Goal: Task Accomplishment & Management: Complete application form

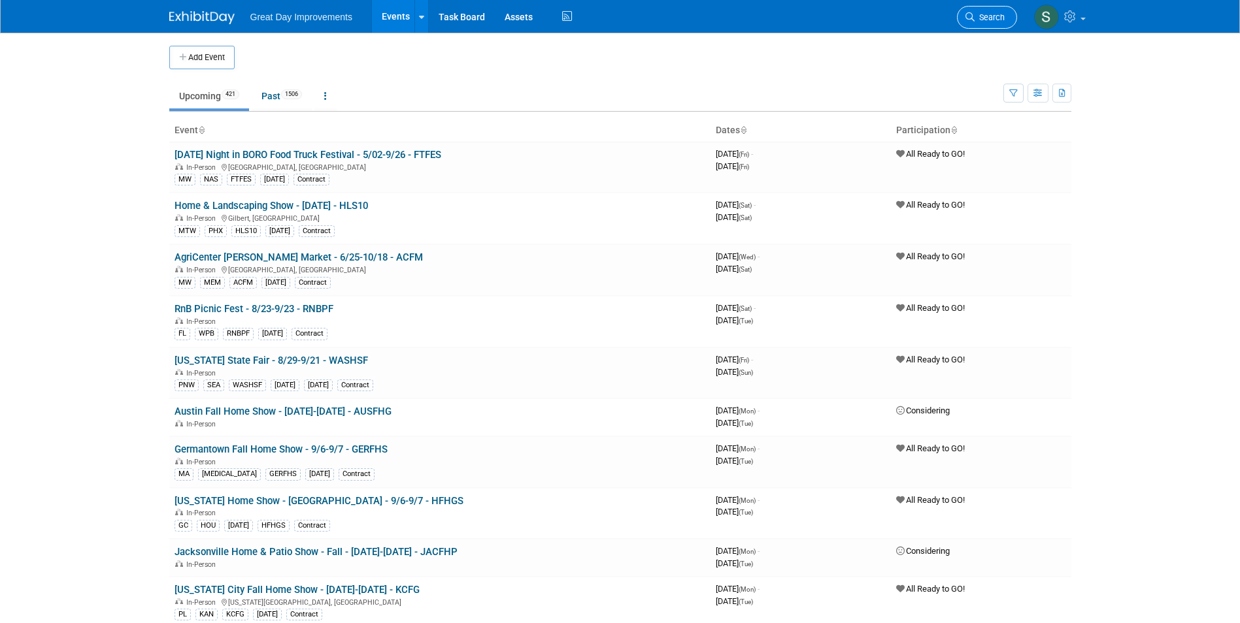
click at [983, 20] on span "Search" at bounding box center [989, 17] width 30 height 10
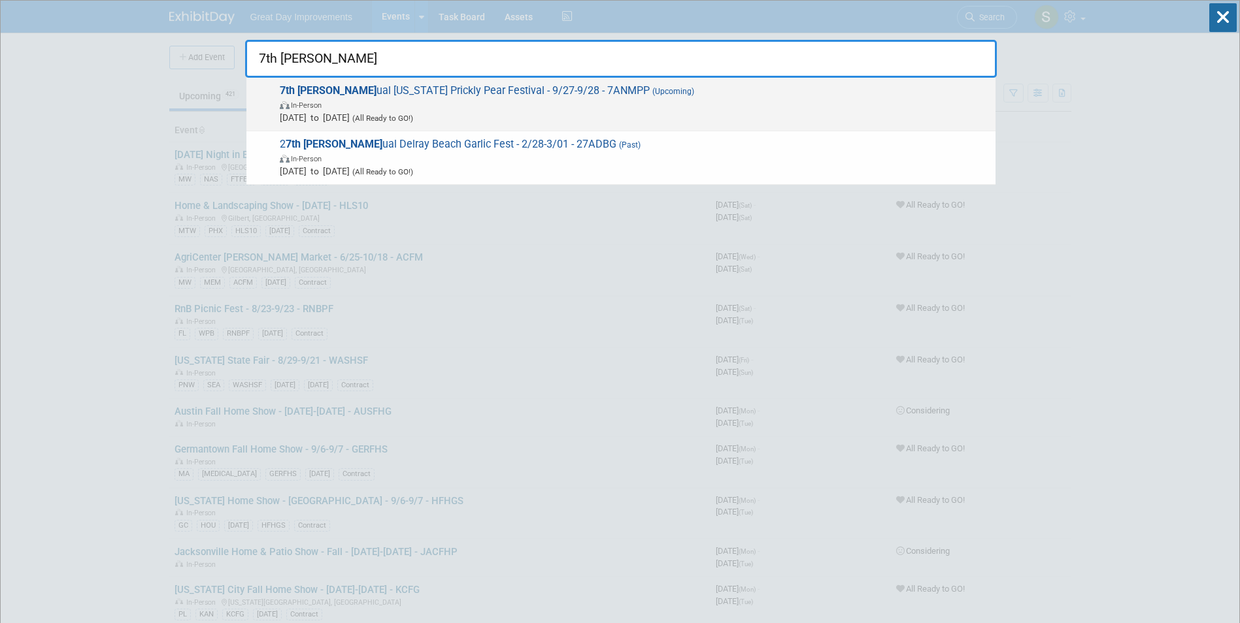
type input "7th ann"
click at [666, 82] on div "7th Ann ual New Mexico Prickly Pear Festival - 9/27-9/28 - 7ANMPP (Upcoming) In…" at bounding box center [620, 105] width 749 height 54
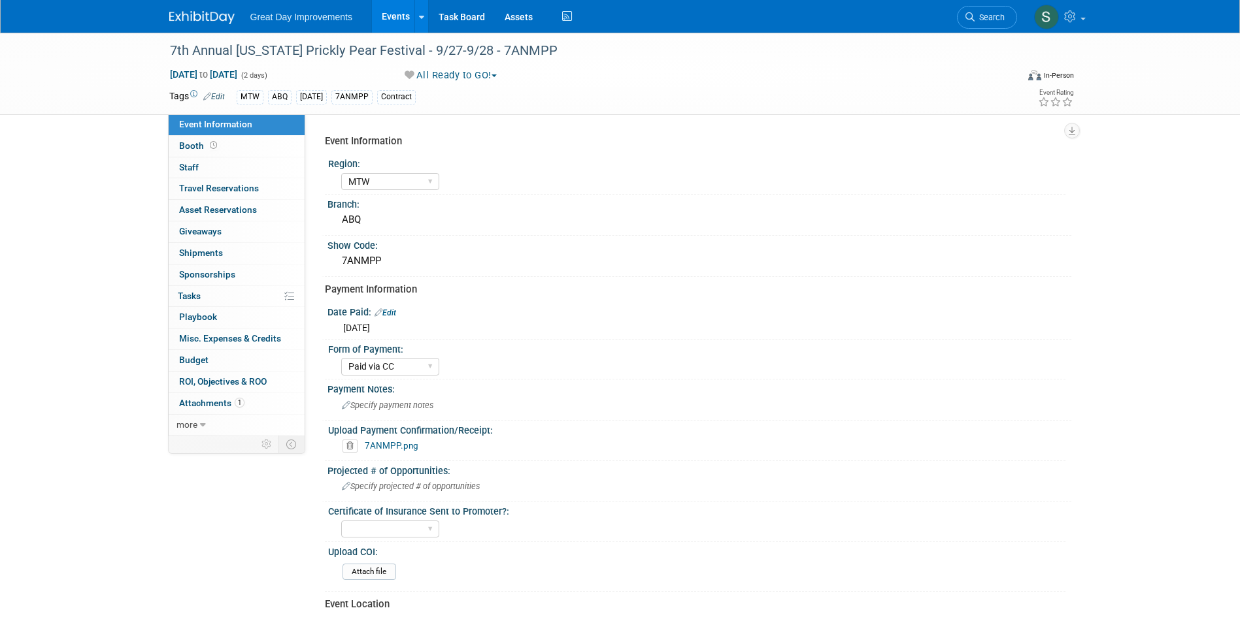
select select "MTW"
select select "Paid via CC"
click at [990, 18] on span "Search" at bounding box center [989, 17] width 30 height 10
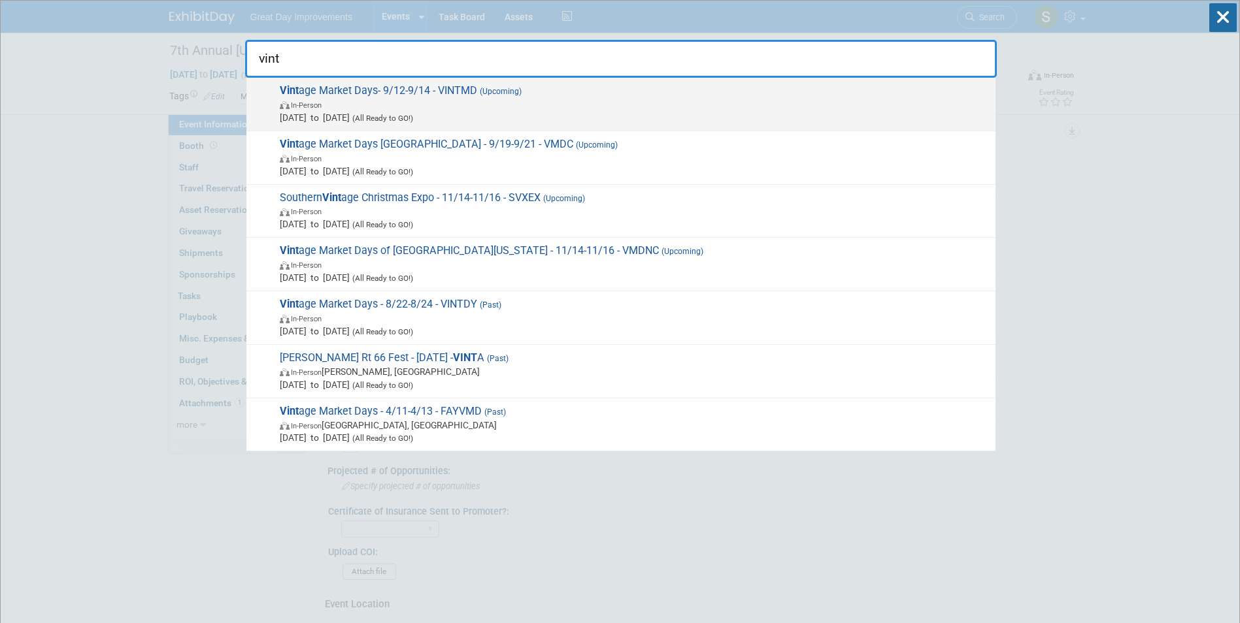
type input "vint"
click at [705, 118] on span "Sep 12, 2025 to Sep 14, 2025 (All Ready to GO!)" at bounding box center [634, 117] width 709 height 13
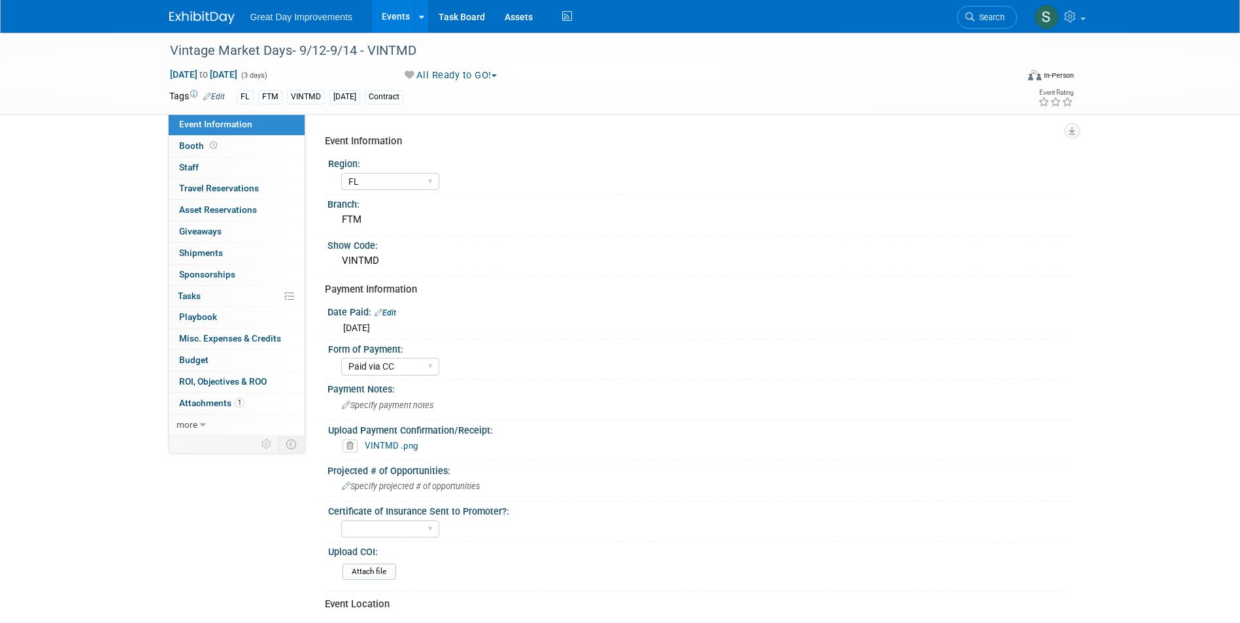
select select "FL"
select select "Paid via CC"
click at [975, 12] on span "Search" at bounding box center [989, 17] width 30 height 10
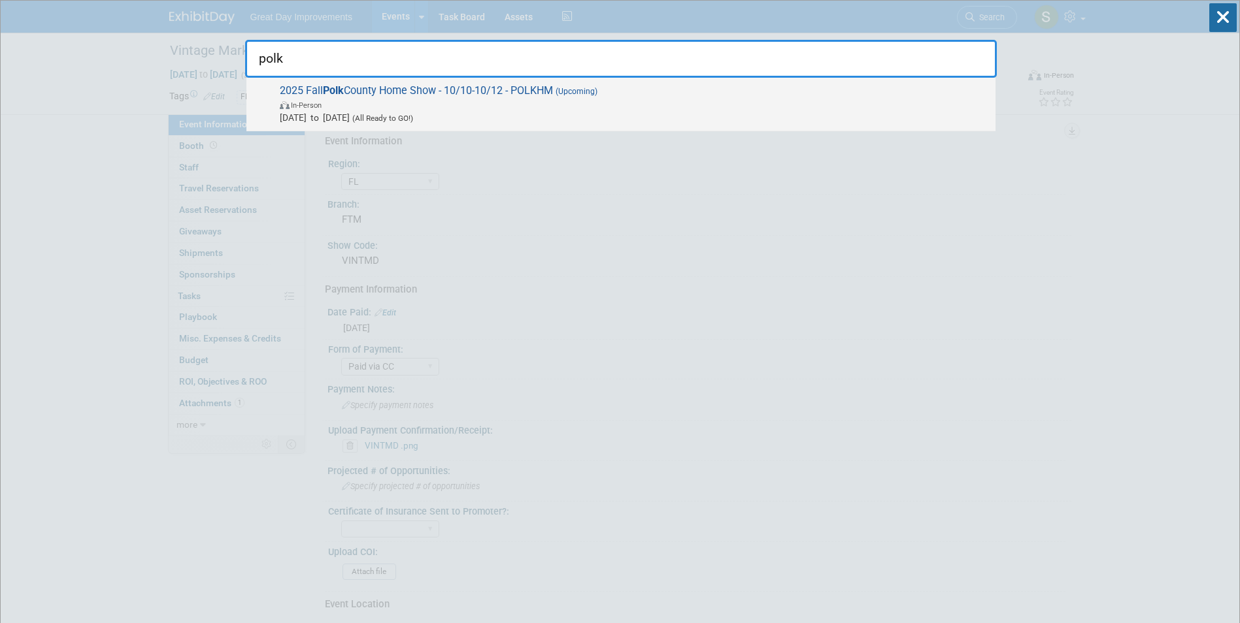
type input "polk"
click at [413, 120] on span "(All Ready to GO!)" at bounding box center [381, 118] width 63 height 9
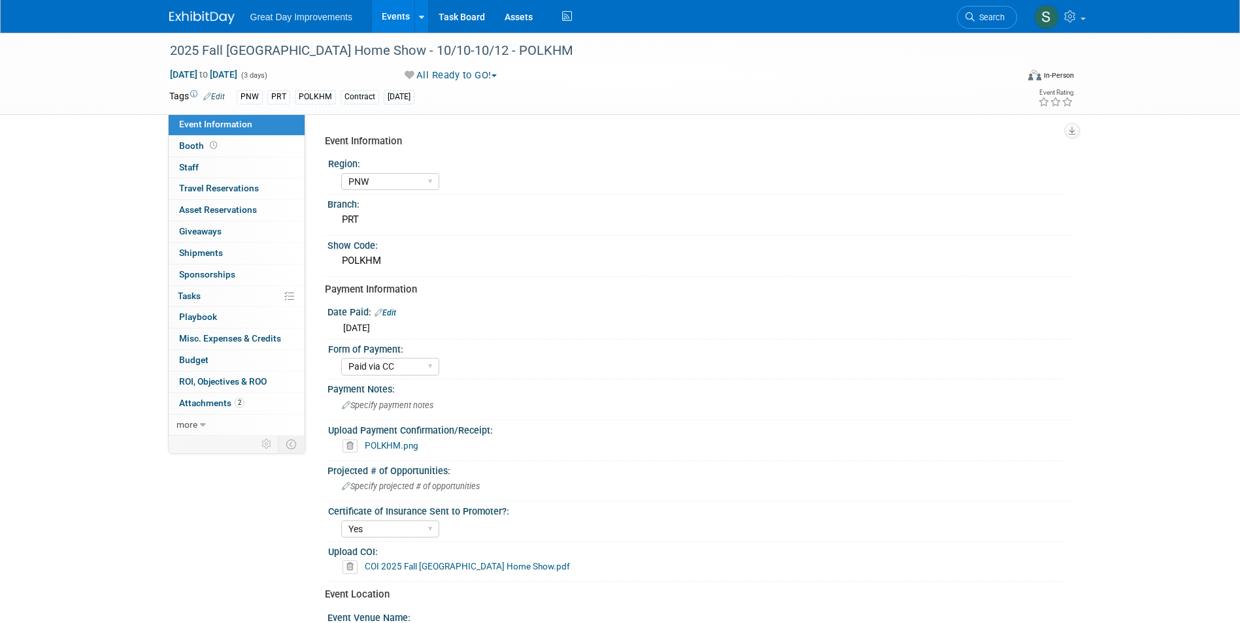
select select "PNW"
select select "Paid via CC"
select select "Yes"
click at [232, 20] on img at bounding box center [201, 17] width 65 height 13
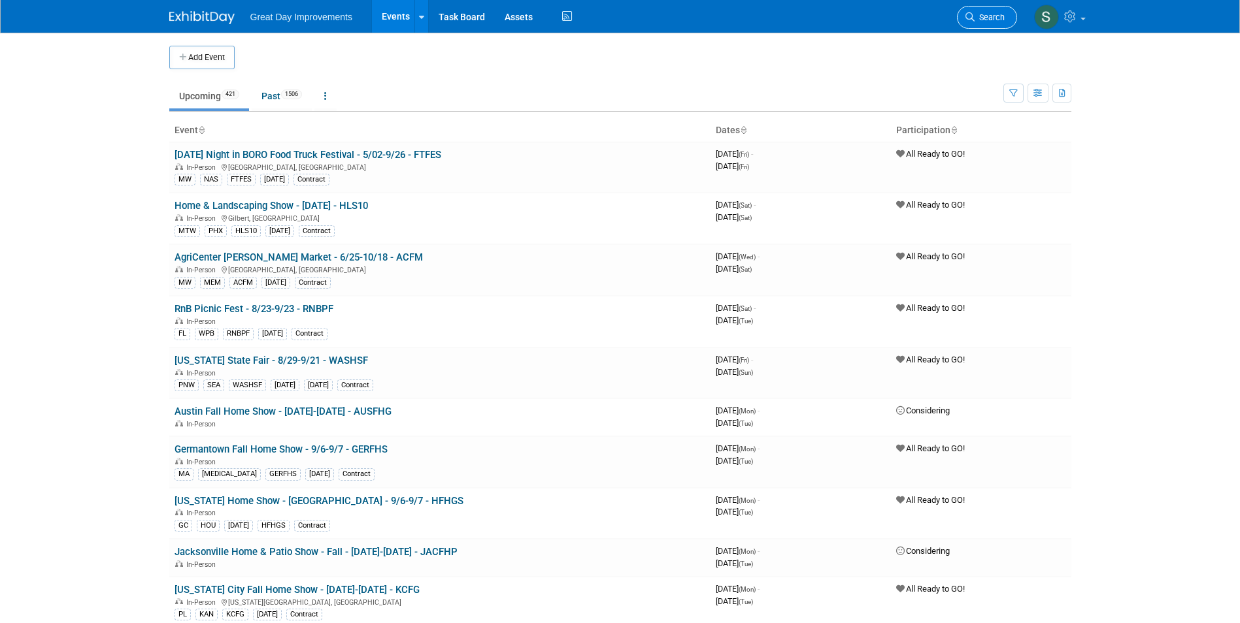
click at [980, 14] on span "Search" at bounding box center [989, 17] width 30 height 10
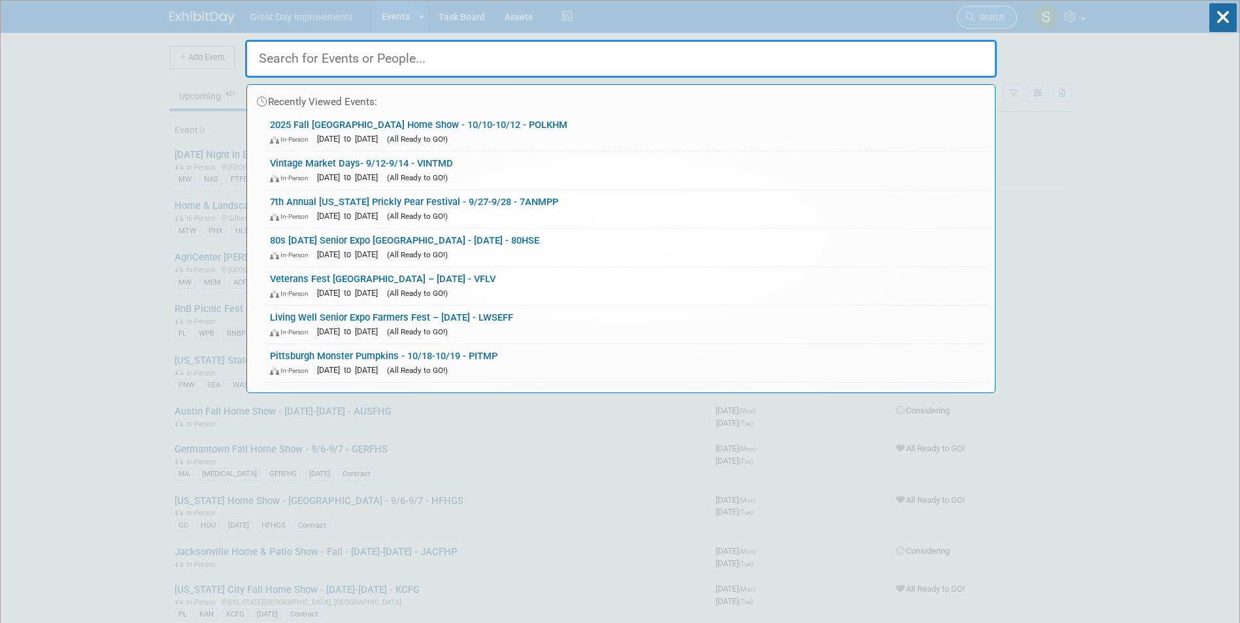
type input "g"
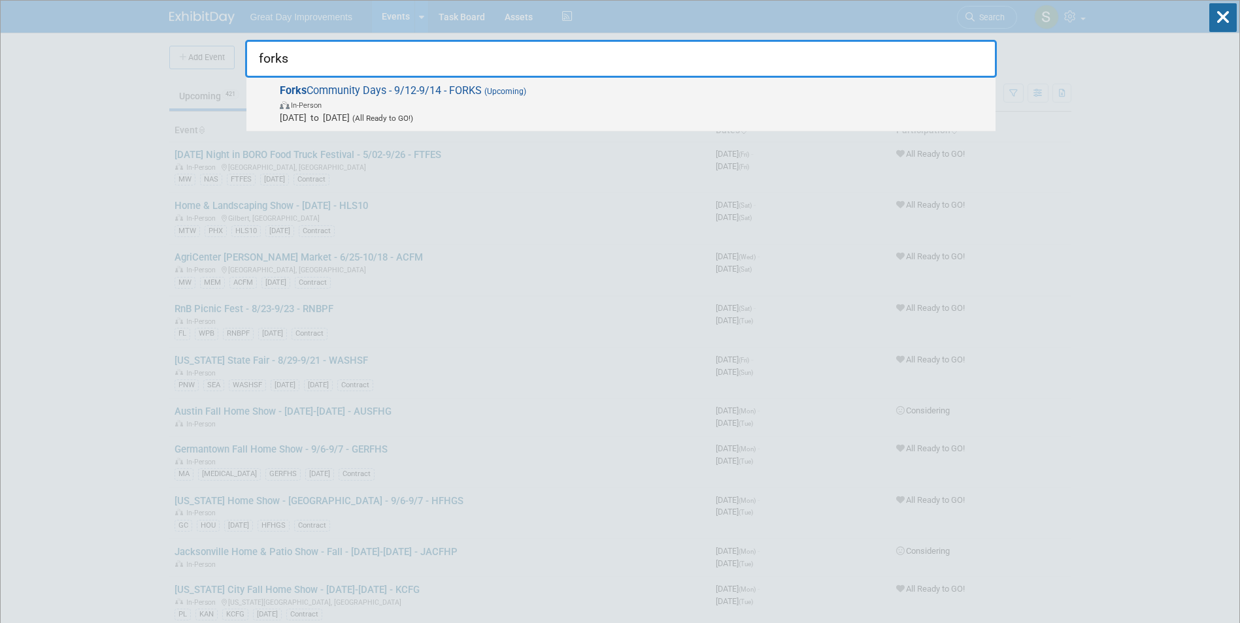
type input "forks"
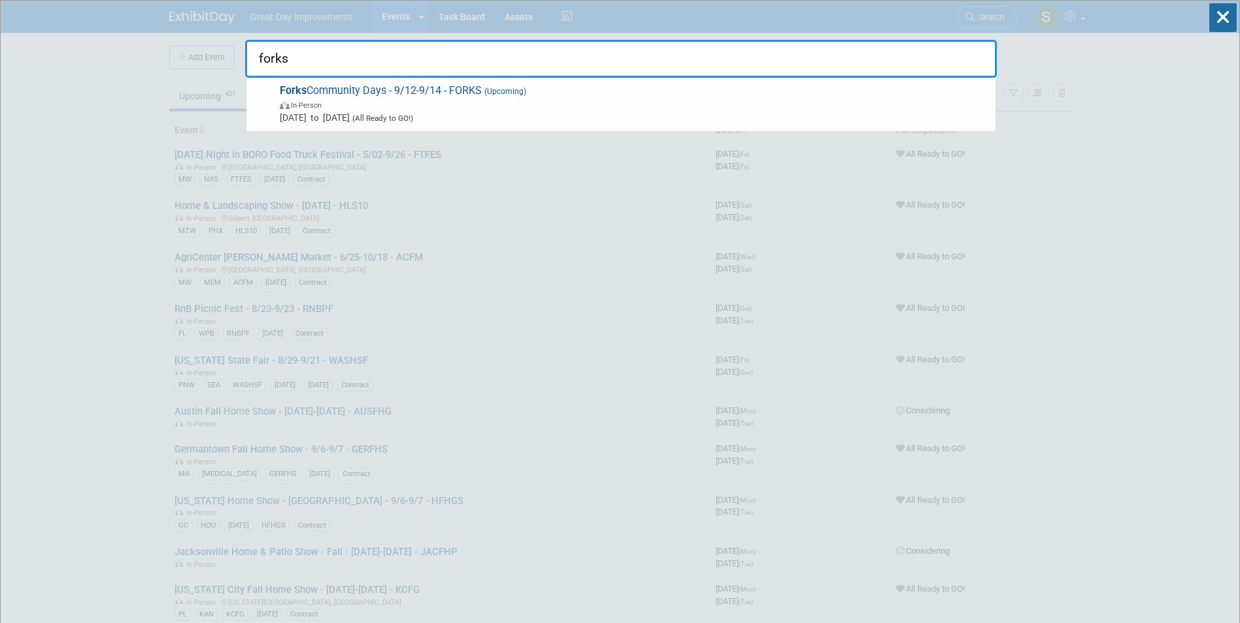
drag, startPoint x: 410, startPoint y: 91, endPoint x: 410, endPoint y: 105, distance: 14.4
click at [410, 103] on span "Forks Community Days - 9/12-9/14 - FORKS (Upcoming) In-Person Sep 12, 2025 to S…" at bounding box center [632, 104] width 713 height 40
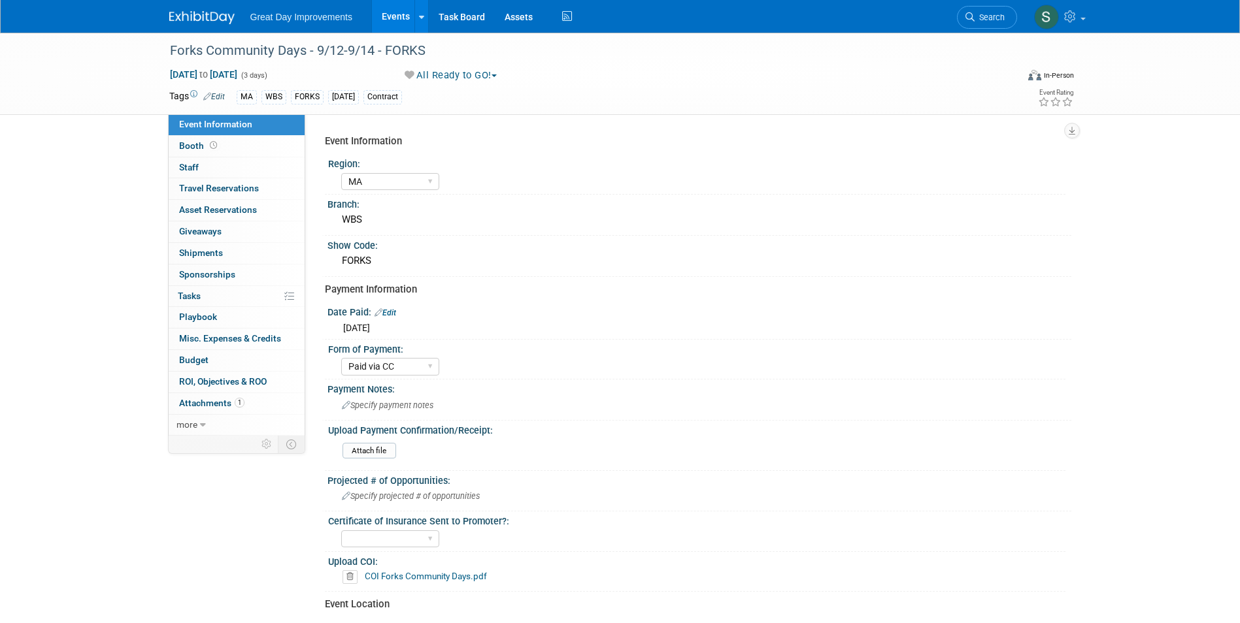
select select "MA"
select select "Paid via CC"
click at [980, 14] on span "Search" at bounding box center [989, 17] width 30 height 10
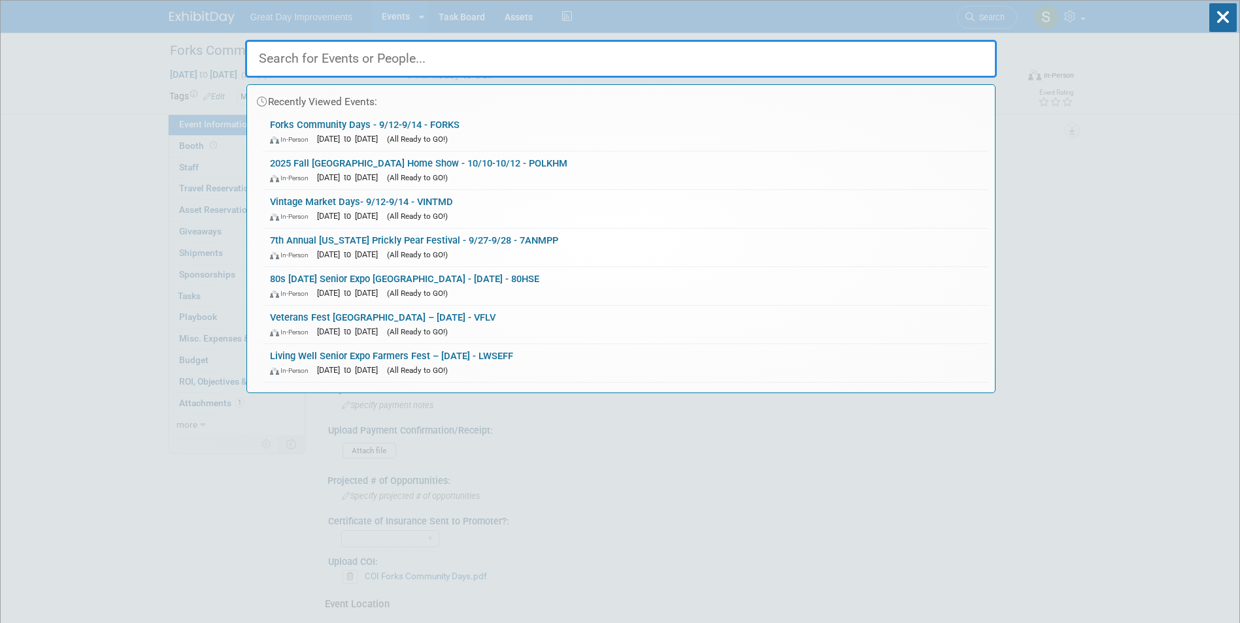
click at [358, 67] on input "text" at bounding box center [620, 59] width 751 height 38
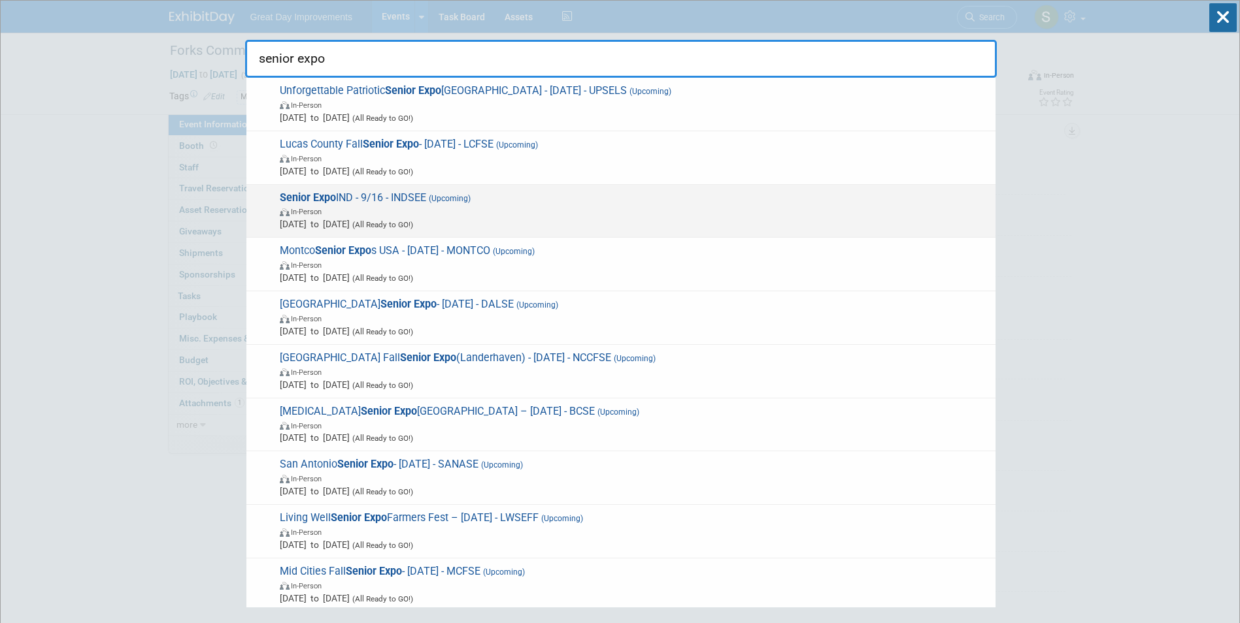
type input "senior expo"
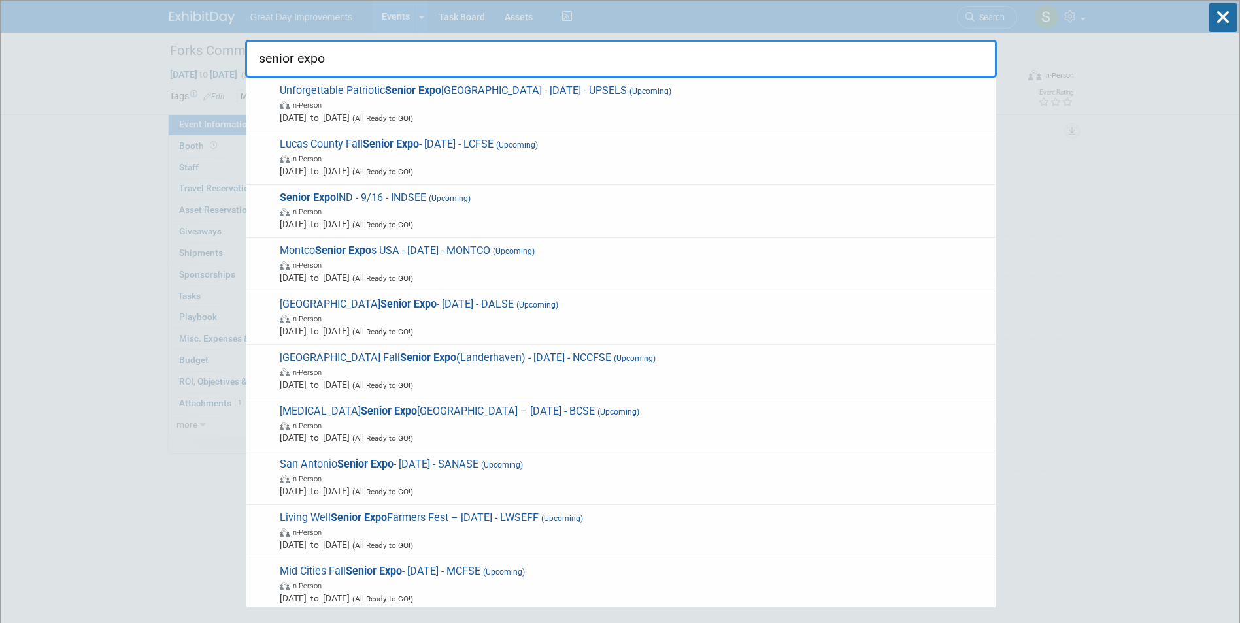
click at [403, 194] on span "Senior Expo IND - 9/16 - INDSEE (Upcoming) In-Person [DATE] to [DATE] (All Read…" at bounding box center [632, 211] width 713 height 40
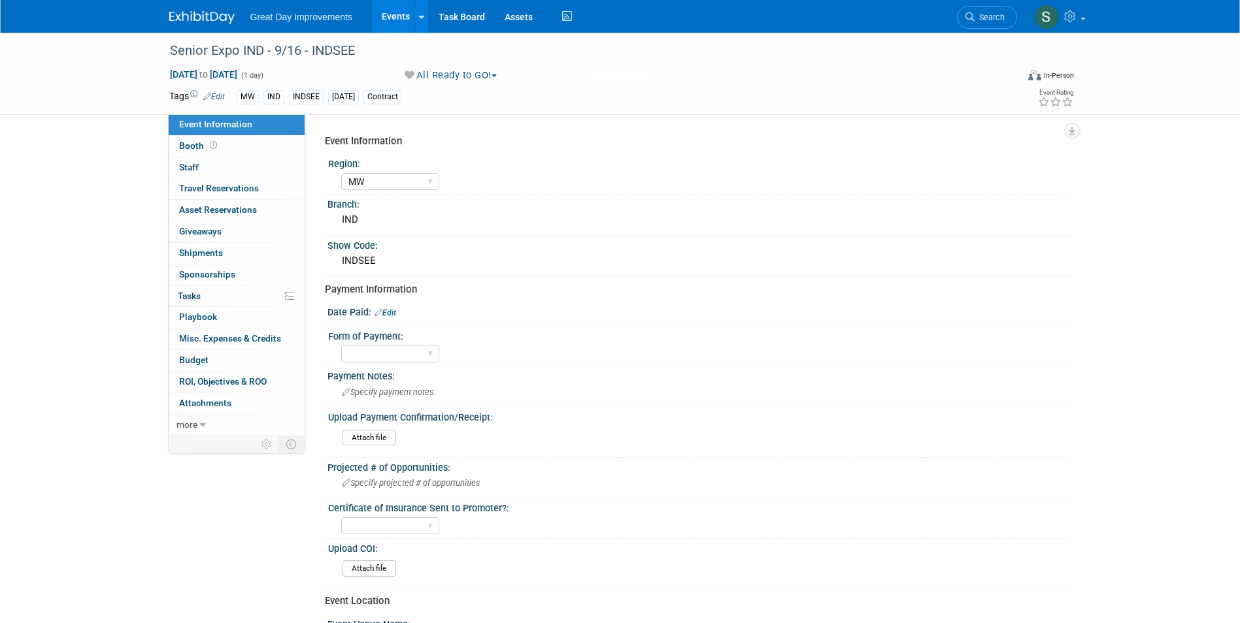
select select "MW"
click at [395, 309] on link "Edit" at bounding box center [385, 312] width 22 height 9
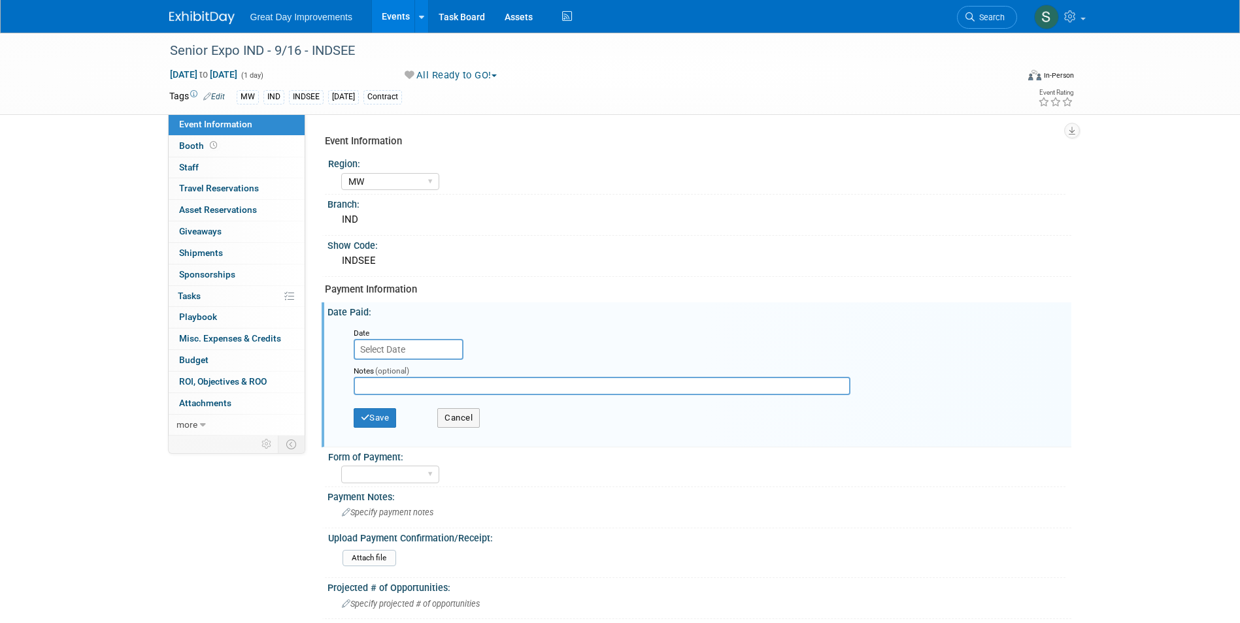
click at [387, 348] on input "text" at bounding box center [409, 349] width 110 height 21
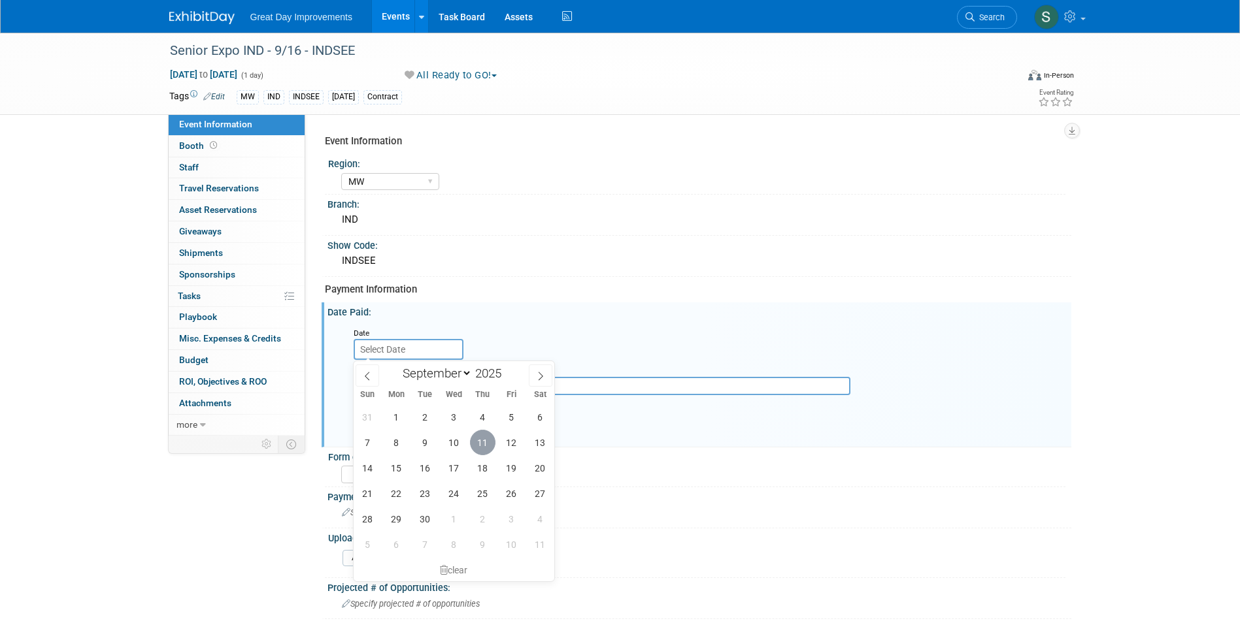
drag, startPoint x: 487, startPoint y: 435, endPoint x: 479, endPoint y: 434, distance: 7.9
click at [485, 436] on span "11" at bounding box center [482, 442] width 25 height 25
type input "Sep 11, 2025"
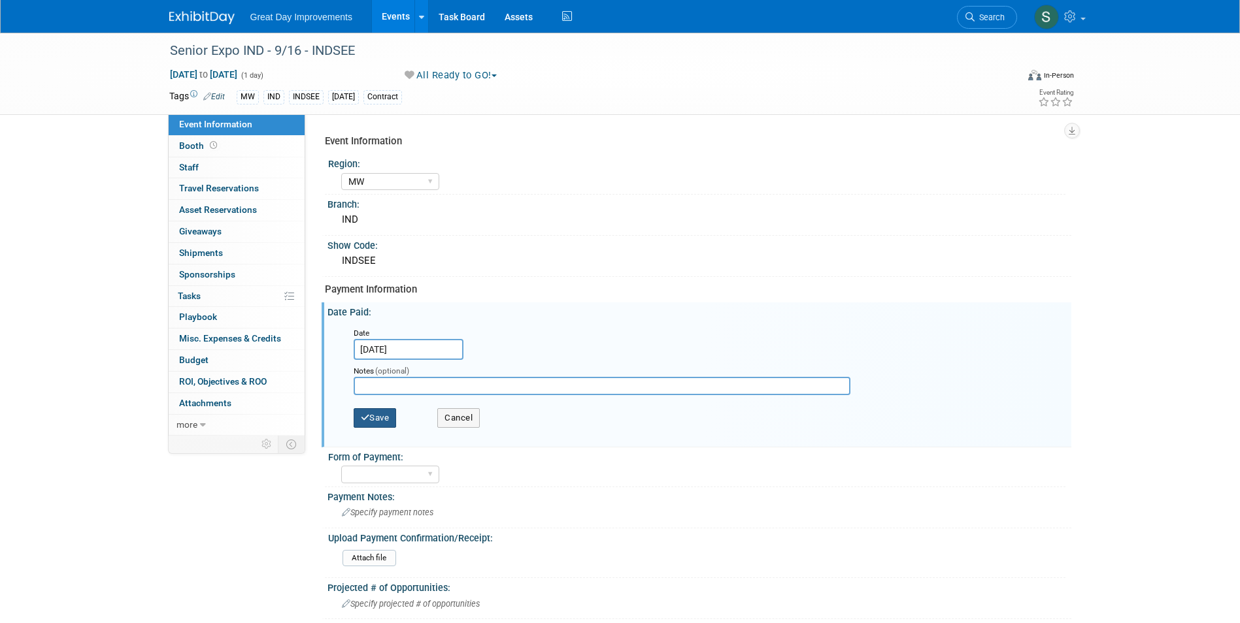
click at [387, 410] on button "Save" at bounding box center [375, 418] width 43 height 20
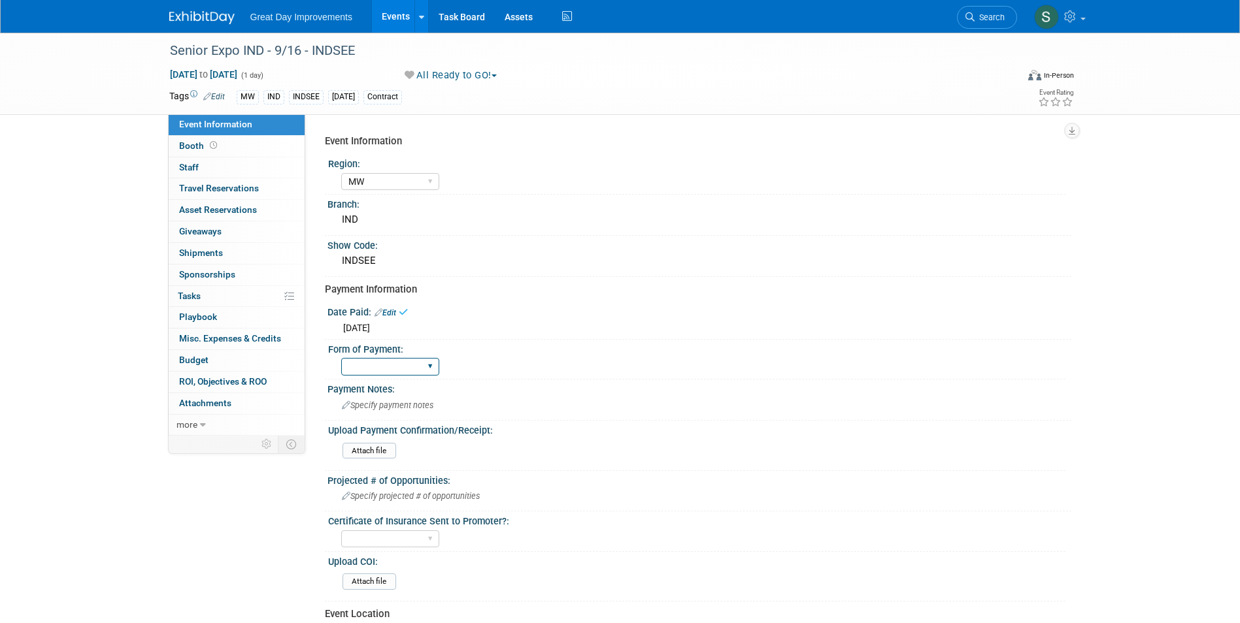
click at [376, 363] on select "Paid via CC Check Requested Pay at the Gate Other" at bounding box center [390, 367] width 98 height 18
select select "Paid via CC"
click at [341, 358] on select "Paid via CC Check Requested Pay at the Gate Other" at bounding box center [390, 367] width 98 height 18
click at [373, 444] on input "file" at bounding box center [307, 451] width 178 height 15
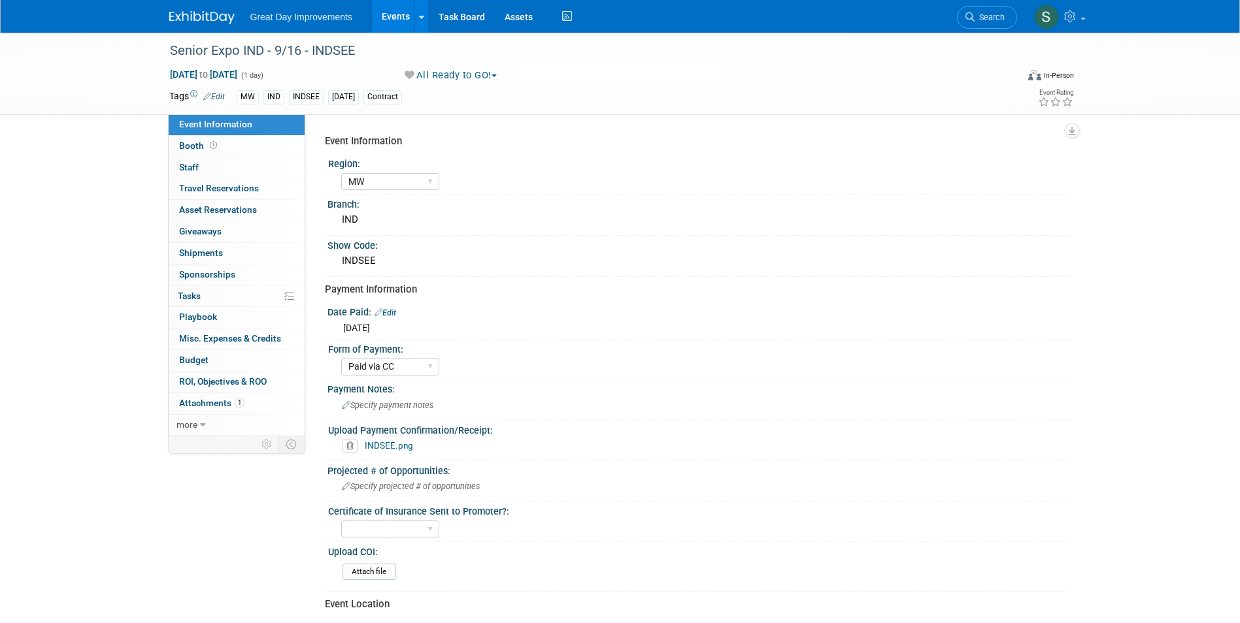
click at [211, 28] on div "Great Day Improvements Events Add Event Bulk Upload Events Shareable Event Boar…" at bounding box center [620, 16] width 902 height 33
click at [206, 18] on img at bounding box center [201, 17] width 65 height 13
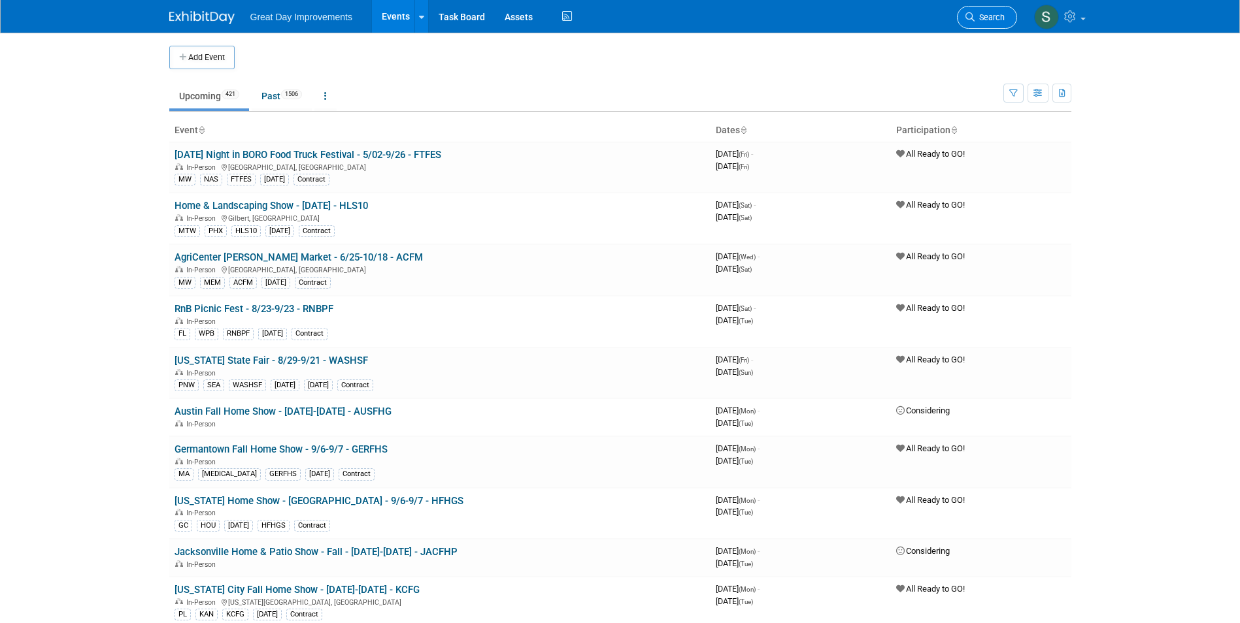
click at [996, 15] on span "Search" at bounding box center [989, 17] width 30 height 10
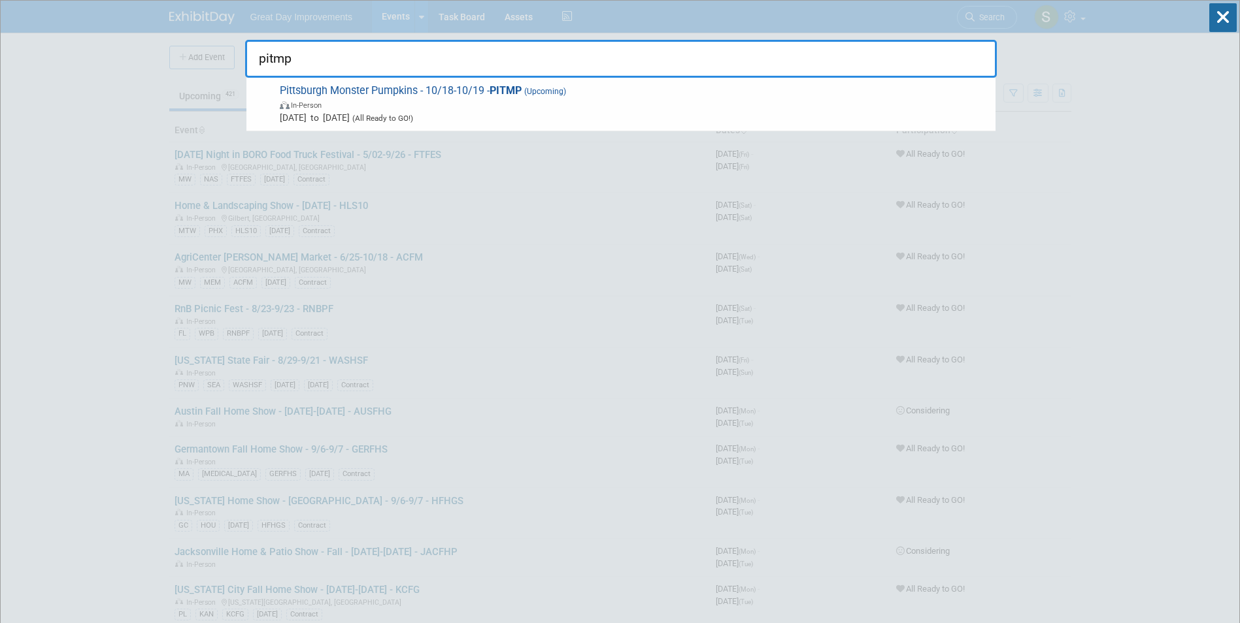
type input "pitmp"
click at [791, 97] on span "Pittsburgh Monster Pumpkins - 10/18-10/19 - PITMP (Upcoming) In-Person Oct 18, …" at bounding box center [632, 104] width 713 height 40
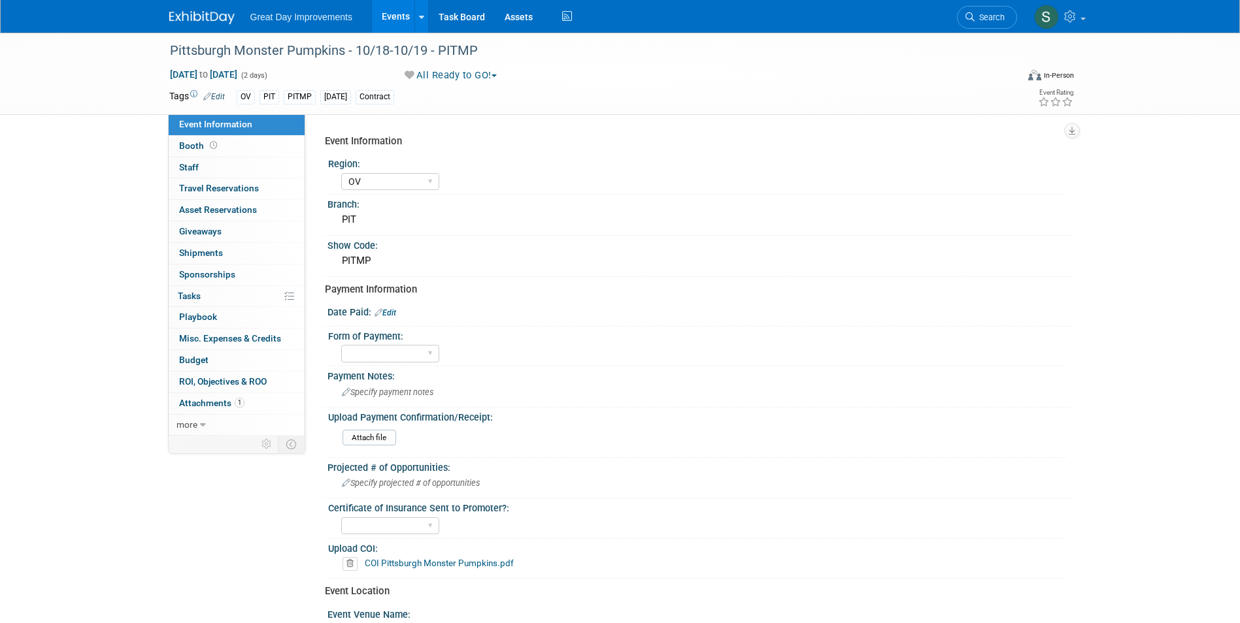
select select "OV"
click at [191, 17] on img at bounding box center [201, 17] width 65 height 13
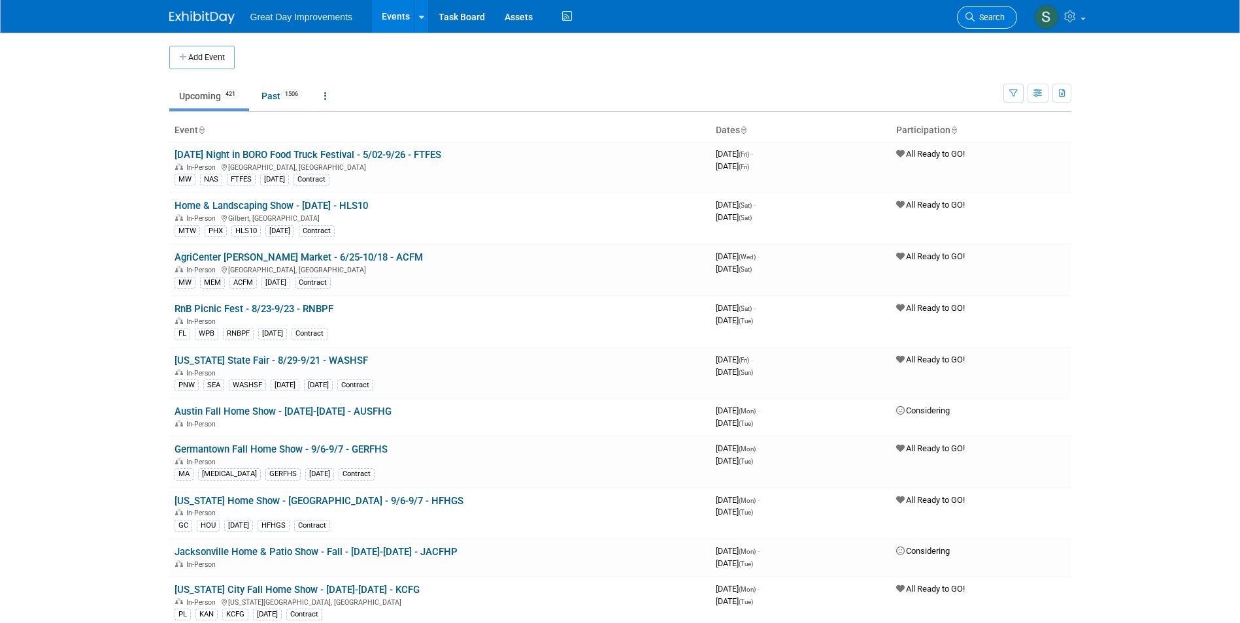
click at [995, 15] on span "Search" at bounding box center [989, 17] width 30 height 10
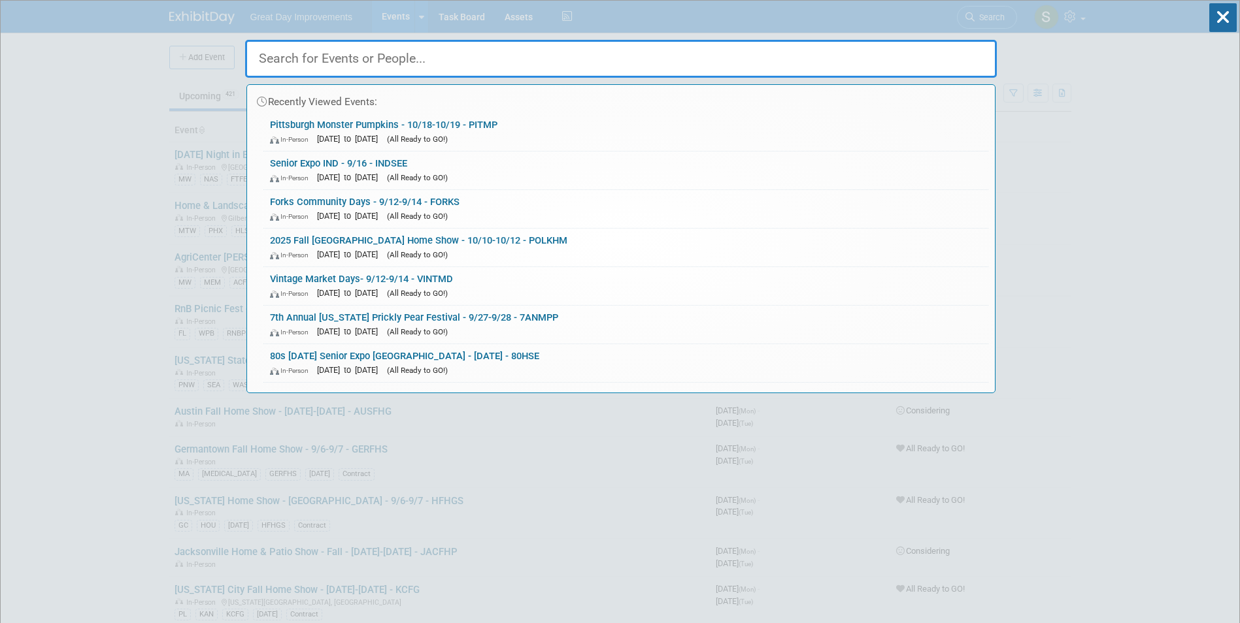
click at [561, 116] on link "Pittsburgh Monster Pumpkins - 10/18-10/19 - PITMP In-Person Oct 18, 2025 to Oct…" at bounding box center [625, 132] width 725 height 38
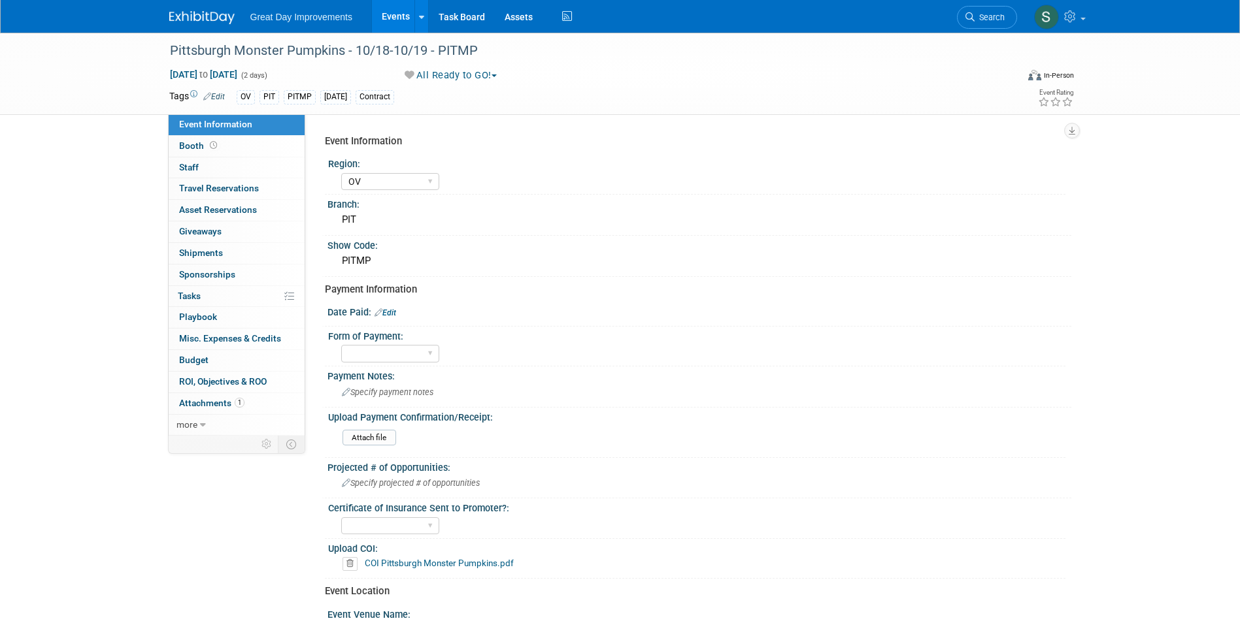
select select "OV"
click at [427, 391] on span "Specify payment notes" at bounding box center [387, 392] width 91 height 10
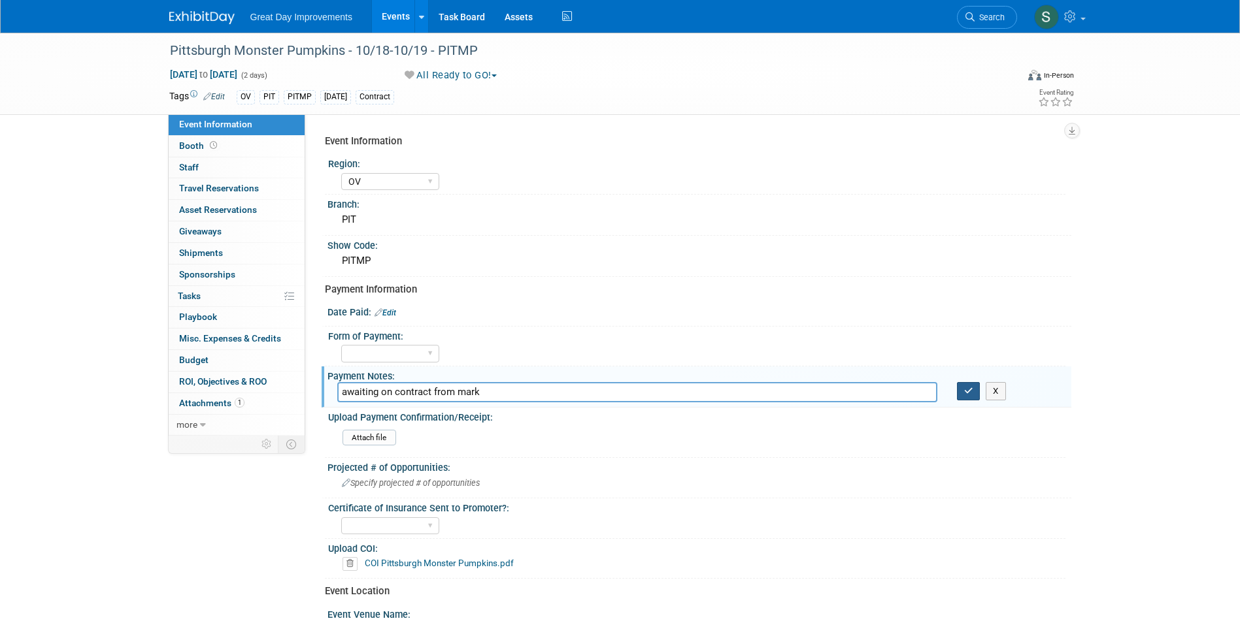
type input "awaiting on contract from mark"
drag, startPoint x: 970, startPoint y: 397, endPoint x: 1017, endPoint y: 308, distance: 101.1
click at [969, 397] on button "button" at bounding box center [969, 391] width 24 height 18
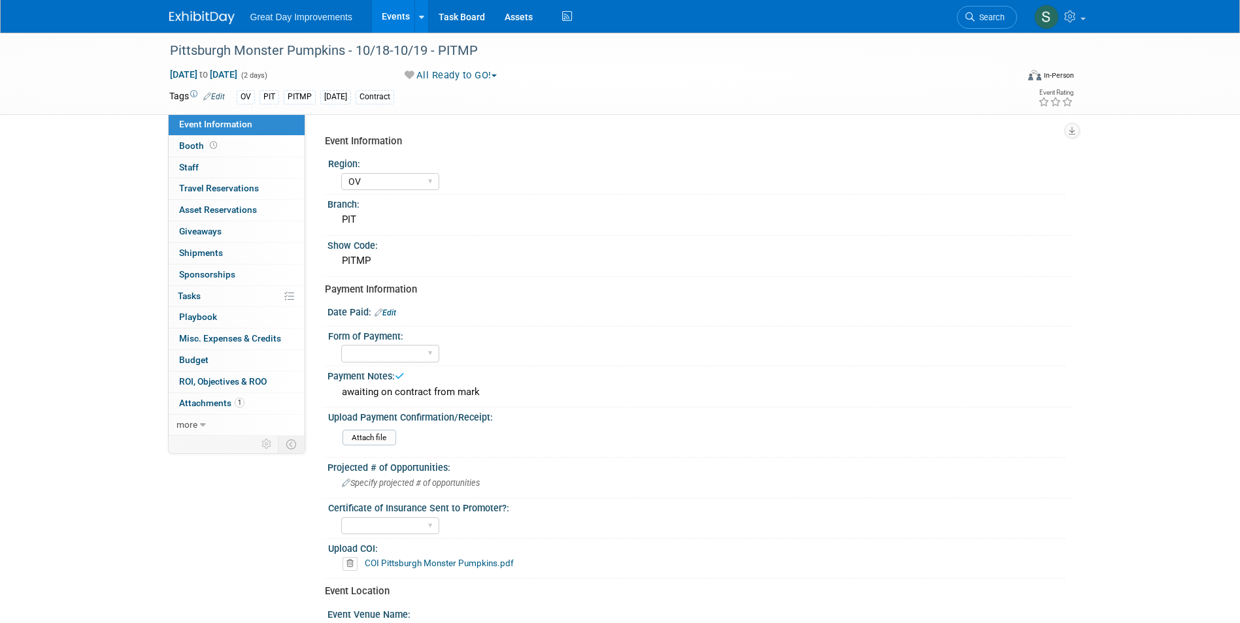
click at [1004, 14] on link "Search" at bounding box center [987, 17] width 60 height 23
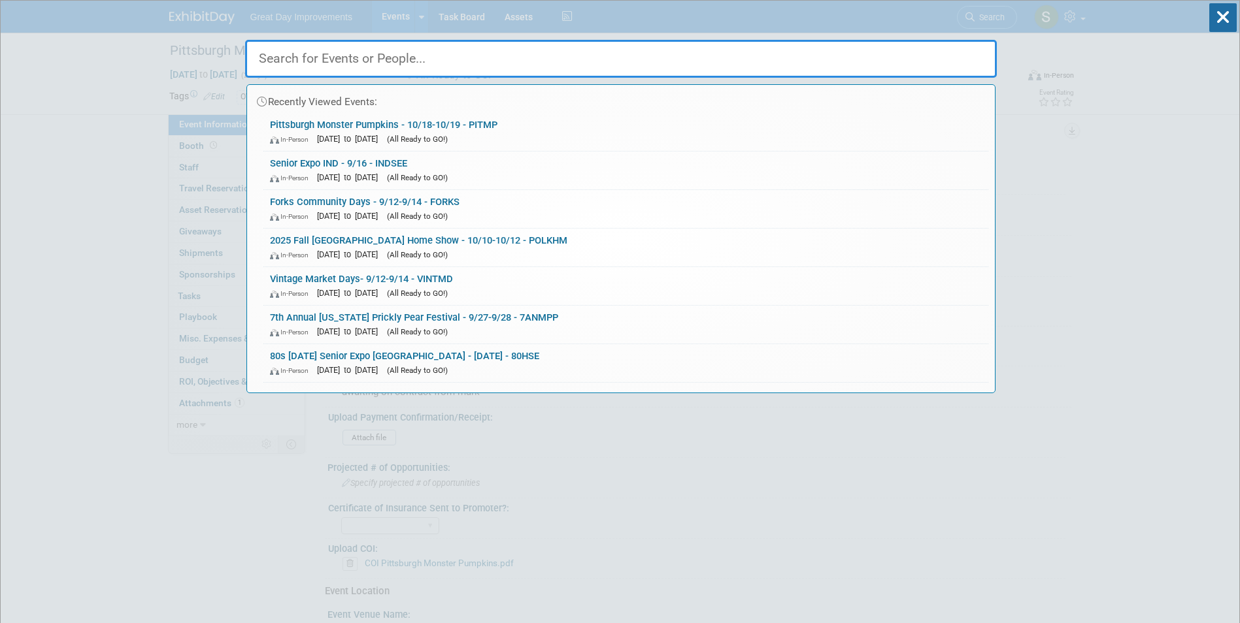
click at [444, 54] on input "text" at bounding box center [620, 59] width 751 height 38
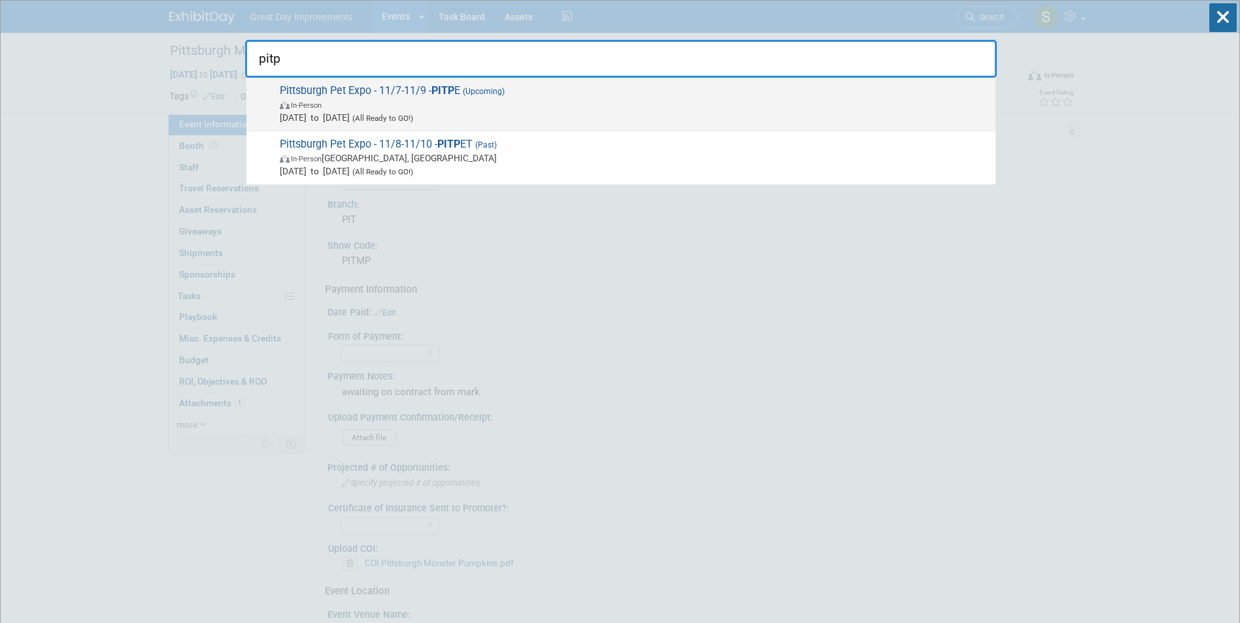
type input "pitp"
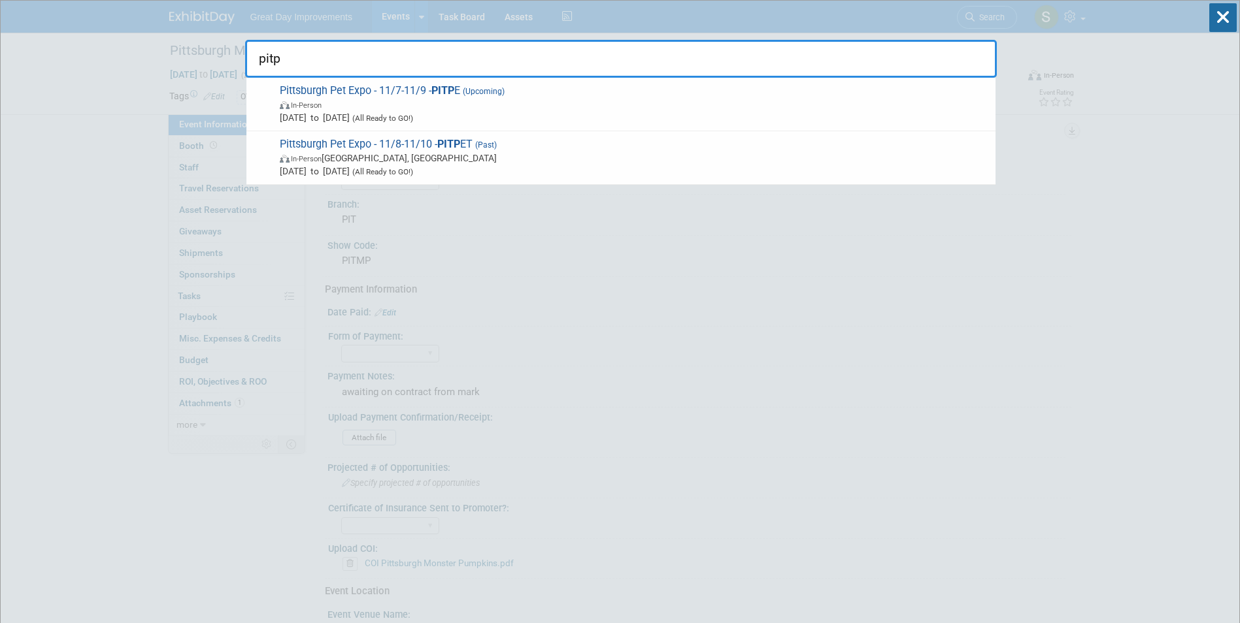
click at [476, 94] on span "(Upcoming)" at bounding box center [482, 91] width 44 height 9
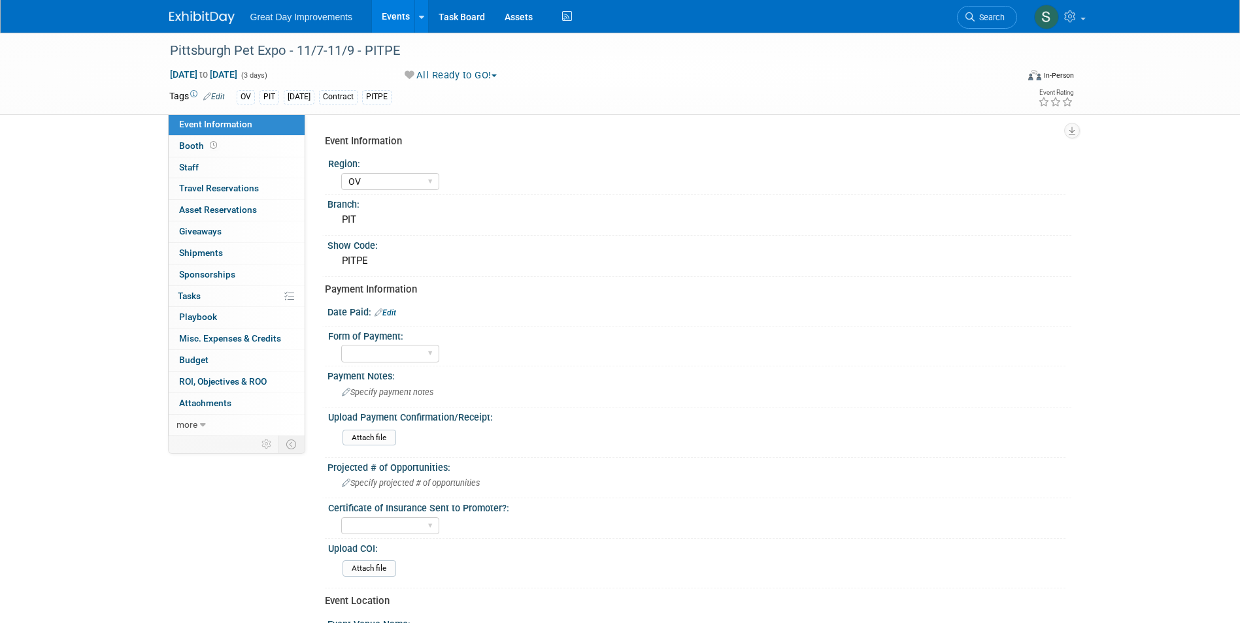
select select "OV"
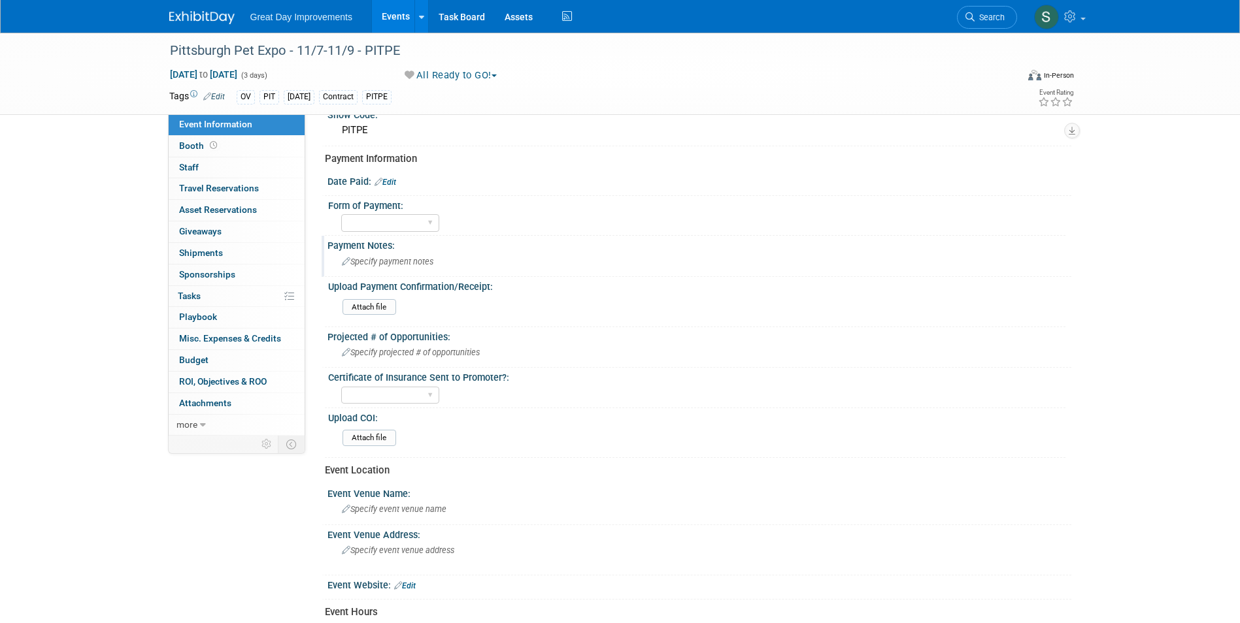
click at [415, 253] on div "Specify payment notes" at bounding box center [699, 262] width 724 height 20
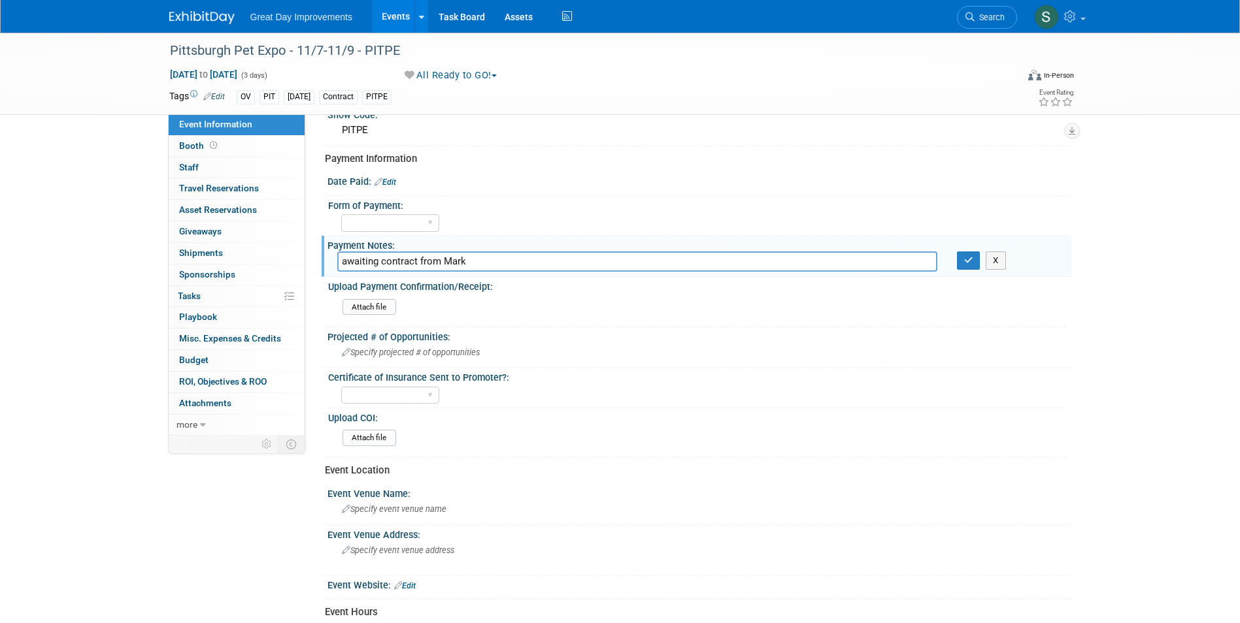
type input "awaiting contract from Mark"
click at [953, 258] on div "X" at bounding box center [1009, 261] width 124 height 18
click at [966, 261] on icon "button" at bounding box center [968, 260] width 9 height 8
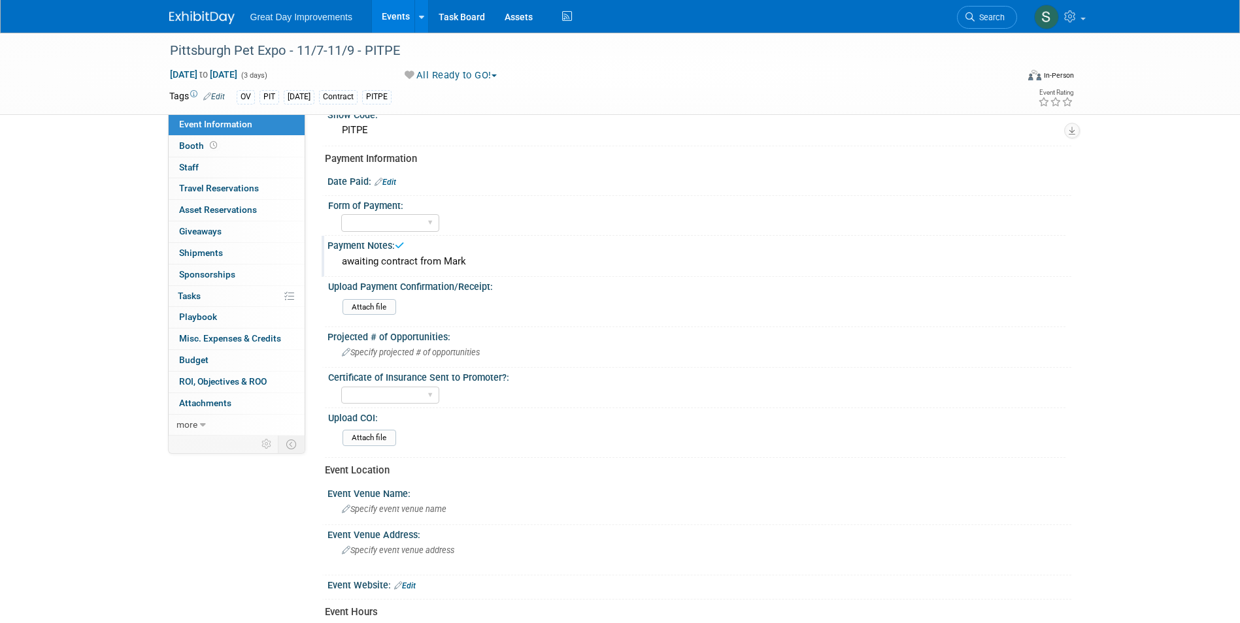
click at [173, 17] on img at bounding box center [201, 17] width 65 height 13
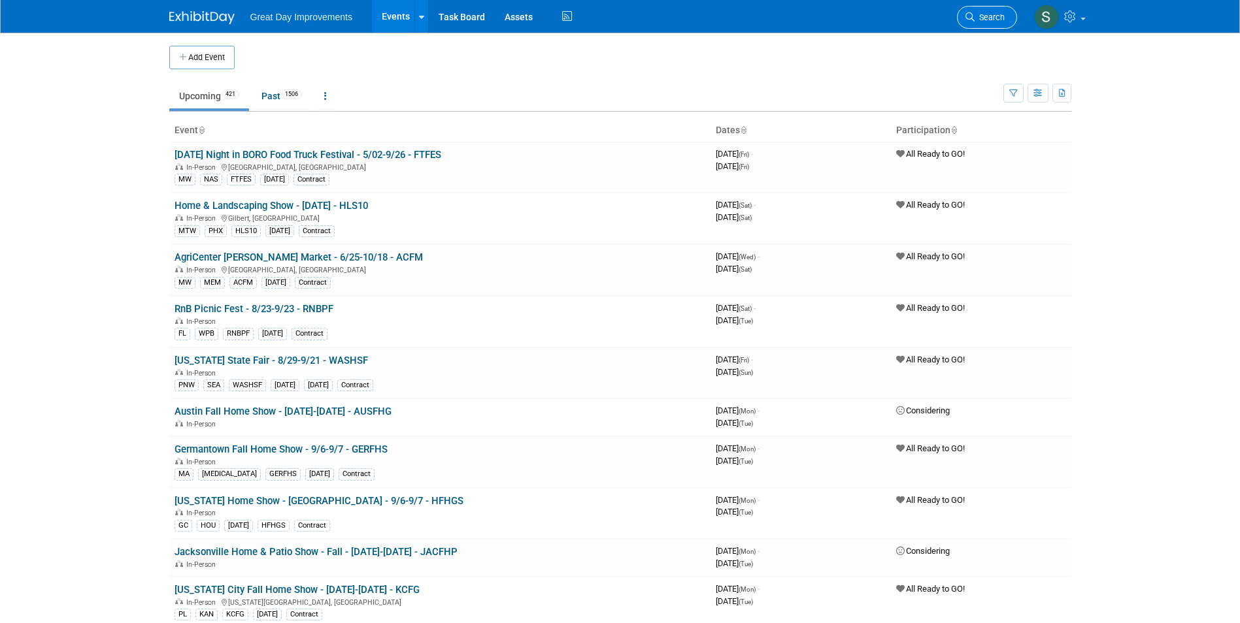
click at [993, 21] on span "Search" at bounding box center [989, 17] width 30 height 10
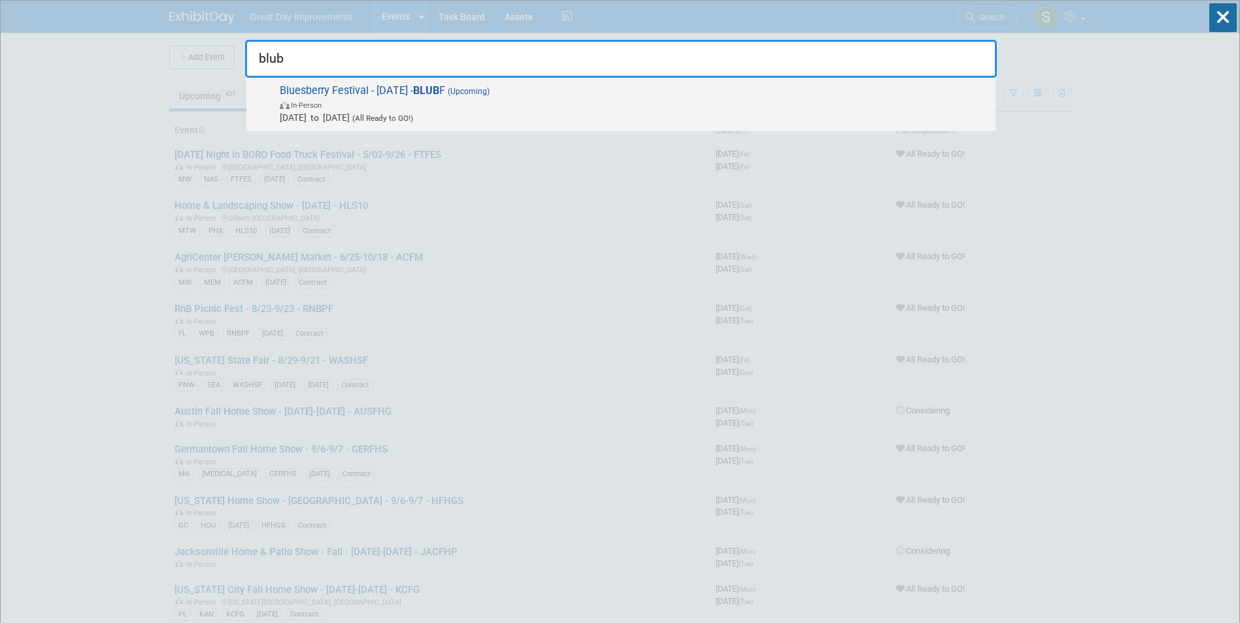
type input "blub"
click at [582, 92] on span "Bluesberry Festival - 10/4/25 - BLUB F (Upcoming) In-Person Oct 4, 2025 to Oct …" at bounding box center [632, 104] width 713 height 40
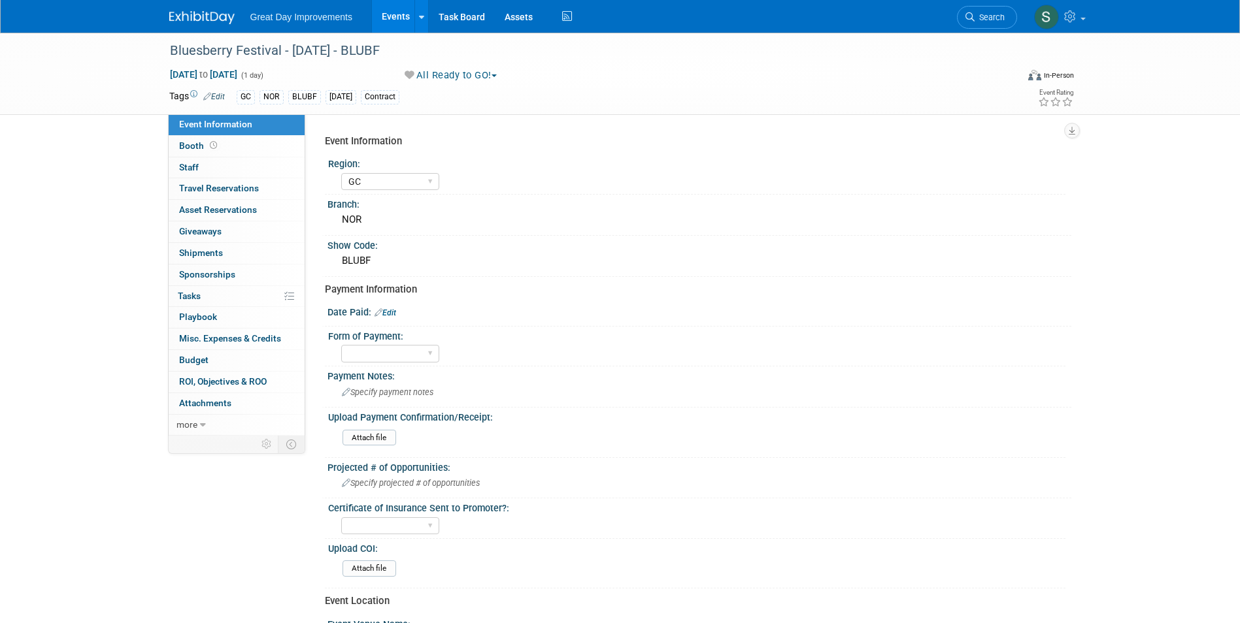
select select "GC"
click at [385, 395] on span "Specify payment notes" at bounding box center [387, 392] width 91 height 10
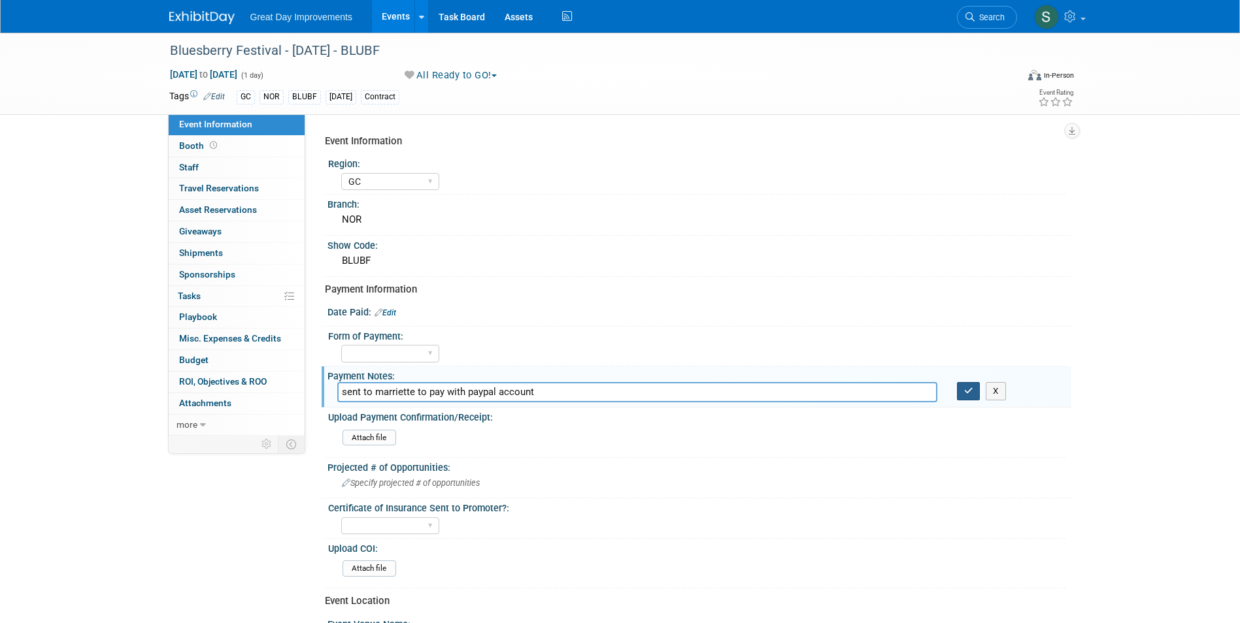
type input "sent to marriette to pay with paypal account"
click at [966, 391] on icon "button" at bounding box center [968, 391] width 9 height 8
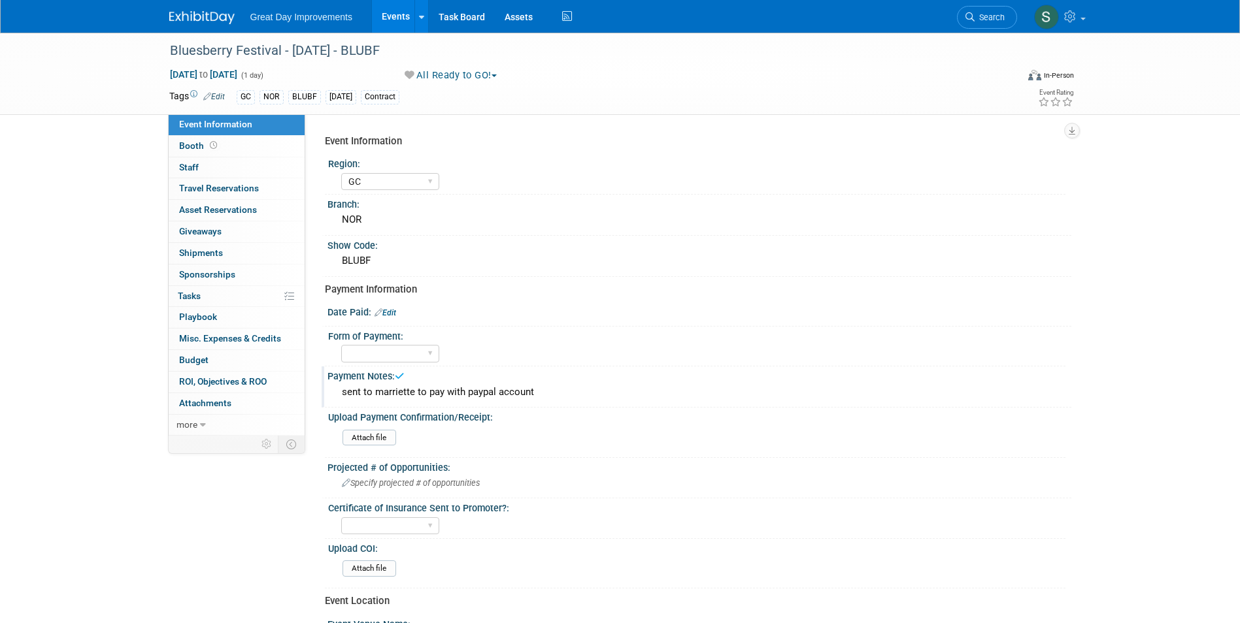
click at [214, 9] on link at bounding box center [209, 11] width 81 height 10
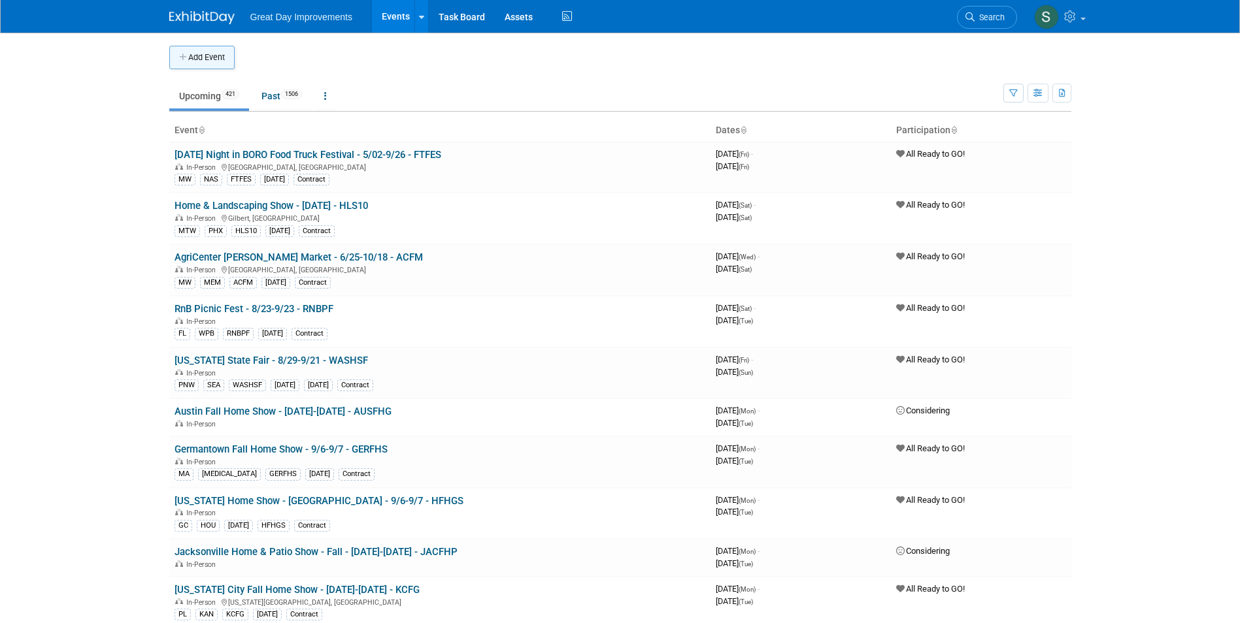
click at [214, 65] on button "Add Event" at bounding box center [201, 58] width 65 height 24
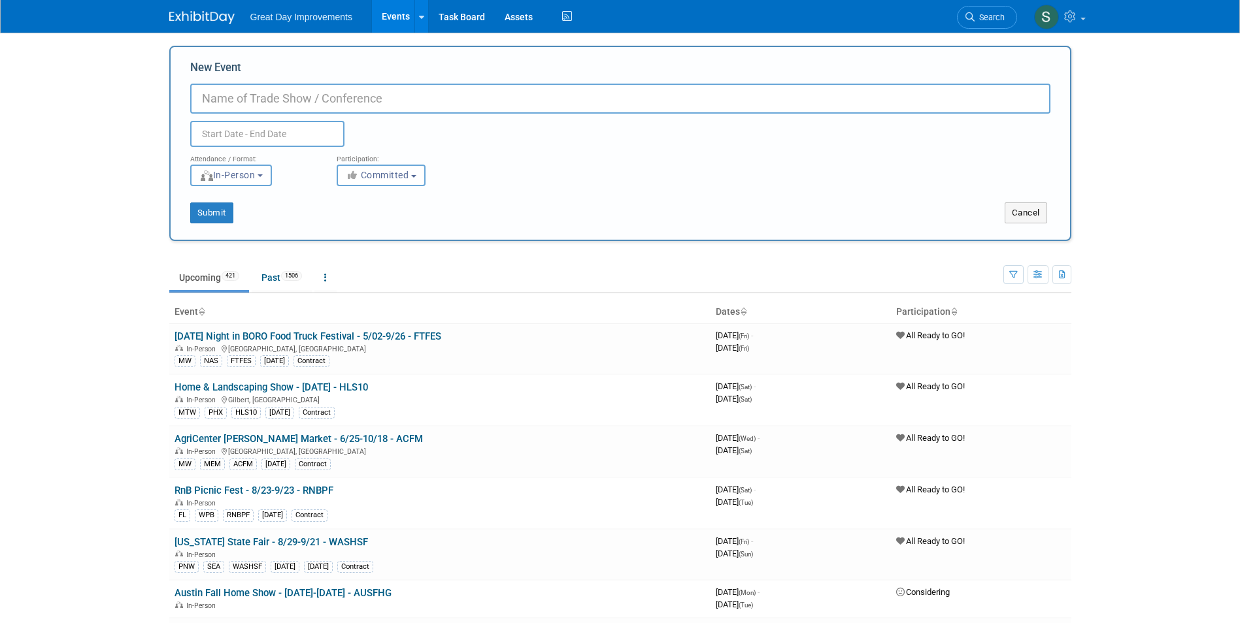
paste input "Vintage Market Days"
type input "Vintage Market Days - 9/12-9/14 - LROVMD"
click at [393, 175] on span "Committed" at bounding box center [377, 175] width 63 height 10
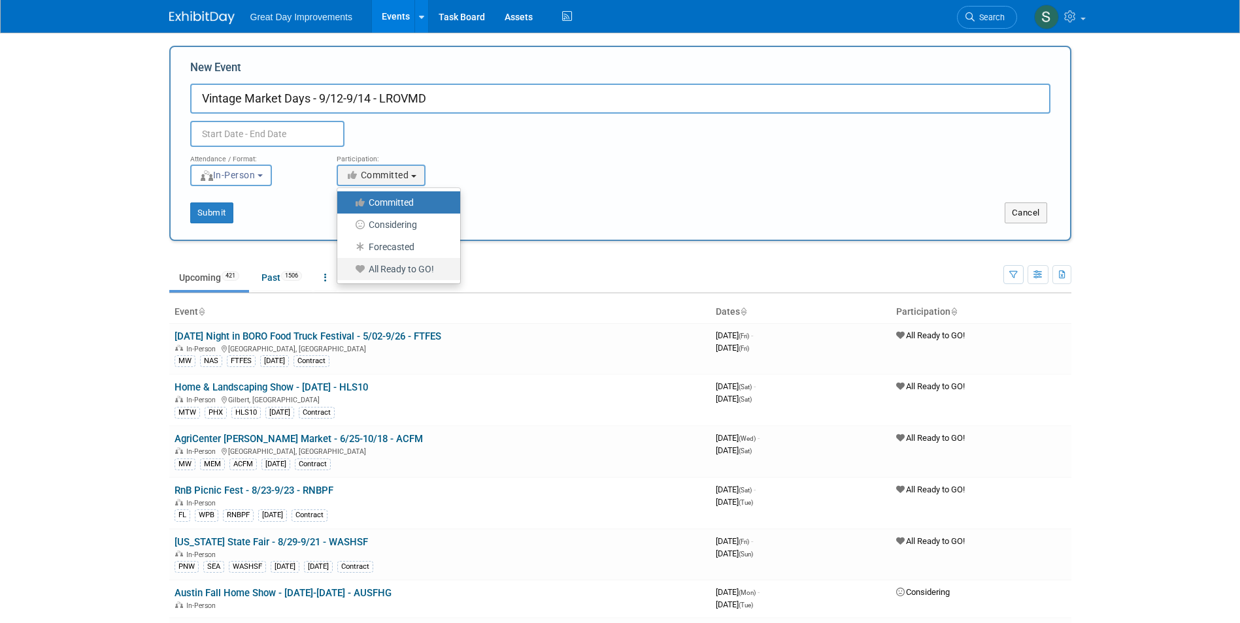
click at [381, 274] on label "All Ready to GO!" at bounding box center [395, 269] width 103 height 17
click at [349, 274] on input "All Ready to GO!" at bounding box center [344, 269] width 8 height 8
select select "102"
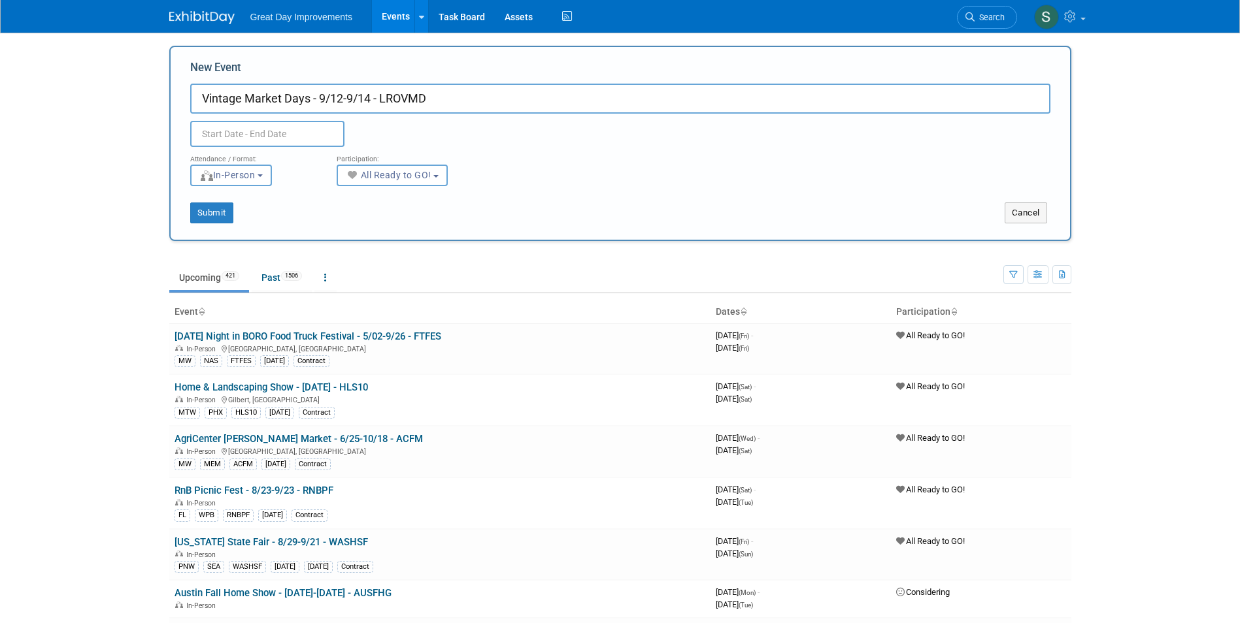
click at [261, 133] on input "text" at bounding box center [267, 134] width 154 height 26
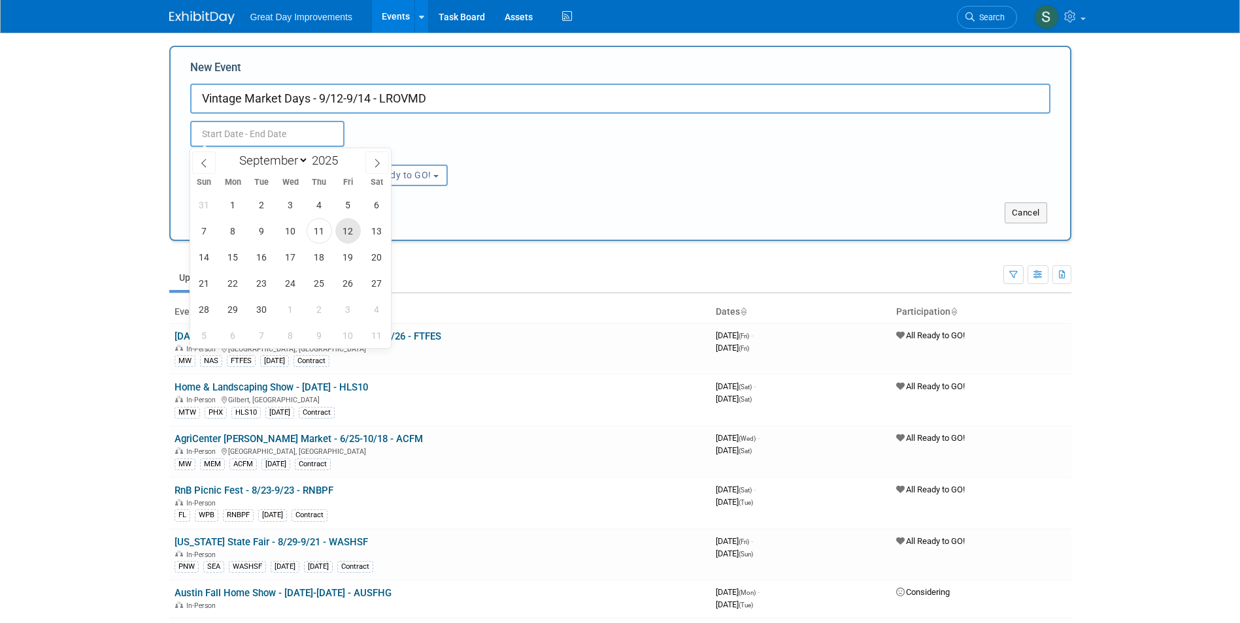
click at [350, 236] on span "12" at bounding box center [347, 230] width 25 height 25
click at [205, 260] on span "14" at bounding box center [203, 256] width 25 height 25
type input "Sep 12, 2025 to Sep 14, 2025"
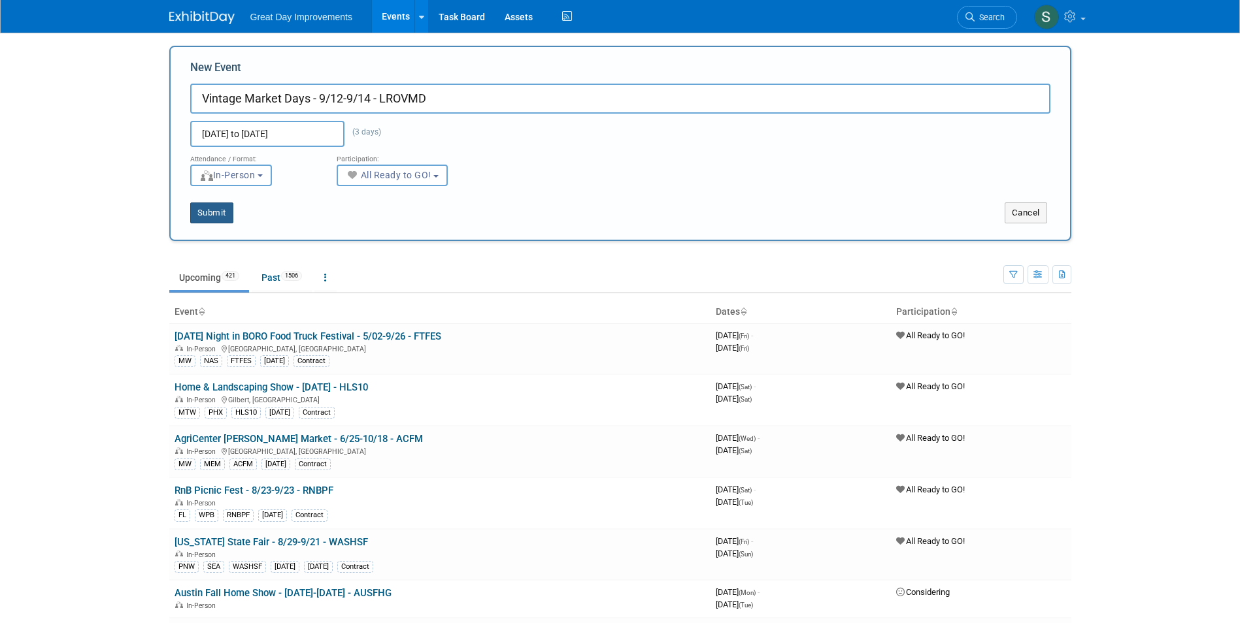
click at [218, 210] on button "Submit" at bounding box center [211, 213] width 43 height 21
type input "Vintage Market Days - 9/12-9/14 - LROVMD"
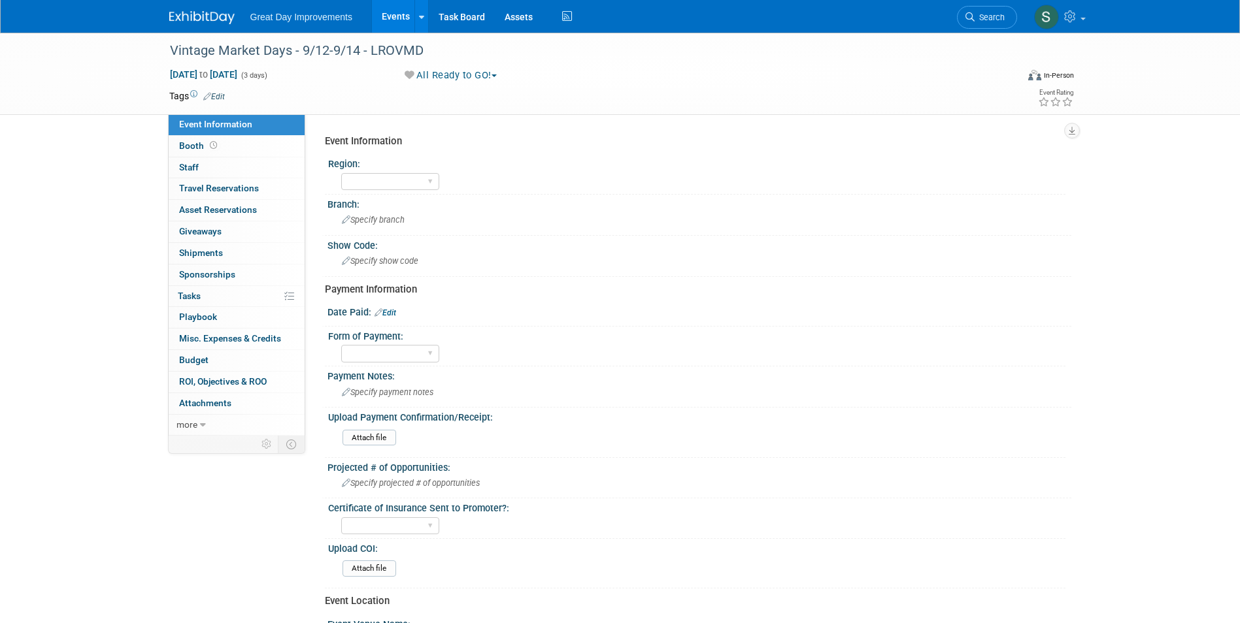
click at [212, 101] on span "Edit" at bounding box center [211, 96] width 25 height 10
click at [214, 94] on link "Edit" at bounding box center [214, 96] width 22 height 9
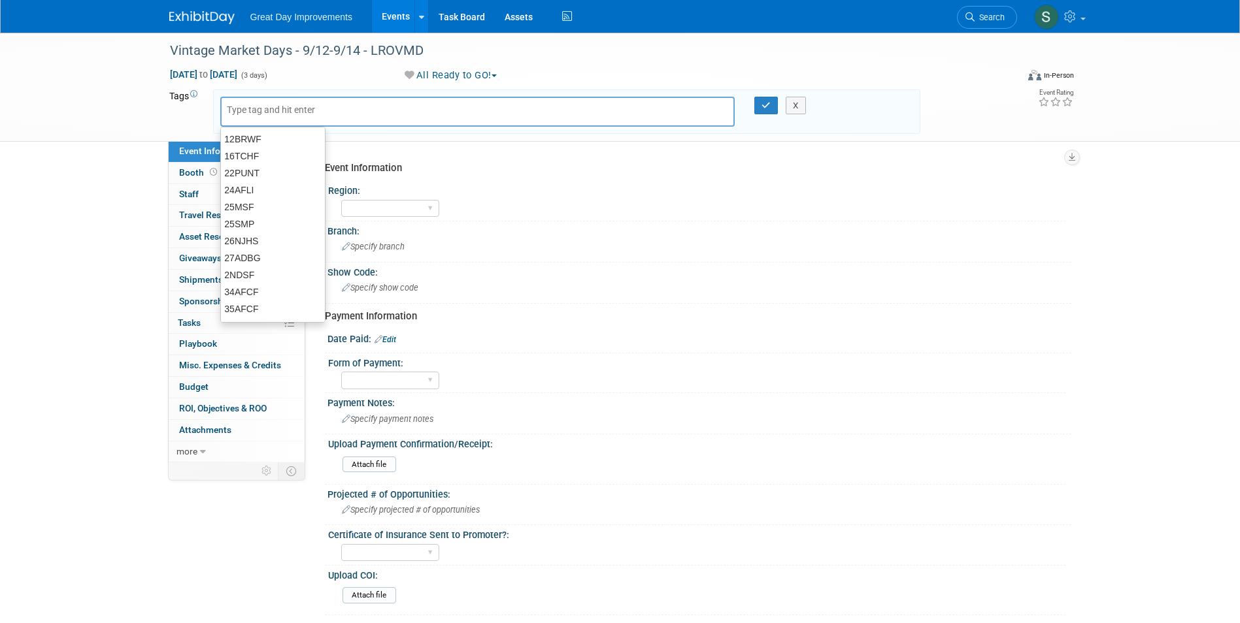
click at [306, 105] on input "text" at bounding box center [279, 109] width 105 height 13
click at [346, 117] on div at bounding box center [477, 112] width 515 height 30
type input "MW"
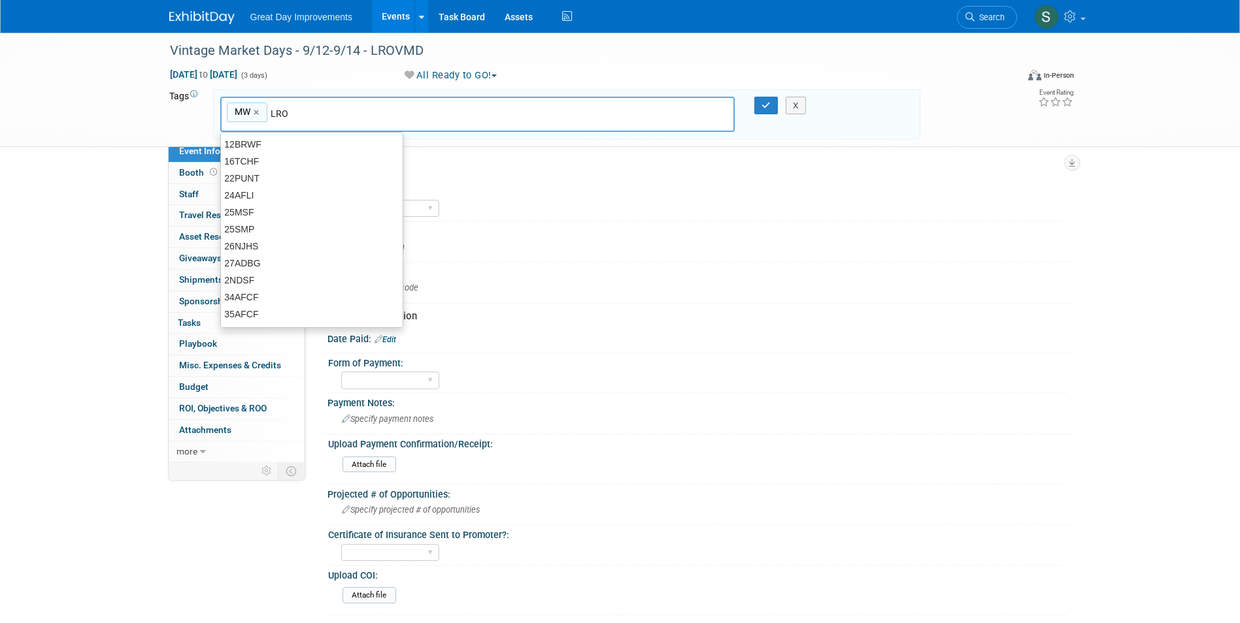
type input "LRO"
type input "MW, LRO"
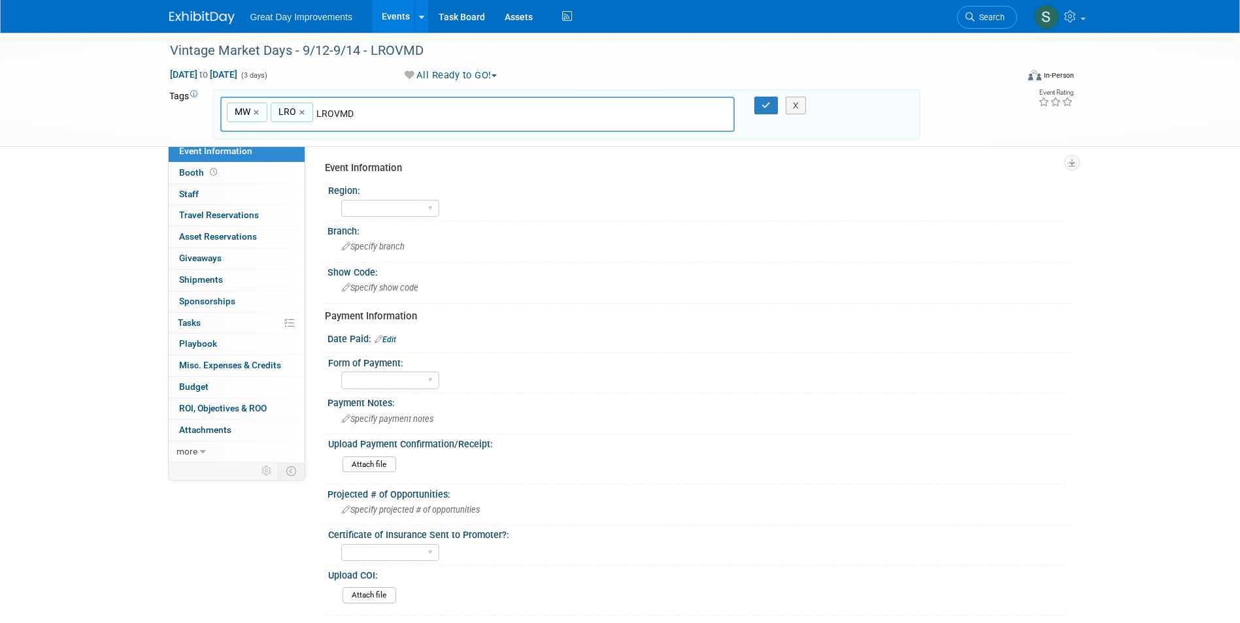
type input "LROVMD"
click at [395, 133] on div "MW, LRO MW × LRO × LROVMD X" at bounding box center [566, 115] width 707 height 50
click at [388, 120] on input "LROVMD" at bounding box center [407, 113] width 183 height 13
type input "MW, LRO, LROVMD"
type input "[DATE]"
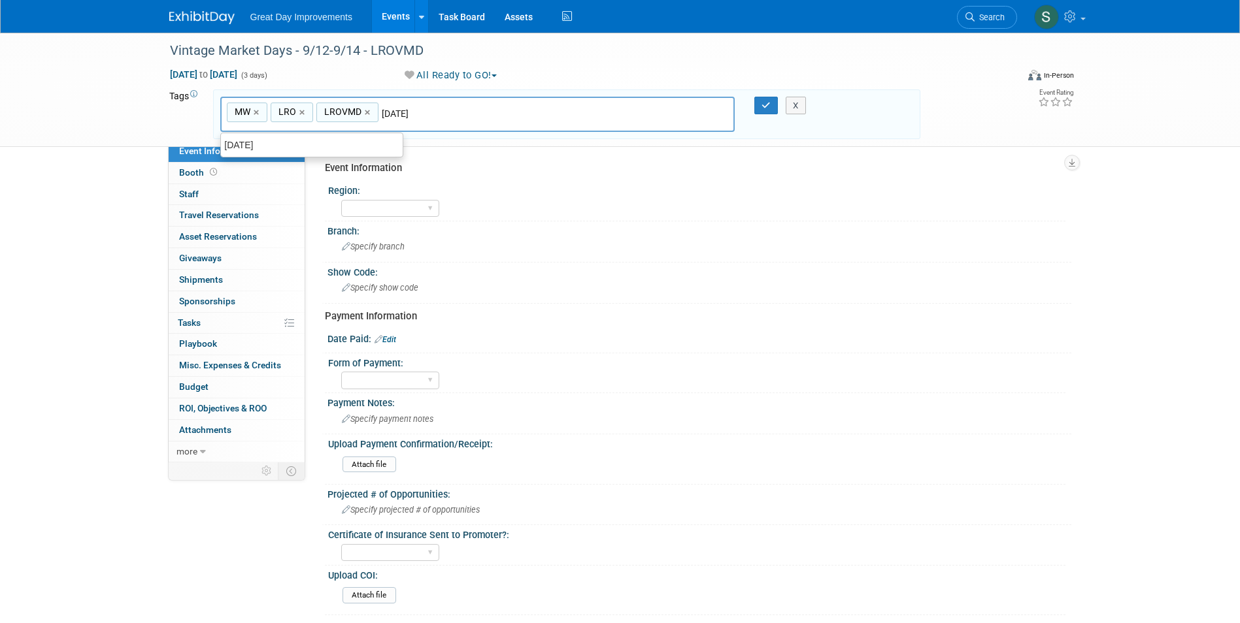
type input "MW, LRO, LROVMD, SEPT25"
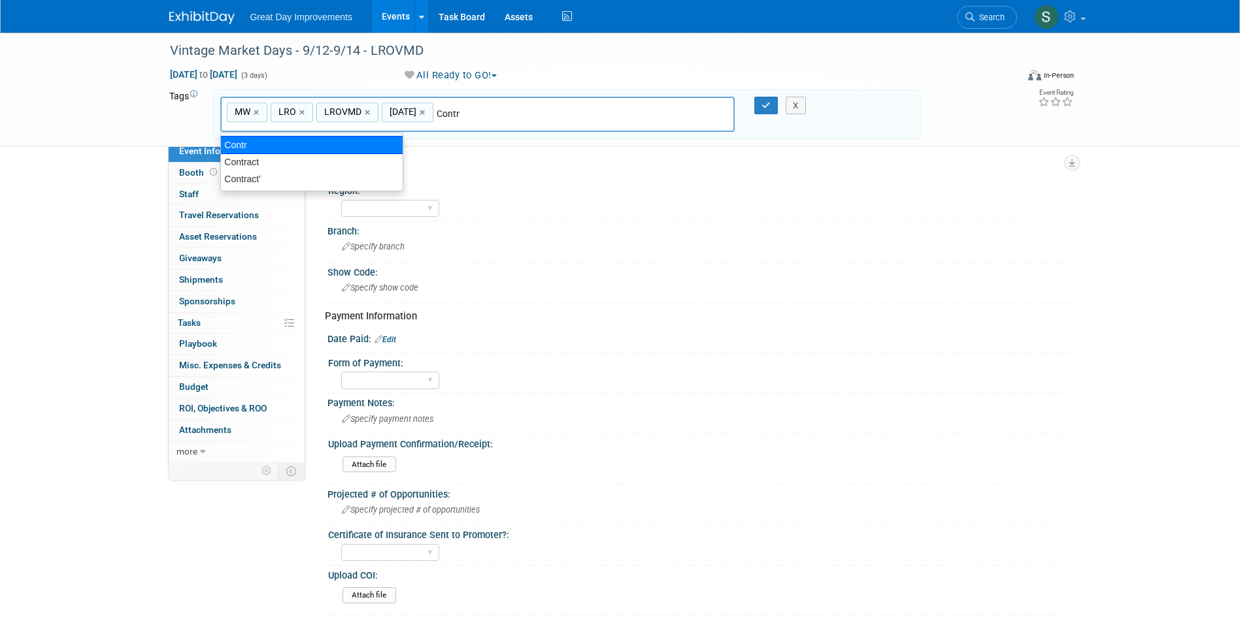
type input "Contract"
type input "MW, LRO, LROVMD, SEPT25, Contract"
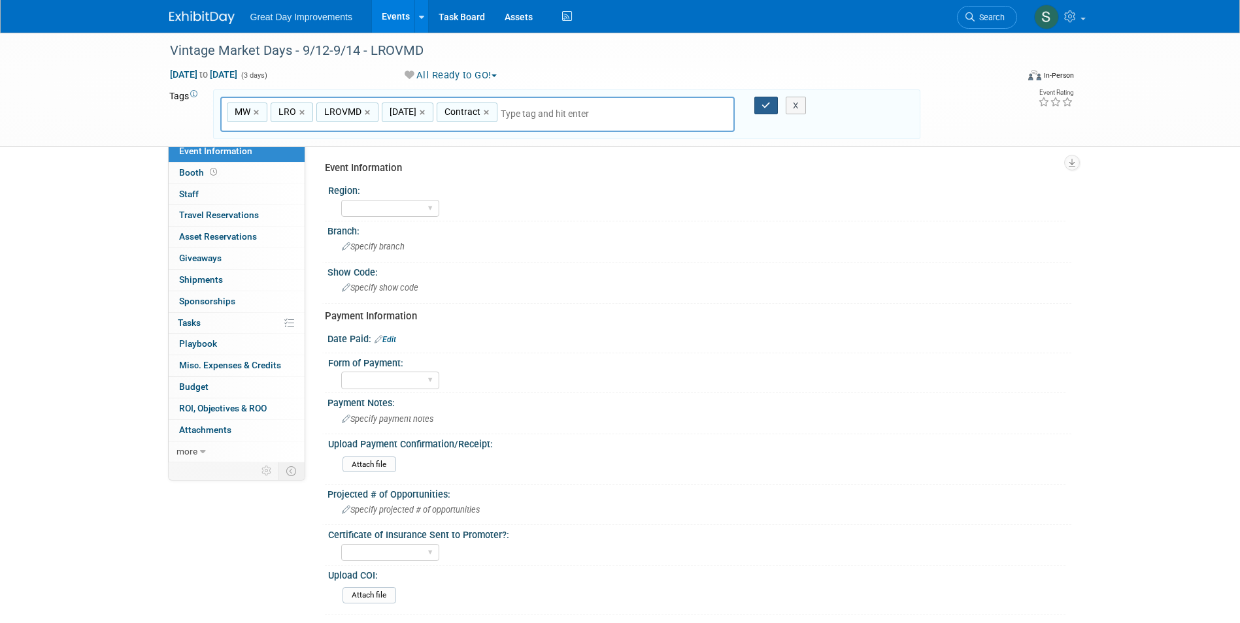
click at [765, 105] on icon "button" at bounding box center [765, 105] width 9 height 8
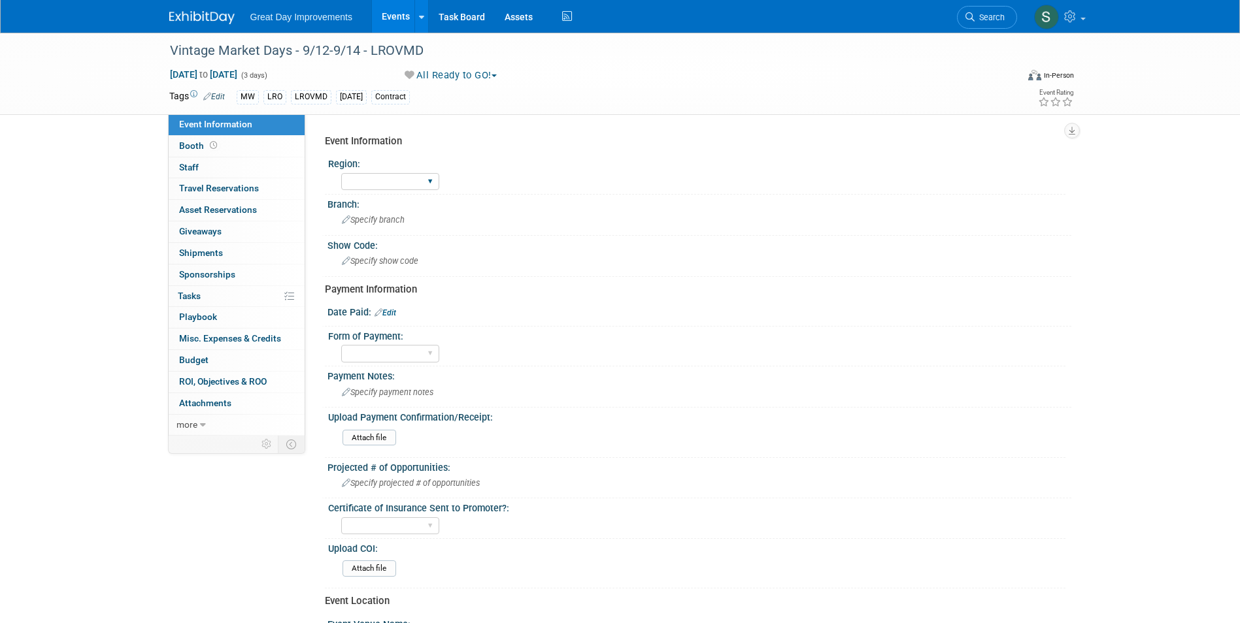
click at [387, 170] on div "GC MA MW MTW NE NEW OV PL PNW SA SE SC UMW FL" at bounding box center [390, 182] width 98 height 24
click at [390, 178] on select "GC MA MW MTW NE NEW OV PL PNW SA SE SC UMW FL" at bounding box center [390, 182] width 98 height 18
select select "MW"
click at [341, 173] on select "GC MA MW MTW NE NEW OV PL PNW SA SE SC UMW FL" at bounding box center [390, 182] width 98 height 18
click at [389, 215] on span "Specify branch" at bounding box center [373, 220] width 63 height 10
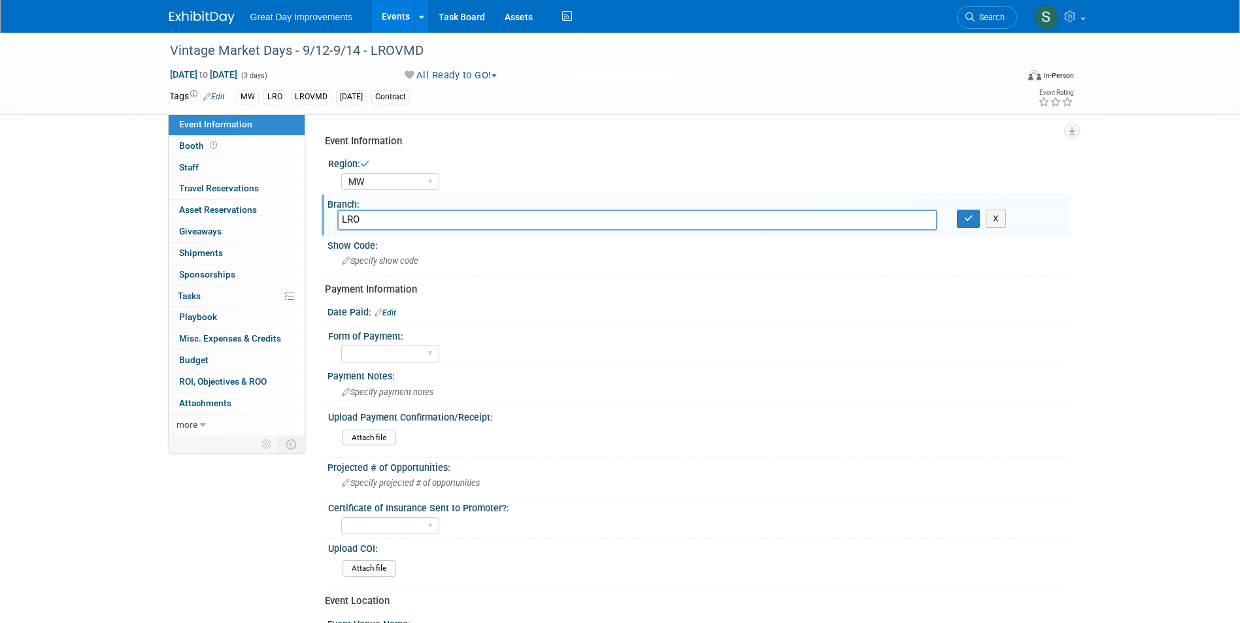
type input "LRO"
click at [976, 221] on button "button" at bounding box center [969, 219] width 24 height 18
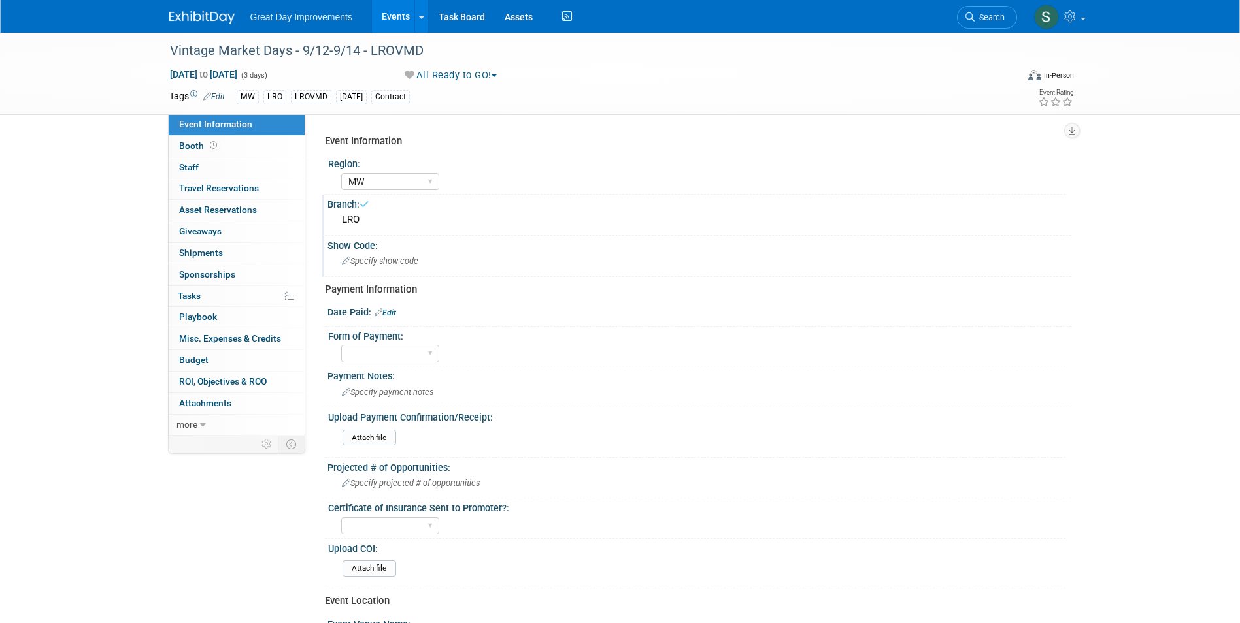
click at [489, 257] on div "Specify show code" at bounding box center [699, 261] width 724 height 20
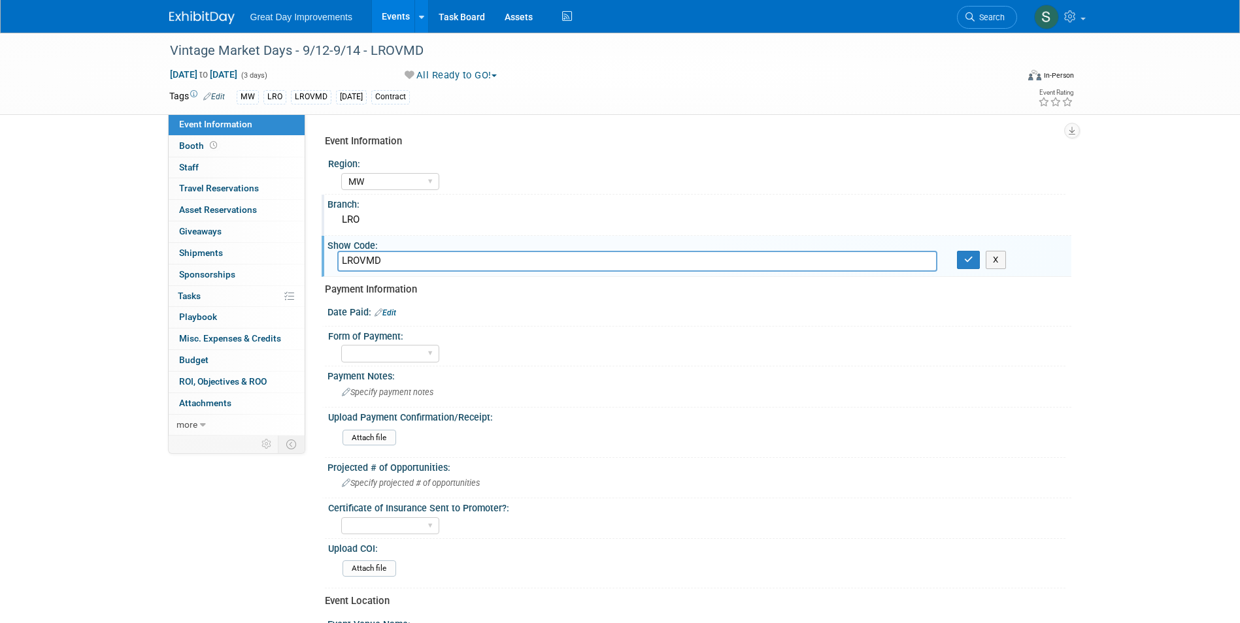
type input "LROVMD"
click at [964, 258] on button "button" at bounding box center [969, 260] width 24 height 18
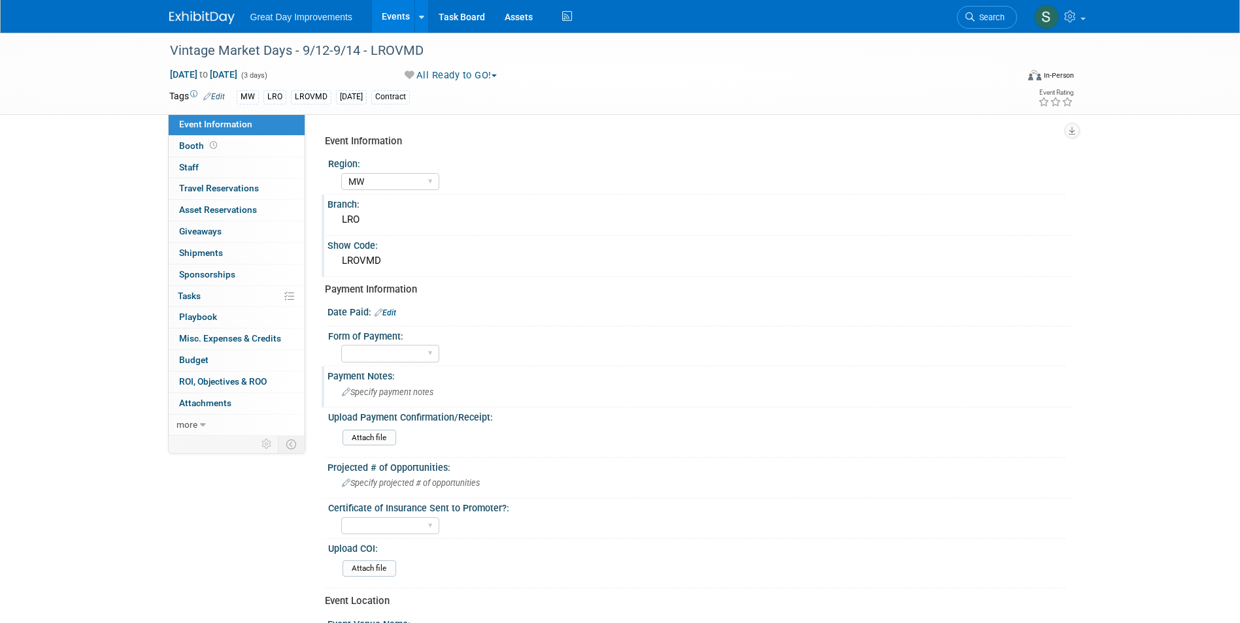
click at [431, 392] on span "Specify payment notes" at bounding box center [387, 392] width 91 height 10
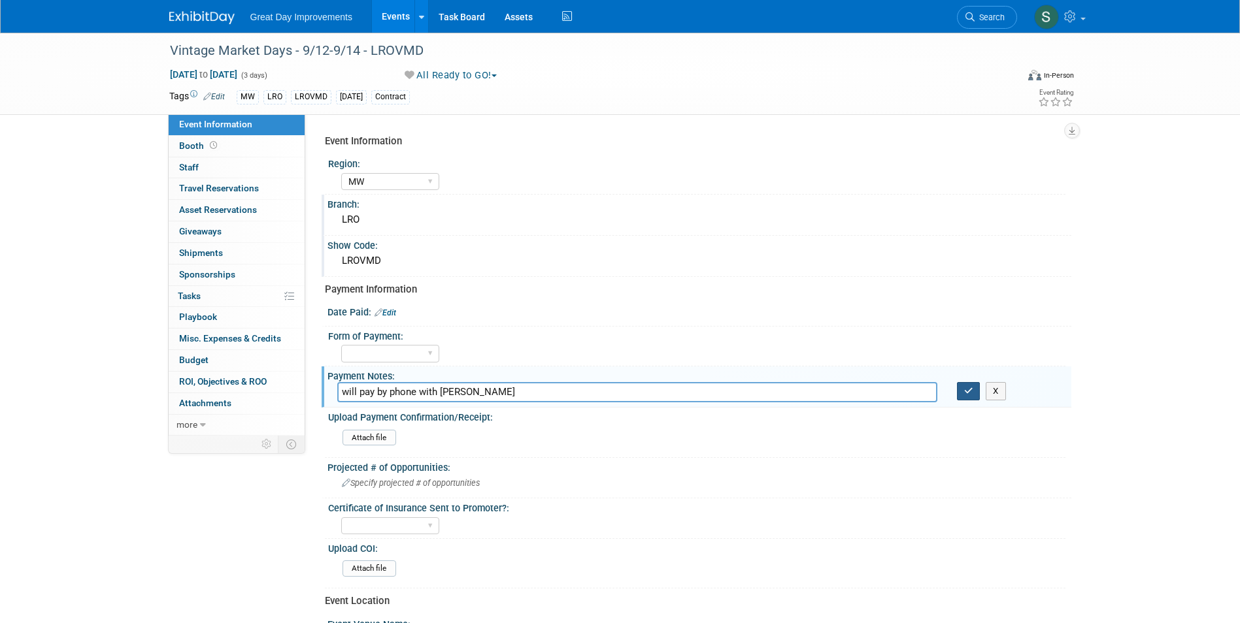
type input "will pay by phone with Angel"
click at [964, 393] on button "button" at bounding box center [969, 391] width 24 height 18
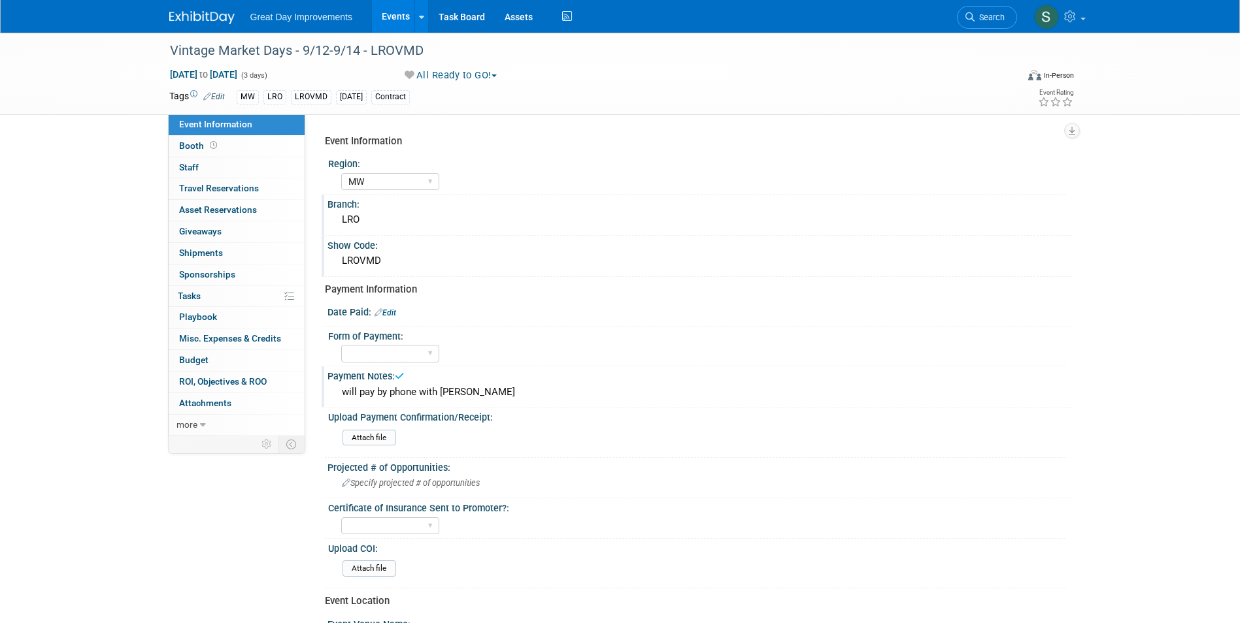
click at [178, 5] on div at bounding box center [209, 12] width 81 height 24
click at [179, 10] on link at bounding box center [209, 11] width 81 height 10
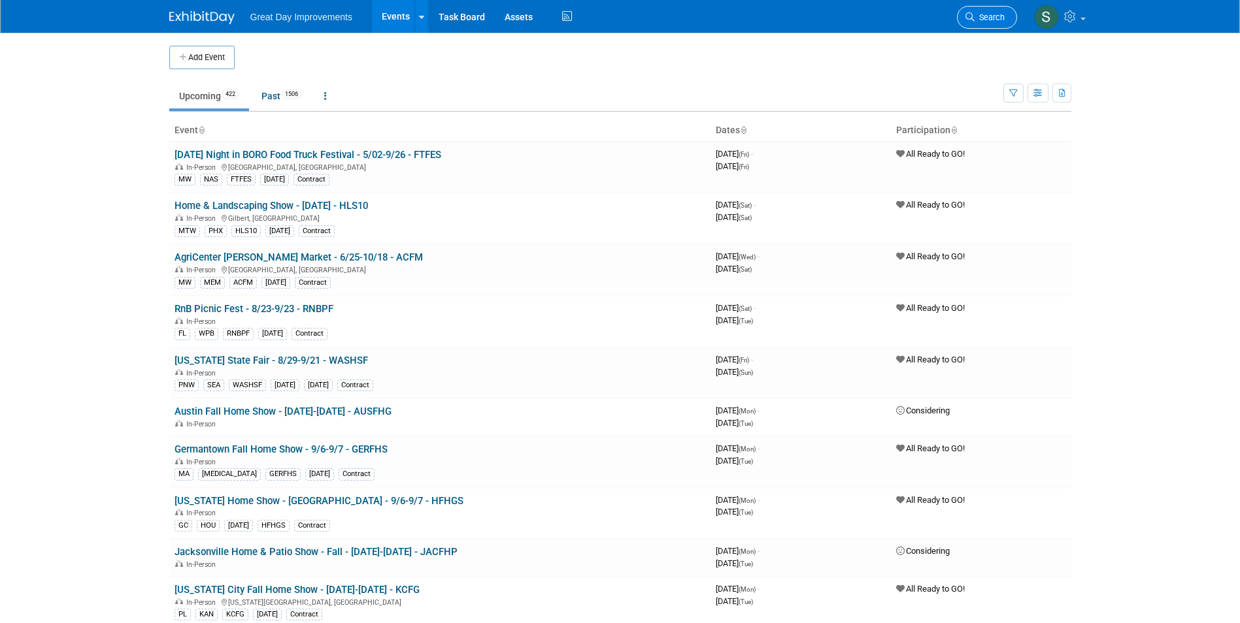
click at [983, 9] on link "Search" at bounding box center [987, 17] width 60 height 23
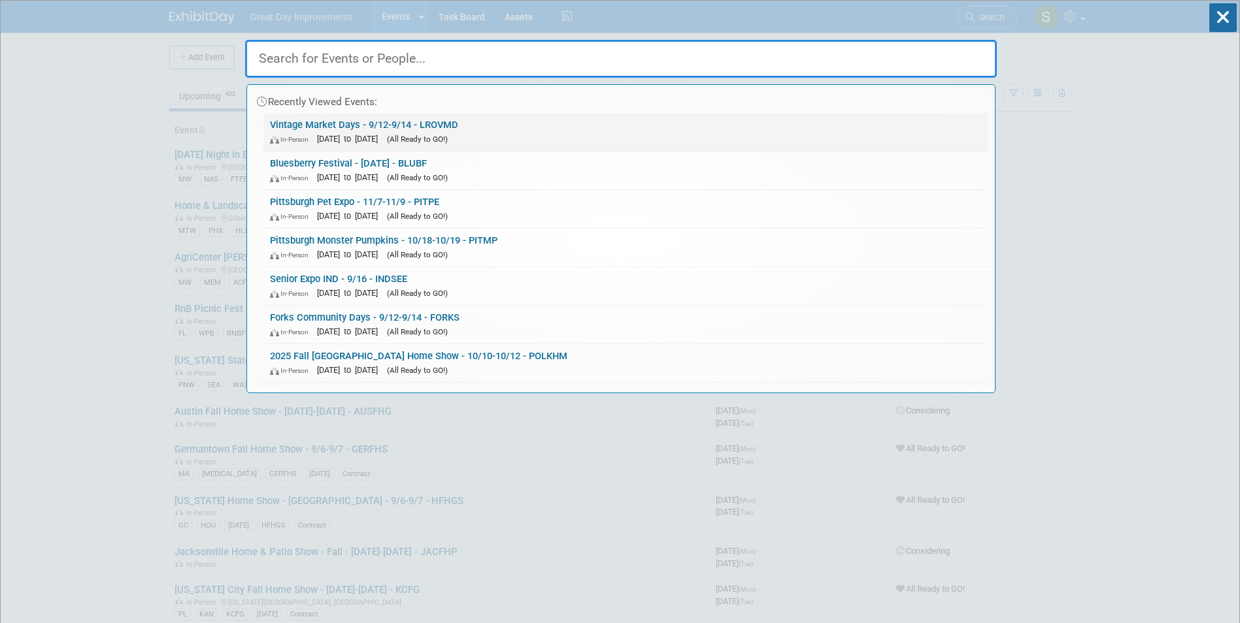
click at [456, 125] on link "Vintage Market Days - 9/12-9/14 - LROVMD In-Person [DATE] to [DATE] (All Ready …" at bounding box center [625, 132] width 725 height 38
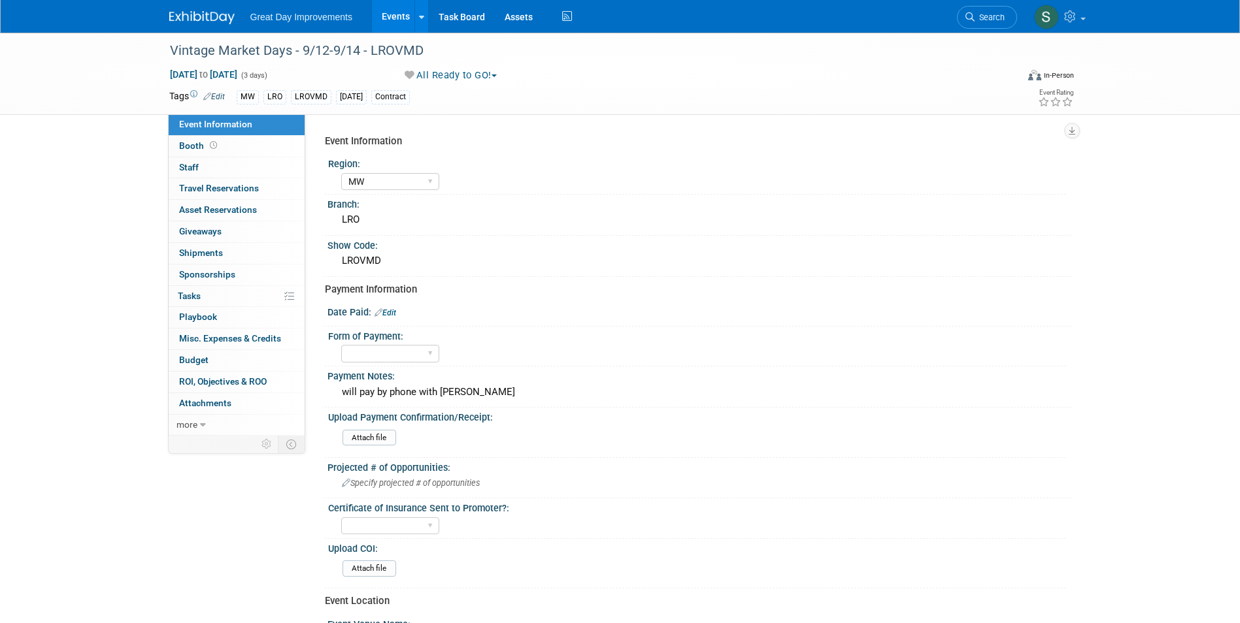
select select "MW"
click at [975, 29] on li "Search" at bounding box center [987, 16] width 60 height 32
click at [998, 7] on link "Search" at bounding box center [987, 17] width 60 height 23
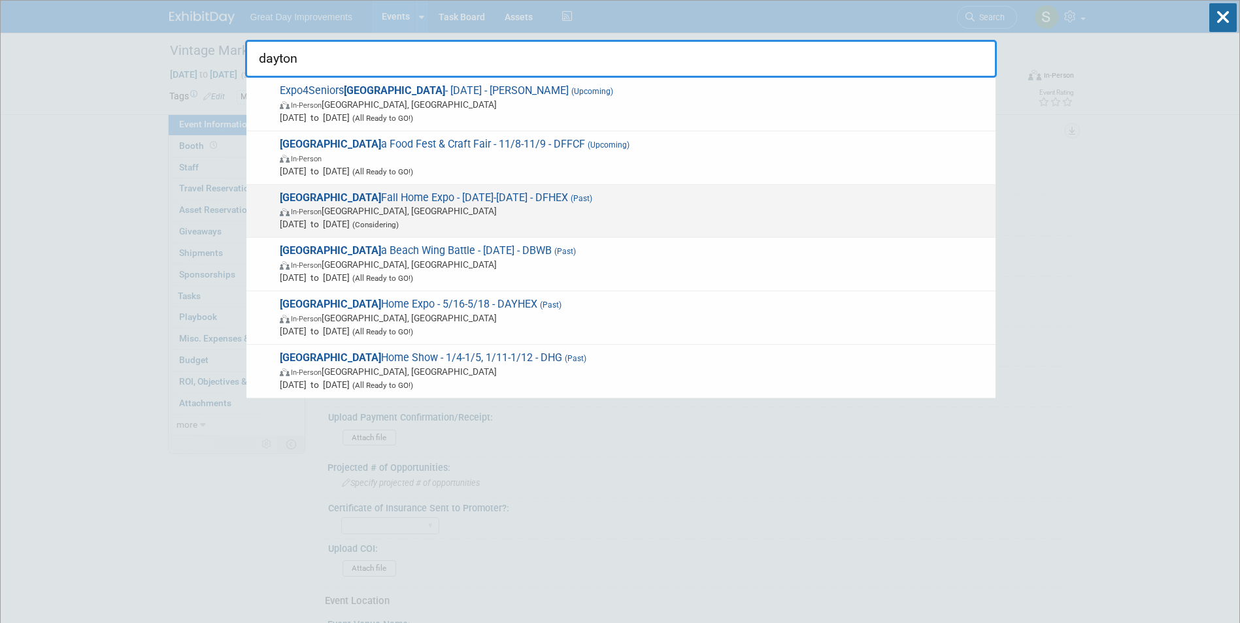
type input "dayton"
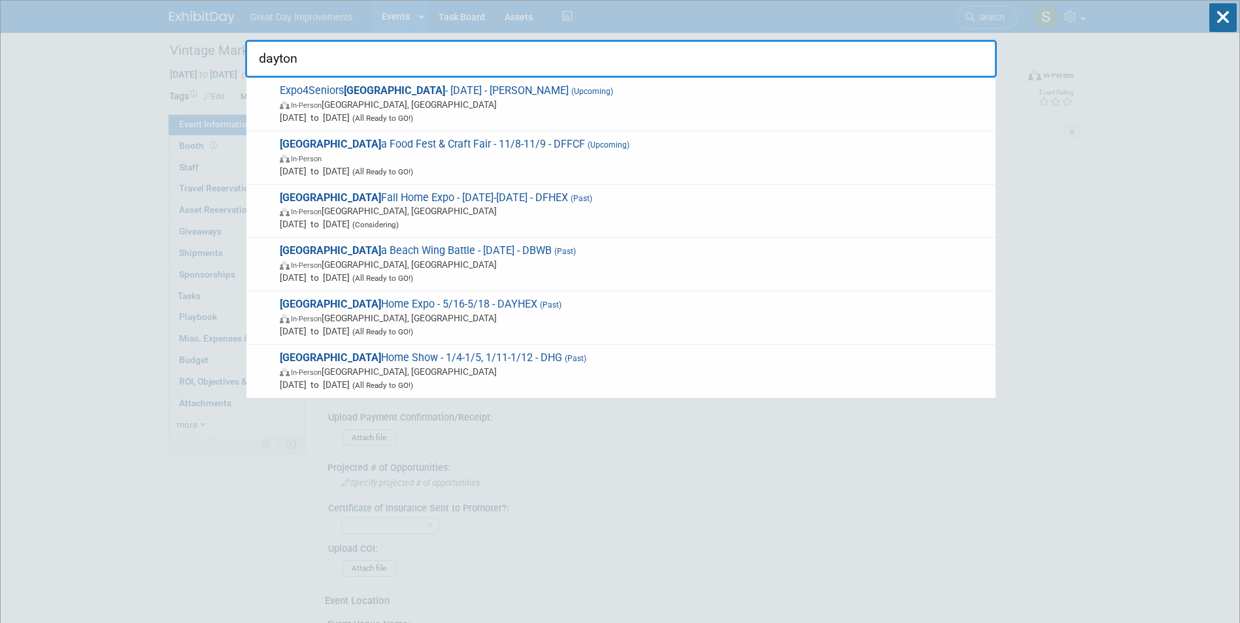
click at [492, 211] on span "In-Person [GEOGRAPHIC_DATA], [GEOGRAPHIC_DATA]" at bounding box center [634, 211] width 709 height 13
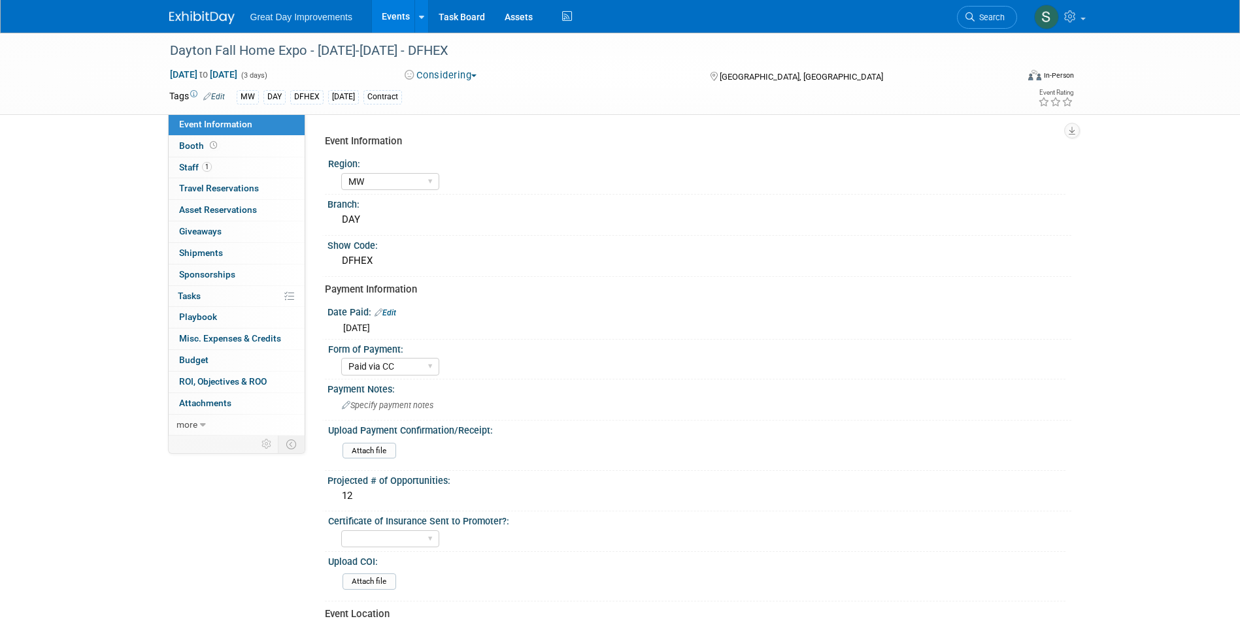
select select "MW"
select select "Paid via CC"
click at [441, 75] on button "Considering" at bounding box center [441, 76] width 82 height 14
click at [457, 100] on link "Committed" at bounding box center [455, 97] width 108 height 18
click at [442, 78] on button "Committed" at bounding box center [441, 76] width 82 height 14
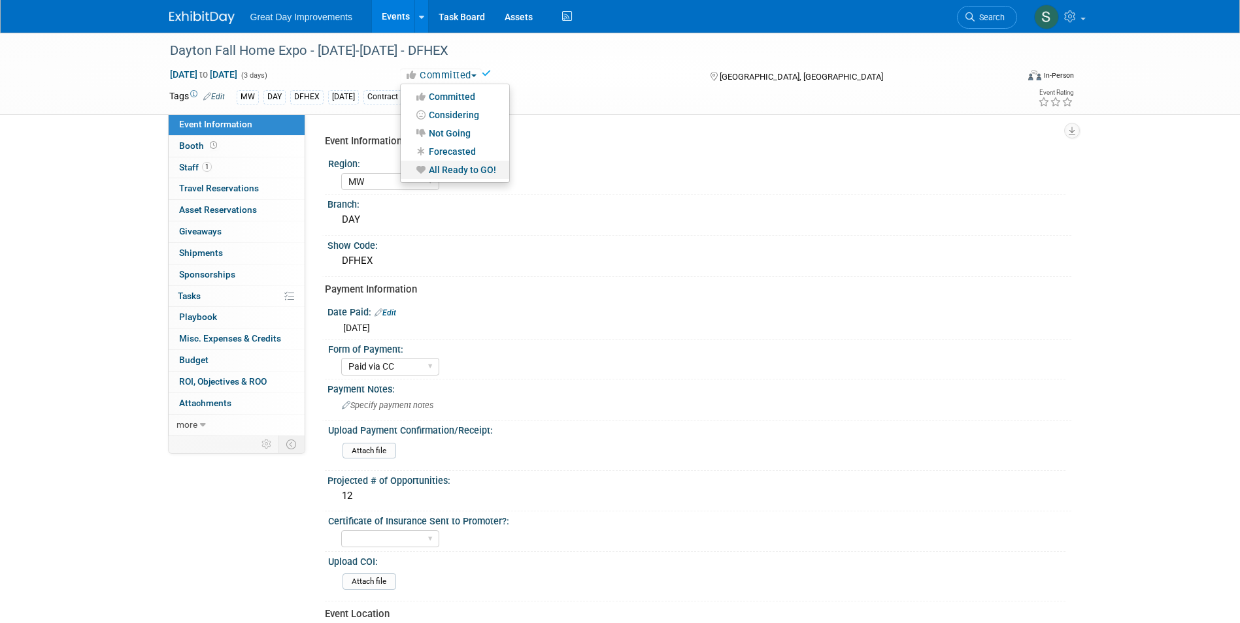
click at [468, 166] on link "All Ready to GO!" at bounding box center [455, 170] width 108 height 18
click at [427, 50] on div "Dayton Fall Home Expo - [DATE]-[DATE] - DFHEX" at bounding box center [581, 51] width 832 height 24
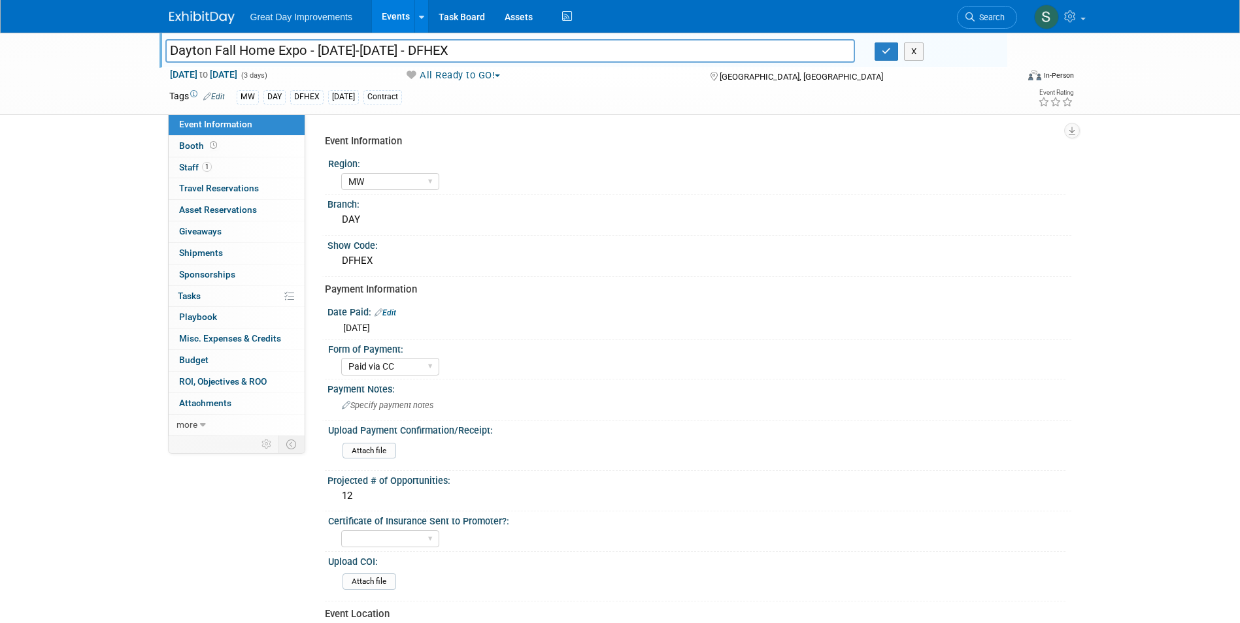
drag, startPoint x: 459, startPoint y: 48, endPoint x: 425, endPoint y: 55, distance: 34.6
click at [420, 52] on input "Dayton Fall Home Expo - [DATE]-[DATE] - DFHEX" at bounding box center [510, 50] width 690 height 23
type input "Dayton Fall Home Expo - [DATE]-[DATE] - DAYFHE"
click at [893, 52] on button "button" at bounding box center [886, 51] width 24 height 18
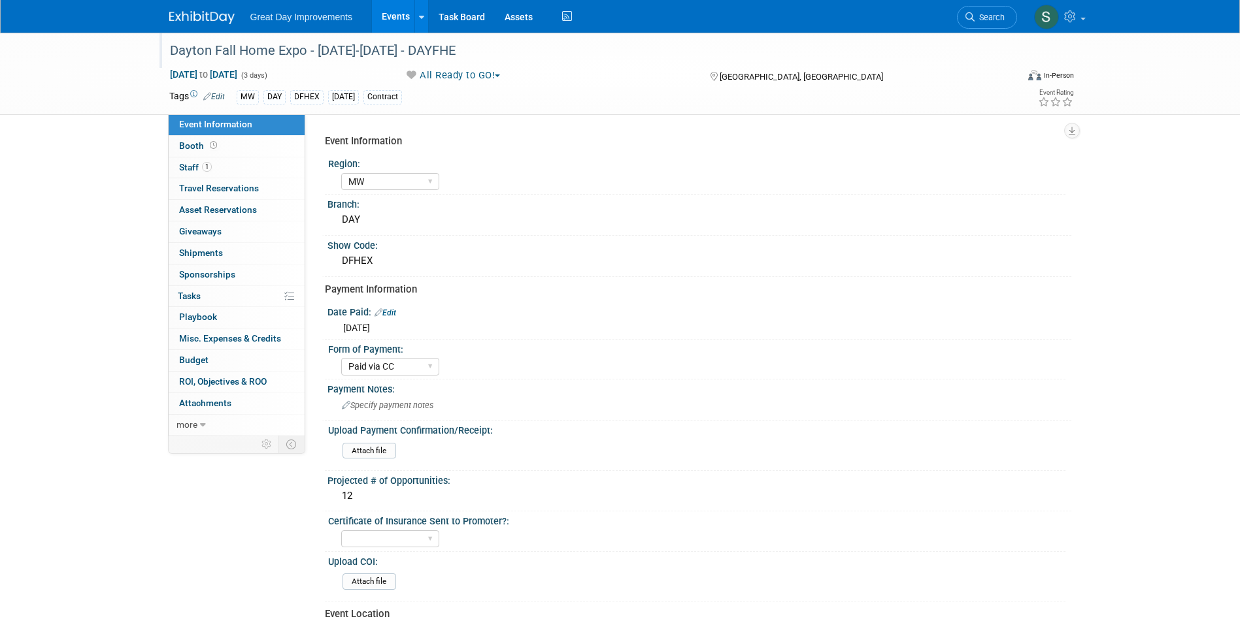
click at [218, 94] on link "Edit" at bounding box center [214, 96] width 22 height 9
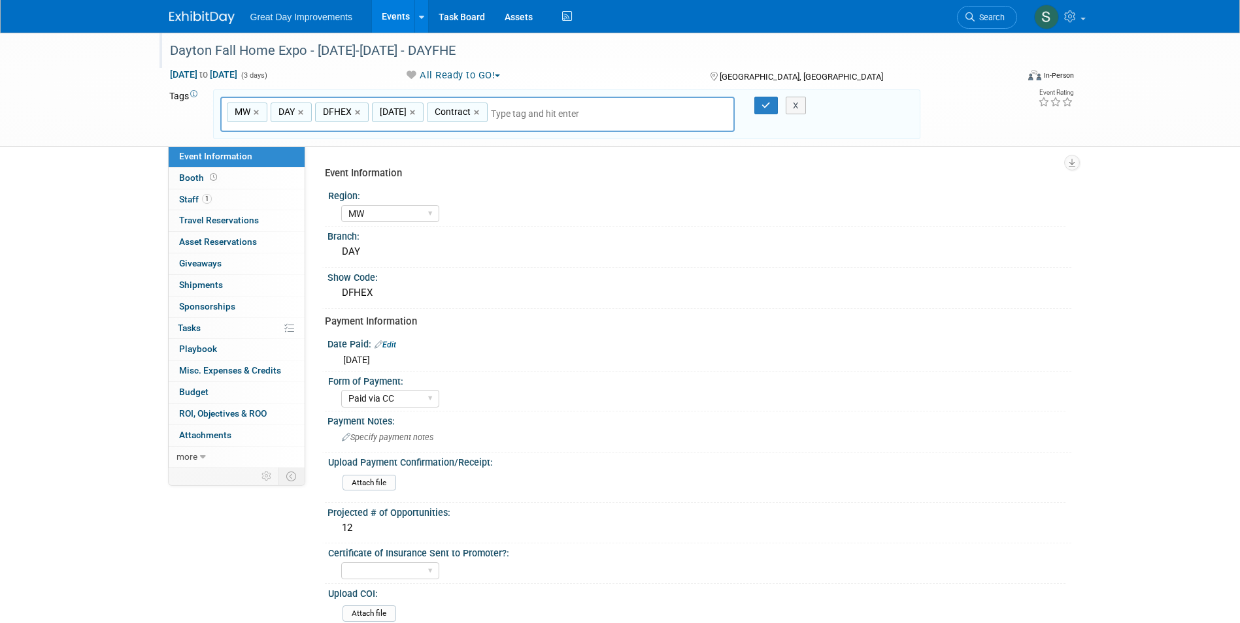
drag, startPoint x: 361, startPoint y: 114, endPoint x: 452, endPoint y: 118, distance: 90.3
click at [361, 114] on link "×" at bounding box center [359, 112] width 8 height 15
type input "MW, DAY, [DATE], Contract"
click at [495, 117] on input "text" at bounding box center [525, 113] width 183 height 13
type input "DAYFHE"
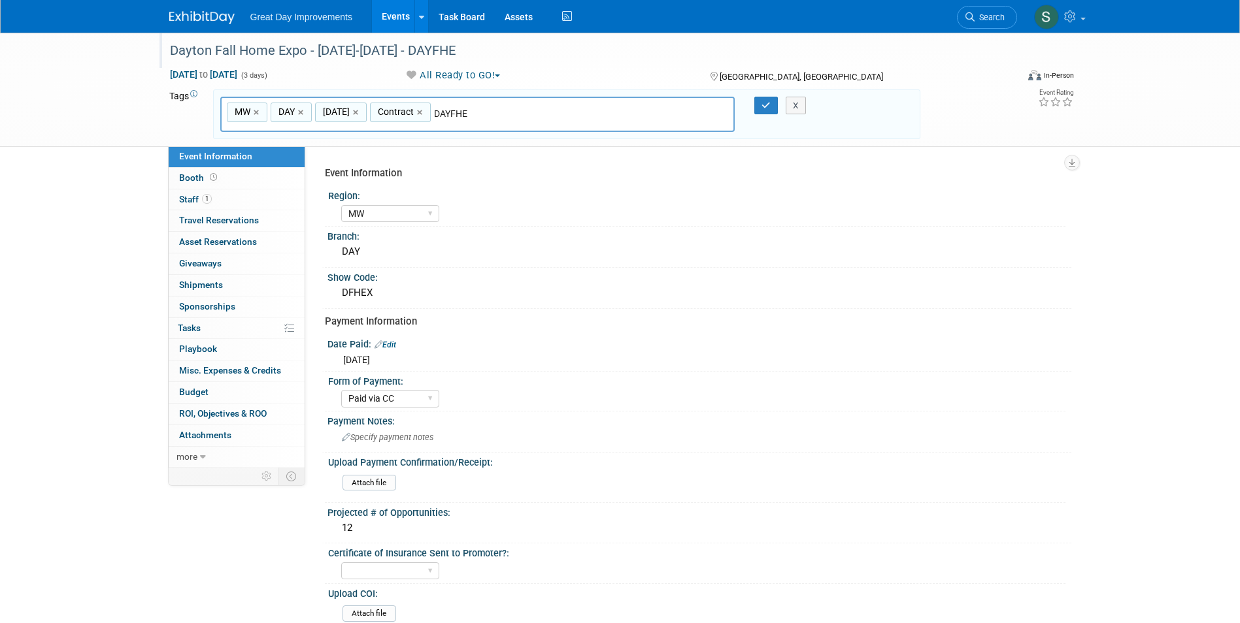
type input "MW, DAY, [DATE], Contract, DAYFHE"
click at [758, 110] on button "button" at bounding box center [766, 106] width 24 height 18
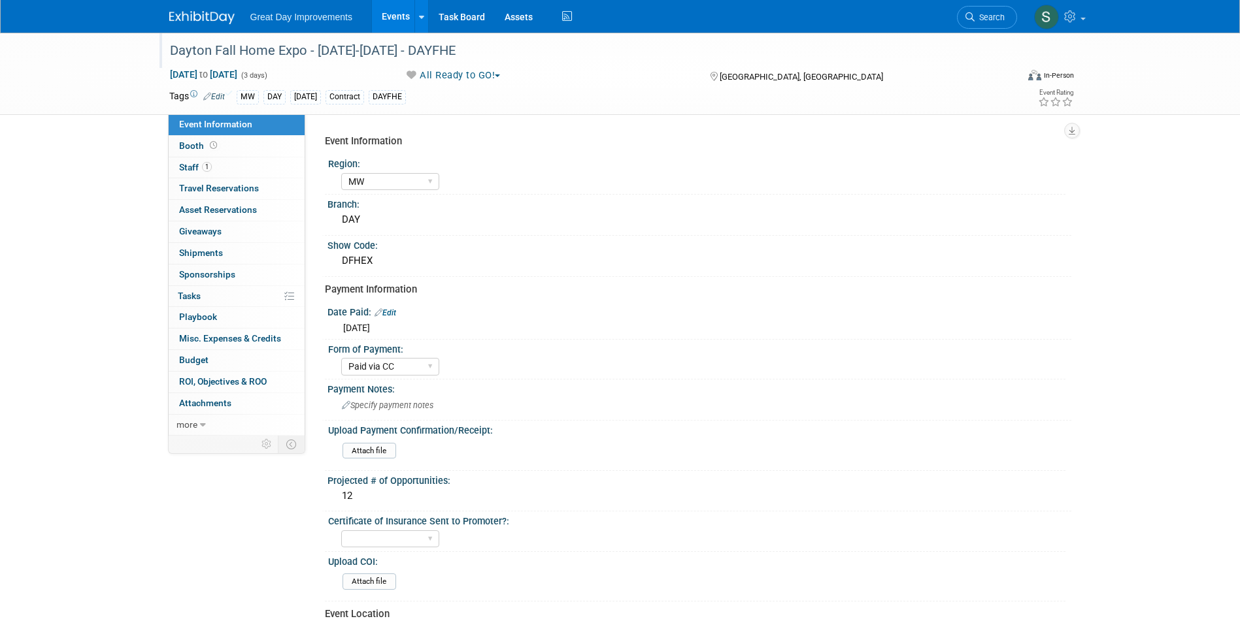
click at [189, 5] on div at bounding box center [209, 12] width 81 height 24
click at [463, 61] on div "Dayton Fall Home Expo - [DATE]-[DATE] - DAYFHE" at bounding box center [581, 51] width 832 height 24
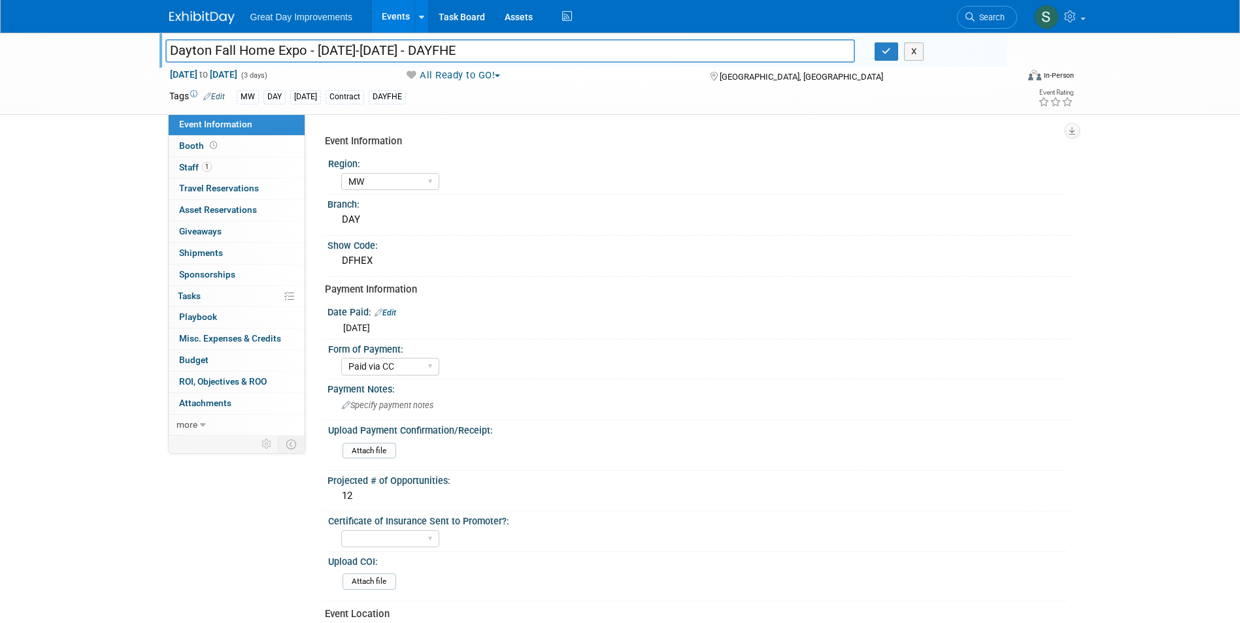
drag, startPoint x: 470, startPoint y: 54, endPoint x: 325, endPoint y: 48, distance: 145.8
click at [178, 52] on input "Dayton Fall Home Expo - [DATE]-[DATE] - DAYFHE" at bounding box center [510, 50] width 690 height 23
click at [218, 19] on img at bounding box center [201, 17] width 65 height 13
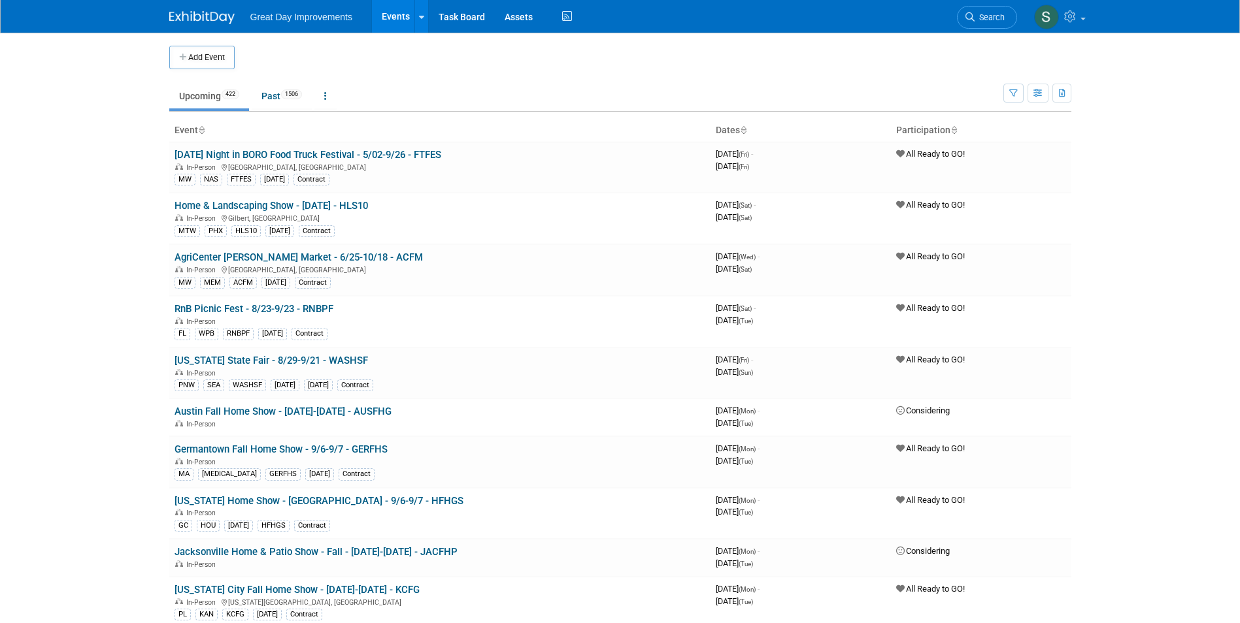
click at [996, 18] on span "Search" at bounding box center [989, 17] width 30 height 10
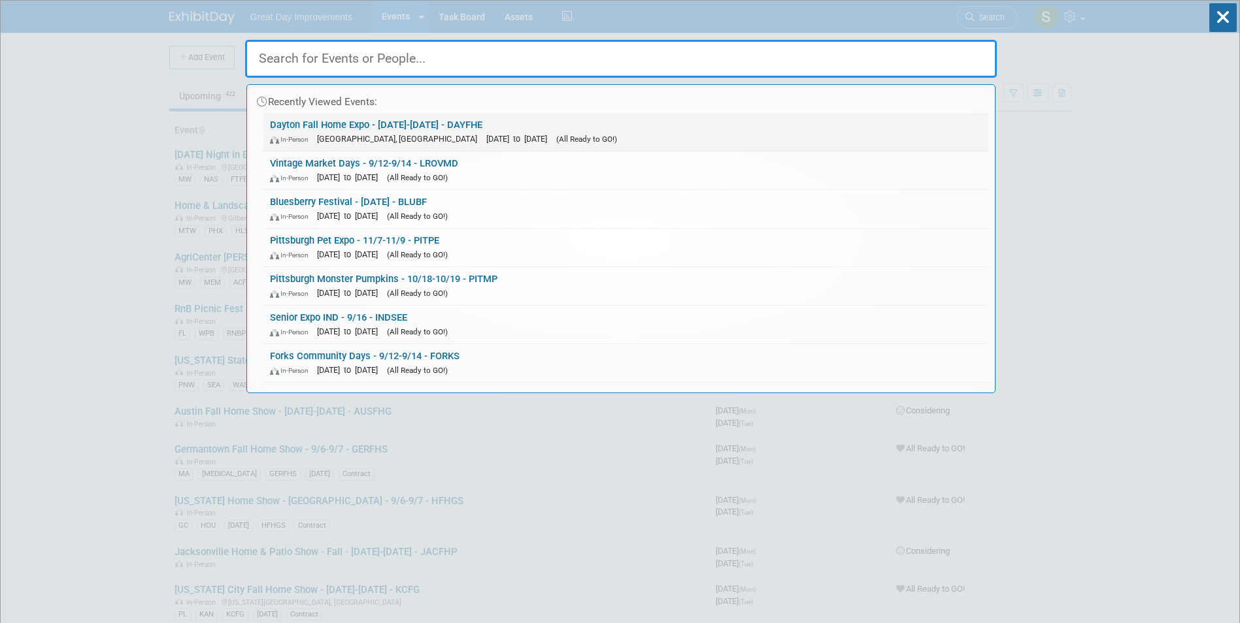
click at [404, 122] on link "Dayton Fall Home Expo - [DATE]-[DATE] - DAYFHE In-Person [GEOGRAPHIC_DATA], [GE…" at bounding box center [625, 132] width 725 height 38
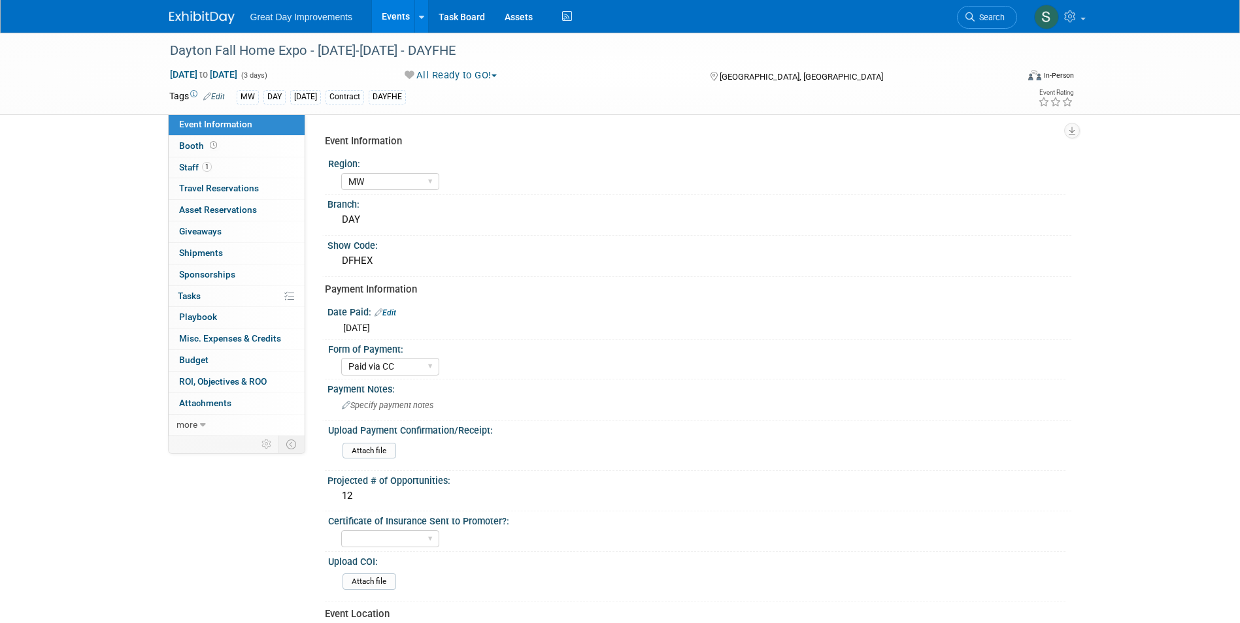
select select "MW"
select select "Paid via CC"
click at [440, 57] on div "Dayton Fall Home Expo - [DATE]-[DATE] - DAYFHE" at bounding box center [581, 51] width 832 height 24
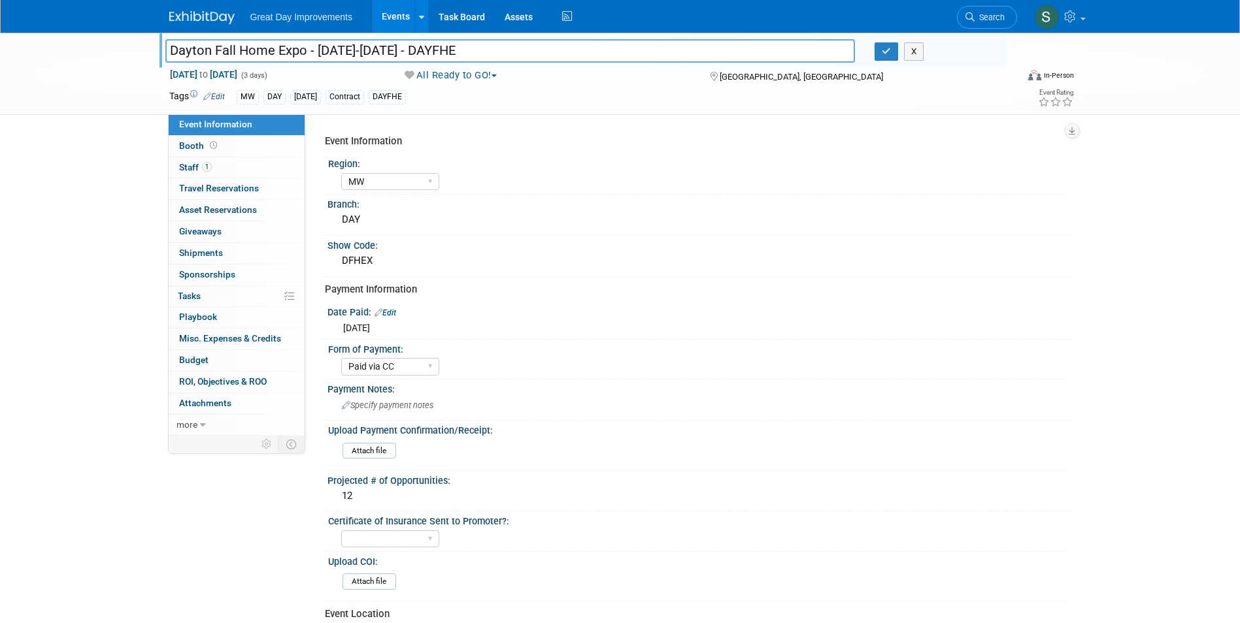
drag, startPoint x: 491, startPoint y: 54, endPoint x: 184, endPoint y: 43, distance: 306.6
click at [131, 47] on div "Dayton Fall Home Expo - [DATE]-[DATE] - DAYFHE Dayton Fall Home Expo - [DATE]-[…" at bounding box center [620, 74] width 1240 height 82
drag, startPoint x: 247, startPoint y: 38, endPoint x: 169, endPoint y: 46, distance: 78.2
click at [169, 46] on input "Dayton Fall Home Expo - [DATE]-[DATE] - DAYFHE" at bounding box center [510, 50] width 690 height 23
drag, startPoint x: 342, startPoint y: 54, endPoint x: 172, endPoint y: 48, distance: 170.0
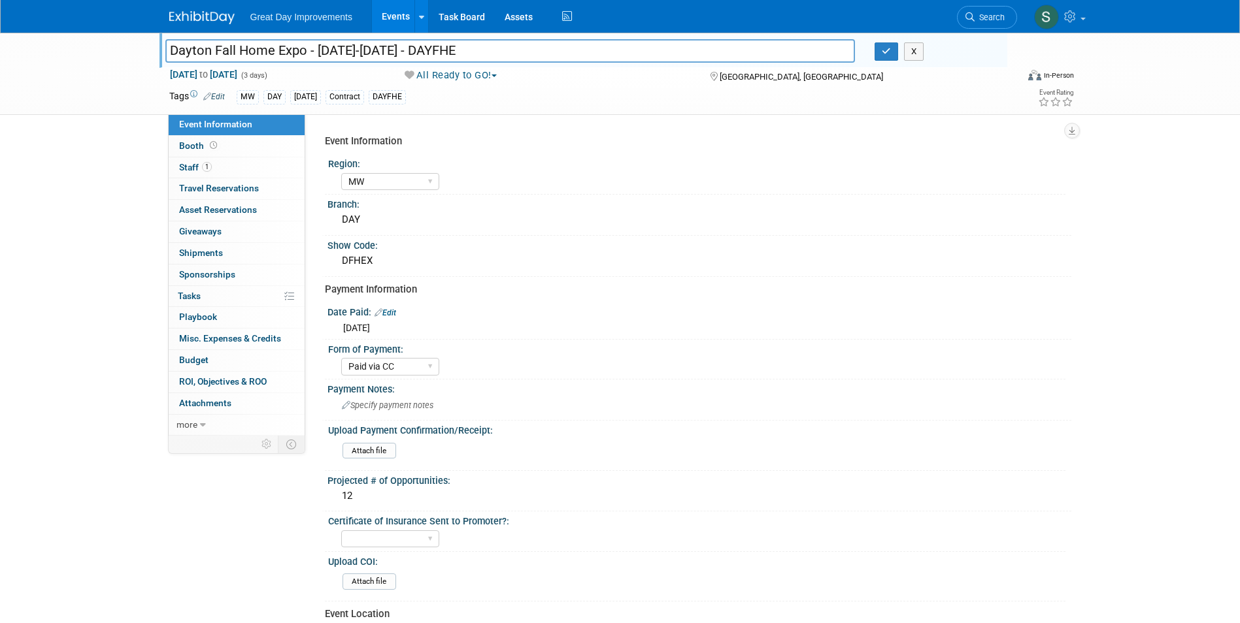
click at [172, 48] on input "Dayton Fall Home Expo - [DATE]-[DATE] - DAYFHE" at bounding box center [510, 50] width 690 height 23
click at [206, 13] on img at bounding box center [201, 17] width 65 height 13
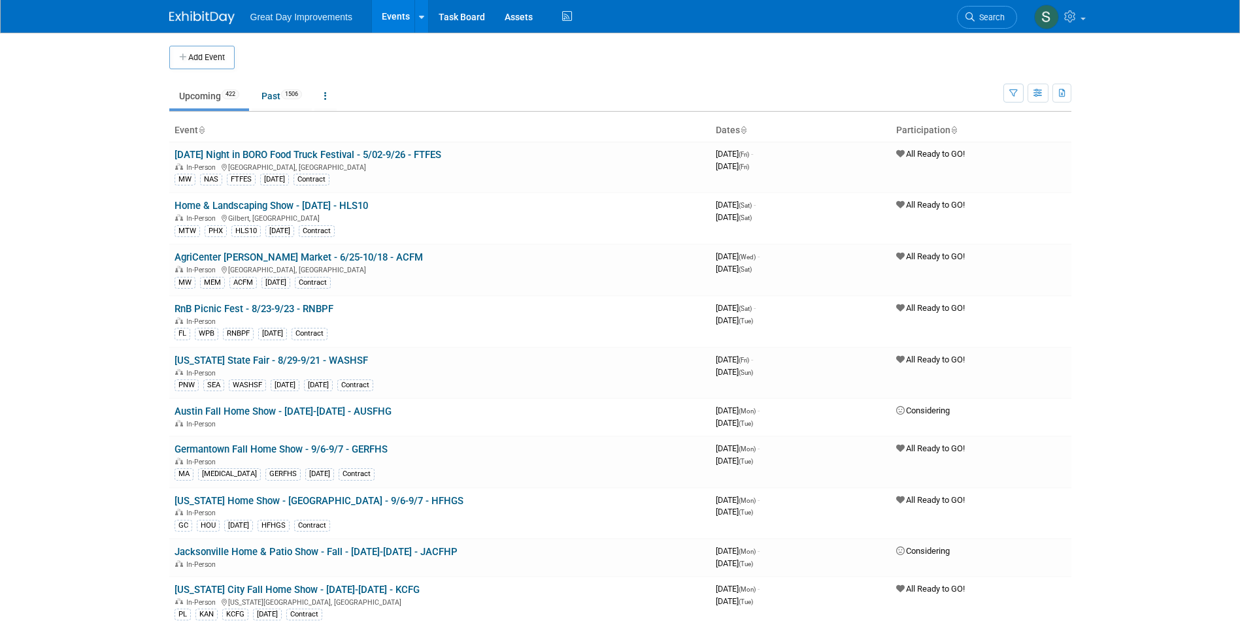
click at [214, 56] on button "Add Event" at bounding box center [201, 58] width 65 height 24
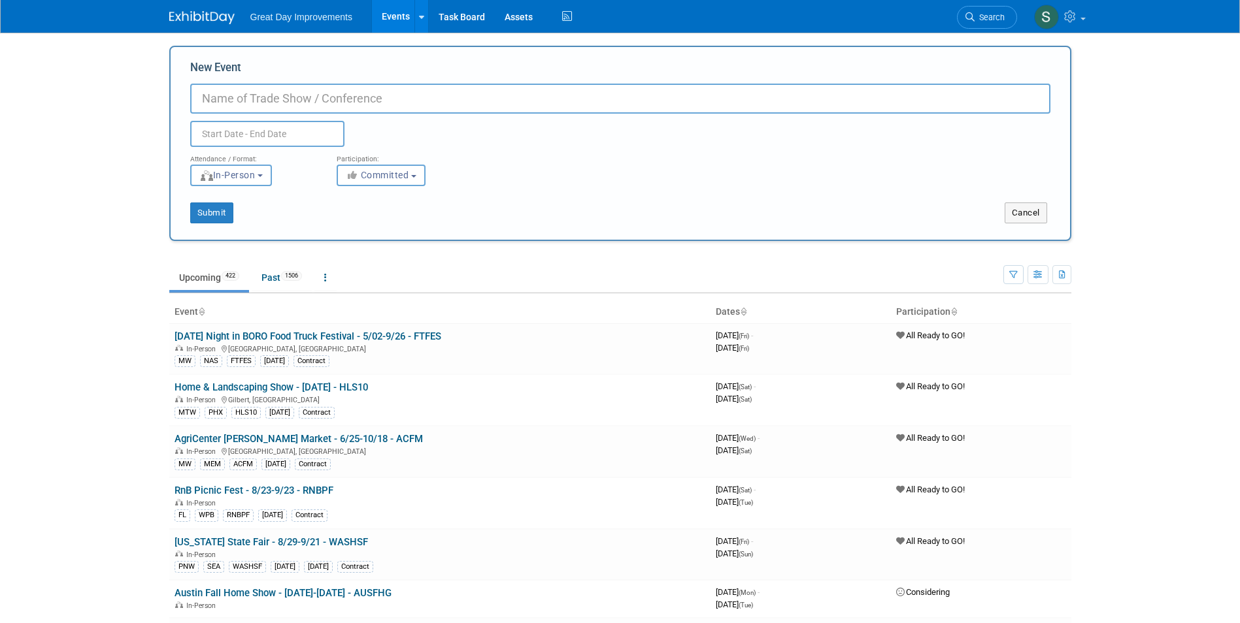
paste input "Dayton Fall Home Expo - [DATE]-[DATE] - DAYFHE"
drag, startPoint x: 405, startPoint y: 97, endPoint x: 333, endPoint y: 99, distance: 72.6
click at [333, 99] on input "Dayton Fall Home Expo - [DATE]-[DATE] - DAYFHE" at bounding box center [620, 99] width 860 height 30
type input "Dayton Fall Home Expo - 9/4-9/6 - DAYFHE"
drag, startPoint x: 423, startPoint y: 175, endPoint x: 406, endPoint y: 172, distance: 17.3
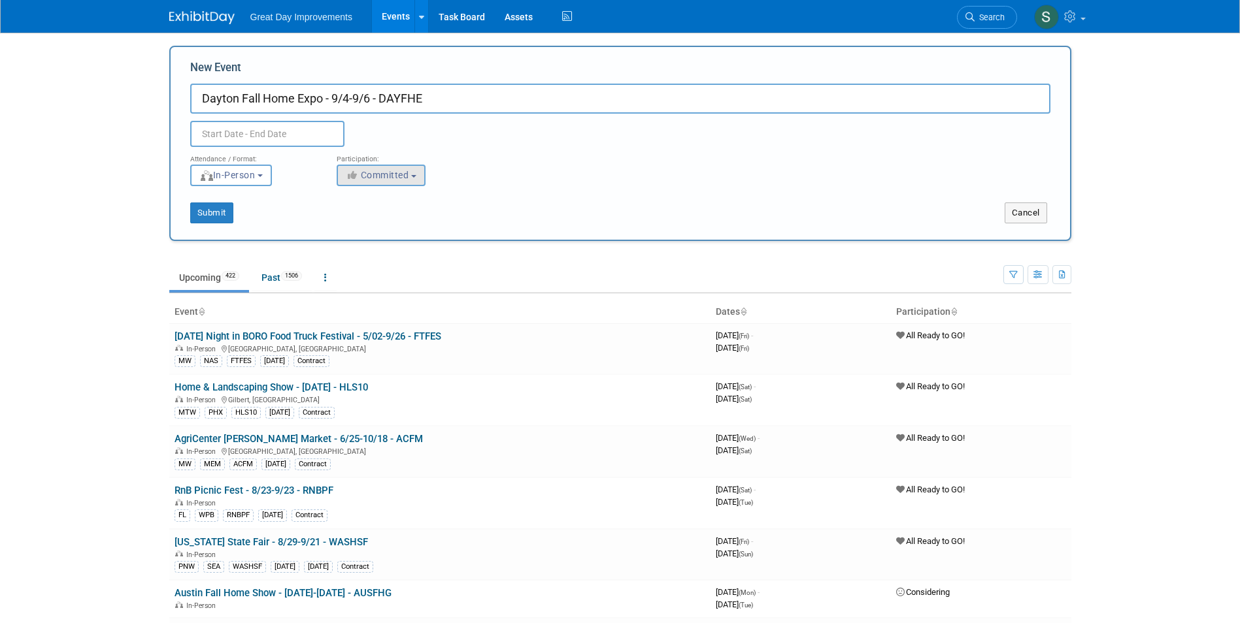
click at [419, 174] on div "<i class="fas fa-thumbs-up" style="color: #a5a5a5; padding-right: 2px; min-widt…" at bounding box center [400, 176] width 127 height 22
click at [404, 172] on span "Committed" at bounding box center [377, 175] width 63 height 10
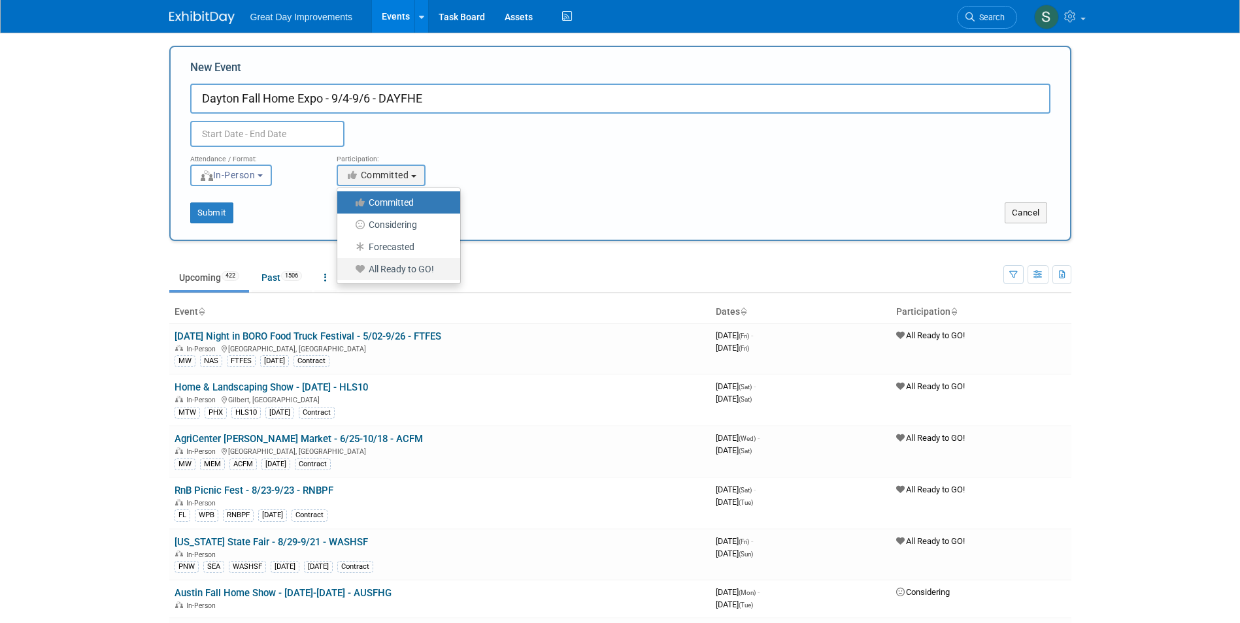
click at [377, 269] on label "All Ready to GO!" at bounding box center [395, 269] width 103 height 17
click at [349, 269] on input "All Ready to GO!" at bounding box center [344, 269] width 8 height 8
select select "102"
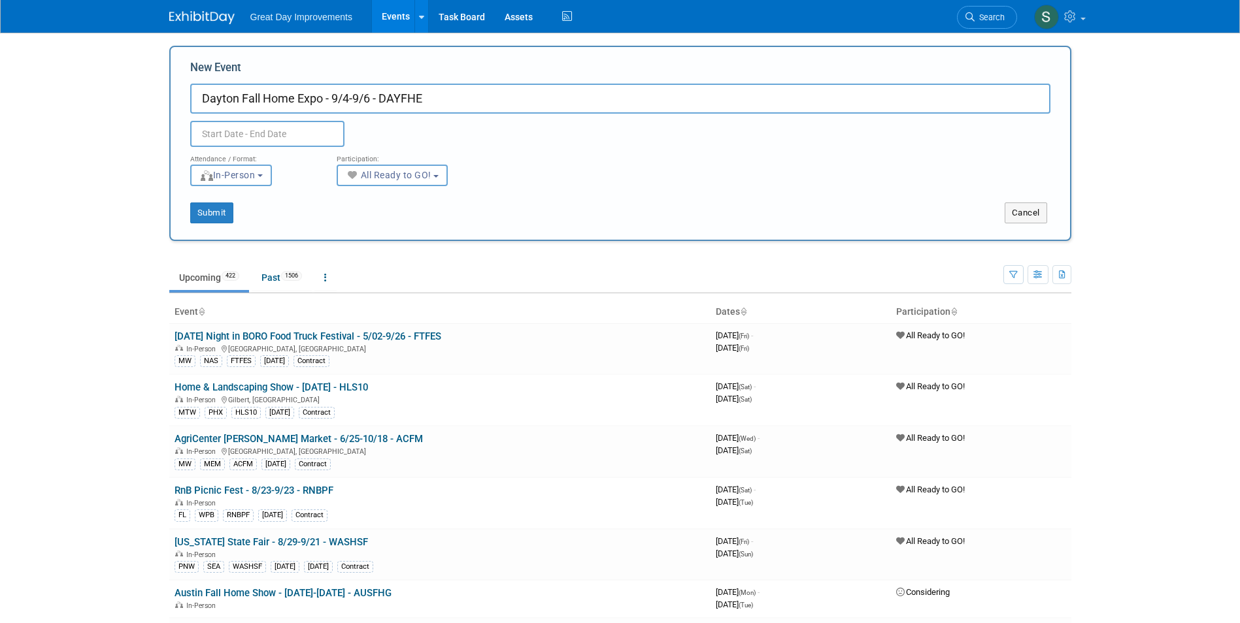
click at [285, 125] on input "text" at bounding box center [267, 134] width 154 height 26
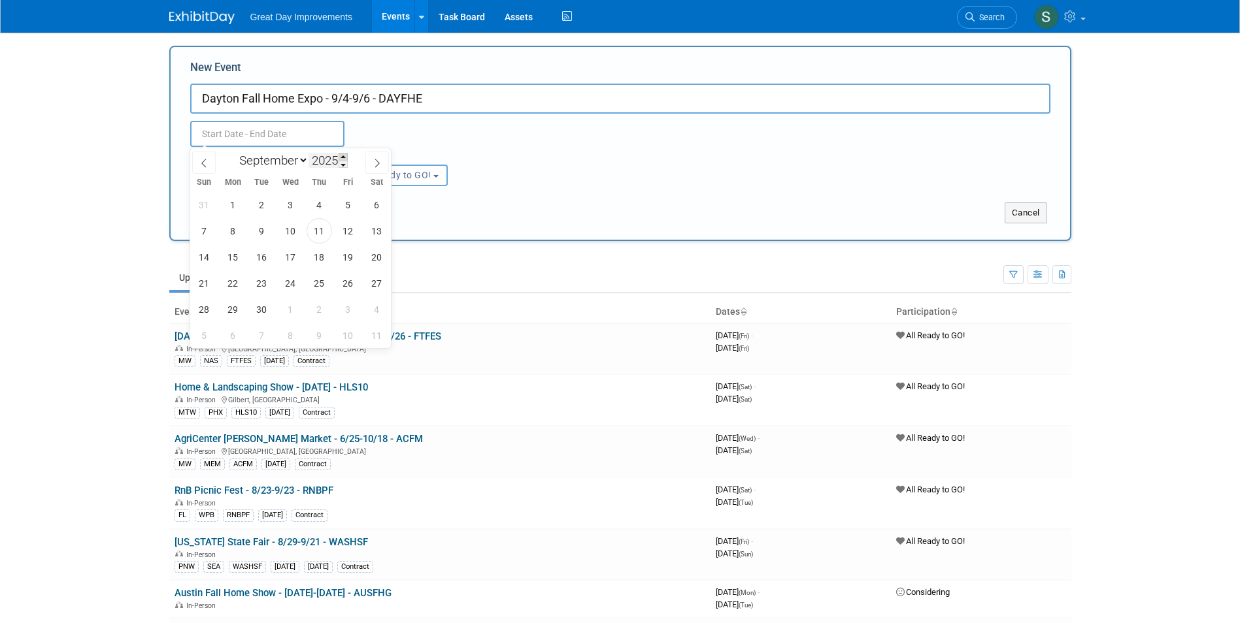
click at [345, 156] on span at bounding box center [342, 157] width 9 height 8
type input "2026"
click at [350, 213] on span "4" at bounding box center [347, 204] width 25 height 25
click at [200, 227] on span "6" at bounding box center [203, 230] width 25 height 25
type input "Sep 4, 2026 to Sep 6, 2026"
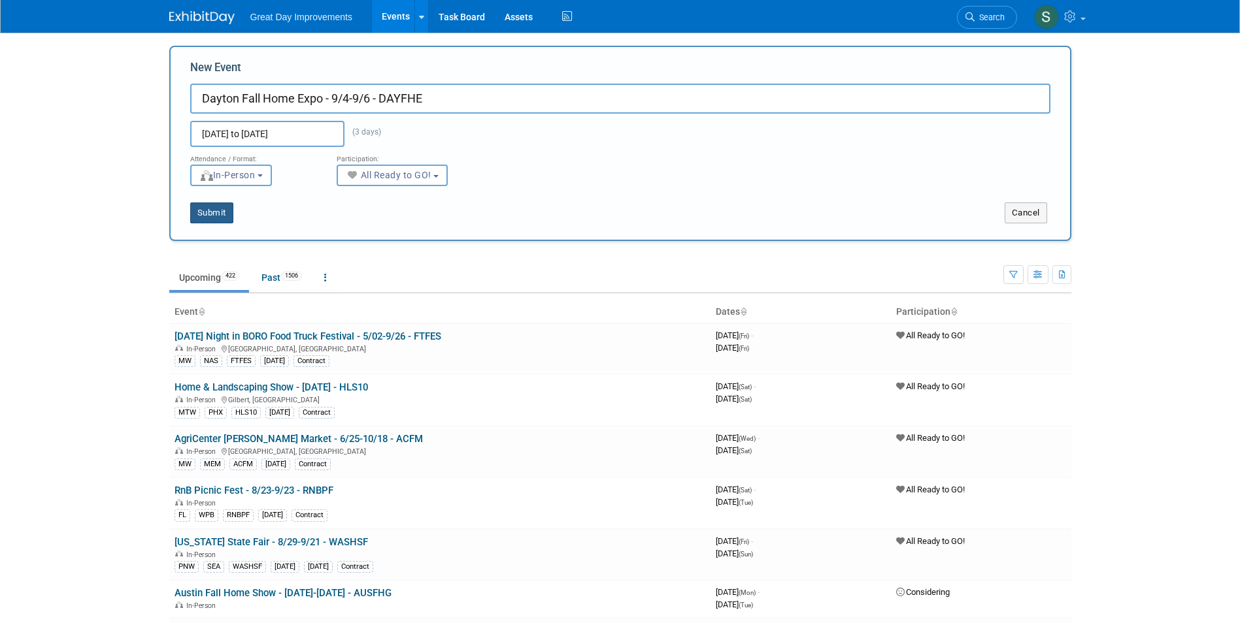
click at [215, 203] on button "Submit" at bounding box center [211, 213] width 43 height 21
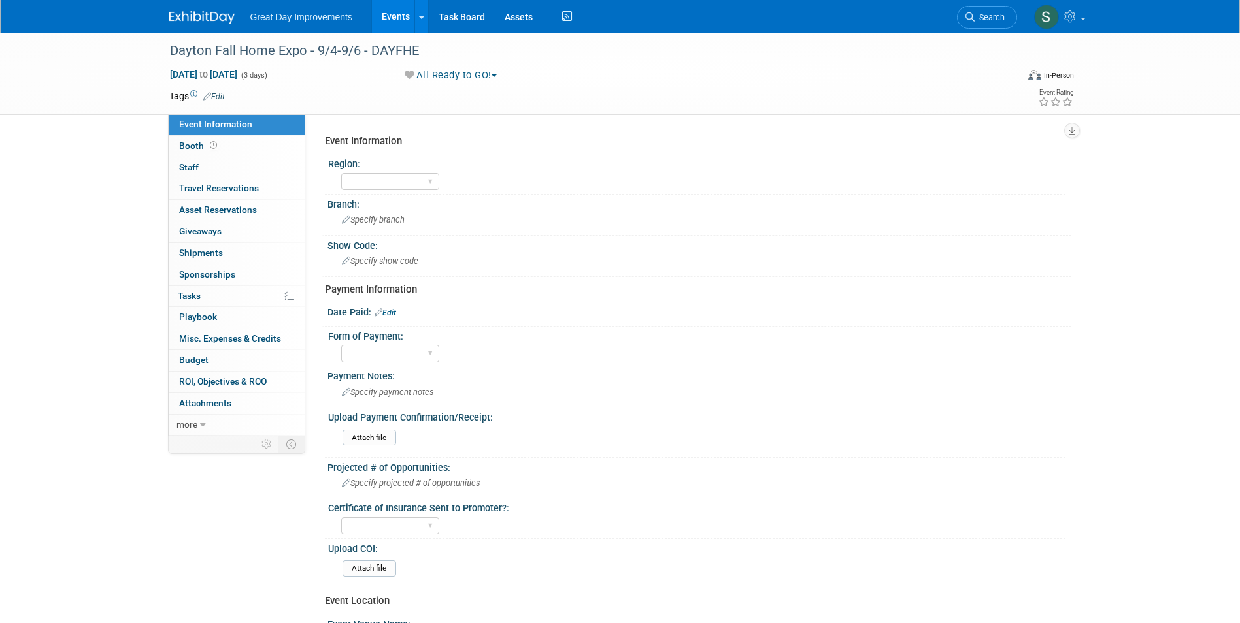
click at [212, 92] on link "Edit" at bounding box center [214, 96] width 22 height 9
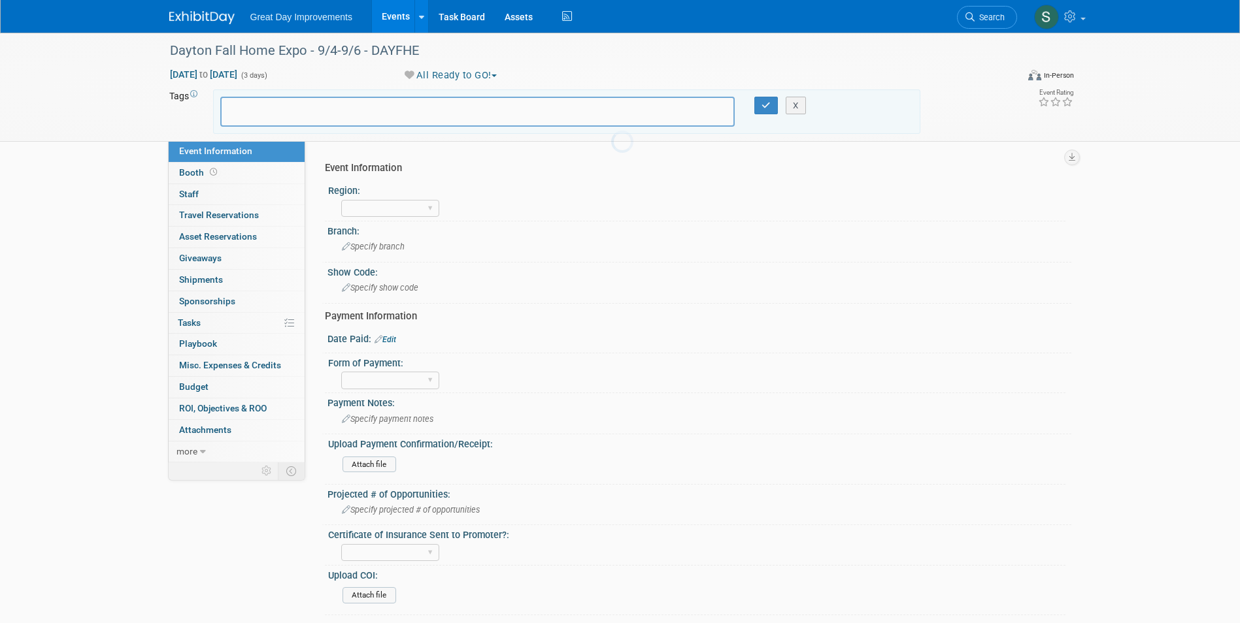
click at [282, 117] on div at bounding box center [477, 112] width 515 height 30
click at [258, 108] on input "text" at bounding box center [279, 109] width 105 height 13
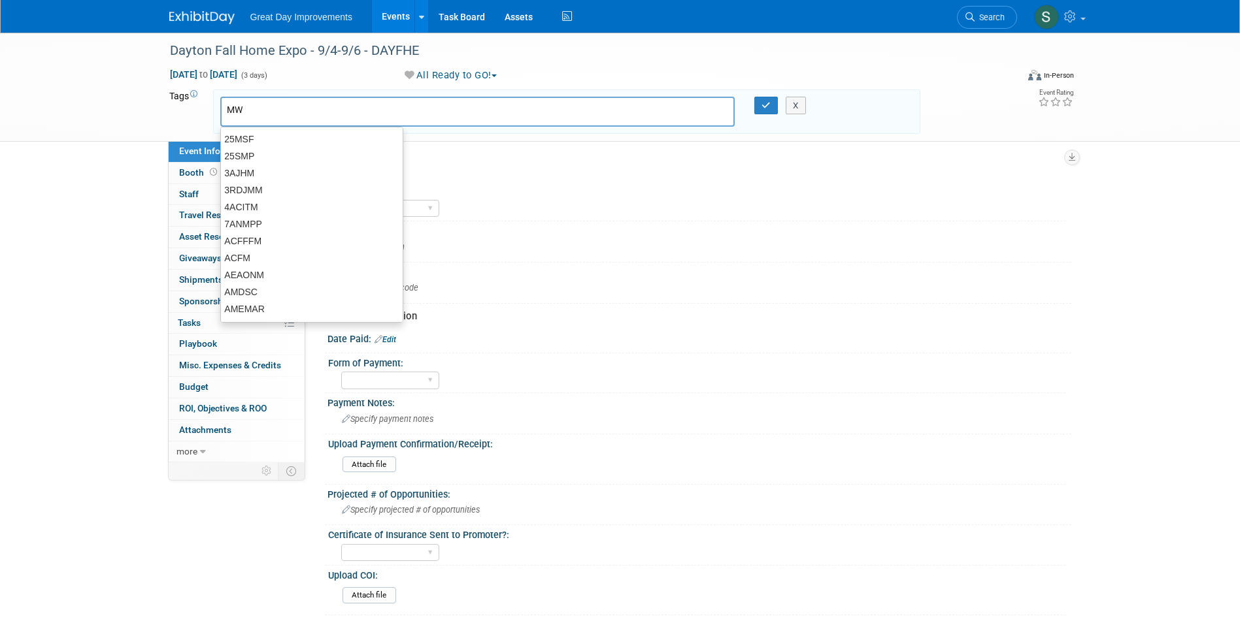
type input "MW"
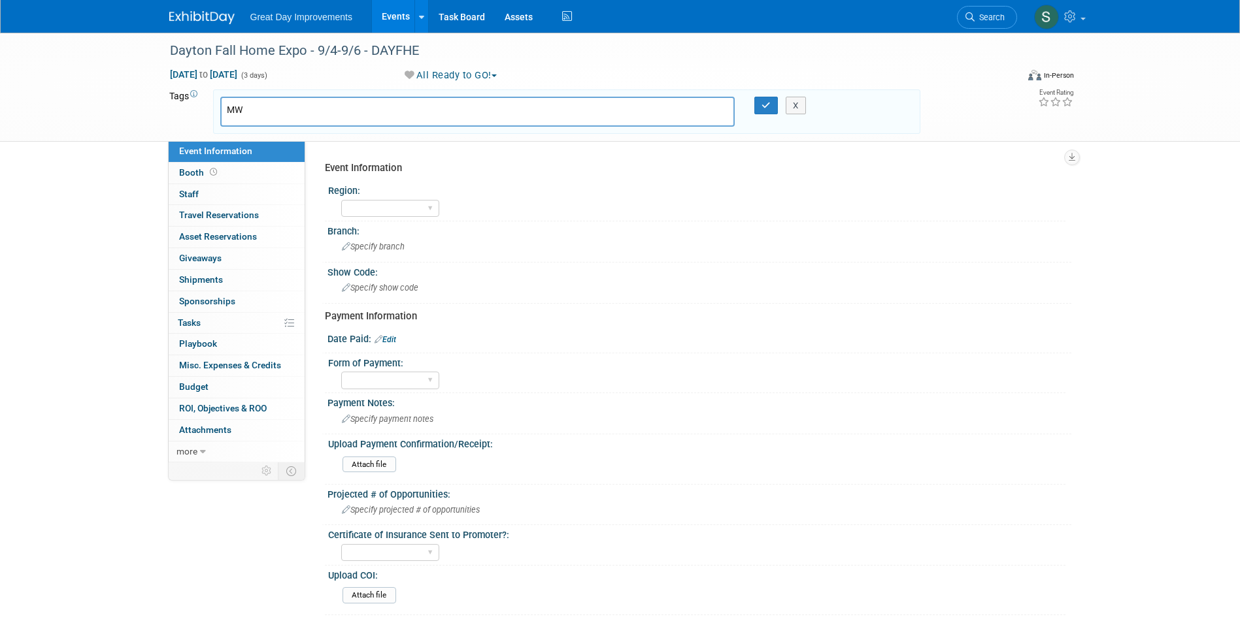
type input "MW"
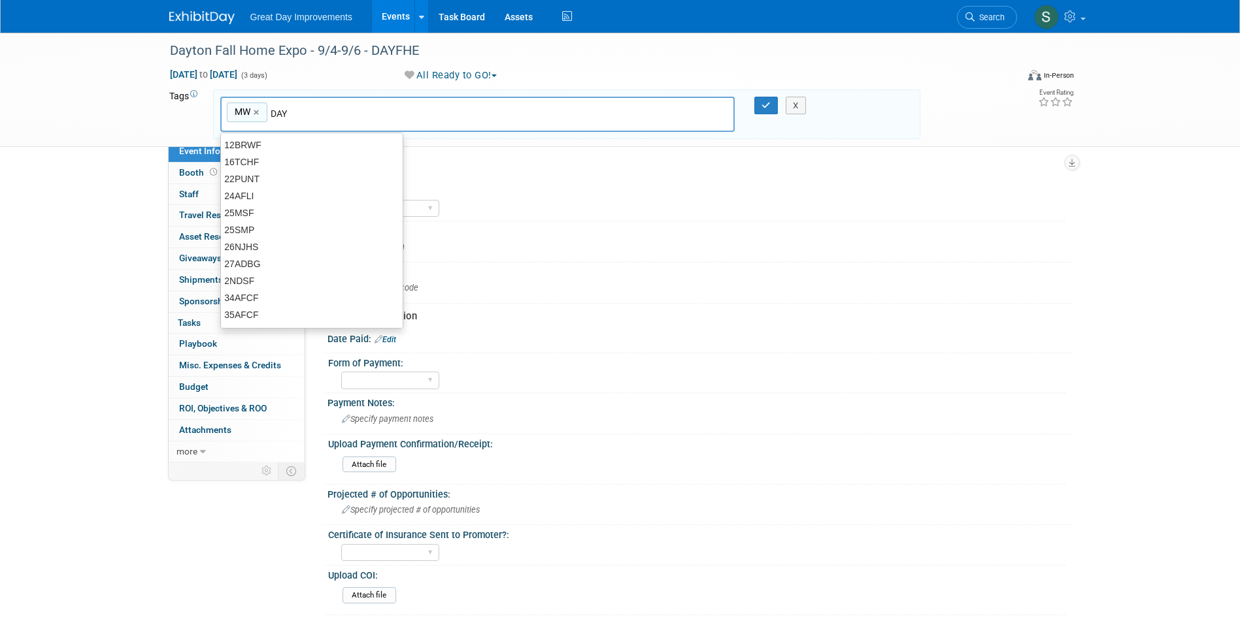
type input "DAY"
type input "MW, DAY"
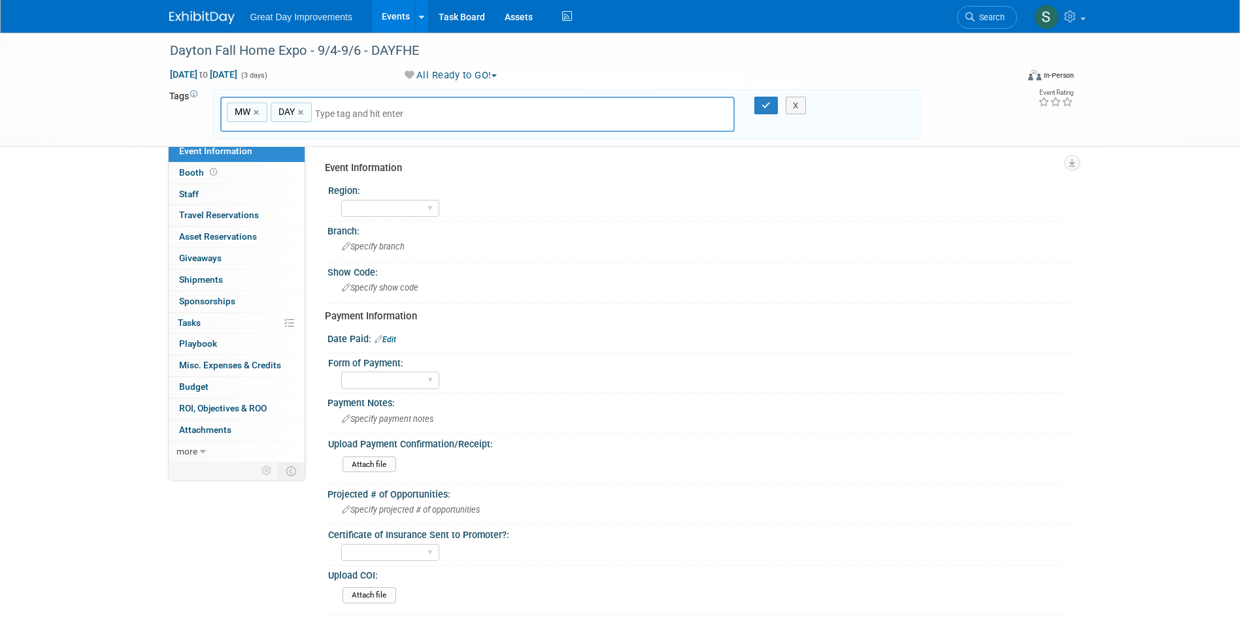
click at [358, 114] on input "text" at bounding box center [406, 113] width 183 height 13
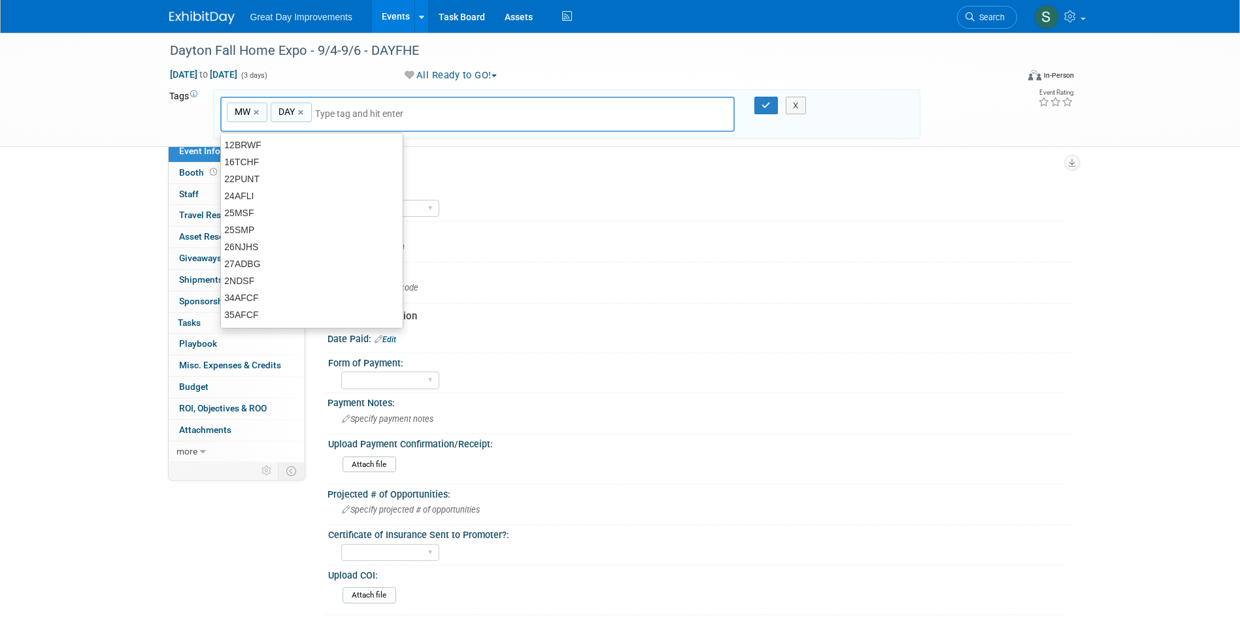
click at [327, 118] on input "text" at bounding box center [406, 113] width 183 height 13
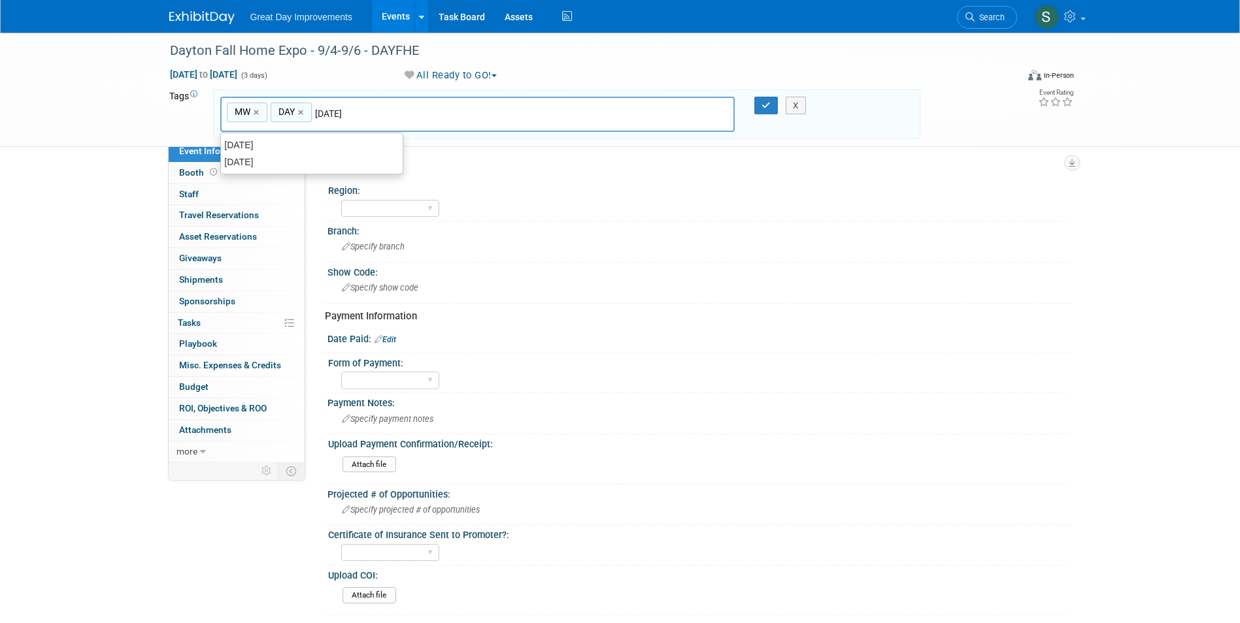
type input "[DATE]"
type input "MW, DAY, [DATE]"
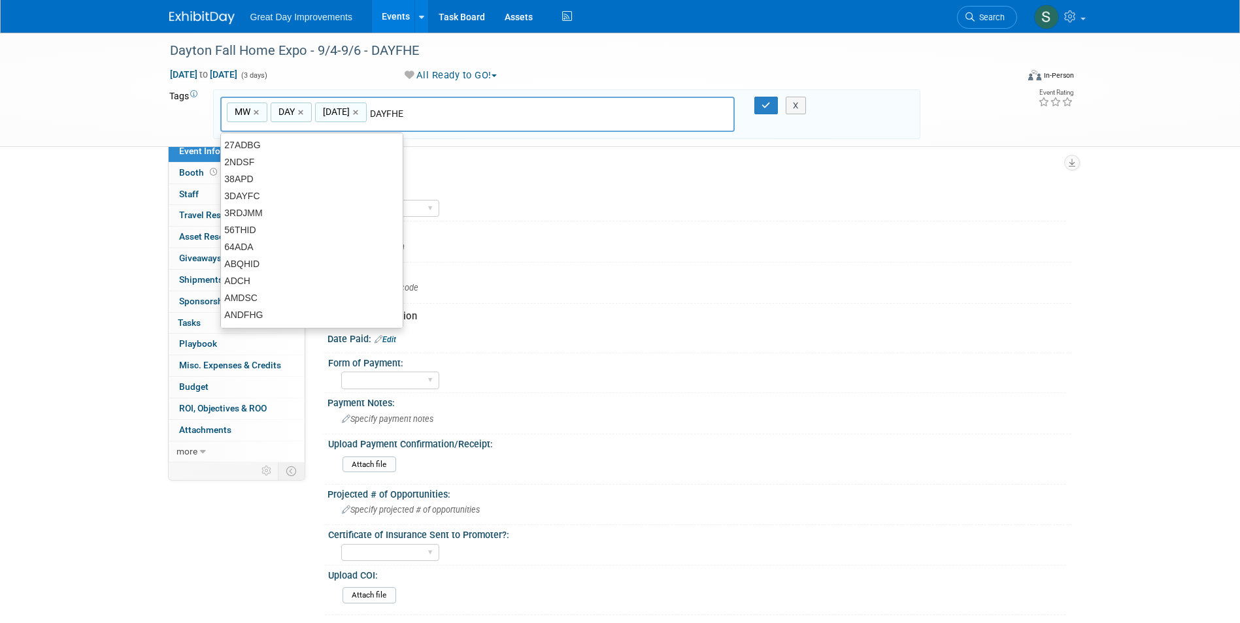
type input "DAYFHE"
type input "MW, DAY, [DATE], DAYFHE"
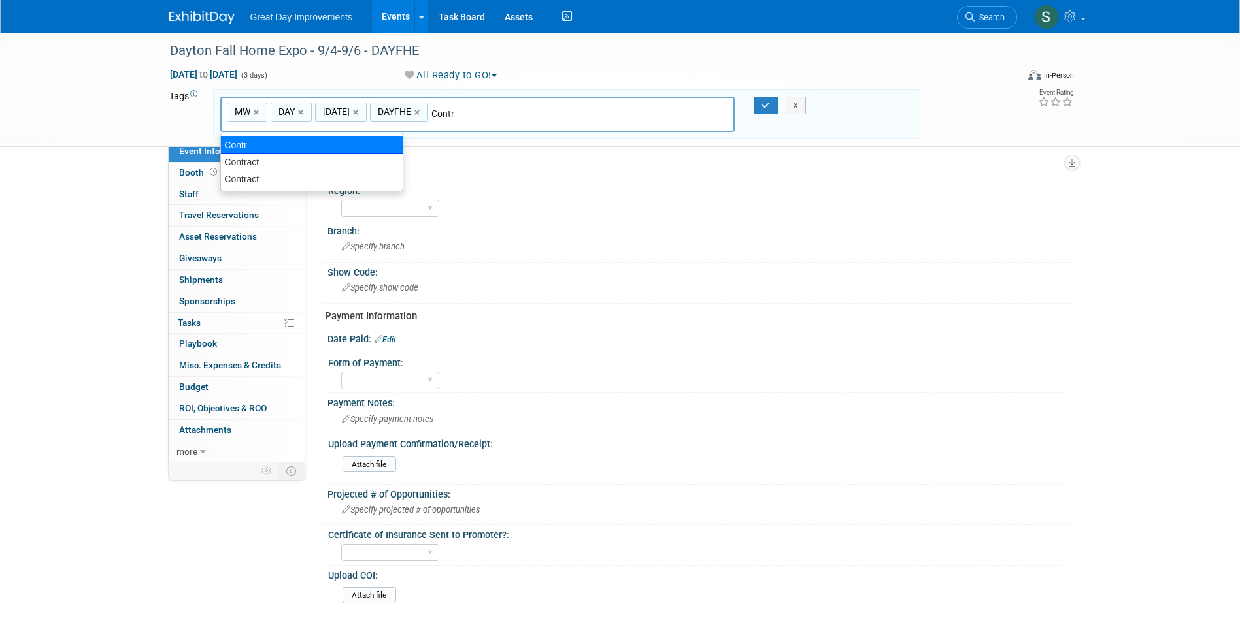
type input "Contract"
type input "MW, DAY, SEPT25, DAYFHE, Contract"
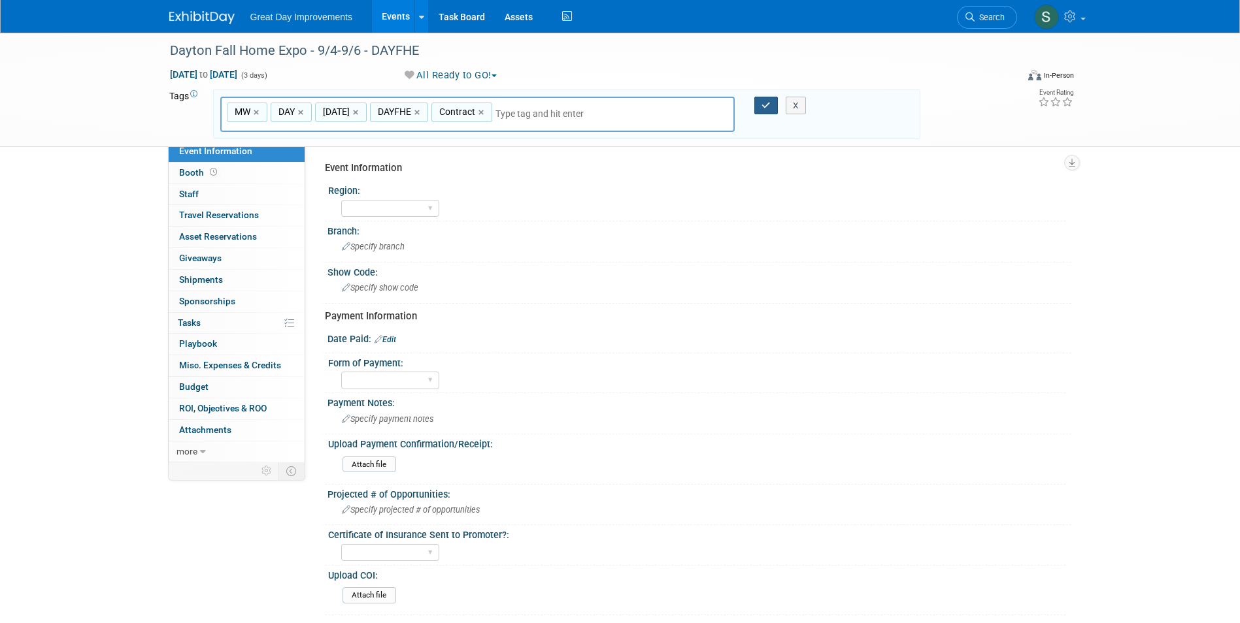
drag, startPoint x: 763, startPoint y: 104, endPoint x: 750, endPoint y: 105, distance: 13.1
click at [763, 105] on icon "button" at bounding box center [765, 105] width 9 height 8
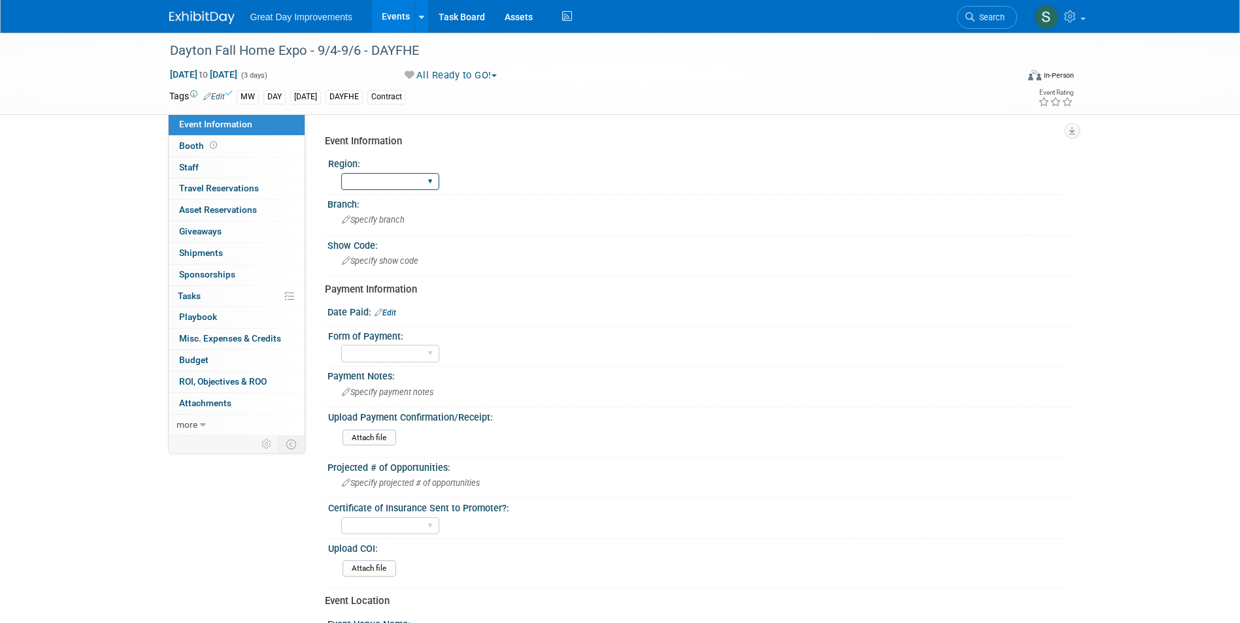
click at [371, 177] on select "GC MA MW MTW NE NEW OV PL PNW SA SE SC UMW FL" at bounding box center [390, 182] width 98 height 18
select select "MW"
click at [341, 173] on select "GC MA MW MTW NE NEW OV PL PNW SA SE SC UMW FL" at bounding box center [390, 182] width 98 height 18
click at [350, 205] on div "Branch:" at bounding box center [699, 203] width 744 height 16
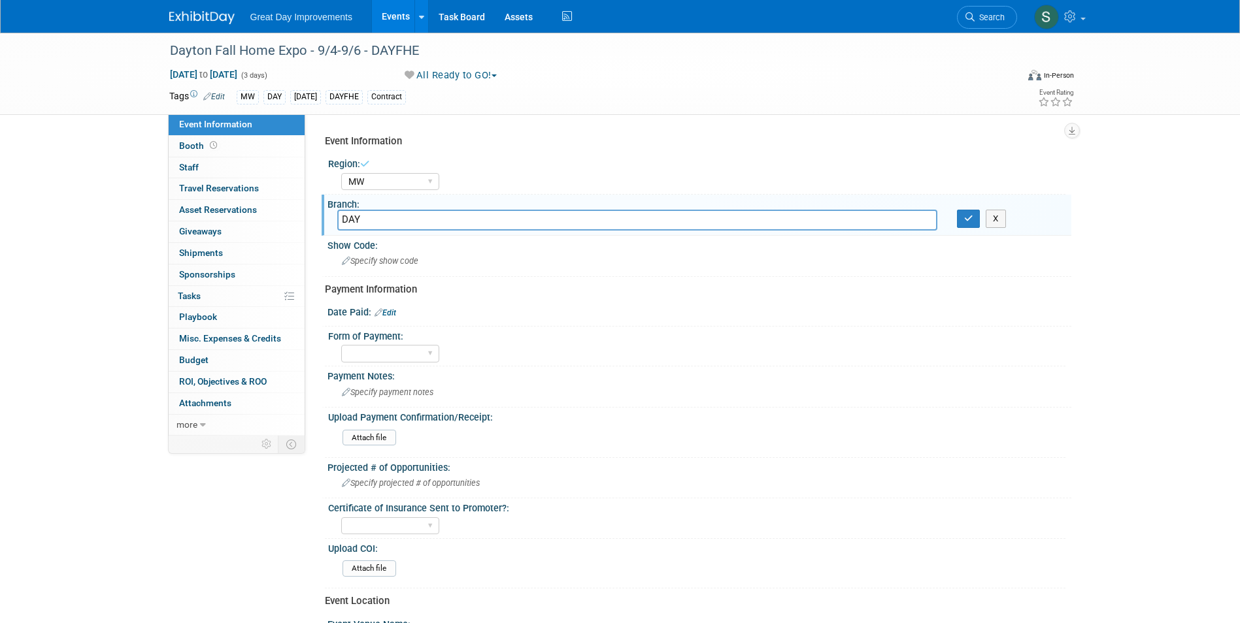
type input "DAY"
click at [962, 215] on button "button" at bounding box center [969, 219] width 24 height 18
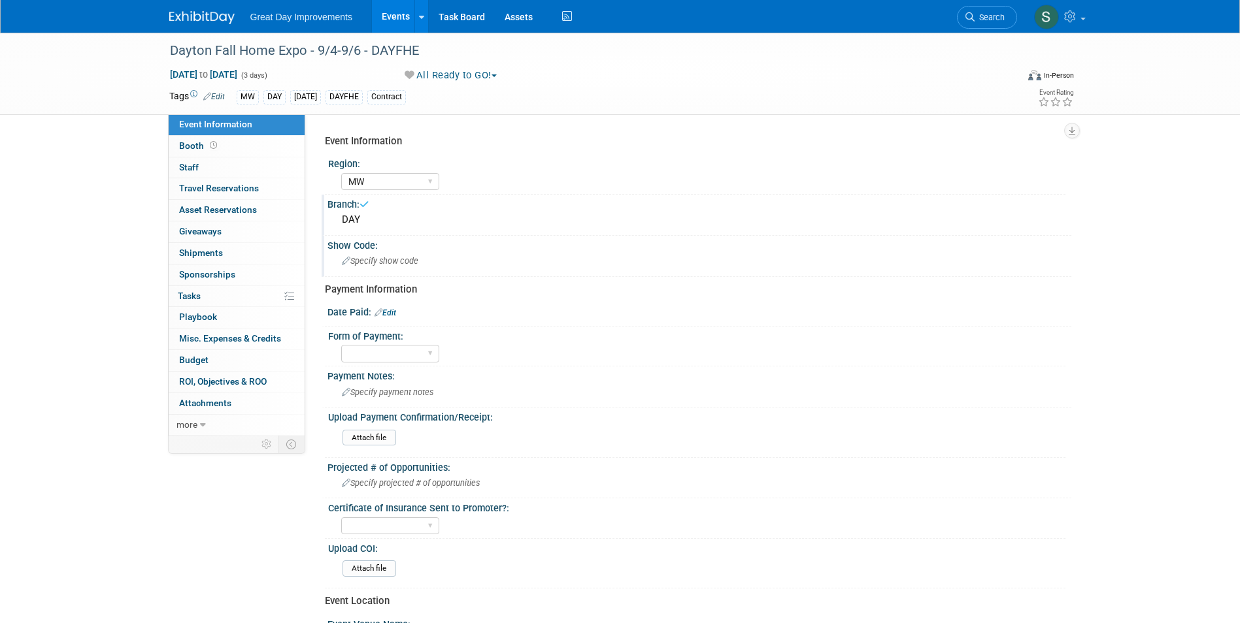
click at [393, 267] on div "Specify show code" at bounding box center [699, 261] width 724 height 20
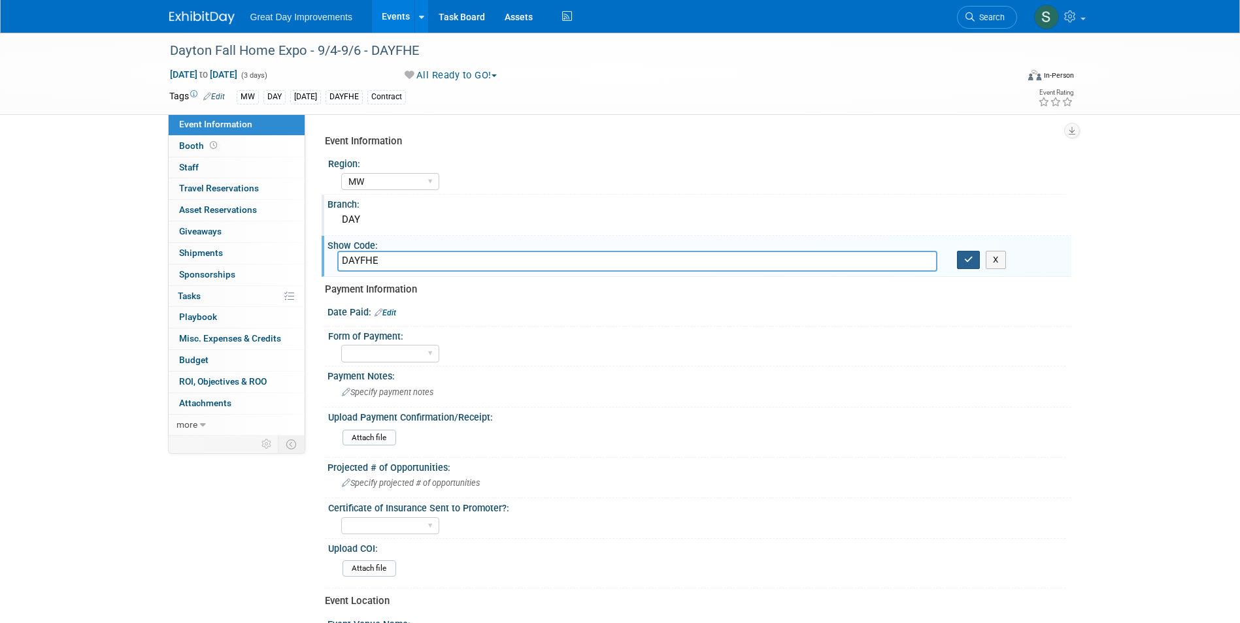
type input "DAYFHE"
click at [972, 259] on icon "button" at bounding box center [968, 259] width 9 height 8
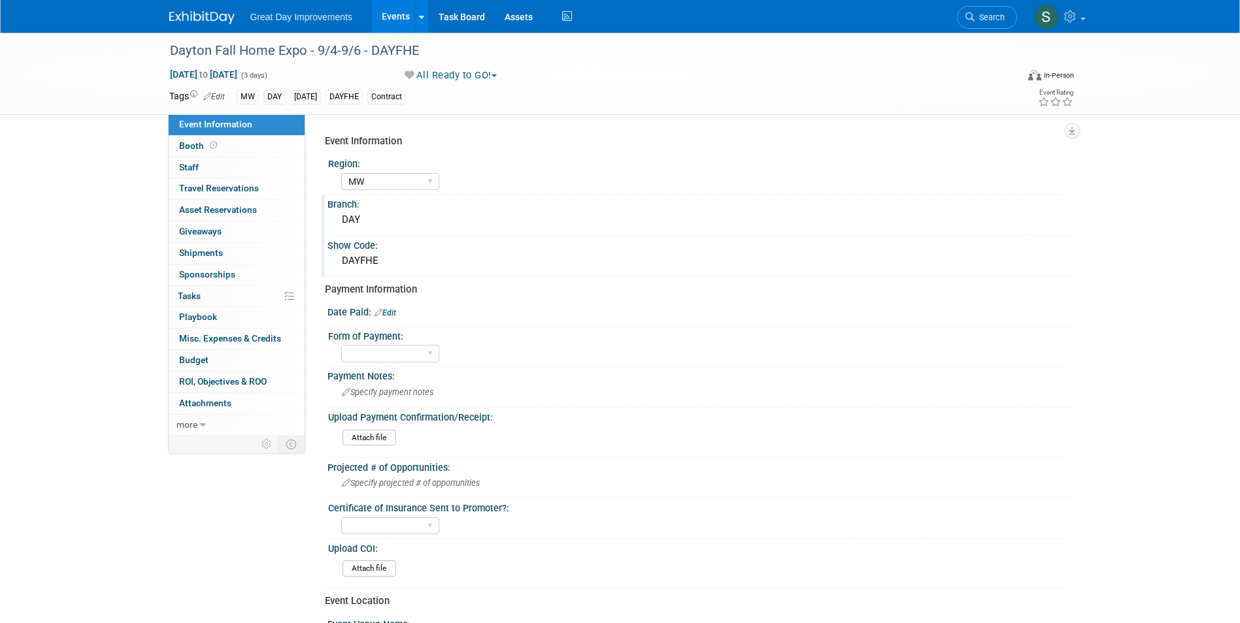
click at [383, 320] on div "Date Paid: Edit" at bounding box center [695, 315] width 749 height 24
click at [386, 315] on link "Edit" at bounding box center [385, 312] width 22 height 9
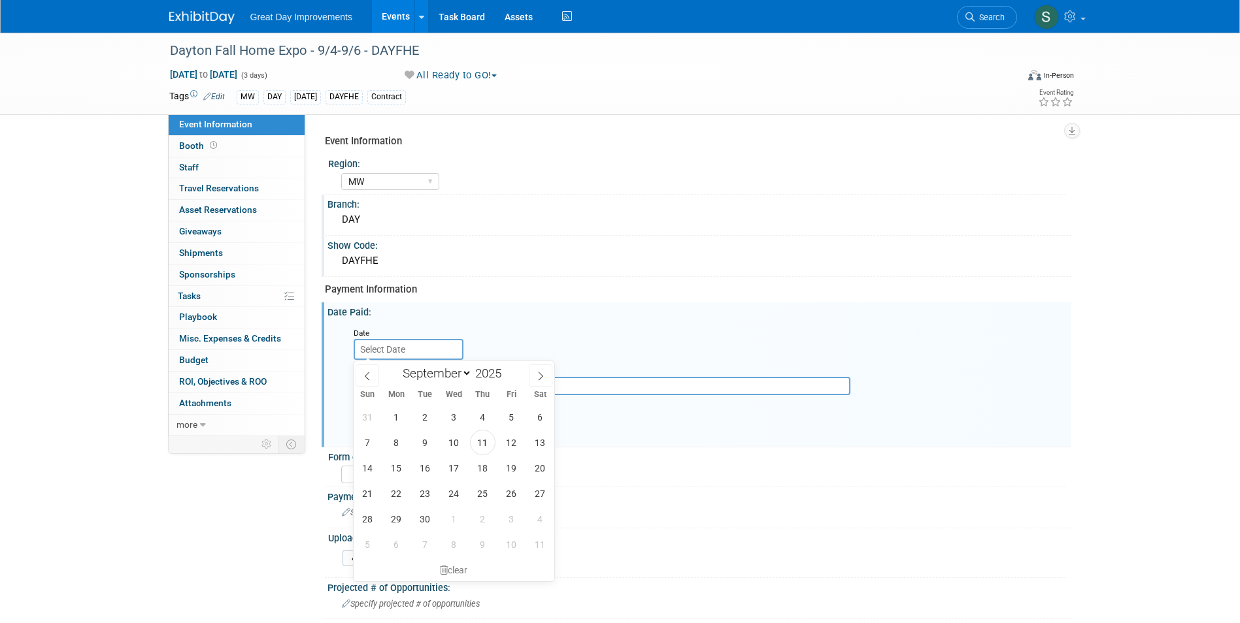
click at [404, 348] on input "text" at bounding box center [409, 349] width 110 height 21
click at [369, 378] on icon at bounding box center [367, 376] width 9 height 9
click at [368, 378] on icon at bounding box center [367, 376] width 9 height 9
select select "6"
click at [510, 416] on span "4" at bounding box center [511, 416] width 25 height 25
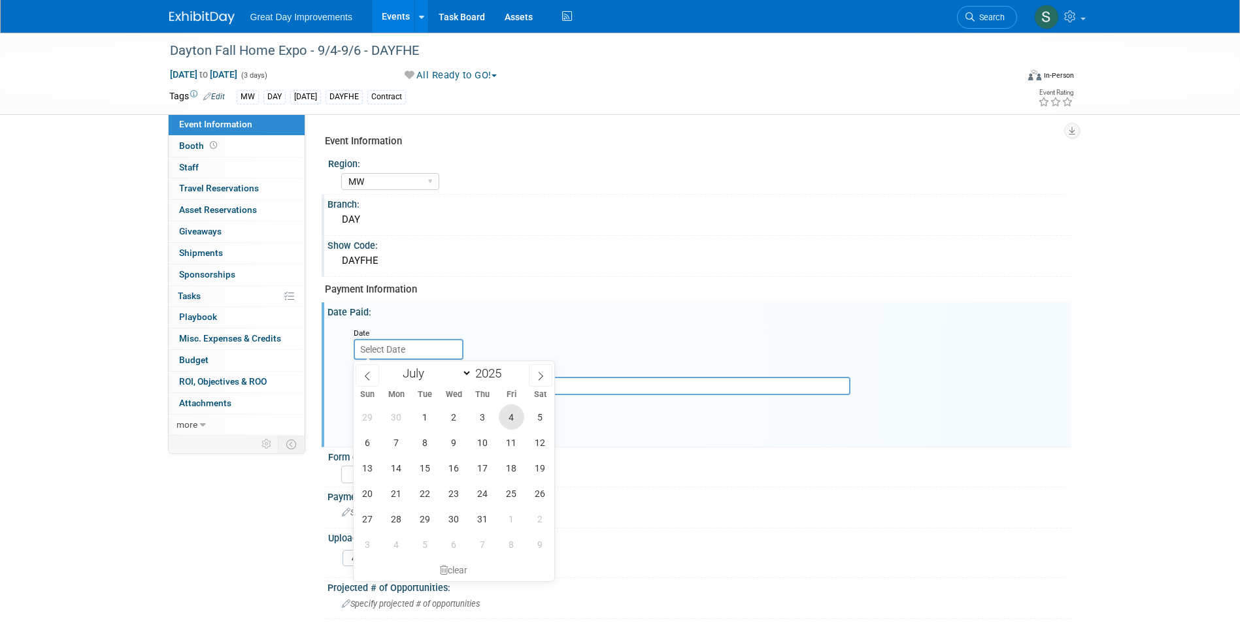
type input "Jul 4, 2025"
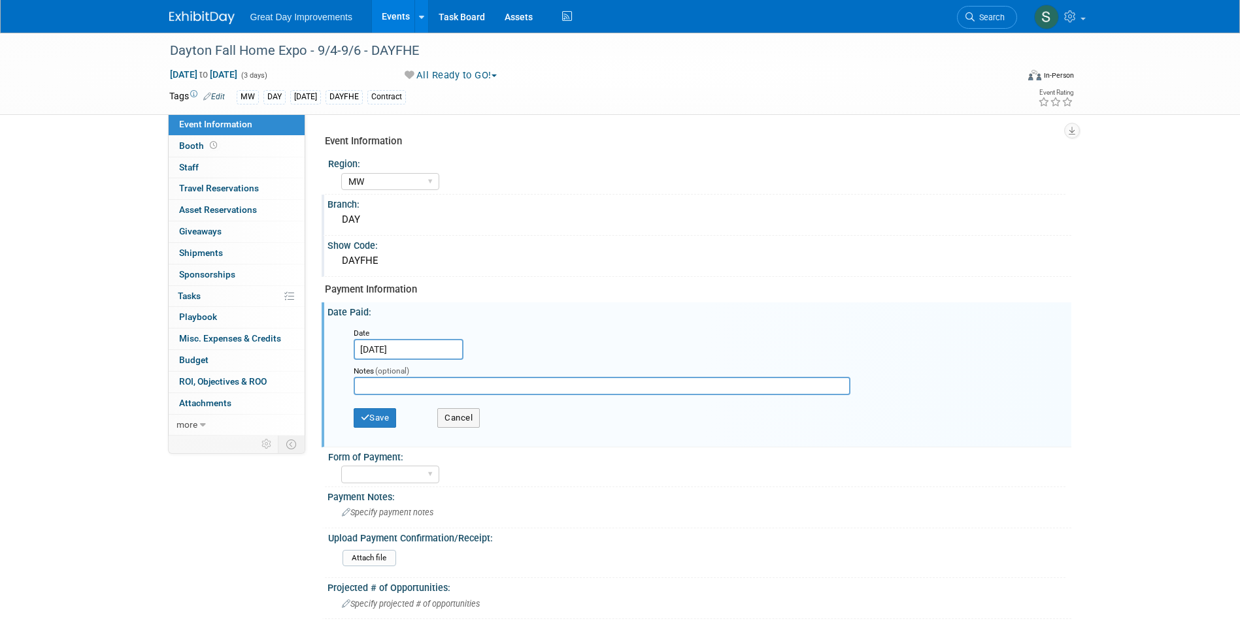
click at [379, 346] on input "Jul 4, 2025" at bounding box center [409, 349] width 110 height 21
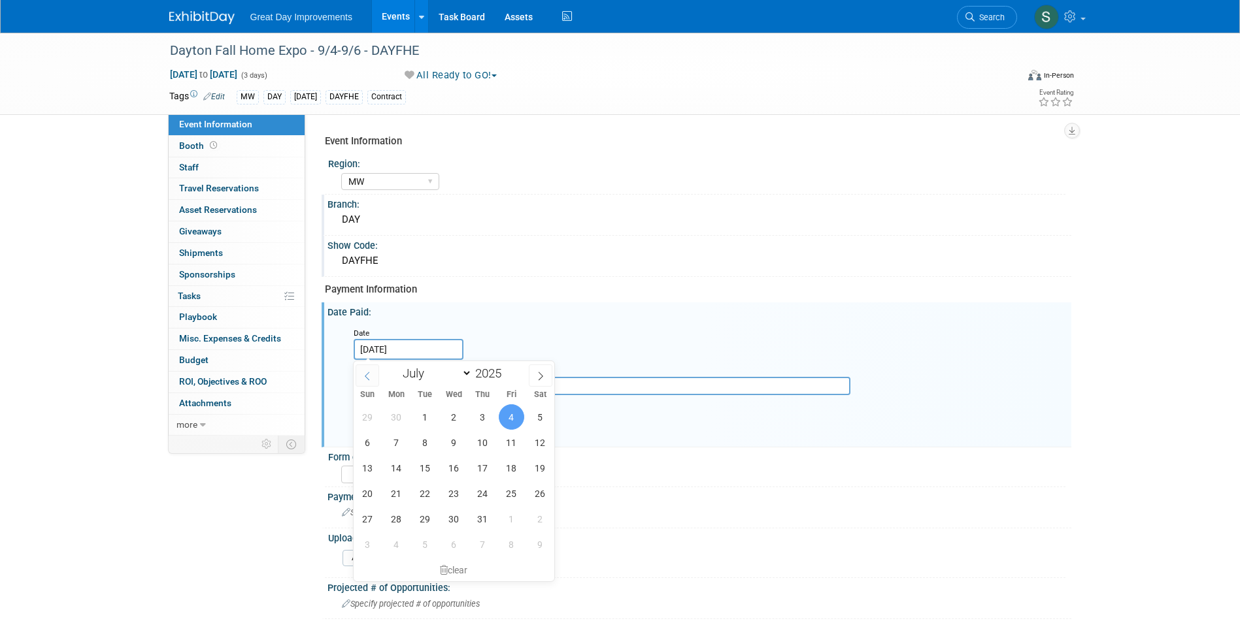
click at [372, 376] on span at bounding box center [367, 376] width 24 height 22
select select "5"
click at [448, 419] on span "4" at bounding box center [453, 416] width 25 height 25
type input "Jun 4, 2025"
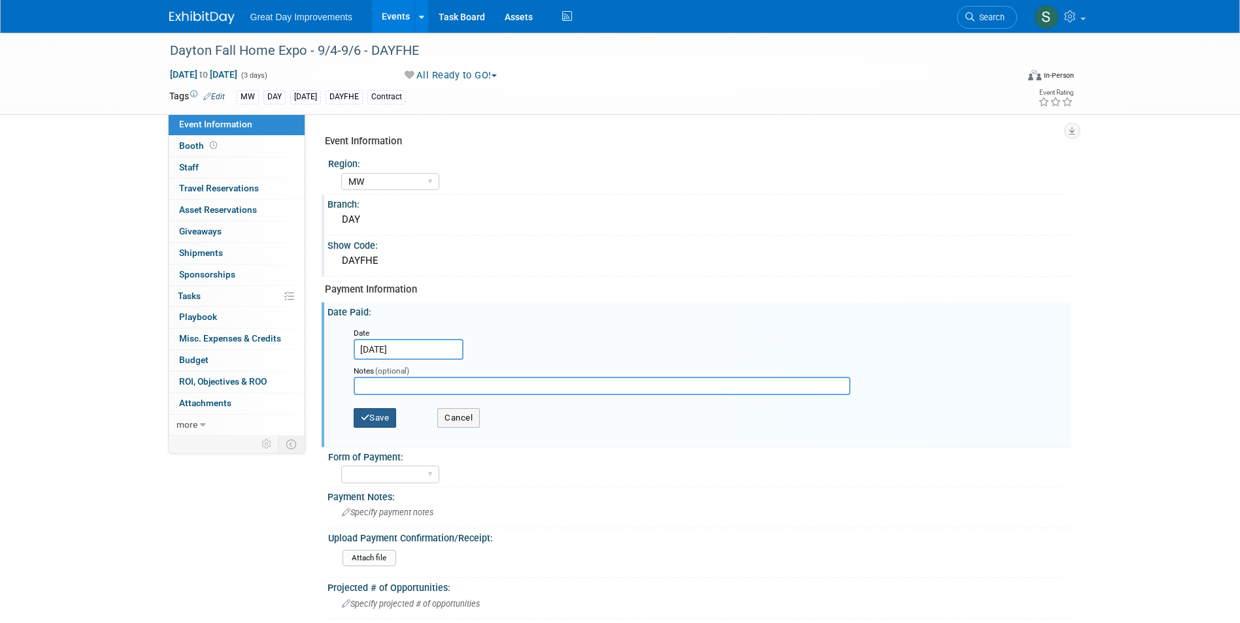
click at [389, 413] on button "Save" at bounding box center [375, 418] width 43 height 20
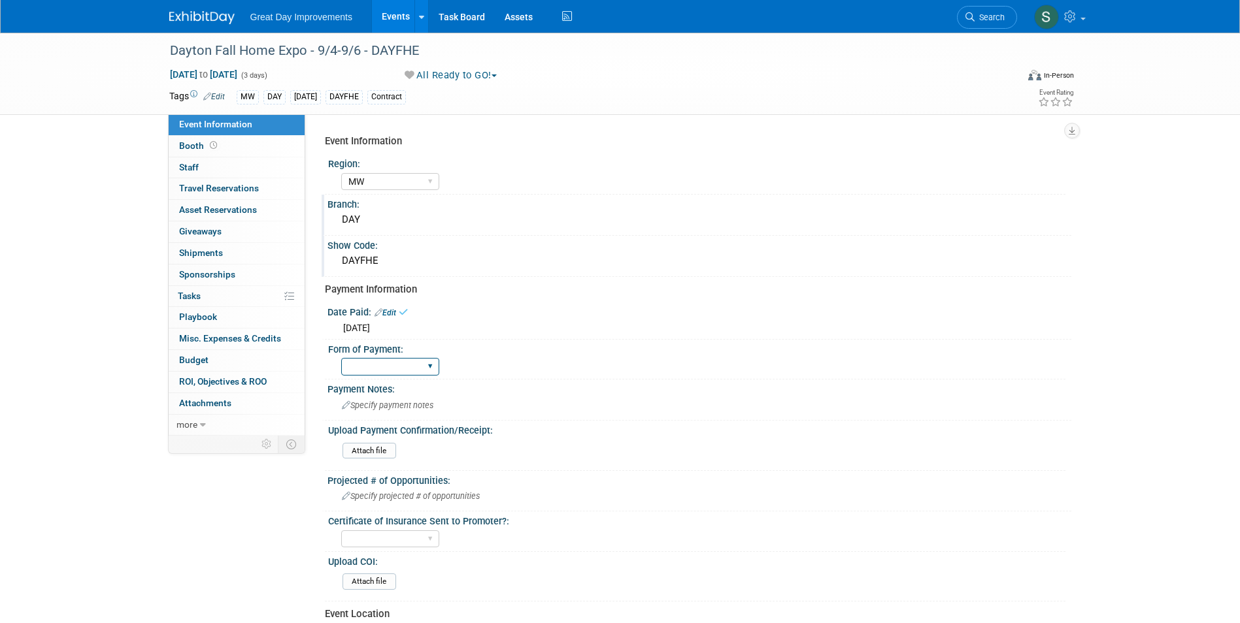
click at [386, 374] on select "Paid via CC Check Requested Pay at the Gate Other" at bounding box center [390, 367] width 98 height 18
select select "Paid via CC"
click at [341, 358] on select "Paid via CC Check Requested Pay at the Gate Other" at bounding box center [390, 367] width 98 height 18
click at [401, 399] on div "Specify payment notes" at bounding box center [699, 405] width 724 height 20
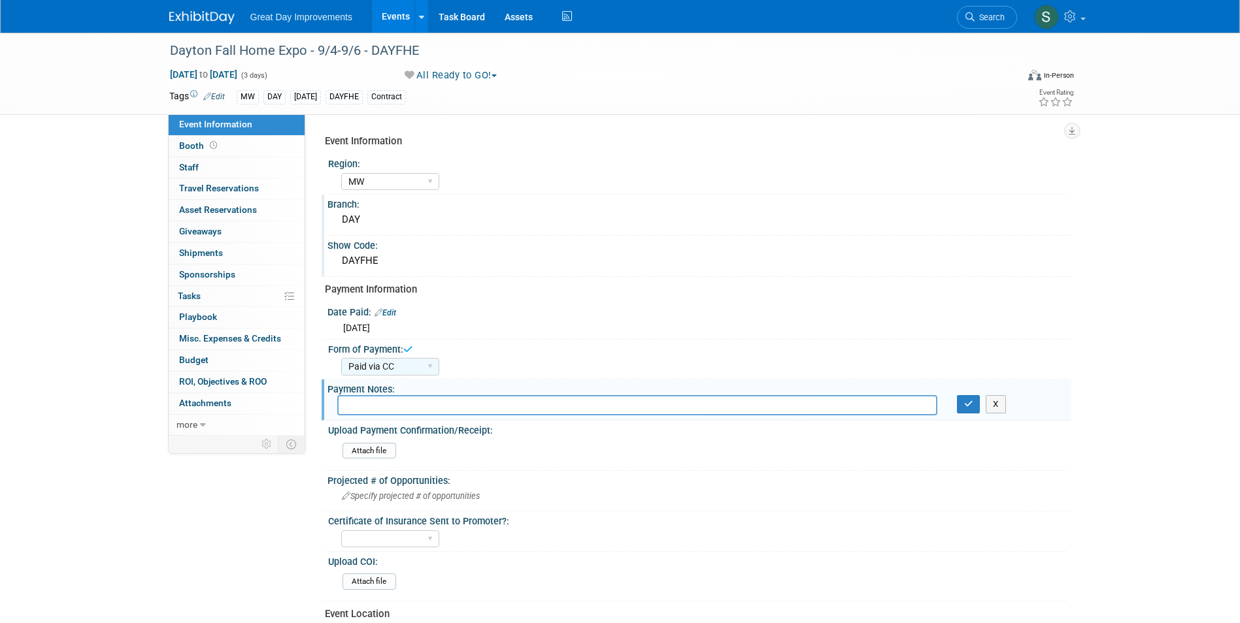
click at [614, 316] on div "Date Paid: Edit" at bounding box center [699, 311] width 744 height 17
click at [961, 412] on button "button" at bounding box center [969, 404] width 24 height 18
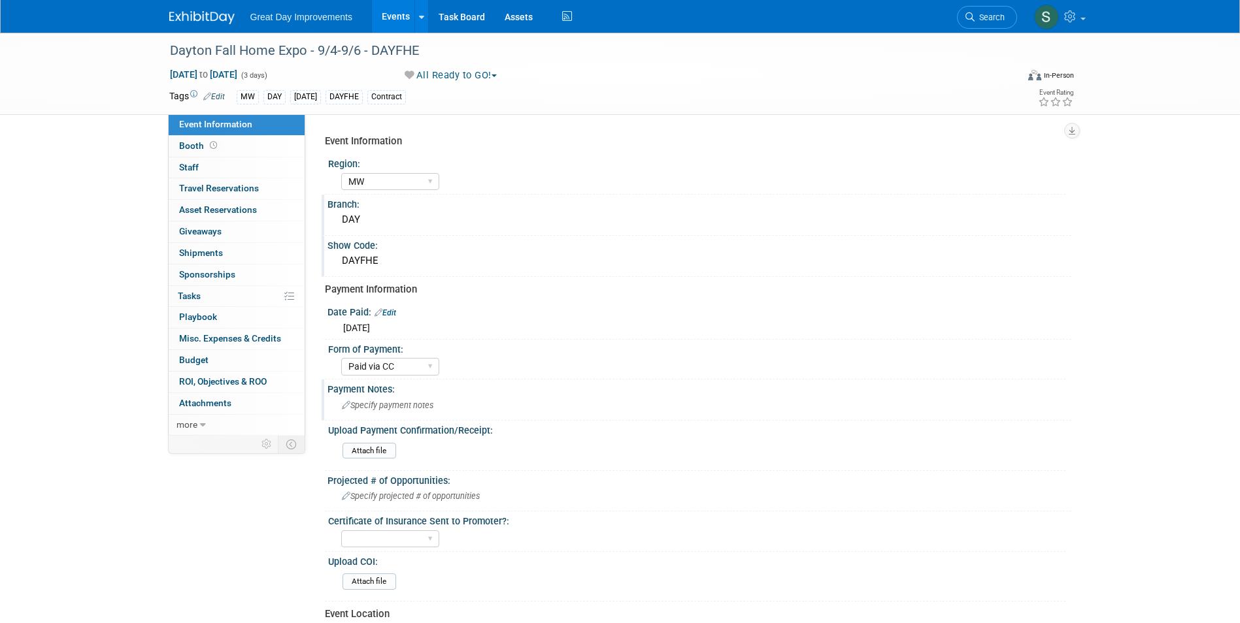
click at [201, 8] on link at bounding box center [209, 11] width 81 height 10
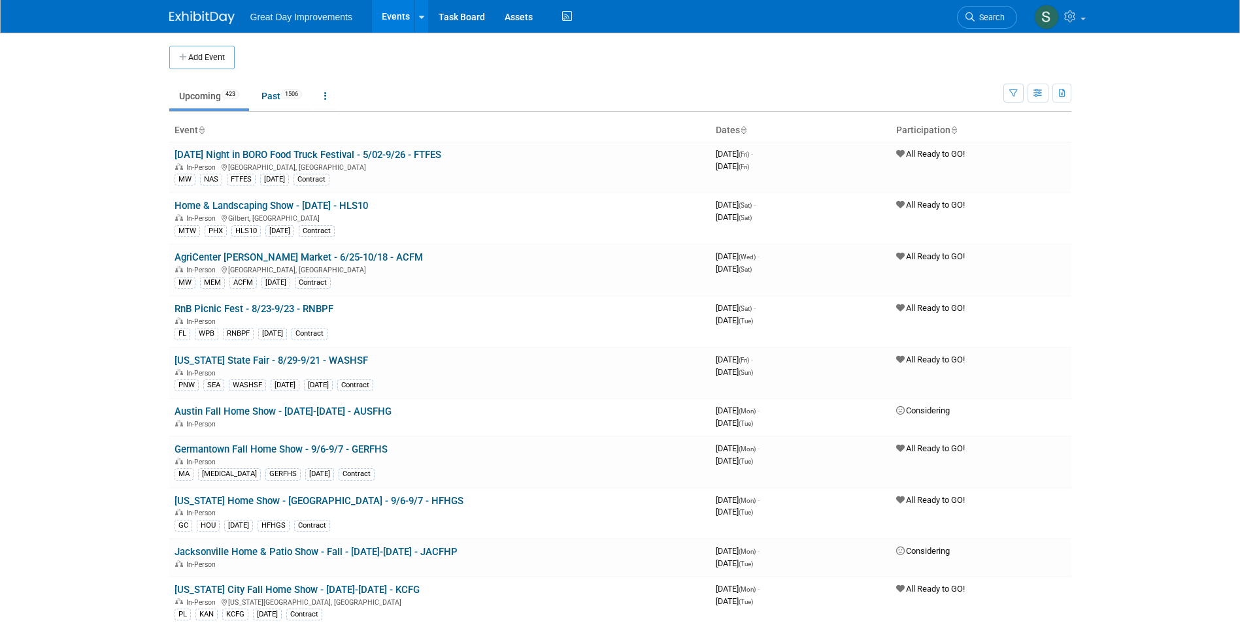
click at [239, 60] on td at bounding box center [631, 58] width 793 height 24
click at [220, 65] on button "Add Event" at bounding box center [201, 58] width 65 height 24
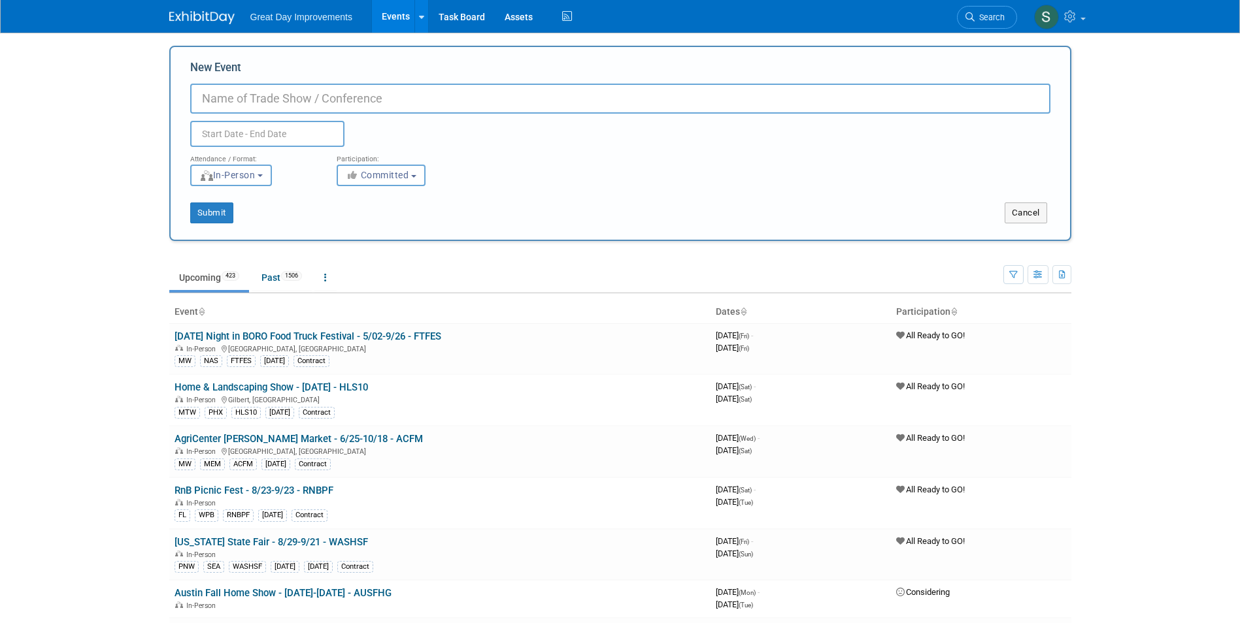
paste input "Aloha Day Senior Expo Las Vegas – Say Aloha to Health & Happiness with Living W…"
drag, startPoint x: 395, startPoint y: 97, endPoint x: 1018, endPoint y: 84, distance: 623.5
click input "Aloha Day Senior Expo Las Vegas – Say Aloha to Health & Happiness with Living W…"
drag, startPoint x: 489, startPoint y: 99, endPoint x: 455, endPoint y: 100, distance: 34.0
click input "Aloha Day Senior Expo Las Vegas - 11/7/25 - ALPHAD"
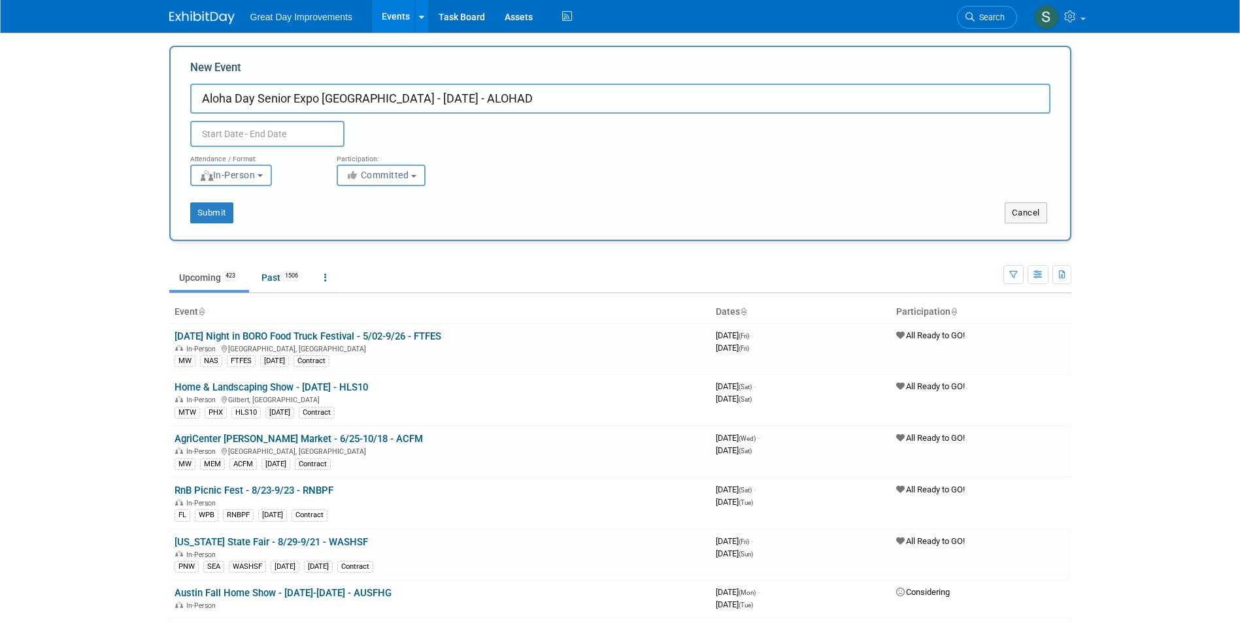
type input "Aloha Day Senior Expo [GEOGRAPHIC_DATA] - [DATE] - ALOHAD"
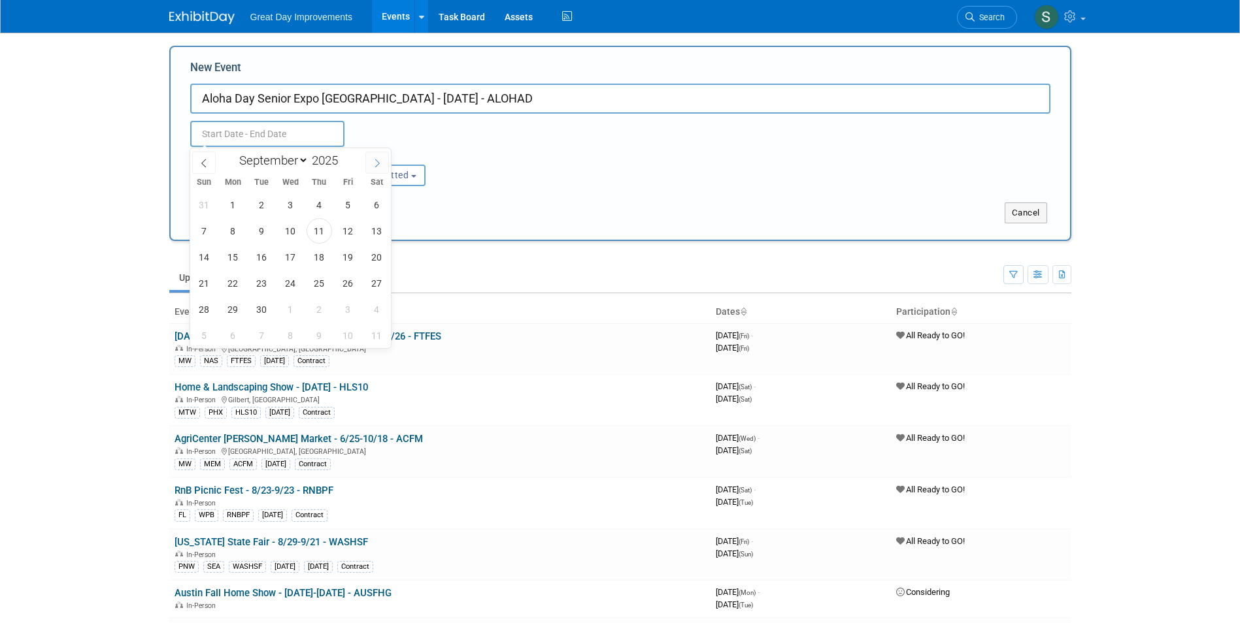
click icon
select select "10"
click span "7"
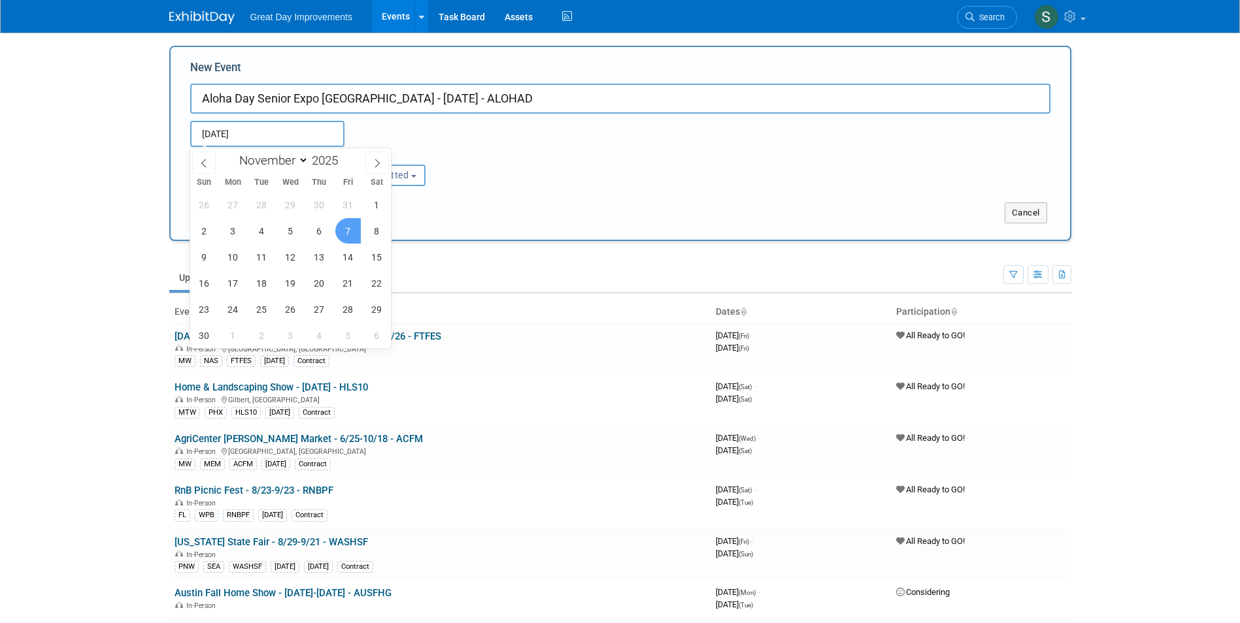
type input "Nov 7, 2025 to Nov 7, 2025"
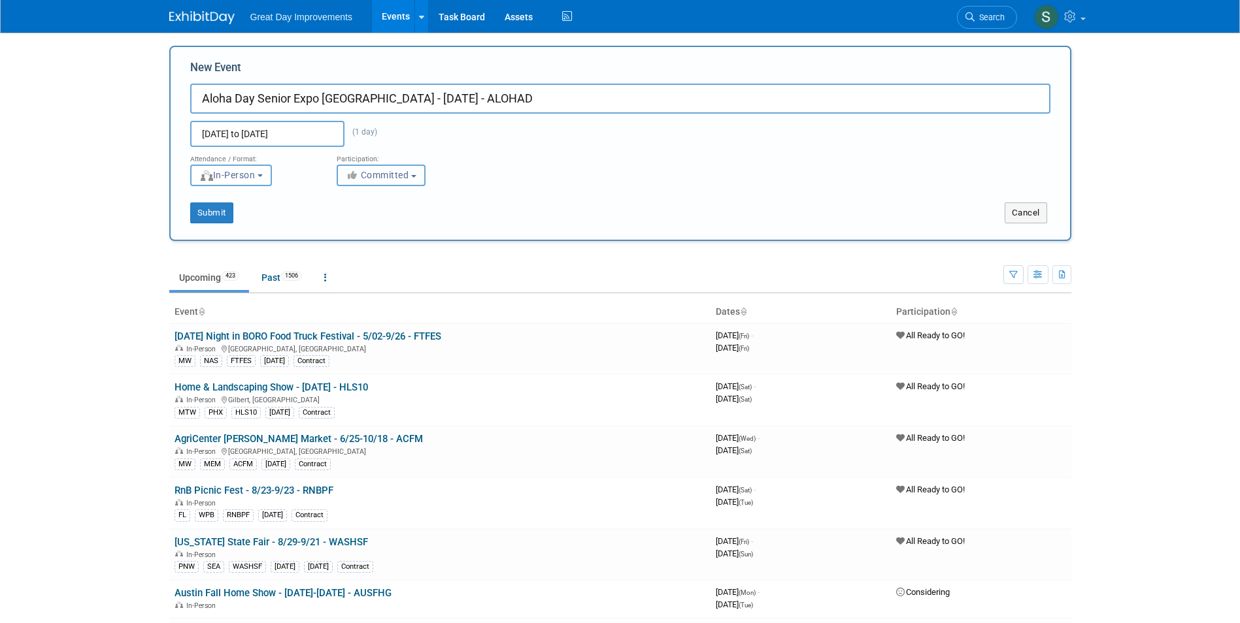
click button "Committed"
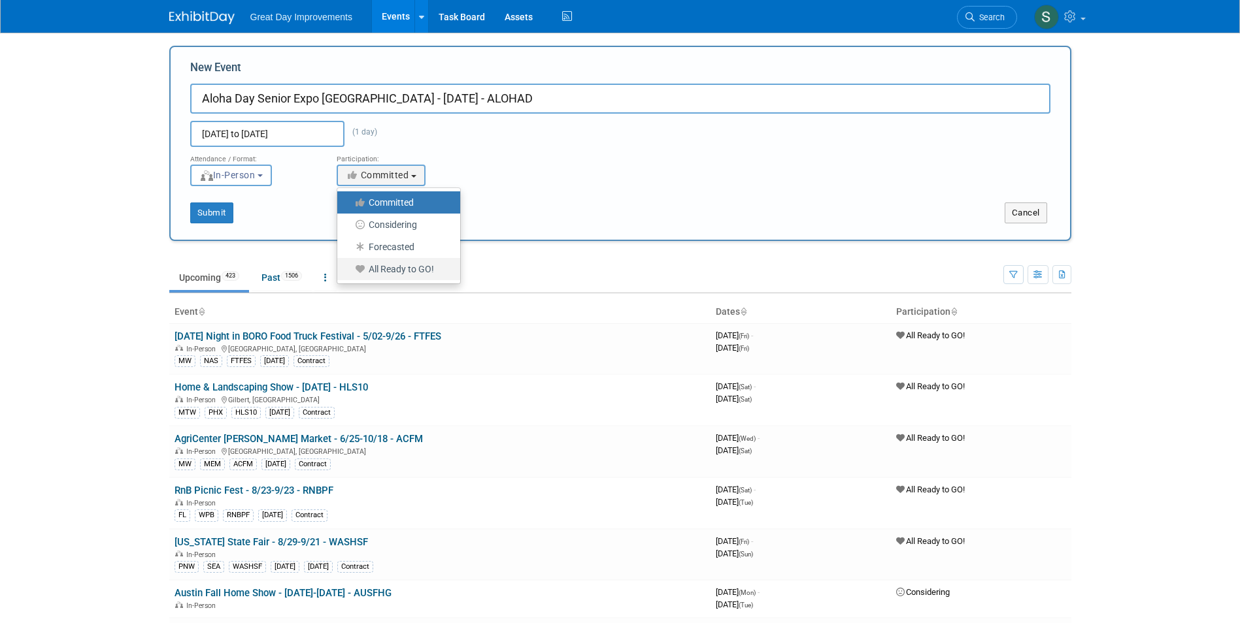
click label "All Ready to GO!"
click icon
click input "All Ready to GO!"
select select "102"
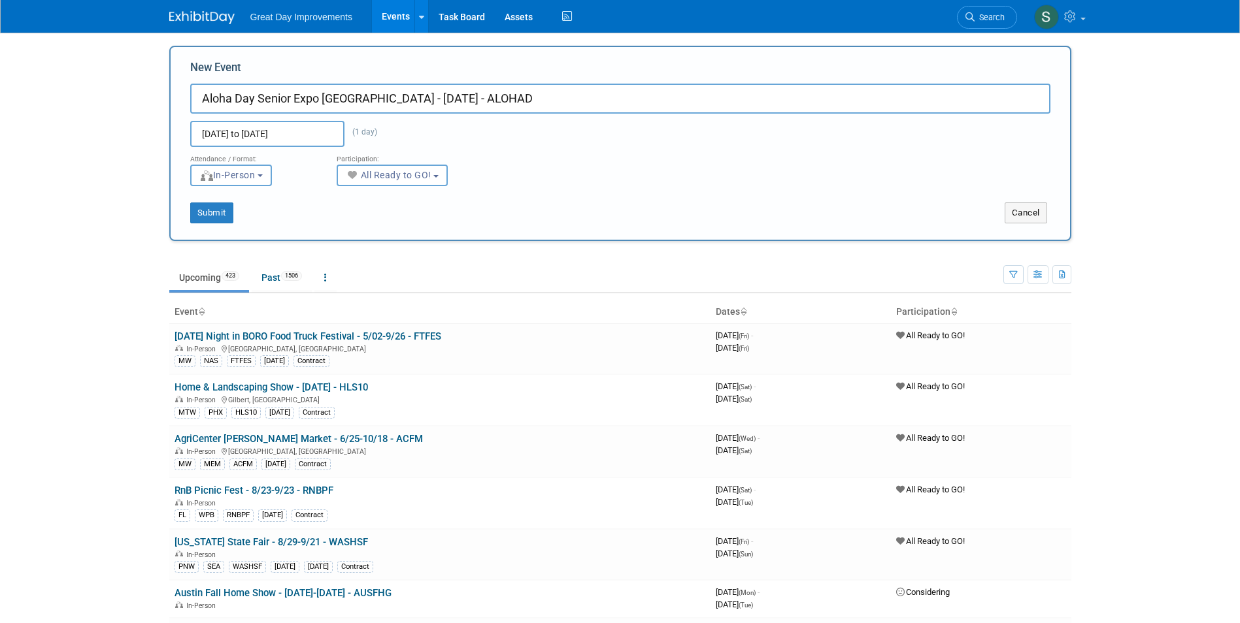
click div "New Event Aloha Day Senior Expo Las Vegas - 11/7/25 - ALOHAD Nov 7, 2025 to Nov…"
click button "Submit"
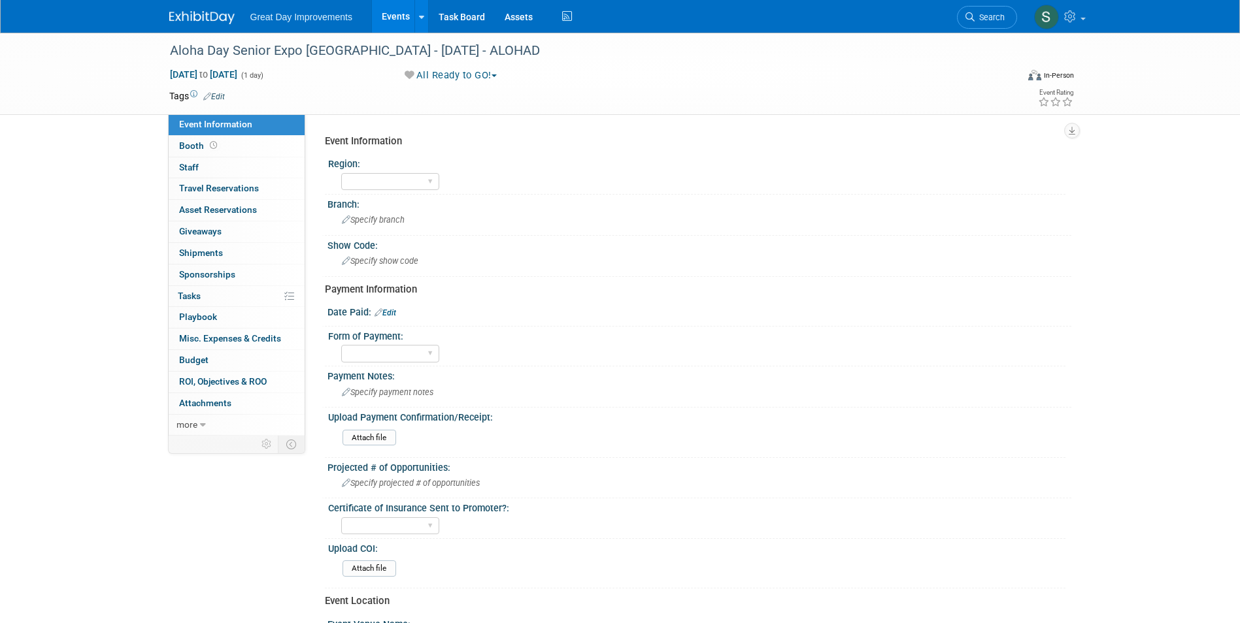
click at [220, 92] on link "Edit" at bounding box center [214, 96] width 22 height 9
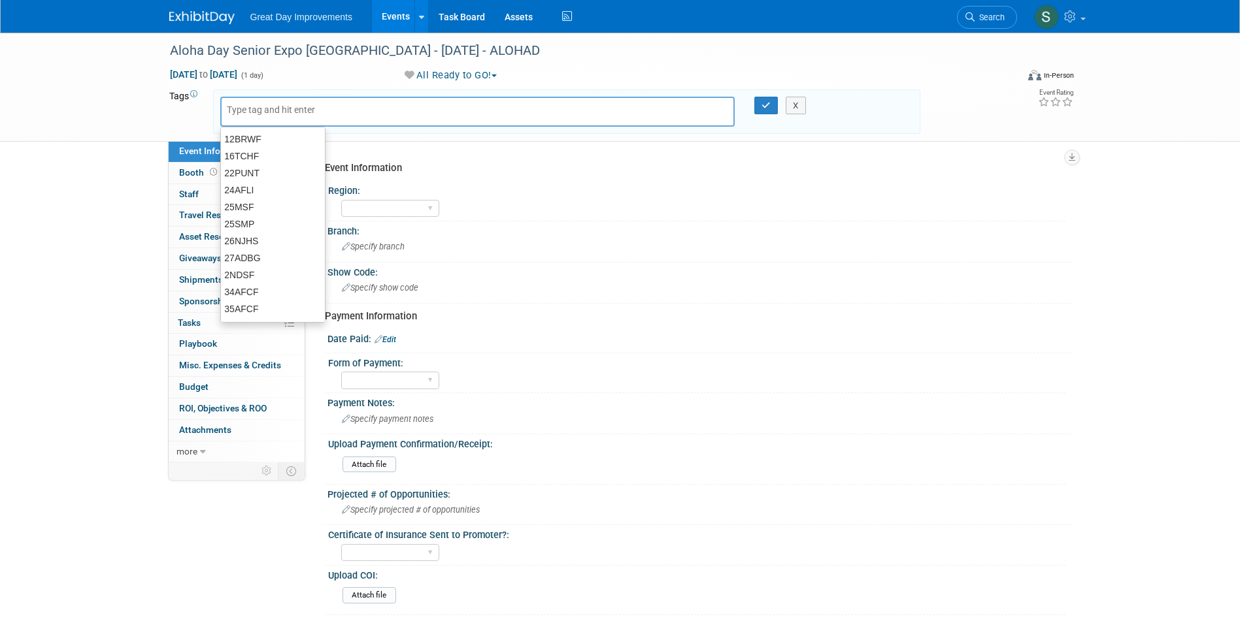
click at [291, 115] on input "text" at bounding box center [279, 109] width 105 height 13
type input "MTW"
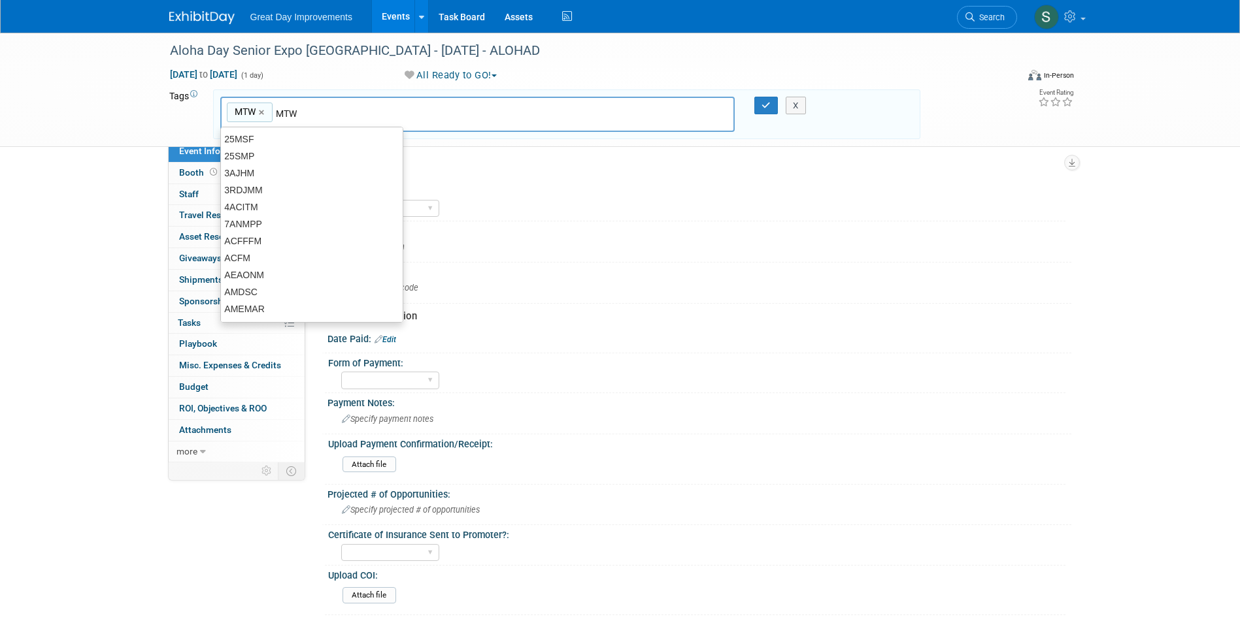
type input "MTW"
type input "LAS"
type input "MTW, LAS"
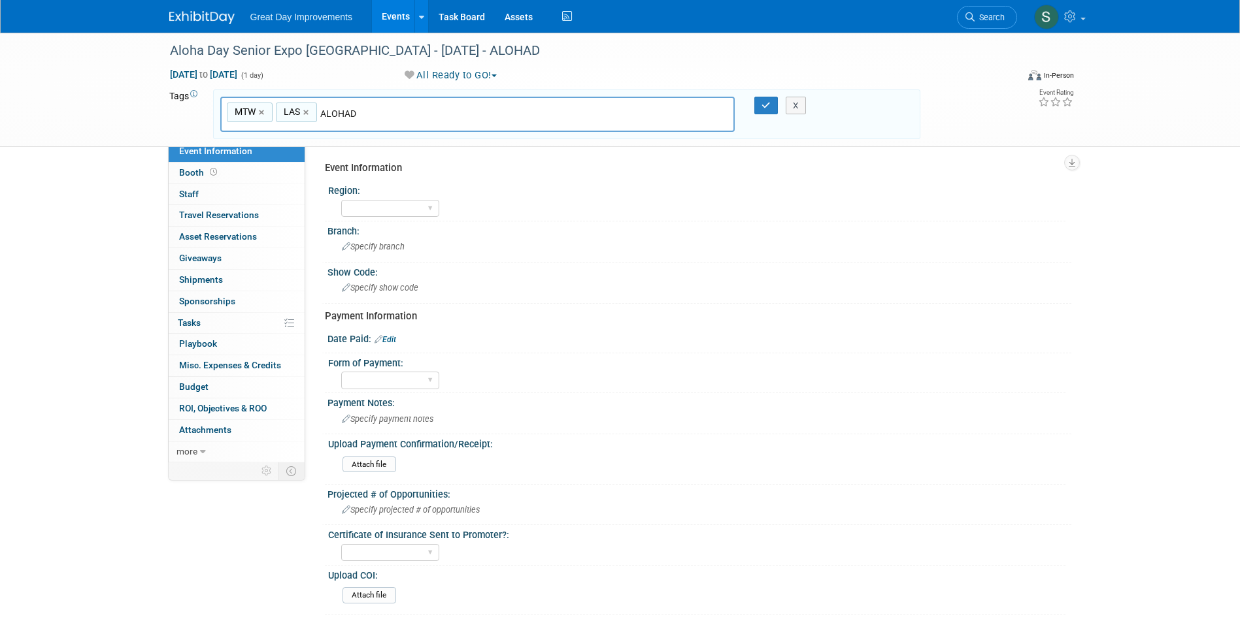
type input "ALOHAD"
type input "MTW, LAS, ALOHAD"
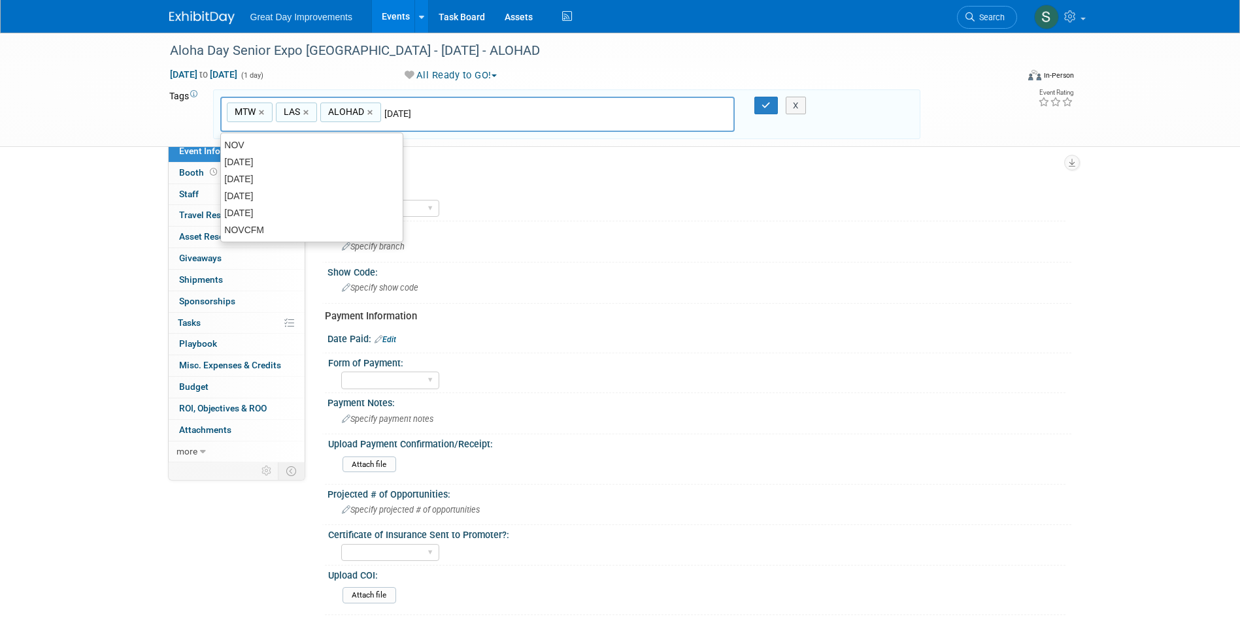
type input "[DATE]"
type input "MTW, LAS, ALOHAD, [DATE]"
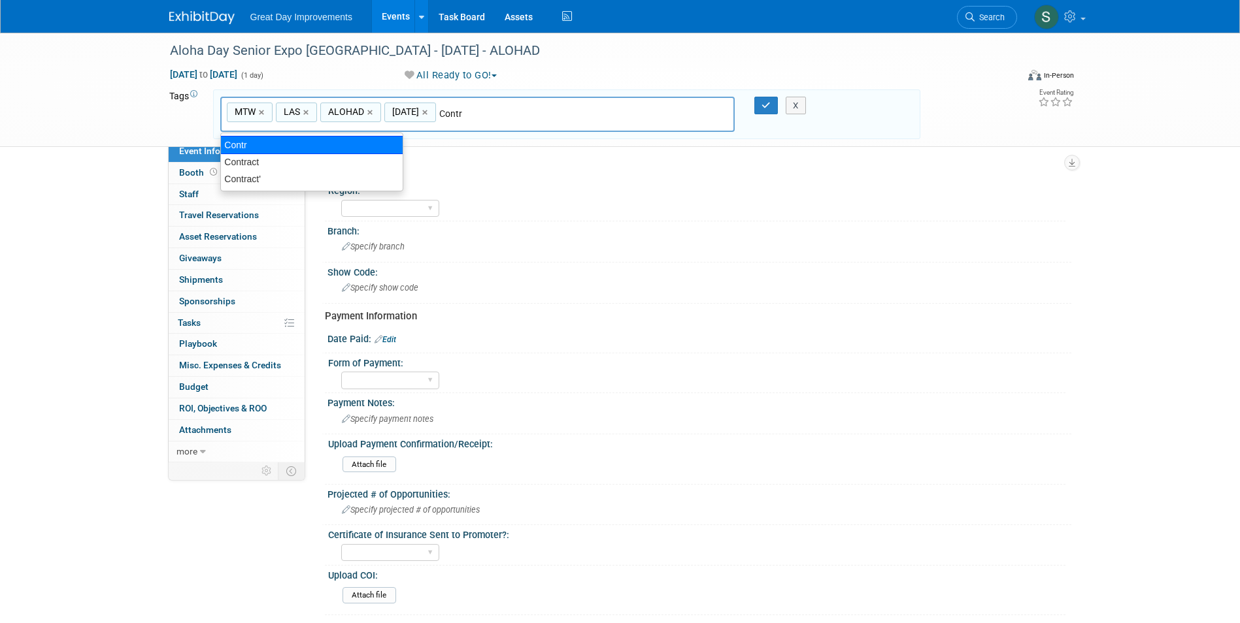
type input "Contract"
type input "MTW, LAS, ALOHAD, [DATE], Contract"
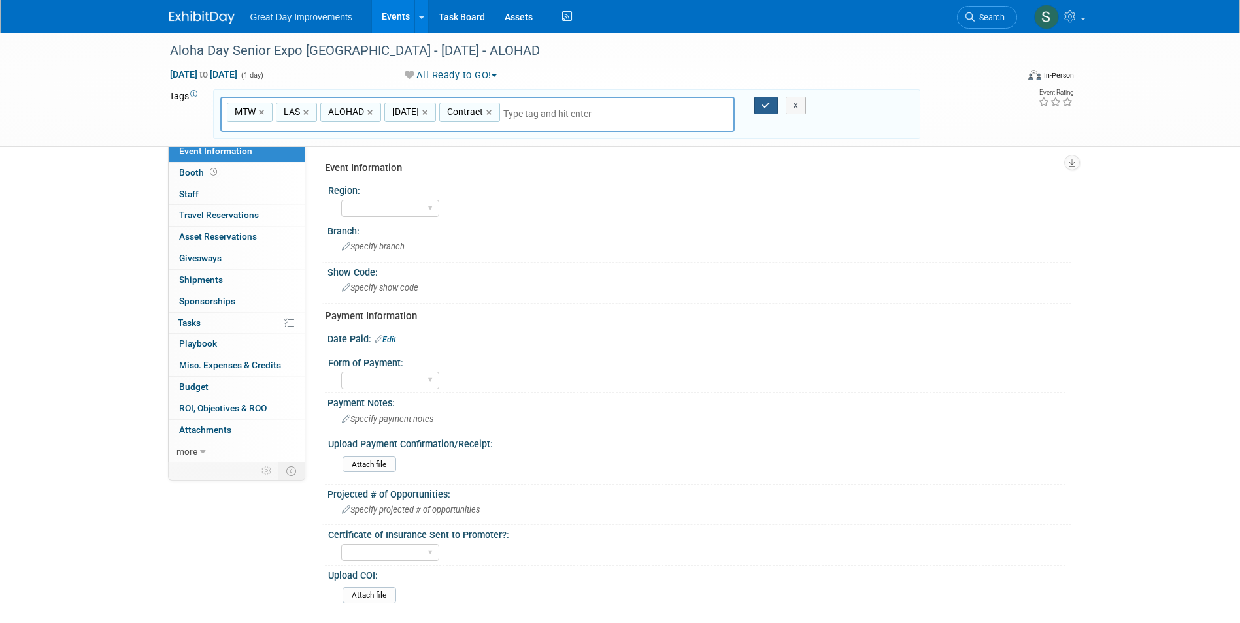
click at [768, 102] on button "button" at bounding box center [766, 106] width 24 height 18
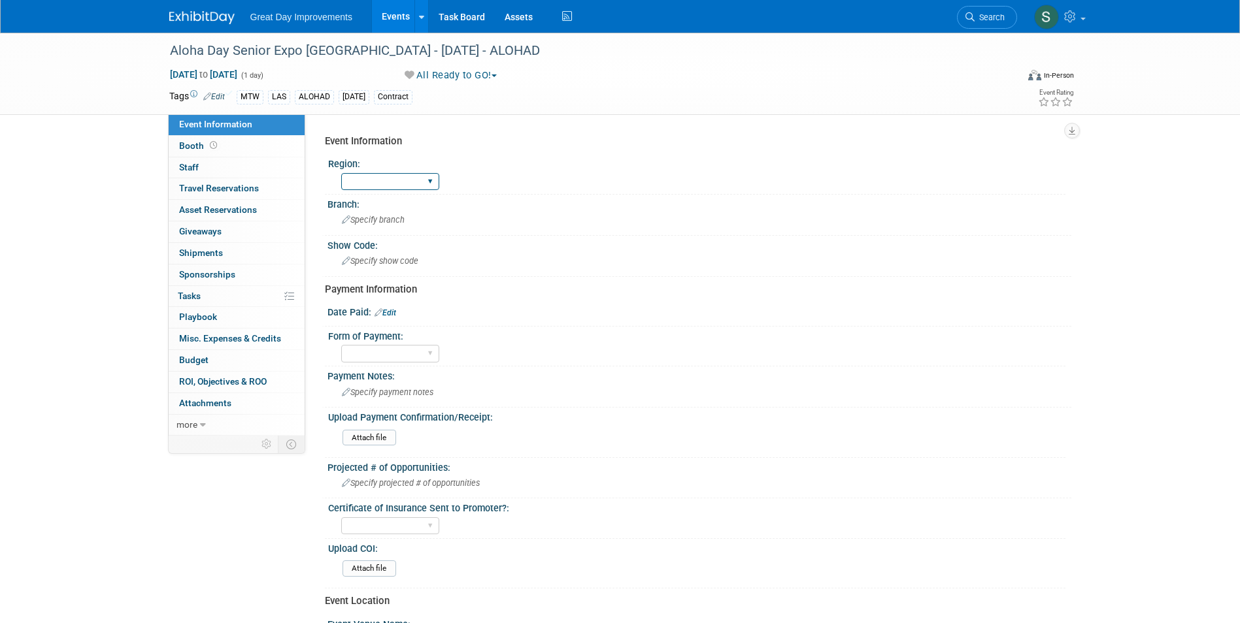
click at [408, 175] on select "GC MA MW MTW NE NEW OV PL PNW SA SE SC UMW FL" at bounding box center [390, 182] width 98 height 18
select select "MTW"
click at [341, 173] on select "GC MA MW MTW NE NEW OV PL PNW SA SE SC UMW FL" at bounding box center [390, 182] width 98 height 18
click at [373, 208] on div "Branch:" at bounding box center [699, 203] width 744 height 16
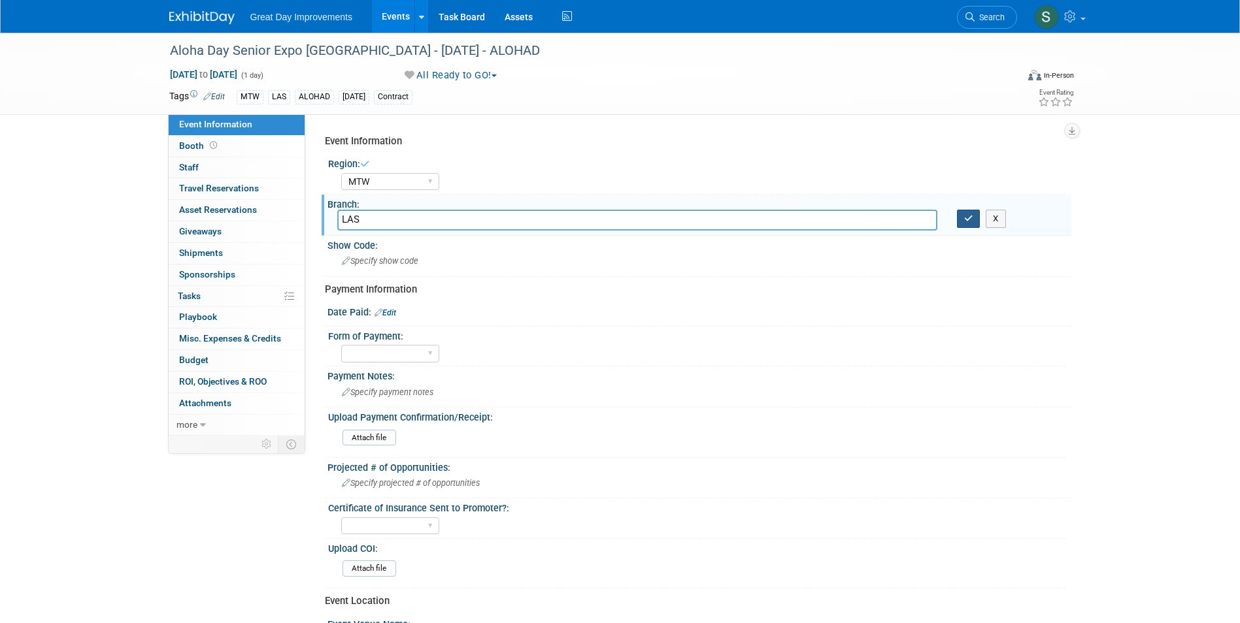
type input "LAS"
drag, startPoint x: 963, startPoint y: 218, endPoint x: 452, endPoint y: 271, distance: 513.7
click at [961, 218] on button "button" at bounding box center [969, 219] width 24 height 18
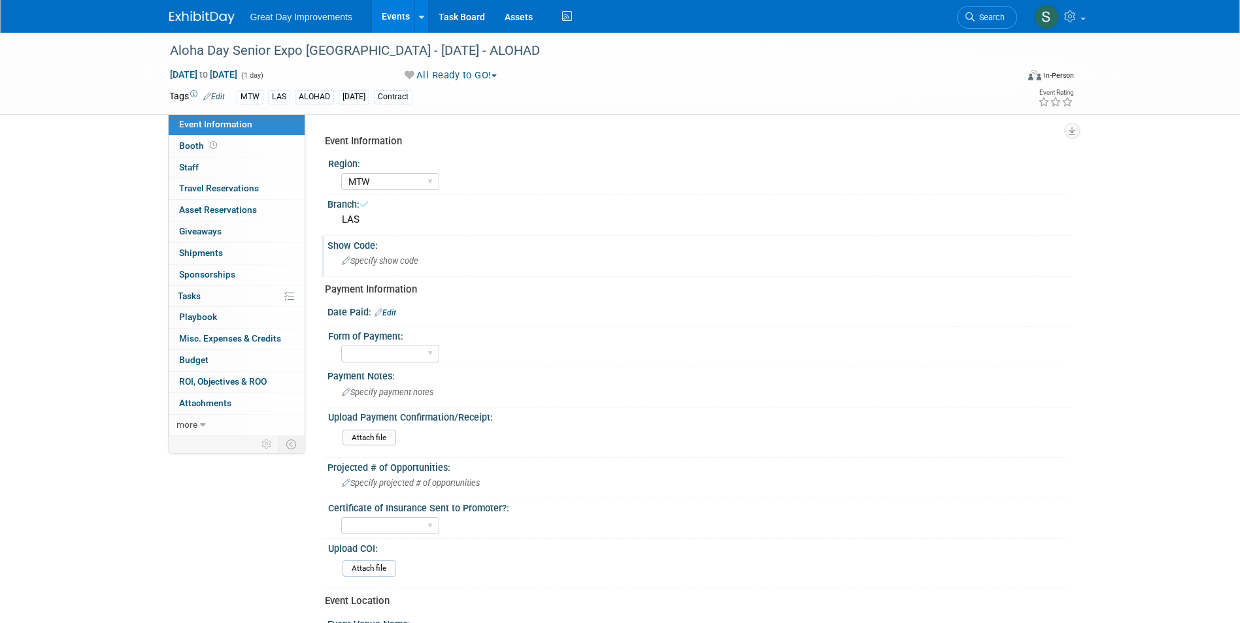
click at [420, 262] on div "Specify show code" at bounding box center [699, 261] width 724 height 20
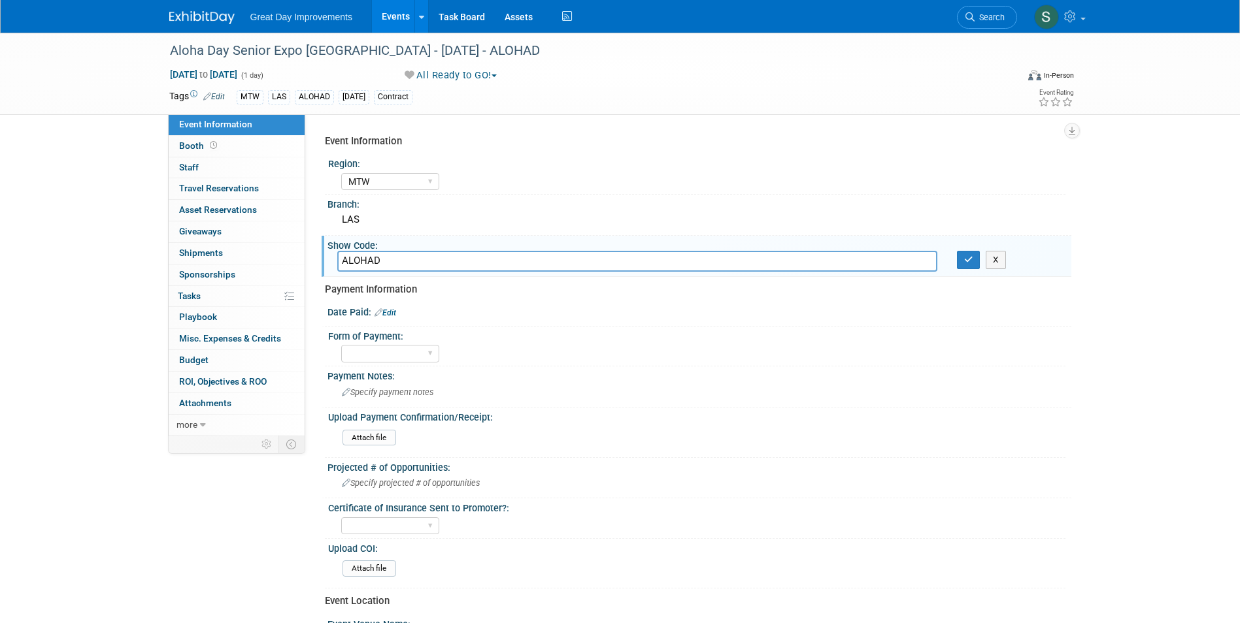
type input "ALOHAD"
click at [967, 261] on icon "button" at bounding box center [968, 259] width 9 height 8
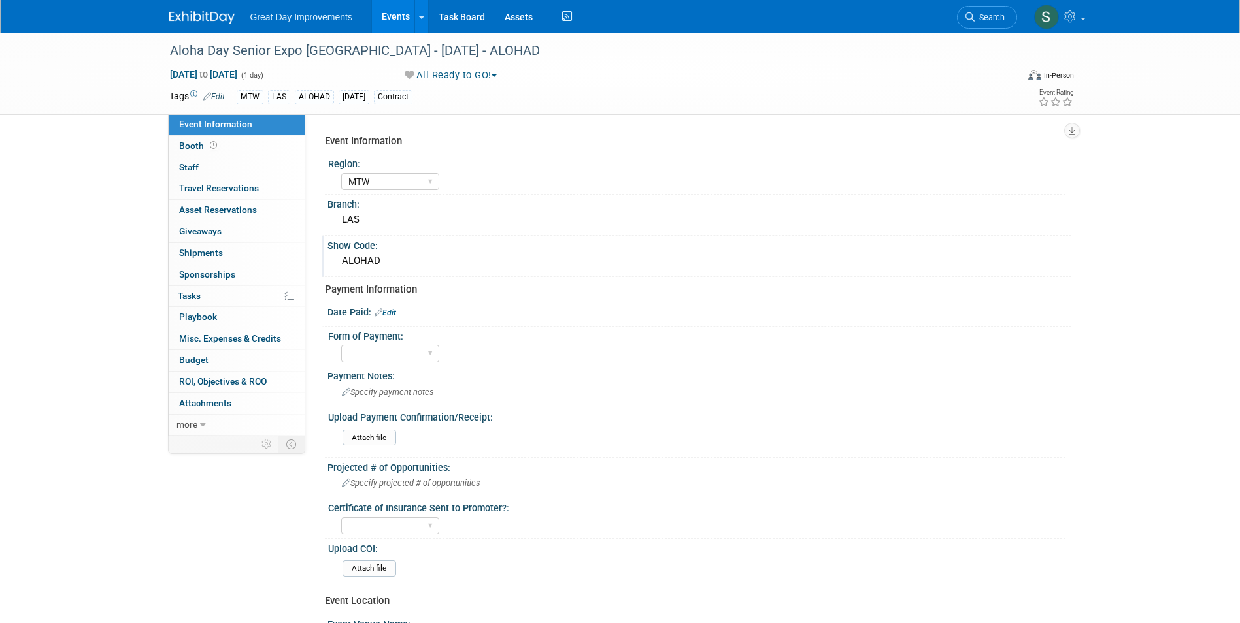
click at [387, 316] on link "Edit" at bounding box center [385, 312] width 22 height 9
click at [387, 314] on div "Date Paid: Edit" at bounding box center [699, 311] width 744 height 16
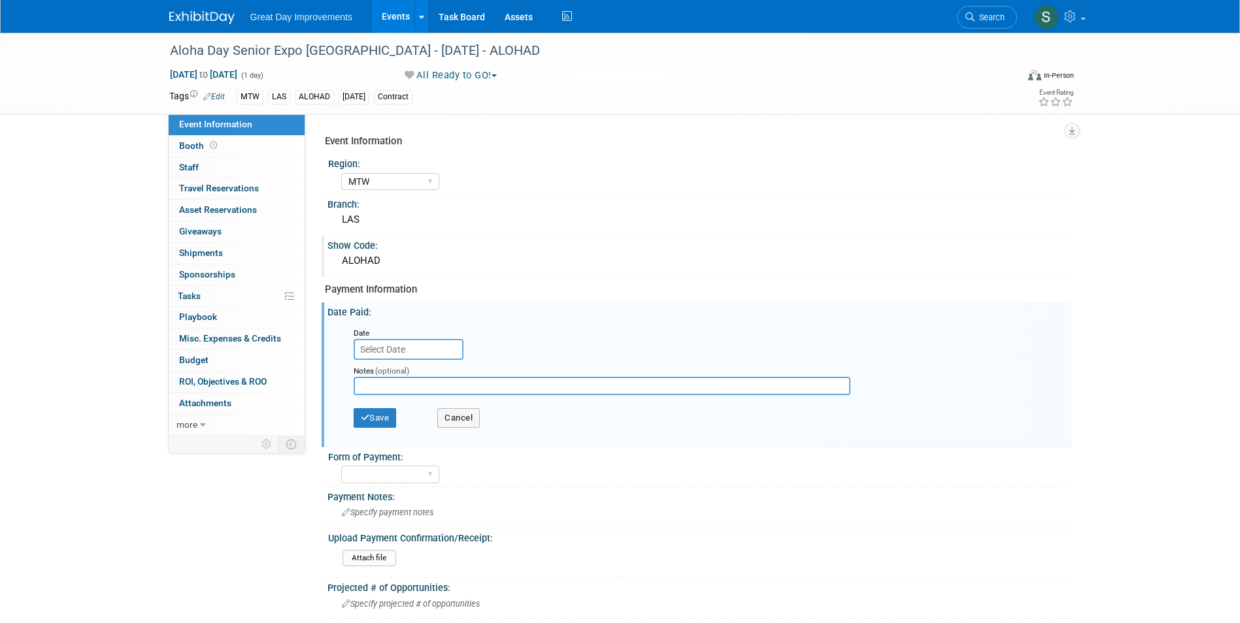
click at [391, 372] on span "(optional)" at bounding box center [392, 371] width 34 height 9
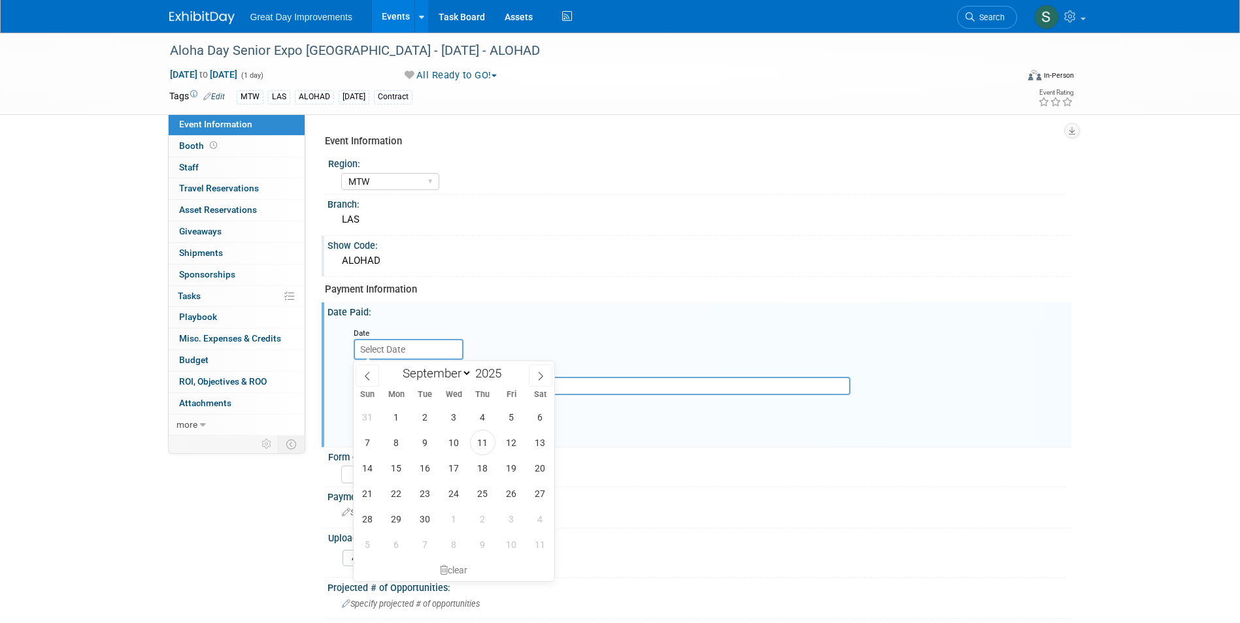
click at [383, 354] on input "text" at bounding box center [409, 349] width 110 height 21
click at [365, 379] on icon at bounding box center [367, 376] width 9 height 9
select select "6"
click at [400, 519] on span "28" at bounding box center [396, 518] width 25 height 25
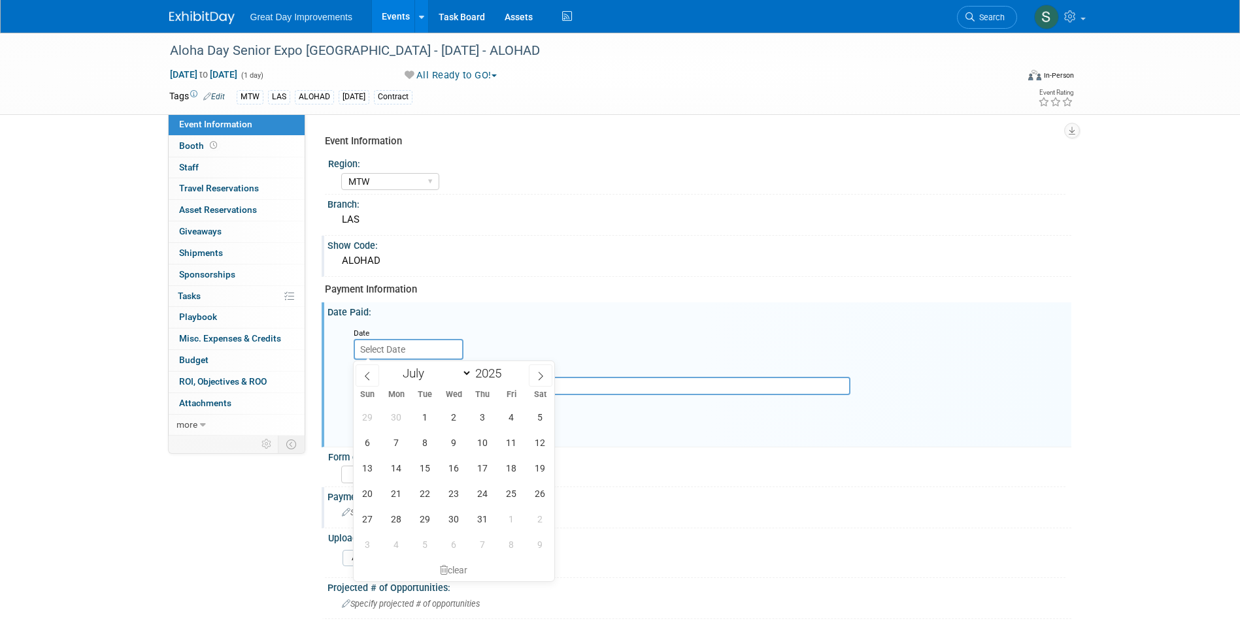
type input "Jul 28, 2025"
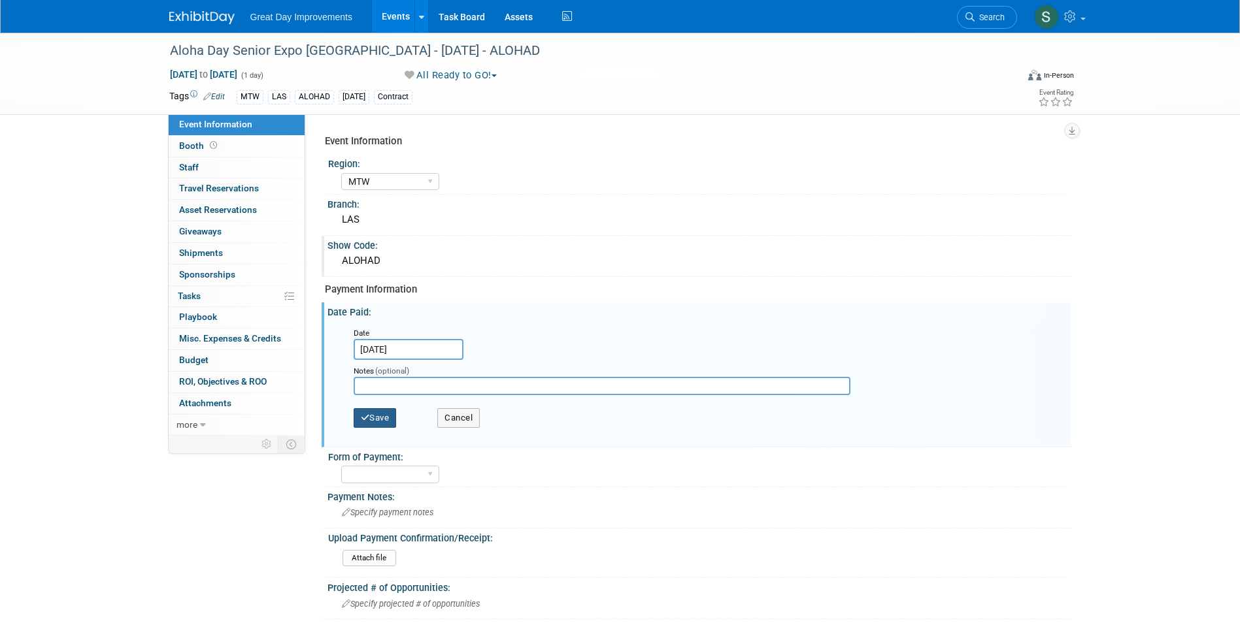
click at [371, 414] on button "Save" at bounding box center [375, 418] width 43 height 20
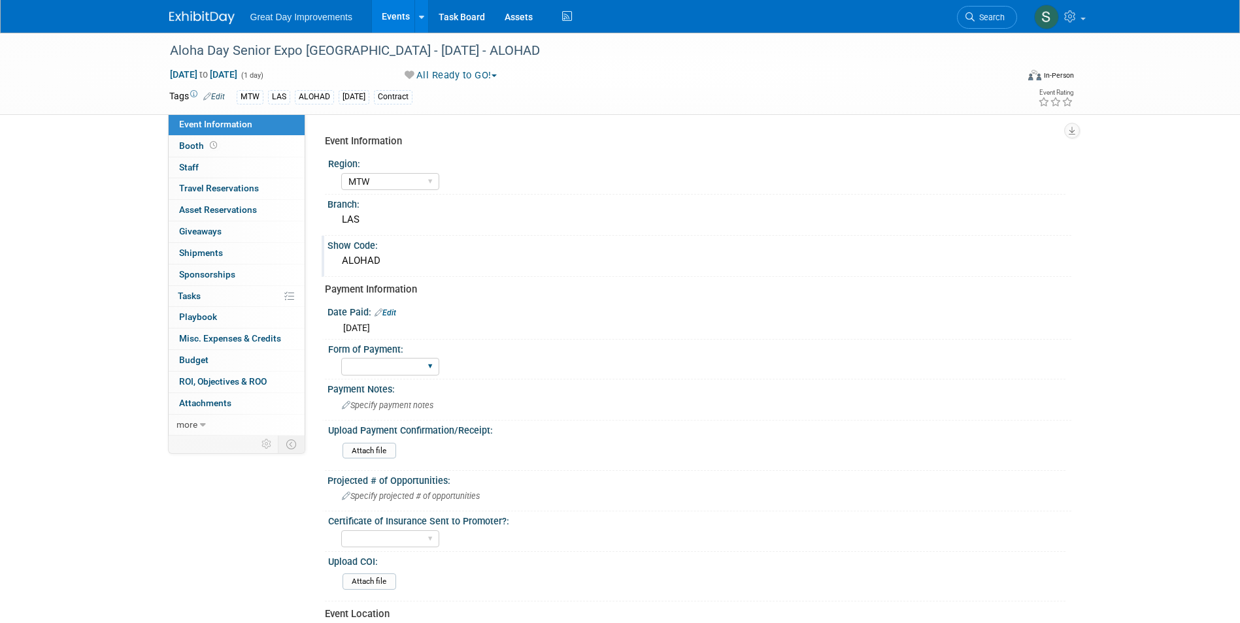
click at [405, 378] on div "Event Information Region: GC MA MW MTW NE NEW OV PL PNW SA SE SC UMW FL Branch:…" at bounding box center [693, 490] width 736 height 722
drag, startPoint x: 405, startPoint y: 378, endPoint x: 397, endPoint y: 365, distance: 16.1
click at [397, 365] on select "Paid via CC Check Requested Pay at the Gate Other" at bounding box center [390, 367] width 98 height 18
select select "Paid via CC"
click at [341, 358] on select "Paid via CC Check Requested Pay at the Gate Other" at bounding box center [390, 367] width 98 height 18
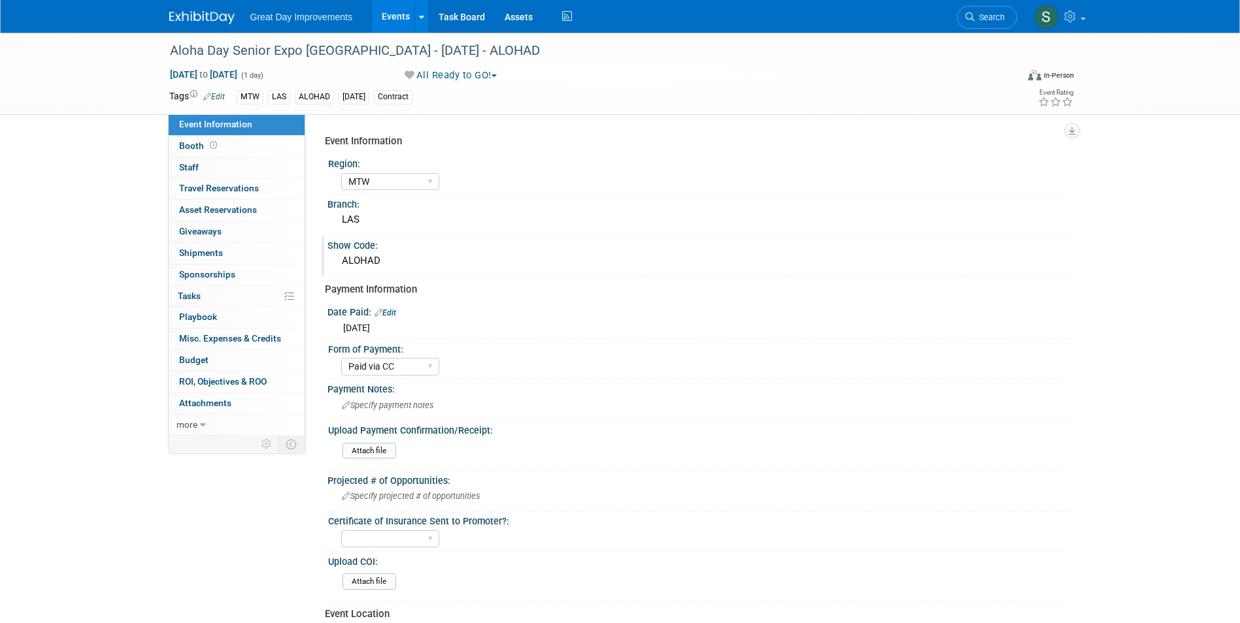
click at [644, 301] on div "Event Information Region: GC MA MW MTW NE NEW OV PL PNW SA SE SC UMW FL Branch:…" at bounding box center [693, 490] width 736 height 722
click at [405, 404] on span "Specify payment notes" at bounding box center [387, 406] width 91 height 10
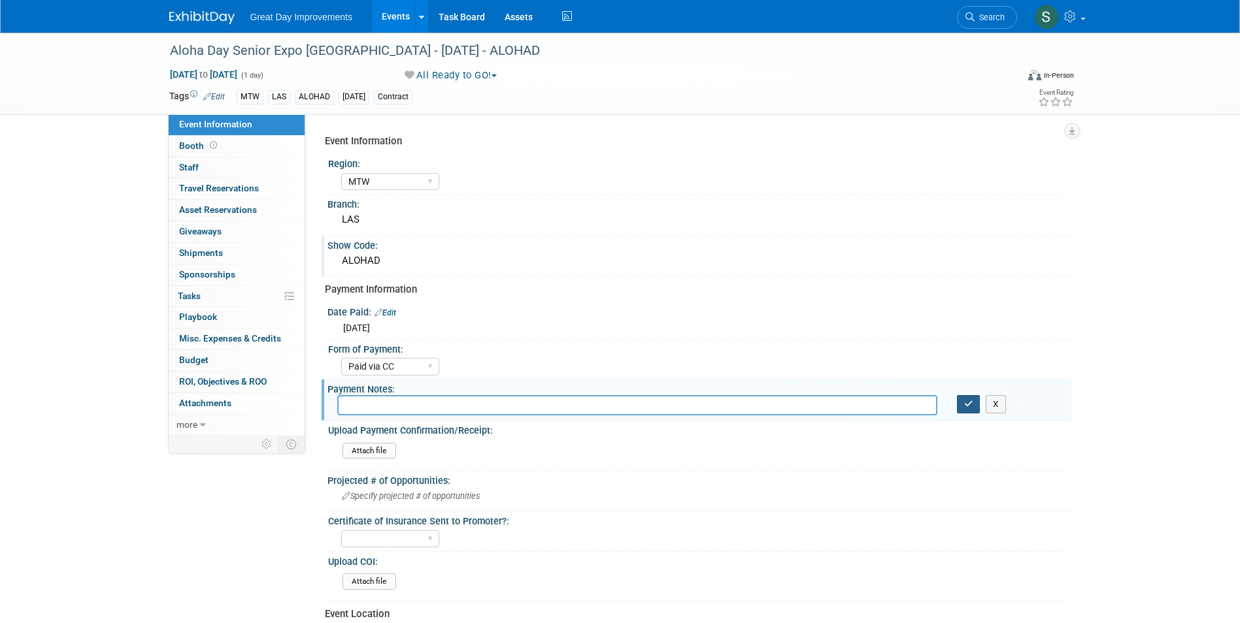
click at [974, 402] on button "button" at bounding box center [969, 404] width 24 height 18
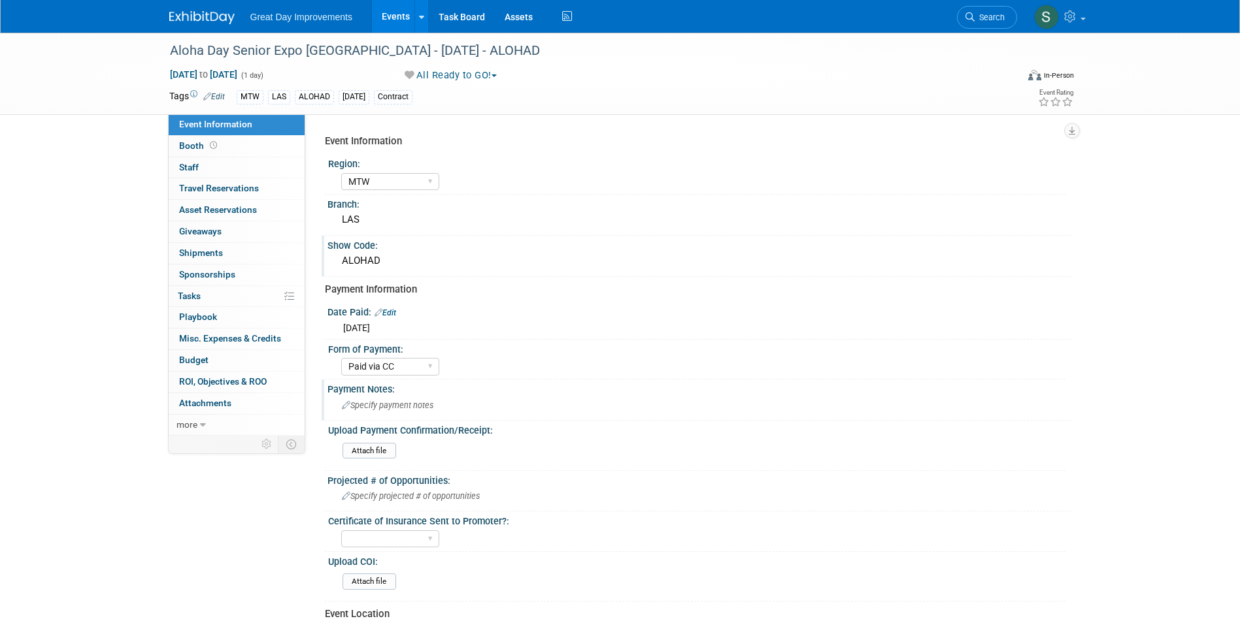
click at [214, 16] on img at bounding box center [201, 17] width 65 height 13
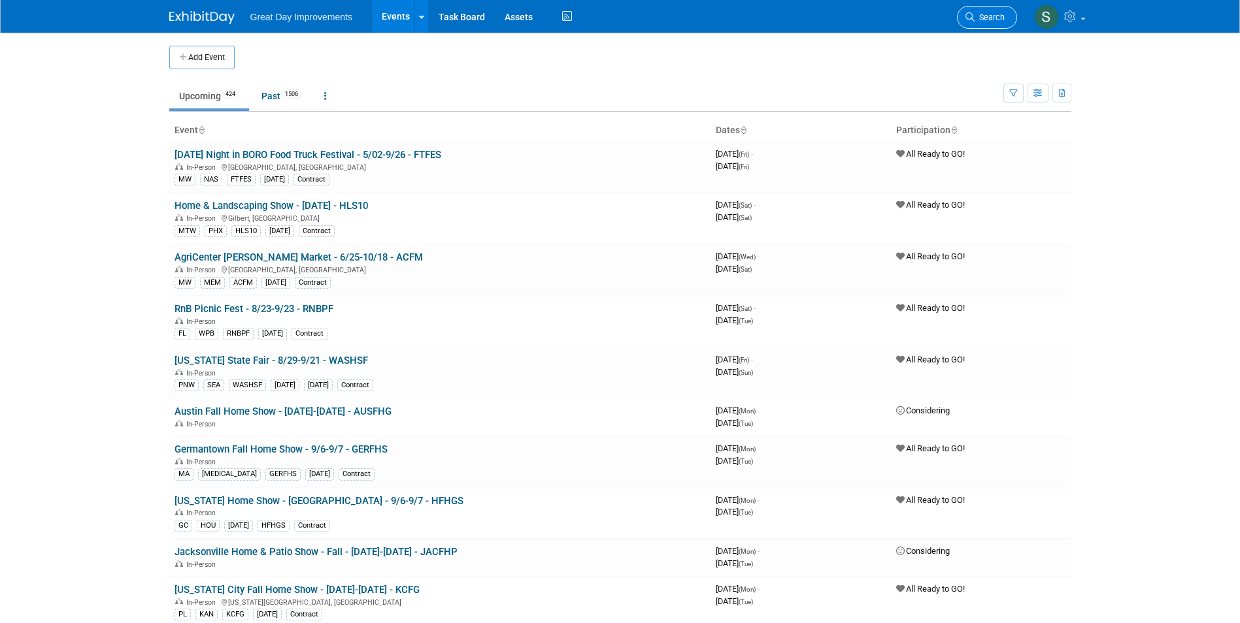
click at [990, 20] on span "Search" at bounding box center [989, 17] width 30 height 10
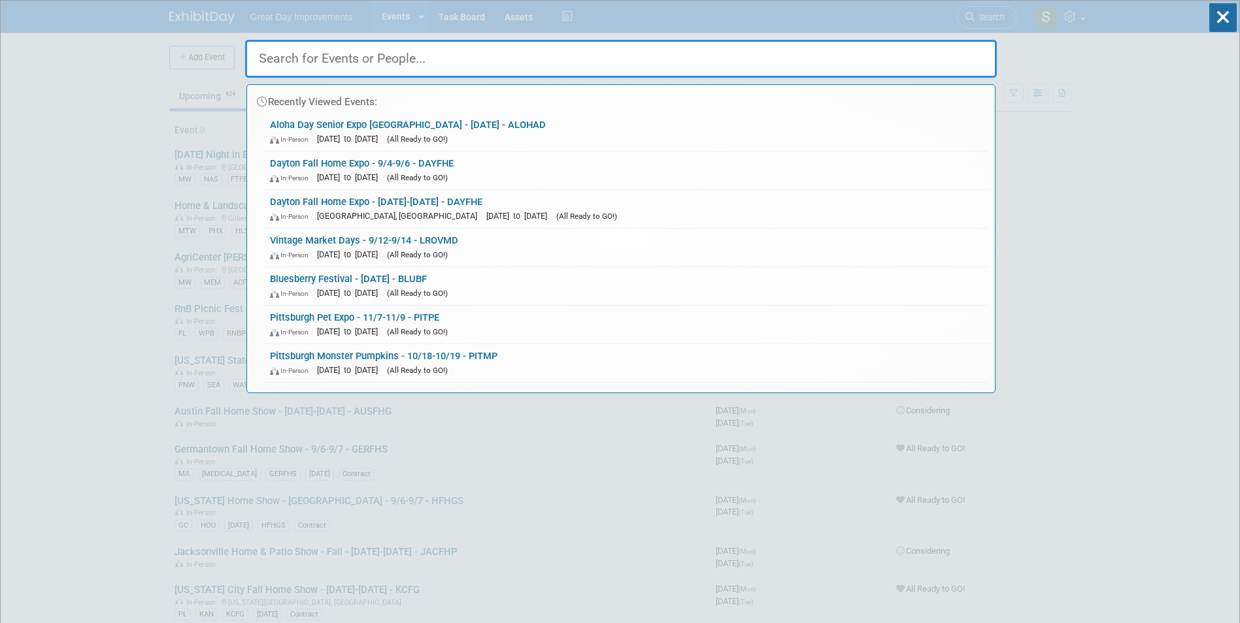
drag, startPoint x: 1094, startPoint y: 54, endPoint x: 893, endPoint y: 44, distance: 200.8
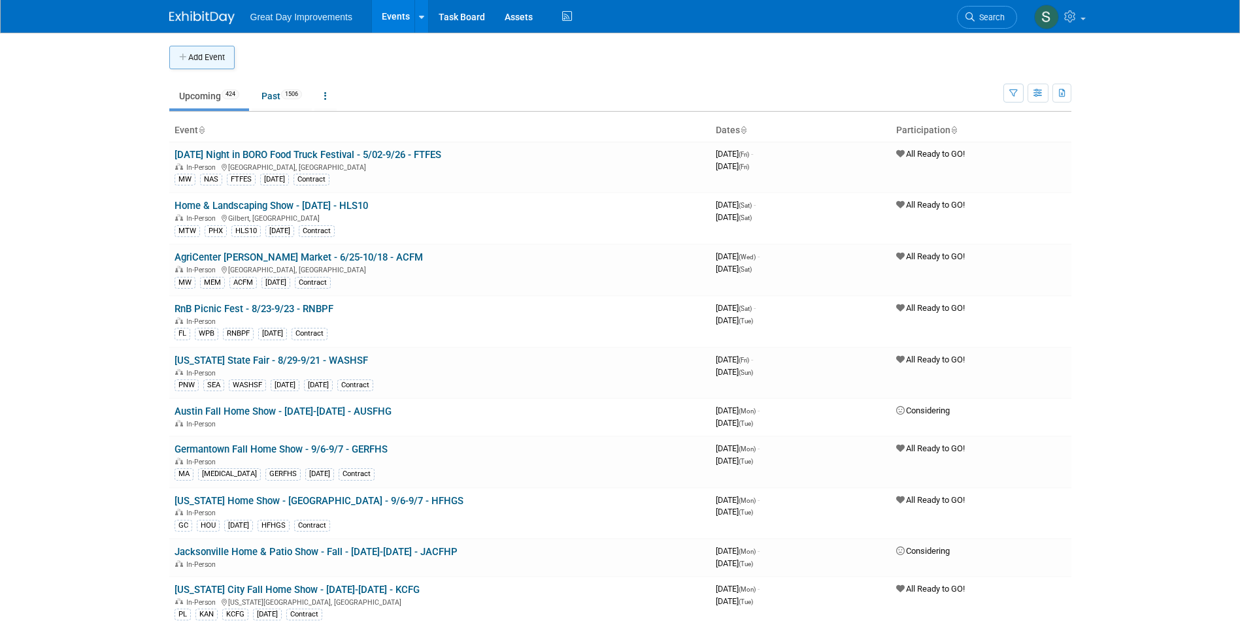
click at [201, 65] on button "Add Event" at bounding box center [201, 58] width 65 height 24
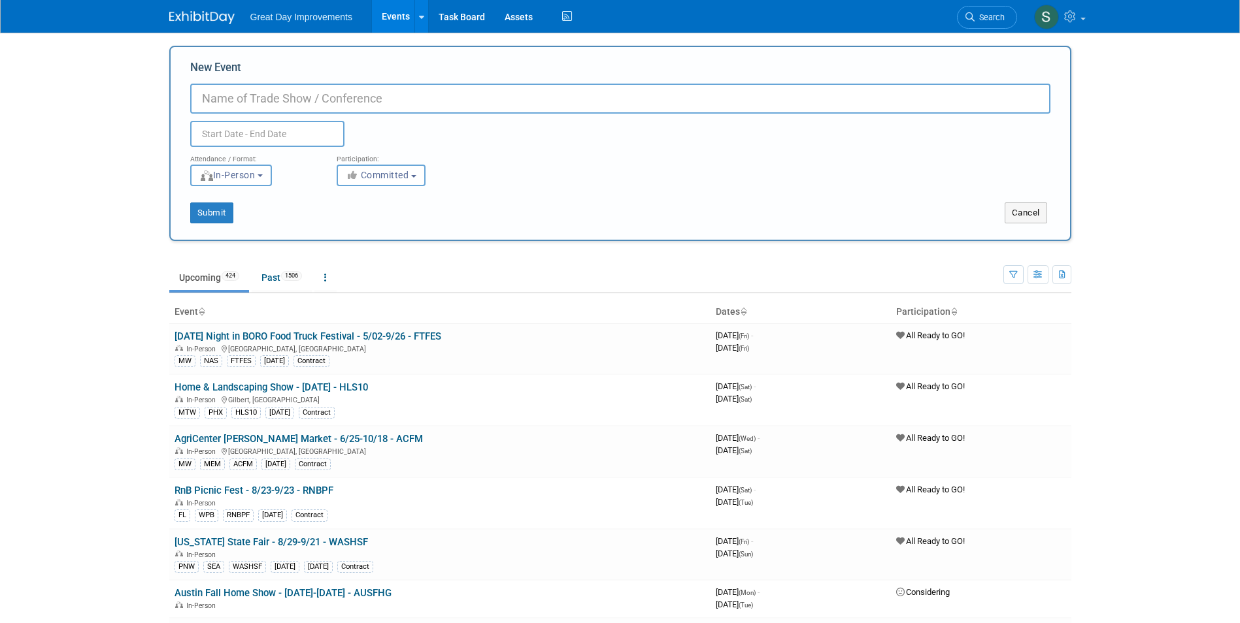
paste input "Living Well Senior Expo – [DATE] Celebration in [GEOGRAPHIC_DATA]"
type input "Living Well Senior Expo - [DATE] - LWSEXP"
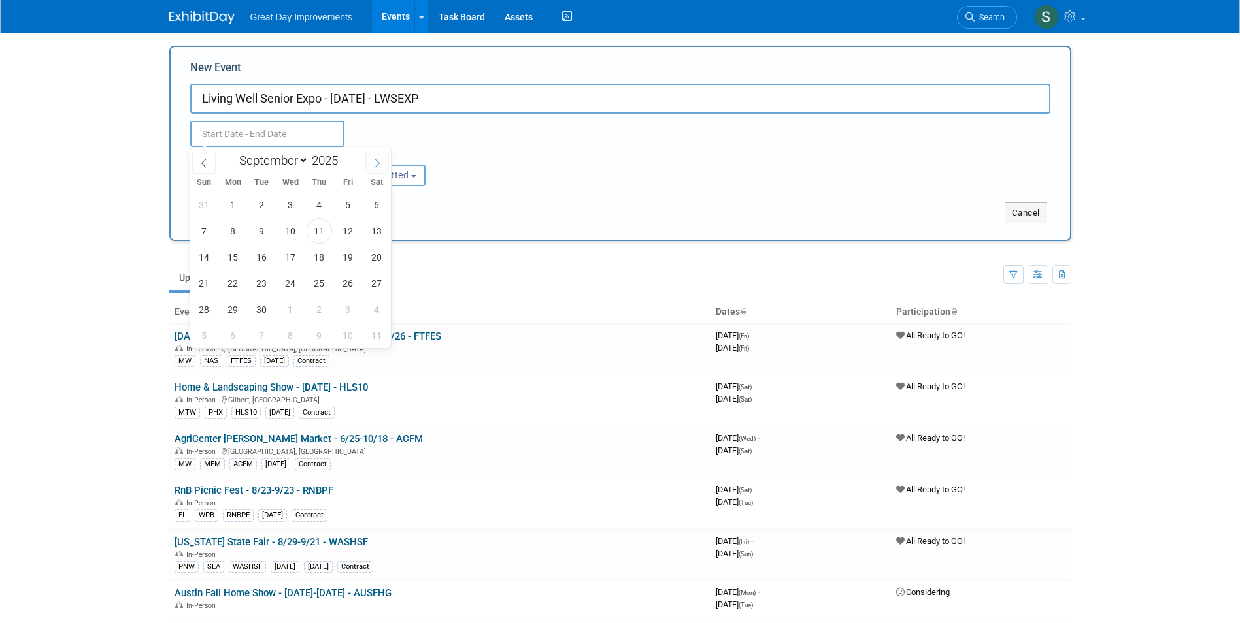
click at [371, 167] on span at bounding box center [377, 163] width 24 height 22
select select "10"
click at [344, 261] on span "14" at bounding box center [347, 256] width 25 height 25
type input "[DATE] to [DATE]"
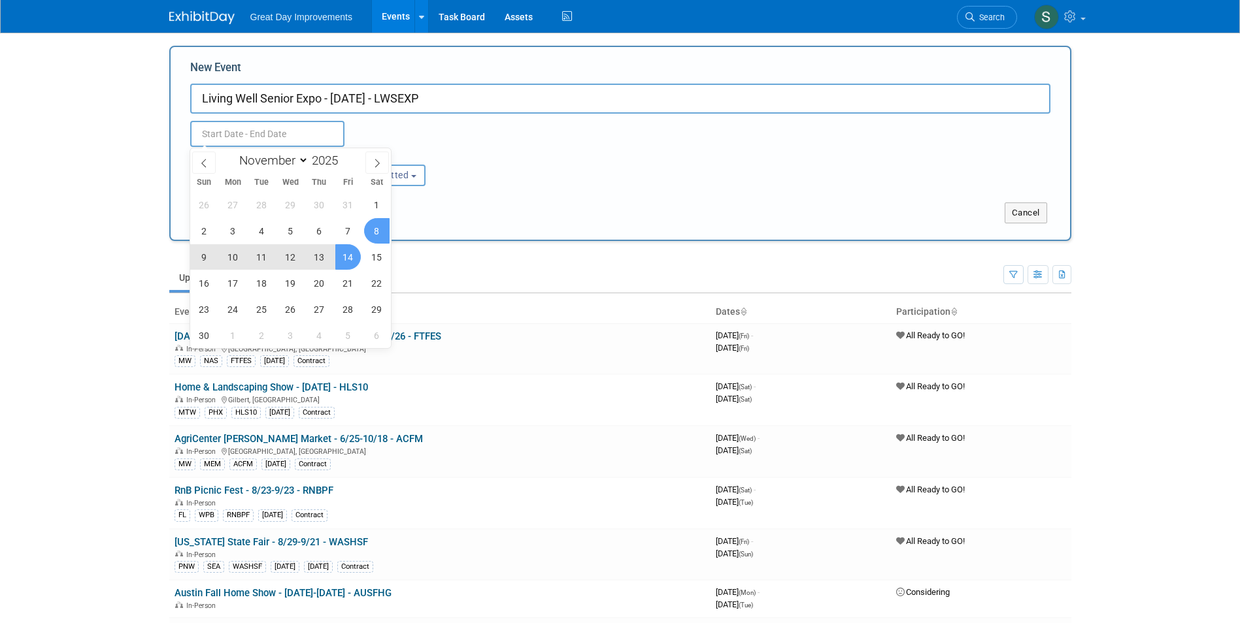
type input "[DATE] to [DATE]"
click at [498, 167] on div "Attendance / Format: <img src="[URL][DOMAIN_NAME]" style="width: 19px; margin-t…" at bounding box center [620, 166] width 880 height 39
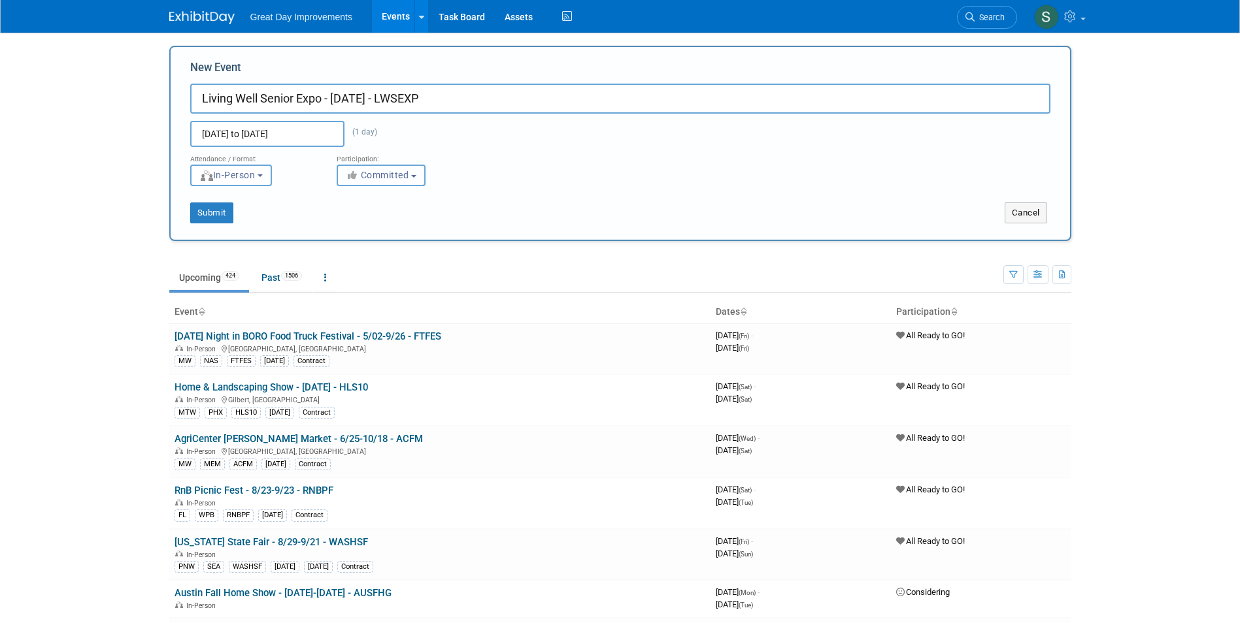
click at [407, 174] on span "Committed" at bounding box center [377, 175] width 63 height 10
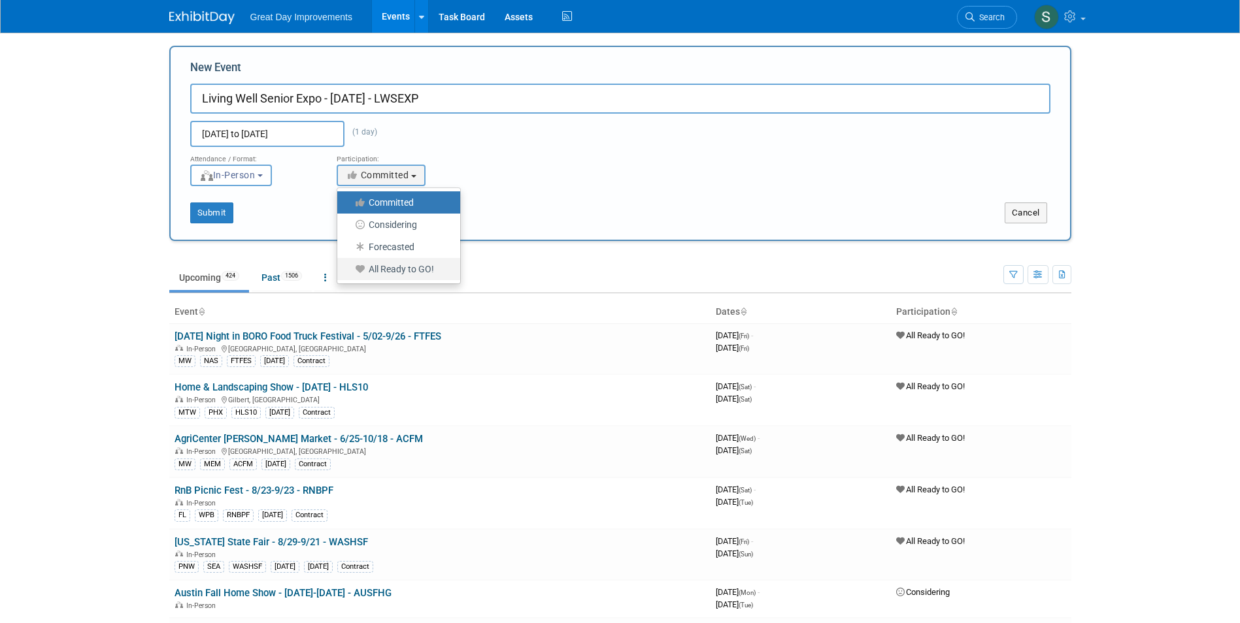
drag, startPoint x: 379, startPoint y: 263, endPoint x: 380, endPoint y: 256, distance: 7.3
click at [380, 265] on label "All Ready to GO!" at bounding box center [395, 269] width 103 height 17
click at [349, 265] on input "All Ready to GO!" at bounding box center [344, 269] width 8 height 8
select select "102"
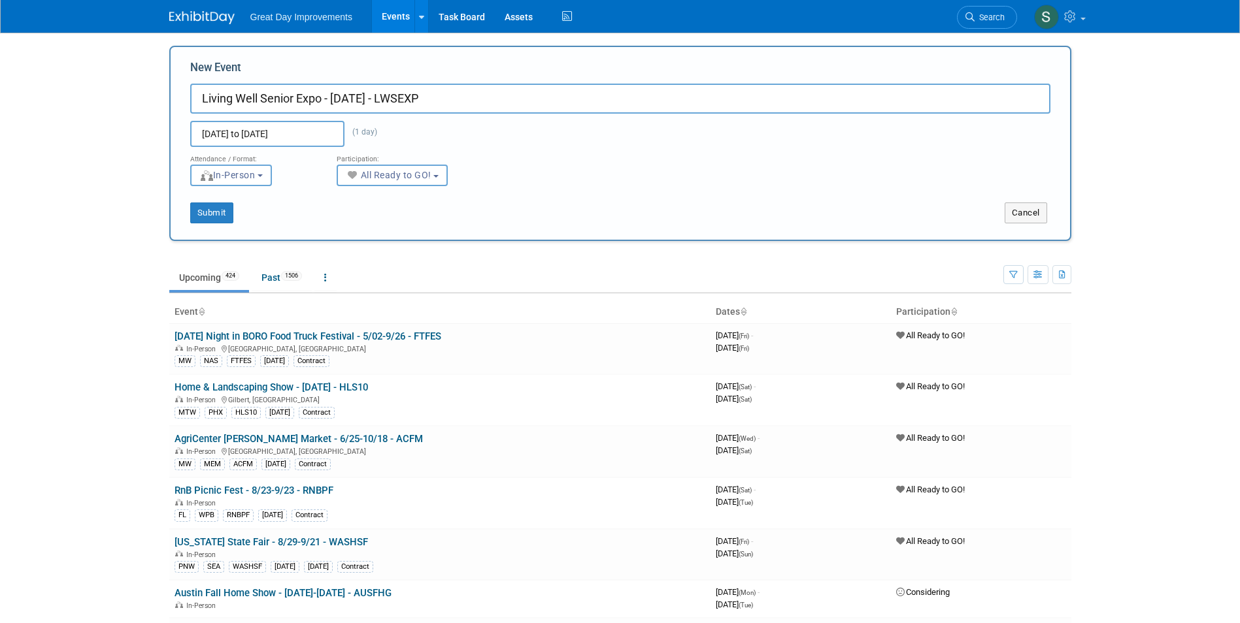
click at [240, 205] on div "Submit" at bounding box center [358, 213] width 374 height 21
click at [227, 215] on button "Submit" at bounding box center [211, 213] width 43 height 21
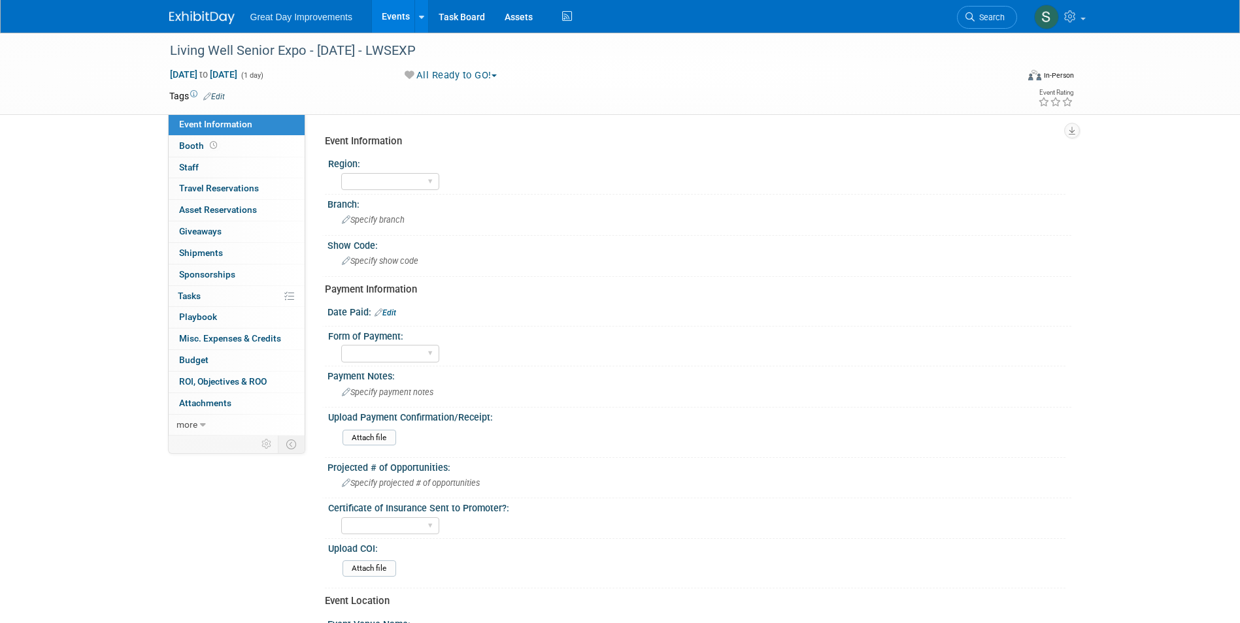
click at [216, 90] on td "Tags Edit" at bounding box center [197, 96] width 56 height 13
click at [219, 96] on link "Edit" at bounding box center [214, 96] width 22 height 9
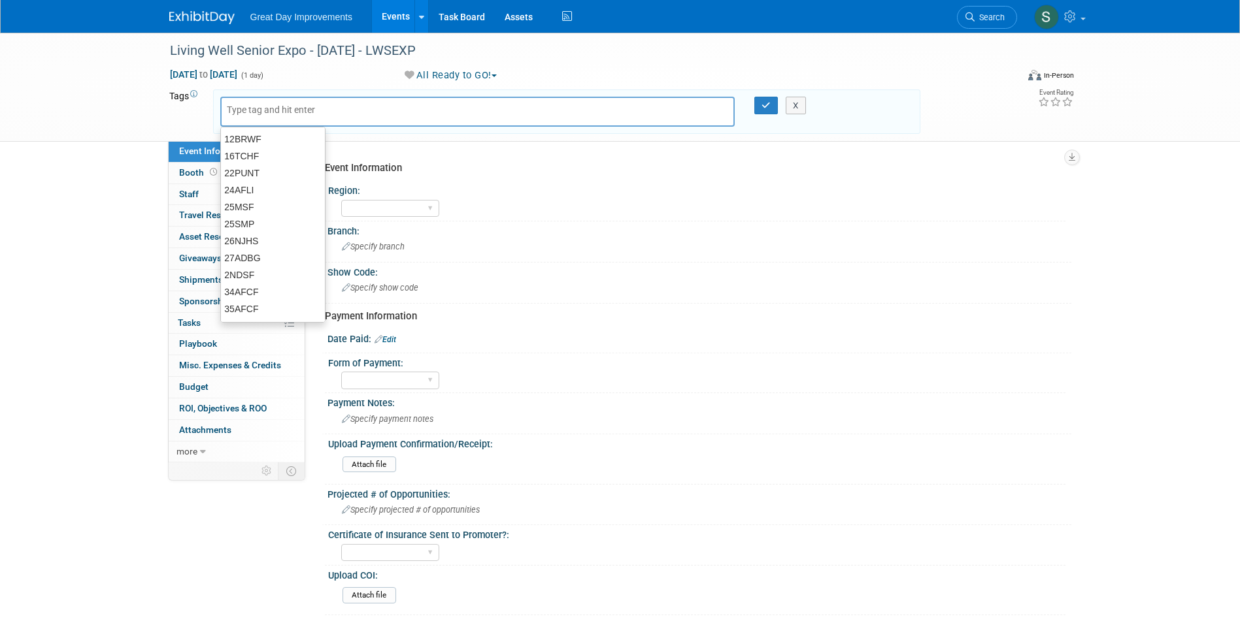
click at [234, 113] on input "text" at bounding box center [279, 109] width 105 height 13
type input "MTW"
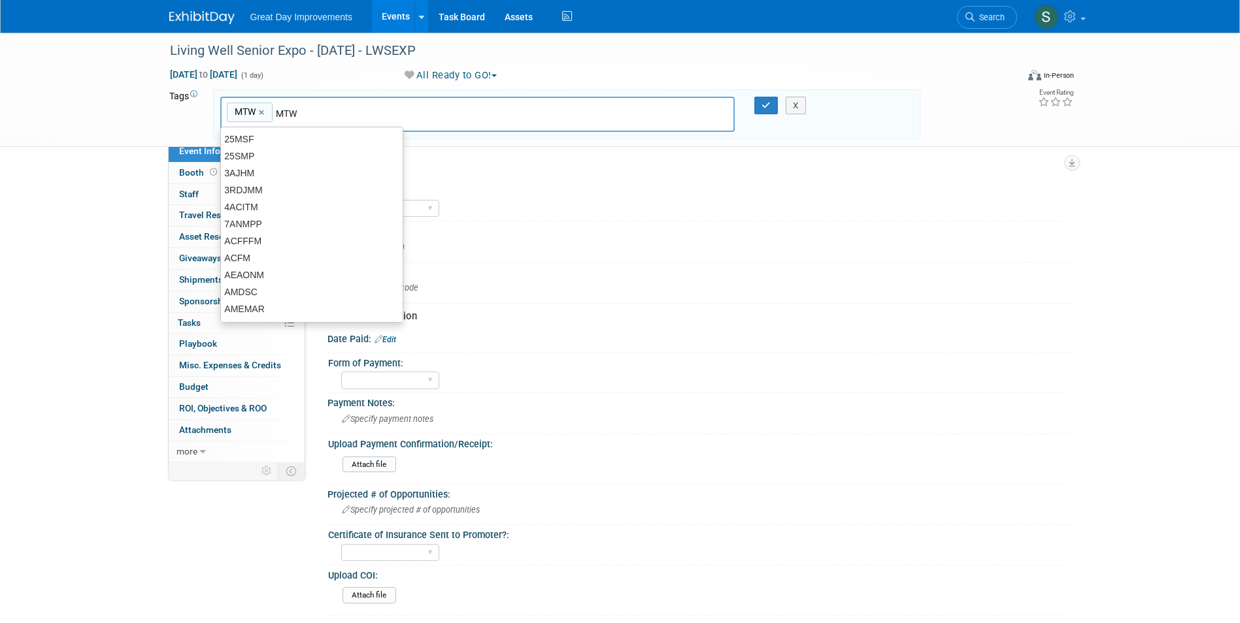
type input "MTW"
type input "LAS"
type input "MTW, LAS"
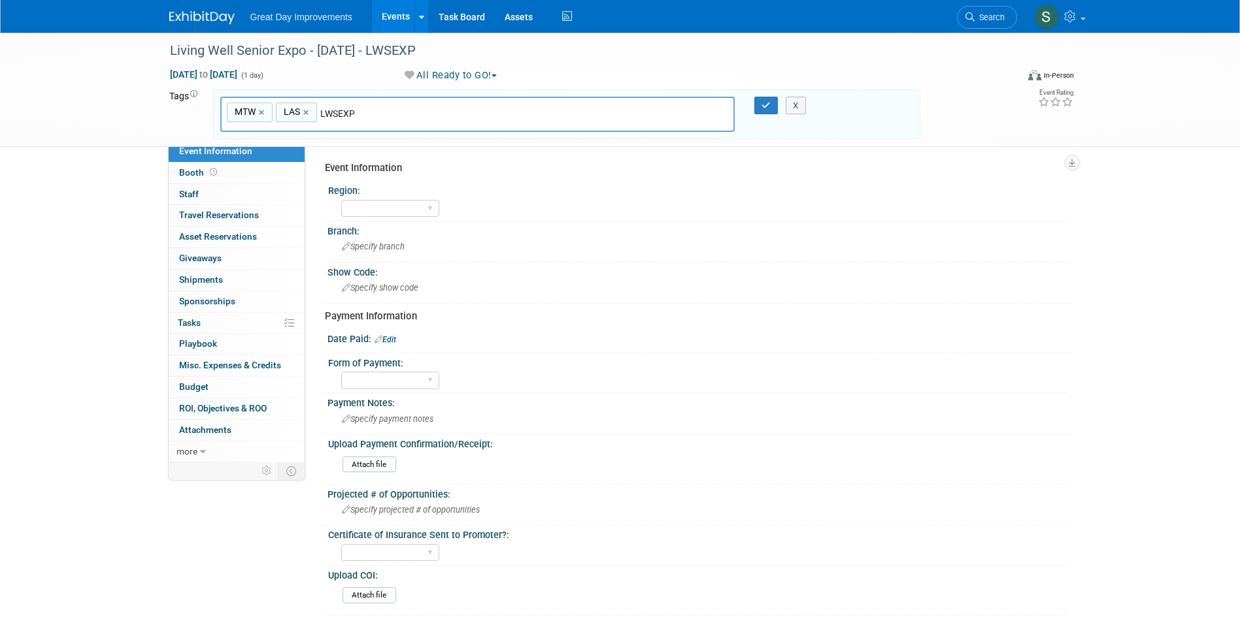
type input "LWSEXP"
type input "MTW, LAS, LWSEXP"
type input "[DATE]"
type input "MTW, LAS, LWSEXP, [DATE]"
type input "Contract"
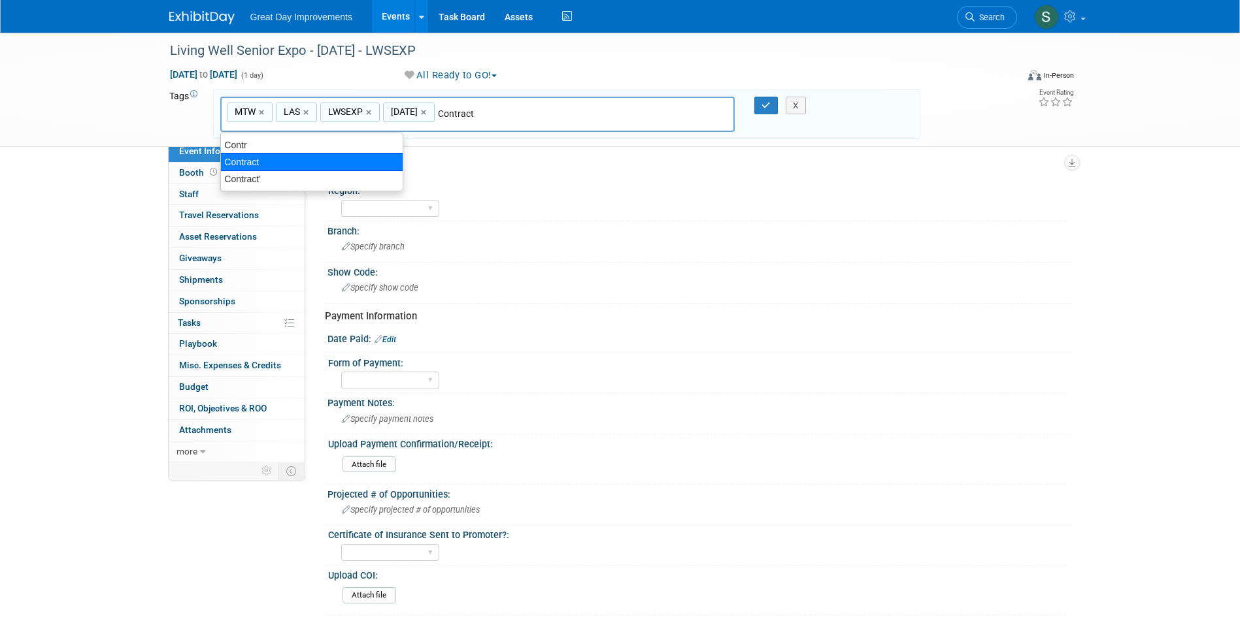
type input "MTW, LAS, LWSEXP, [DATE], Contract"
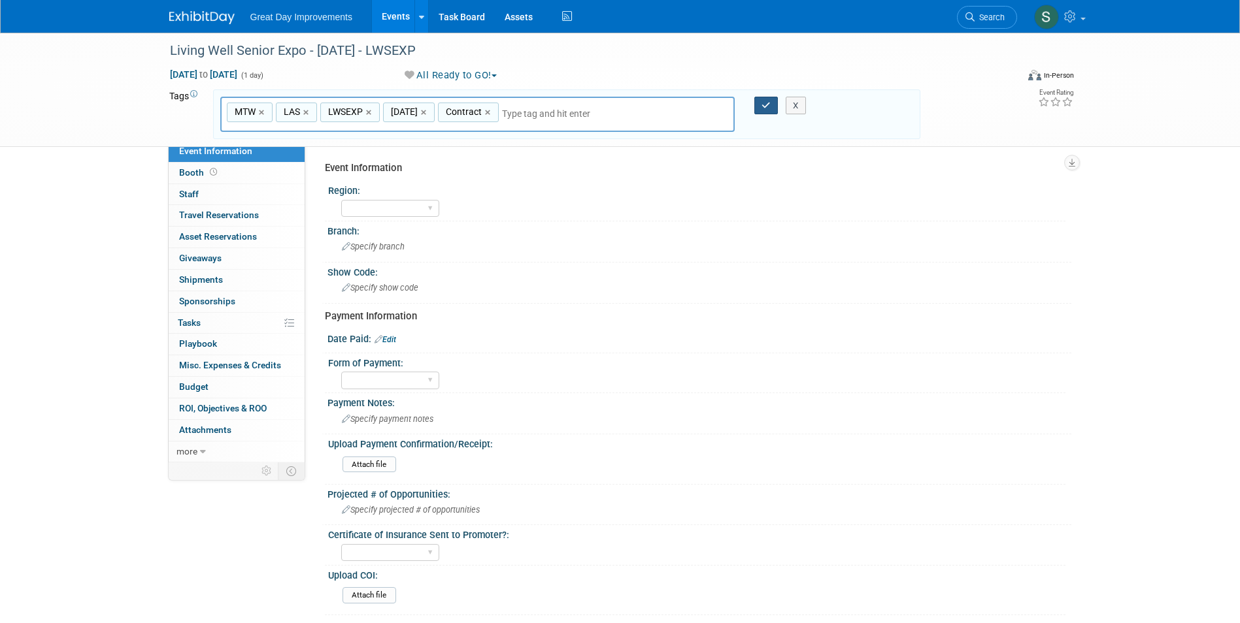
drag, startPoint x: 758, startPoint y: 108, endPoint x: 748, endPoint y: 101, distance: 12.3
click at [757, 108] on button "button" at bounding box center [766, 106] width 24 height 18
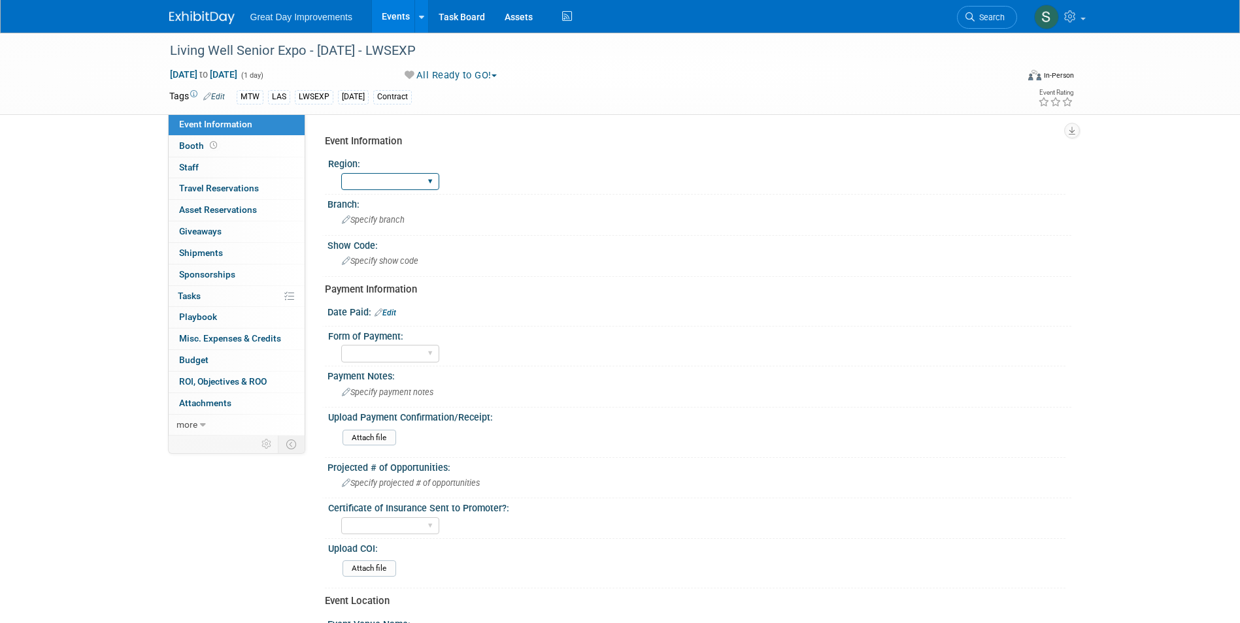
click at [418, 187] on select "GC MA MW MTW NE NEW OV PL PNW SA SE SC UMW FL" at bounding box center [390, 182] width 98 height 18
select select "MTW"
click at [341, 173] on select "GC MA MW MTW NE NEW OV PL PNW SA SE SC UMW FL" at bounding box center [390, 182] width 98 height 18
click at [366, 221] on span "Specify branch" at bounding box center [373, 220] width 63 height 10
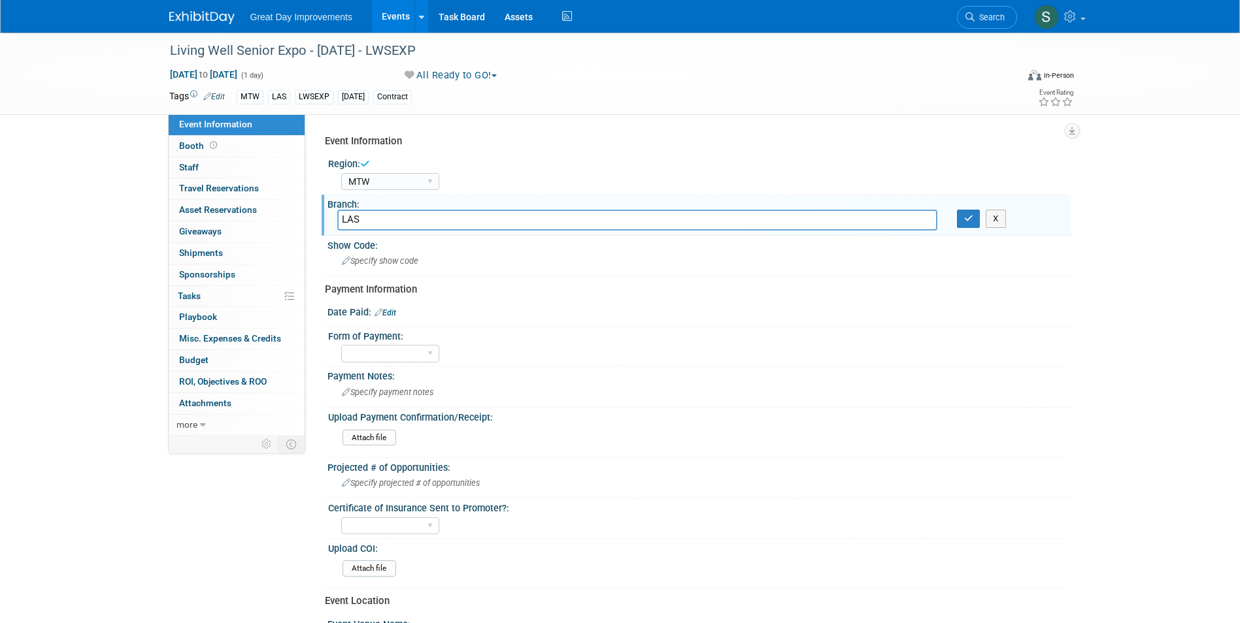
type input "LAS"
click at [964, 222] on icon "button" at bounding box center [968, 218] width 9 height 8
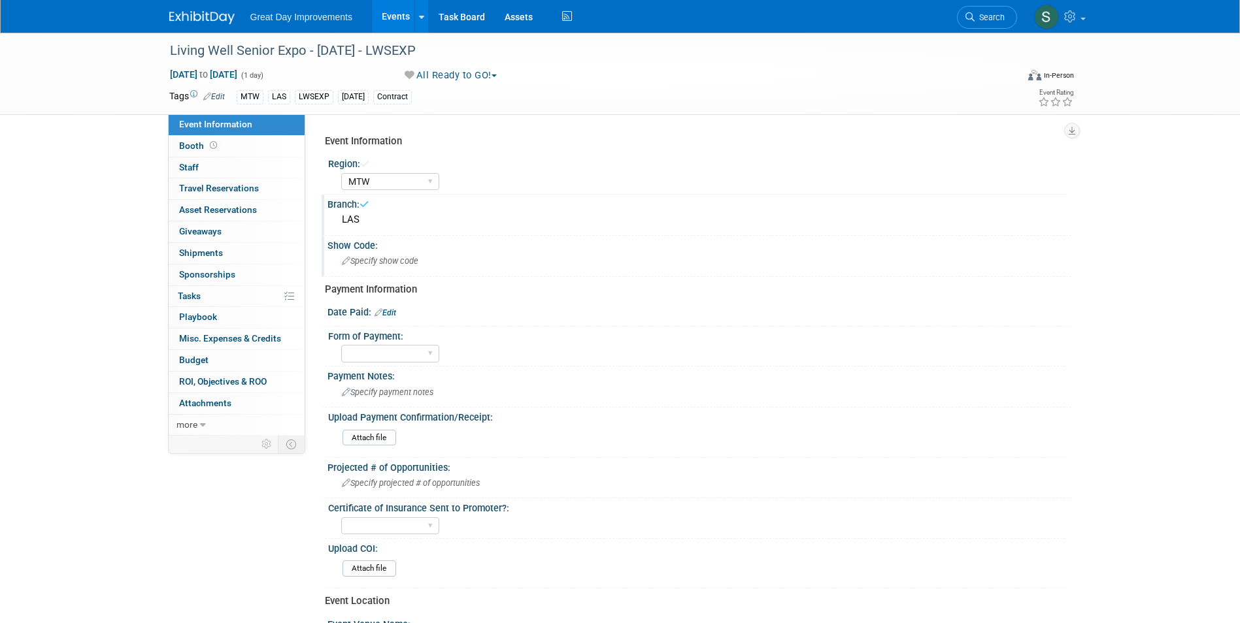
click at [438, 254] on div "Specify show code" at bounding box center [699, 261] width 724 height 20
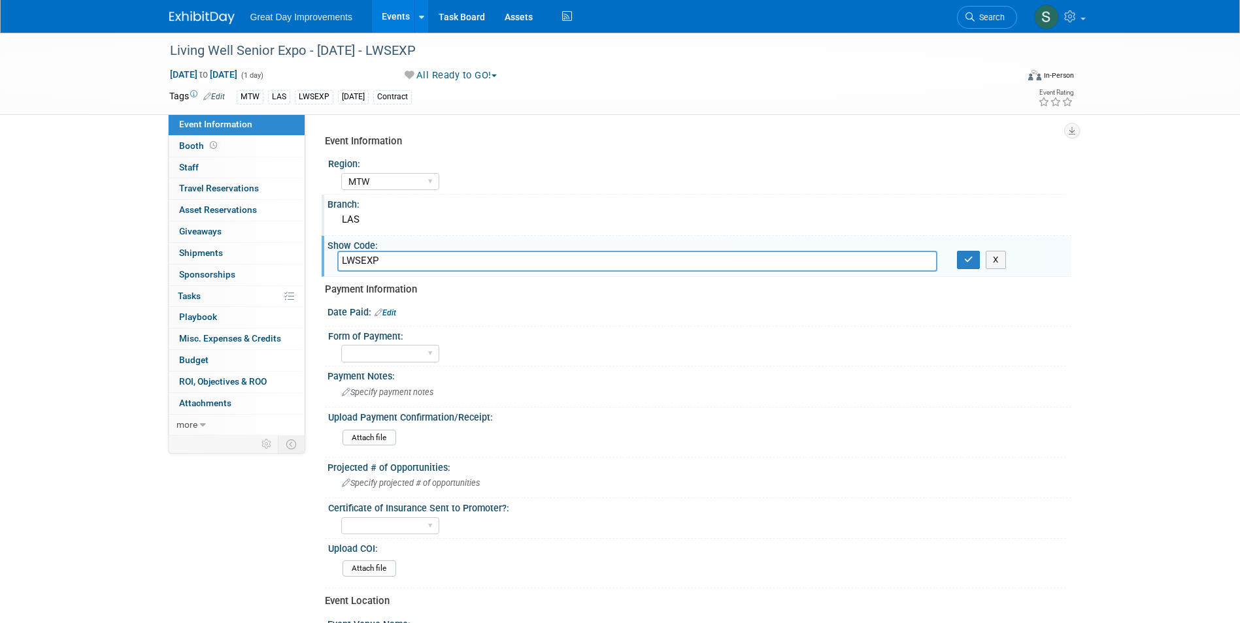
type input "LWSEXP"
click at [963, 254] on button "button" at bounding box center [969, 260] width 24 height 18
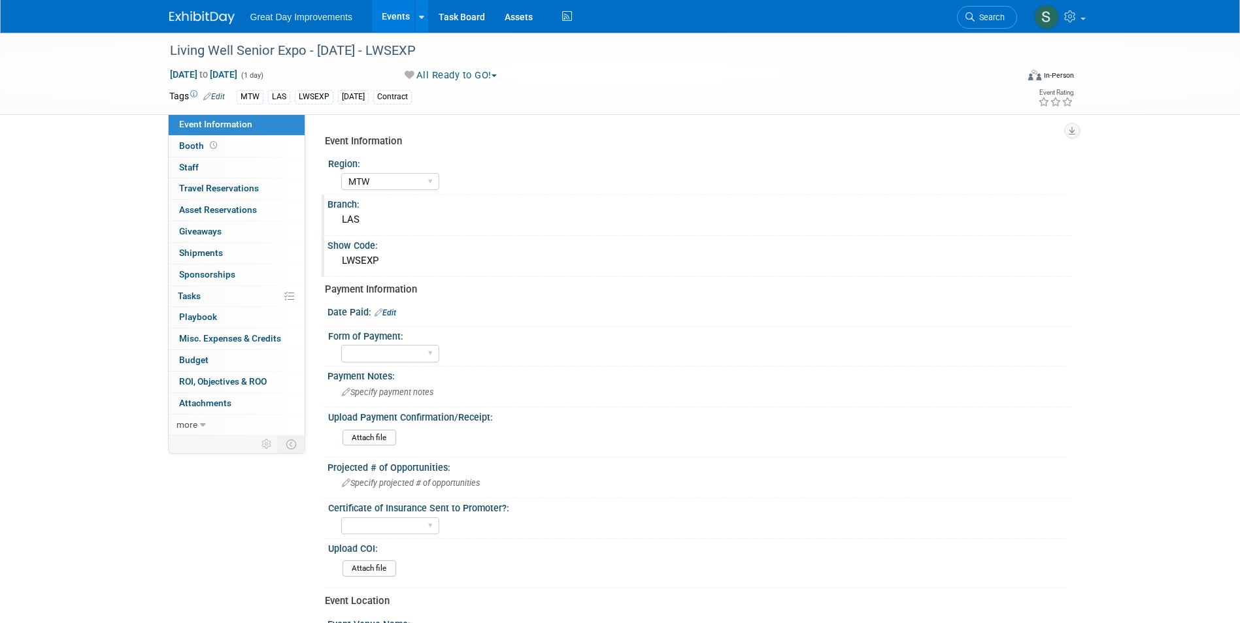
click at [392, 313] on link "Edit" at bounding box center [385, 312] width 22 height 9
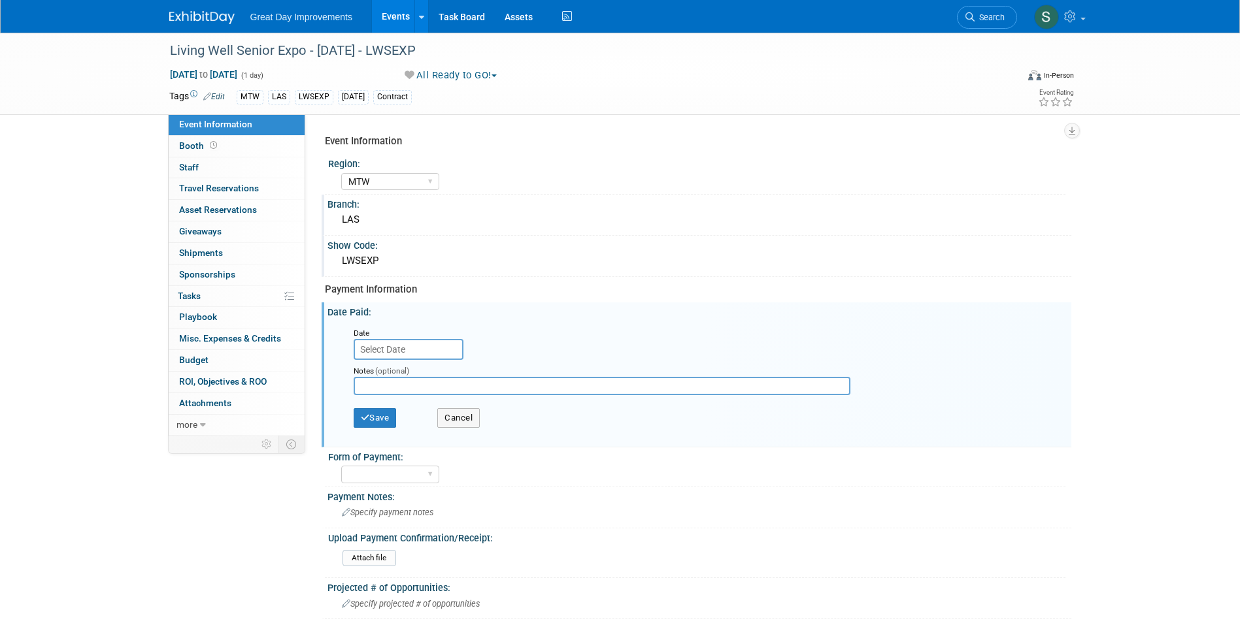
click at [404, 346] on input "text" at bounding box center [409, 349] width 110 height 21
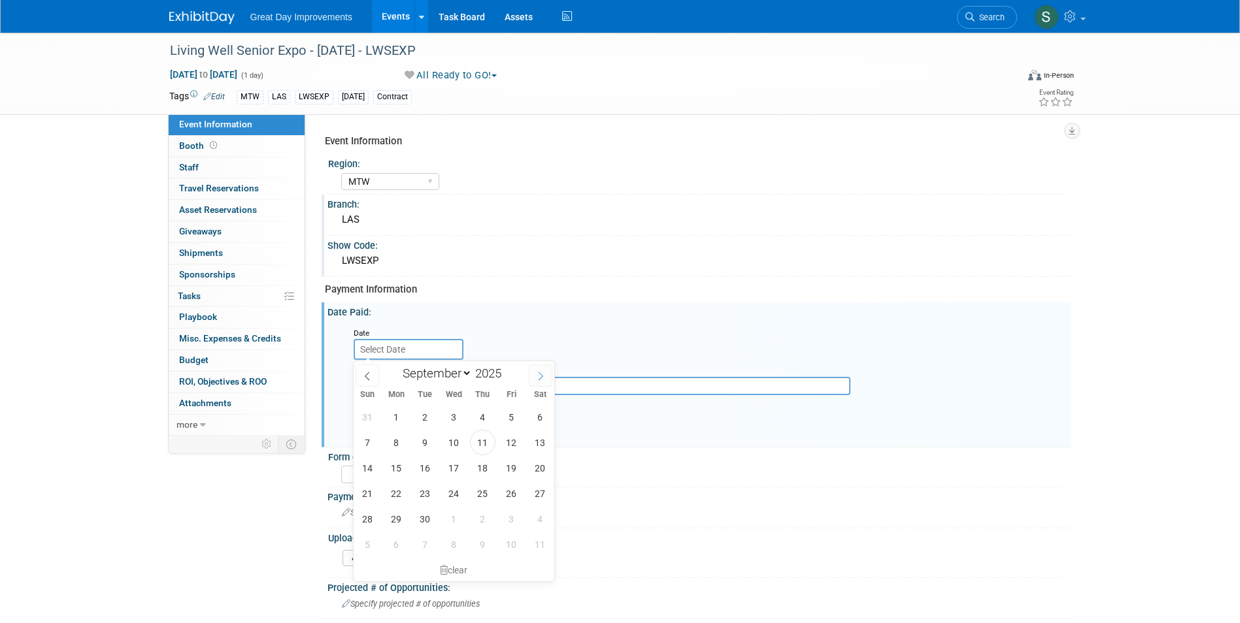
click at [552, 374] on div "January February March April May June July August September October November [D…" at bounding box center [454, 372] width 201 height 22
click at [539, 372] on icon at bounding box center [540, 376] width 9 height 9
select select "10"
click at [515, 470] on span "14" at bounding box center [511, 467] width 25 height 25
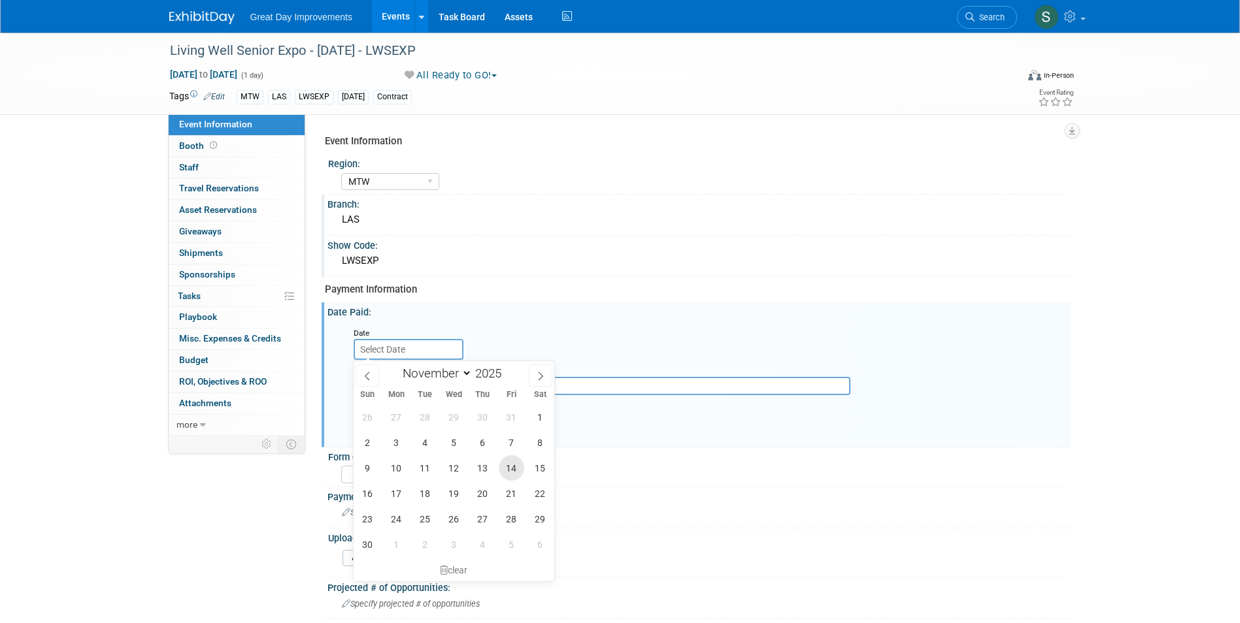
type input "[DATE]"
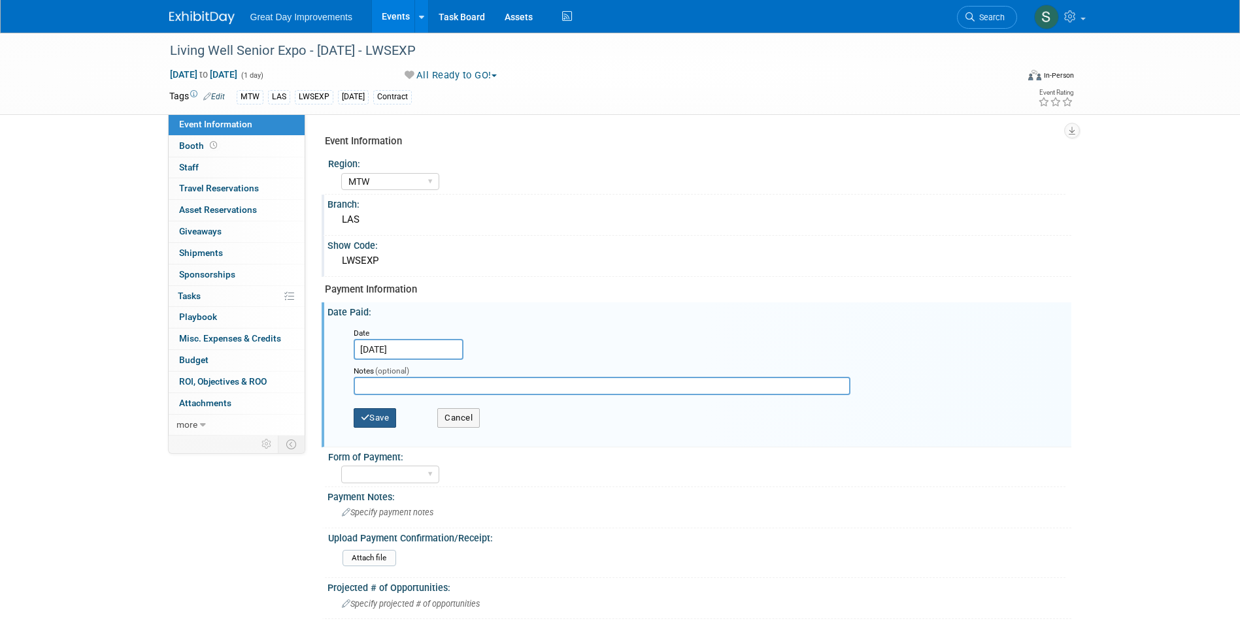
click at [384, 421] on button "Save" at bounding box center [375, 418] width 43 height 20
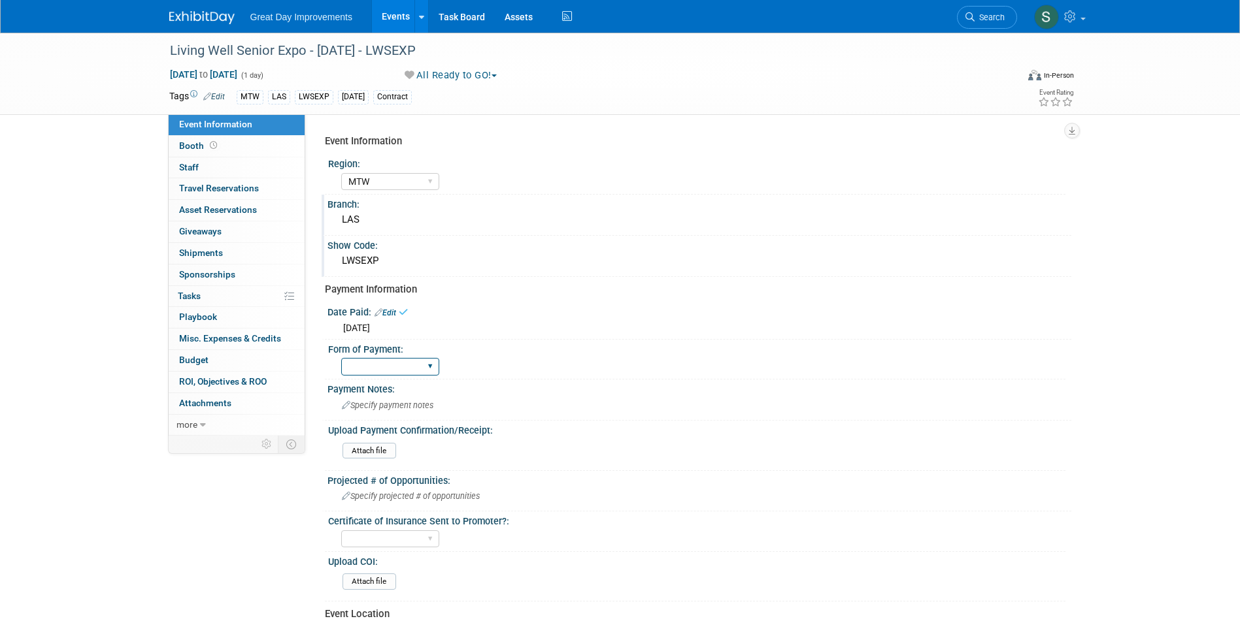
click at [387, 367] on select "Paid via CC Check Requested Pay at the Gate Other" at bounding box center [390, 367] width 98 height 18
click at [341, 358] on select "Paid via CC Check Requested Pay at the Gate Other" at bounding box center [390, 367] width 98 height 18
click at [372, 369] on select "Paid via CC Check Requested Pay at the Gate Other" at bounding box center [390, 367] width 98 height 18
select select "Paid via CC"
click at [341, 358] on select "Paid via CC Check Requested Pay at the Gate Other" at bounding box center [390, 367] width 98 height 18
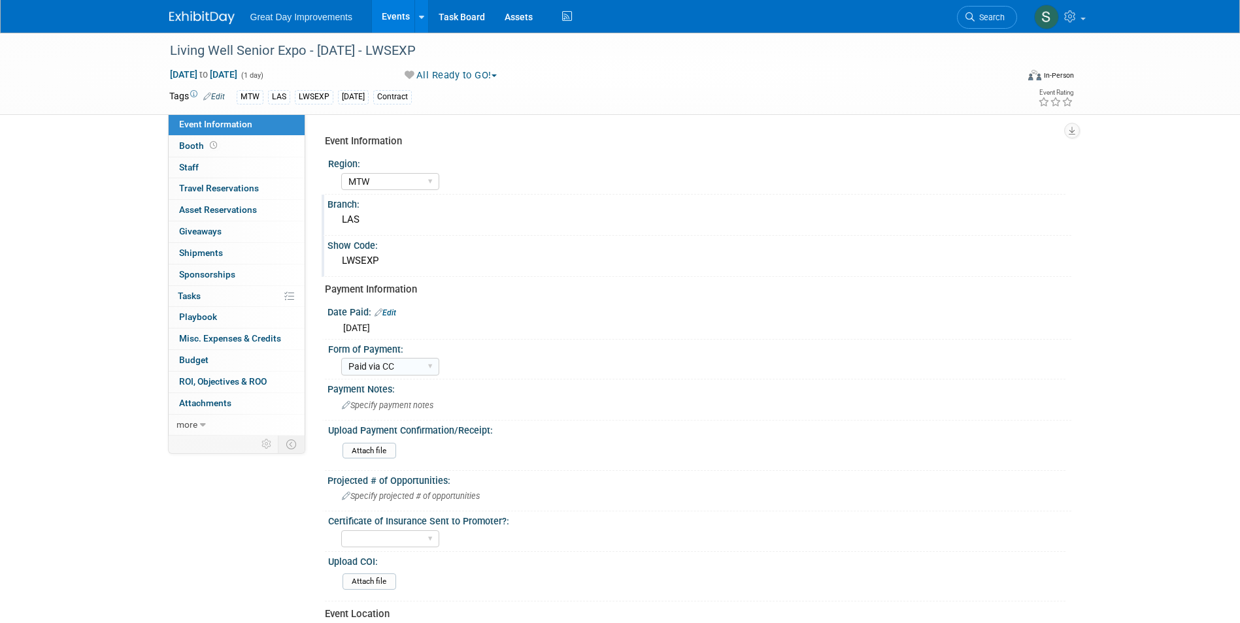
click at [370, 329] on span "[DATE]" at bounding box center [356, 328] width 27 height 10
click at [388, 311] on link "Edit" at bounding box center [385, 312] width 22 height 9
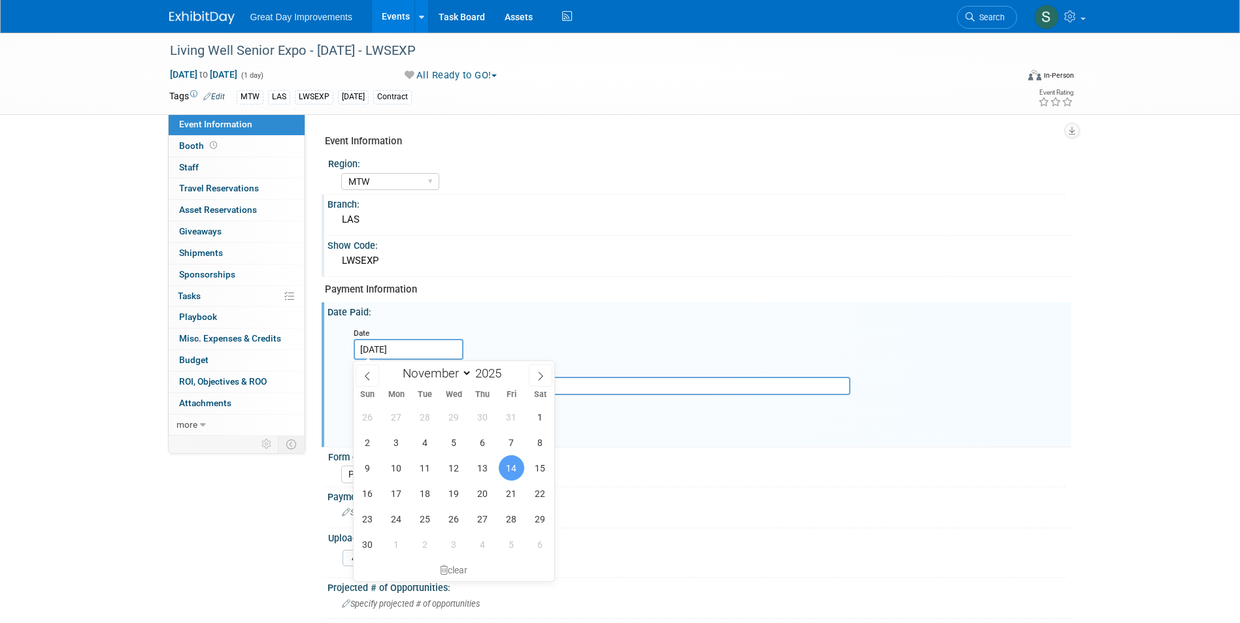
click at [410, 352] on input "[DATE]" at bounding box center [409, 349] width 110 height 21
click at [370, 376] on icon at bounding box center [367, 376] width 9 height 9
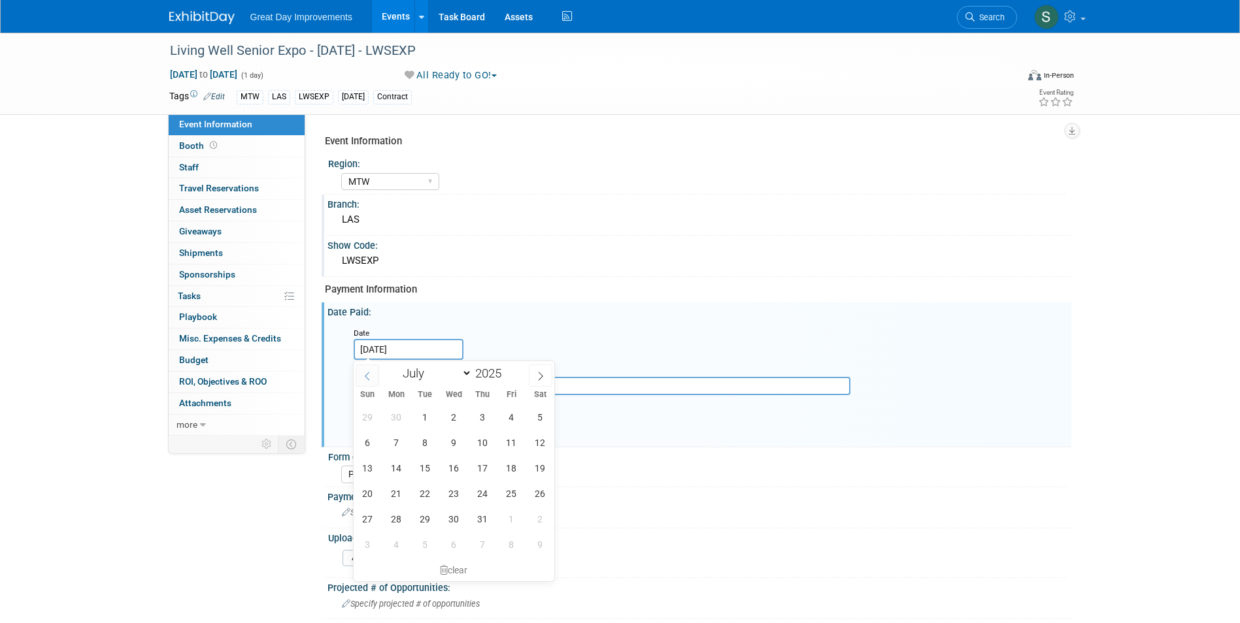
click at [370, 376] on icon at bounding box center [367, 376] width 9 height 9
click at [542, 375] on icon at bounding box center [540, 376] width 9 height 9
select select "6"
click at [401, 523] on span "28" at bounding box center [396, 518] width 25 height 25
type input "Jul 28, 2025"
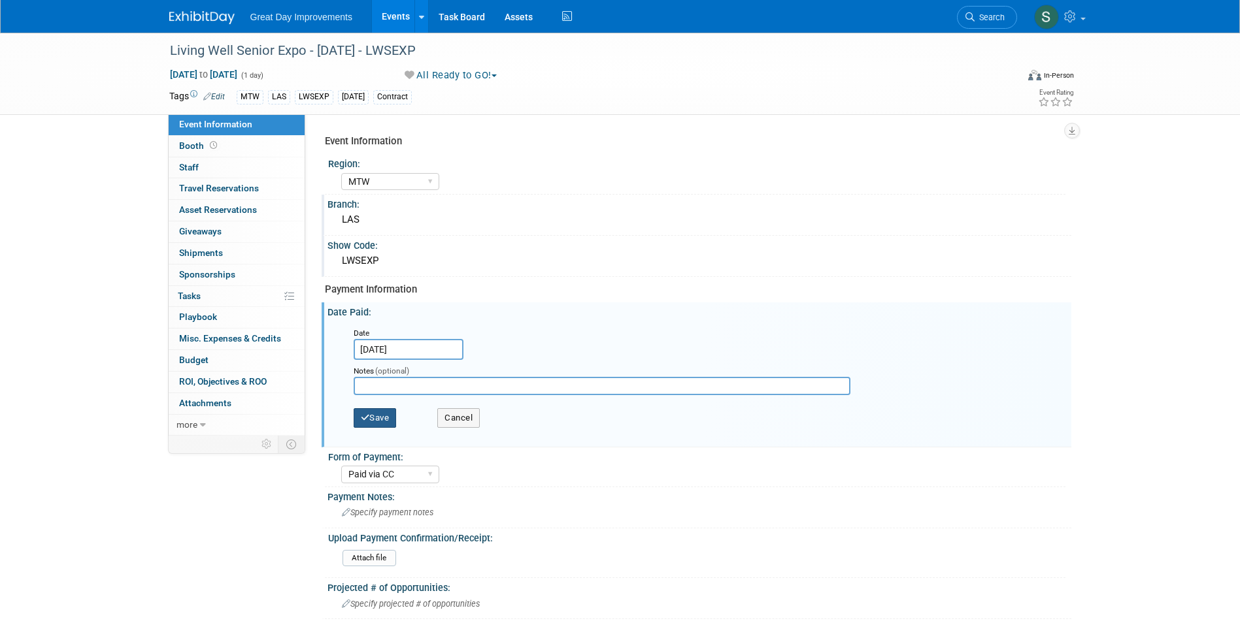
click at [390, 412] on button "Save" at bounding box center [375, 418] width 43 height 20
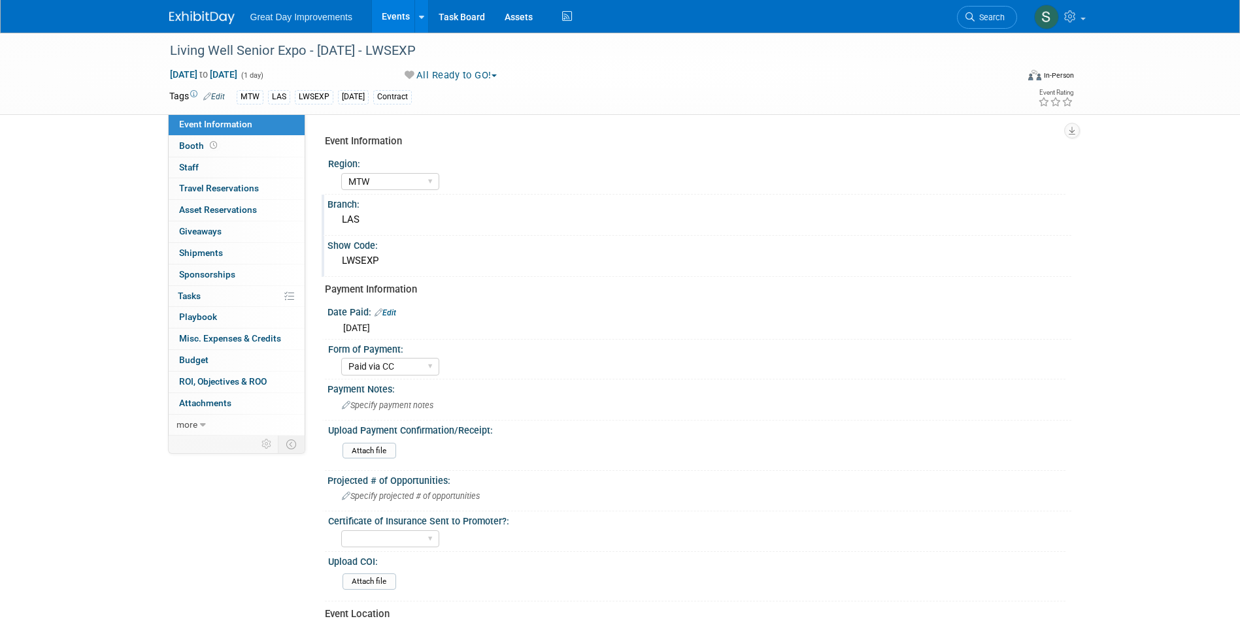
click at [200, 24] on img at bounding box center [201, 17] width 65 height 13
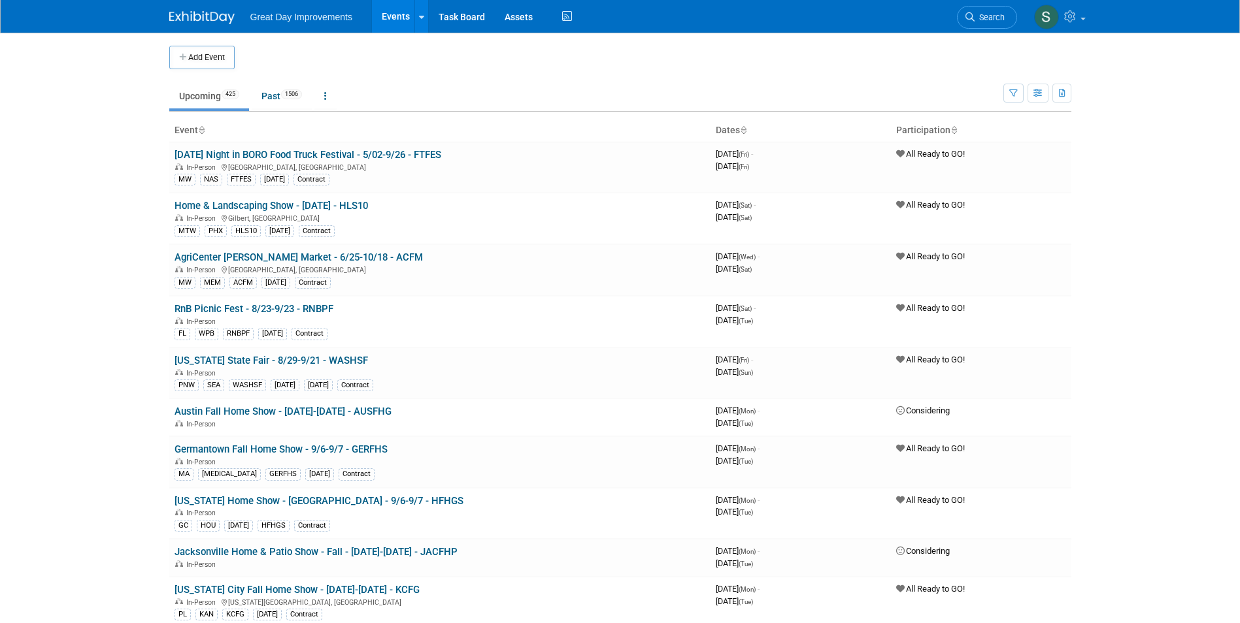
click at [989, 14] on span "Search" at bounding box center [989, 17] width 30 height 10
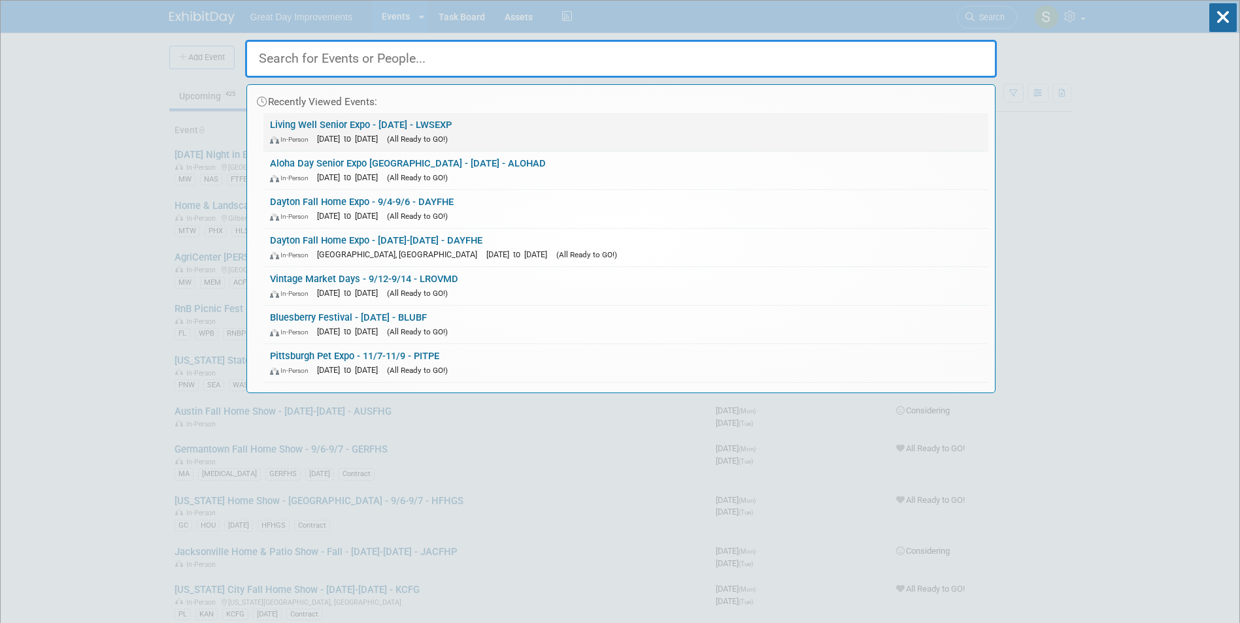
click at [407, 127] on link "Living Well Senior Expo - 11/14/25 - LWSEXP In-Person Nov 14, 2025 to Nov 14, 2…" at bounding box center [625, 132] width 725 height 38
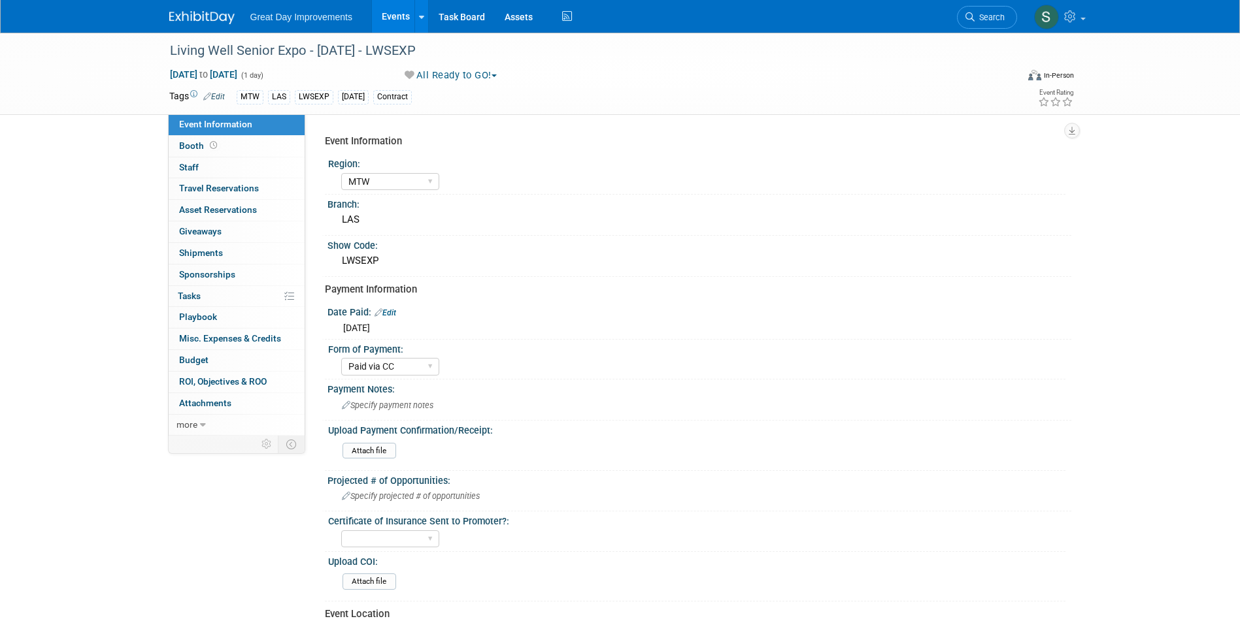
select select "MTW"
select select "Paid via CC"
click at [193, 14] on img at bounding box center [201, 17] width 65 height 13
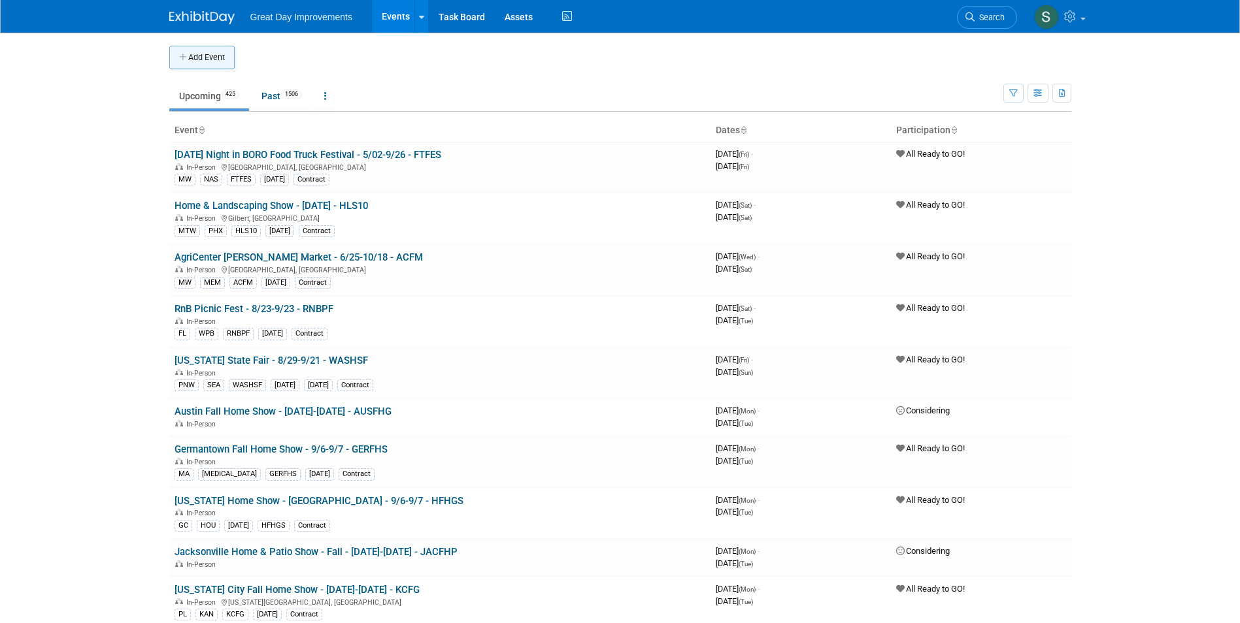
click at [194, 50] on button "Add Event" at bounding box center [201, 58] width 65 height 24
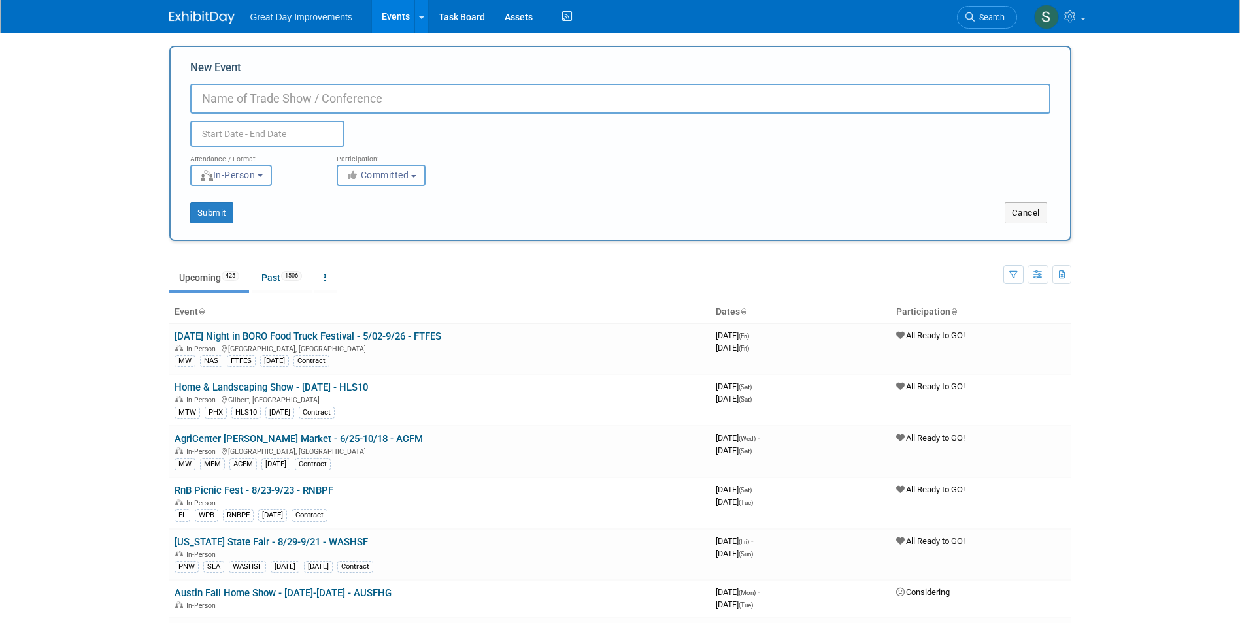
paste input "Living Well Senior Expo – Senior Golf Tournament in Sun City"
type input "L"
paste input "Living Well Senior Expo – Senior Golf Tournament in Sun City"
click at [338, 97] on input "Living Well Senior Expo – Senior Golf Tournament in Sun City" at bounding box center [620, 99] width 860 height 30
click at [557, 95] on input "Living Well Senior Expo Senior Golf Tournament in Sun City" at bounding box center [620, 99] width 860 height 30
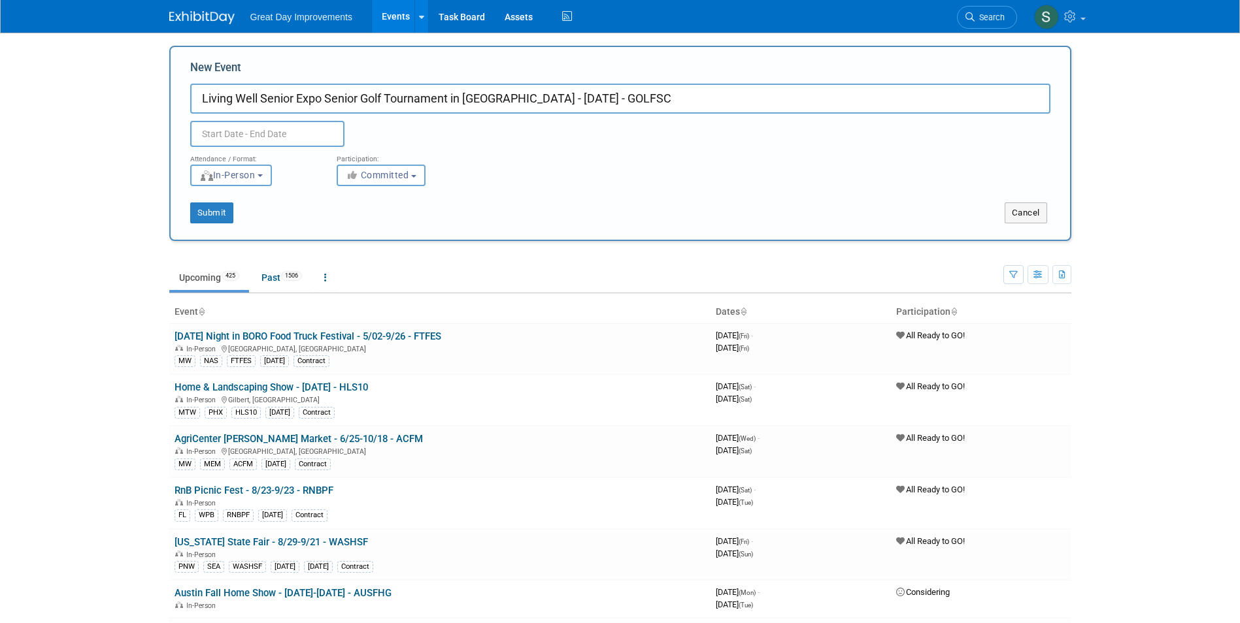
type input "Living Well Senior Expo Senior Golf Tournament in [GEOGRAPHIC_DATA] - [DATE] - …"
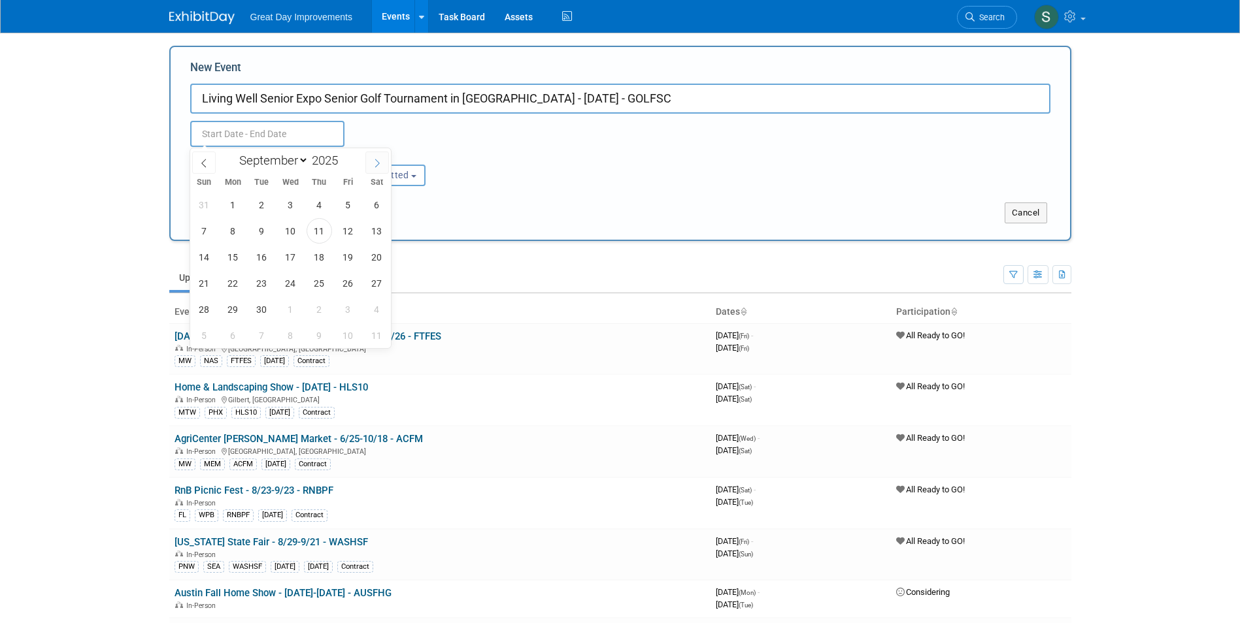
click at [377, 164] on icon at bounding box center [376, 163] width 9 height 9
select select "10"
click at [334, 289] on div "26 27 28 29 30 31 1 2 3 4 5 6 7 8 9 10 11 12 13 14 15 16 17 18 19 20 21 22 23 2…" at bounding box center [290, 269] width 201 height 157
click at [348, 287] on span "21" at bounding box center [347, 283] width 25 height 25
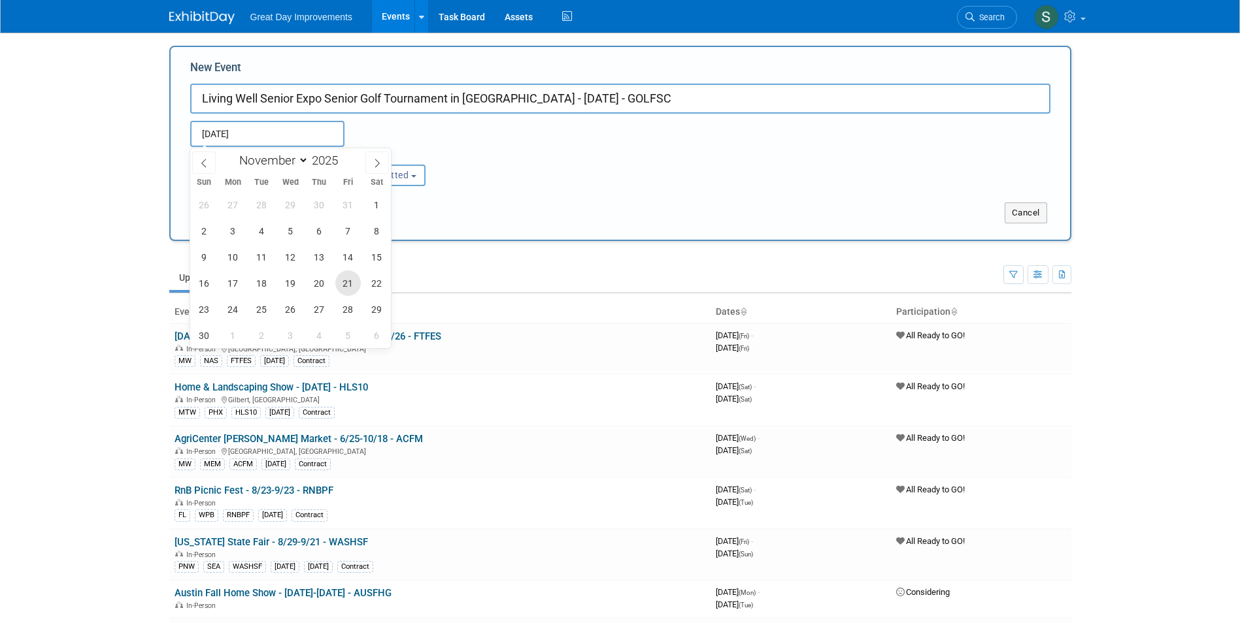
type input "Nov 21, 2025 to Nov 21, 2025"
click at [573, 176] on div "Attendance / Format: <img src="https://www.exhibitday.com/Images/Format-InPerso…" at bounding box center [620, 166] width 880 height 39
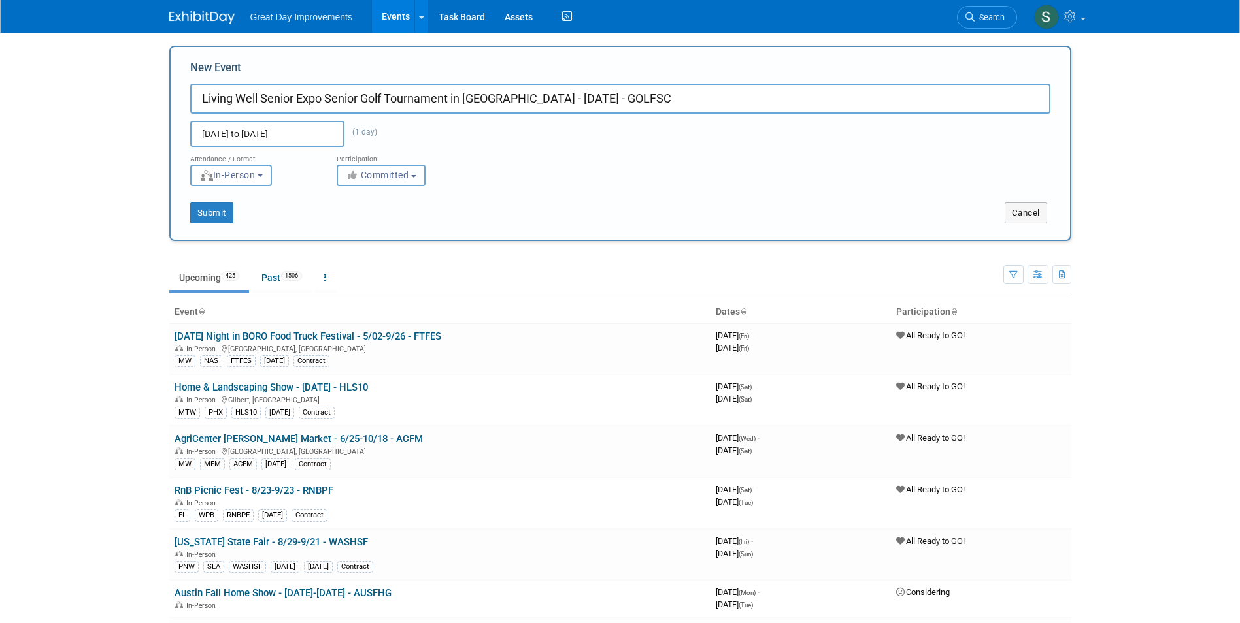
click at [406, 173] on span "Committed" at bounding box center [377, 175] width 63 height 10
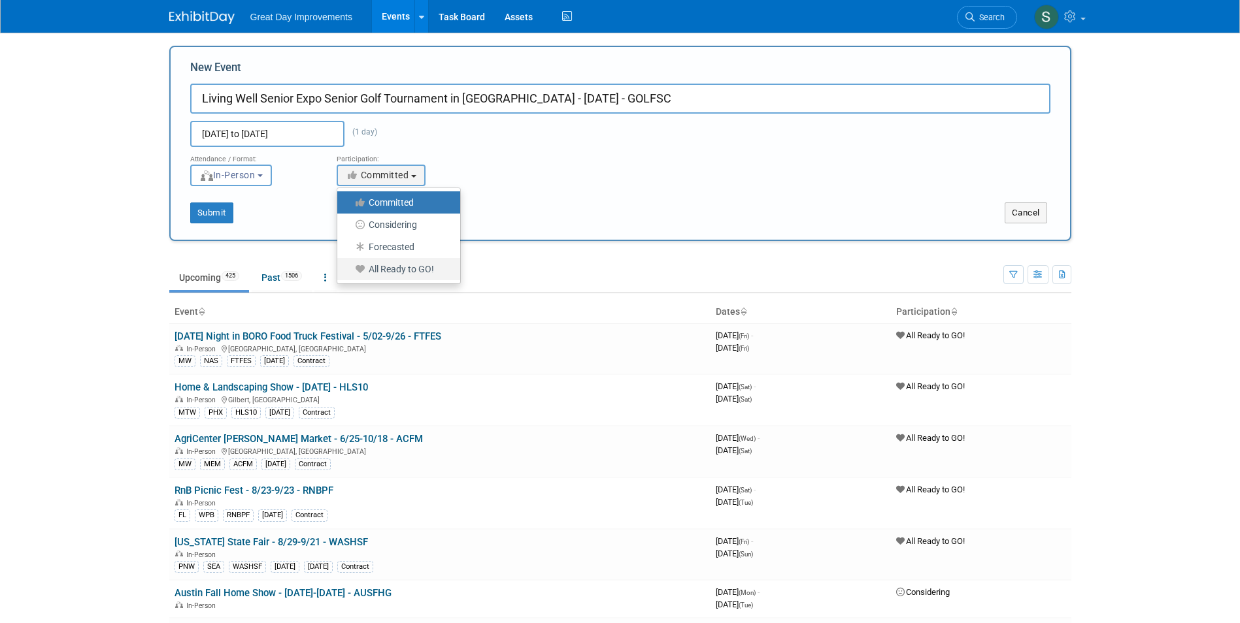
click at [395, 268] on label "All Ready to GO!" at bounding box center [395, 269] width 103 height 17
click at [349, 268] on input "All Ready to GO!" at bounding box center [344, 269] width 8 height 8
select select "102"
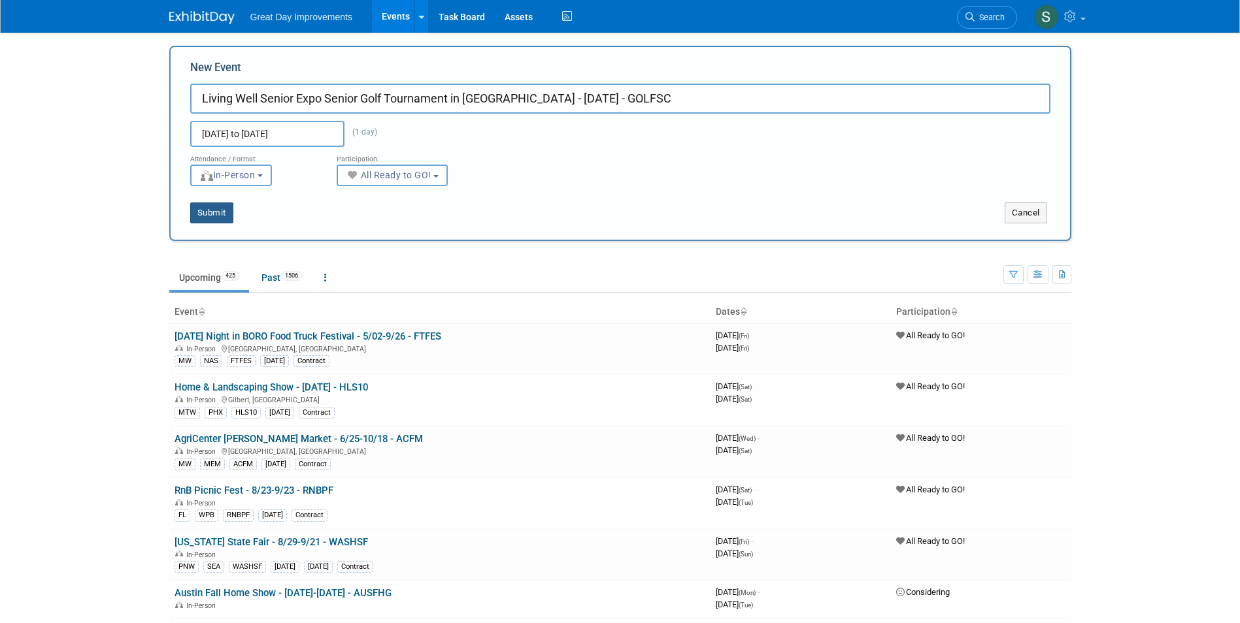
click at [215, 208] on button "Submit" at bounding box center [211, 213] width 43 height 21
type input "Living Well Senior Expo Senior Golf Tournament in [GEOGRAPHIC_DATA] - [DATE] - …"
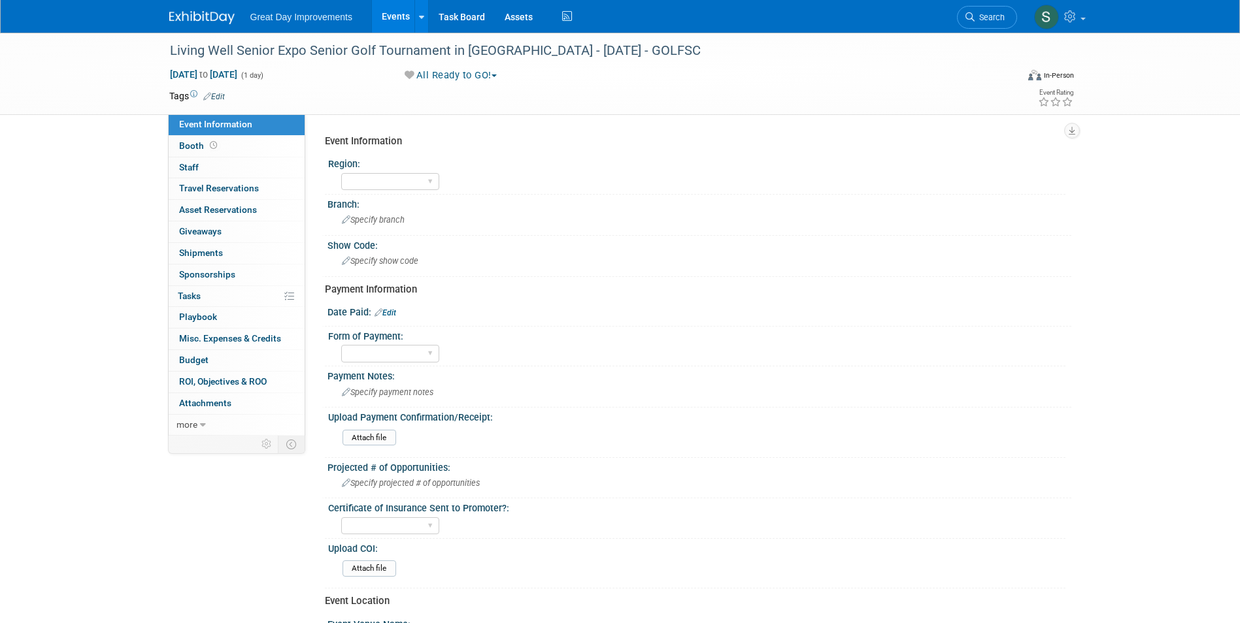
click at [218, 92] on link "Edit" at bounding box center [214, 96] width 22 height 9
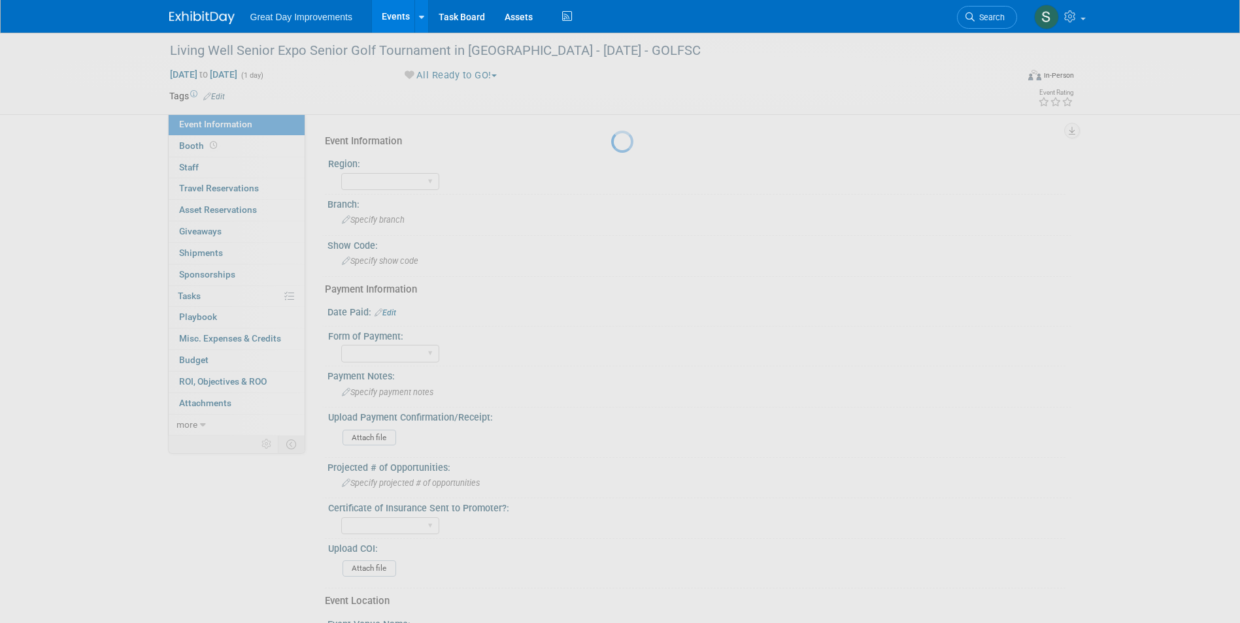
click at [248, 114] on body "Great Day Improvements Events Add Event Bulk Upload Events Shareable Event Boar…" at bounding box center [620, 311] width 1240 height 623
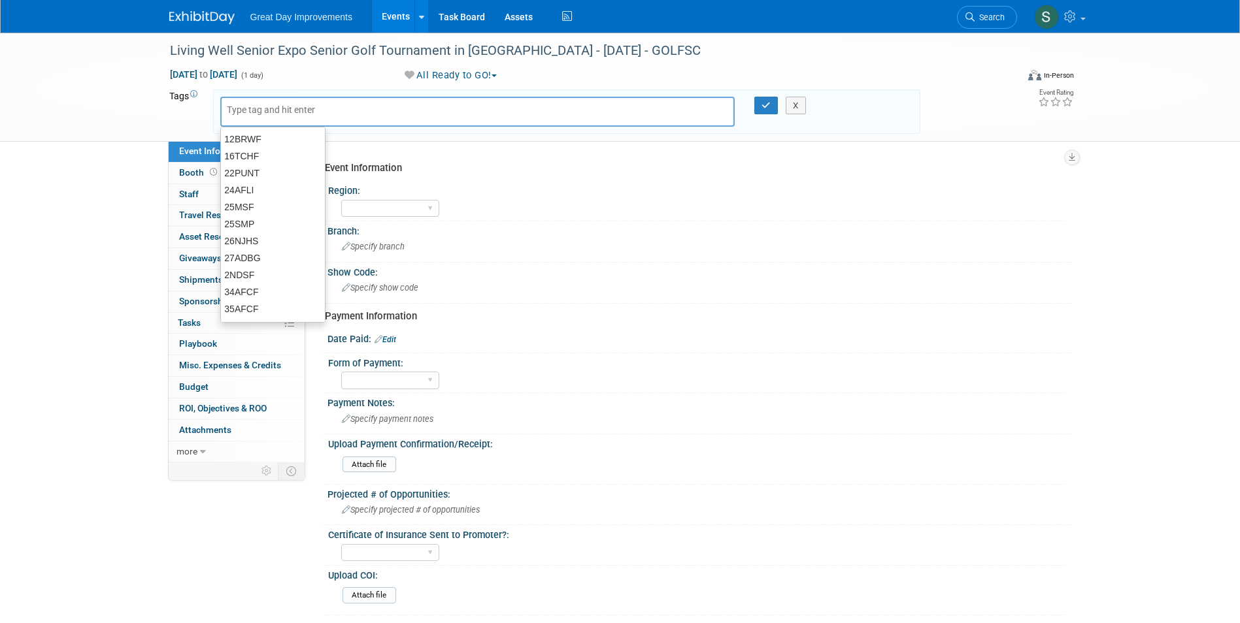
click at [247, 107] on input "text" at bounding box center [279, 109] width 105 height 13
type input "MTW"
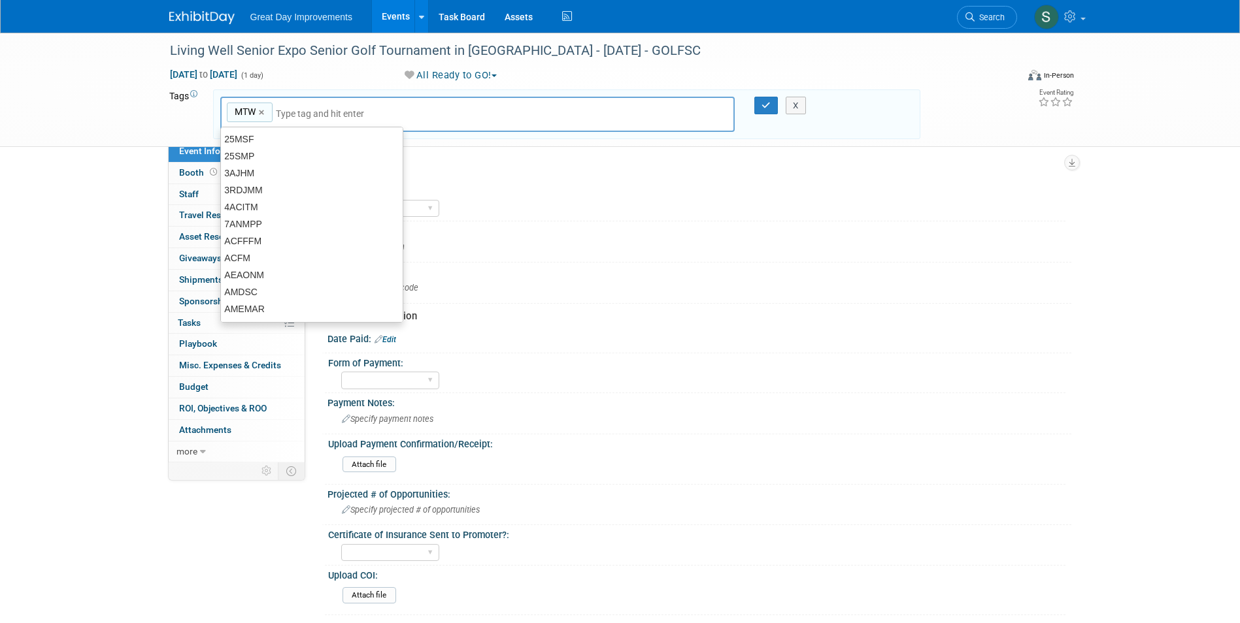
type input "MTW"
type input "LAS"
type input "MTW, LAS"
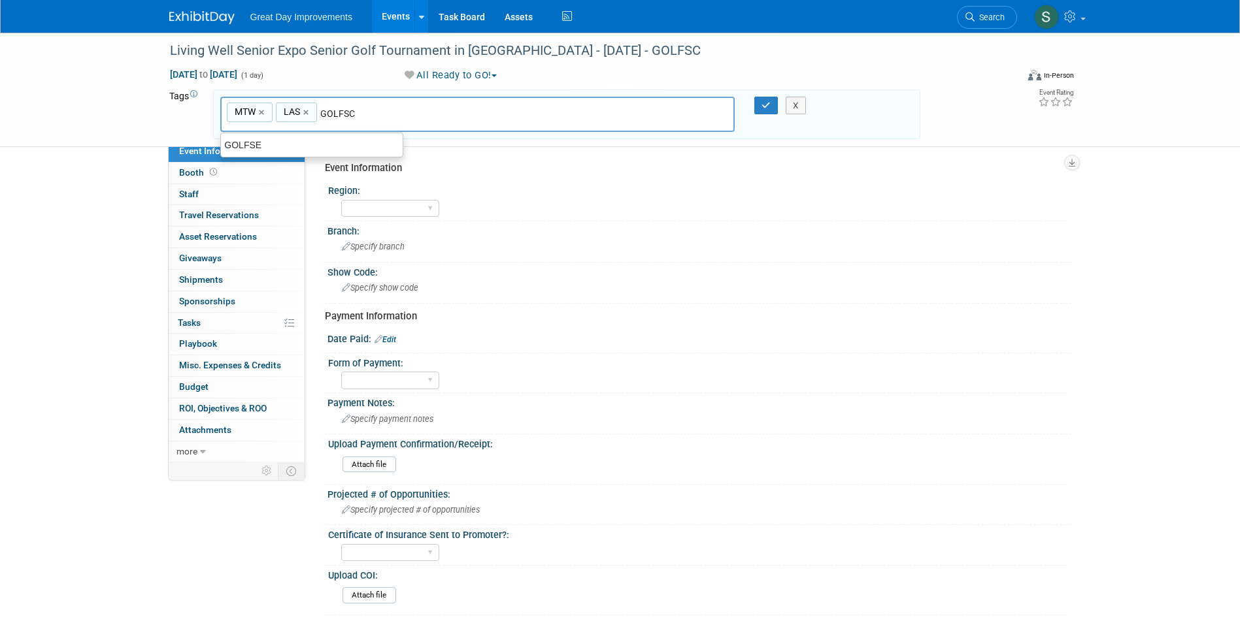
type input "GOLFSC"
type input "MTW, LAS, GOLFSC"
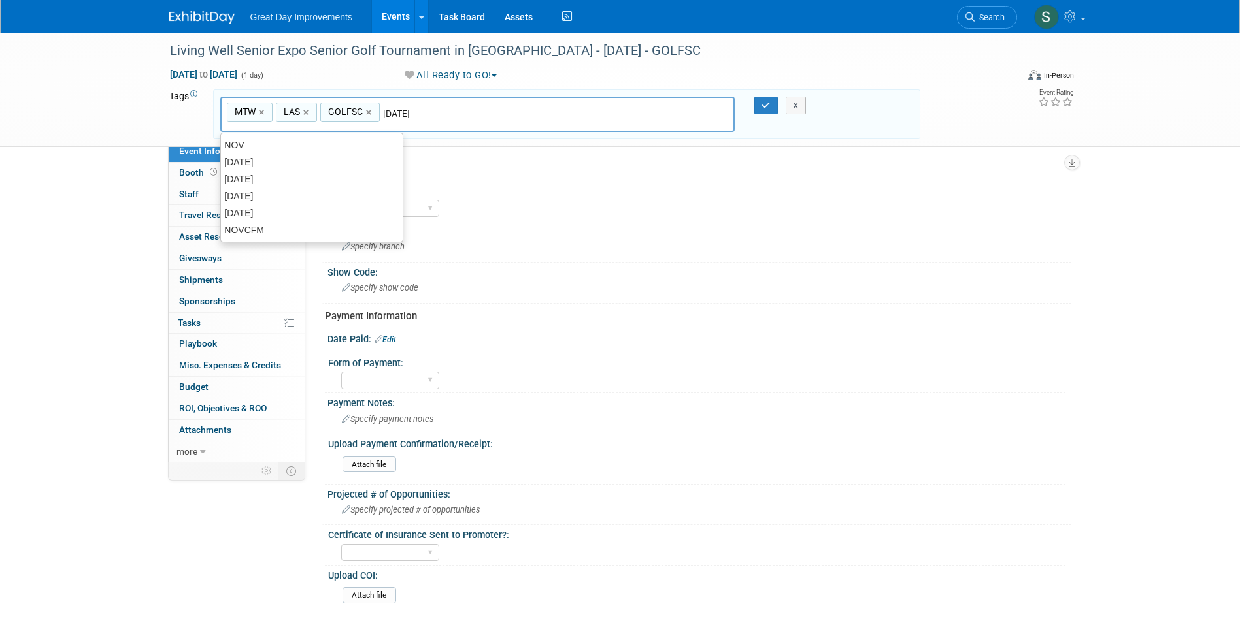
type input "[DATE]"
type input "MTW, LAS, GOLFSC, [DATE]"
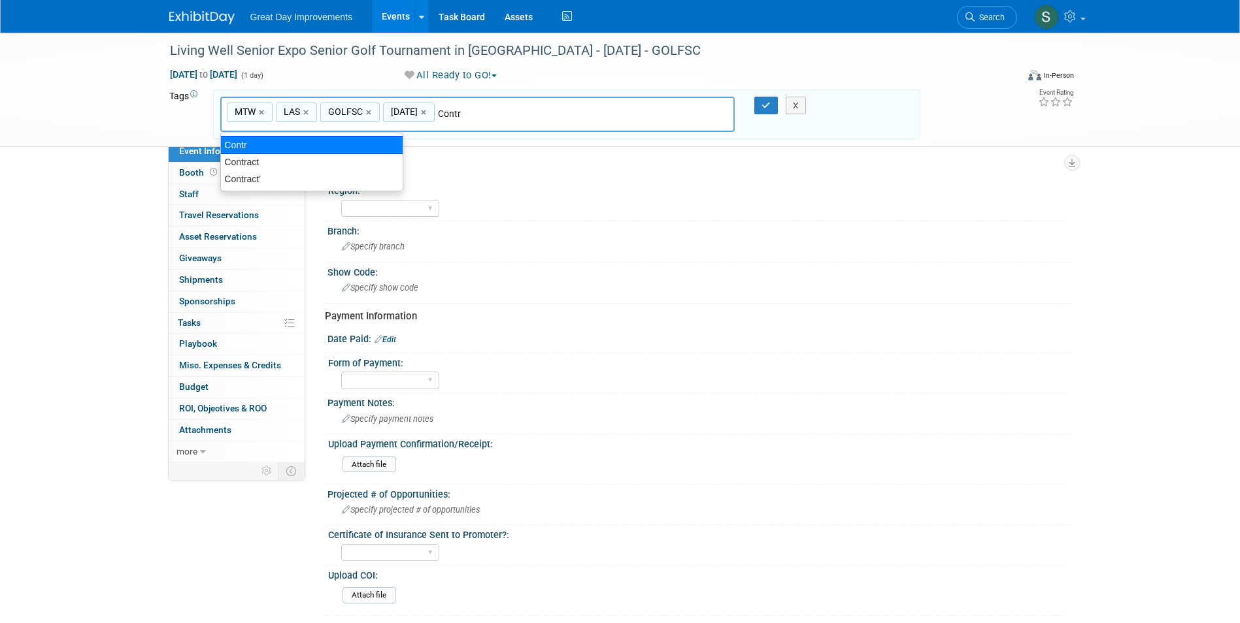
type input "Contract"
type input "MTW, LAS, GOLFSC, [DATE], Contract"
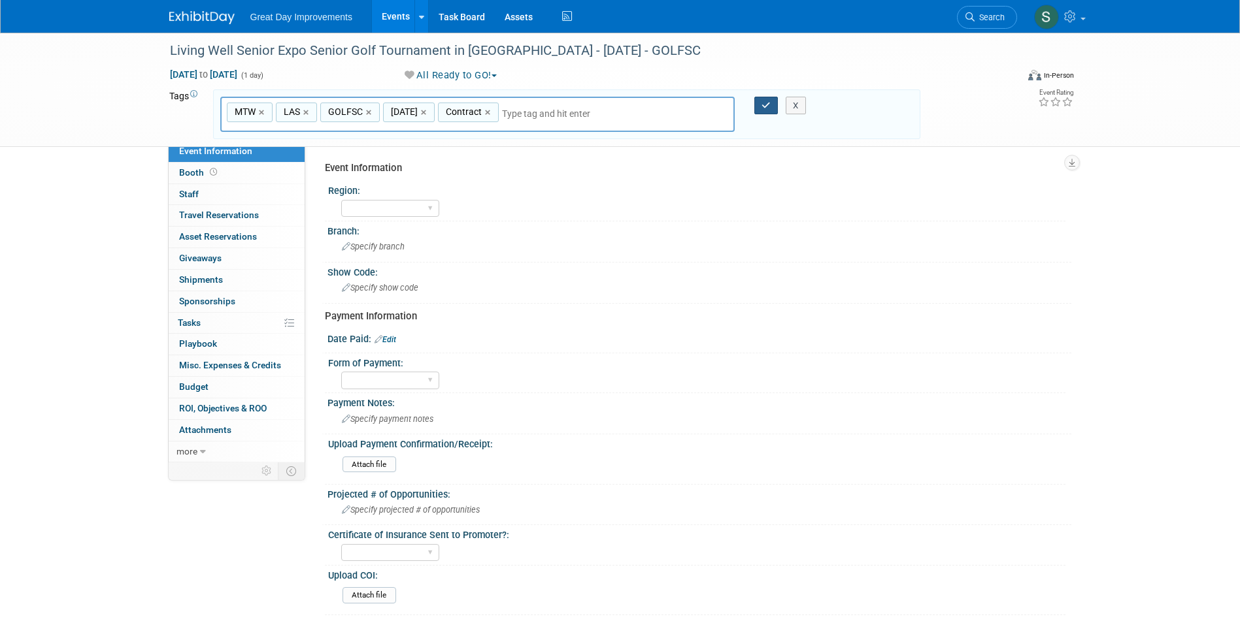
click at [771, 108] on button "button" at bounding box center [766, 106] width 24 height 18
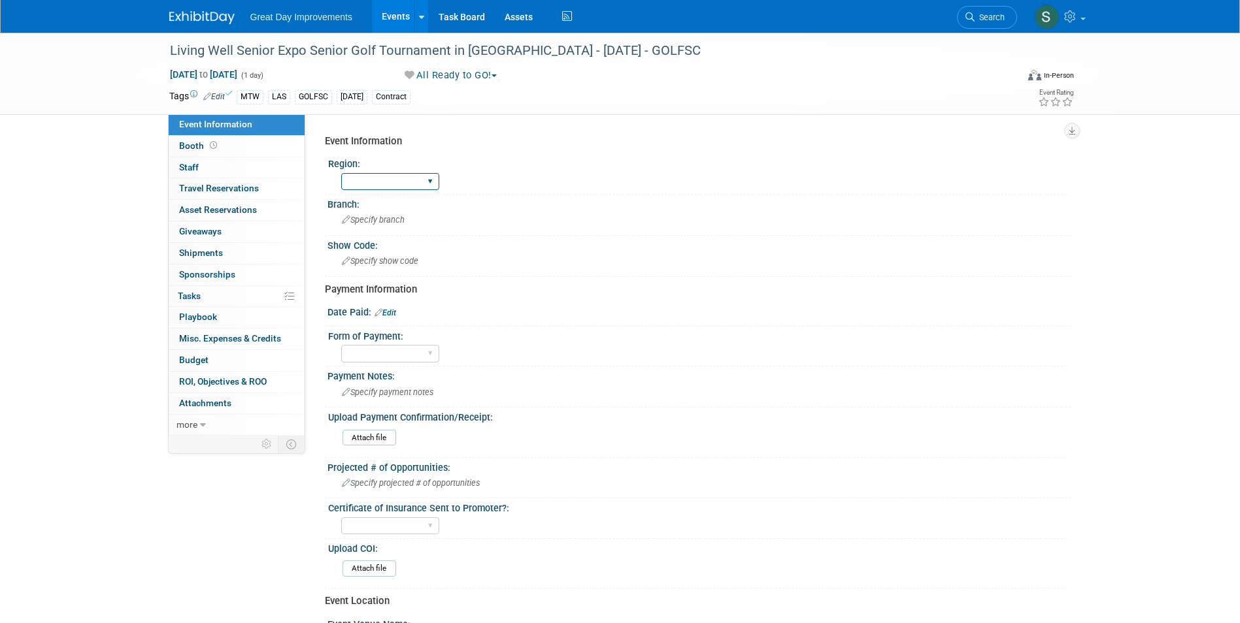
click at [376, 178] on select "GC MA MW MTW NE NEW OV PL PNW SA SE SC UMW FL" at bounding box center [390, 182] width 98 height 18
select select "MTW"
click at [341, 173] on select "GC MA MW MTW NE NEW OV PL PNW SA SE SC UMW FL" at bounding box center [390, 182] width 98 height 18
click at [371, 212] on div "Specify branch" at bounding box center [699, 220] width 724 height 20
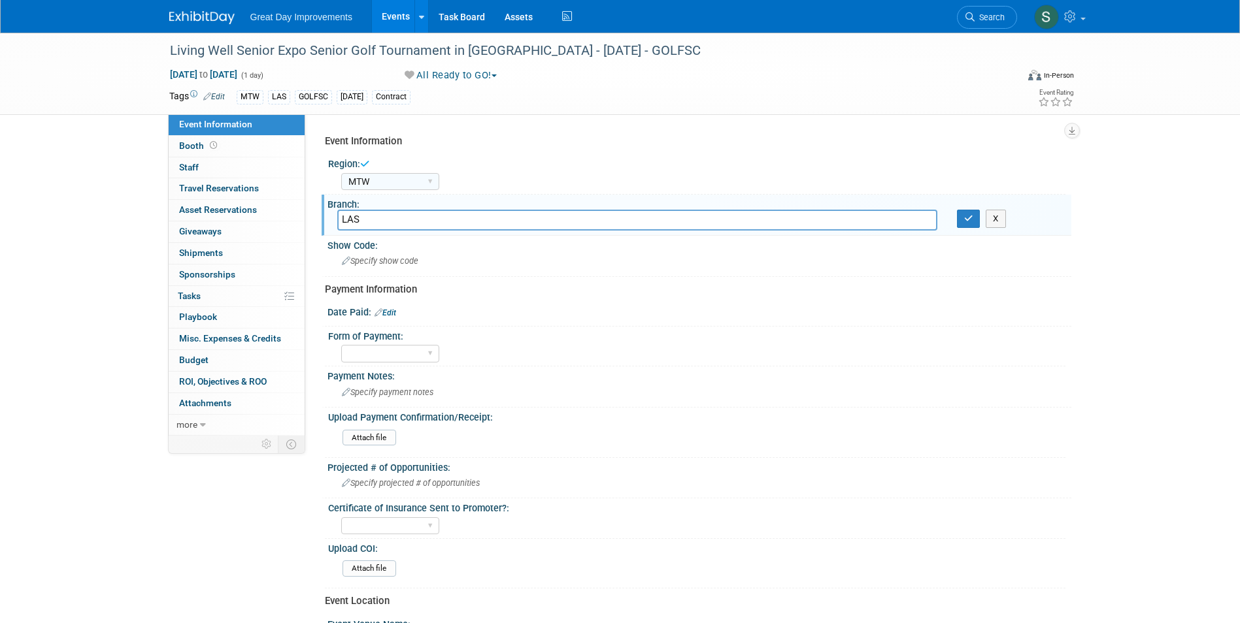
type input "LAS"
click at [964, 222] on icon "button" at bounding box center [968, 218] width 9 height 8
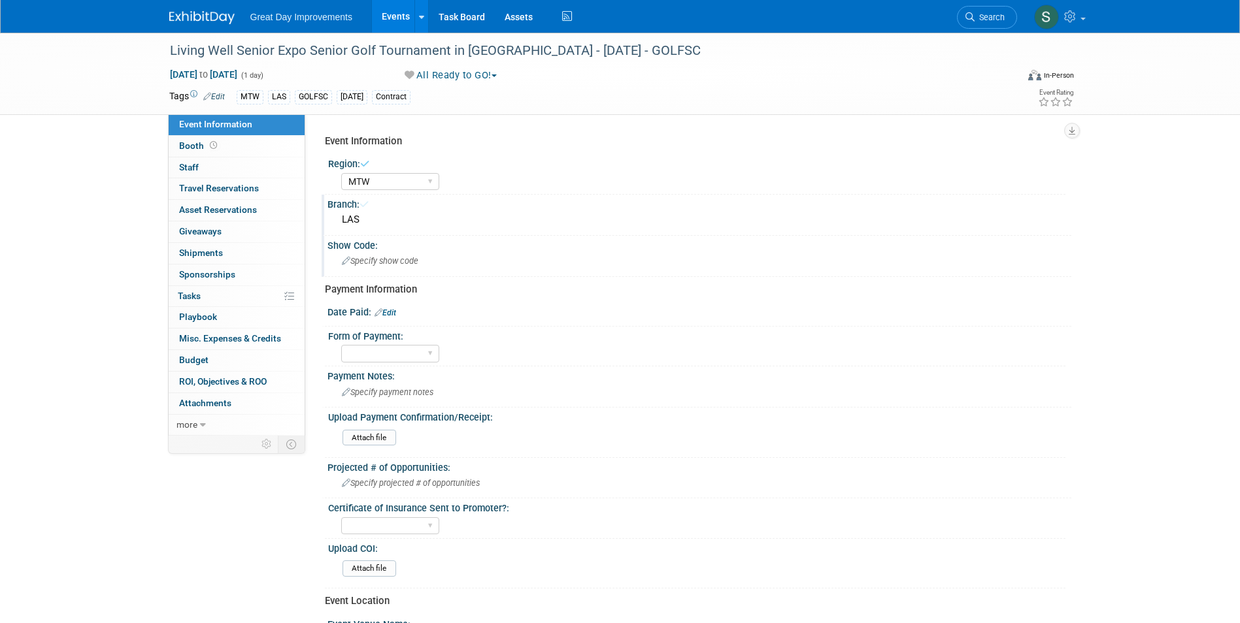
click at [438, 272] on div "Specify show code" at bounding box center [699, 262] width 744 height 22
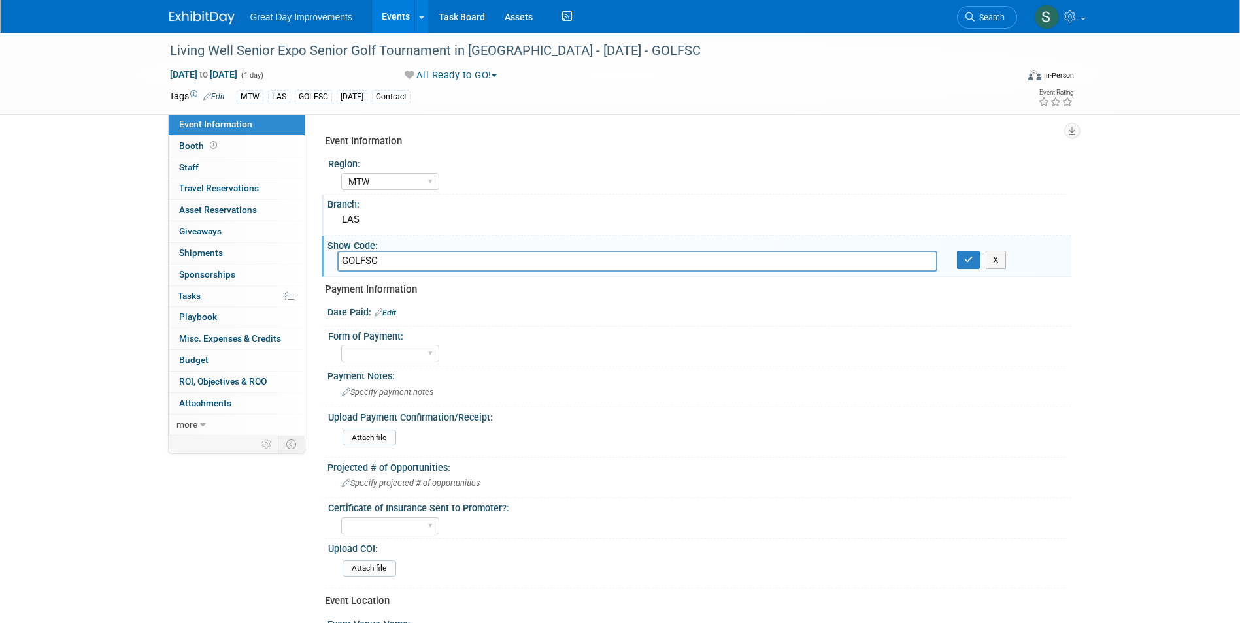
type input "GOLFSC"
click at [960, 261] on button "button" at bounding box center [969, 260] width 24 height 18
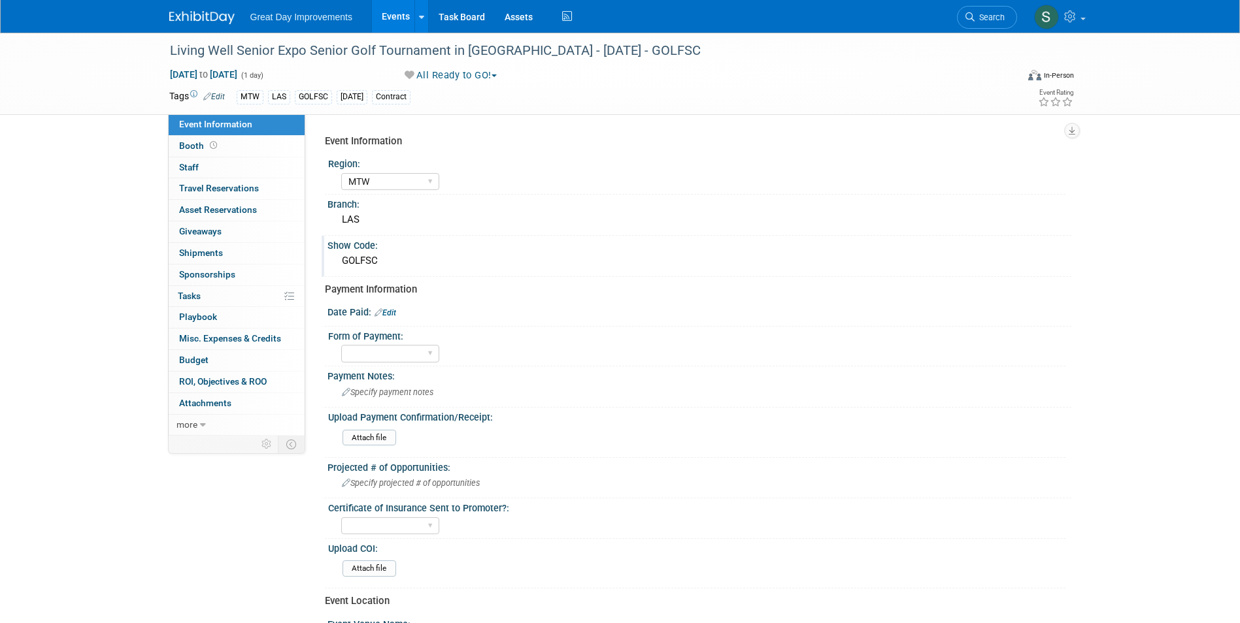
click at [393, 312] on link "Edit" at bounding box center [385, 312] width 22 height 9
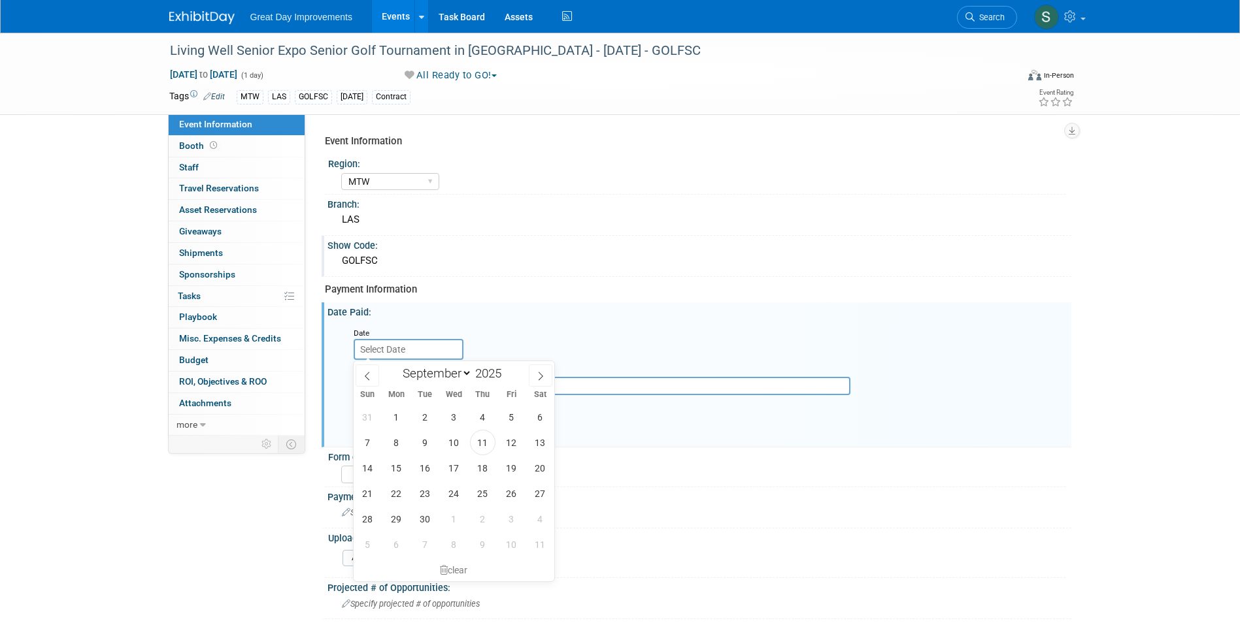
click at [425, 352] on input "text" at bounding box center [409, 349] width 110 height 21
click at [376, 374] on div "January February March April May June July August September October November De…" at bounding box center [454, 372] width 201 height 22
click at [376, 374] on span at bounding box center [367, 376] width 24 height 22
select select "6"
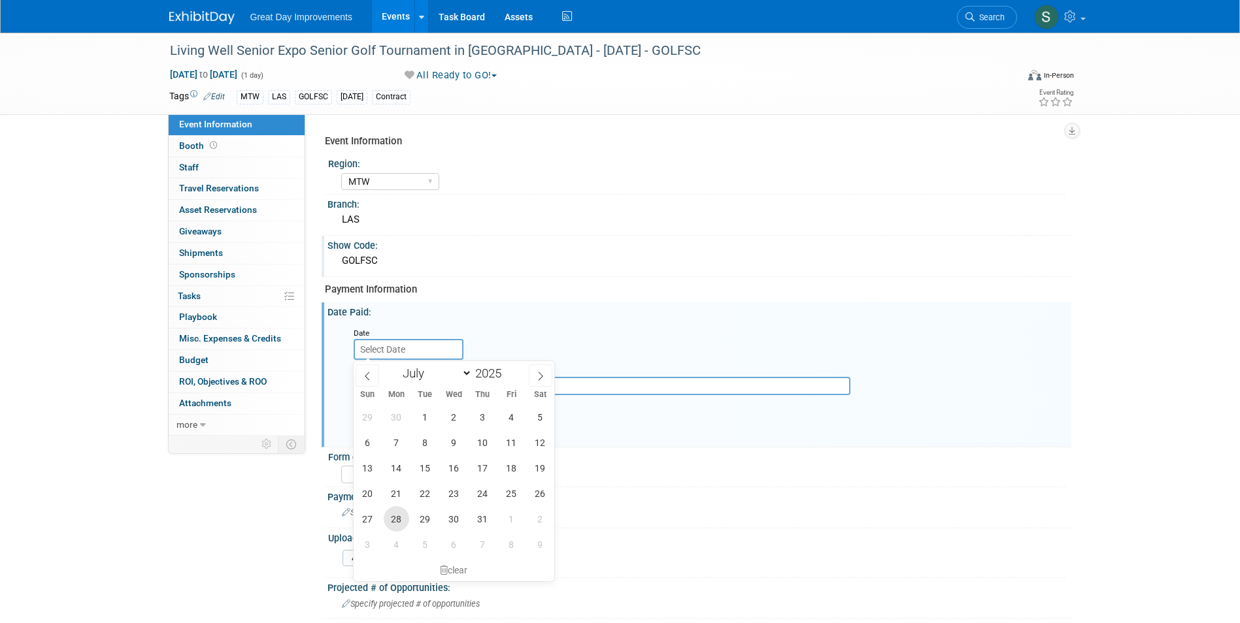
click at [399, 516] on span "28" at bounding box center [396, 518] width 25 height 25
type input "Jul 28, 2025"
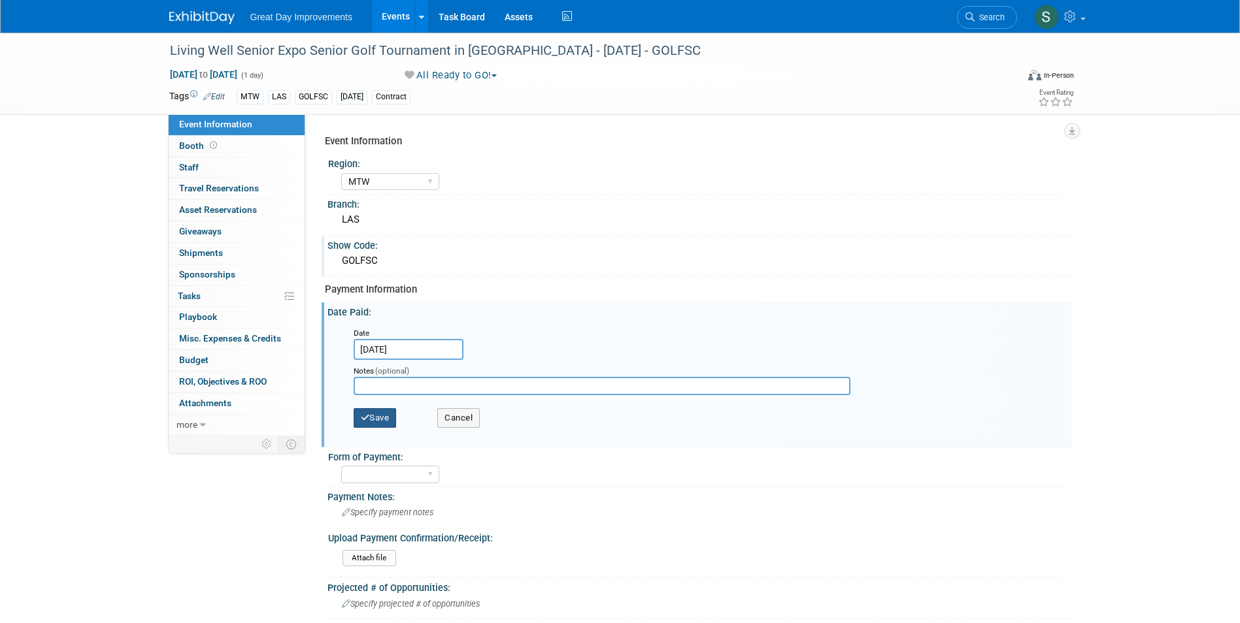
click at [370, 409] on button "Save" at bounding box center [375, 418] width 43 height 20
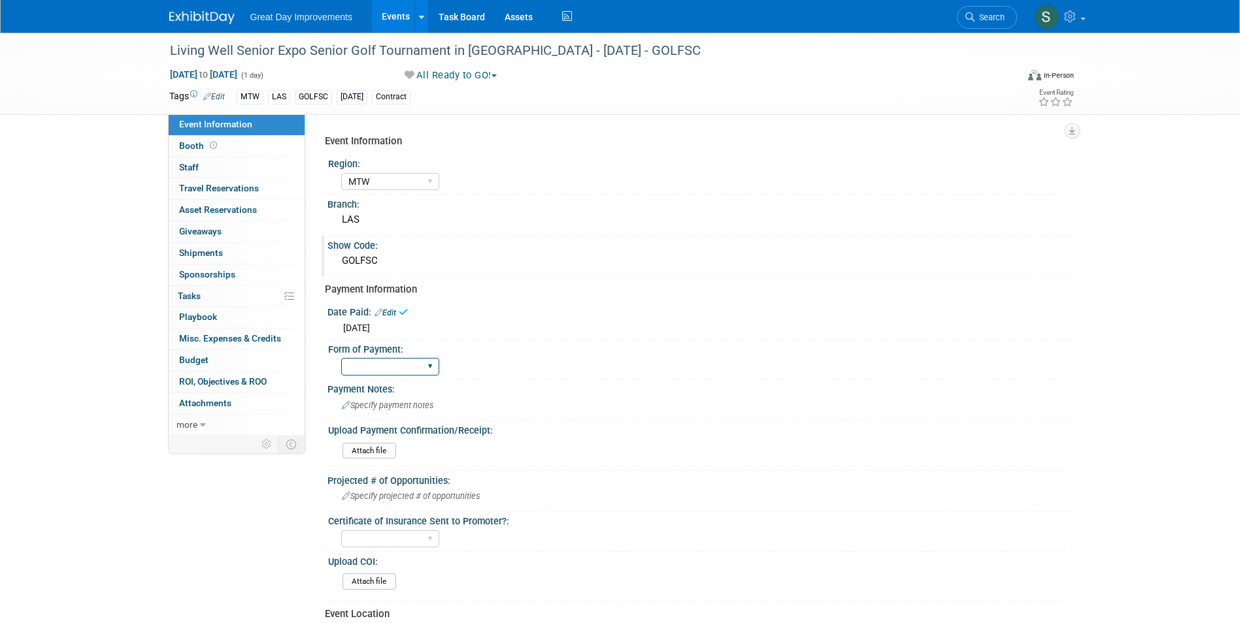
click at [360, 372] on select "Paid via CC Check Requested Pay at the Gate Other" at bounding box center [390, 367] width 98 height 18
select select "Paid via CC"
click at [341, 358] on select "Paid via CC Check Requested Pay at the Gate Other" at bounding box center [390, 367] width 98 height 18
click at [406, 411] on div "Specify payment notes" at bounding box center [699, 405] width 724 height 20
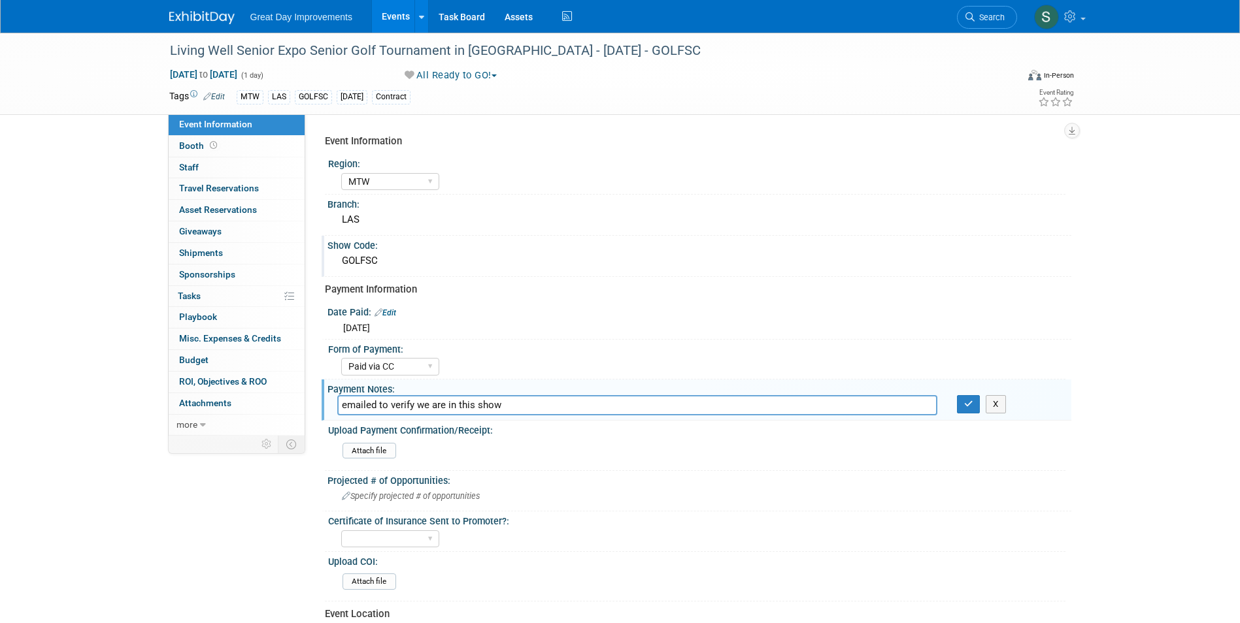
type input "emailed to verify we are in this show"
click at [964, 405] on icon "button" at bounding box center [968, 404] width 9 height 8
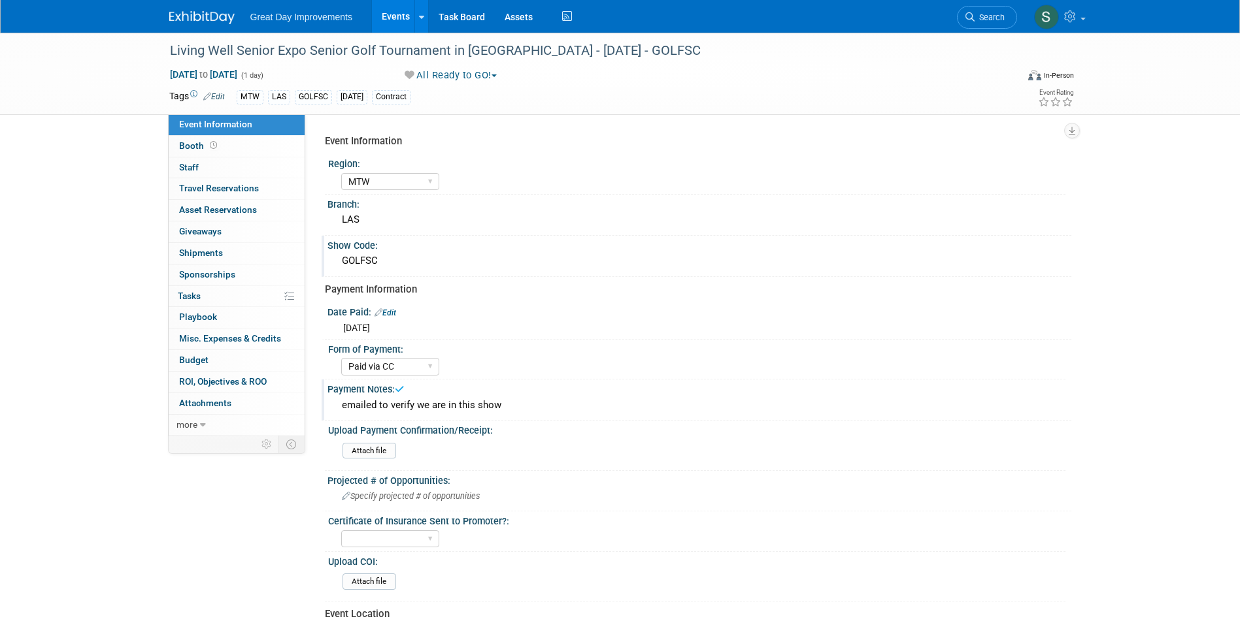
click at [191, 8] on link at bounding box center [209, 11] width 81 height 10
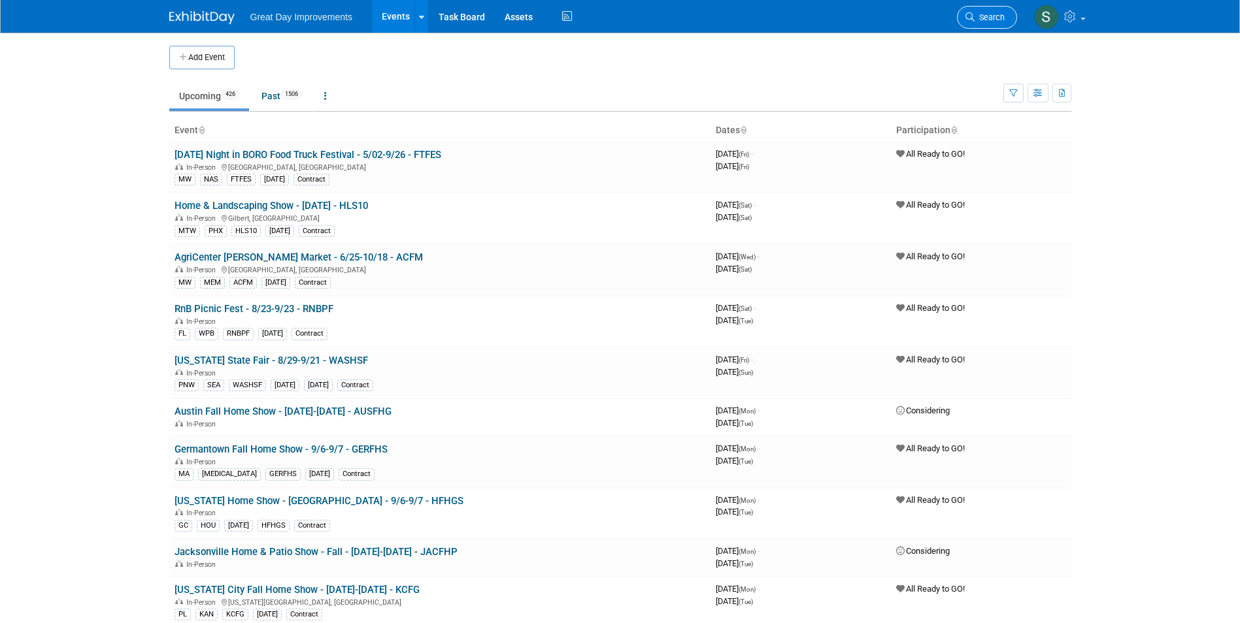
click at [993, 16] on span "Search" at bounding box center [989, 17] width 30 height 10
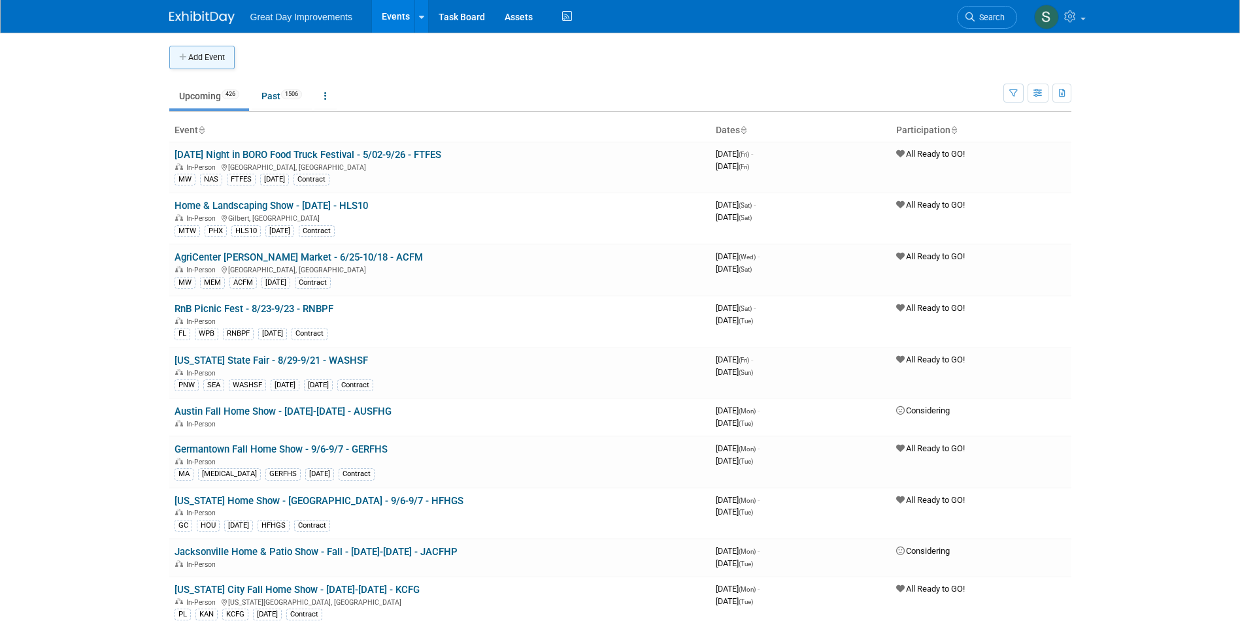
click at [217, 55] on button "Add Event" at bounding box center [201, 58] width 65 height 24
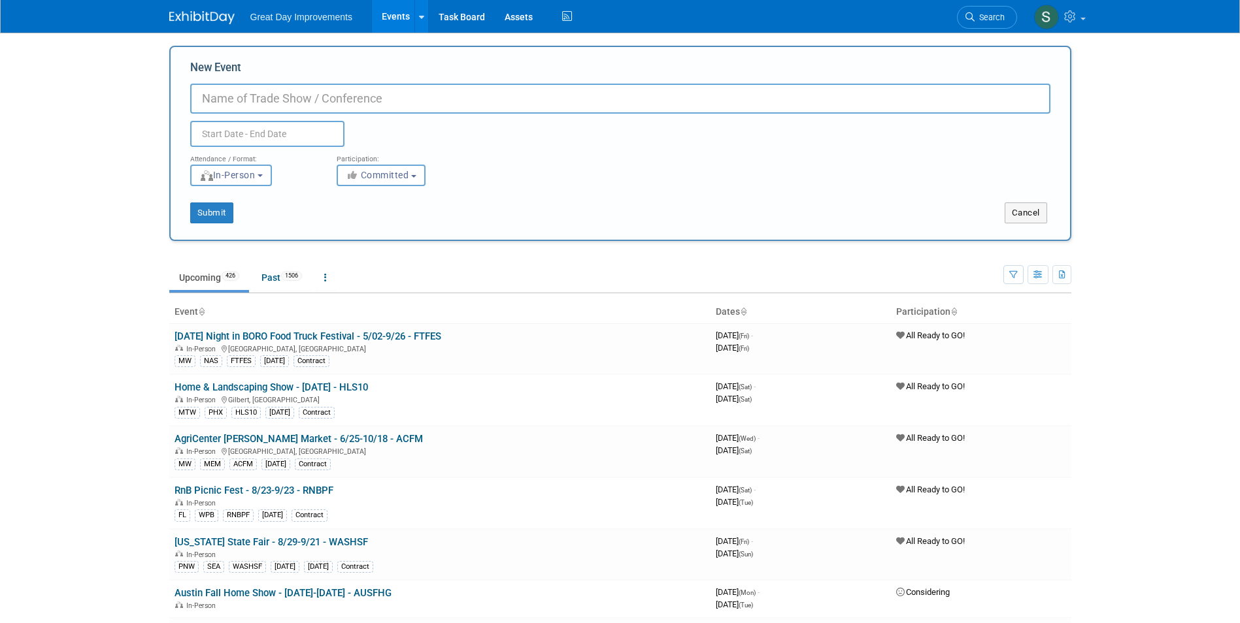
click at [441, 95] on input "New Event" at bounding box center [620, 99] width 860 height 30
paste input "TGIF Shopping Sprees"
type input "TGIF Shopping Sprees - [DATE] - TGIFSS"
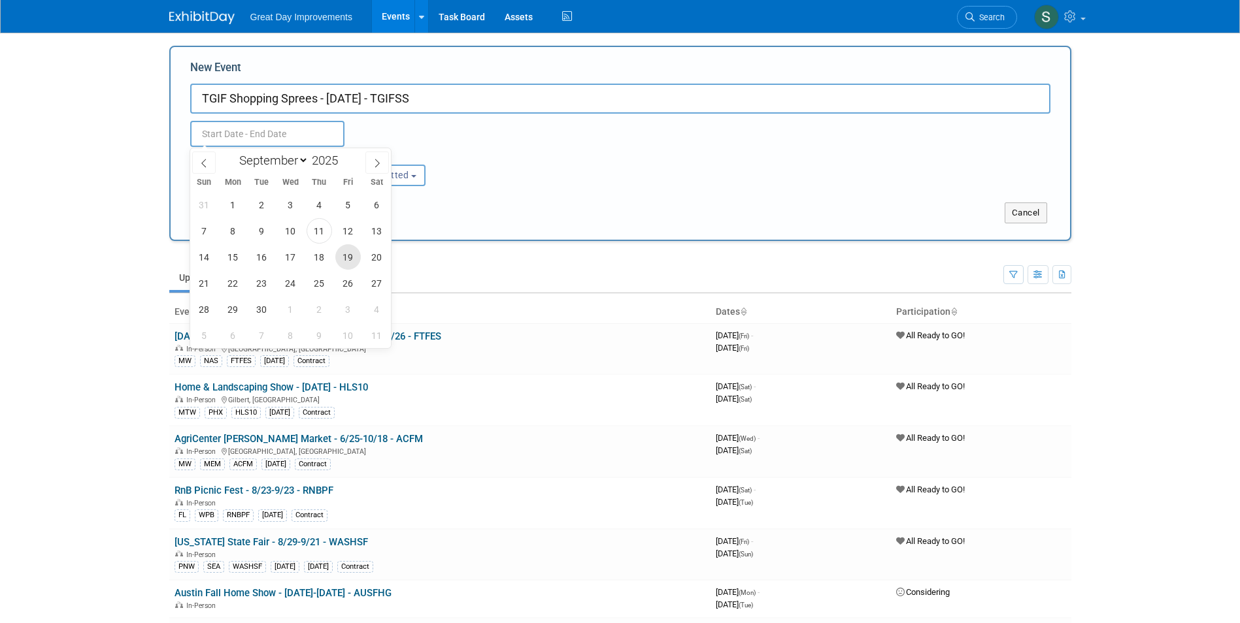
click at [352, 255] on span "19" at bounding box center [347, 256] width 25 height 25
click at [342, 256] on span "19" at bounding box center [347, 256] width 25 height 25
type input "Sep 19, 2025 to Sep 19, 2025"
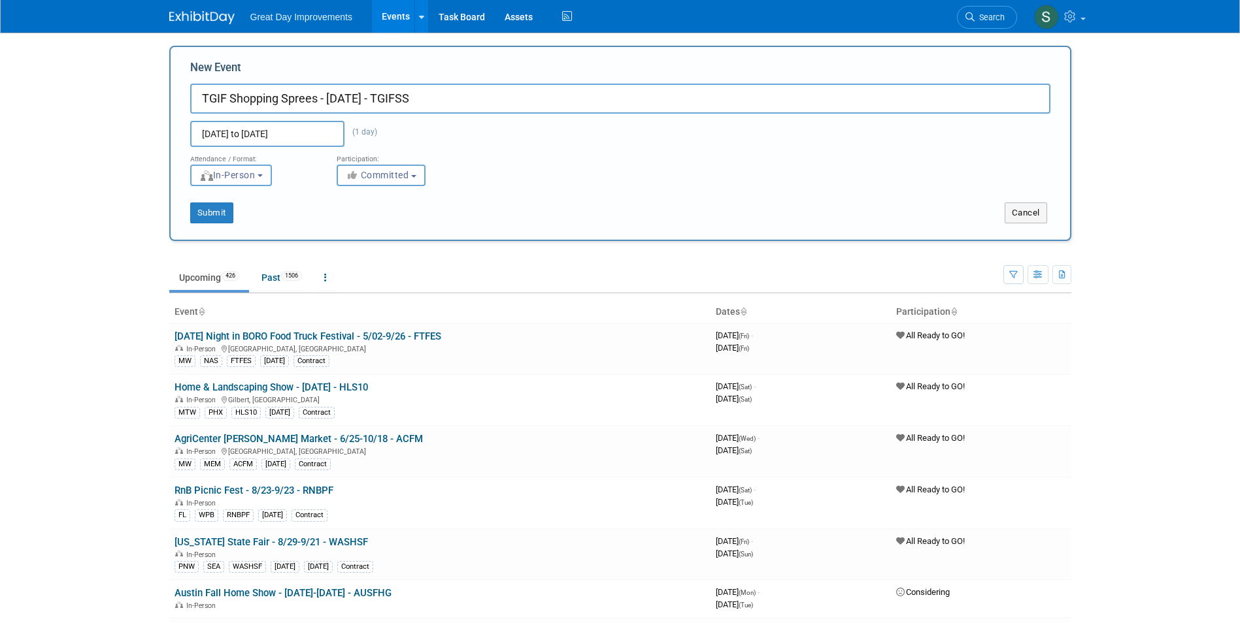
click at [493, 215] on div "Submit" at bounding box center [358, 213] width 374 height 21
click at [390, 176] on span "Committed" at bounding box center [377, 175] width 63 height 10
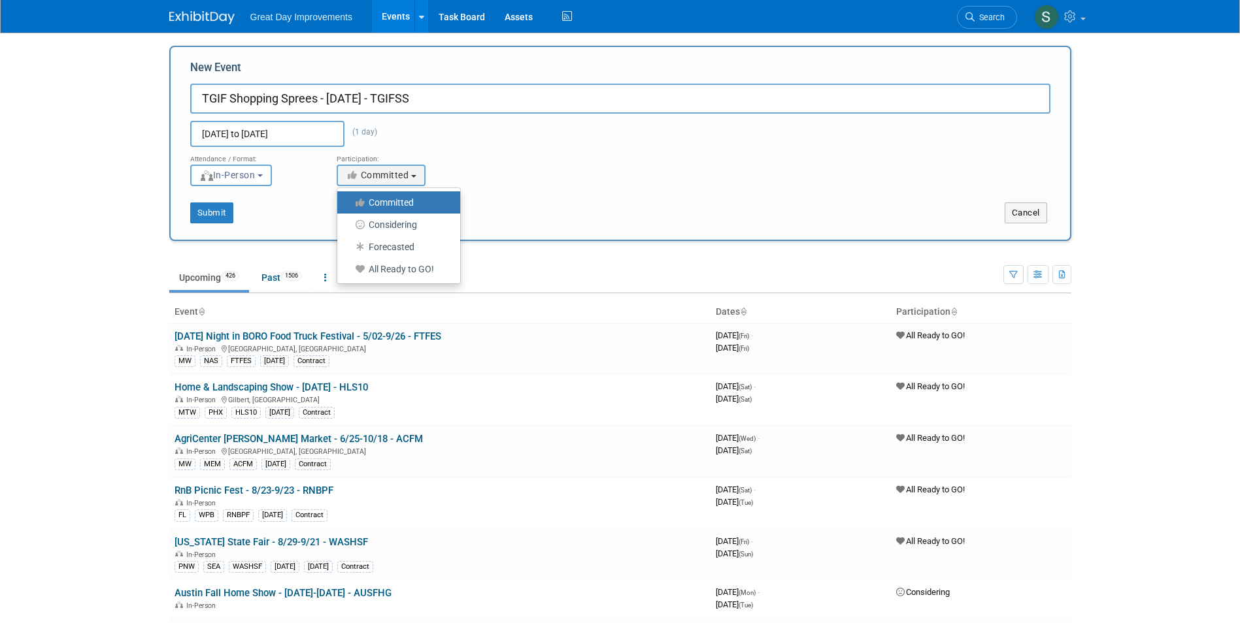
click at [403, 289] on ul "Upcoming 426 Past 1506 All Events 1932 Past and Upcoming Grouped Annually Event…" at bounding box center [586, 278] width 834 height 29
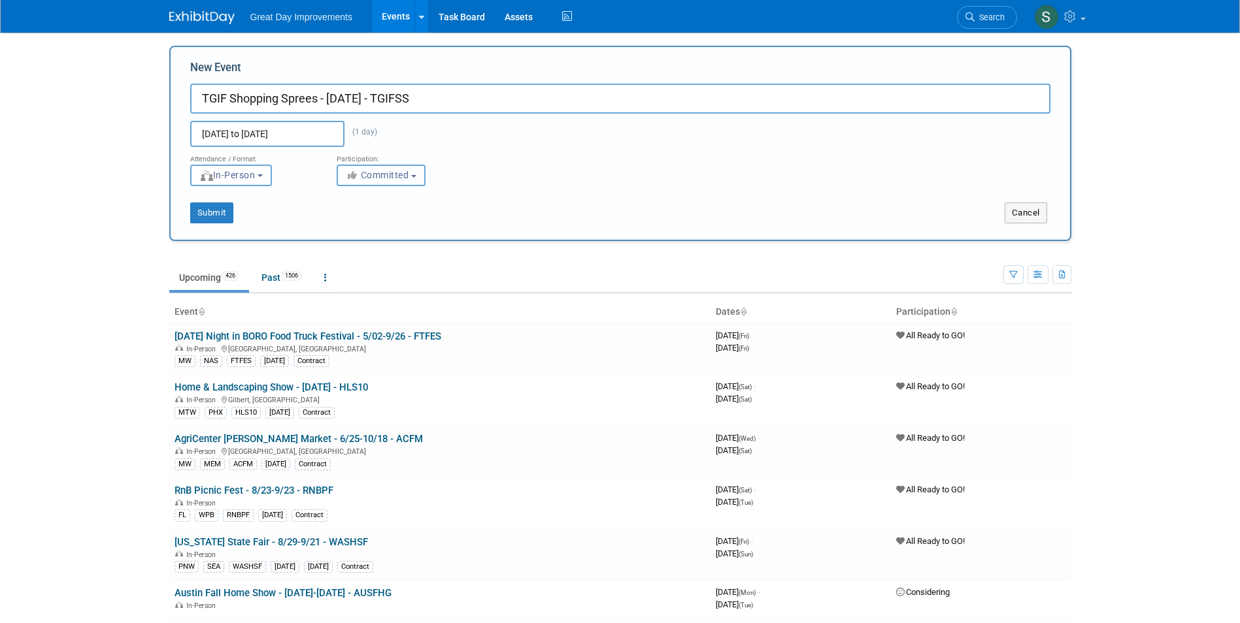
click at [375, 186] on button "Committed" at bounding box center [381, 176] width 89 height 22
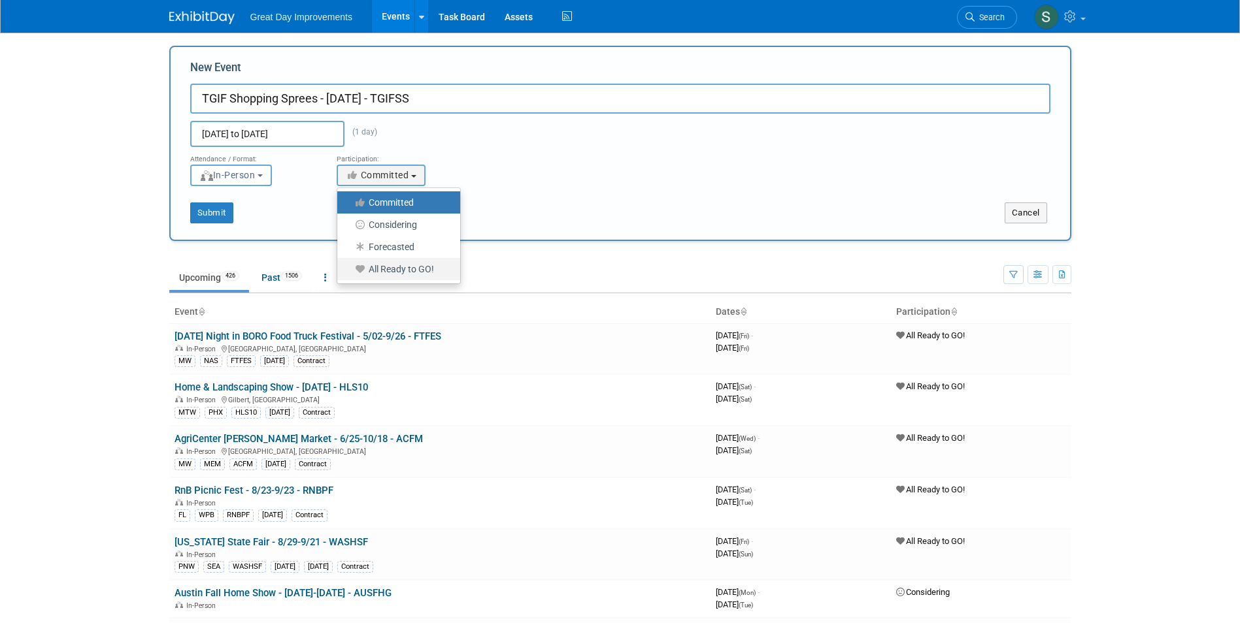
click at [386, 268] on label "All Ready to GO!" at bounding box center [395, 269] width 103 height 17
click at [349, 268] on input "All Ready to GO!" at bounding box center [344, 269] width 8 height 8
select select "102"
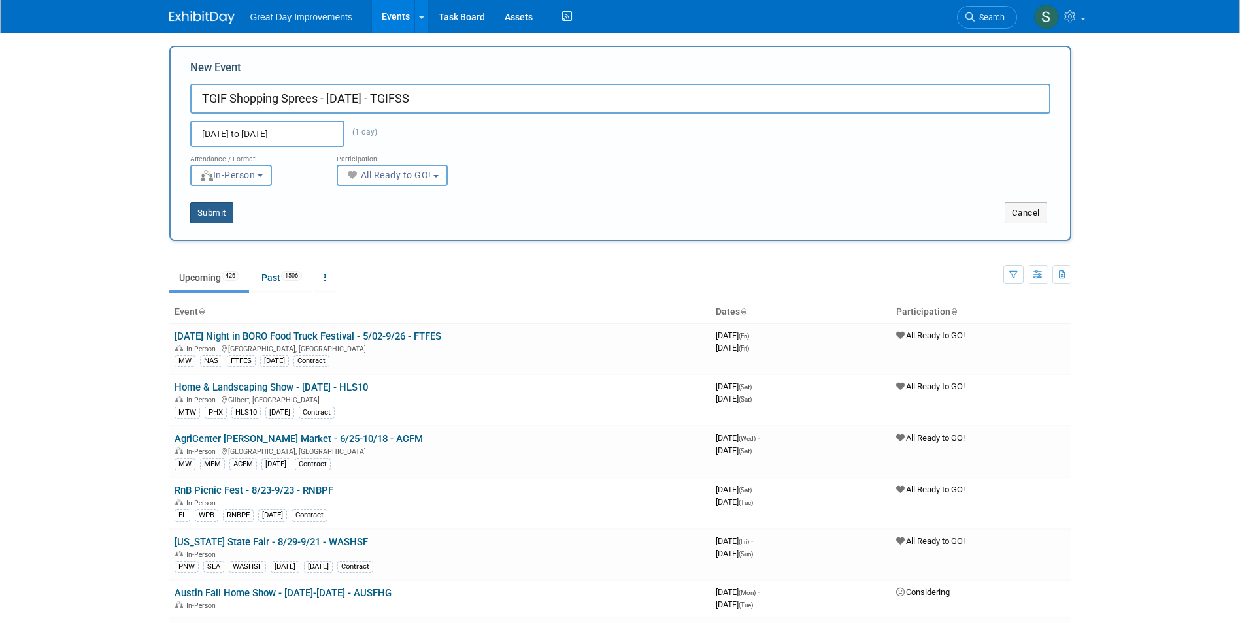
click at [229, 203] on button "Submit" at bounding box center [211, 213] width 43 height 21
type input "TGIF Shopping Sprees - [DATE] - TGIFSS"
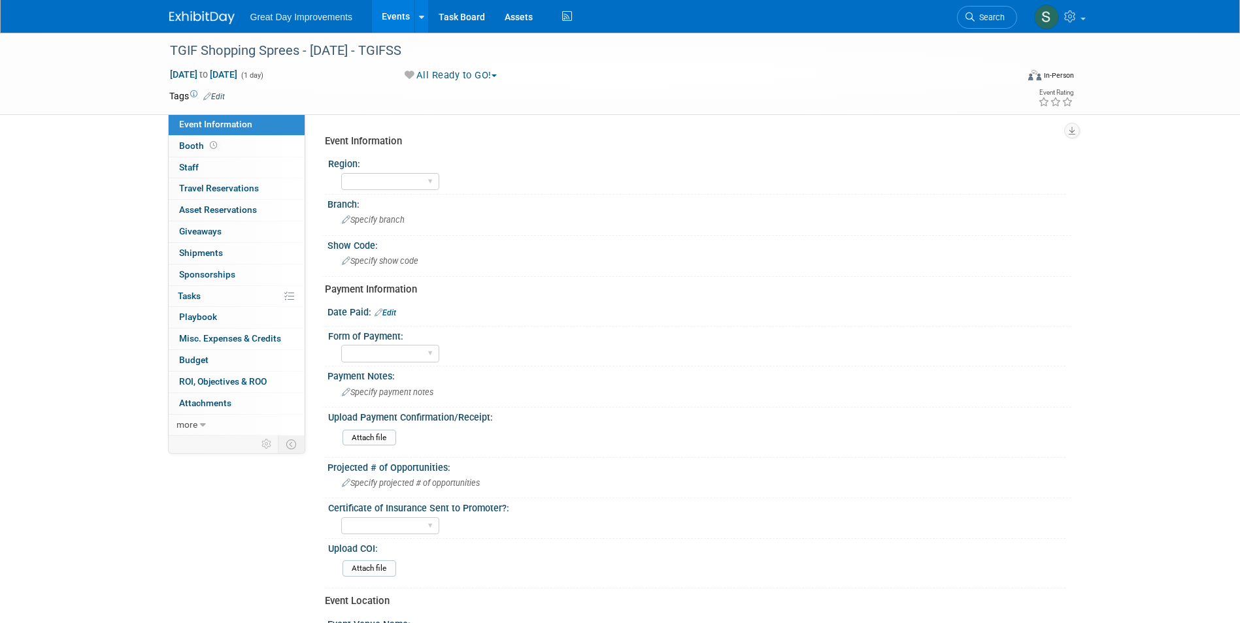
click at [218, 98] on link "Edit" at bounding box center [214, 96] width 22 height 9
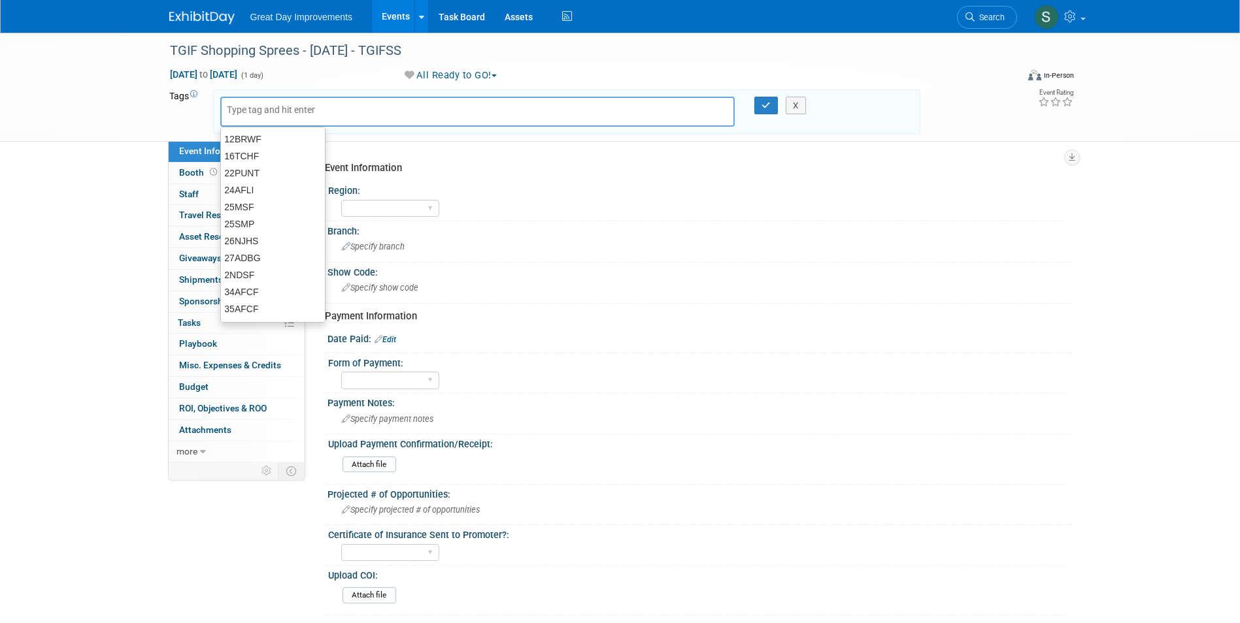
click at [307, 109] on input "text" at bounding box center [279, 109] width 105 height 13
type input "MW"
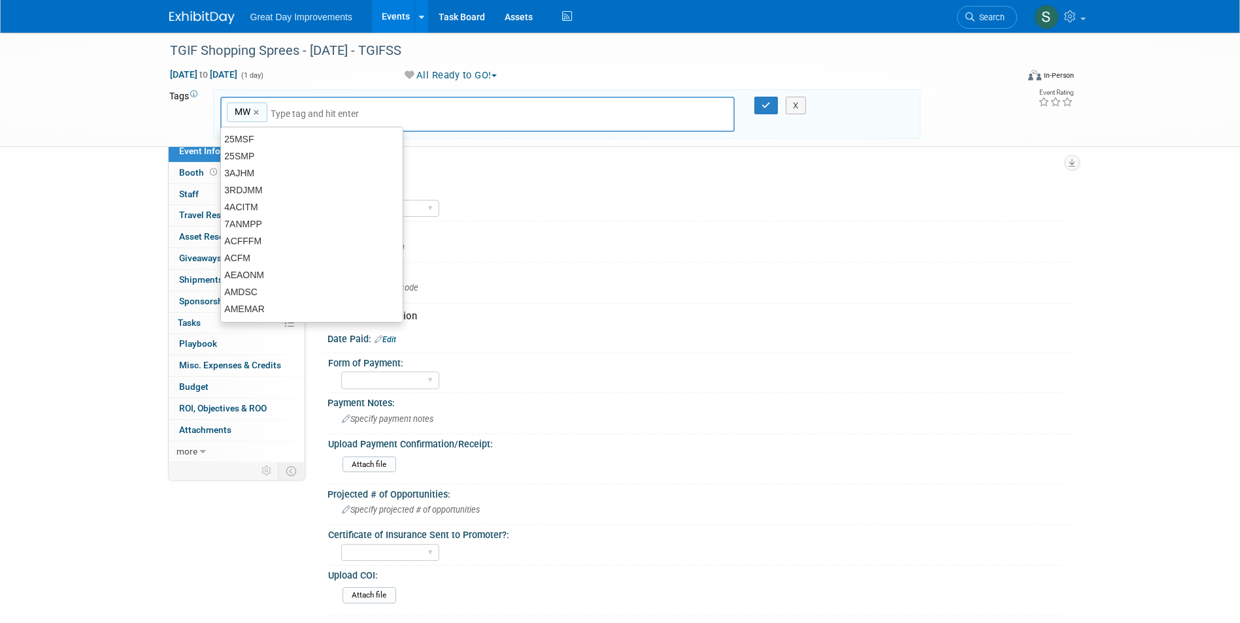
type input "MW"
type input "NAS"
type input "MW, NAS"
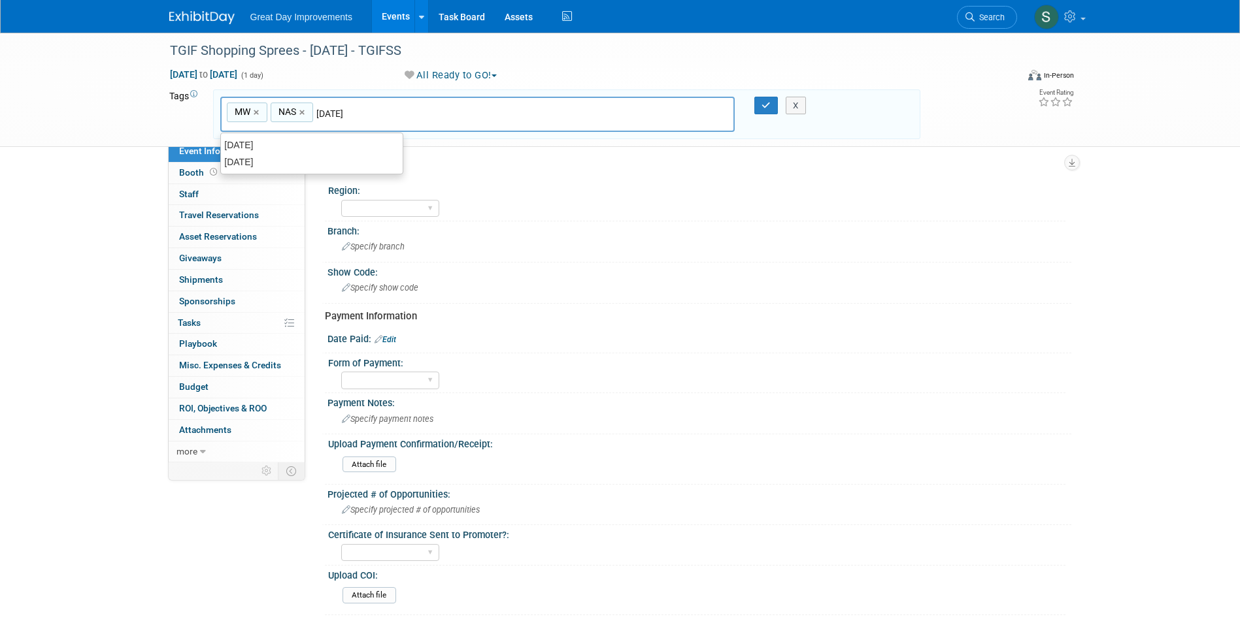
type input "[DATE]"
type input "MW, NAS, [DATE]"
type input "TGIFSS"
type input "MW, NAS, [DATE], TGIFSS"
type input "Contract"
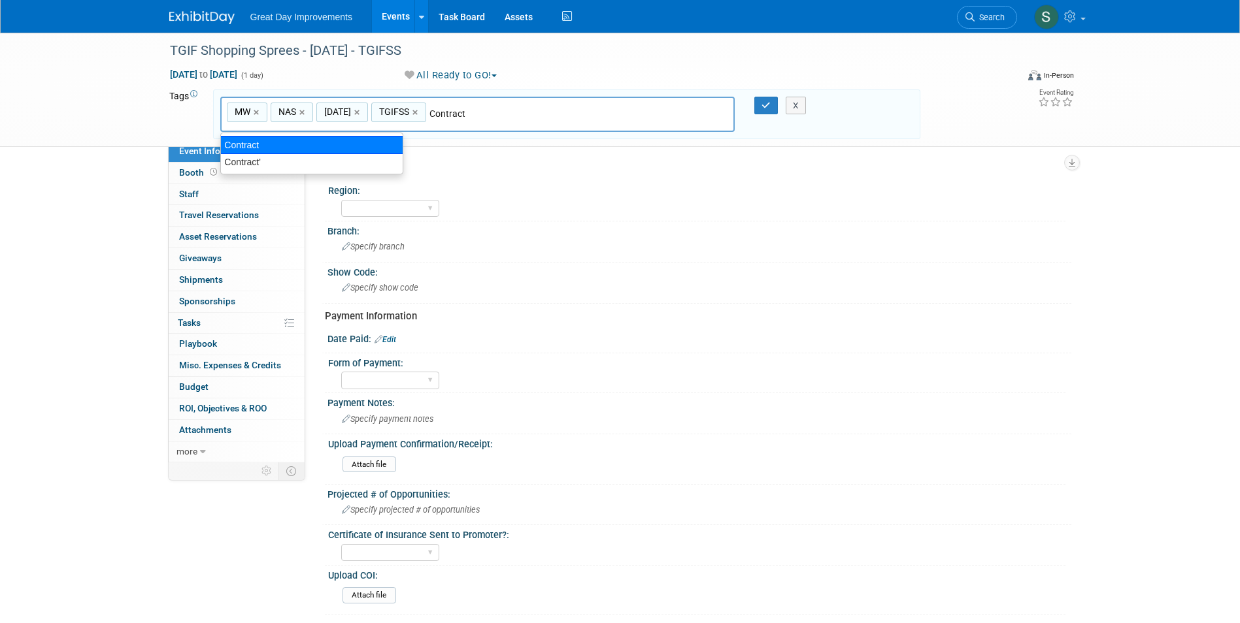
click at [301, 148] on div "Contract" at bounding box center [311, 145] width 183 height 18
type input "MW, NAS, [DATE], TGIFSS, Contract"
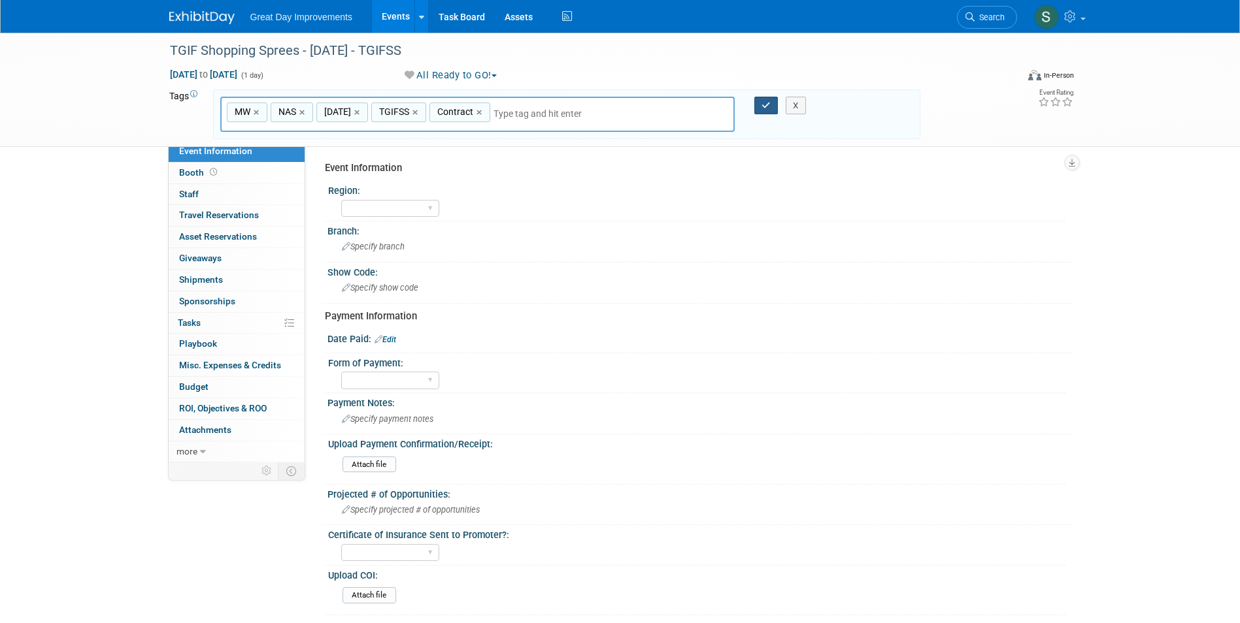
click at [765, 104] on icon "button" at bounding box center [765, 105] width 9 height 8
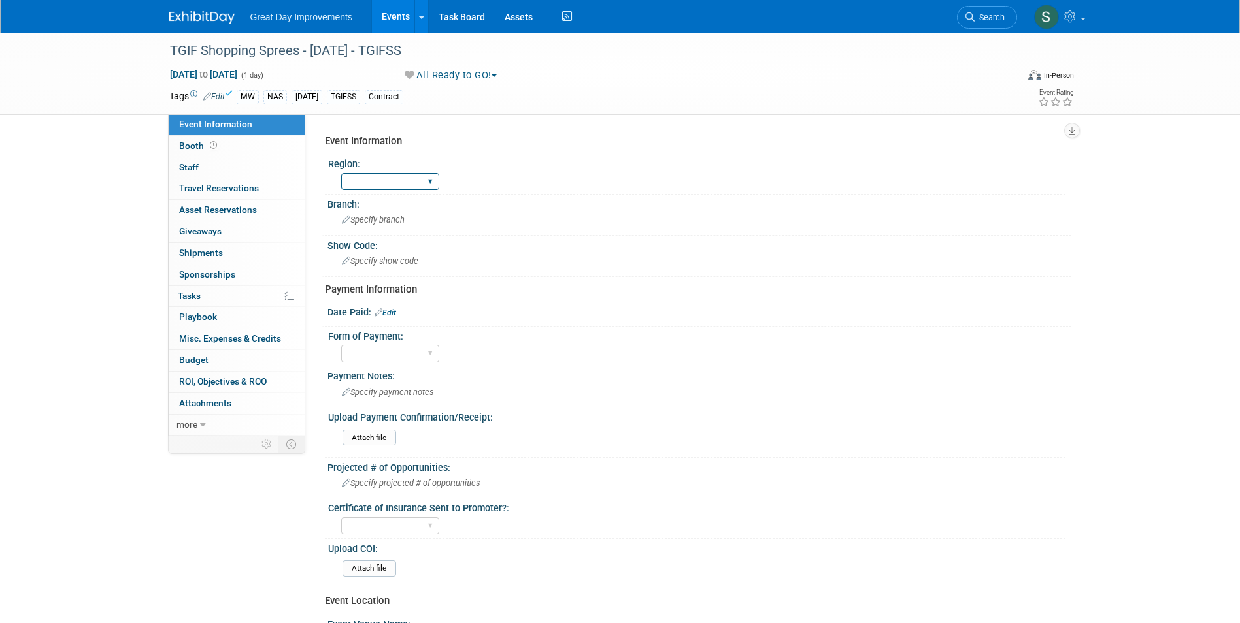
click at [390, 174] on select "GC MA MW MTW NE NEW OV PL PNW SA SE SC UMW FL" at bounding box center [390, 182] width 98 height 18
select select "MW"
click at [341, 173] on select "GC MA MW MTW NE NEW OV PL PNW SA SE SC UMW FL" at bounding box center [390, 182] width 98 height 18
drag, startPoint x: 389, startPoint y: 248, endPoint x: 391, endPoint y: 222, distance: 26.2
click at [391, 222] on span "Specify branch" at bounding box center [373, 220] width 63 height 10
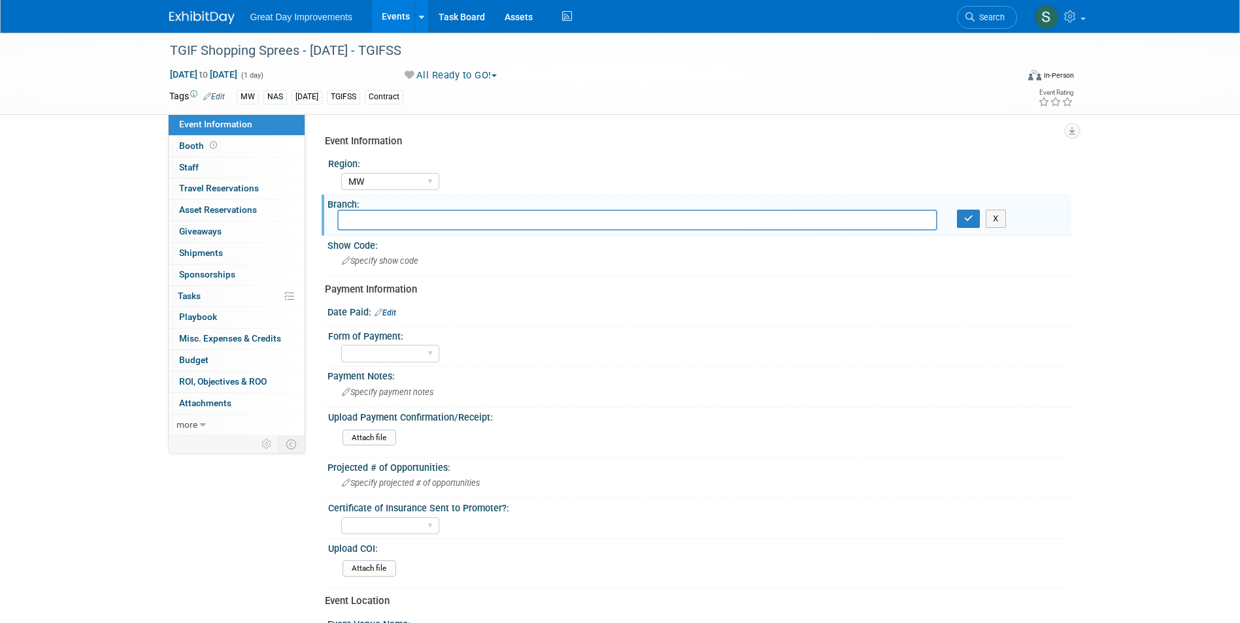
click at [389, 220] on input "text" at bounding box center [637, 220] width 600 height 20
type input "NAS"
click at [974, 222] on button "button" at bounding box center [969, 219] width 24 height 18
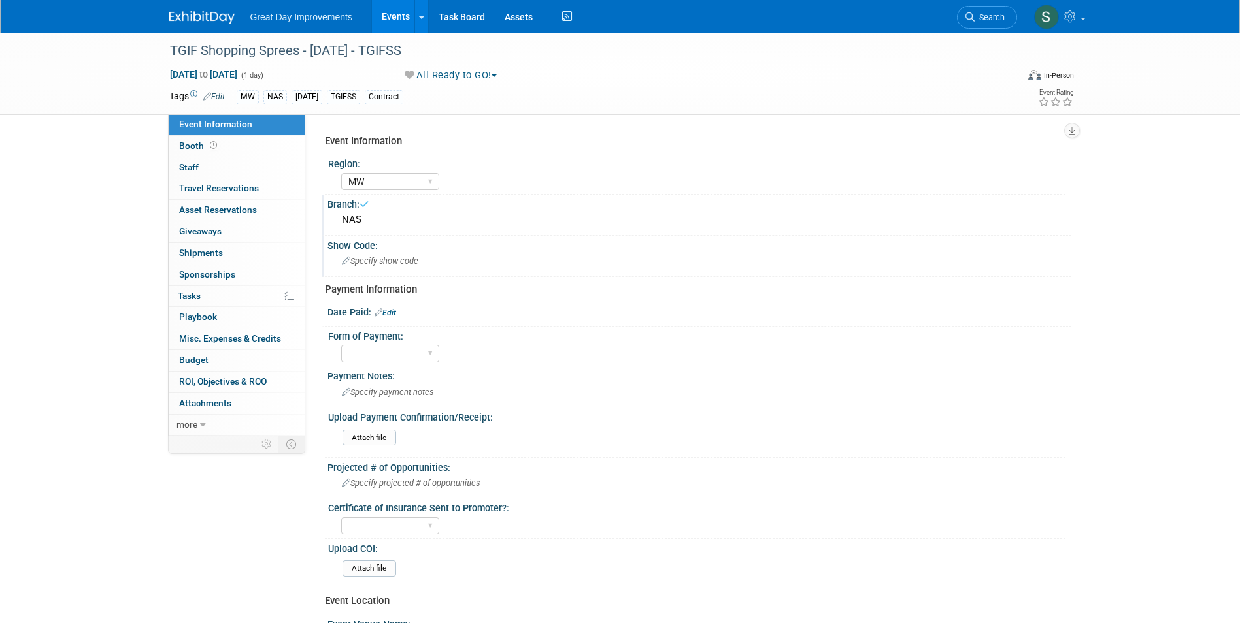
click at [515, 249] on div "Show Code:" at bounding box center [699, 244] width 744 height 16
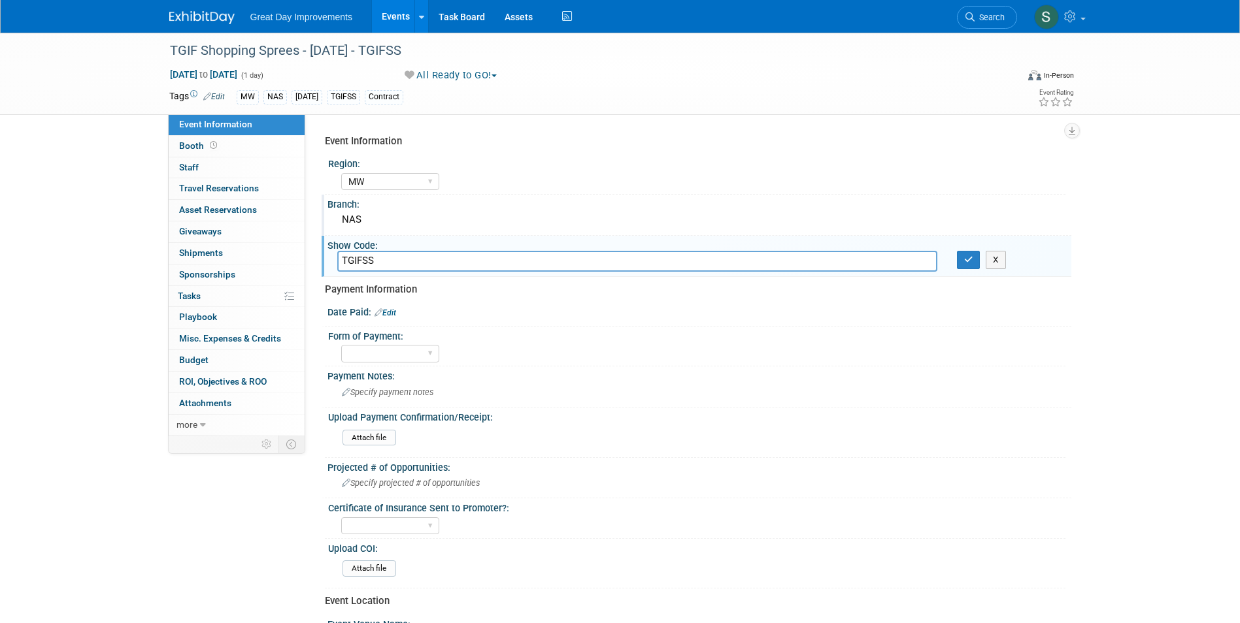
type input "TGIFSS"
click at [973, 265] on button "button" at bounding box center [969, 260] width 24 height 18
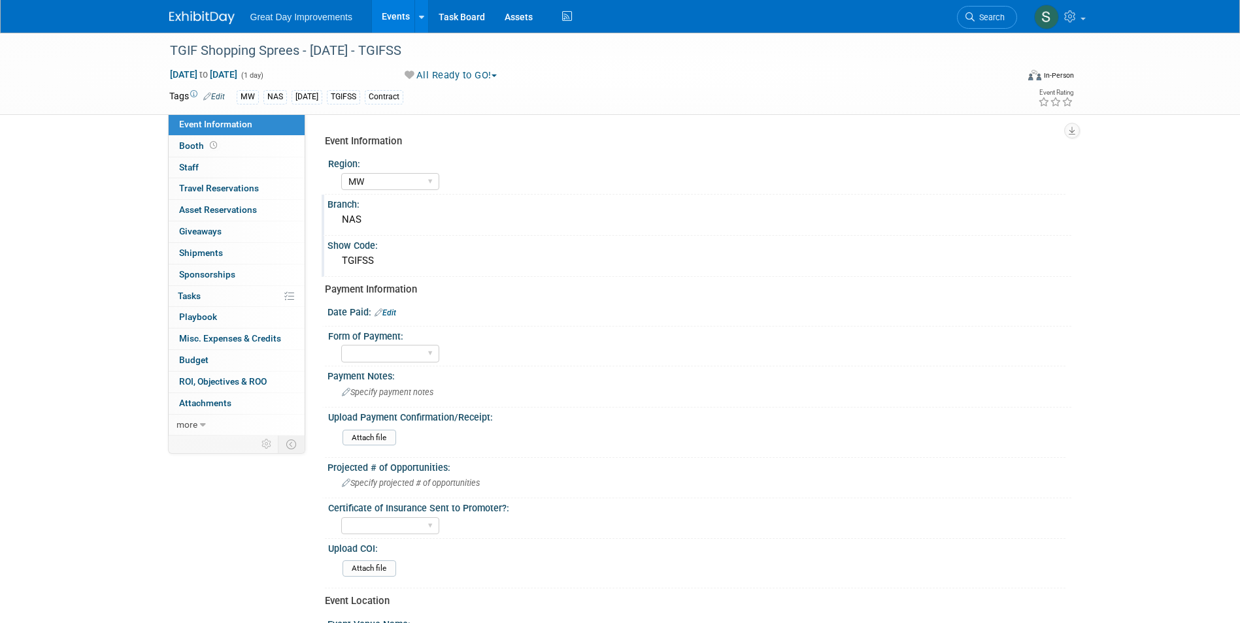
click at [214, 26] on div "Great Day Improvements Events Add Event Bulk Upload Events Shareable Event Boar…" at bounding box center [620, 16] width 902 height 33
click at [208, 18] on img at bounding box center [201, 17] width 65 height 13
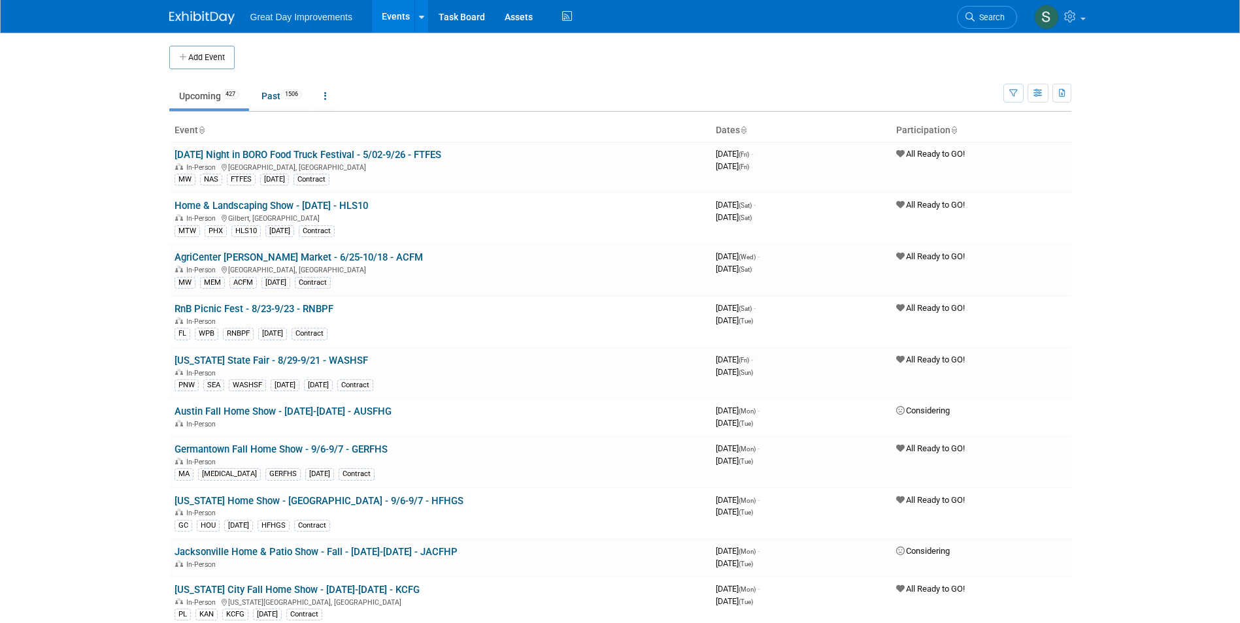
click at [203, 59] on button "Add Event" at bounding box center [201, 58] width 65 height 24
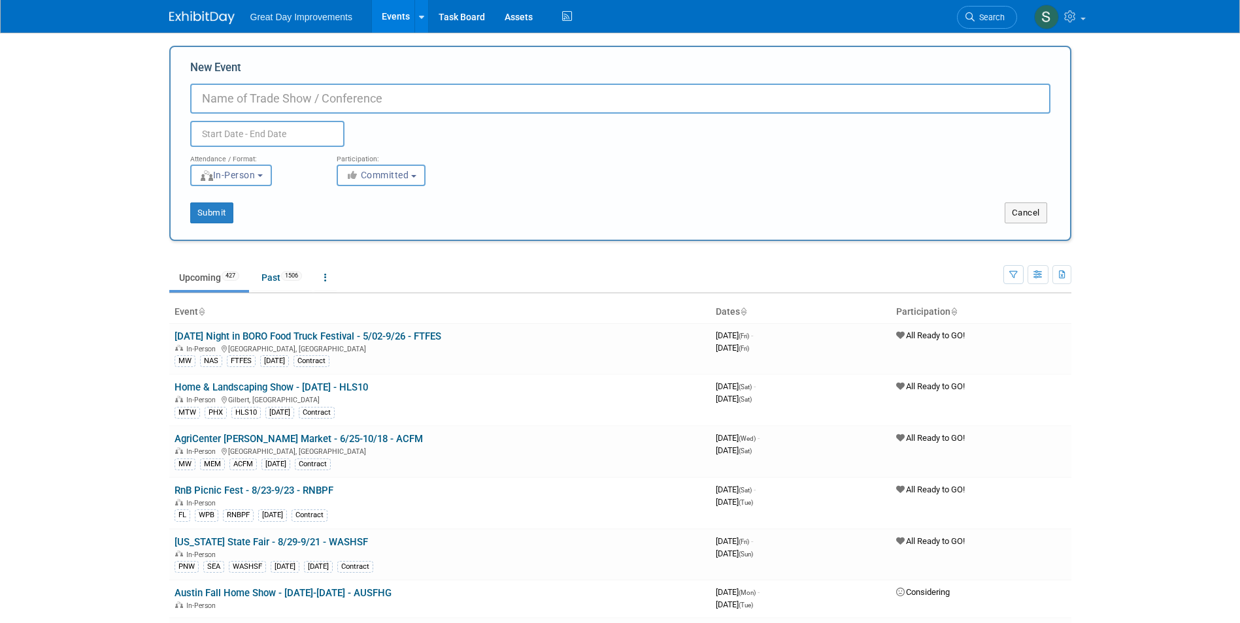
paste input "Pecan Festival"
type input "Pecan Festival - [DATE] - PEAFES"
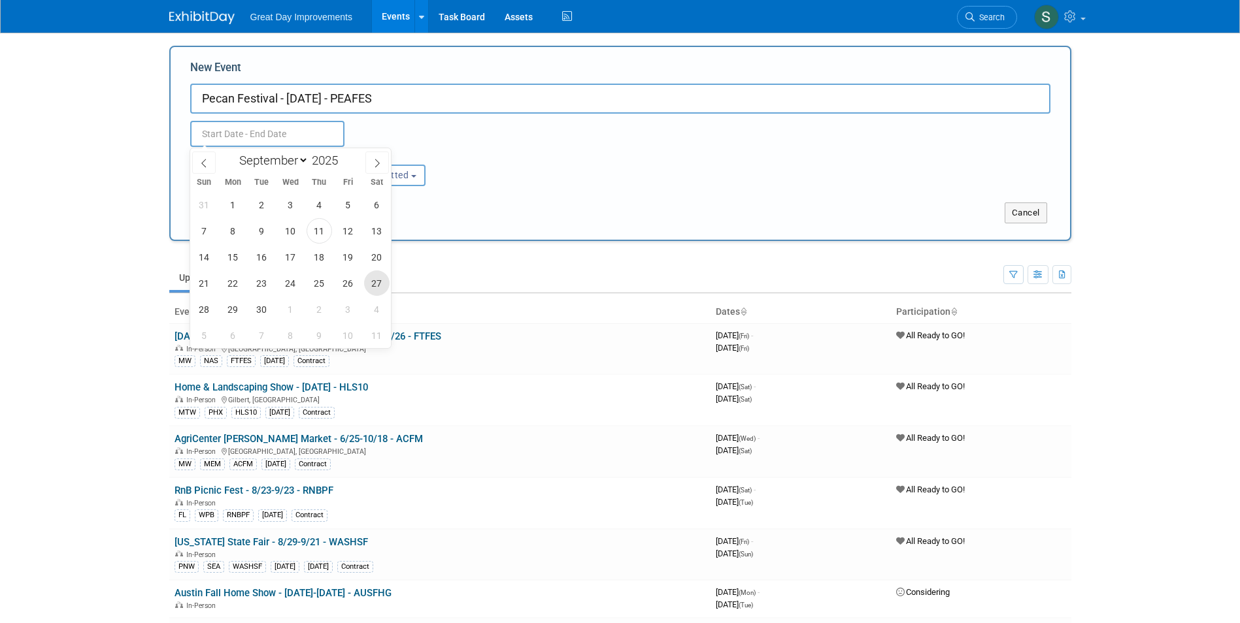
click at [377, 284] on span "27" at bounding box center [376, 283] width 25 height 25
type input "Sep 27, 2025 to Sep 27, 2025"
click at [431, 175] on div "<i class="fas fa-thumbs-up" style="color: #a5a5a5; padding-right: 2px; min-widt…" at bounding box center [400, 176] width 127 height 22
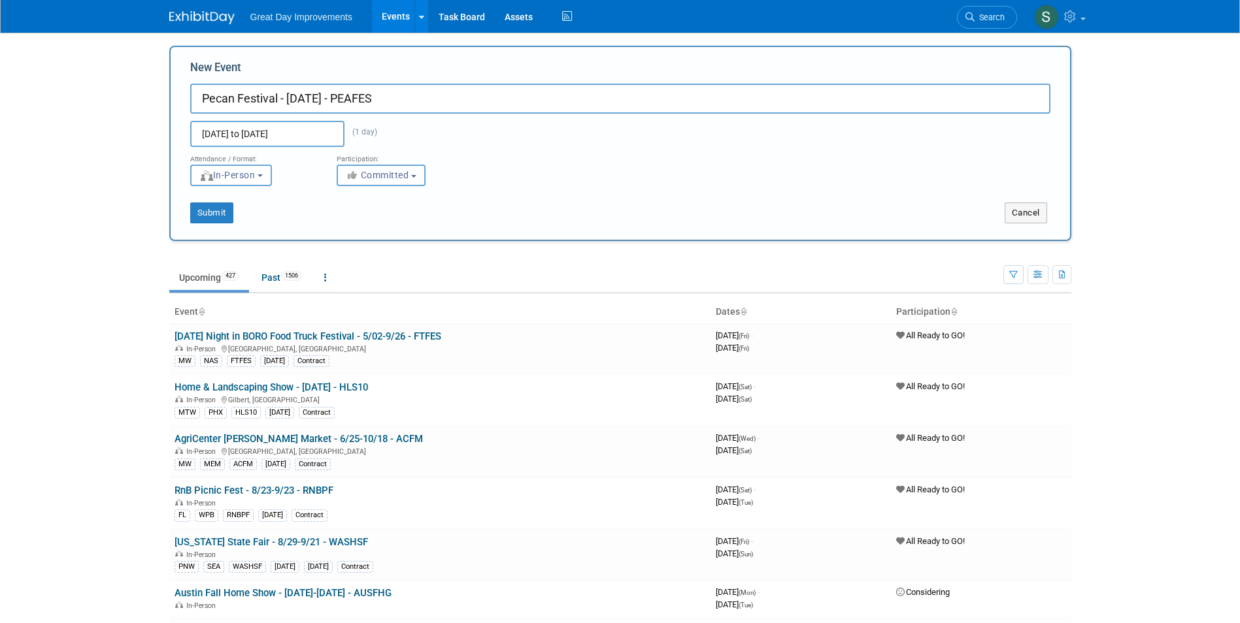
click at [401, 174] on span "Committed" at bounding box center [377, 175] width 63 height 10
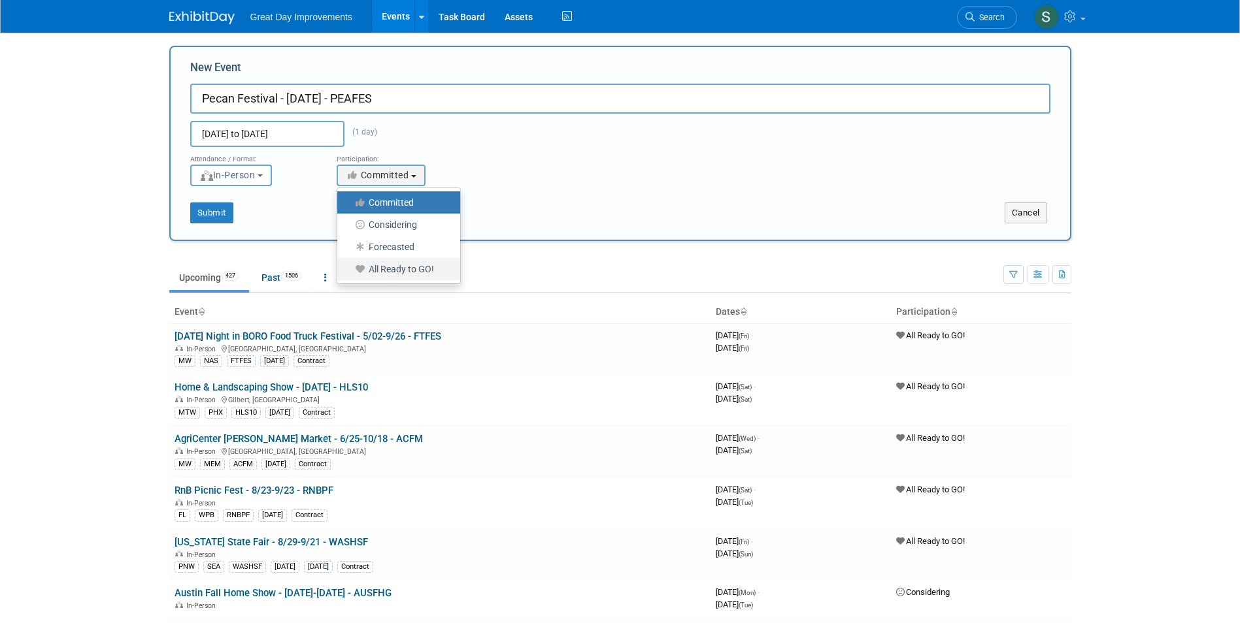
click at [418, 267] on label "All Ready to GO!" at bounding box center [395, 269] width 103 height 17
click at [349, 267] on input "All Ready to GO!" at bounding box center [344, 269] width 8 height 8
select select "102"
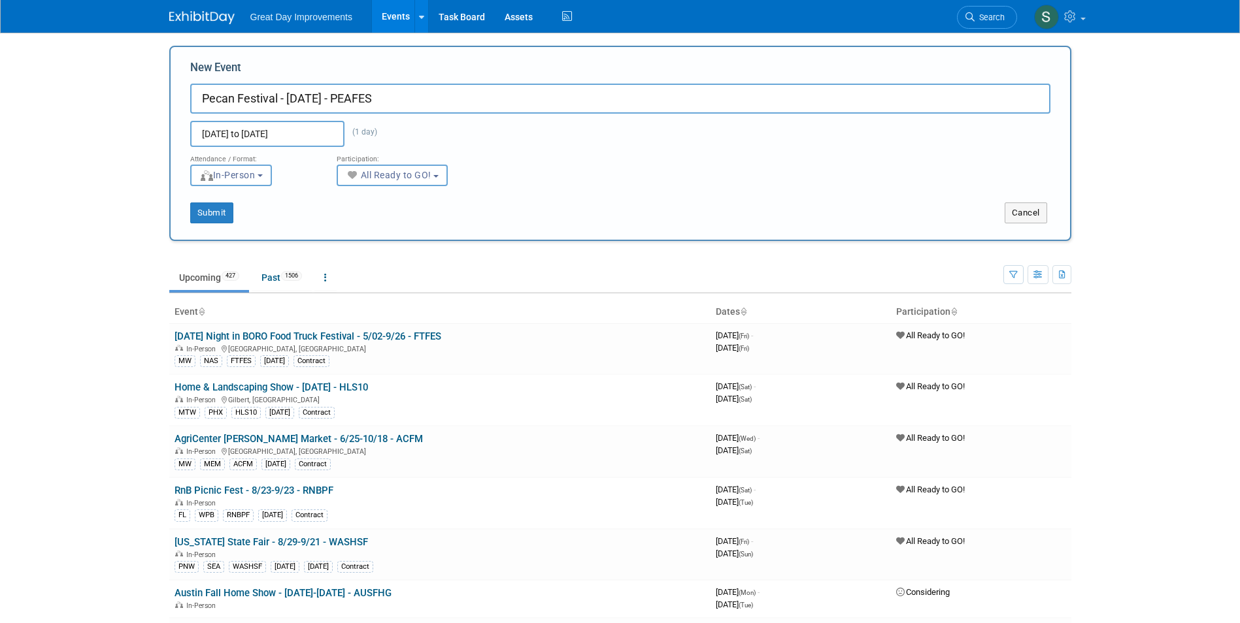
click at [219, 223] on div "New Event Pecan Festival - 9/27/25 - PEAFES Sep 27, 2025 to Sep 27, 2025 (1 day…" at bounding box center [620, 143] width 902 height 195
click at [210, 208] on button "Submit" at bounding box center [211, 213] width 43 height 21
type input "Pecan Festival - [DATE] - PEAFES"
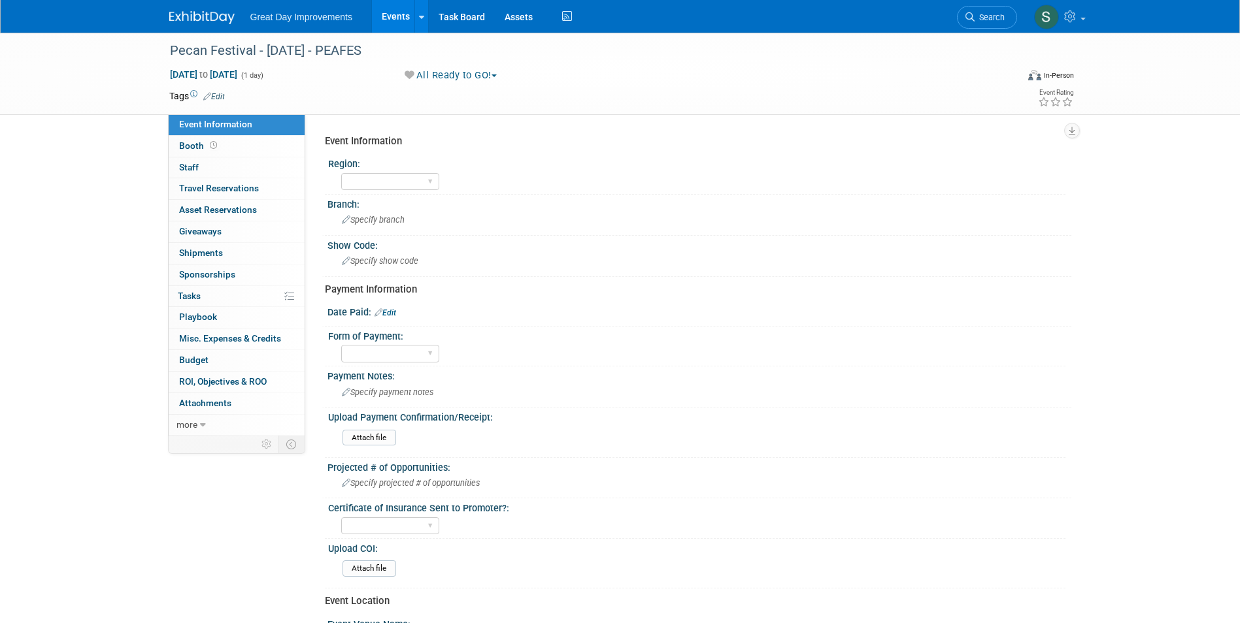
click at [216, 96] on link "Edit" at bounding box center [214, 96] width 22 height 9
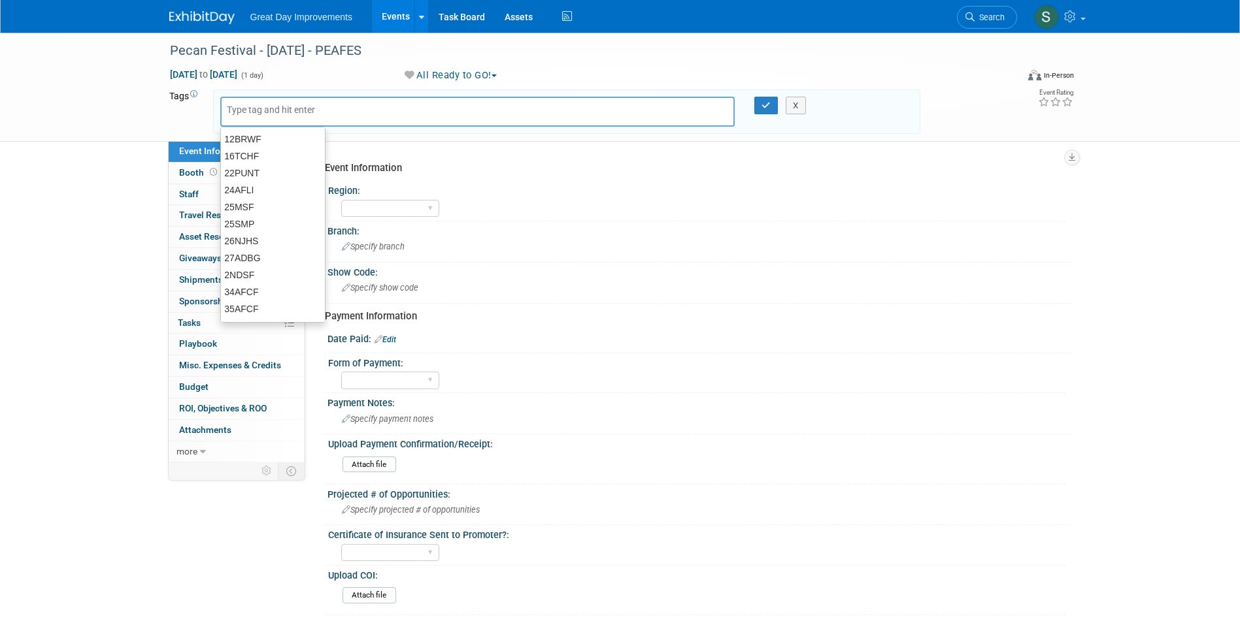
click at [268, 108] on input "text" at bounding box center [279, 109] width 105 height 13
type input "MW NAS"
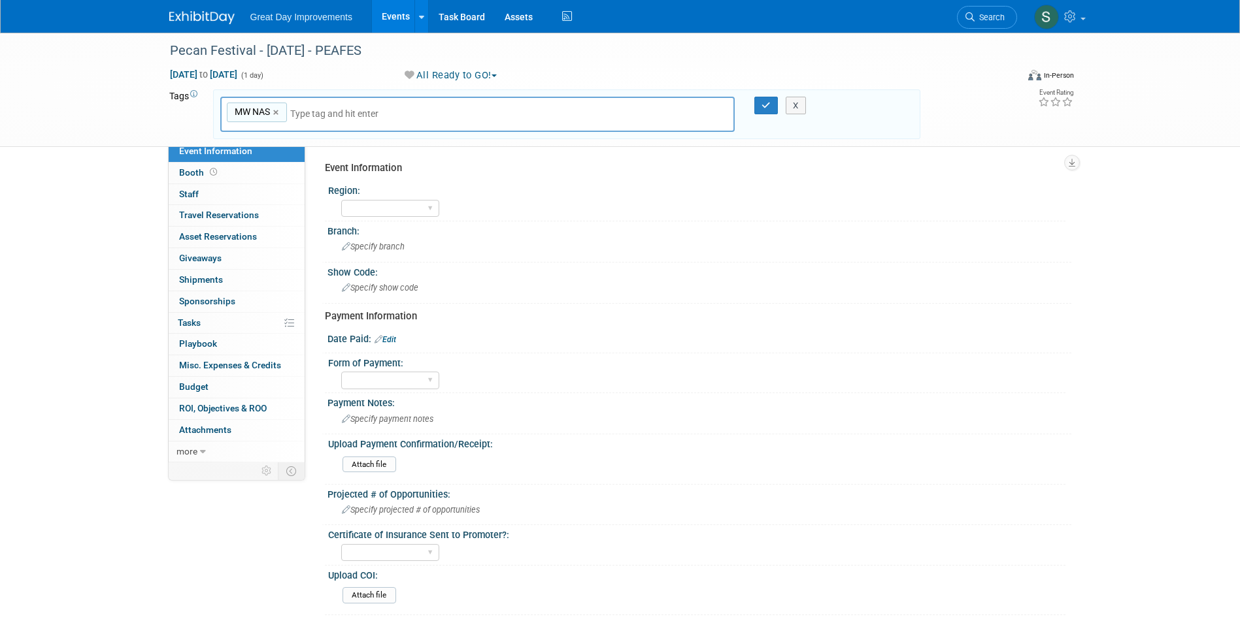
type input "MW NAS"
click at [278, 111] on link "×" at bounding box center [277, 112] width 8 height 15
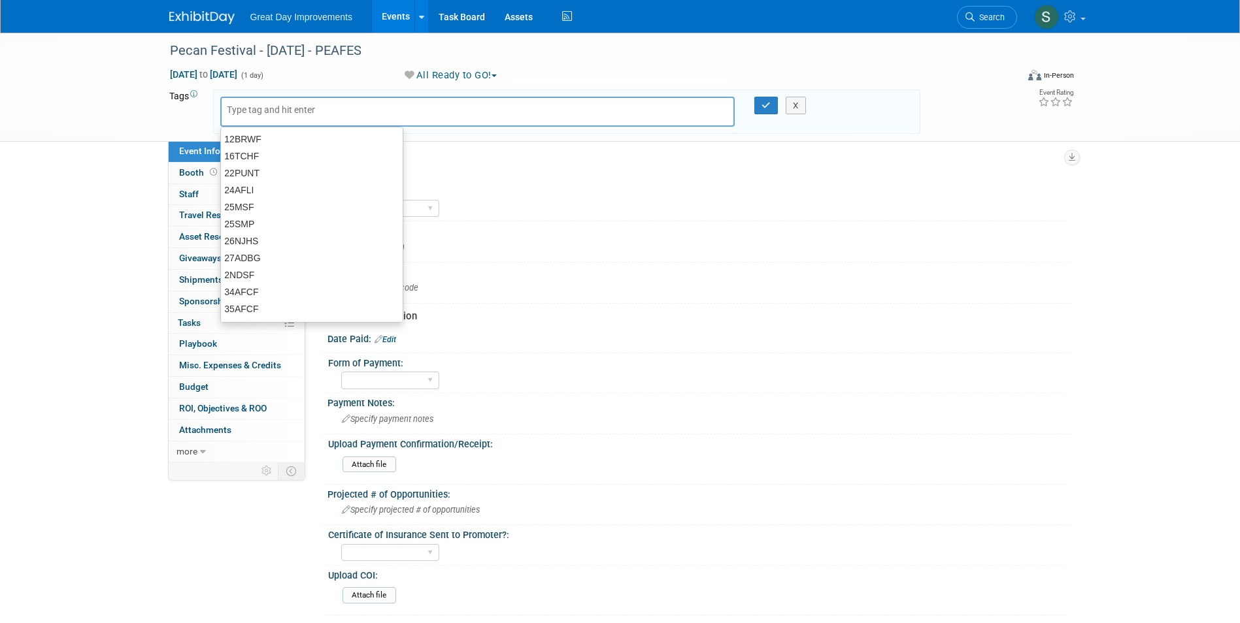
type input "N"
type input "MW"
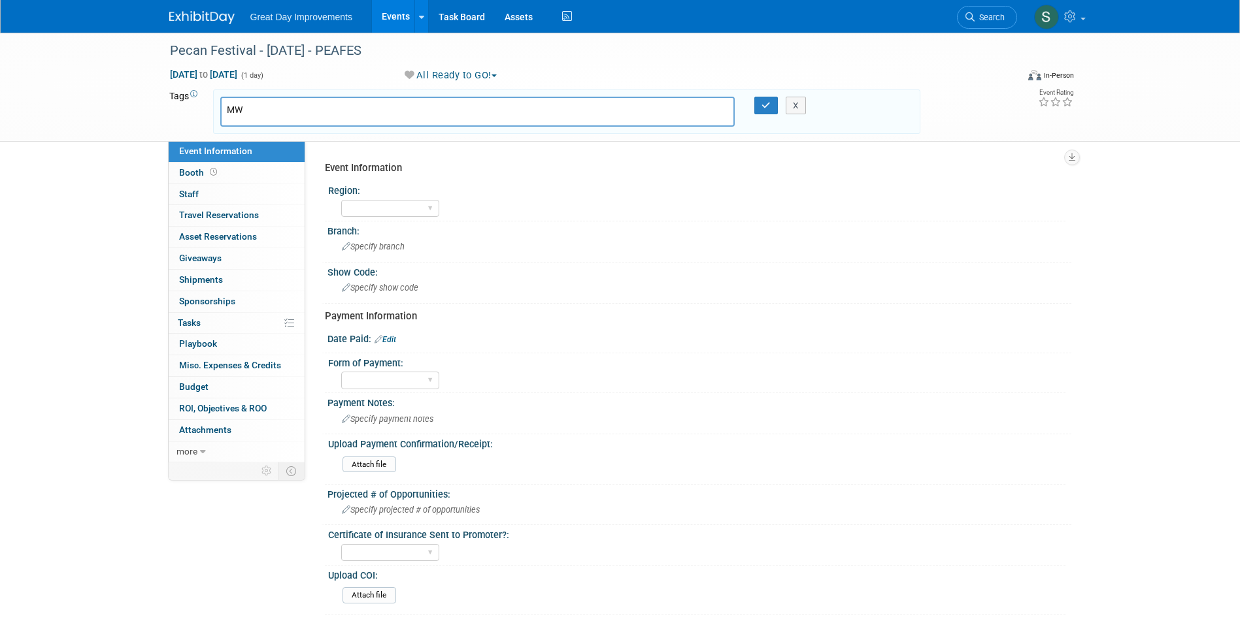
type input "MW"
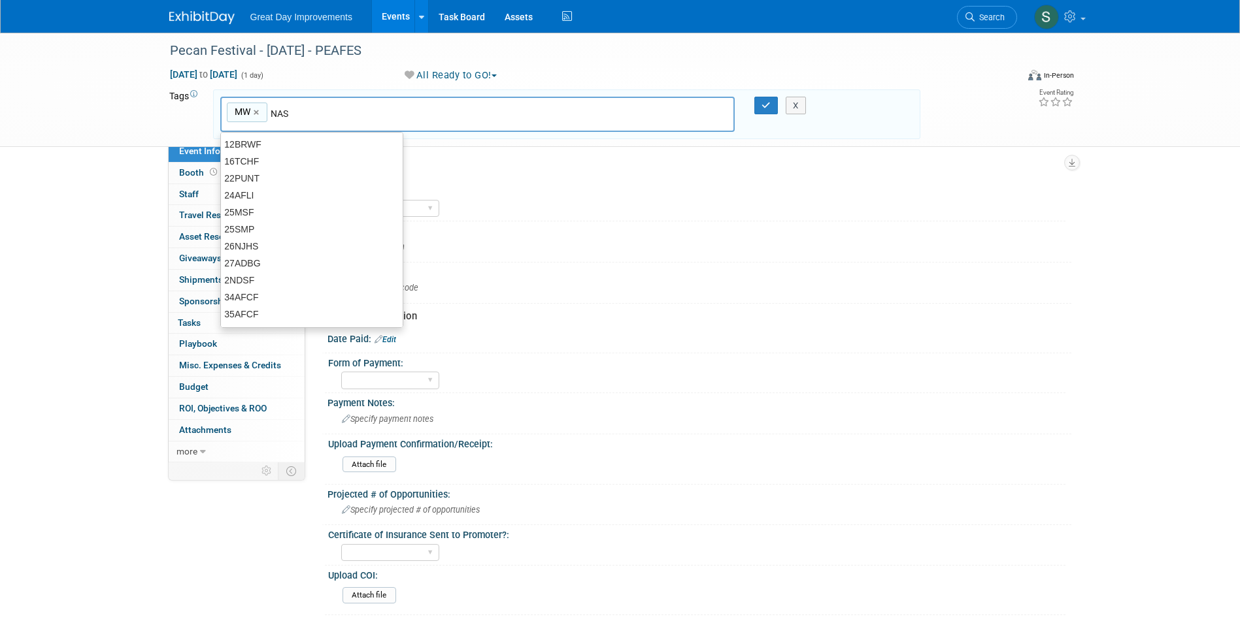
type input "NAS"
type input "MW, NAS"
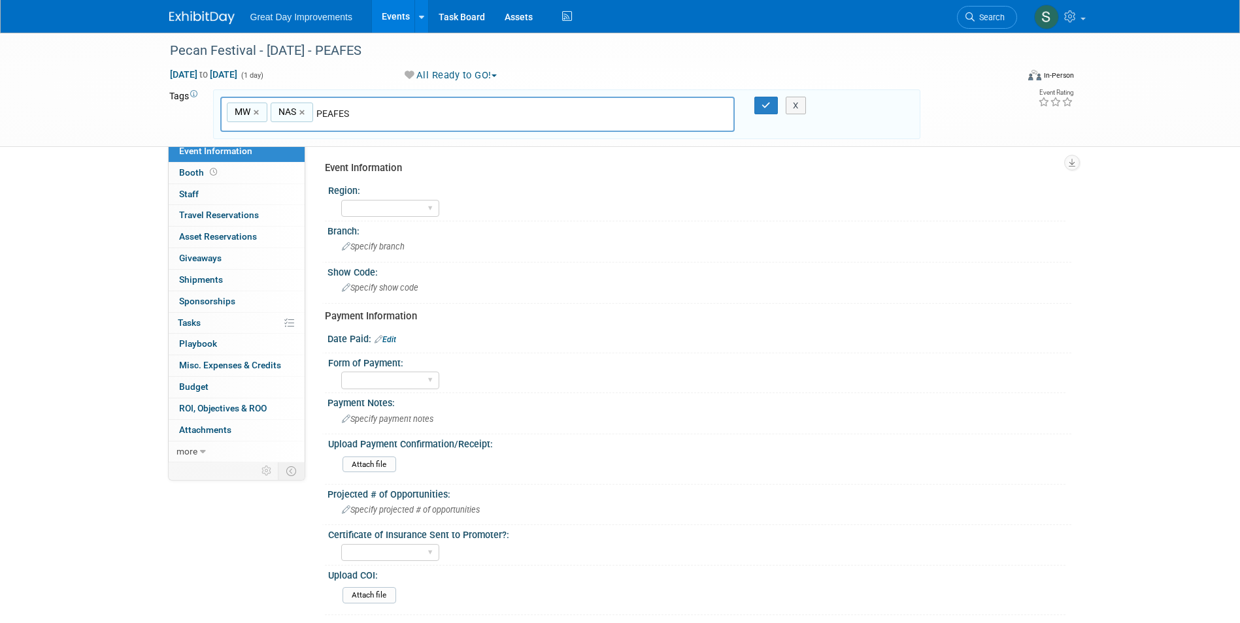
type input "PEAFES"
type input "MW, NAS, PEAFES"
type input "[DATE]"
type input "MW, NAS, PEAFES, [DATE]"
type input "Contract"
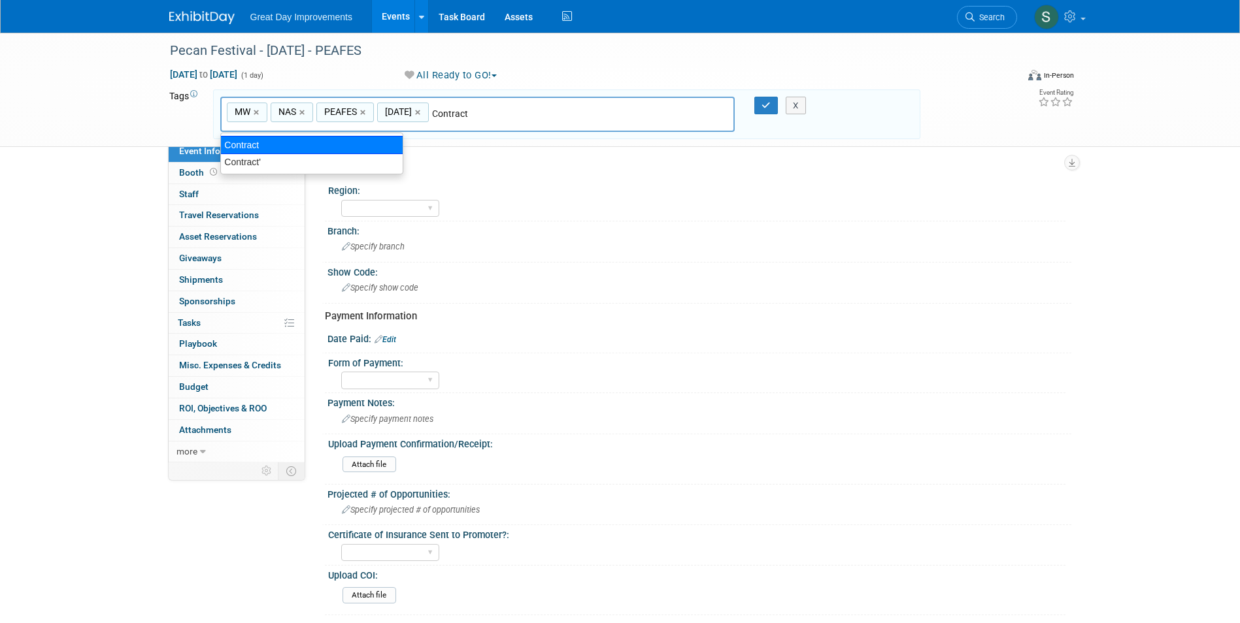
type input "MW, NAS, PEAFES, [DATE], Contract"
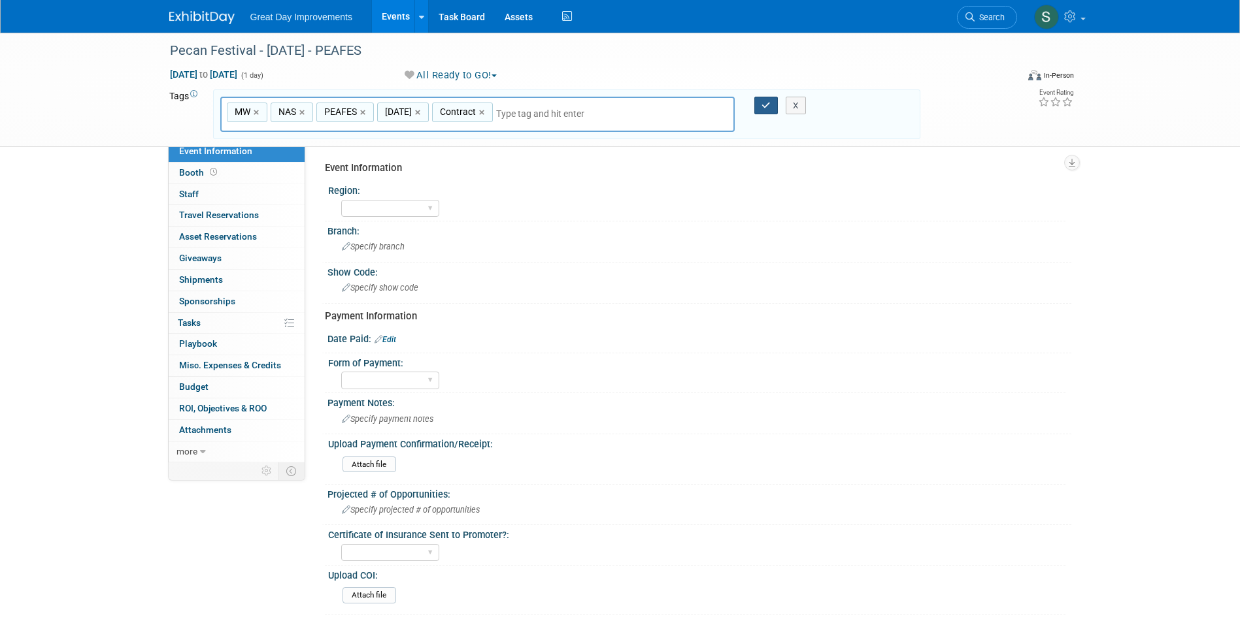
click at [769, 105] on icon "button" at bounding box center [765, 105] width 9 height 8
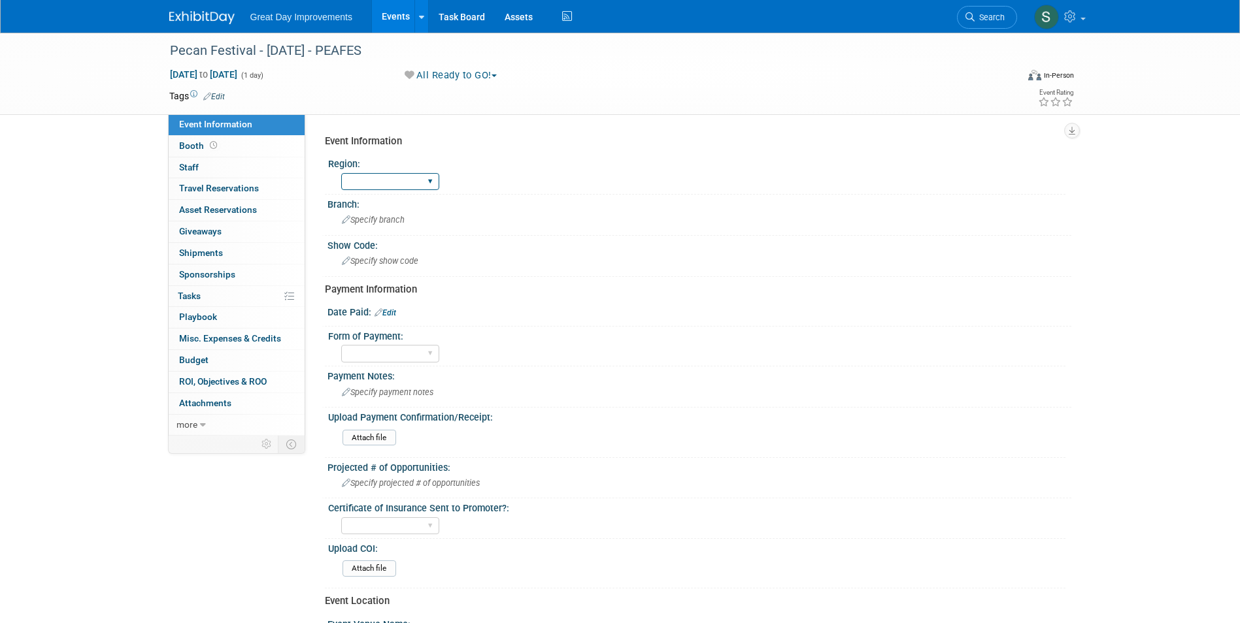
click at [384, 181] on select "GC MA MW MTW NE NEW OV PL PNW SA SE SC UMW FL" at bounding box center [390, 182] width 98 height 18
select select "MW"
click at [341, 173] on select "GC MA MW MTW NE NEW OV PL PNW SA SE SC UMW FL" at bounding box center [390, 182] width 98 height 18
click at [378, 230] on div "Specify branch" at bounding box center [699, 220] width 724 height 20
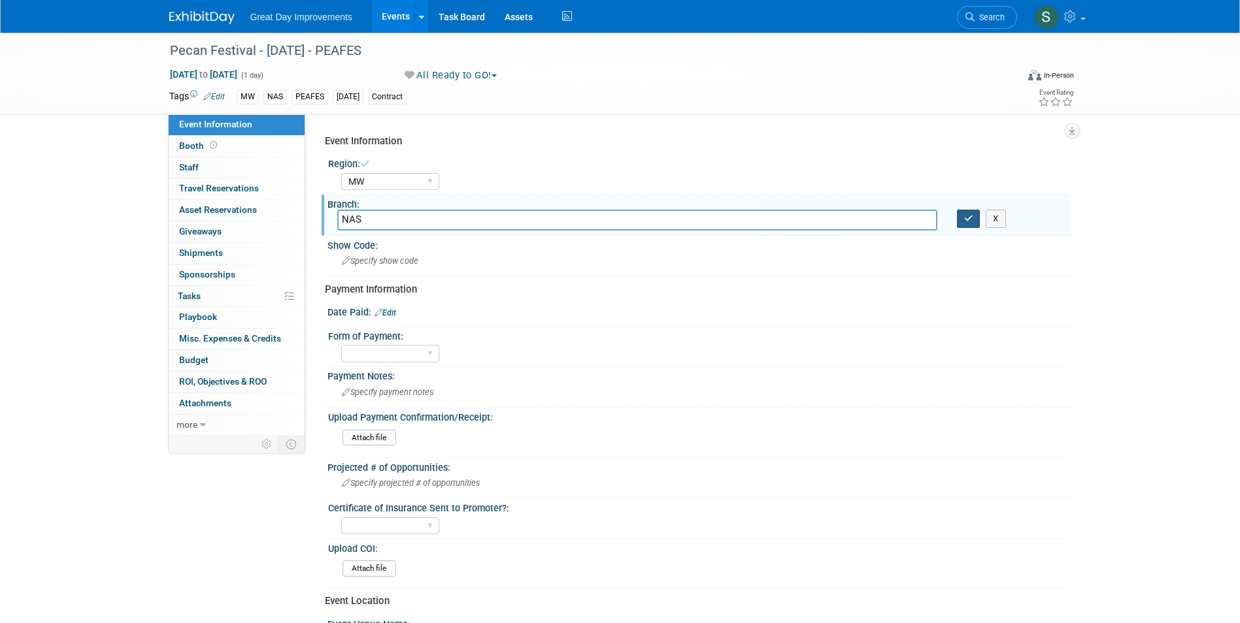
type input "NAS"
click at [967, 214] on icon "button" at bounding box center [968, 218] width 9 height 8
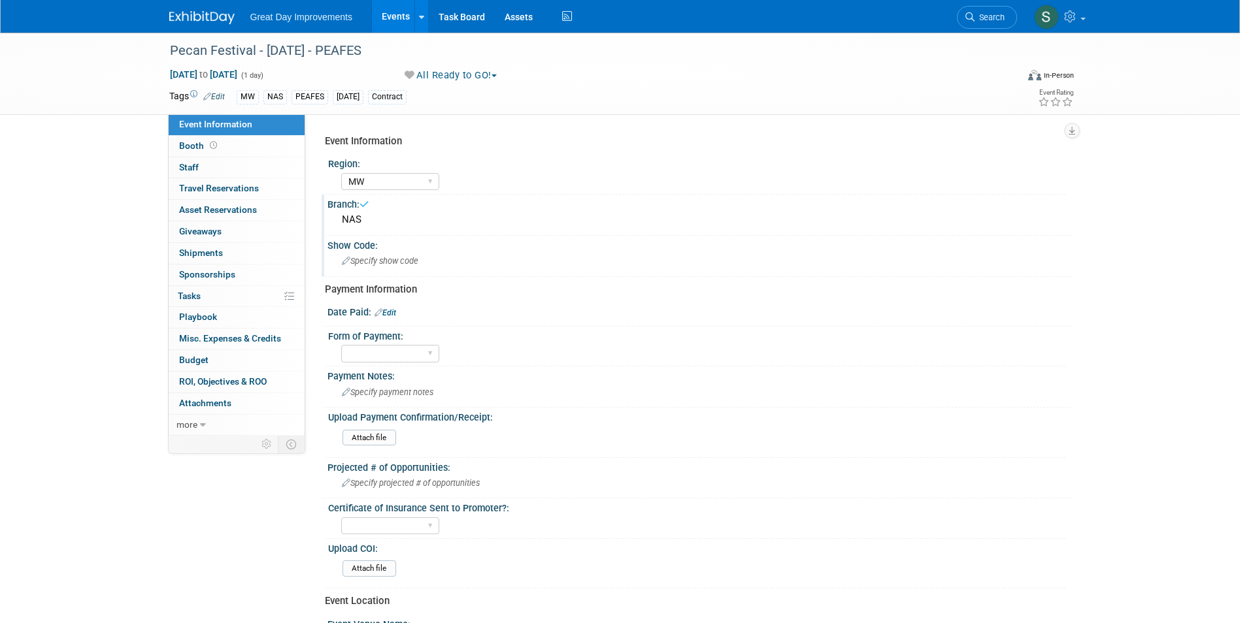
click at [465, 261] on div "Specify show code" at bounding box center [699, 261] width 724 height 20
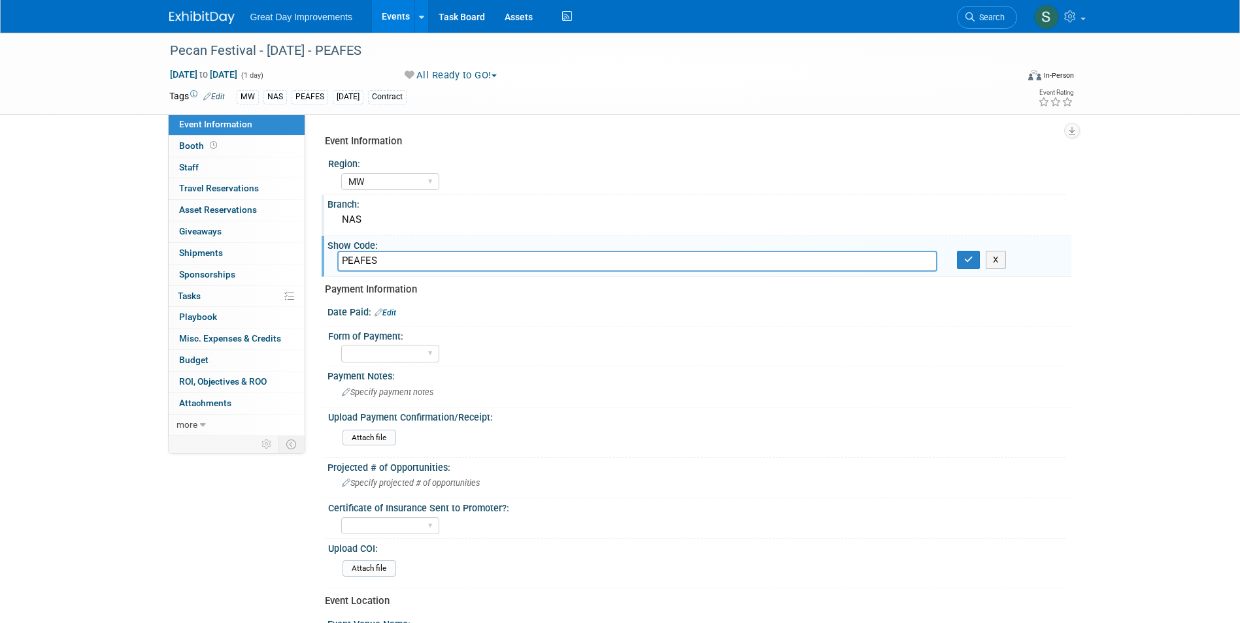
type input "PEAFES"
click at [970, 260] on icon "button" at bounding box center [968, 259] width 9 height 8
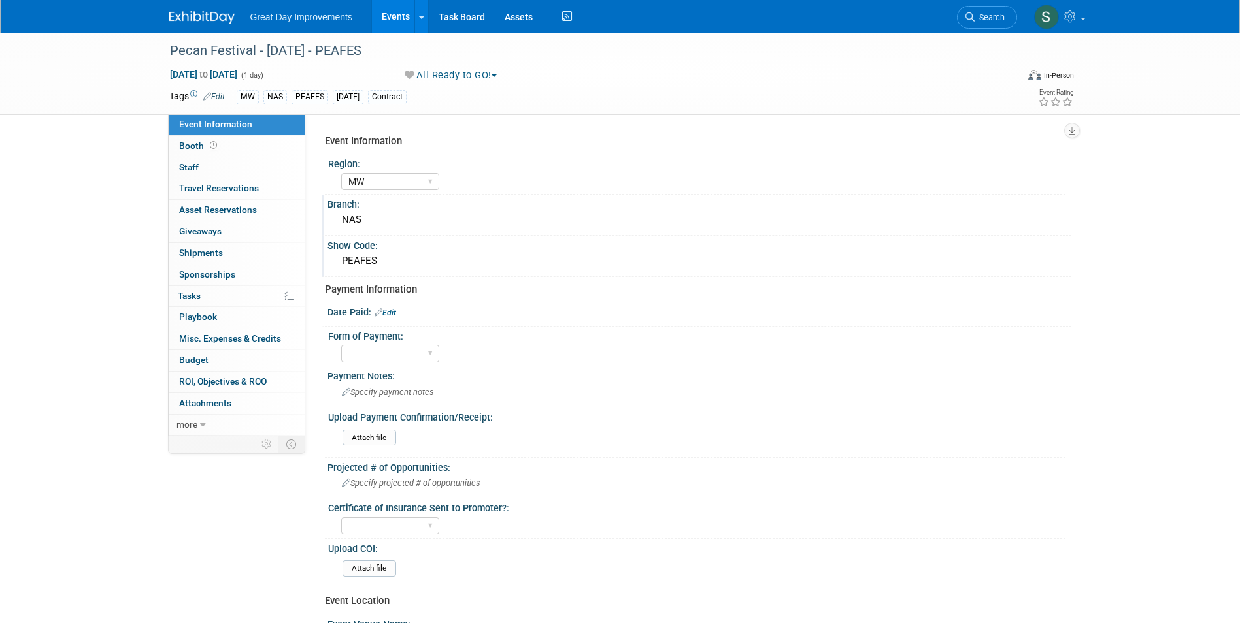
click at [192, 11] on img at bounding box center [201, 17] width 65 height 13
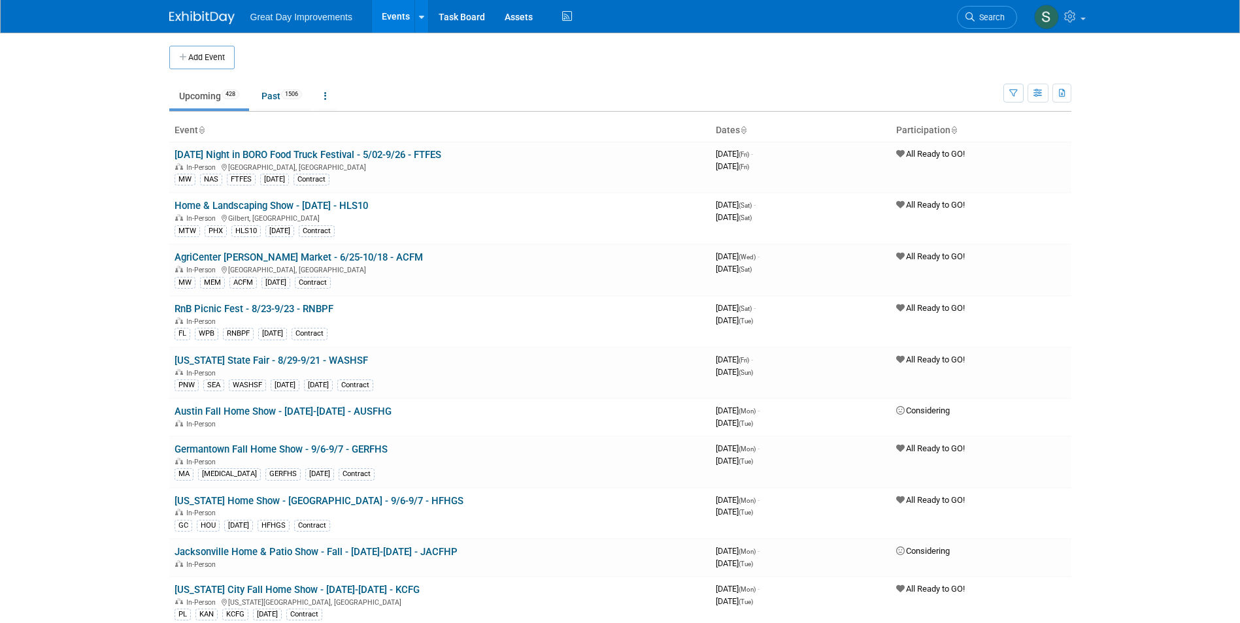
drag, startPoint x: 0, startPoint y: 0, endPoint x: 217, endPoint y: 61, distance: 225.3
click at [216, 61] on button "Add Event" at bounding box center [201, 58] width 65 height 24
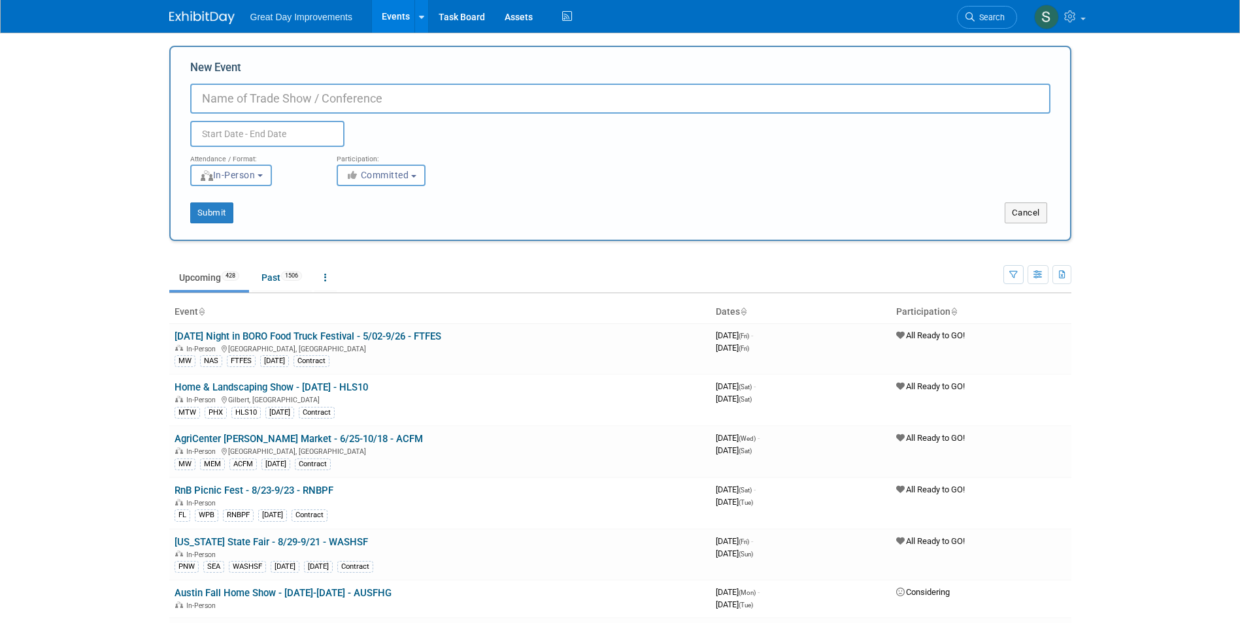
paste input "Old Timer's Day"
type input "Old Timer's Day - [DATE] - OLDTD"
click at [389, 165] on button "Committed" at bounding box center [381, 176] width 89 height 22
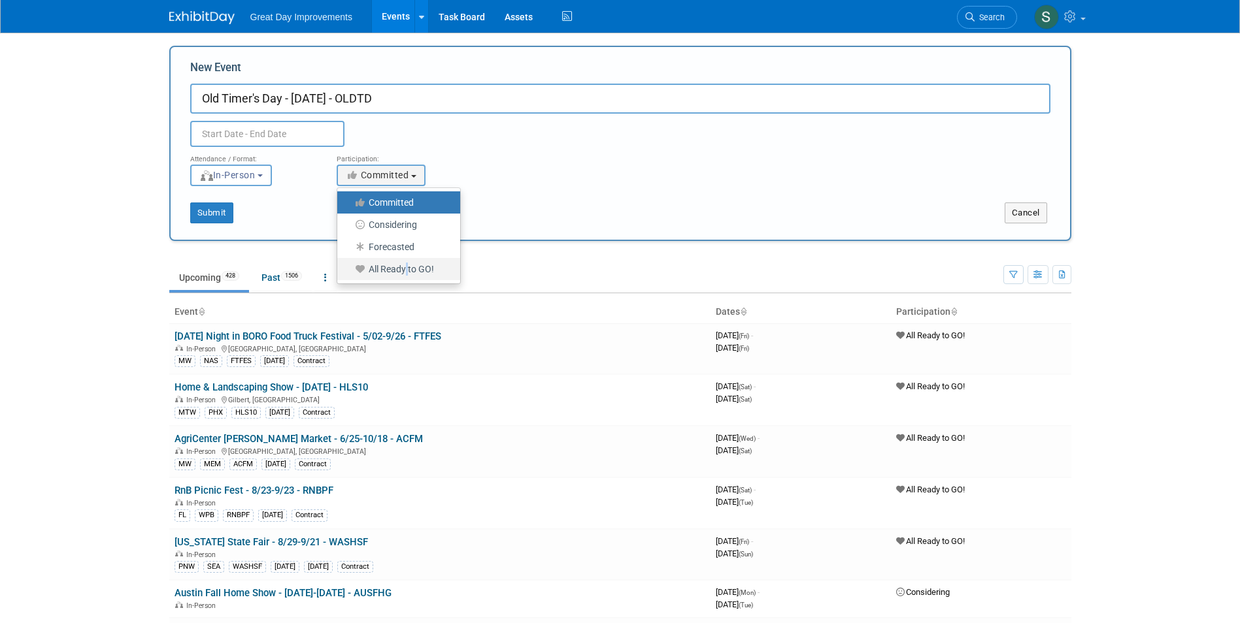
click at [406, 268] on label "All Ready to GO!" at bounding box center [395, 269] width 103 height 17
click at [386, 268] on label "All Ready to GO!" at bounding box center [395, 269] width 103 height 17
click at [349, 268] on input "All Ready to GO!" at bounding box center [344, 269] width 8 height 8
select select "102"
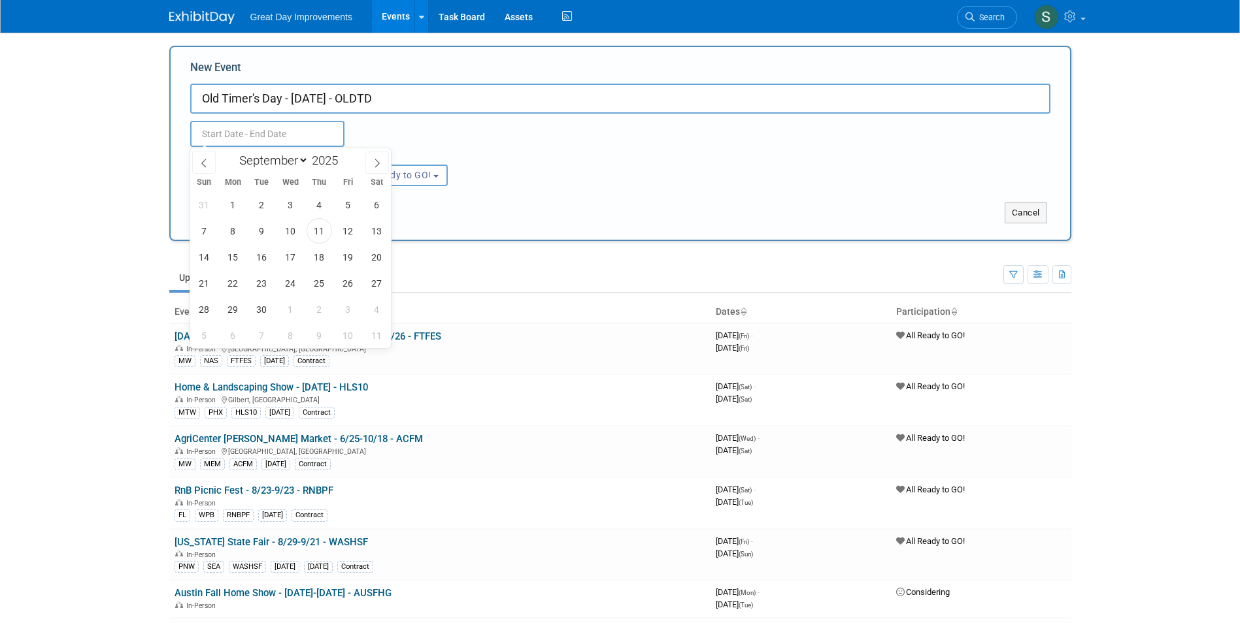
click at [284, 131] on input "text" at bounding box center [267, 134] width 154 height 26
click at [374, 167] on icon at bounding box center [376, 163] width 9 height 9
select select "9"
click at [378, 208] on span "4" at bounding box center [376, 204] width 25 height 25
type input "[DATE] to [DATE]"
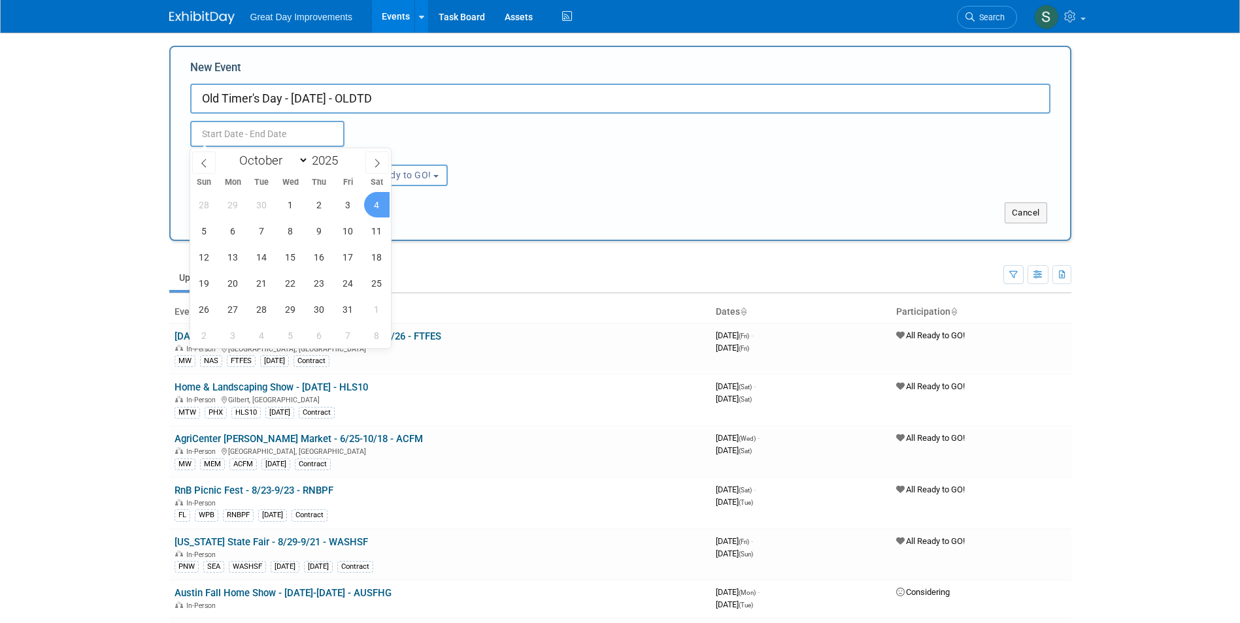
type input "[DATE] to [DATE]"
click at [506, 212] on div "Submit" at bounding box center [358, 213] width 374 height 21
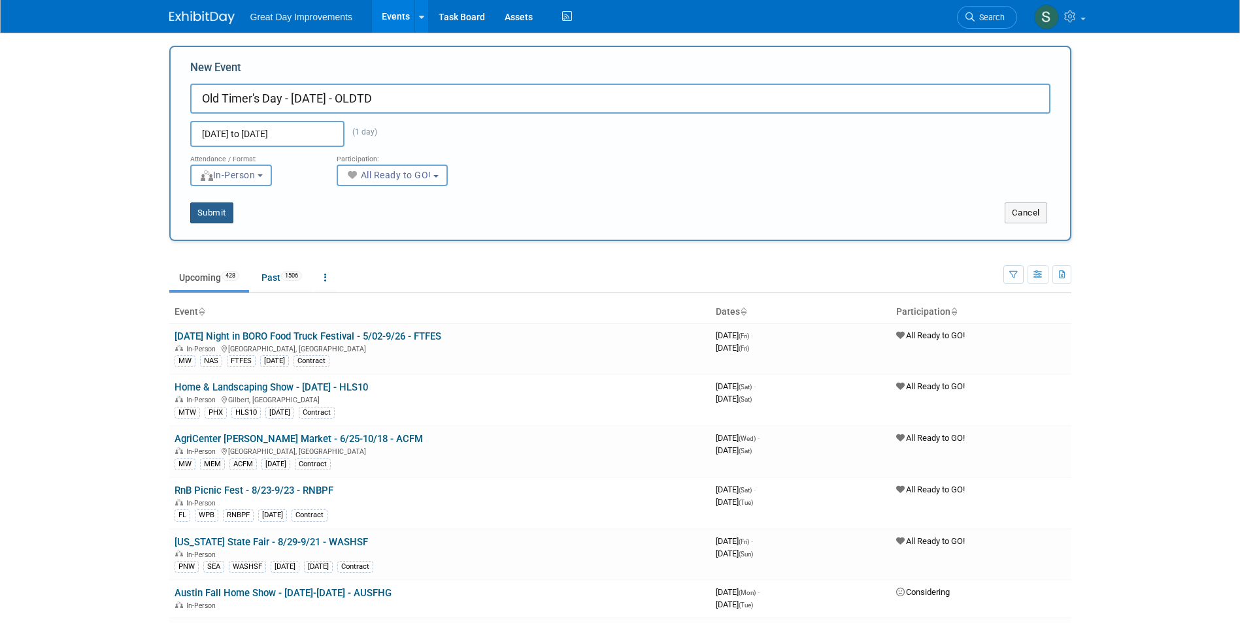
click at [228, 208] on button "Submit" at bounding box center [211, 213] width 43 height 21
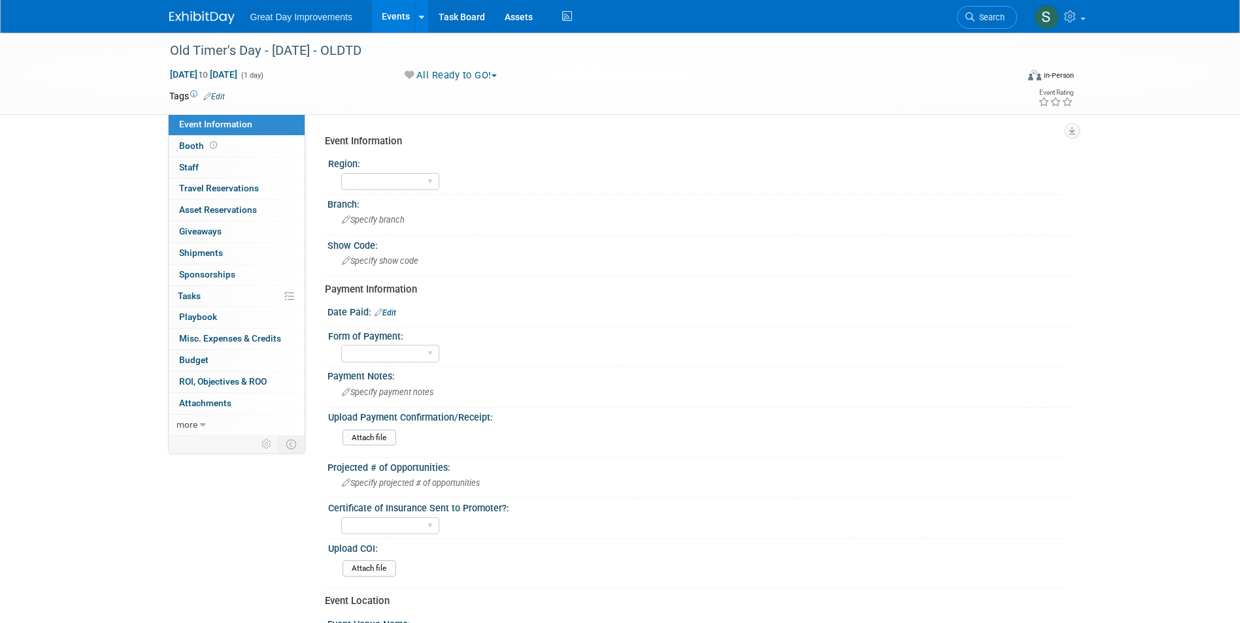
click at [216, 98] on link "Edit" at bounding box center [214, 96] width 22 height 9
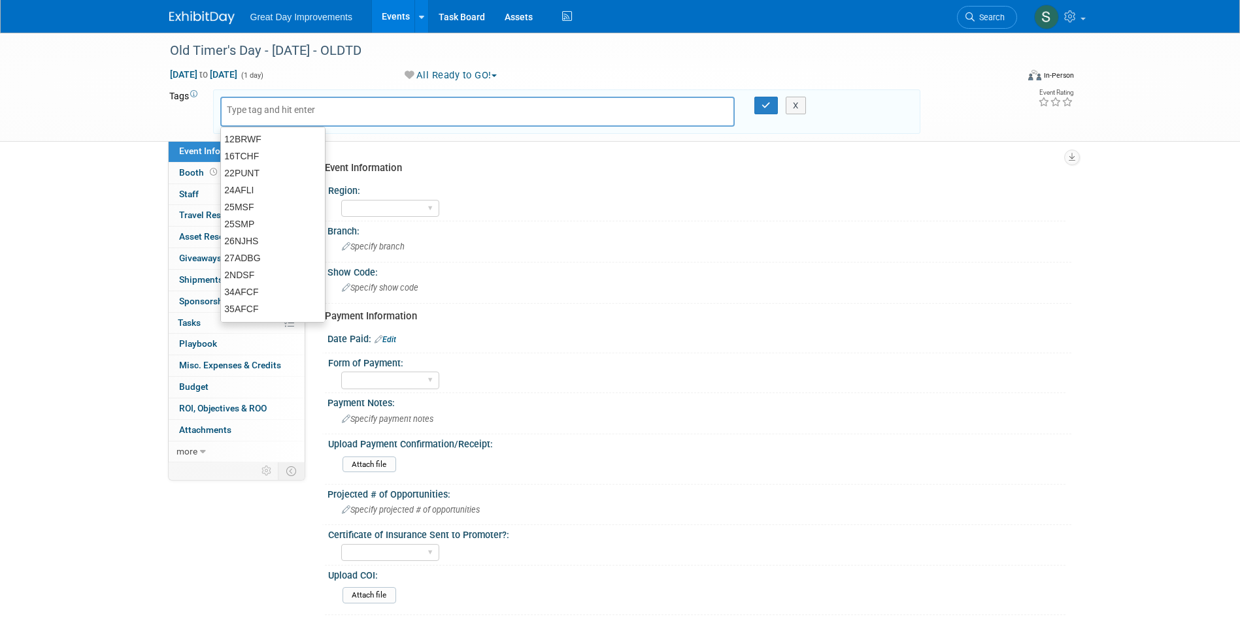
click at [276, 114] on input "text" at bounding box center [279, 109] width 105 height 13
type input "MW"
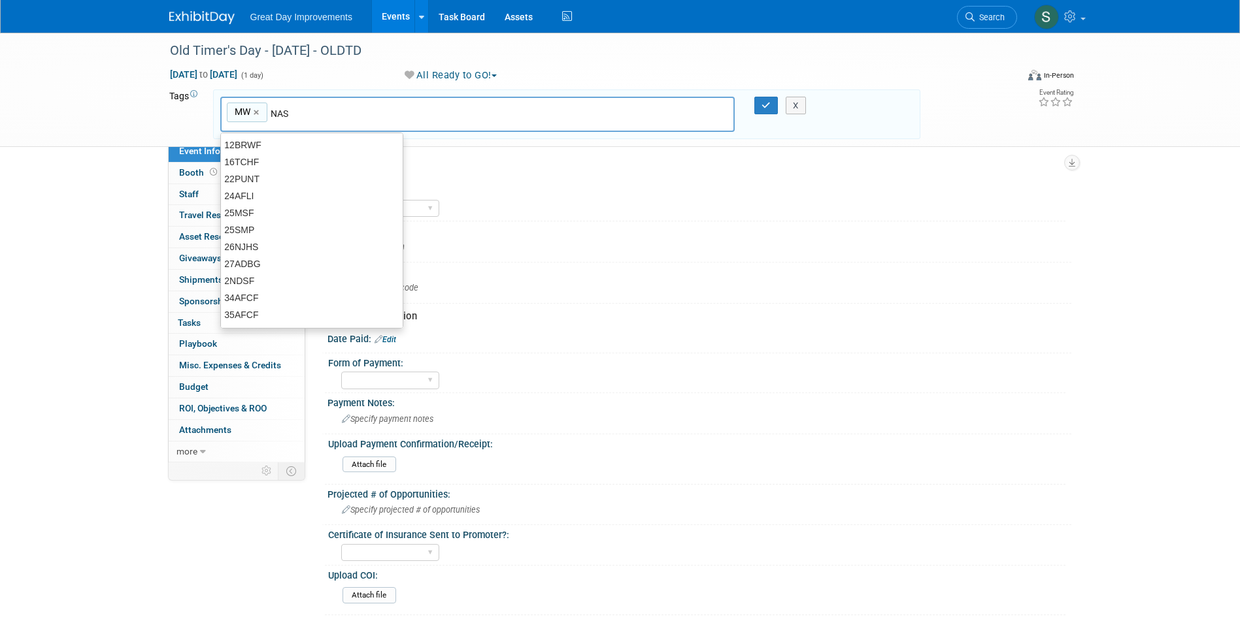
type input "NAS"
type input "MW, NAS"
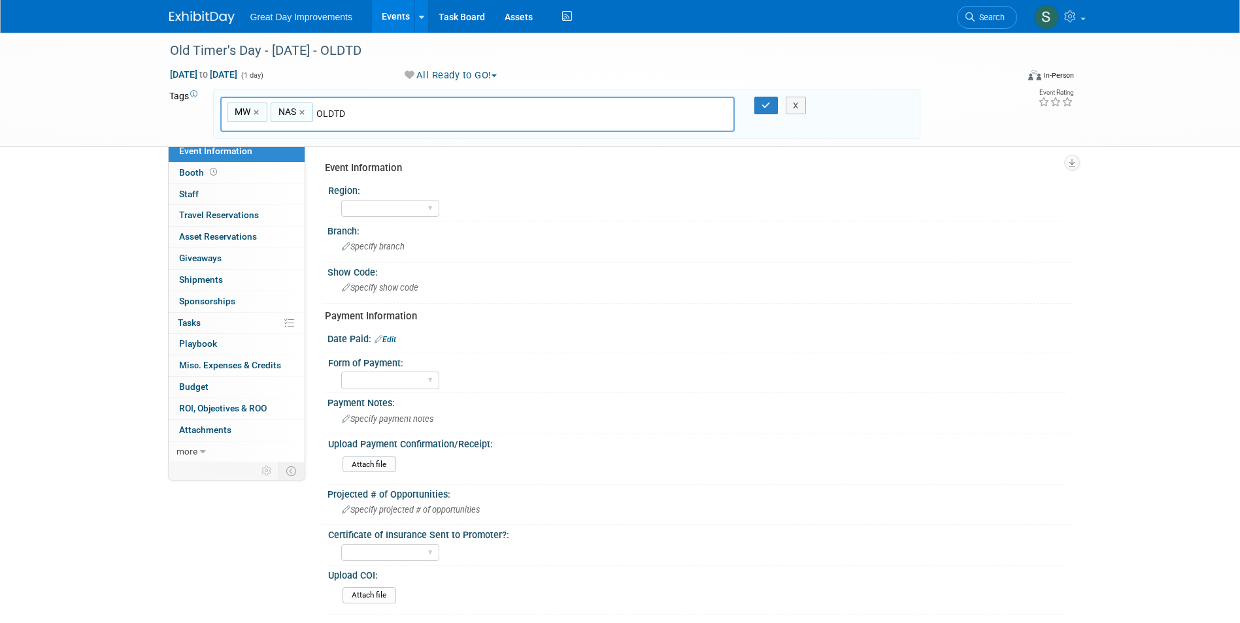
type input "OLDTD"
type input "MW, NAS, OLDTD"
type input "[DATE]"
type input "MW, NAS, OLDTD, OCT25"
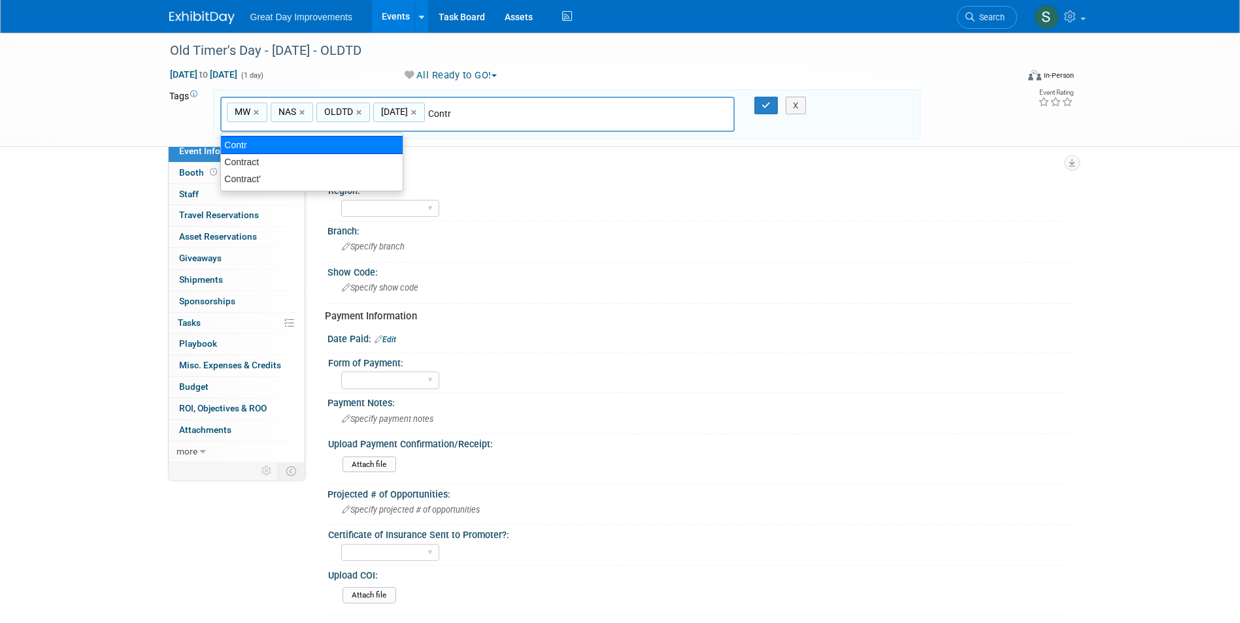
type input "Contract"
type input "MW, NAS, OLDTD, OCT25, Contract"
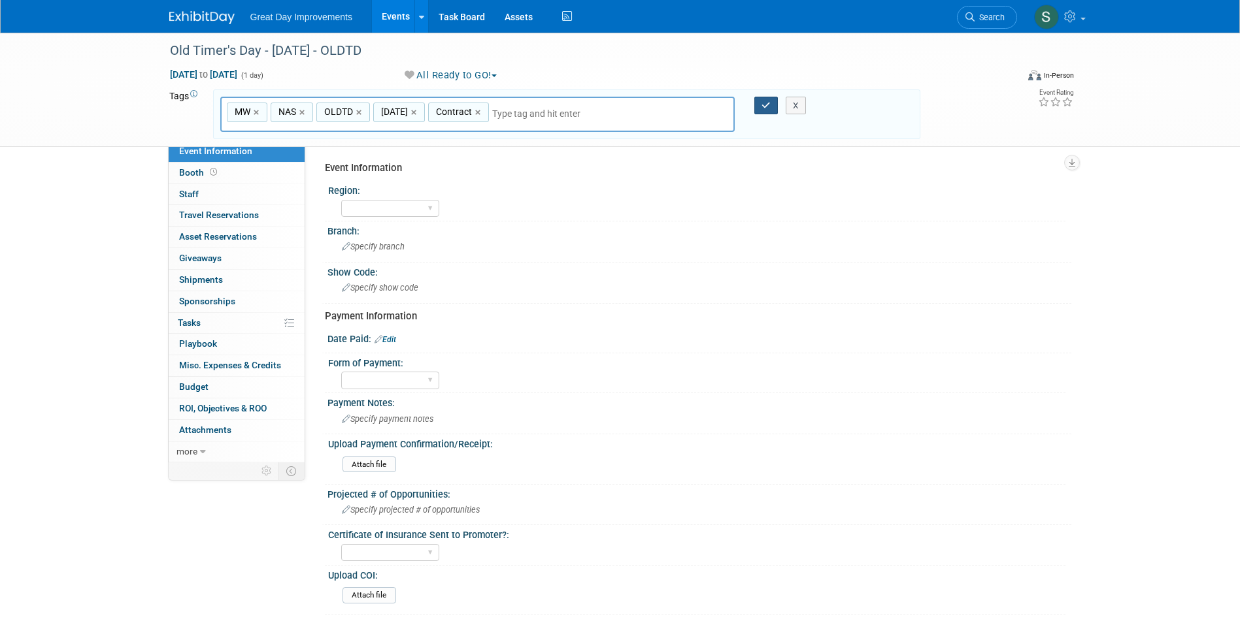
click at [766, 105] on icon "button" at bounding box center [765, 105] width 9 height 8
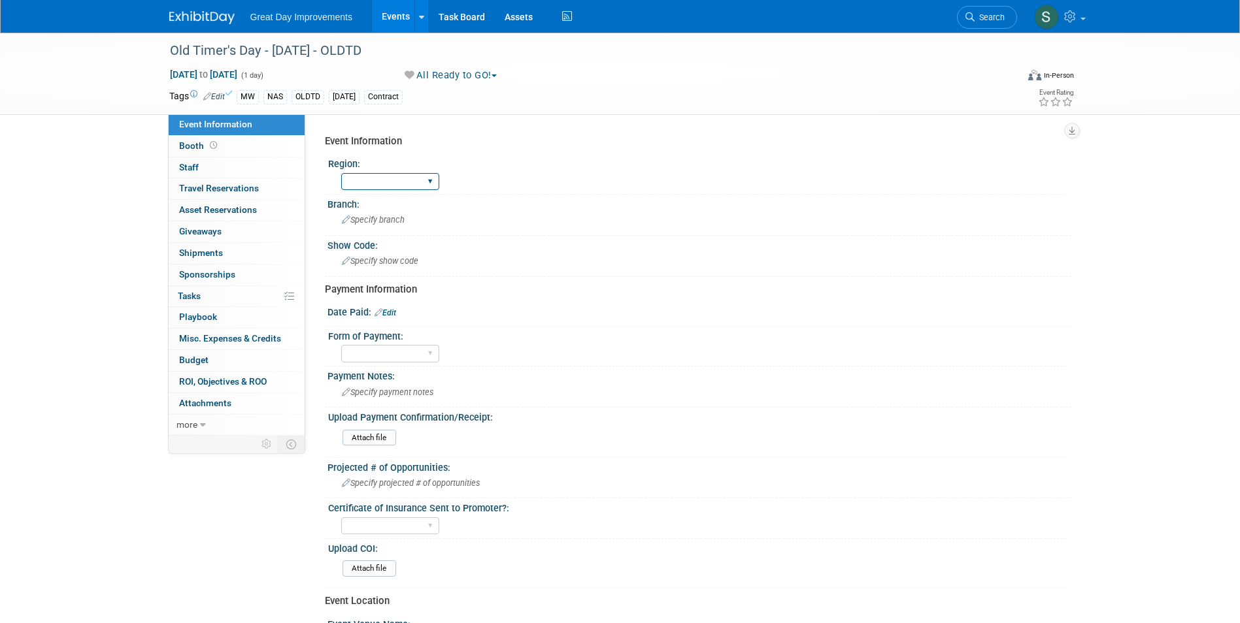
click at [397, 179] on select "GC MA MW MTW NE NEW OV PL PNW SA SE SC UMW FL" at bounding box center [390, 182] width 98 height 18
select select "MW"
click at [341, 173] on select "GC MA MW MTW NE NEW OV PL PNW SA SE SC UMW FL" at bounding box center [390, 182] width 98 height 18
click at [378, 220] on span "Specify branch" at bounding box center [373, 220] width 63 height 10
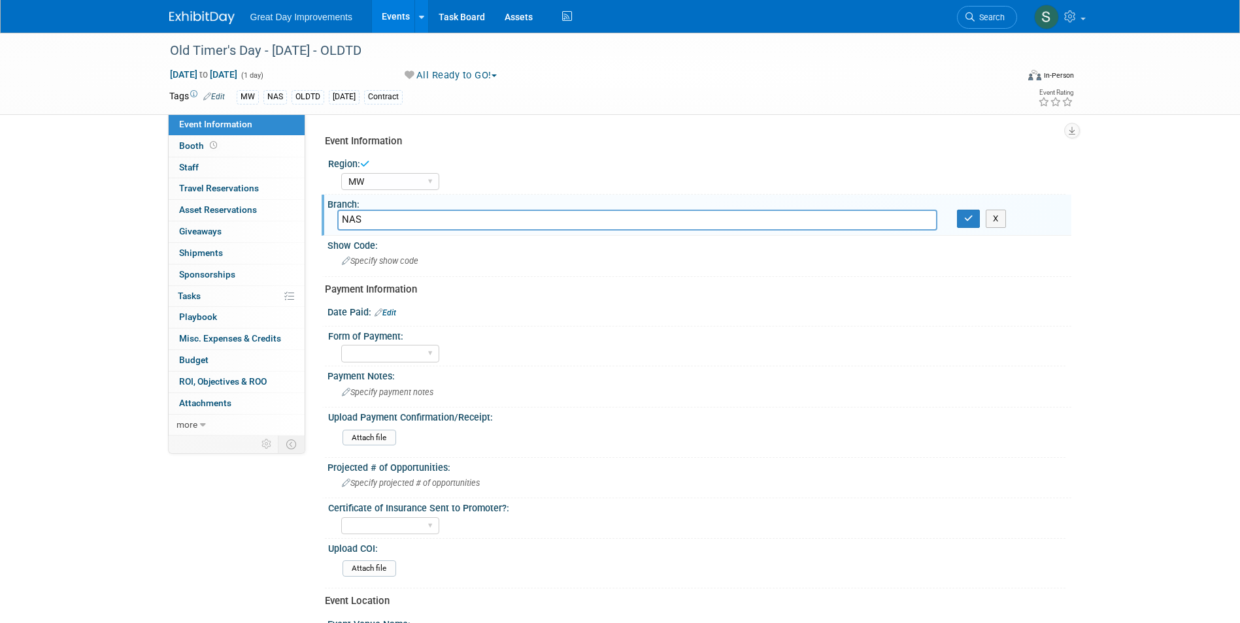
type input "NAS"
click at [958, 223] on button "button" at bounding box center [969, 219] width 24 height 18
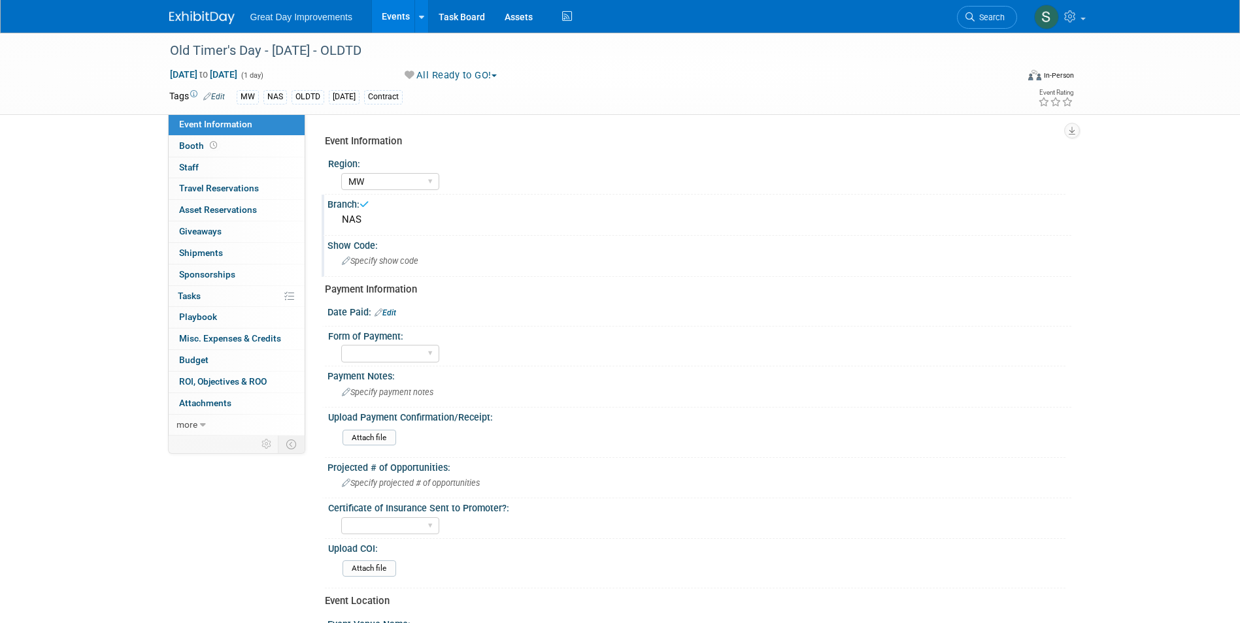
click at [553, 257] on div "Specify show code" at bounding box center [699, 261] width 724 height 20
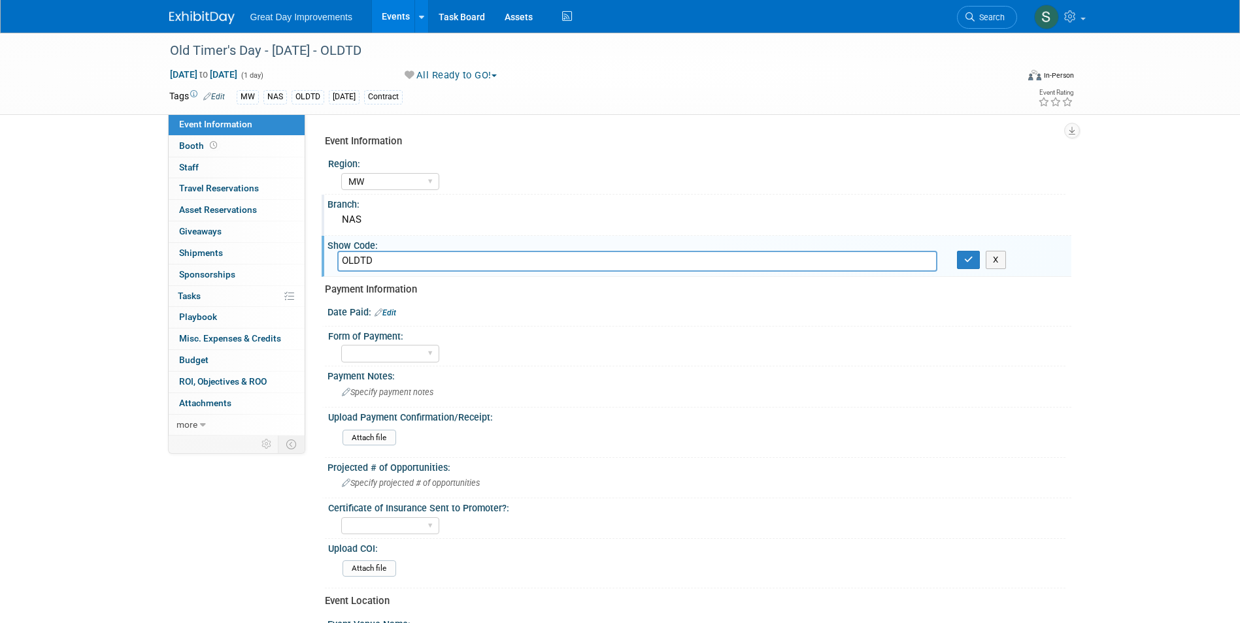
type input "OLDTD"
click at [970, 259] on icon "button" at bounding box center [968, 259] width 9 height 8
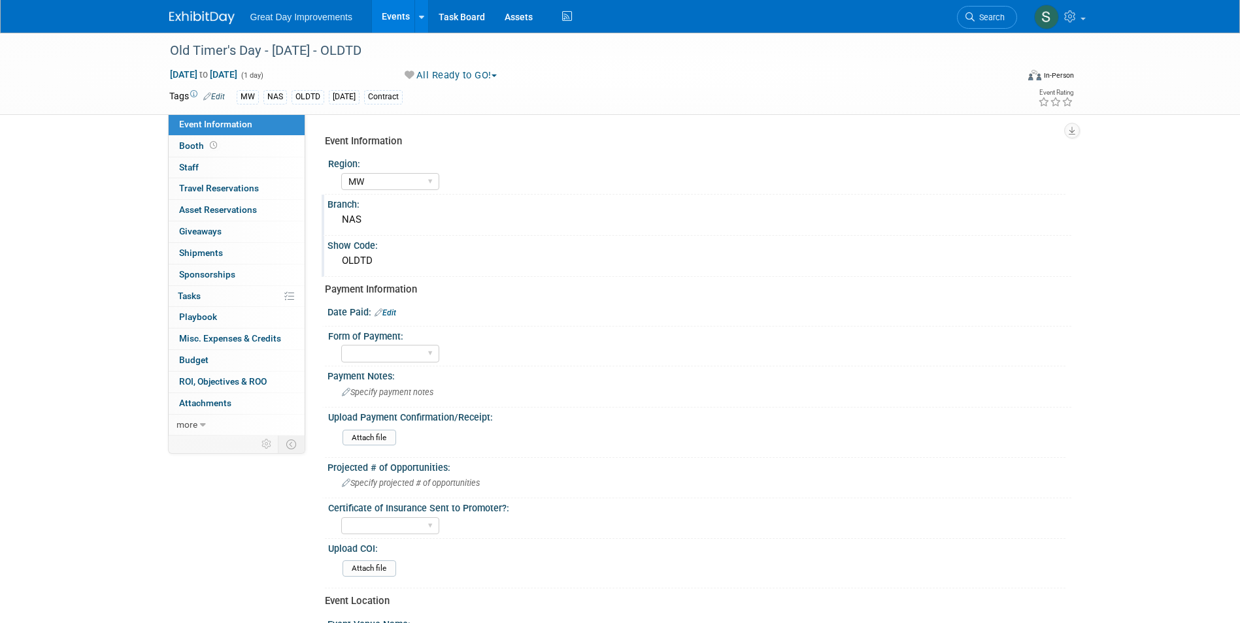
click at [214, 15] on img at bounding box center [201, 17] width 65 height 13
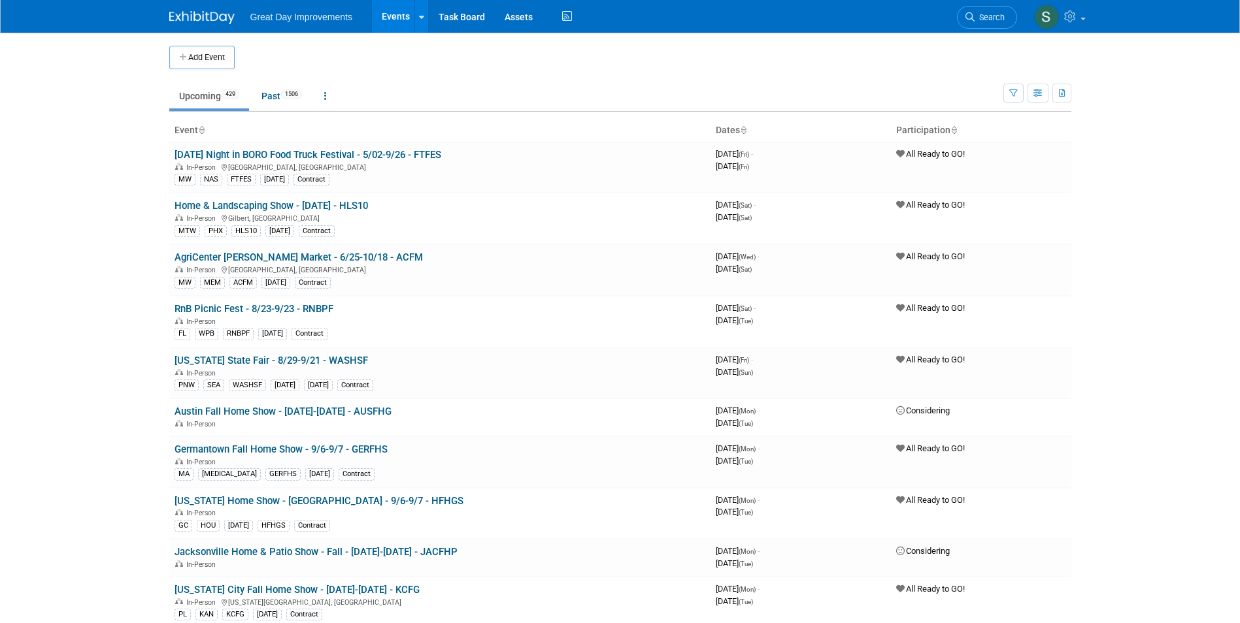
click at [214, 61] on button "Add Event" at bounding box center [201, 58] width 65 height 24
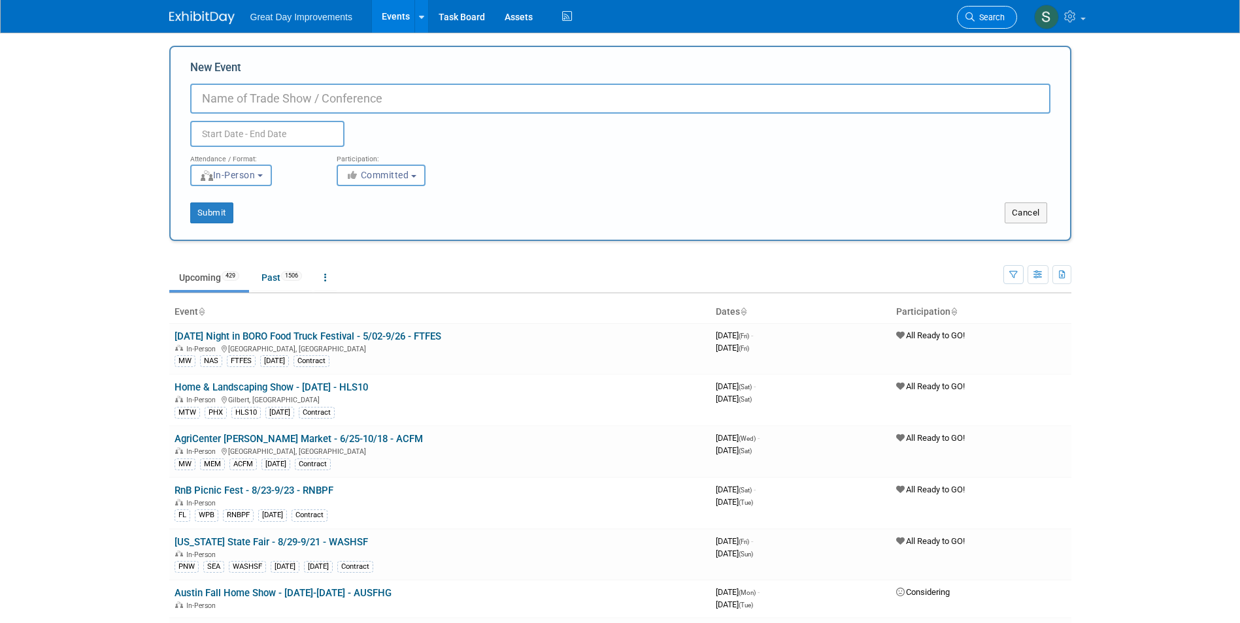
click at [992, 18] on span "Search" at bounding box center [989, 17] width 30 height 10
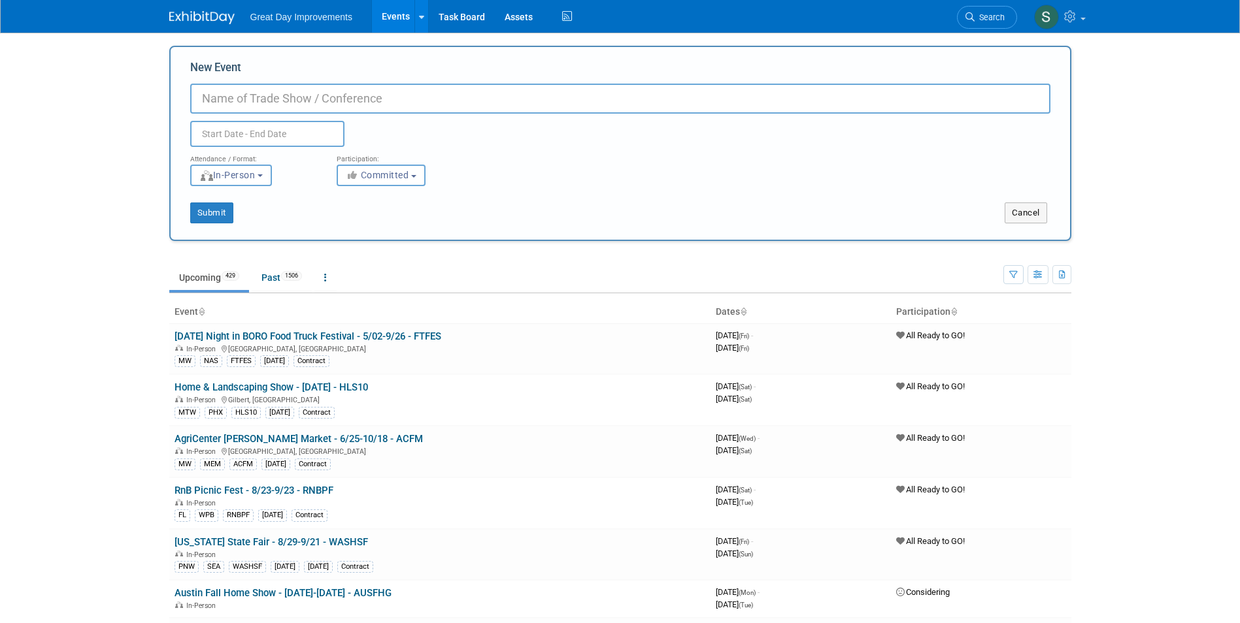
paste input "Tullahoma Fall Craft Fair"
type input "Tullahoma Fall Craft Fair - [DATE] - TULFCF"
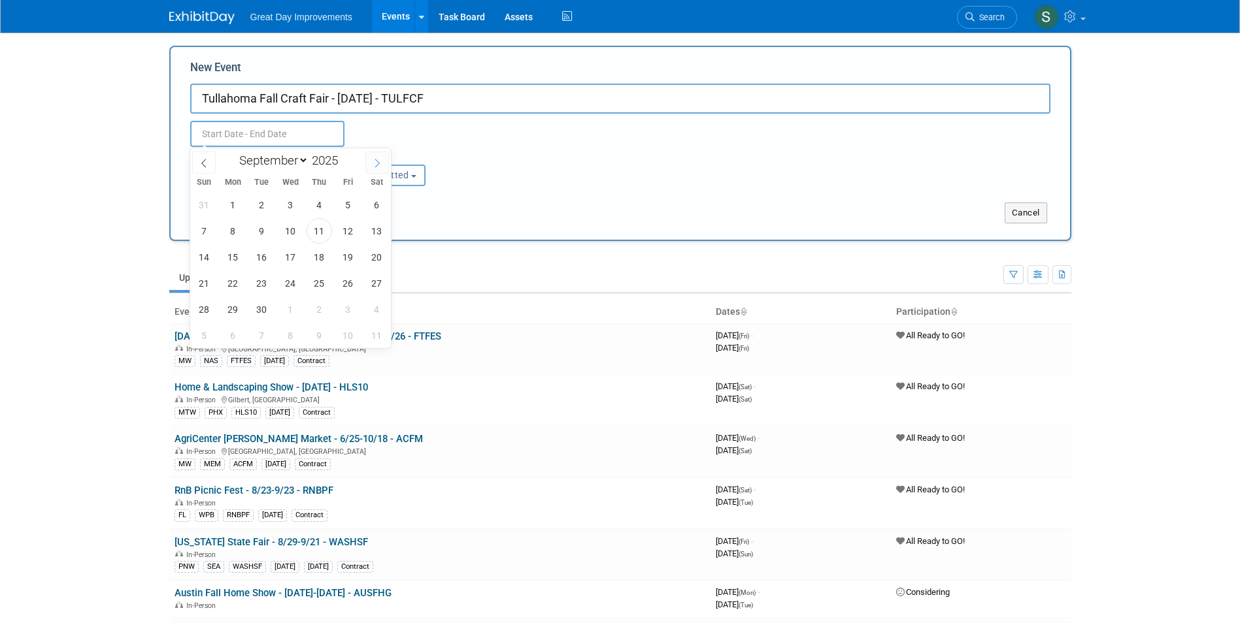
click at [376, 161] on icon at bounding box center [376, 163] width 9 height 9
select select "9"
click at [202, 263] on span "12" at bounding box center [203, 256] width 25 height 25
type input "[DATE] to [DATE]"
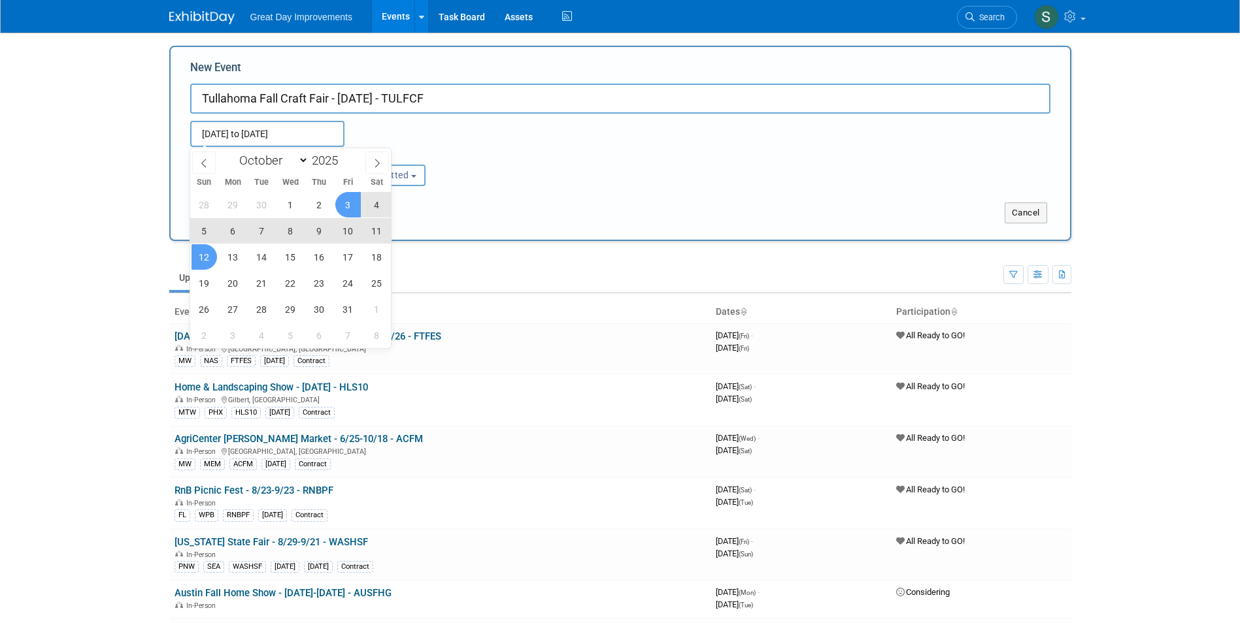
click at [414, 173] on button "Committed" at bounding box center [381, 176] width 89 height 22
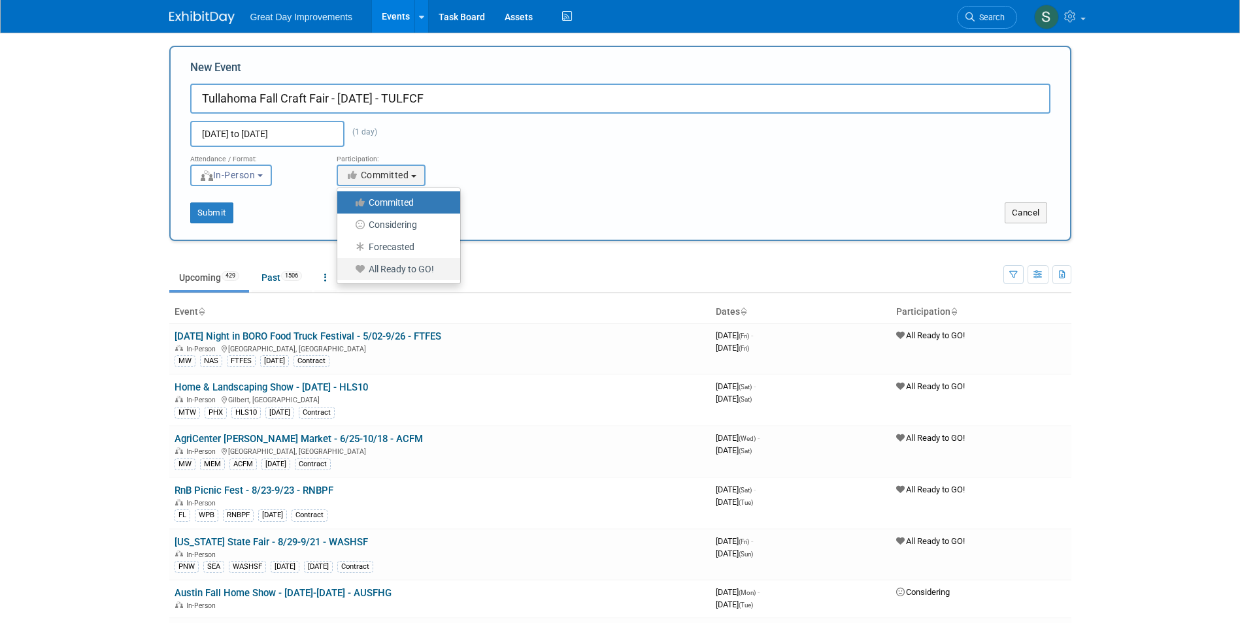
click at [410, 272] on label "All Ready to GO!" at bounding box center [395, 269] width 103 height 17
click at [349, 272] on input "All Ready to GO!" at bounding box center [344, 269] width 8 height 8
select select "102"
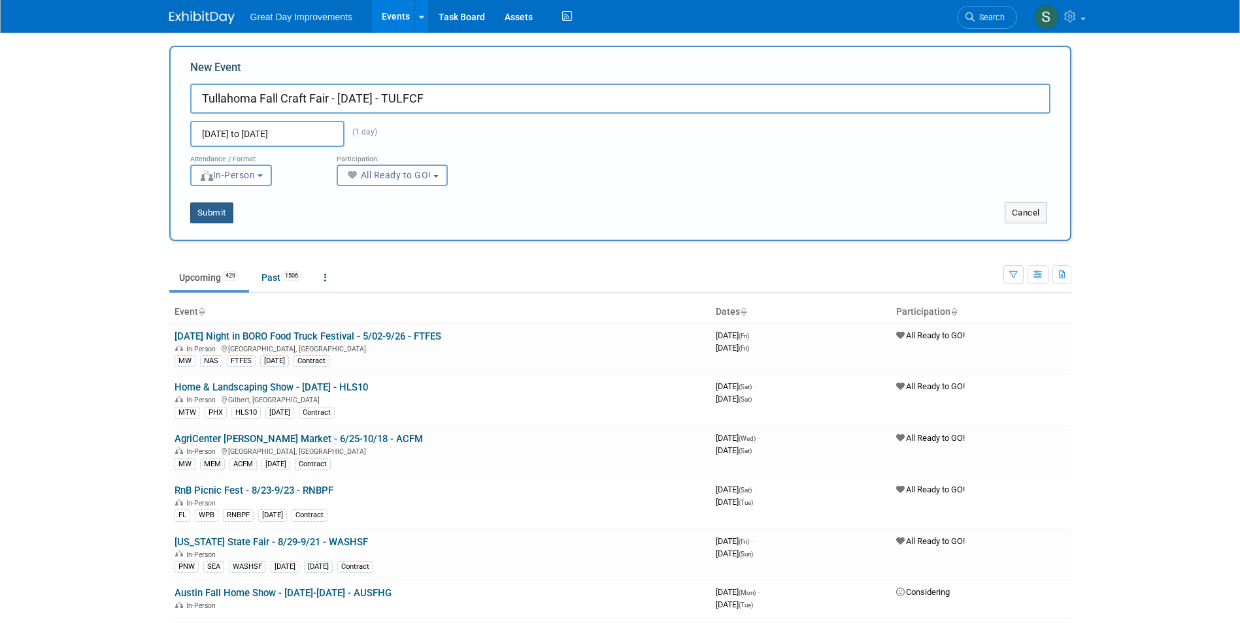
click at [212, 213] on button "Submit" at bounding box center [211, 213] width 43 height 21
type input "Tullahoma Fall Craft Fair - [DATE] - TULFCF"
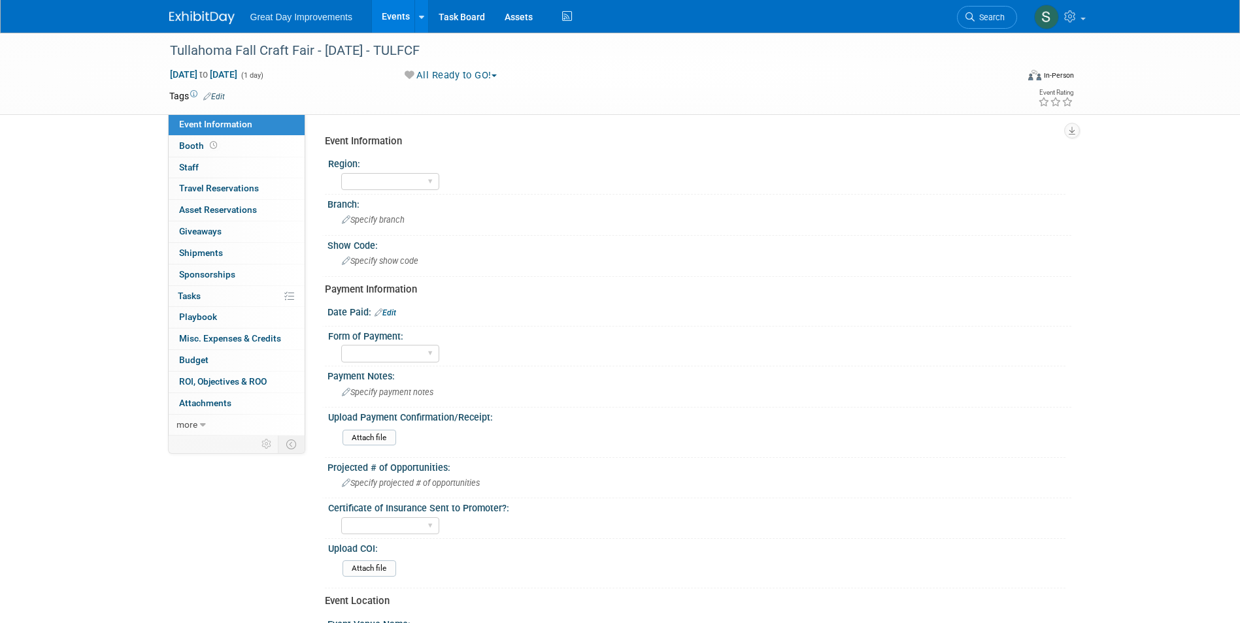
click at [216, 97] on link "Edit" at bounding box center [214, 96] width 22 height 9
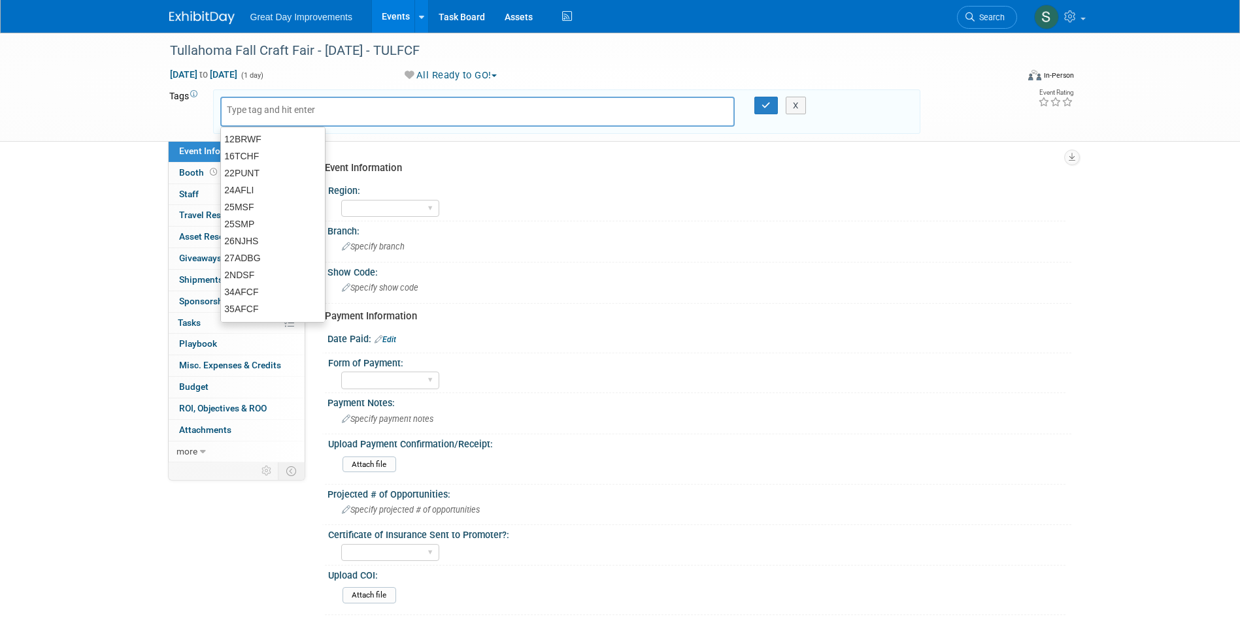
click at [265, 120] on div at bounding box center [477, 112] width 515 height 30
click at [247, 110] on input "text" at bounding box center [279, 109] width 105 height 13
type input "MW"
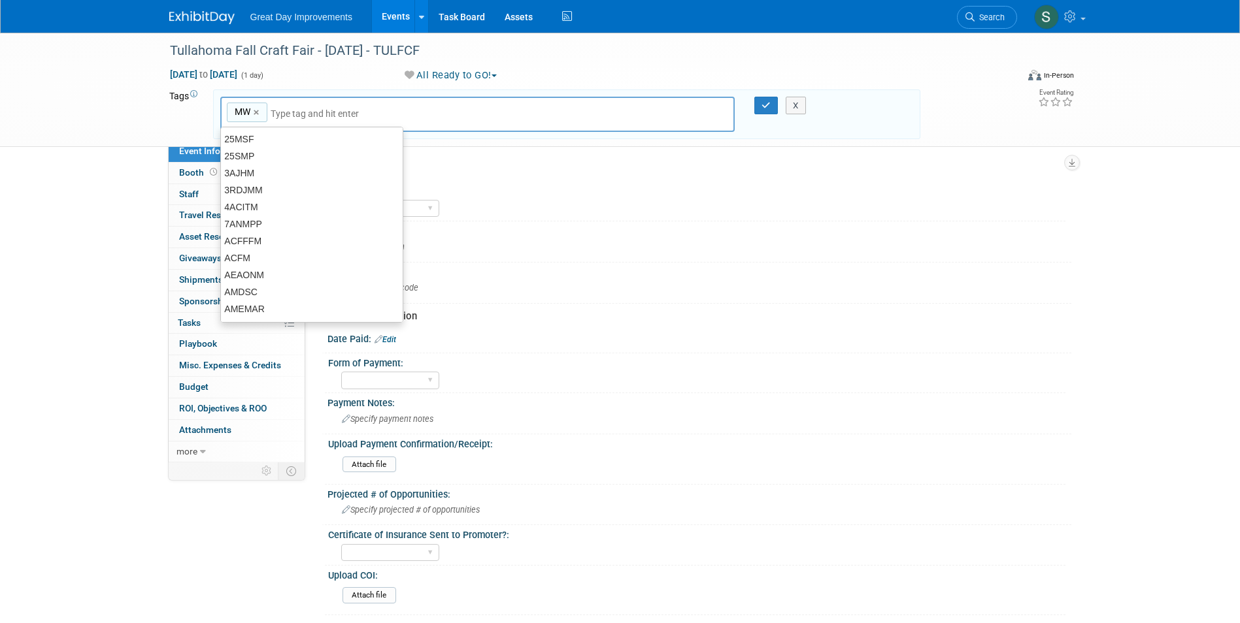
type input "MW"
type input "NAS"
type input "MW, NAS"
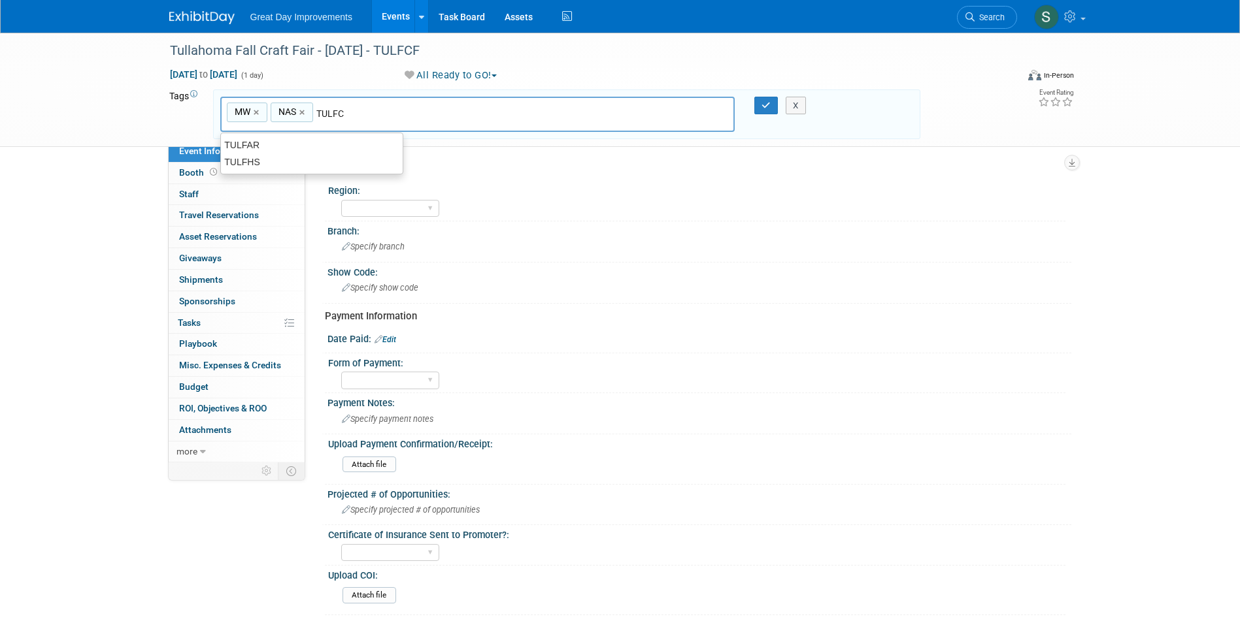
type input "TULFCF"
type input "MW, NAS, TULFCF"
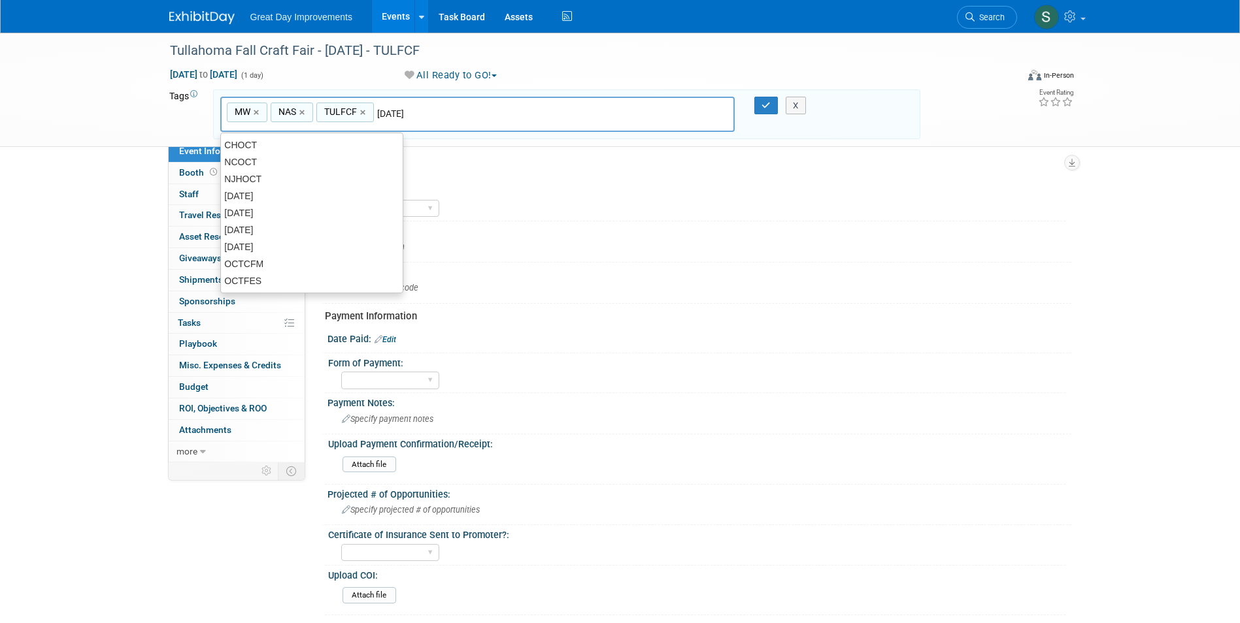
type input "[DATE]"
type input "MW, NAS, TULFCF, [DATE]"
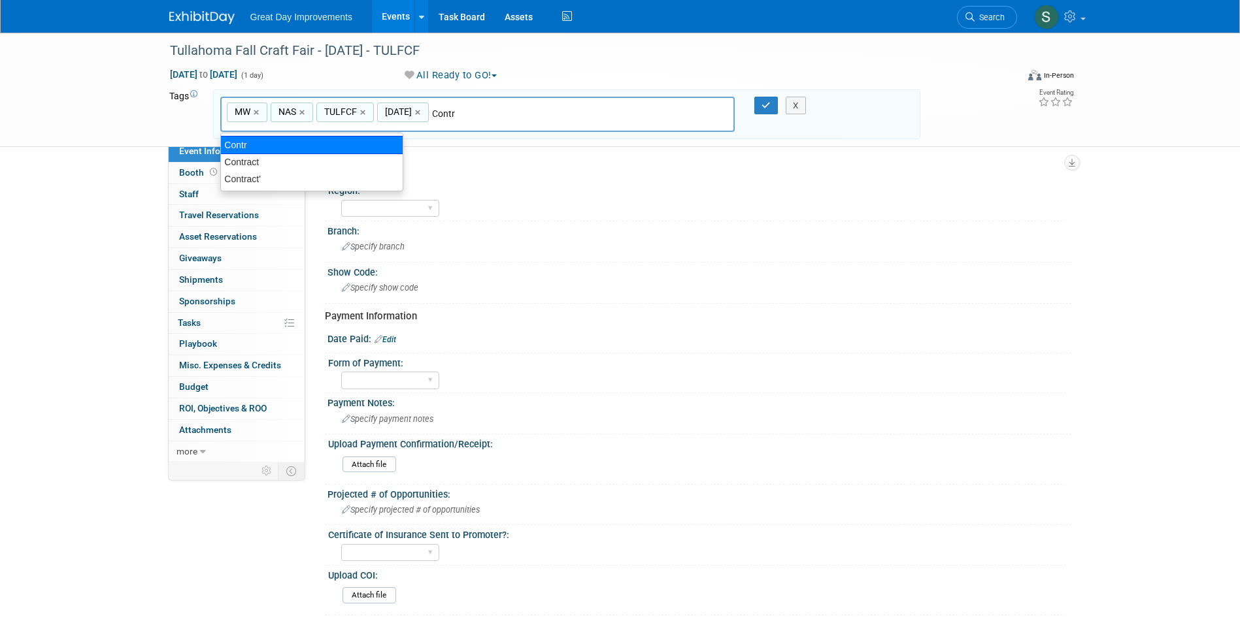
type input "Contract"
type input "MW, NAS, TULFCF, [DATE], Contract"
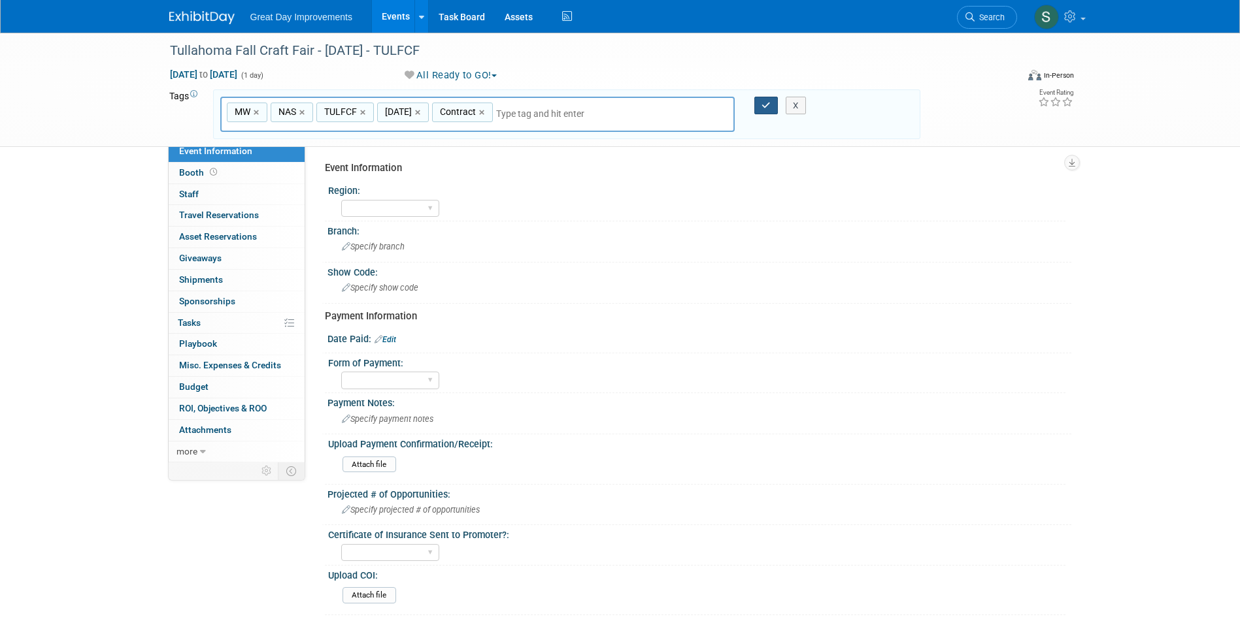
click at [765, 105] on icon "button" at bounding box center [765, 105] width 9 height 8
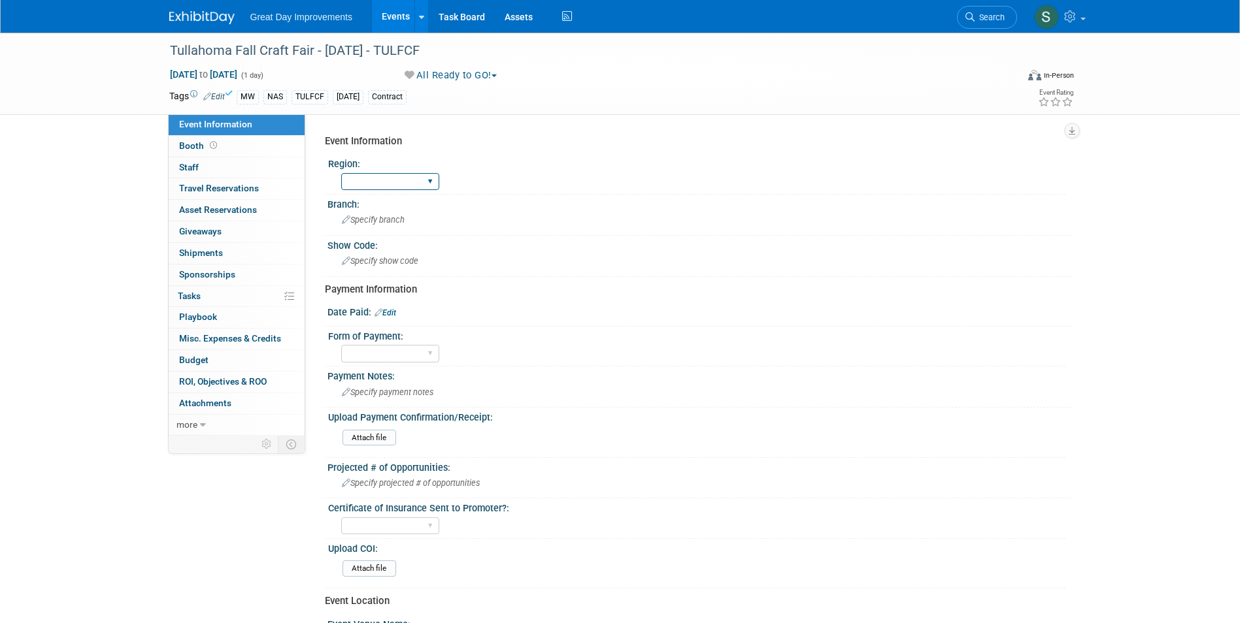
click at [395, 182] on select "GC MA MW MTW NE NEW OV PL PNW SA SE SC UMW FL" at bounding box center [390, 182] width 98 height 18
select select "MW"
click at [341, 173] on select "GC MA MW MTW NE NEW OV PL PNW SA SE SC UMW FL" at bounding box center [390, 182] width 98 height 18
click at [376, 218] on span "Specify branch" at bounding box center [373, 220] width 63 height 10
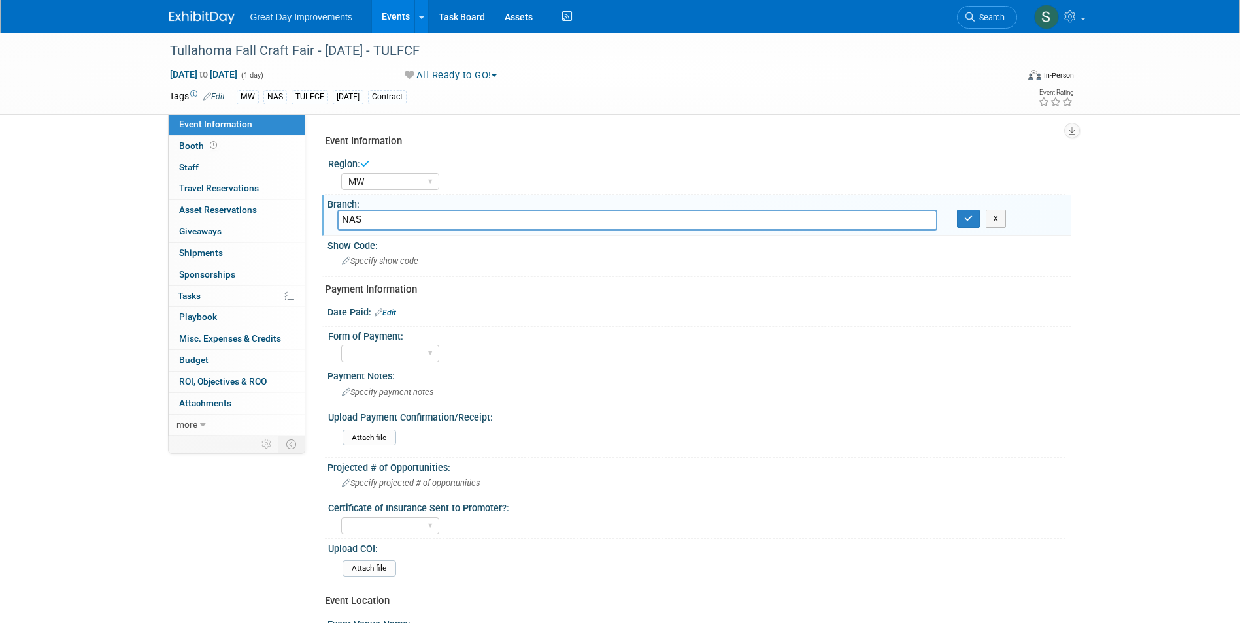
type input "NAS"
click at [970, 218] on icon "button" at bounding box center [968, 218] width 9 height 8
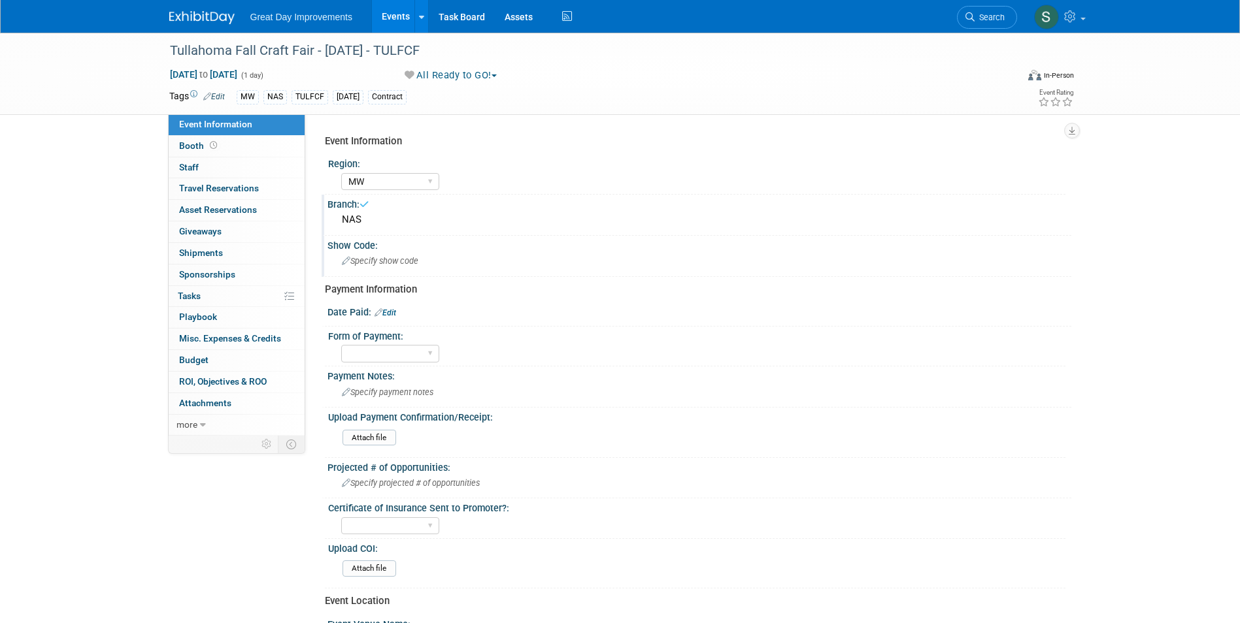
click at [406, 255] on div "Specify show code" at bounding box center [699, 261] width 724 height 20
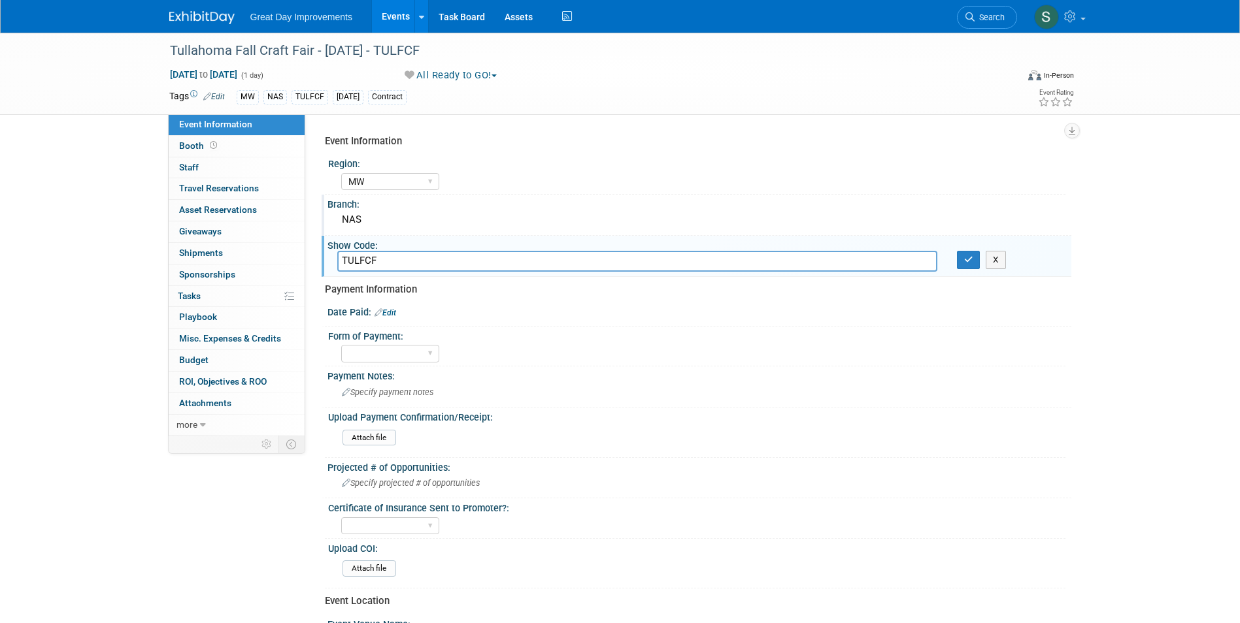
type input "TULFCF"
click at [957, 251] on button "button" at bounding box center [969, 260] width 24 height 18
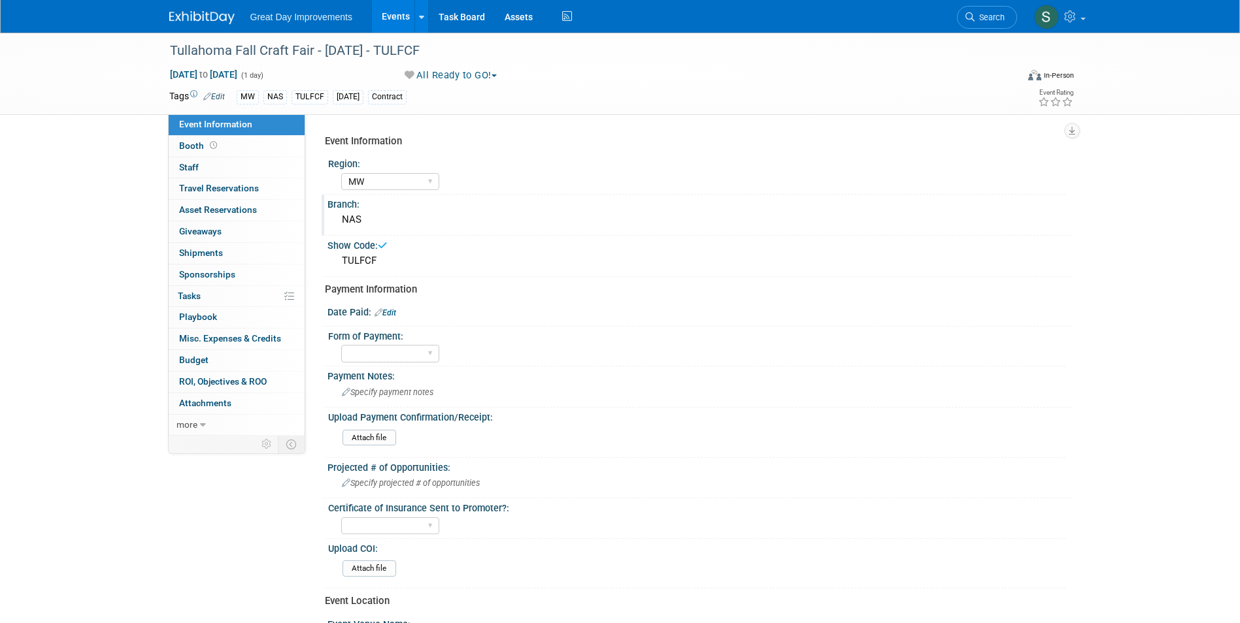
click at [190, 17] on img at bounding box center [201, 17] width 65 height 13
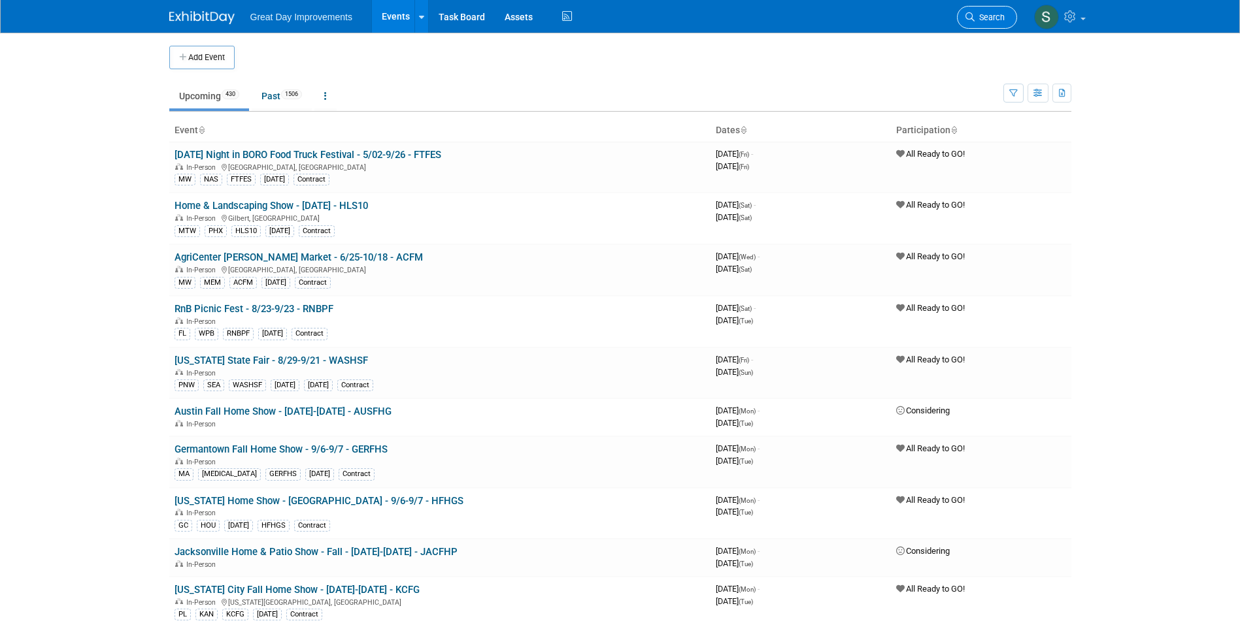
click at [997, 15] on span "Search" at bounding box center [989, 17] width 30 height 10
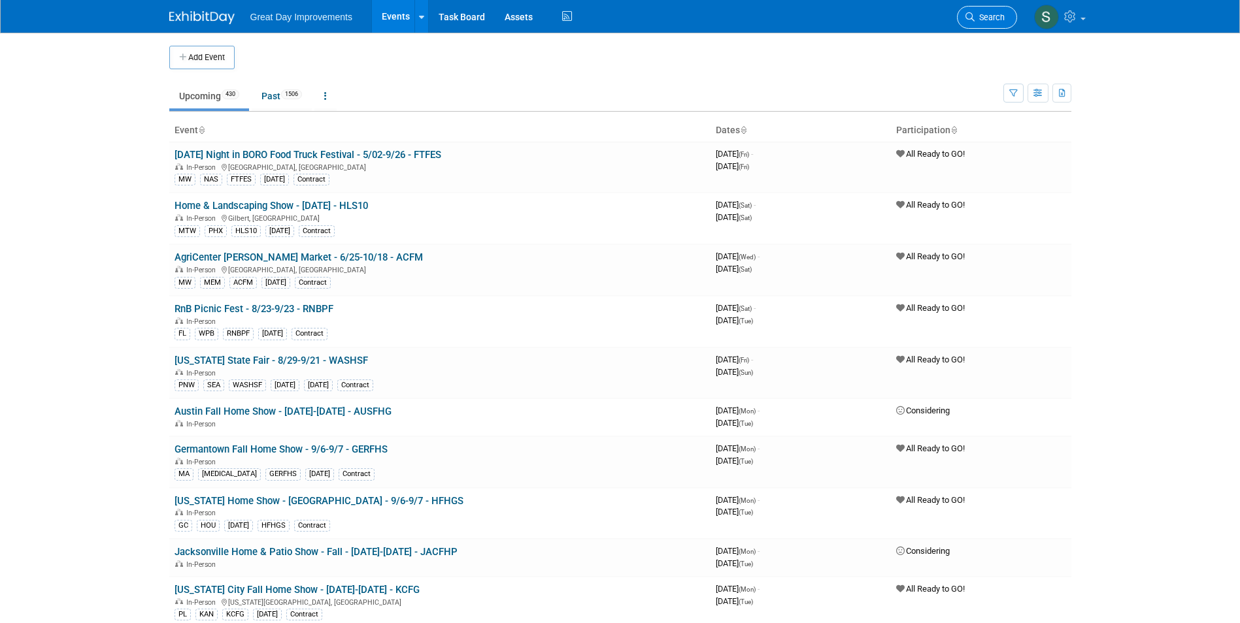
click at [980, 22] on link "Search" at bounding box center [987, 17] width 60 height 23
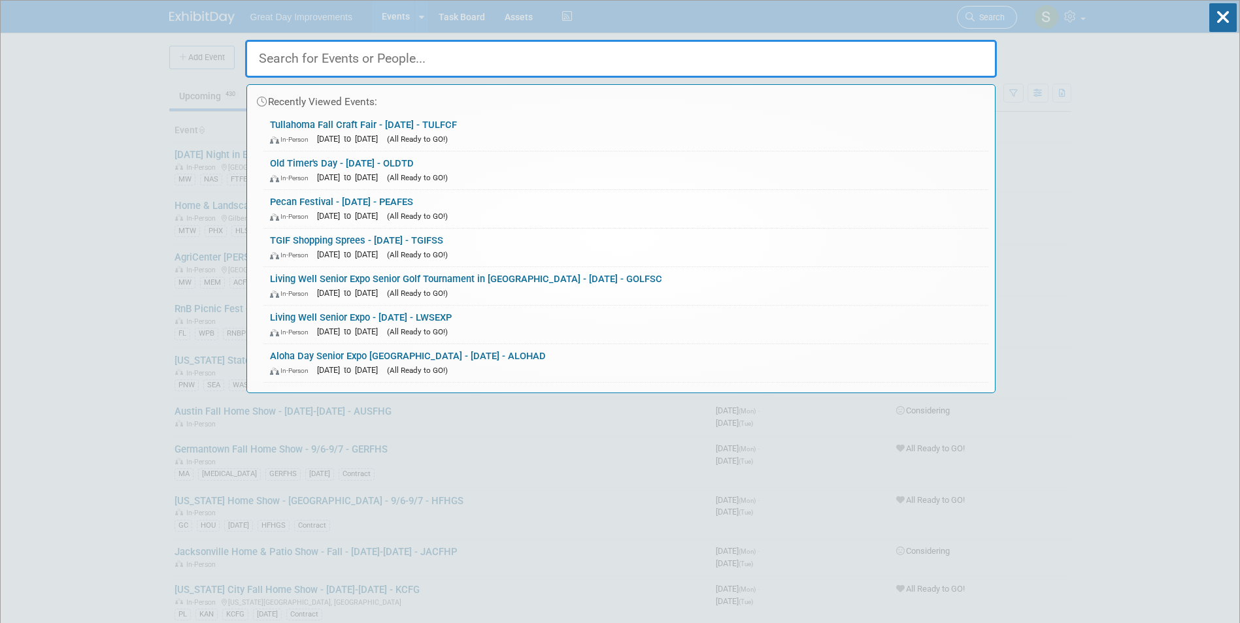
click at [980, 22] on div "Recently Viewed Events: Tullahoma Fall Craft Fair - 10/12/25 - TULFCF In-Person…" at bounding box center [620, 197] width 751 height 393
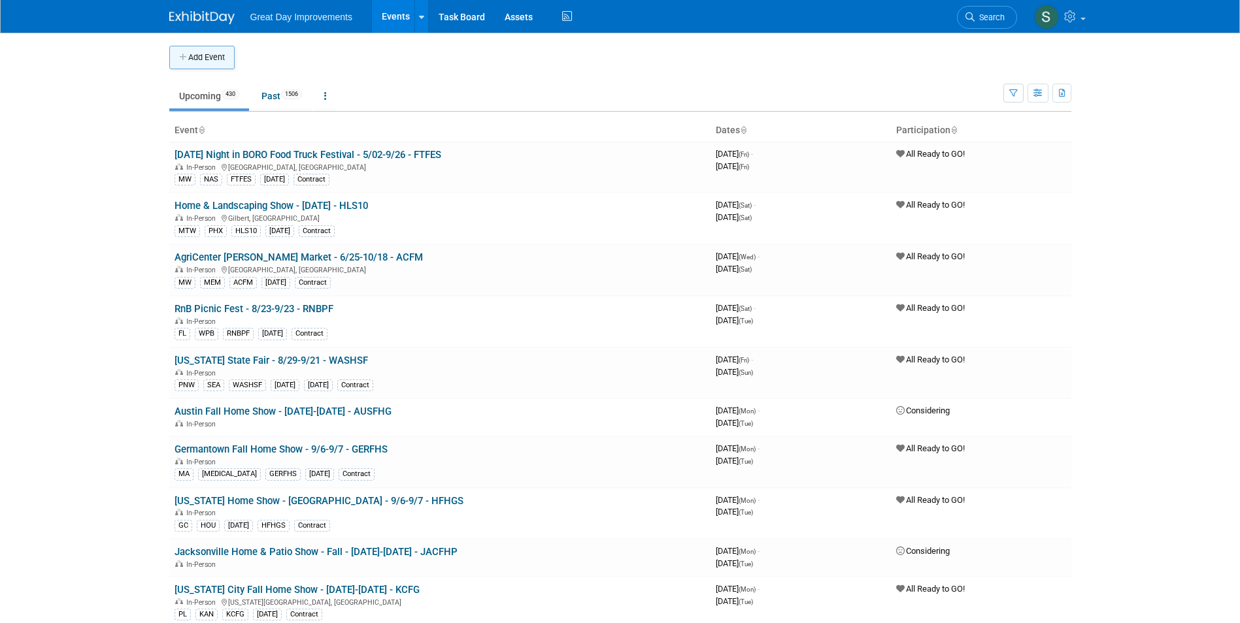
click at [196, 66] on button "Add Event" at bounding box center [201, 58] width 65 height 24
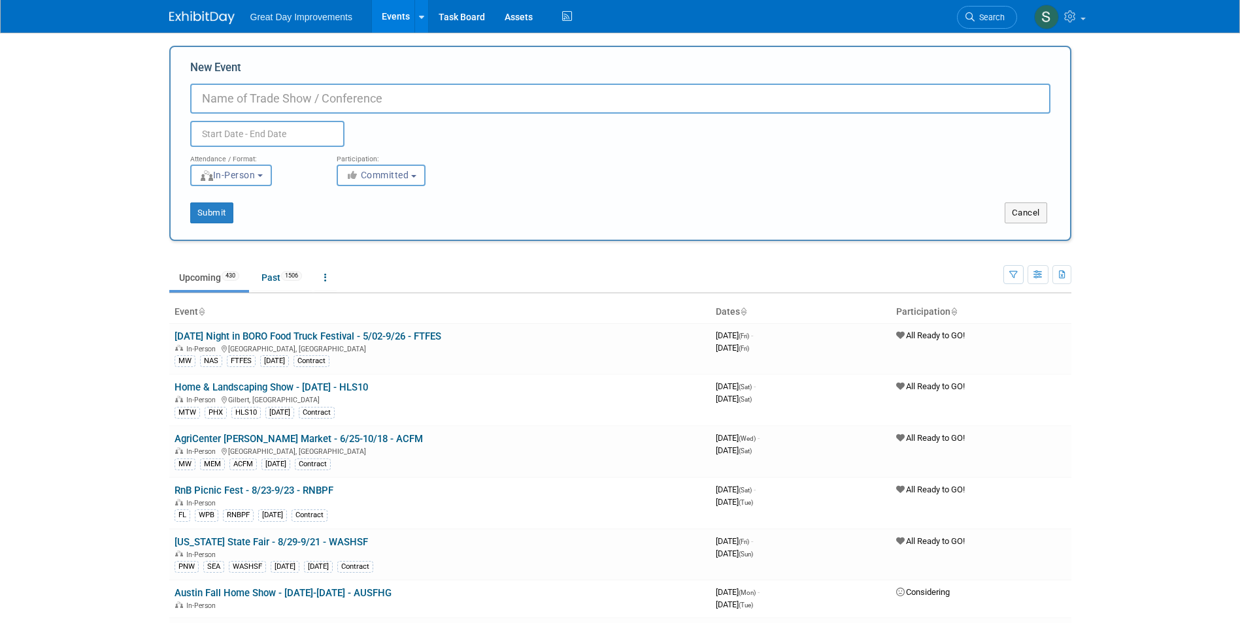
paste input "TGIF Shopping Sprees"
type input "TGIF Shopping Sprees - [DATE] - SSTGIF"
click at [399, 176] on span "Committed" at bounding box center [377, 175] width 63 height 10
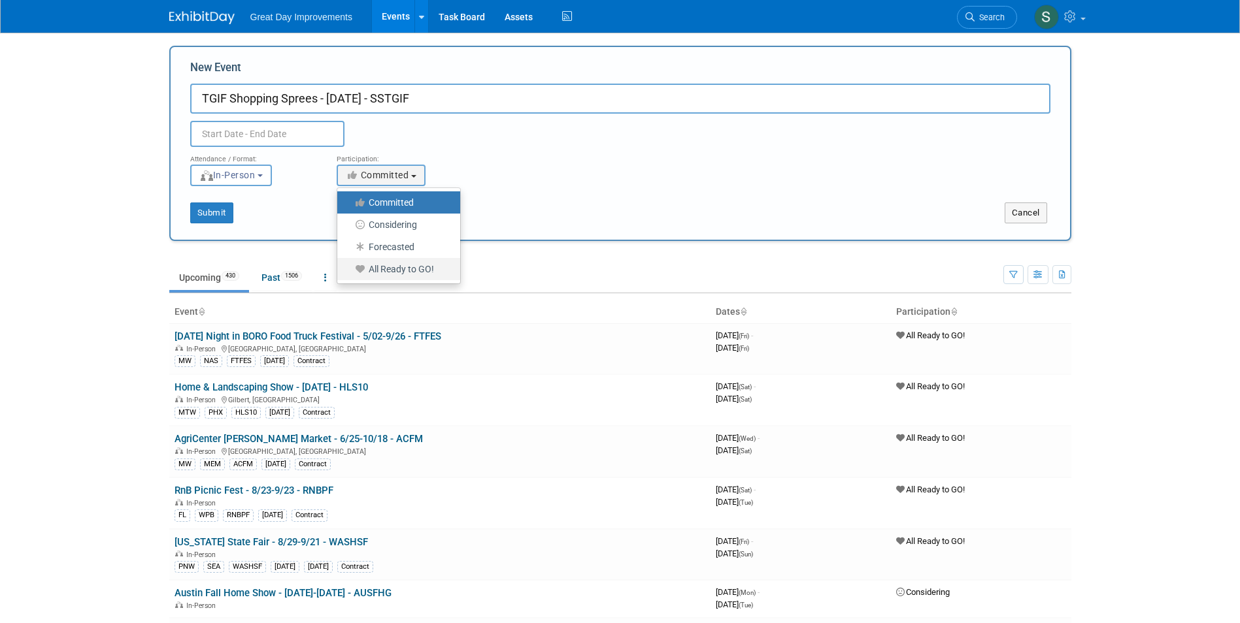
click at [397, 272] on label "All Ready to GO!" at bounding box center [395, 269] width 103 height 17
click at [349, 272] on input "All Ready to GO!" at bounding box center [344, 269] width 8 height 8
select select "102"
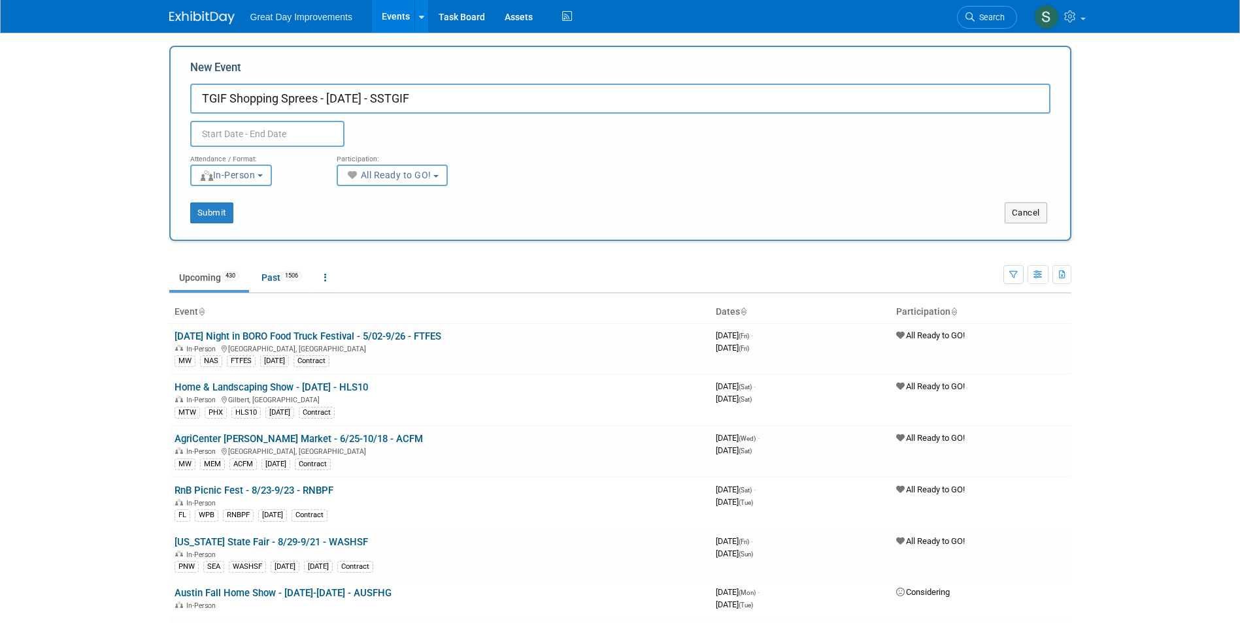
click at [242, 130] on input "text" at bounding box center [267, 134] width 154 height 26
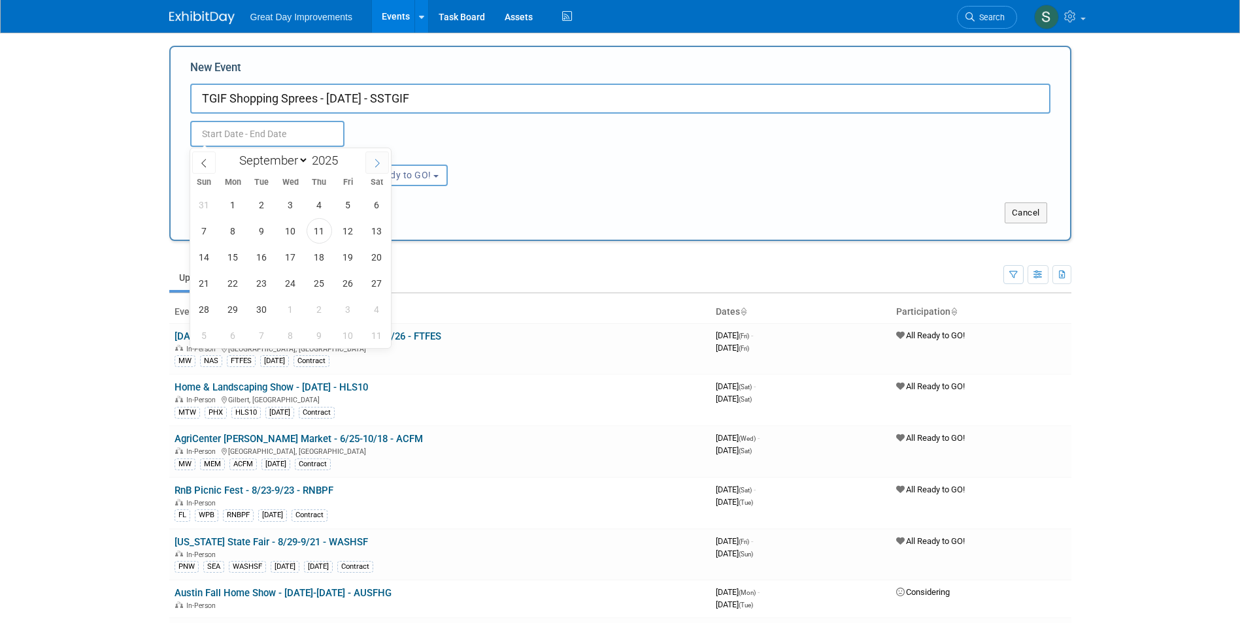
click at [376, 163] on icon at bounding box center [376, 163] width 9 height 9
select select "9"
click at [348, 285] on span "24" at bounding box center [347, 283] width 25 height 25
type input "Oct 24, 2025 to Oct 24, 2025"
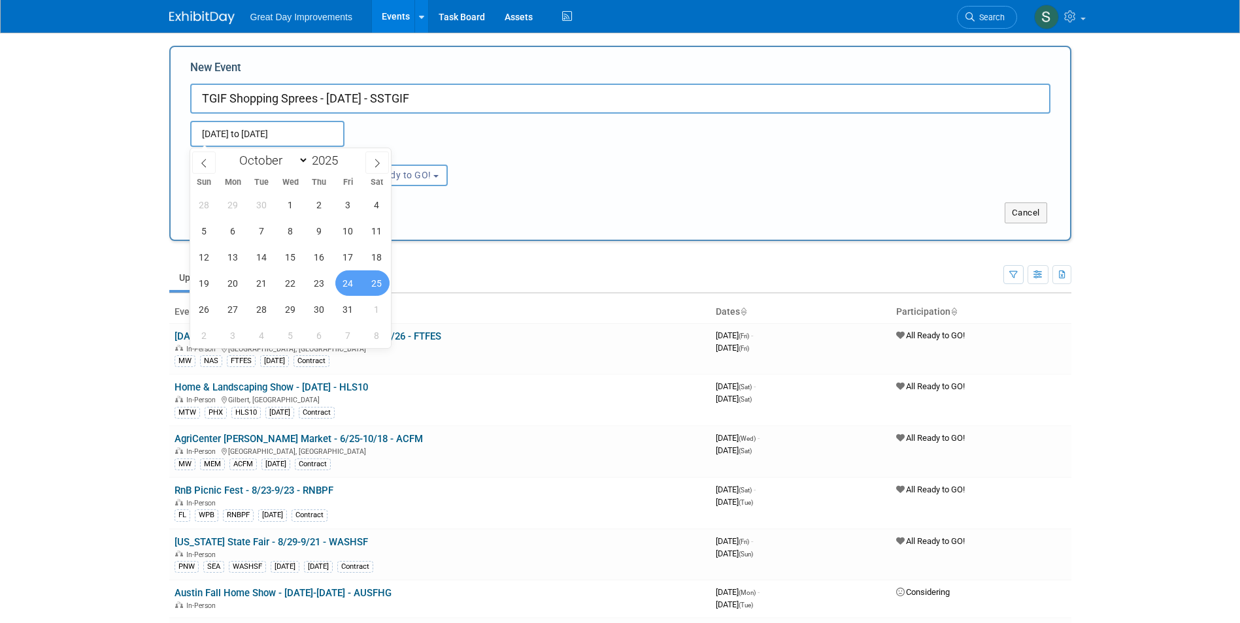
click at [700, 161] on div "Attendance / Format: <img src="https://www.exhibitday.com/Images/Format-InPerso…" at bounding box center [620, 166] width 880 height 39
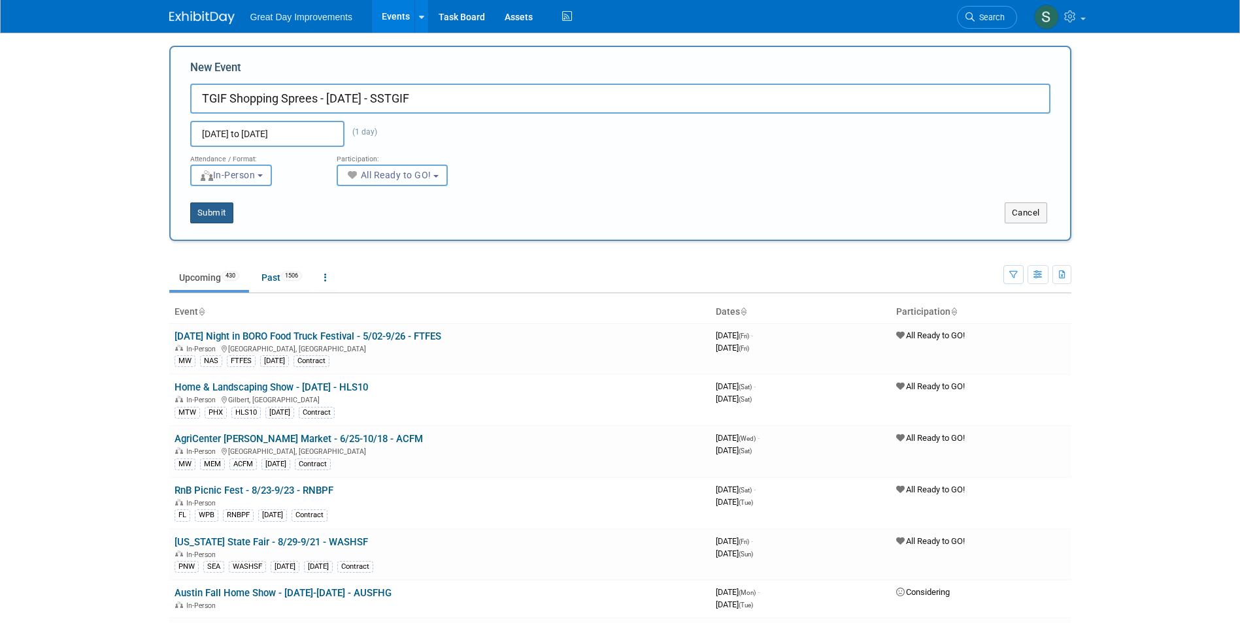
click at [218, 215] on button "Submit" at bounding box center [211, 213] width 43 height 21
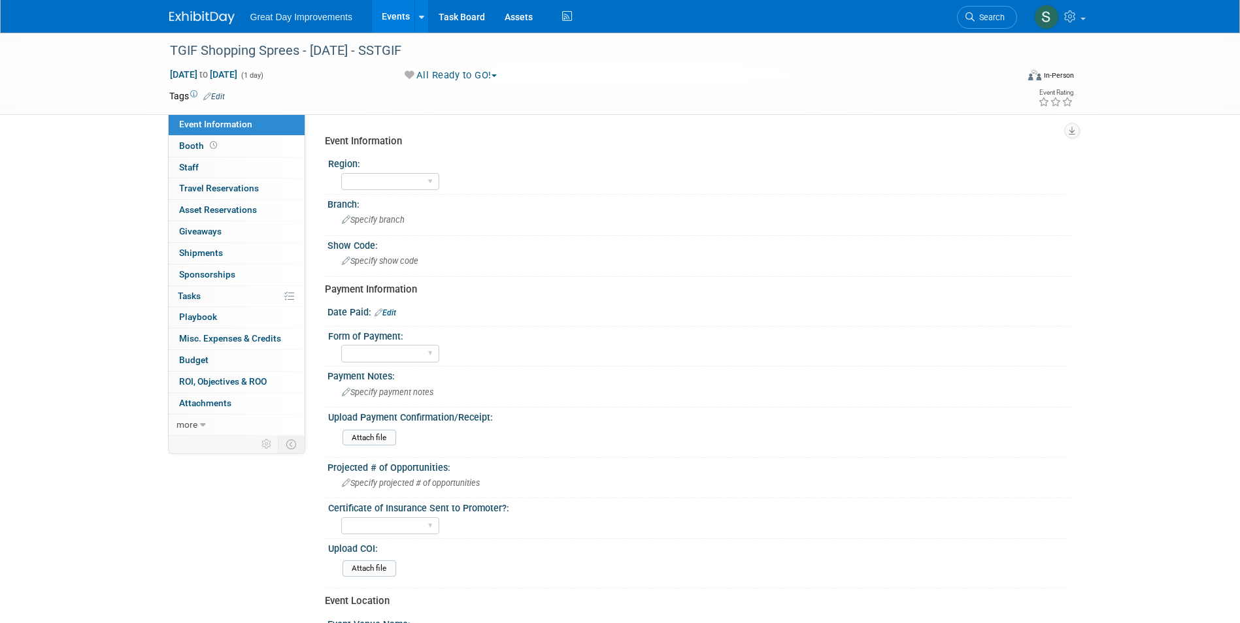
click at [212, 94] on link "Edit" at bounding box center [214, 96] width 22 height 9
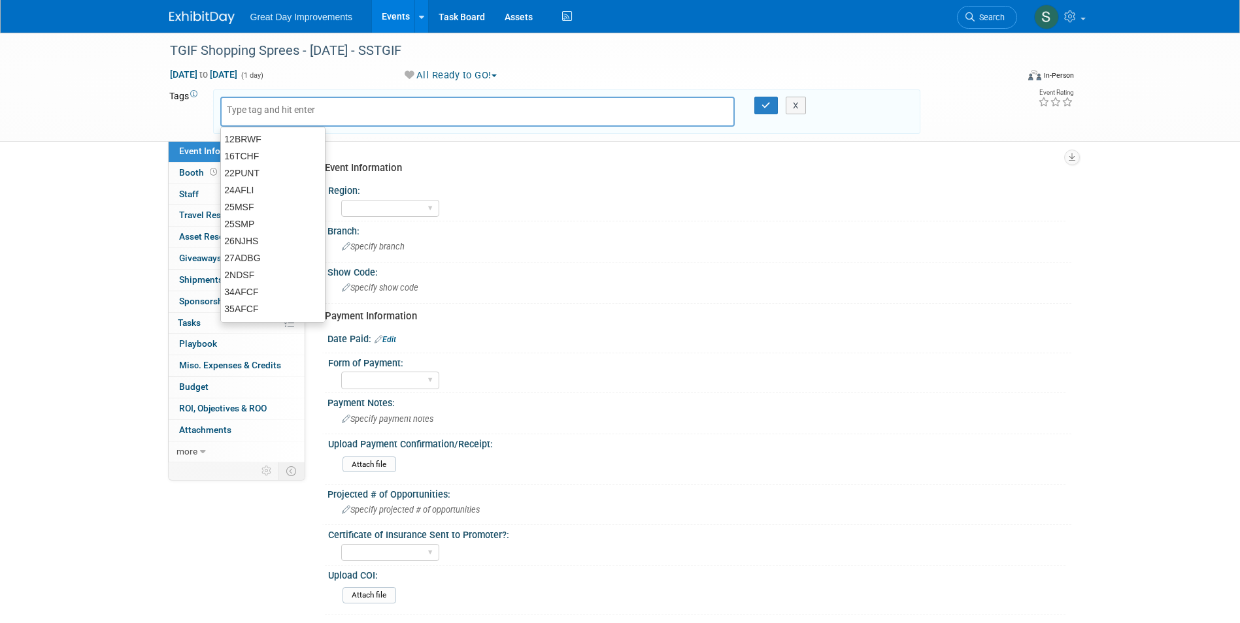
click at [257, 108] on input "text" at bounding box center [279, 109] width 105 height 13
type input "MW"
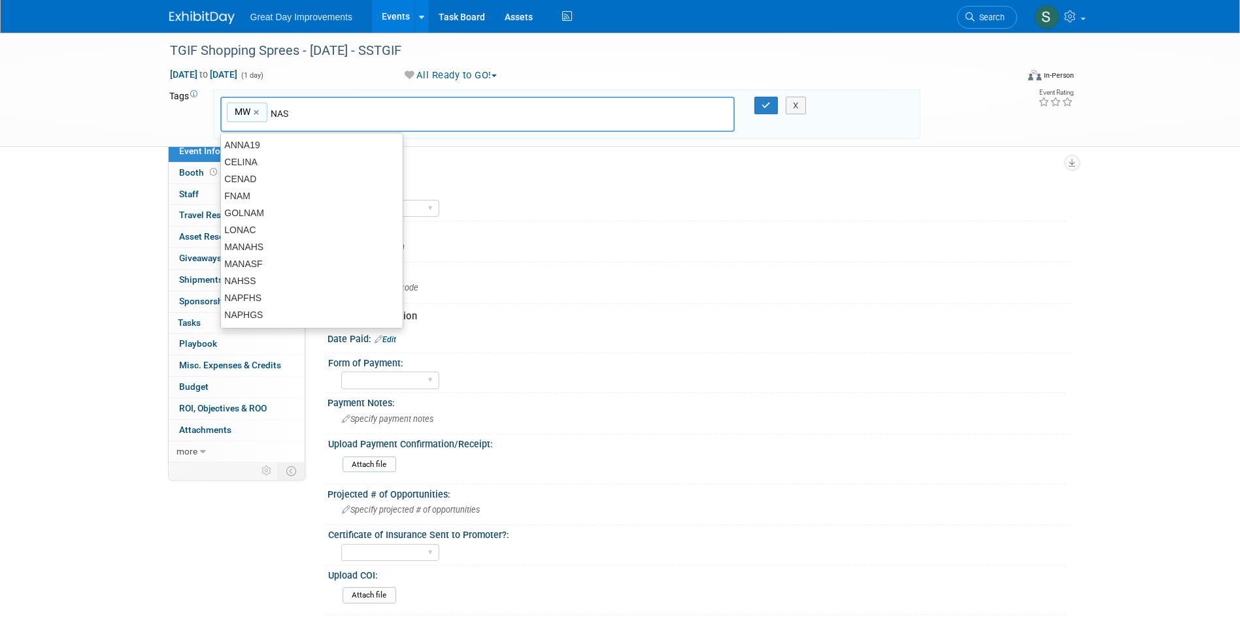
type input "NAS"
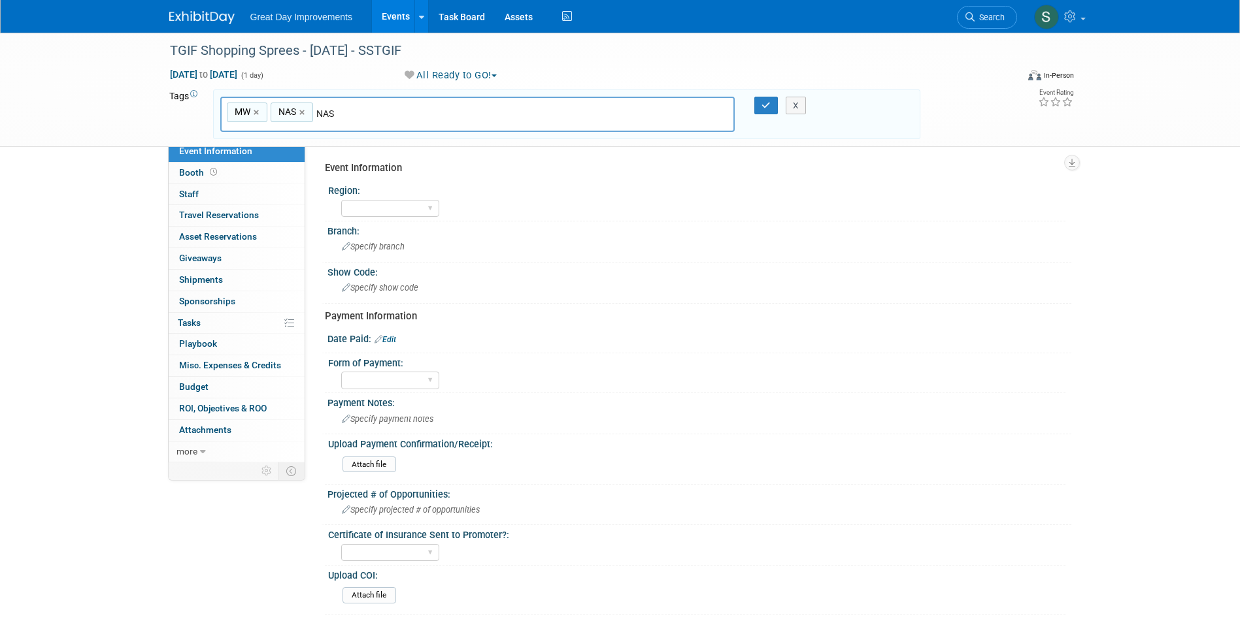
type input "MW, NAS"
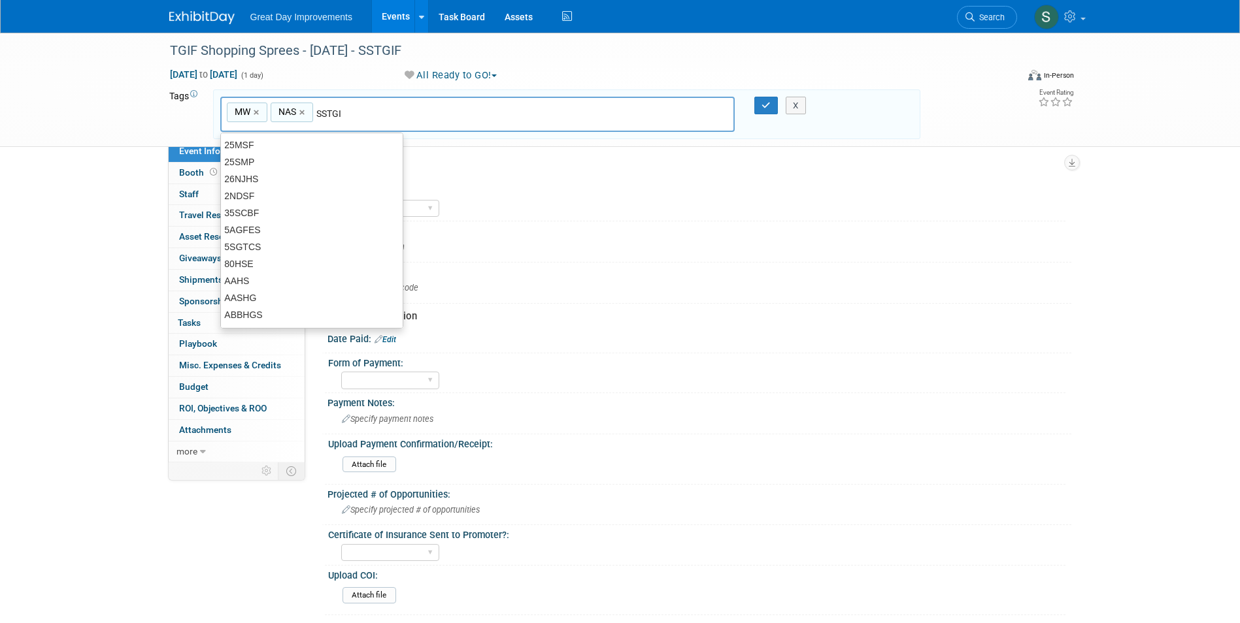
type input "SSTGIF"
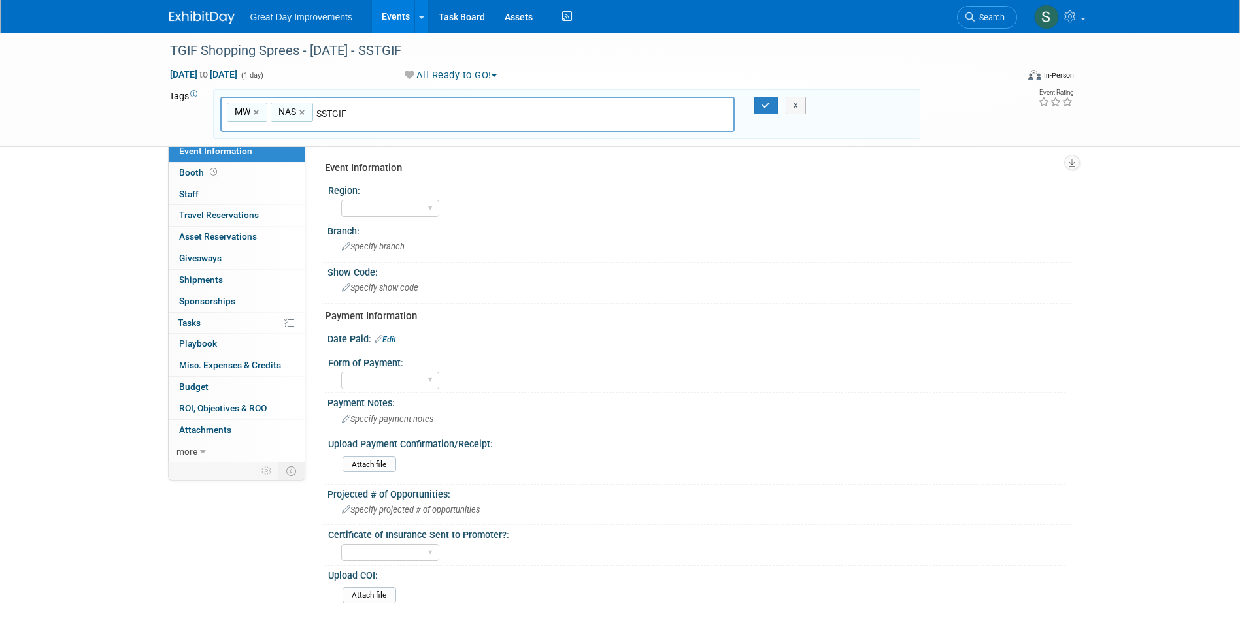
type input "MW, NAS, SSTGIF"
type input "[DATE]"
type input "MW, NAS, SSTGIF, [DATE]"
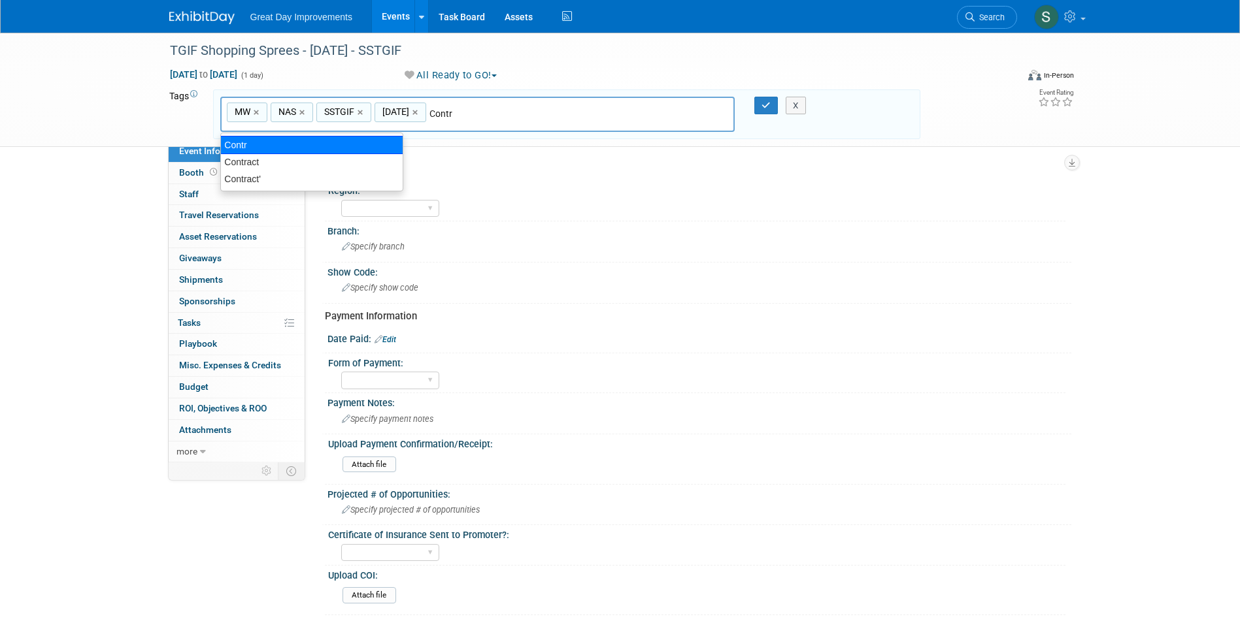
type input "Contract"
type input "MW, NAS, SSTGIF, [DATE], Contract"
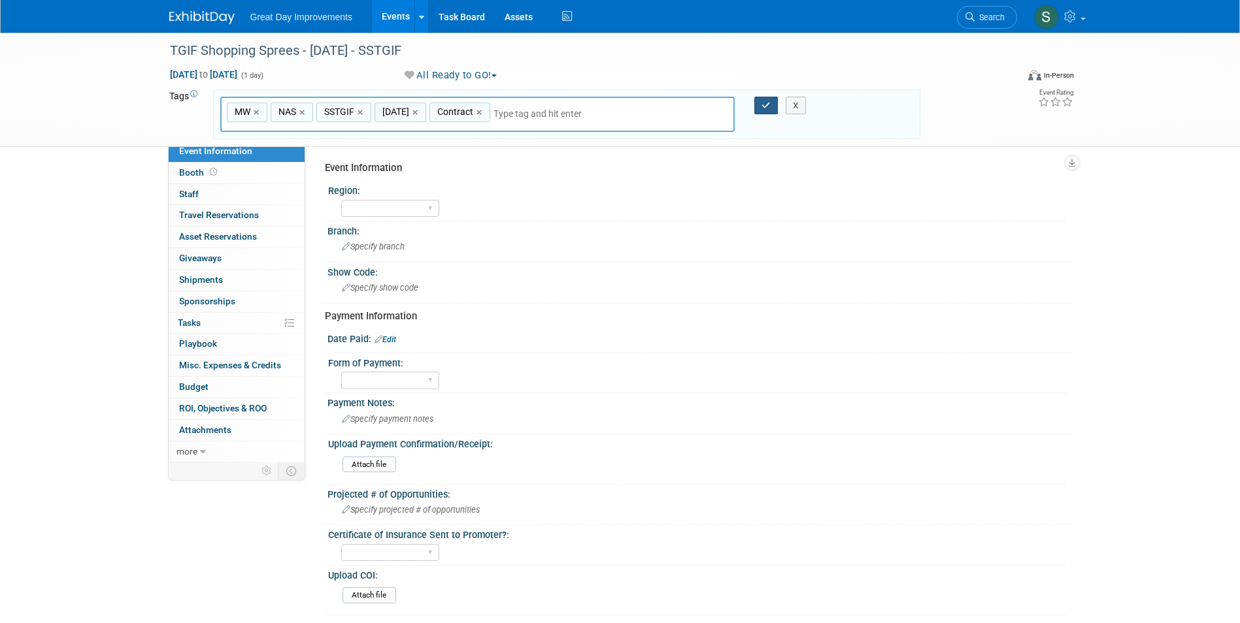
click at [763, 105] on icon "button" at bounding box center [765, 105] width 9 height 8
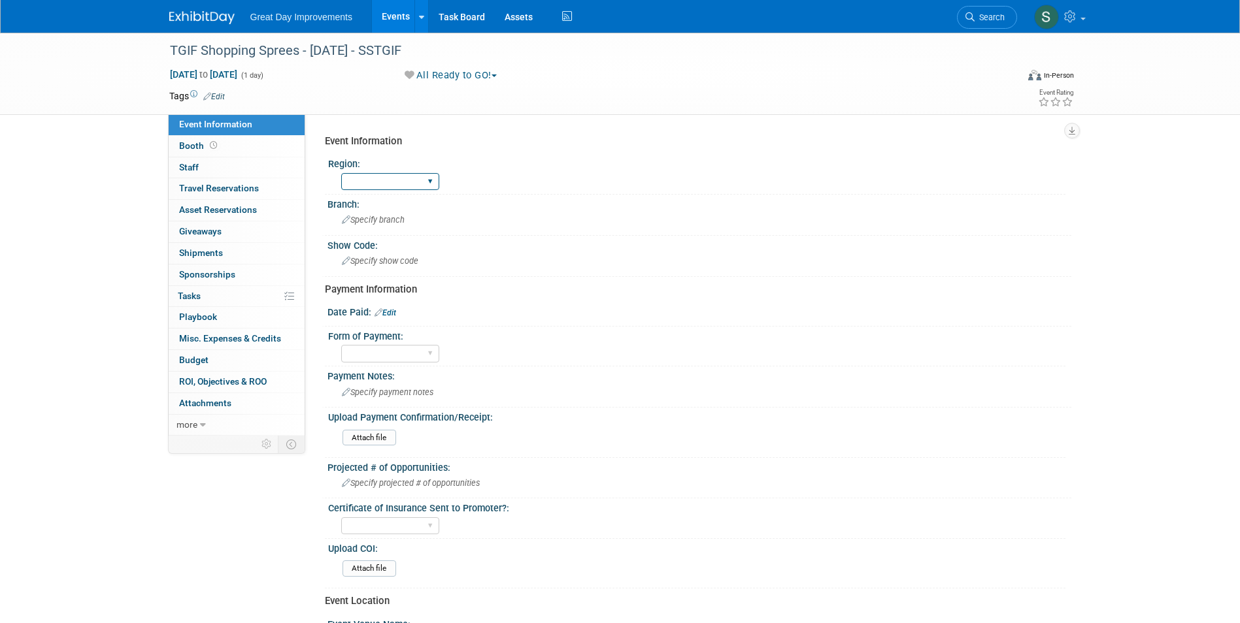
click at [415, 184] on select "GC MA MW MTW NE NEW OV PL PNW SA SE SC UMW FL" at bounding box center [390, 182] width 98 height 18
select select "MW"
click at [341, 173] on select "GC MA MW MTW NE NEW OV PL PNW SA SE SC UMW FL" at bounding box center [390, 182] width 98 height 18
click at [367, 219] on span "Specify branch" at bounding box center [373, 220] width 63 height 10
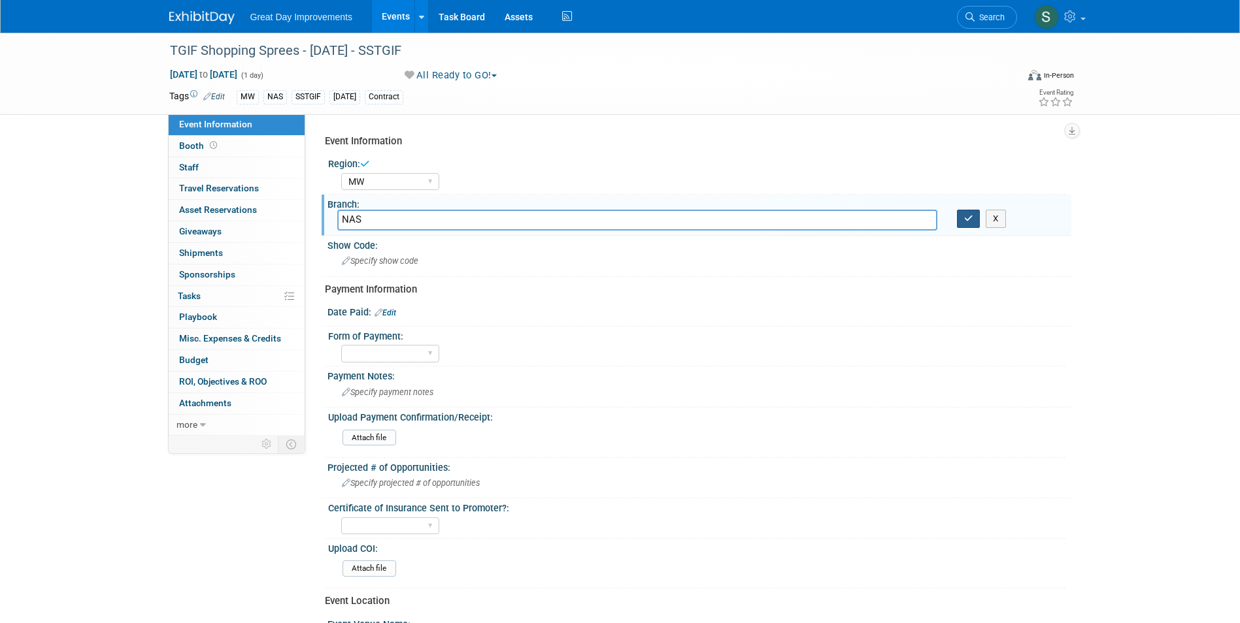
type input "NAS"
click at [965, 221] on icon "button" at bounding box center [968, 218] width 9 height 8
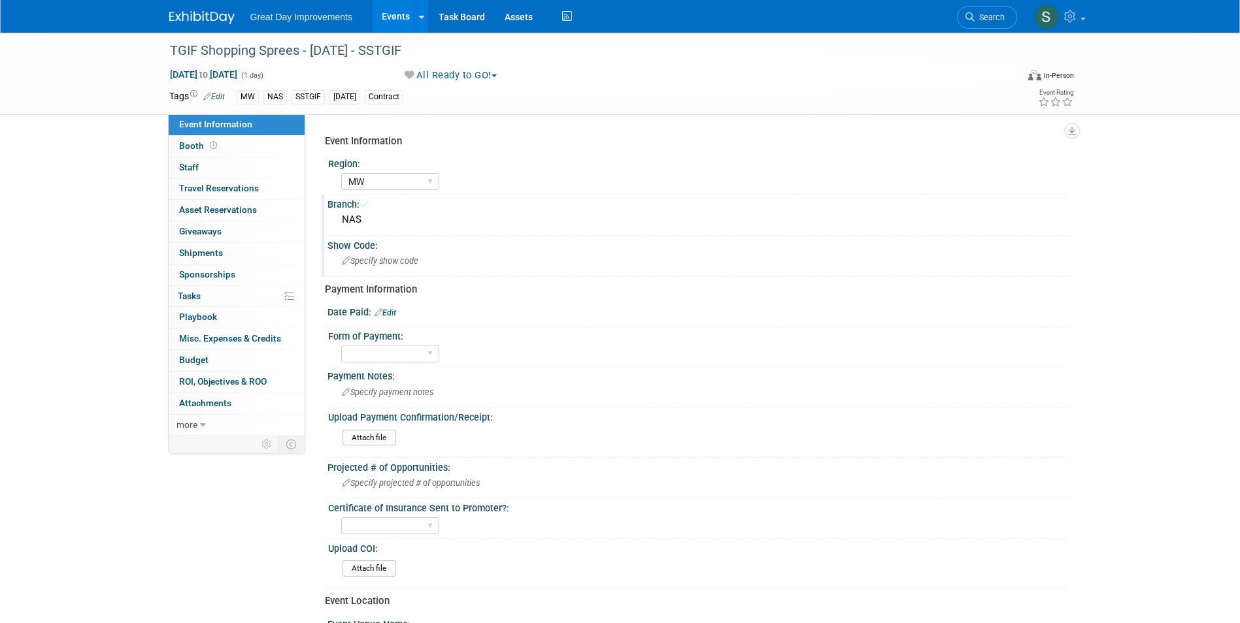
click at [514, 266] on div "Specify show code" at bounding box center [699, 261] width 724 height 20
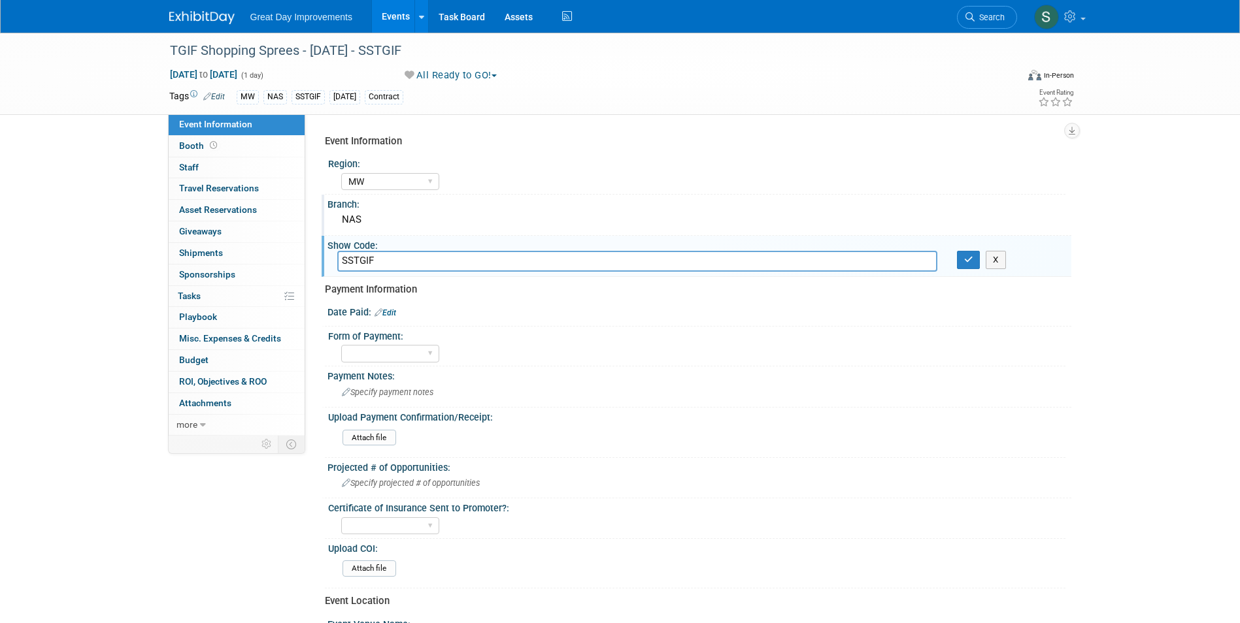
type input "SSTGIF"
click at [968, 262] on icon "button" at bounding box center [968, 259] width 9 height 8
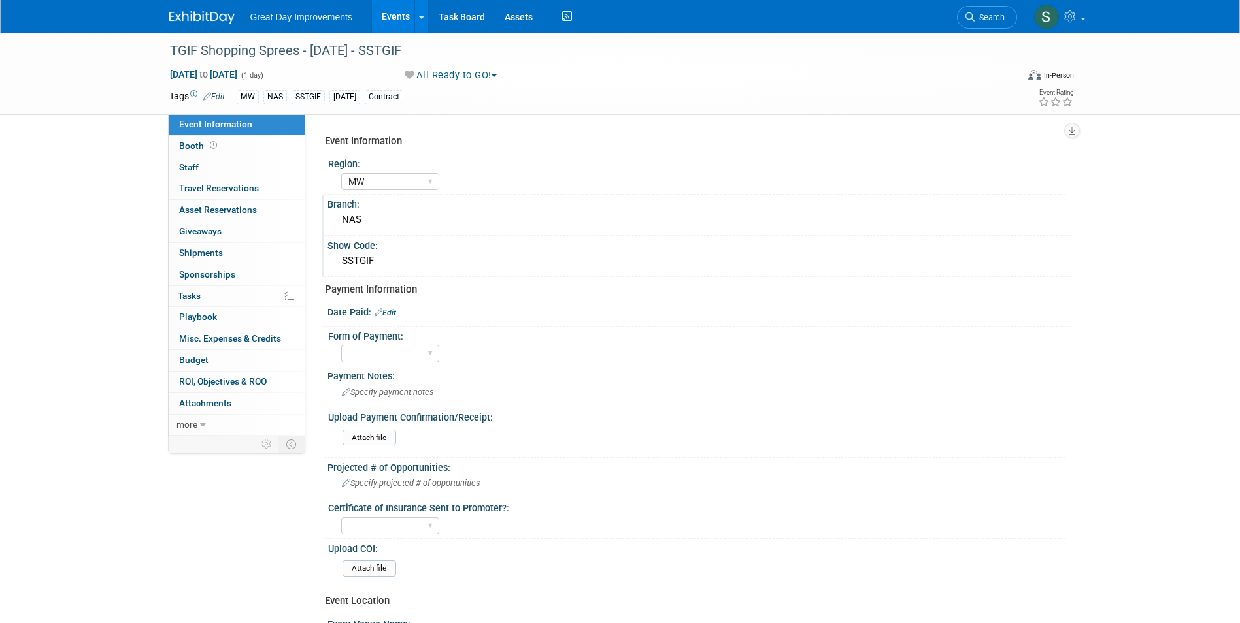
click at [184, 22] on img at bounding box center [201, 17] width 65 height 13
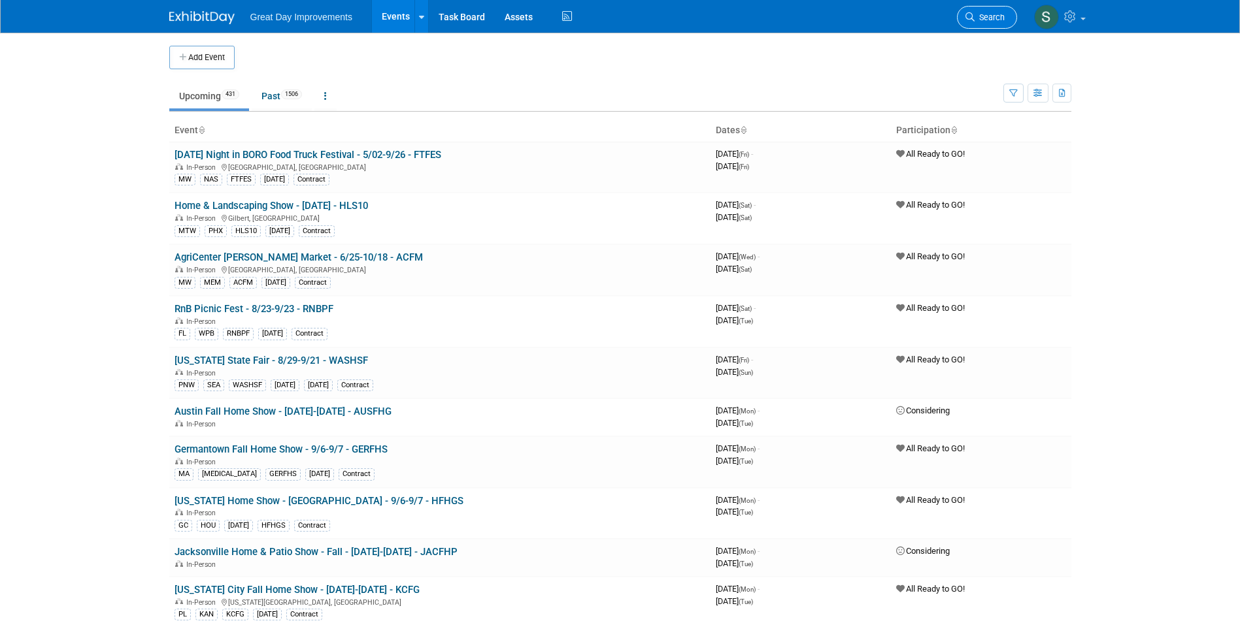
click at [982, 22] on span "Search" at bounding box center [989, 17] width 30 height 10
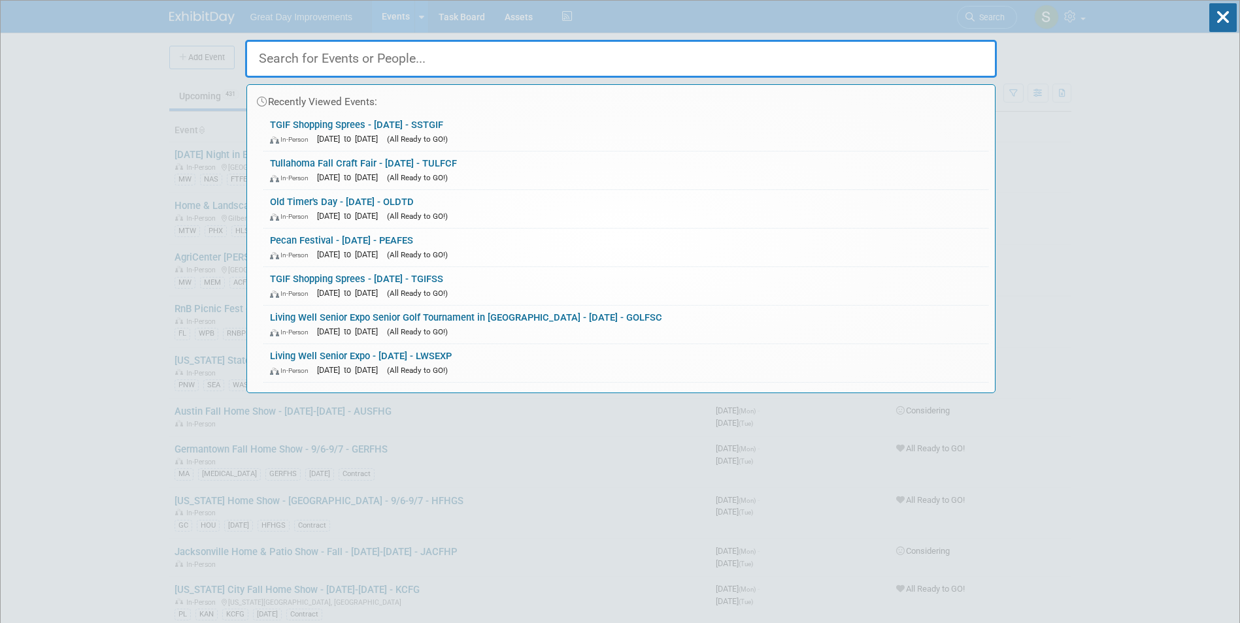
click at [982, 22] on div "Recently Viewed Events: TGIF Shopping Sprees - [DATE] - SSTGIF In-Person [DATE]…" at bounding box center [620, 197] width 751 height 393
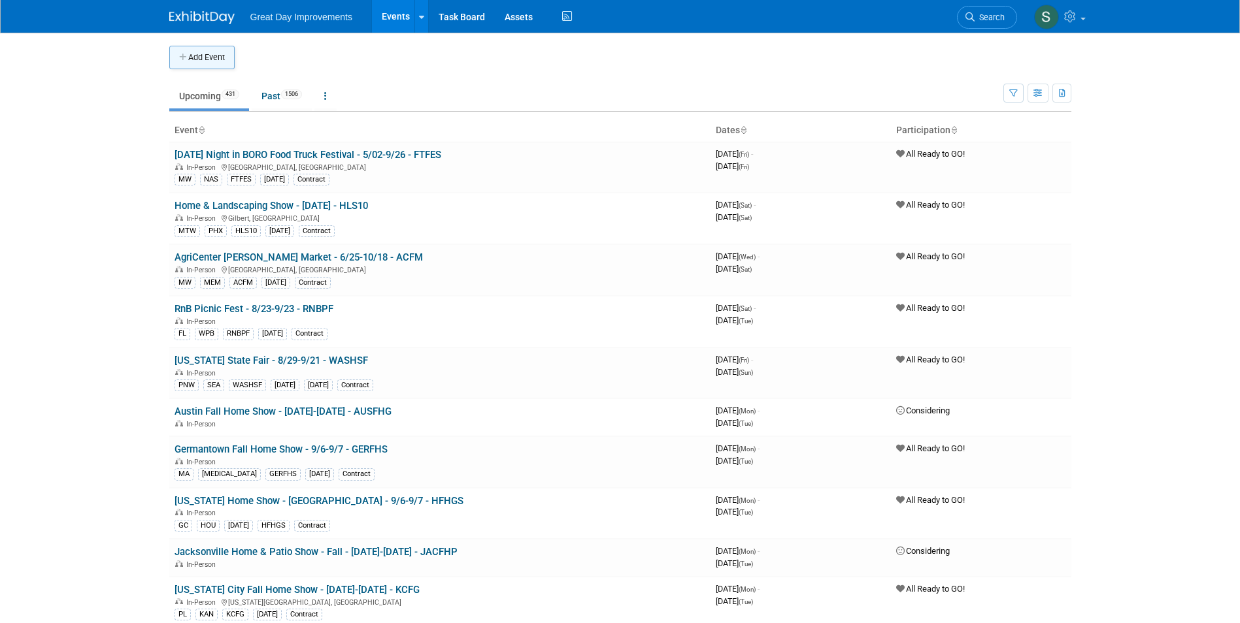
click at [180, 57] on icon "button" at bounding box center [183, 58] width 9 height 8
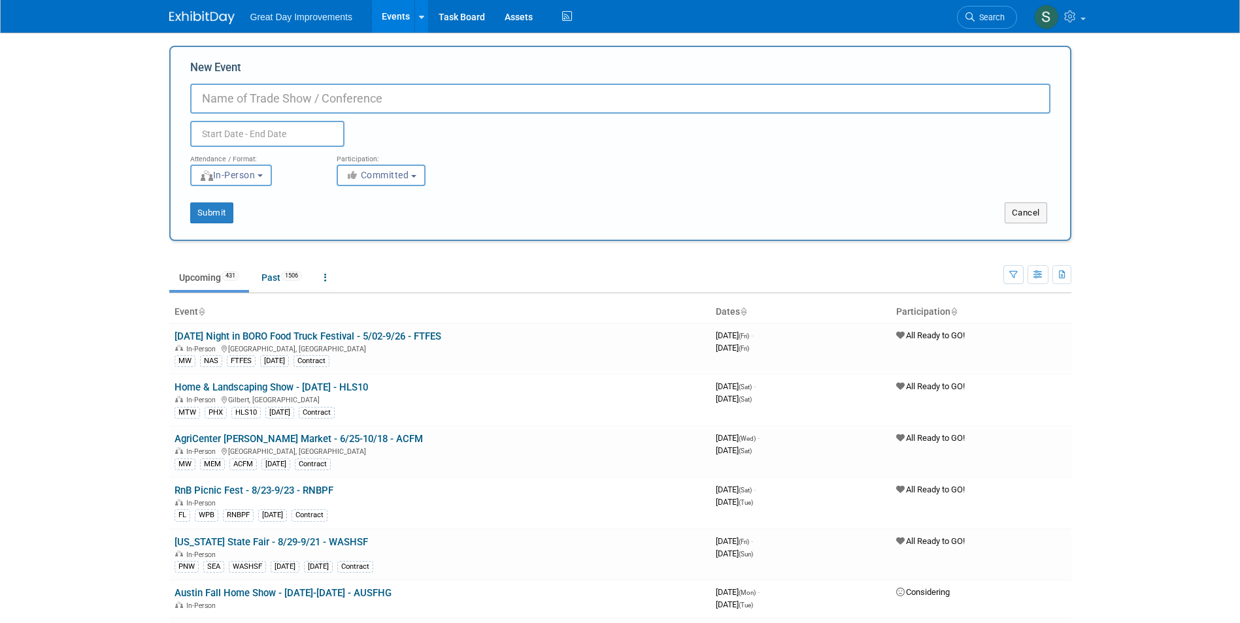
drag, startPoint x: 256, startPoint y: 83, endPoint x: 227, endPoint y: 103, distance: 35.3
paste input "TGIF Shopping Sprees"
type input "TGIF Shopping Sprees - [DATE] - NOVTGI"
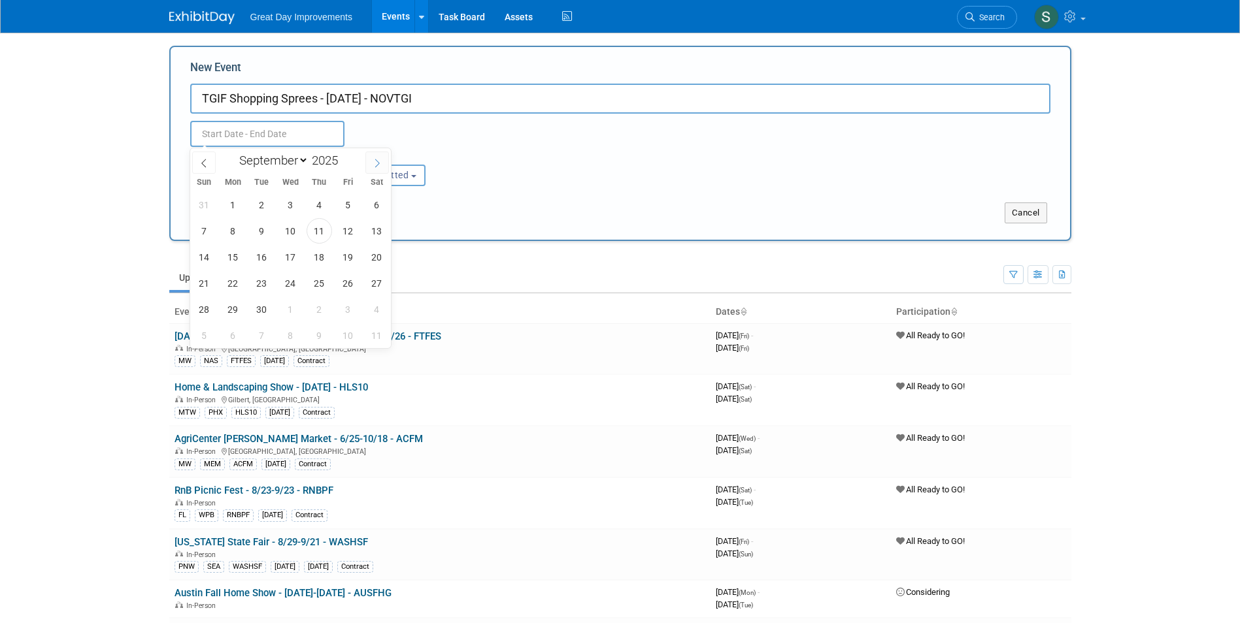
click at [376, 163] on icon at bounding box center [376, 163] width 9 height 9
select select "10"
click at [349, 254] on span "14" at bounding box center [347, 256] width 25 height 25
type input "[DATE] to [DATE]"
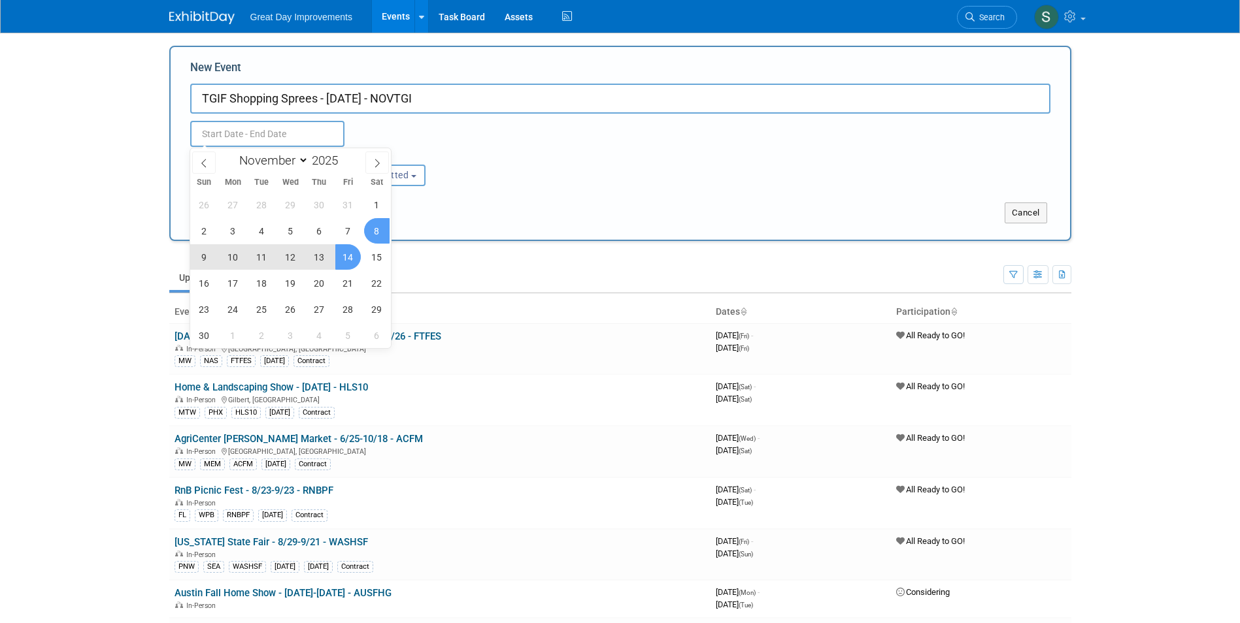
type input "[DATE] to [DATE]"
click at [589, 173] on div "Attendance / Format: <img src="https://www.exhibitday.com/Images/Format-InPerso…" at bounding box center [620, 166] width 880 height 39
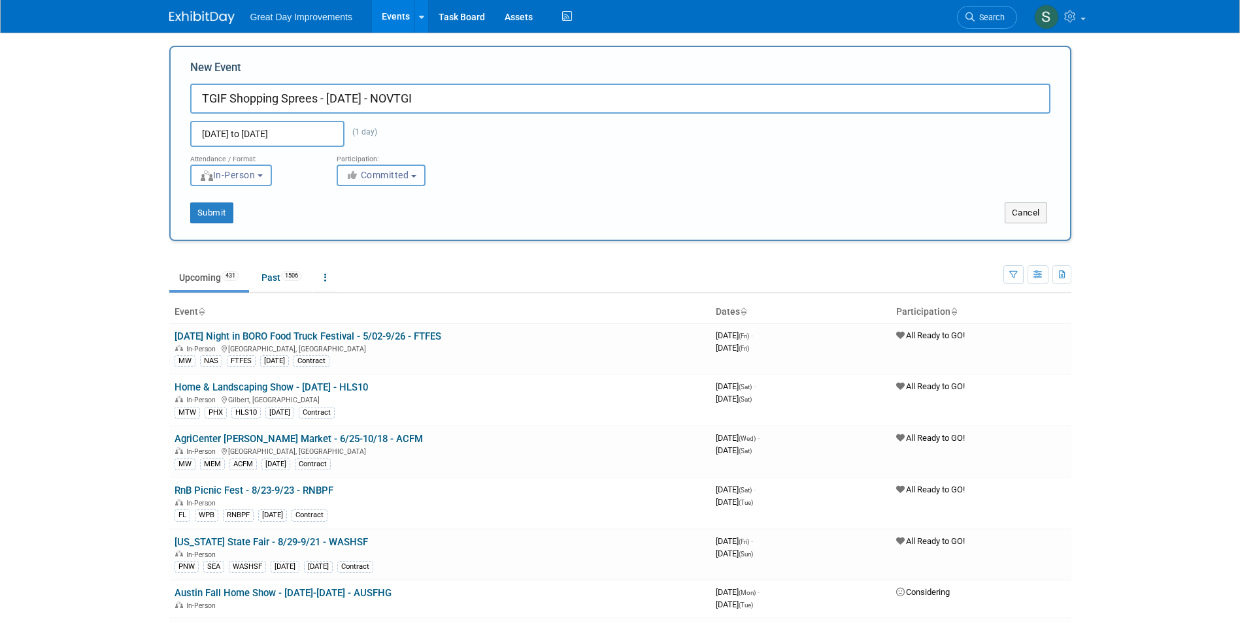
click at [368, 170] on span "Committed" at bounding box center [377, 175] width 63 height 10
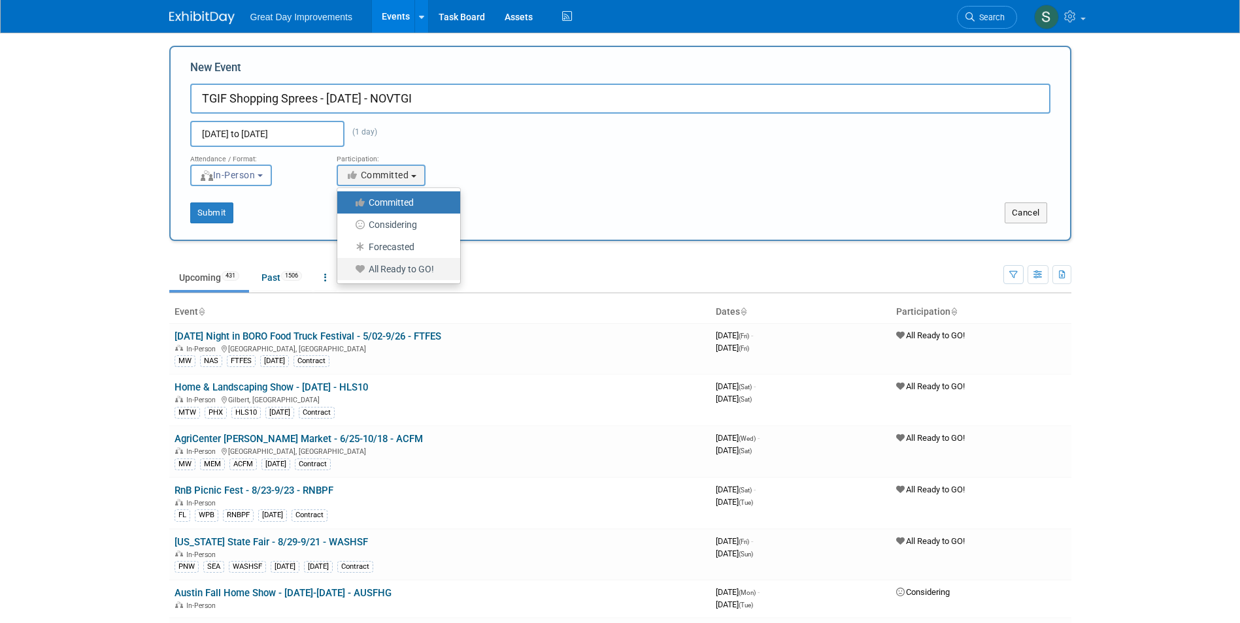
click at [411, 265] on label "All Ready to GO!" at bounding box center [395, 269] width 103 height 17
click at [349, 265] on input "All Ready to GO!" at bounding box center [344, 269] width 8 height 8
select select "102"
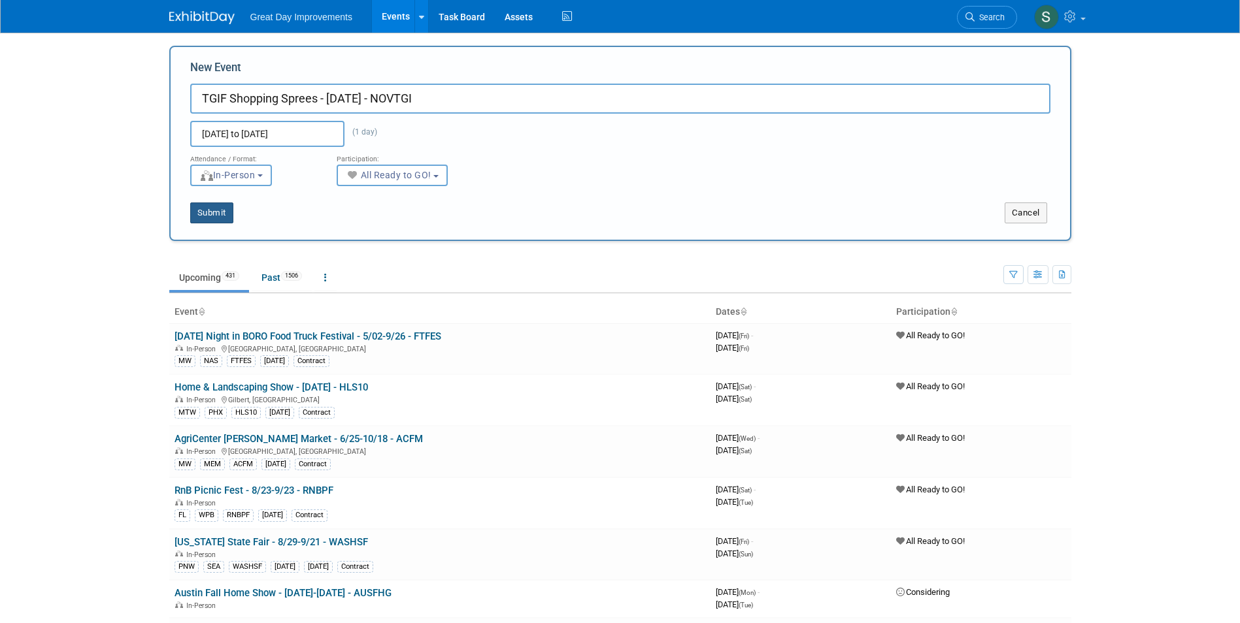
click at [216, 216] on button "Submit" at bounding box center [211, 213] width 43 height 21
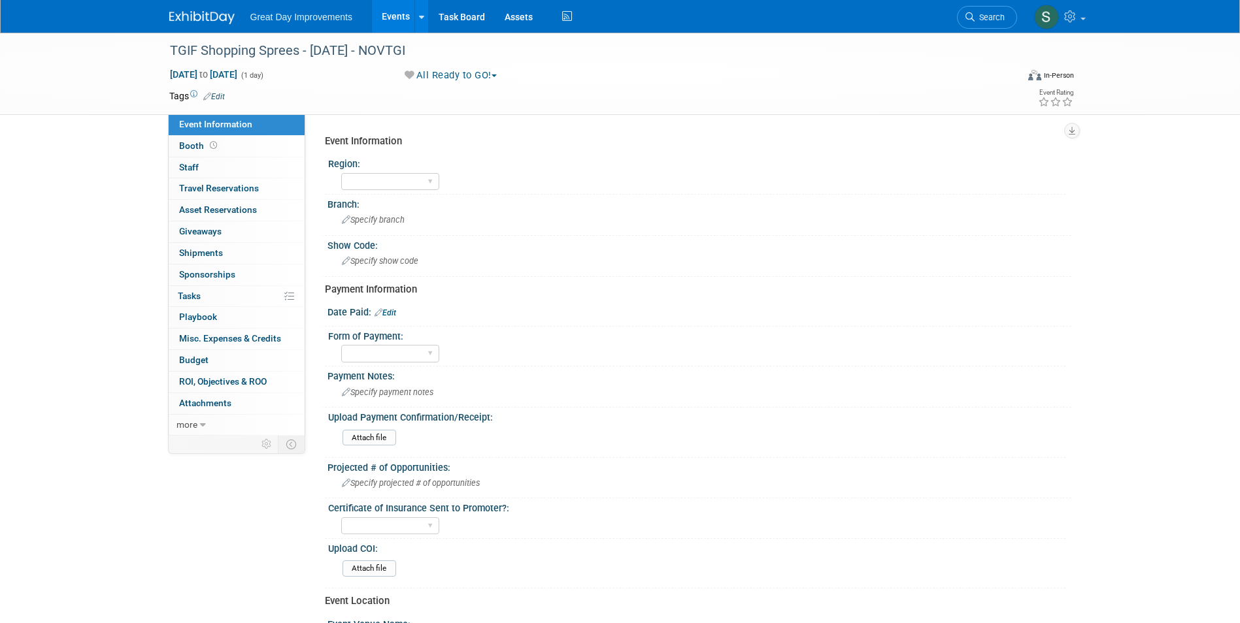
click at [217, 97] on link "Edit" at bounding box center [214, 96] width 22 height 9
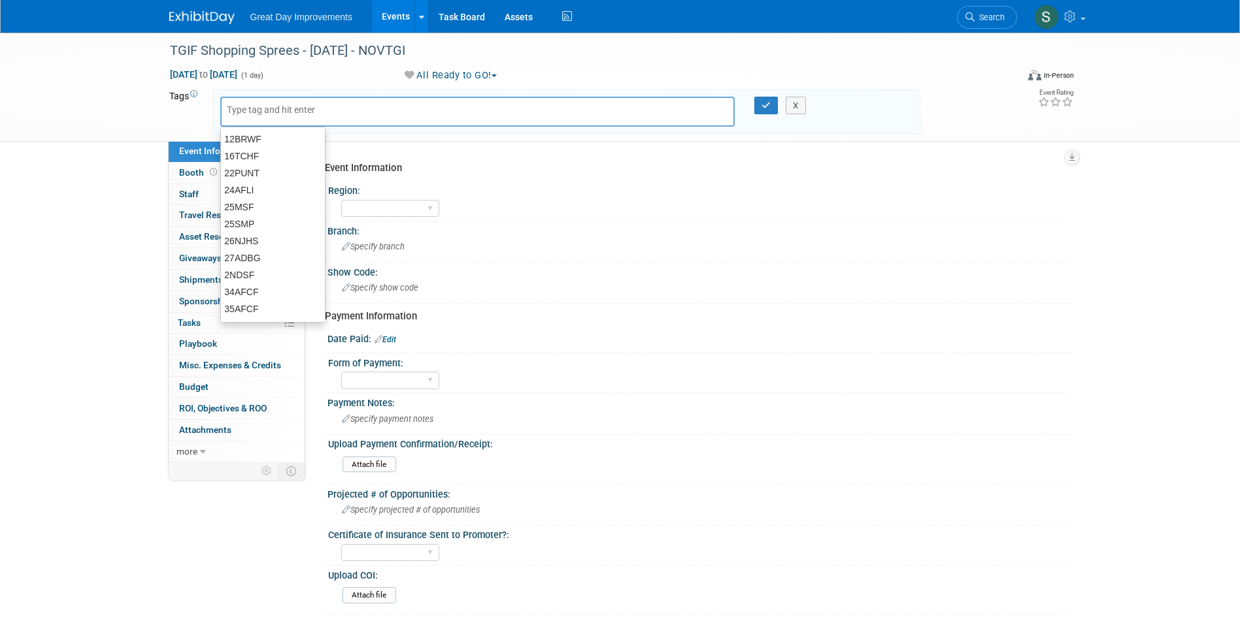
click at [265, 115] on input "text" at bounding box center [279, 109] width 105 height 13
type input "MW"
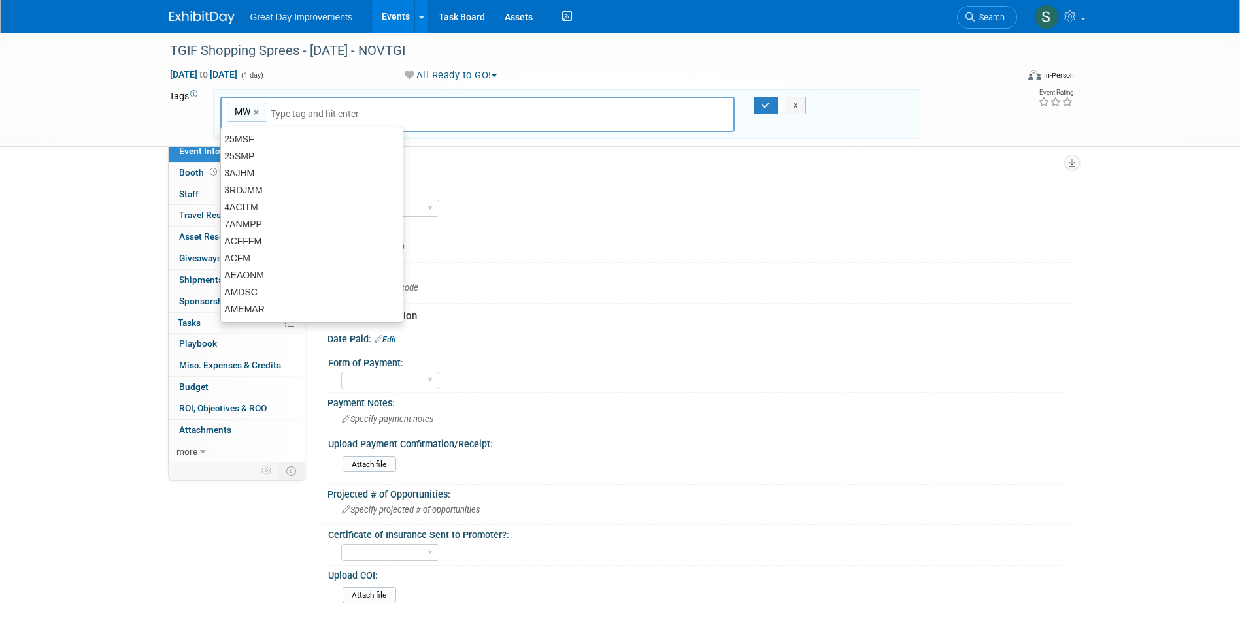
type input "MW"
type input "NAS"
type input "MW, NAS"
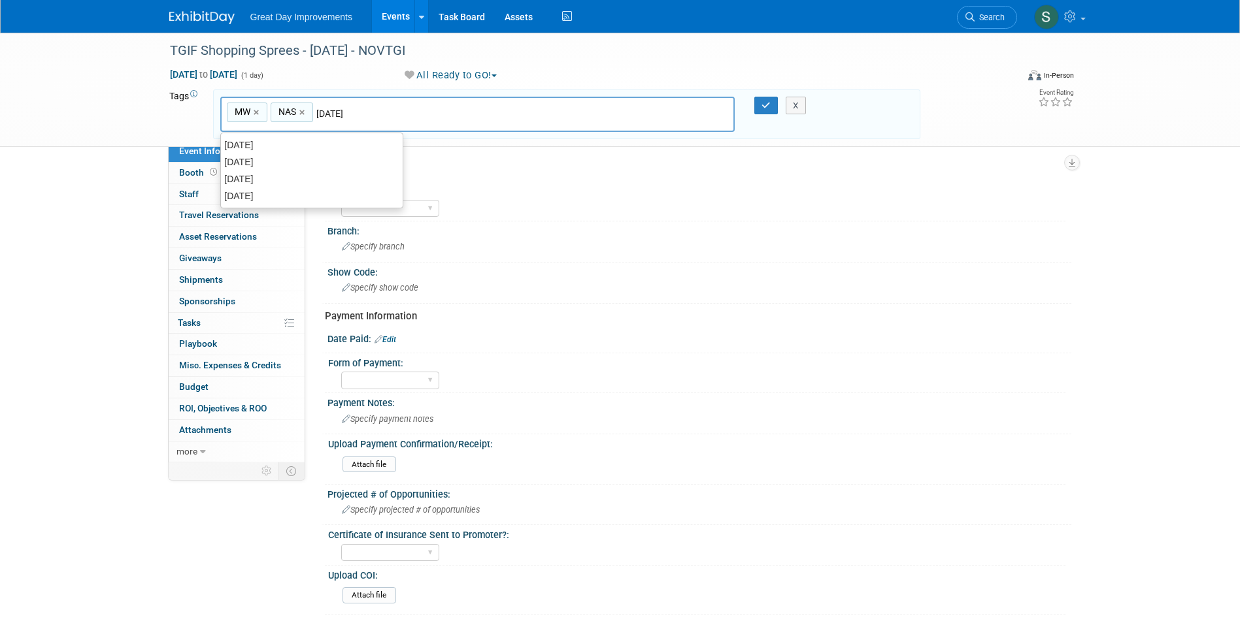
type input "[DATE]"
type input "MW, NAS, [DATE]"
type input "NOVTGI"
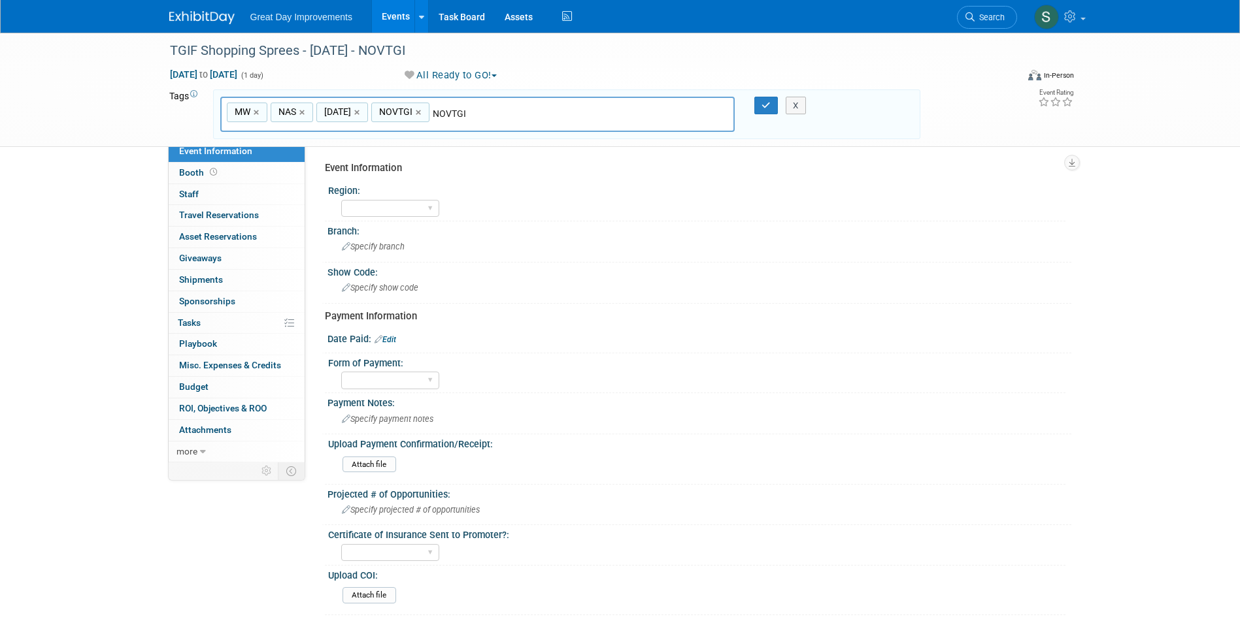
type input "MW, NAS, [DATE], NOVTGI"
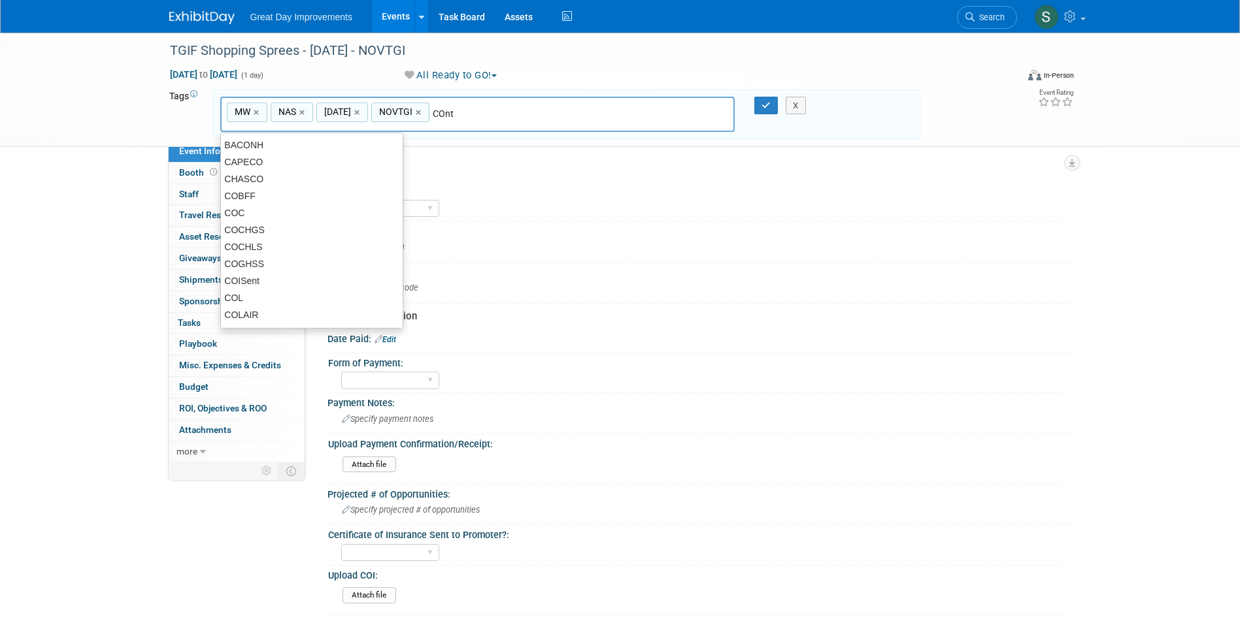
type input "COntr"
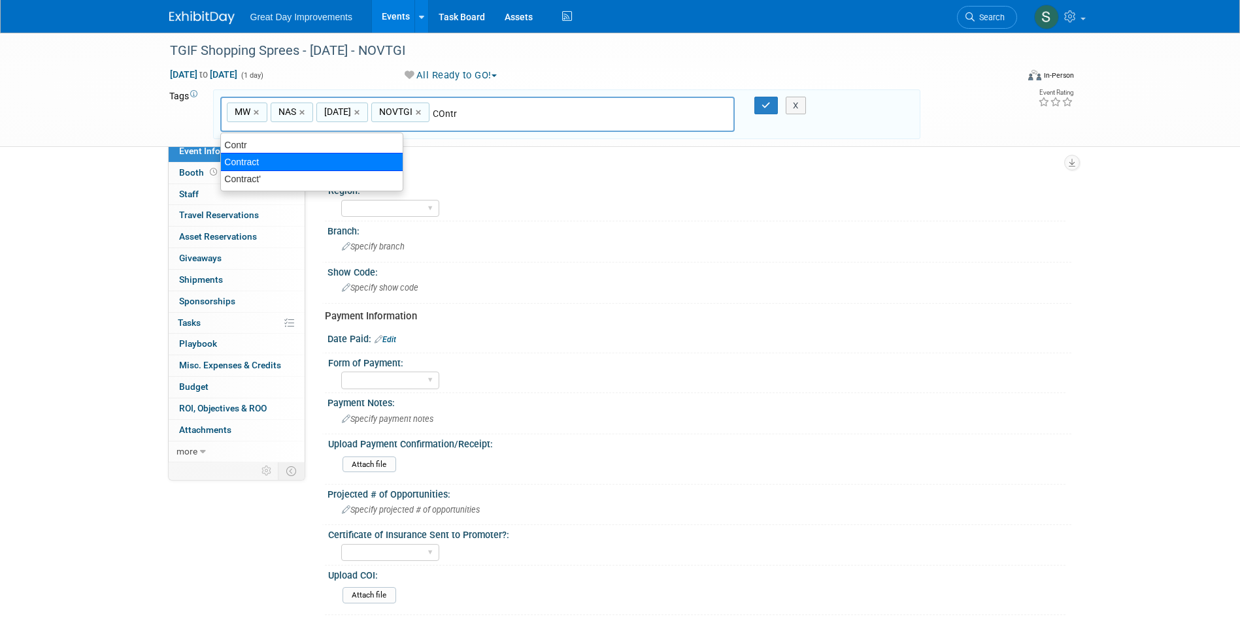
click at [250, 159] on div "Contract" at bounding box center [311, 162] width 183 height 18
type input "MW, NAS, [DATE], NOVTGI, Contract"
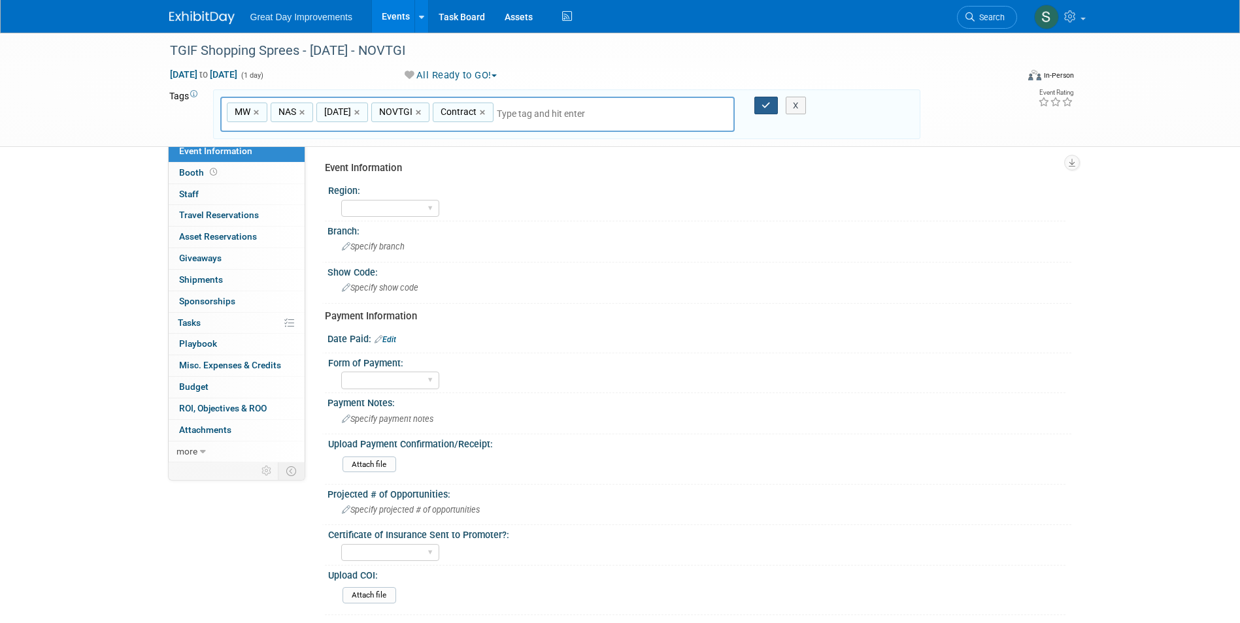
click at [766, 100] on button "button" at bounding box center [766, 106] width 24 height 18
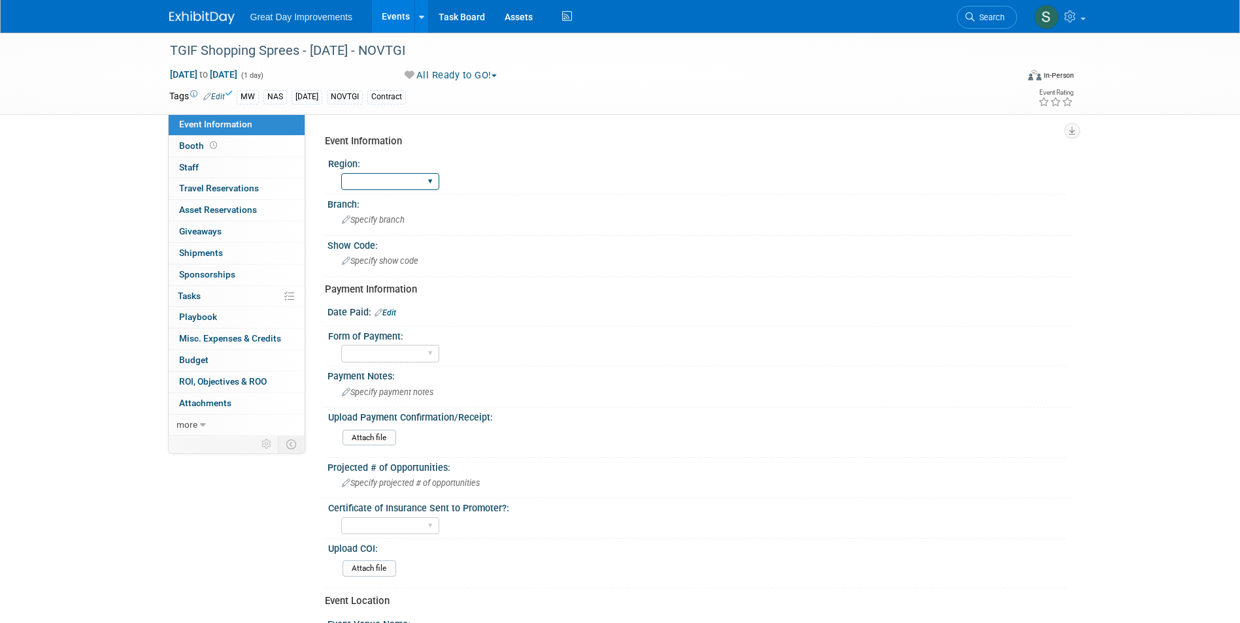
click at [363, 187] on select "GC MA MW MTW NE NEW OV PL PNW SA SE SC UMW FL" at bounding box center [390, 182] width 98 height 18
select select "MW"
click at [341, 173] on select "GC MA MW MTW NE NEW OV PL PNW SA SE SC UMW FL" at bounding box center [390, 182] width 98 height 18
click at [357, 218] on span "Specify branch" at bounding box center [373, 220] width 63 height 10
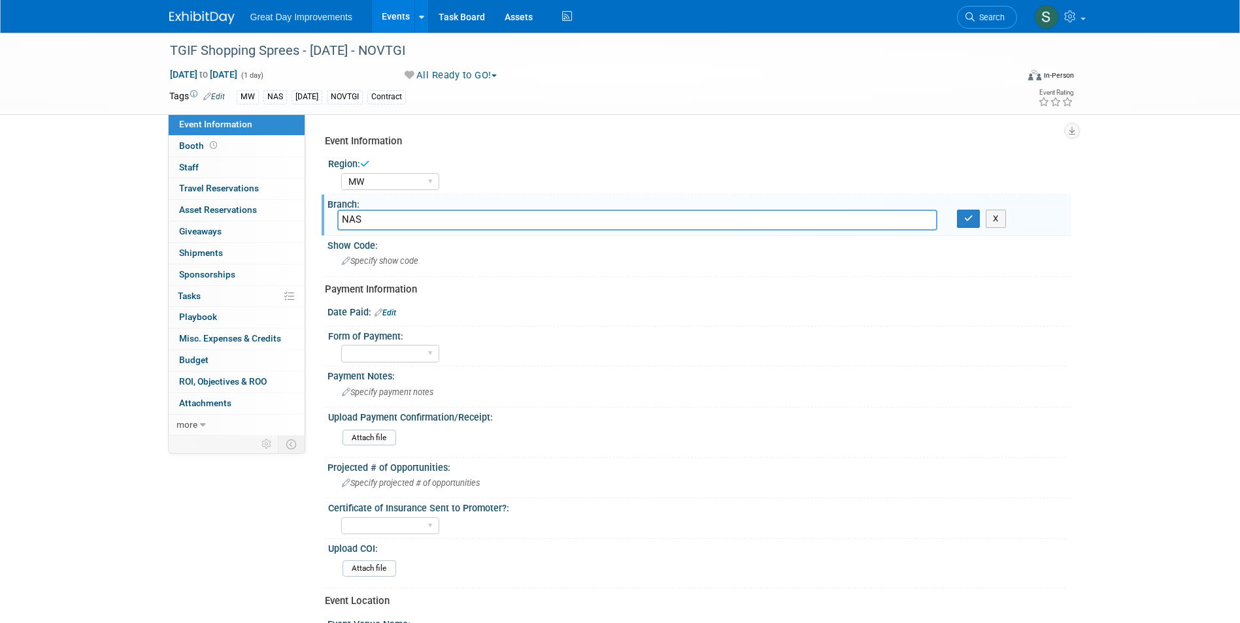
type input "NAS"
click at [969, 220] on icon "button" at bounding box center [968, 218] width 9 height 8
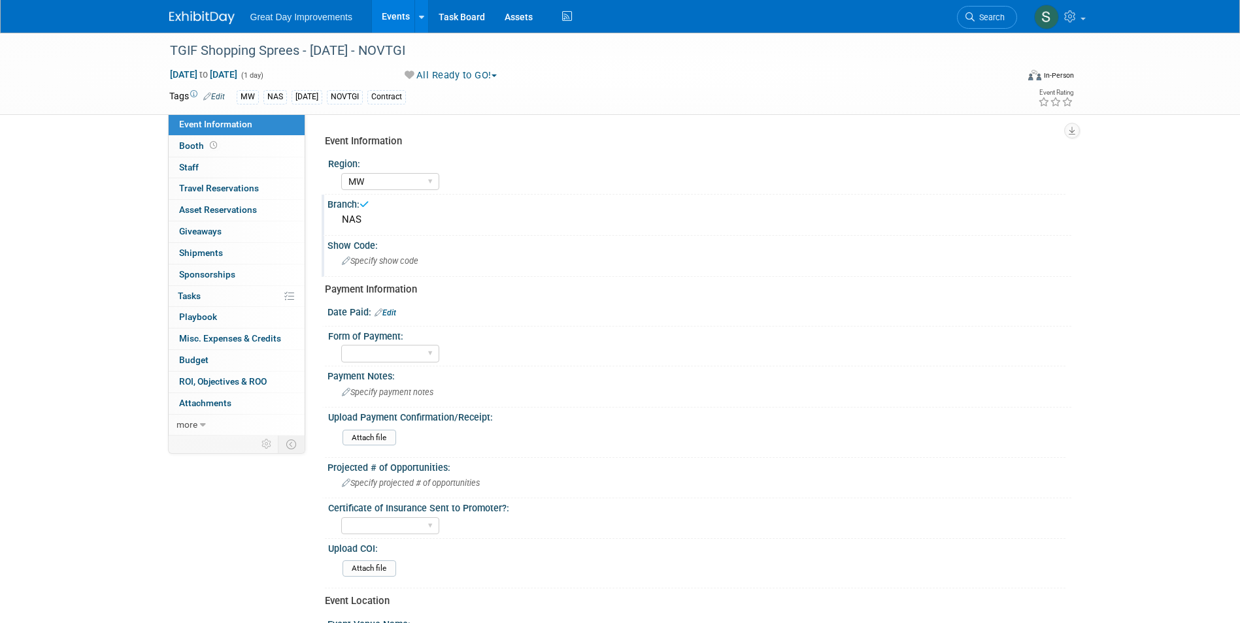
click at [406, 265] on span "Specify show code" at bounding box center [380, 261] width 76 height 10
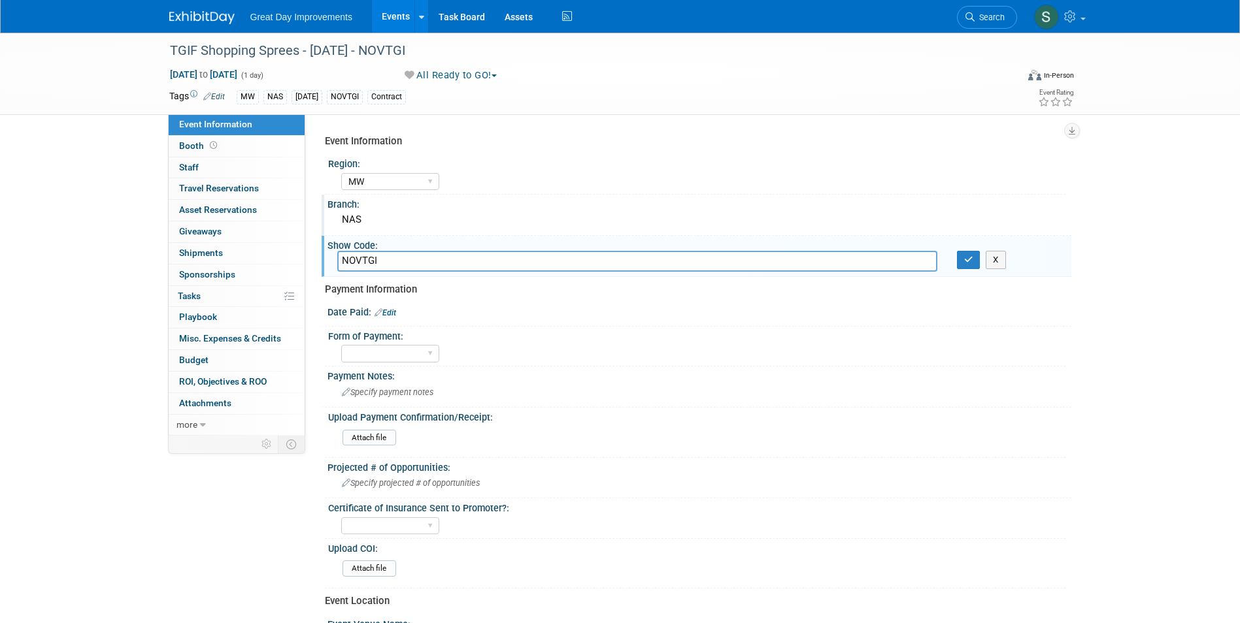
type input "NOVTGI"
click at [967, 255] on icon "button" at bounding box center [968, 259] width 9 height 8
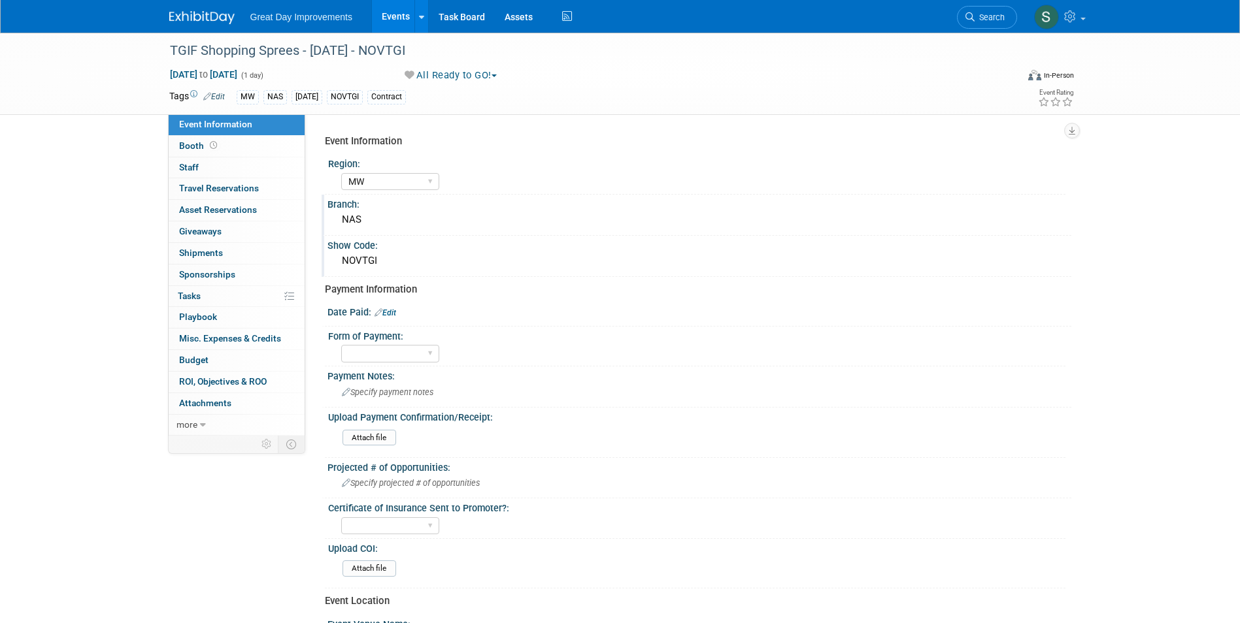
click at [174, 8] on link at bounding box center [209, 11] width 81 height 10
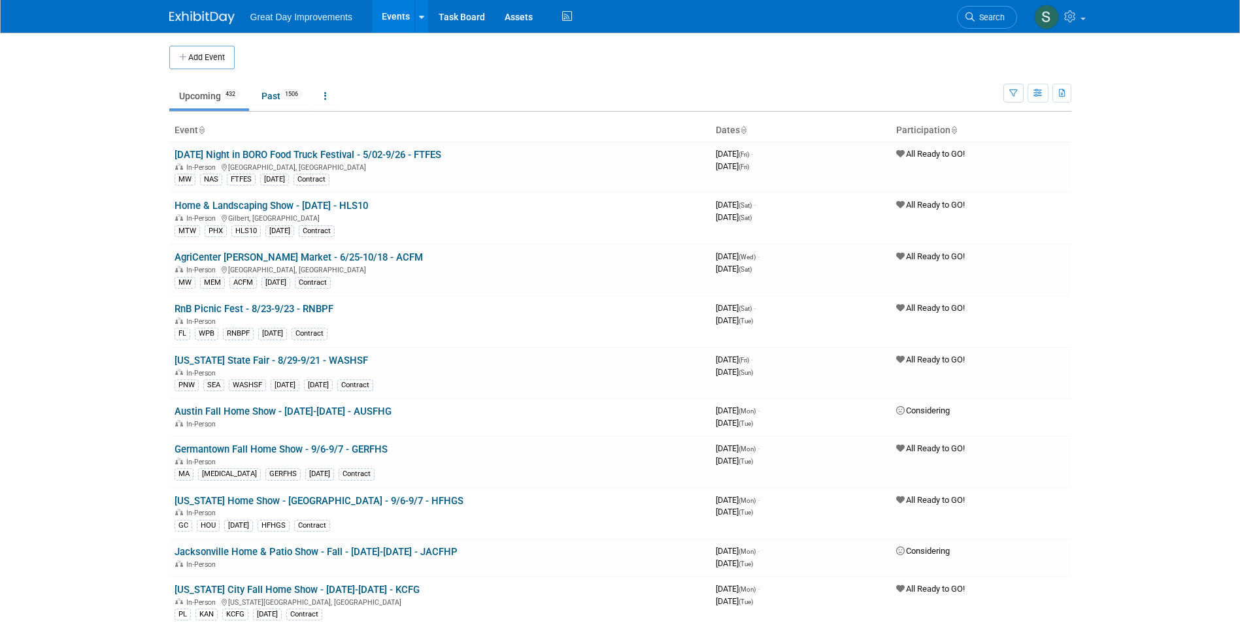
click at [197, 63] on button "Add Event" at bounding box center [201, 58] width 65 height 24
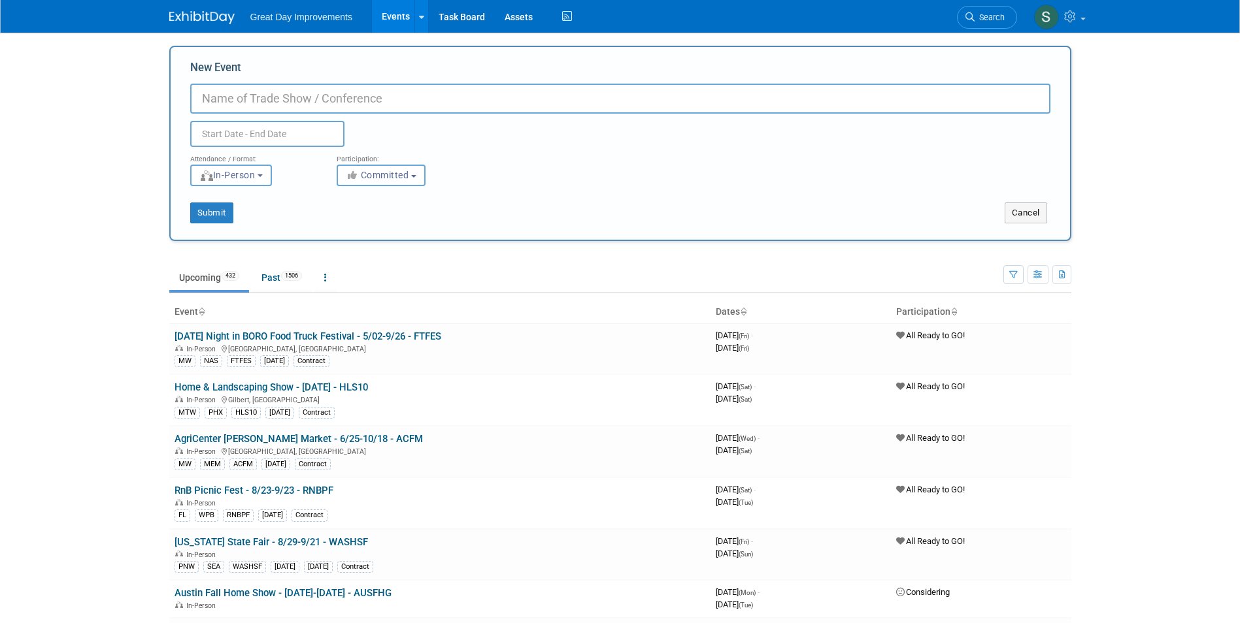
paste input "Holiday Market at [GEOGRAPHIC_DATA]"
type input "Holiday Market at [GEOGRAPHIC_DATA] - [DATE] - HSHM"
click at [366, 174] on span "Committed" at bounding box center [377, 175] width 63 height 10
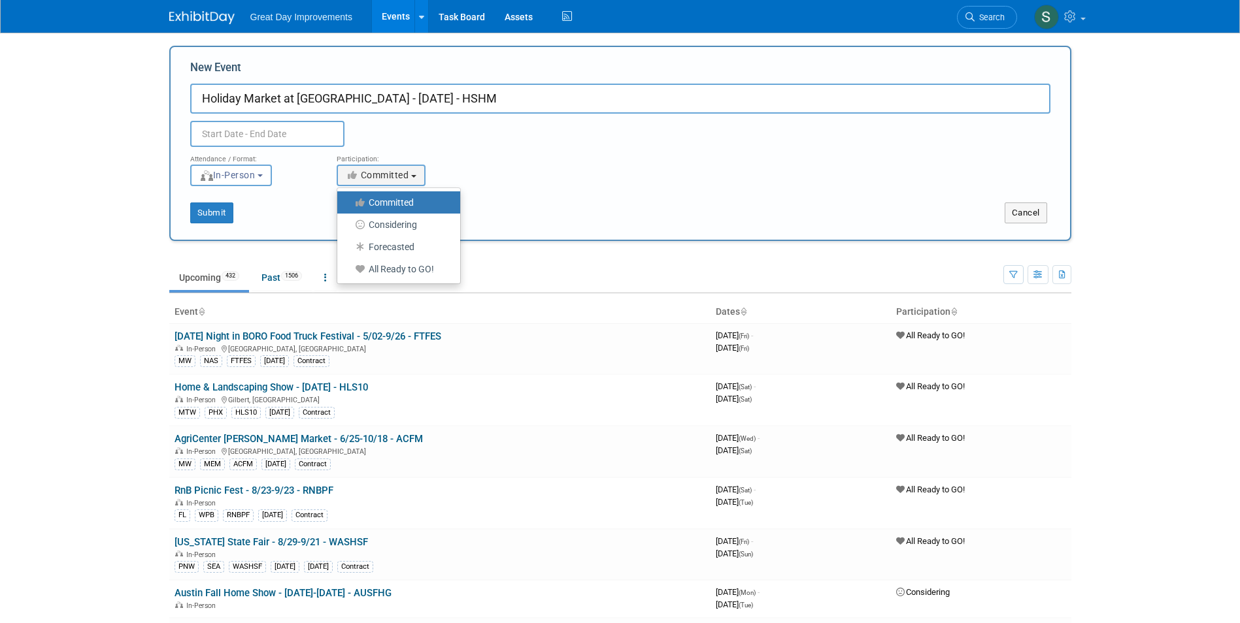
click at [418, 281] on ul "Committed Considering Forecasted All Ready to GO!" at bounding box center [399, 236] width 124 height 97
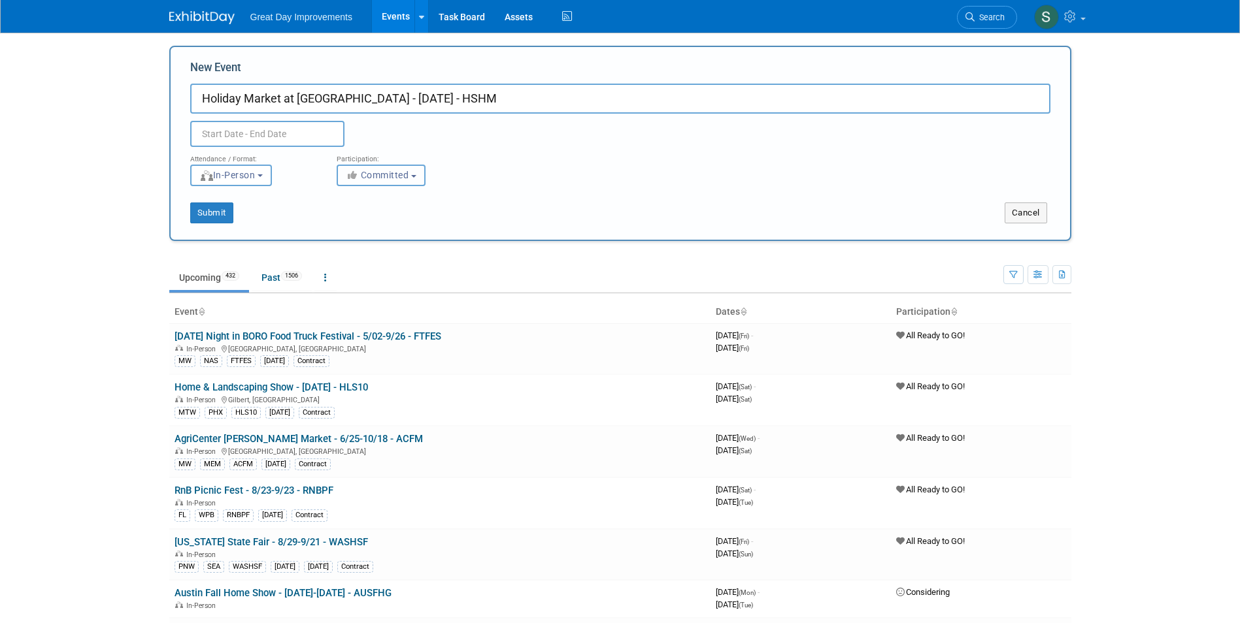
click at [390, 182] on button "Committed" at bounding box center [381, 176] width 89 height 22
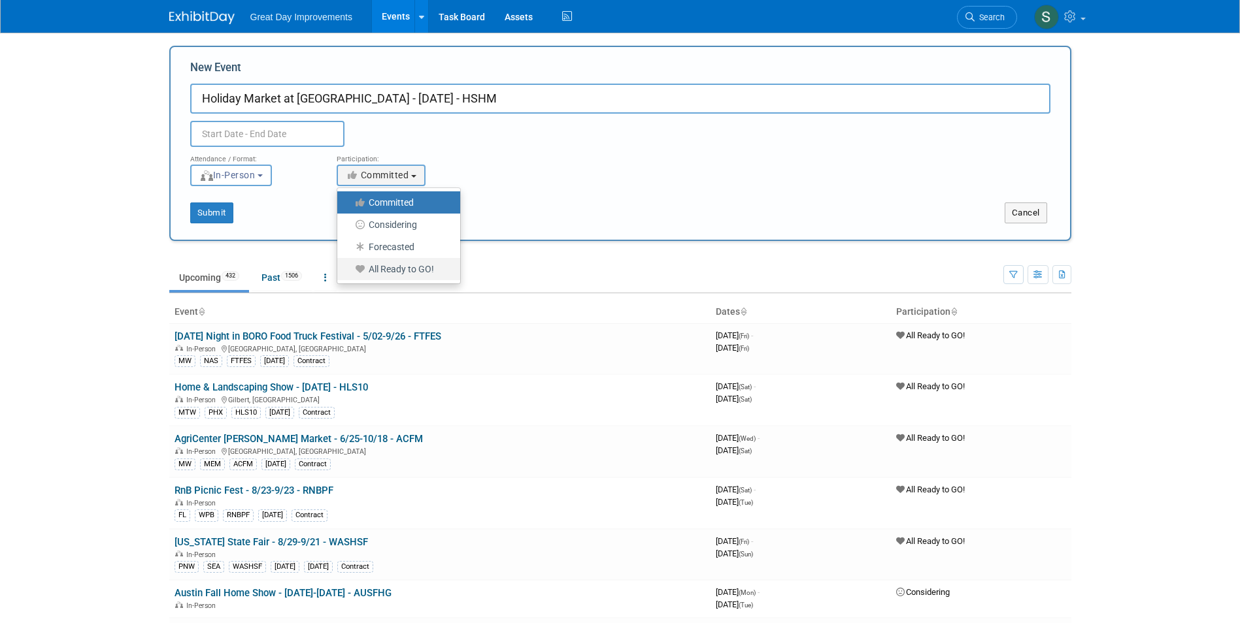
click at [404, 263] on label "All Ready to GO!" at bounding box center [395, 269] width 103 height 17
click at [349, 265] on input "All Ready to GO!" at bounding box center [344, 269] width 8 height 8
select select "102"
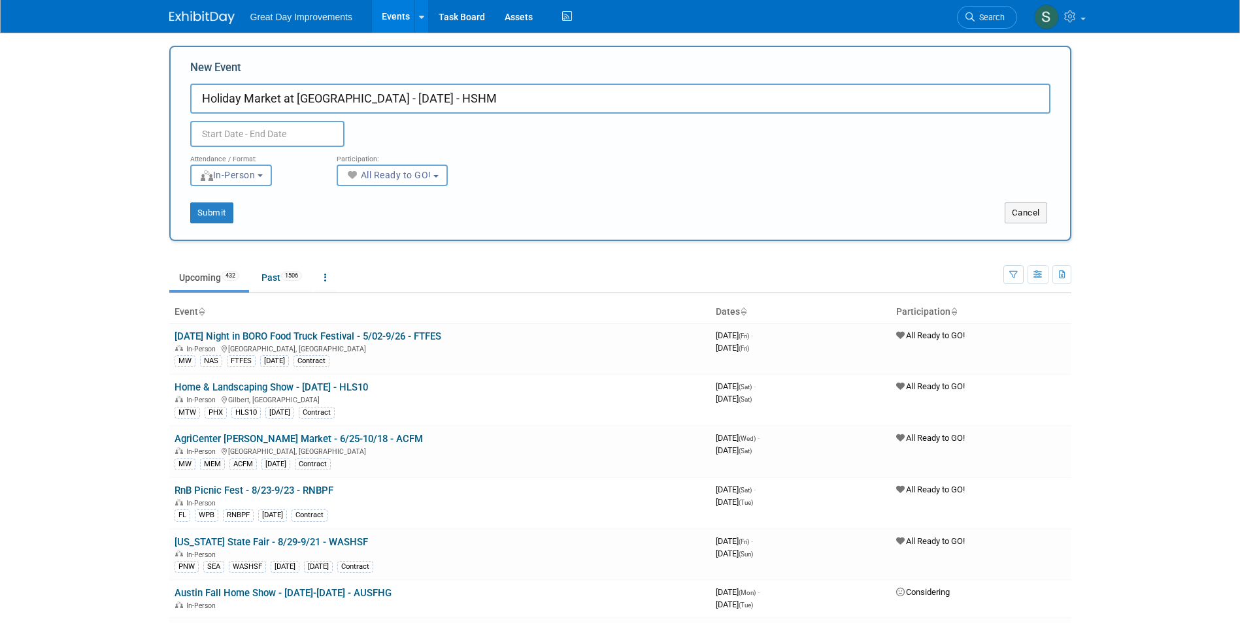
click at [316, 129] on input "text" at bounding box center [267, 134] width 154 height 26
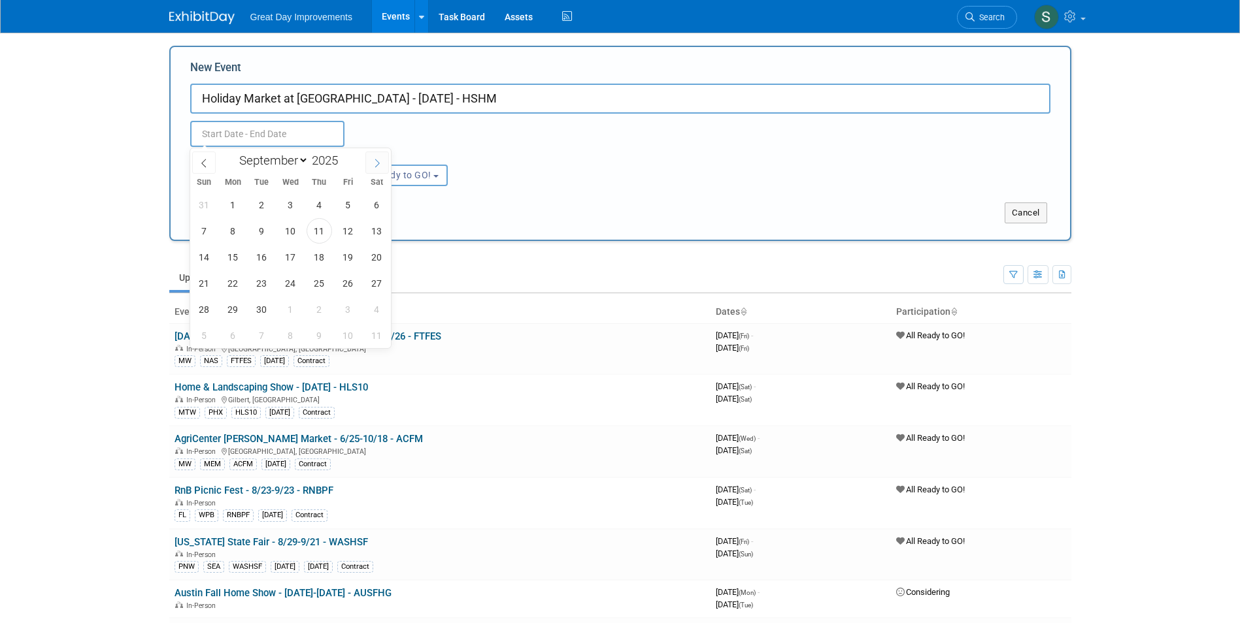
click at [371, 168] on span at bounding box center [377, 163] width 24 height 22
select select "10"
click at [382, 283] on span "22" at bounding box center [376, 283] width 25 height 25
type input "[DATE] to [DATE]"
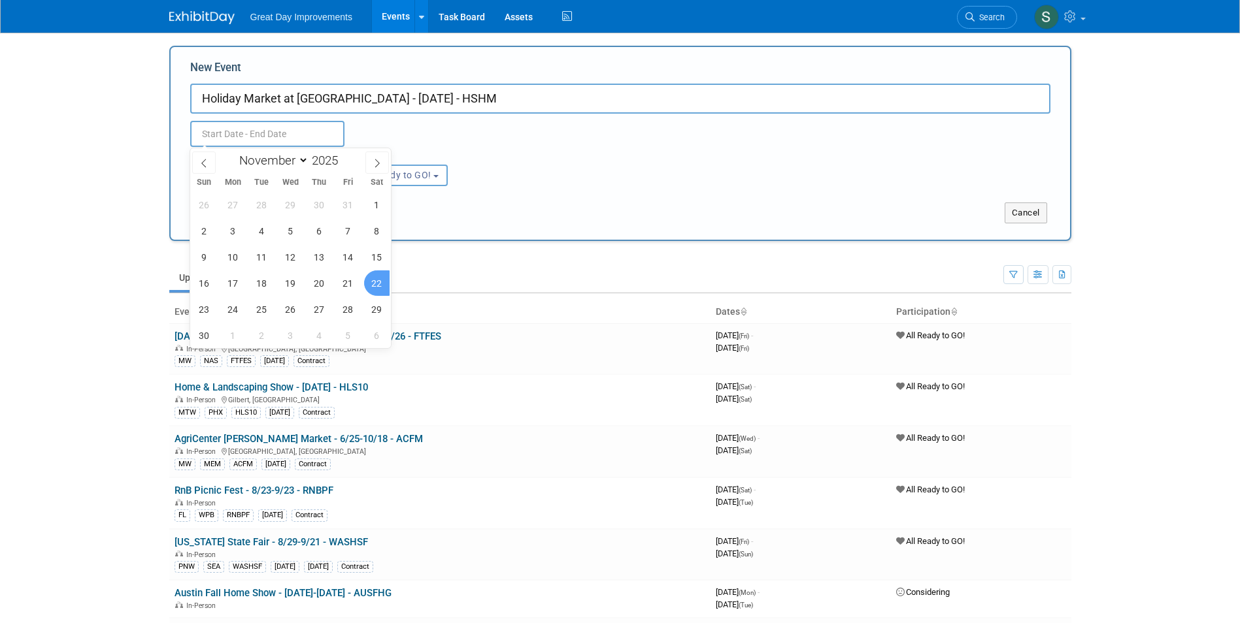
type input "[DATE] to [DATE]"
click at [519, 215] on div "Submit" at bounding box center [358, 213] width 374 height 21
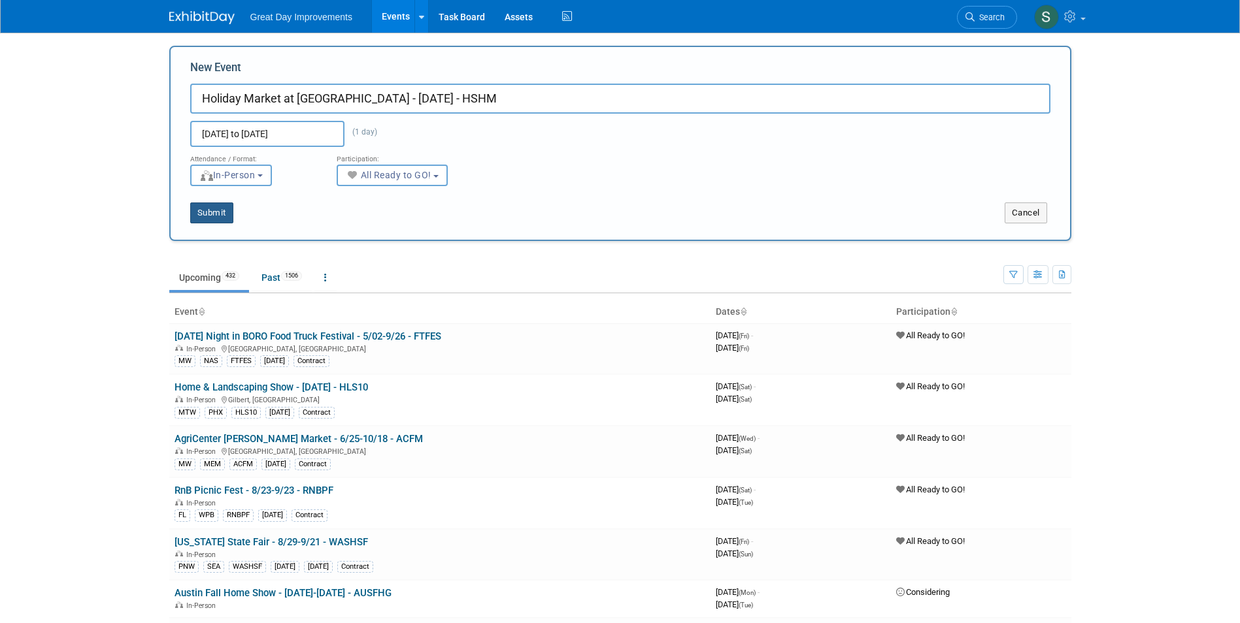
click at [211, 223] on button "Submit" at bounding box center [211, 213] width 43 height 21
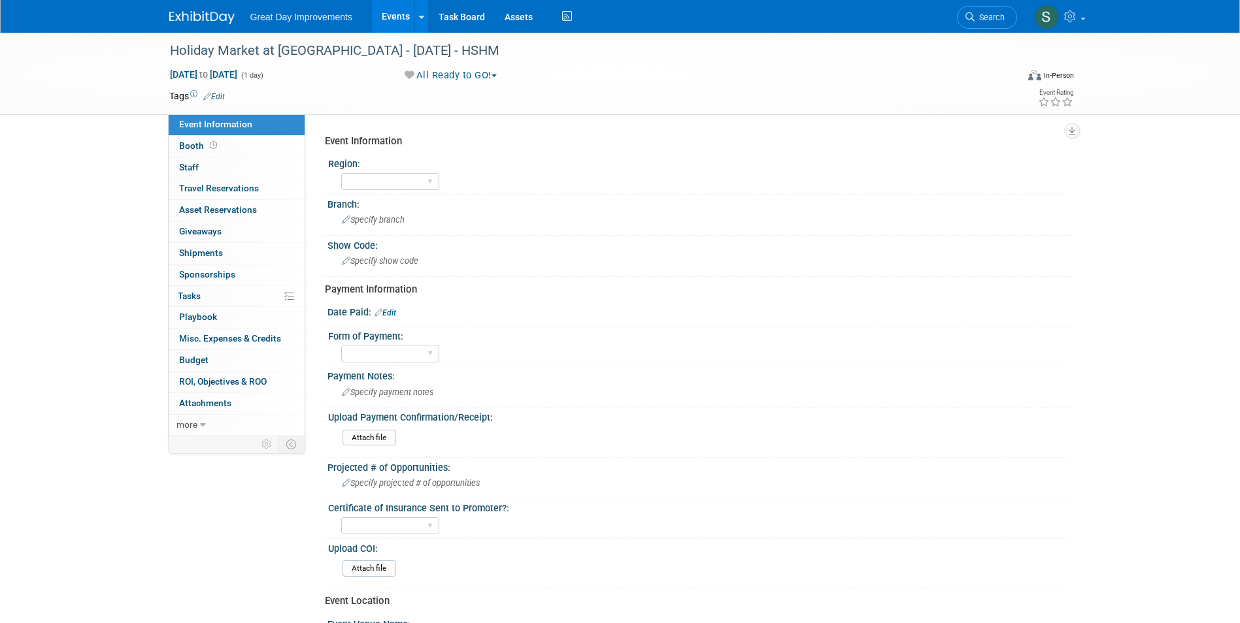
click at [216, 99] on link "Edit" at bounding box center [214, 96] width 22 height 9
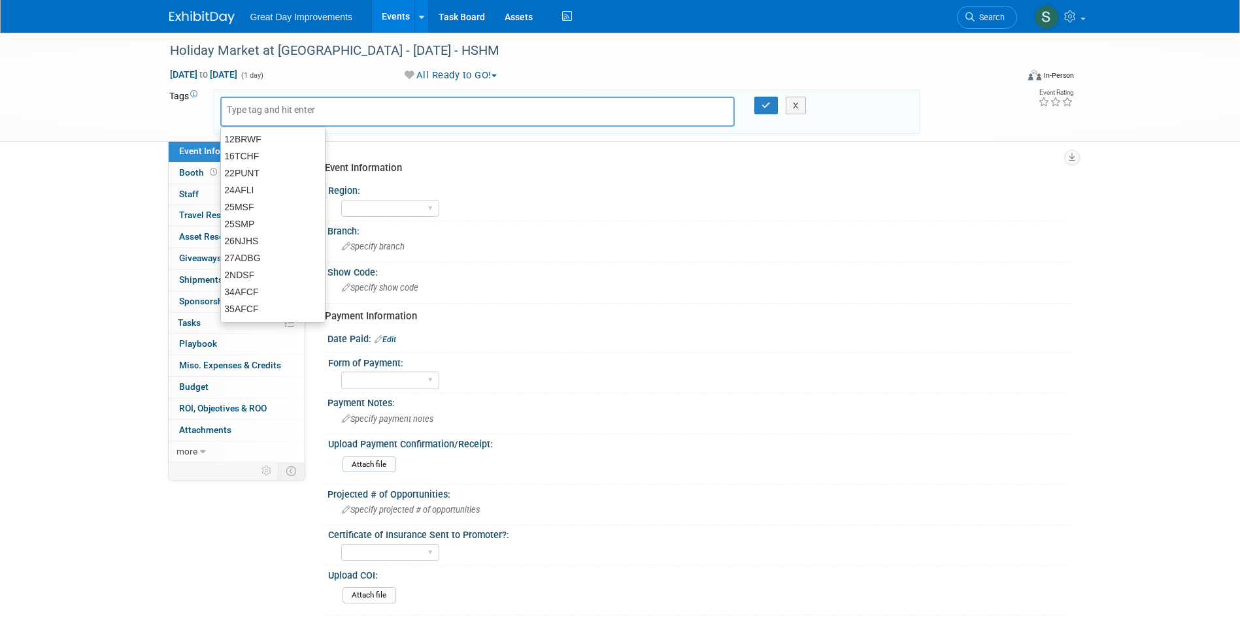
click at [259, 108] on input "text" at bounding box center [279, 109] width 105 height 13
type input "MW"
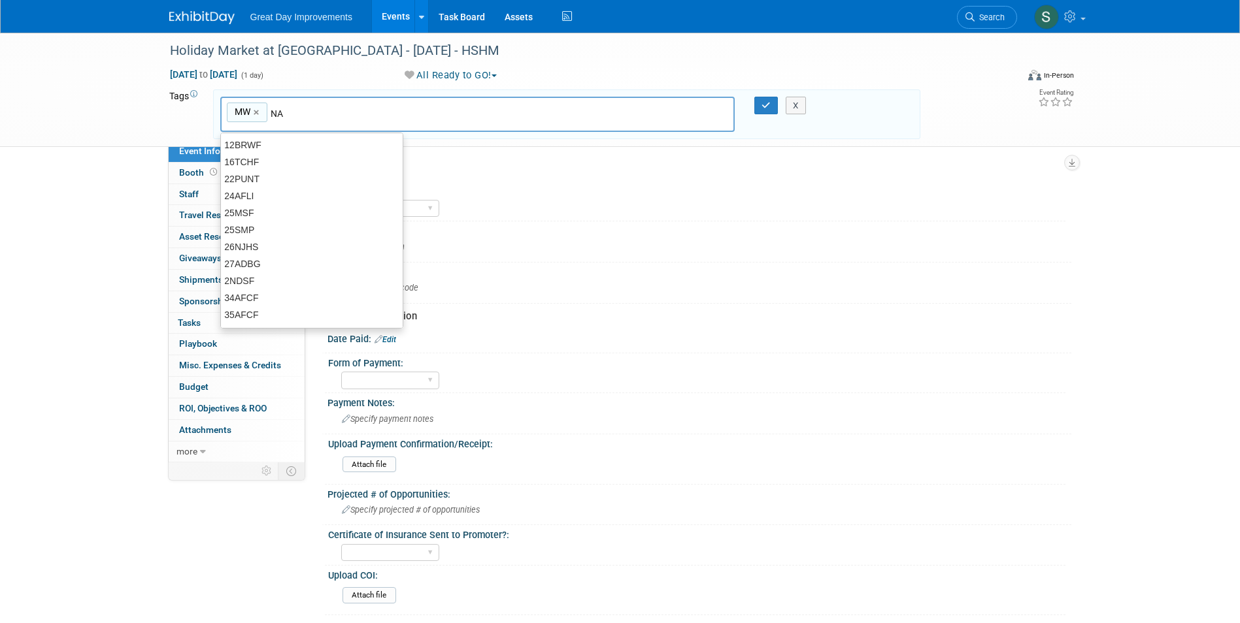
type input "NAS"
type input "MW, NAS"
type input "HSHM"
type input "MW, NAS, HSHM"
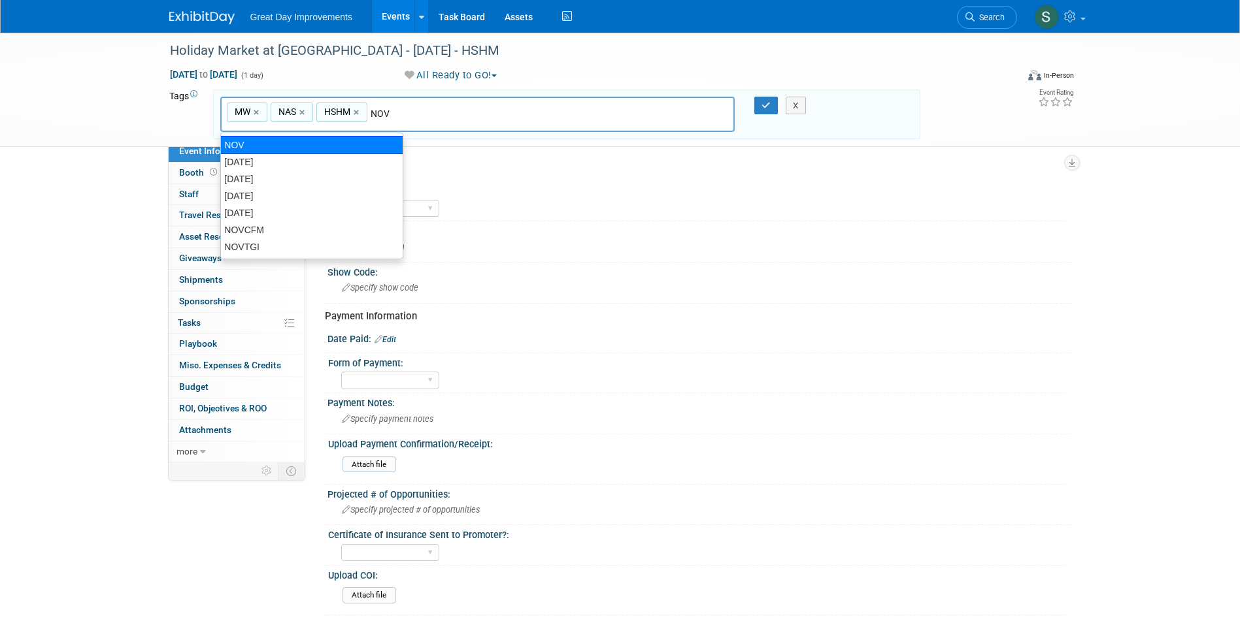
type input "NOV5"
type input "MW, NAS, HSHM, NOV5"
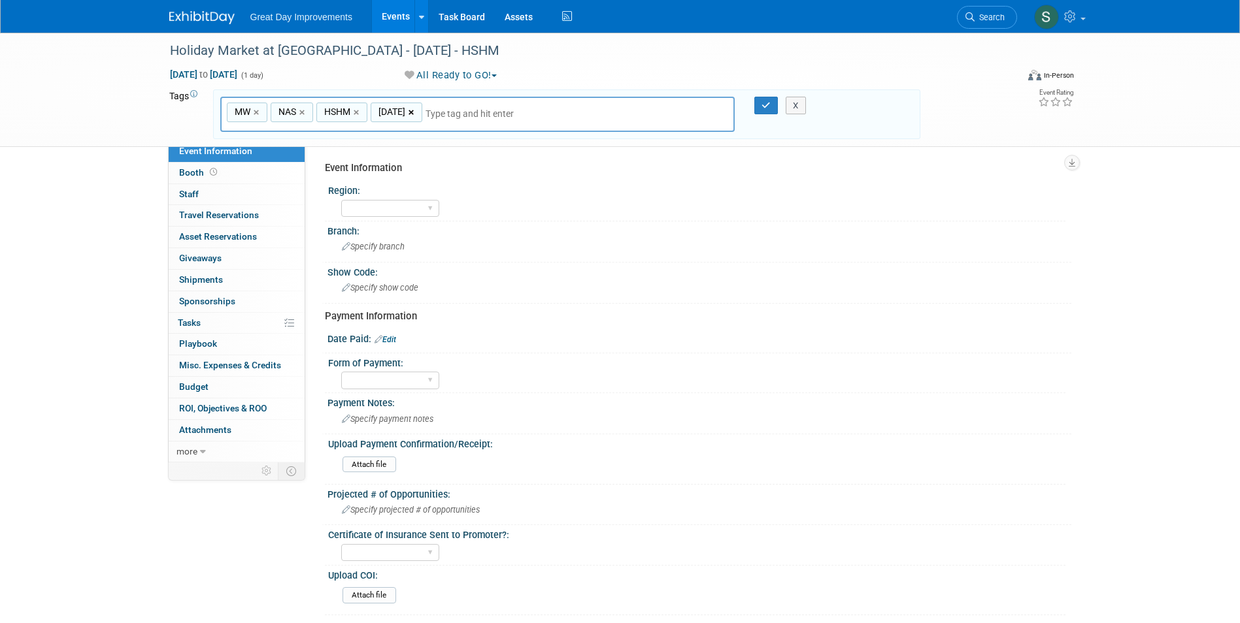
click at [408, 114] on link "×" at bounding box center [412, 112] width 8 height 15
type input "MW, NAS, HSHM"
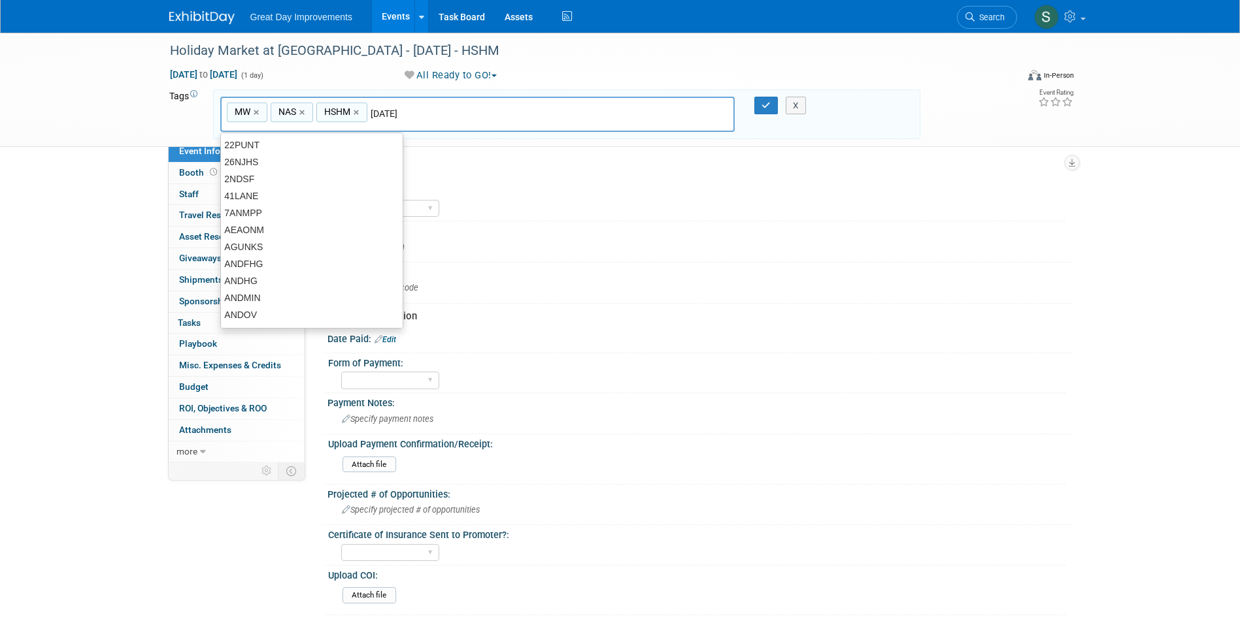
type input "NOV25"
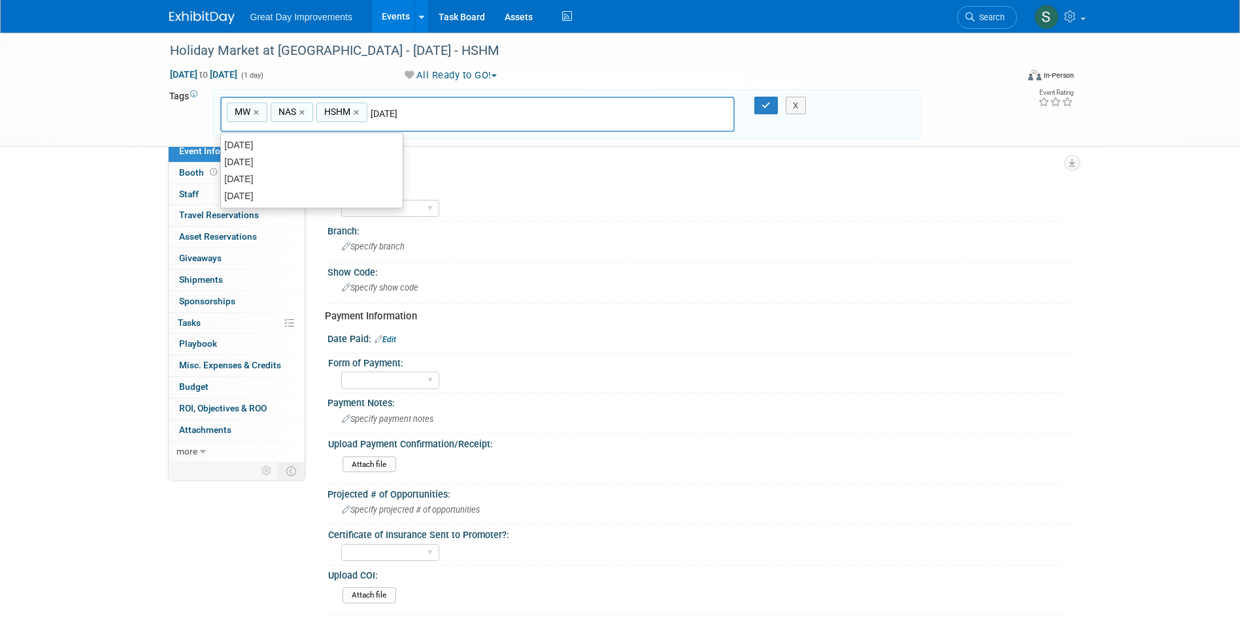
type input "MW, NAS, HSHM, NOV25"
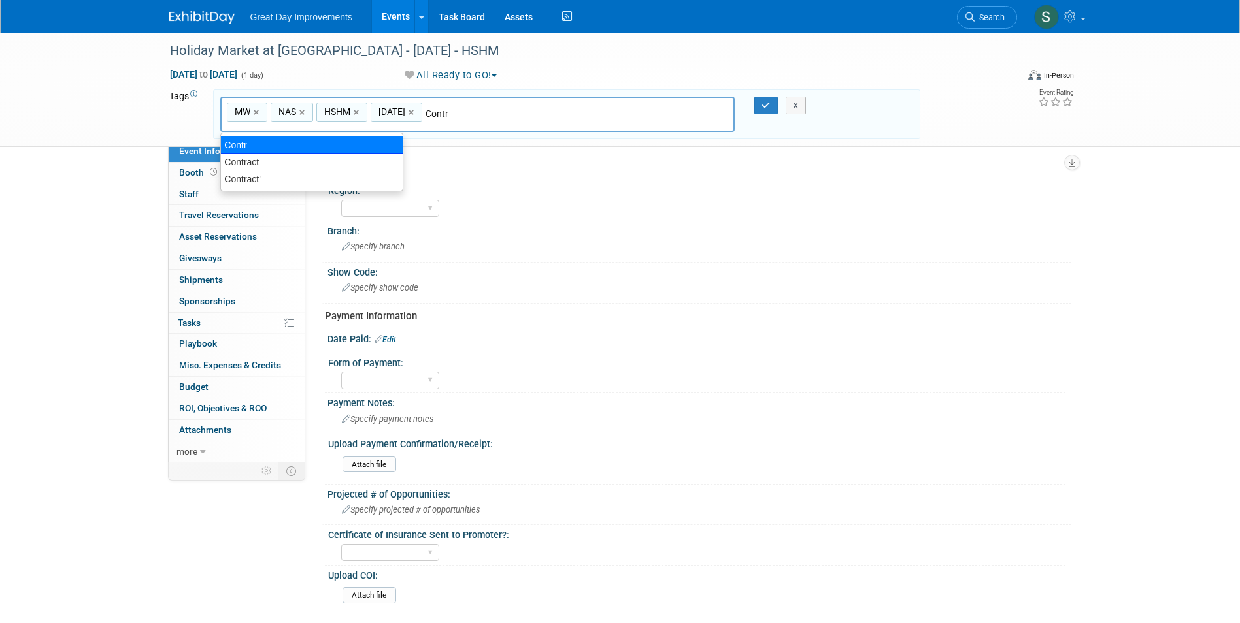
type input "Contract"
type input "MW, NAS, HSHM, NOV25, Contract"
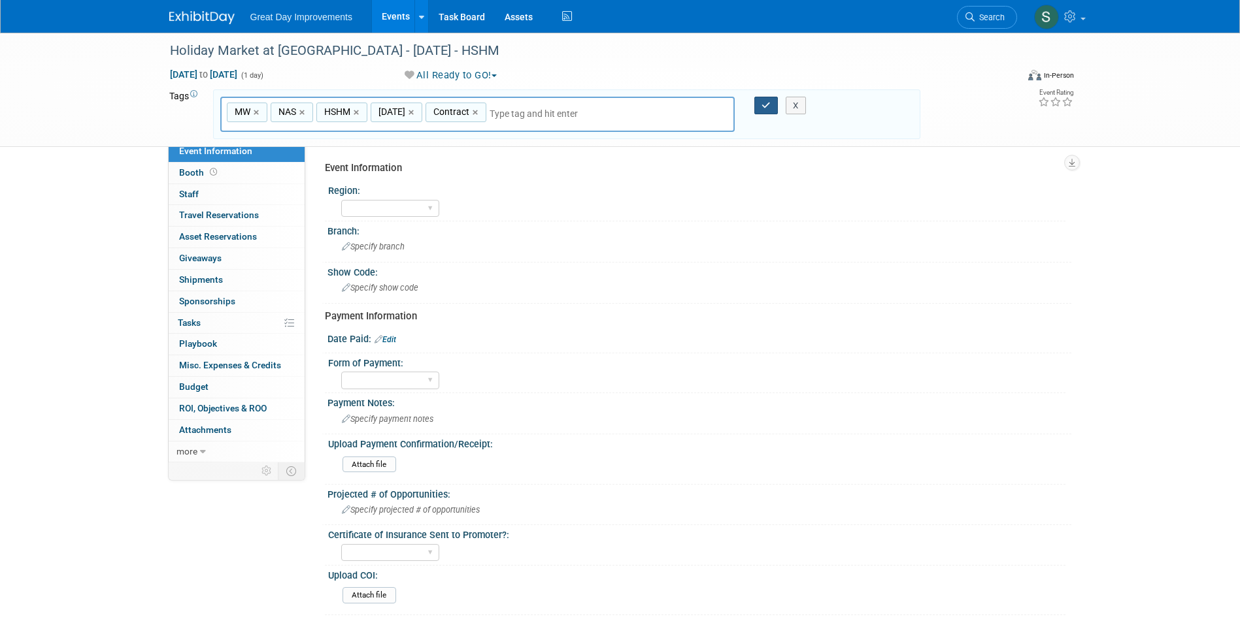
click at [766, 102] on icon "button" at bounding box center [765, 105] width 9 height 8
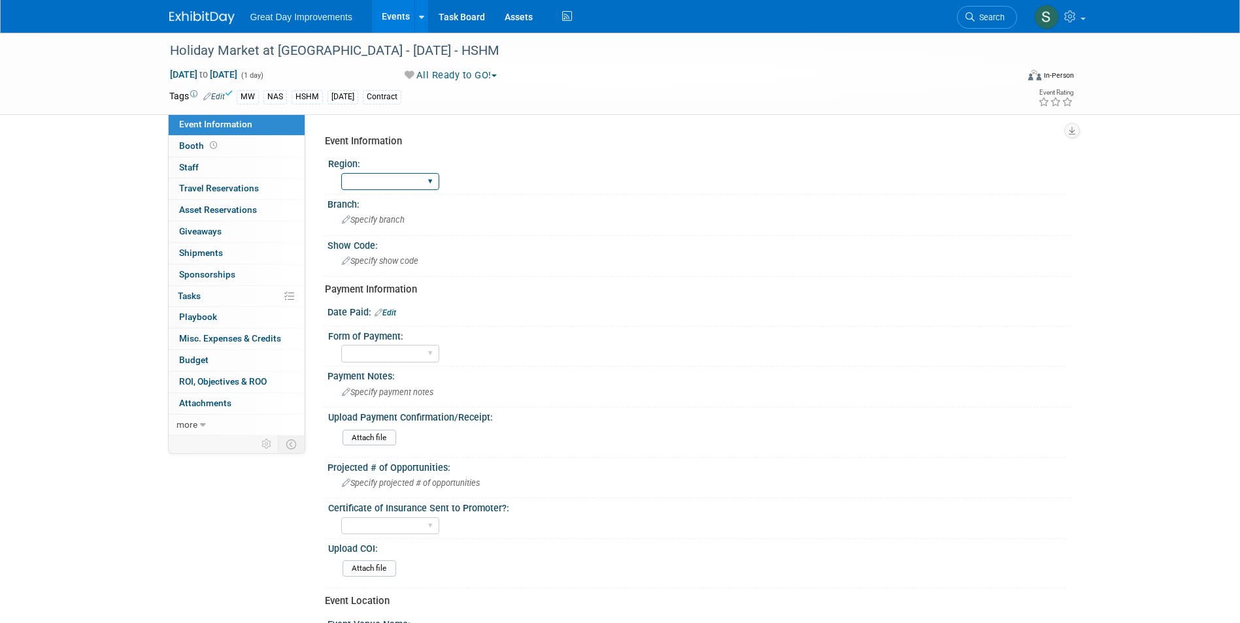
click at [378, 188] on select "GC MA MW MTW NE NEW OV PL PNW SA SE SC UMW FL" at bounding box center [390, 182] width 98 height 18
select select "MW"
click at [341, 173] on select "GC MA MW MTW NE NEW OV PL PNW SA SE SC UMW FL" at bounding box center [390, 182] width 98 height 18
click at [373, 222] on span "Specify branch" at bounding box center [373, 220] width 63 height 10
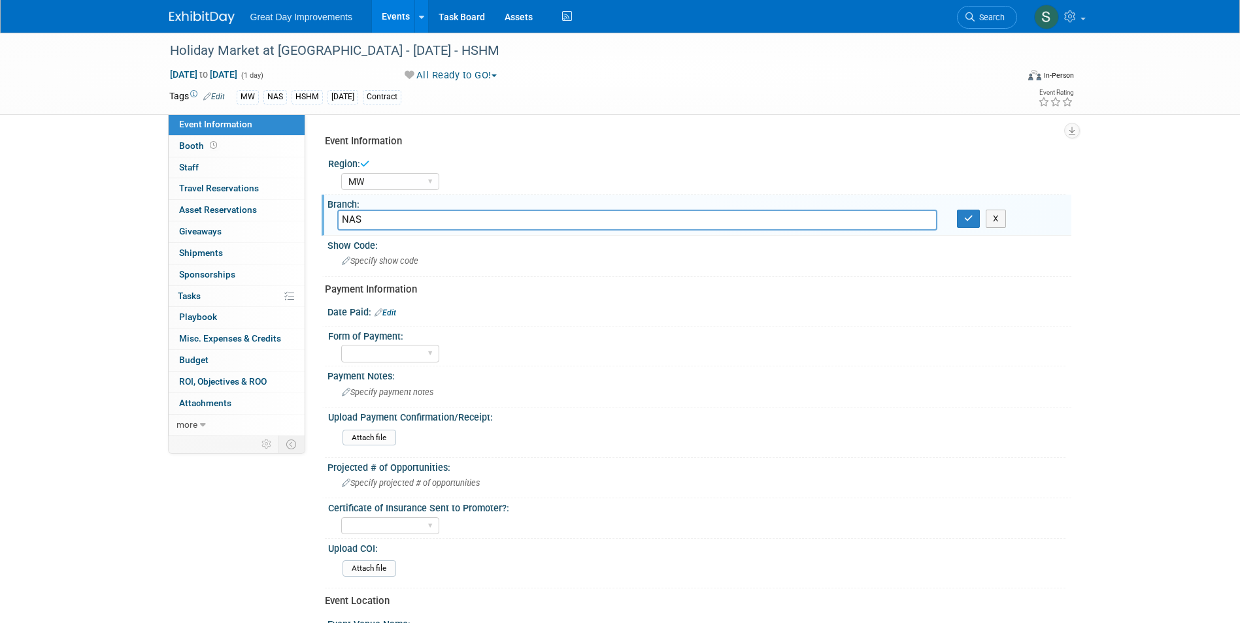
type input "NAS"
click at [970, 214] on icon "button" at bounding box center [968, 218] width 9 height 8
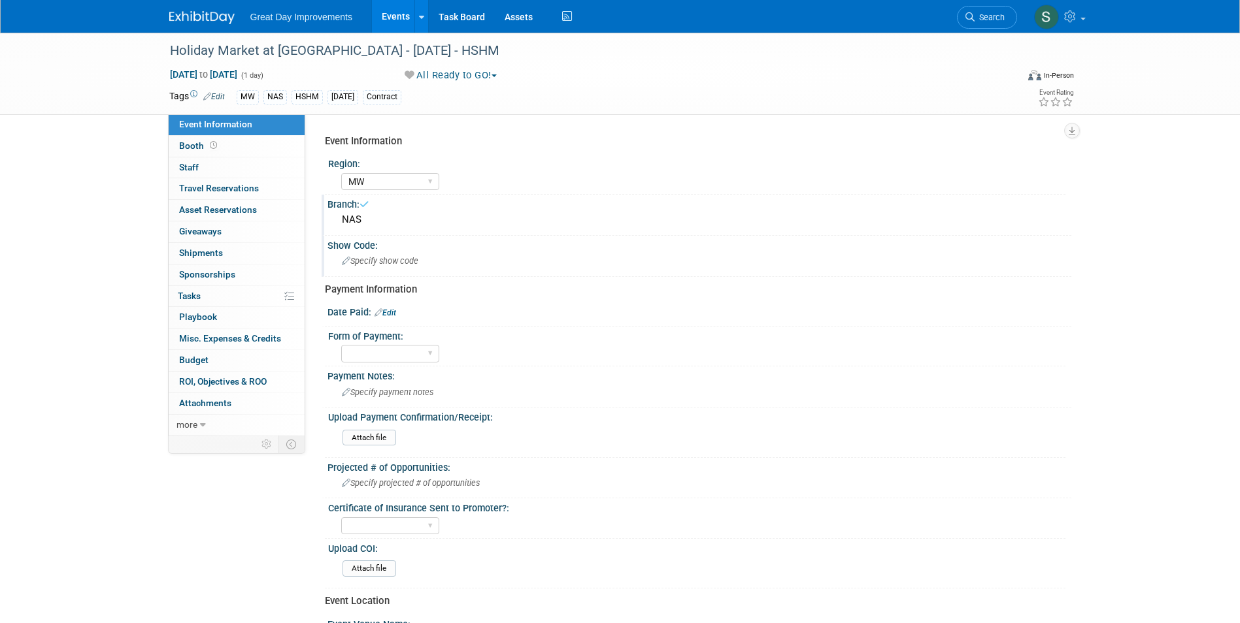
click at [395, 259] on span "Specify show code" at bounding box center [380, 261] width 76 height 10
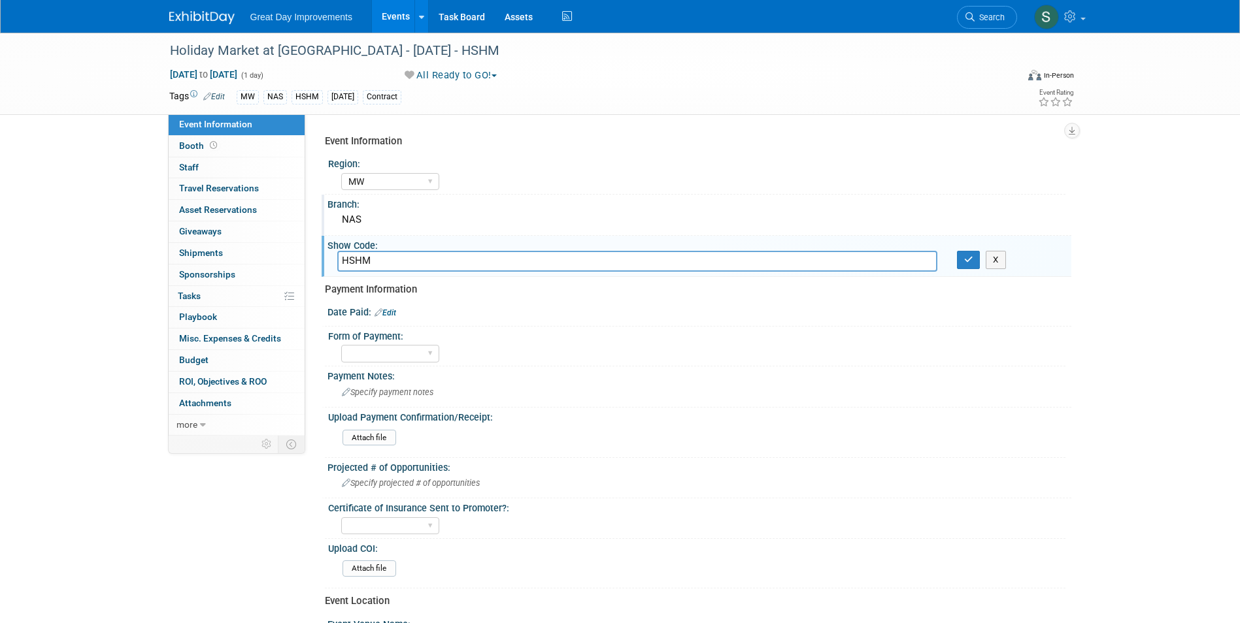
type input "HSHM"
click at [959, 260] on button "button" at bounding box center [969, 260] width 24 height 18
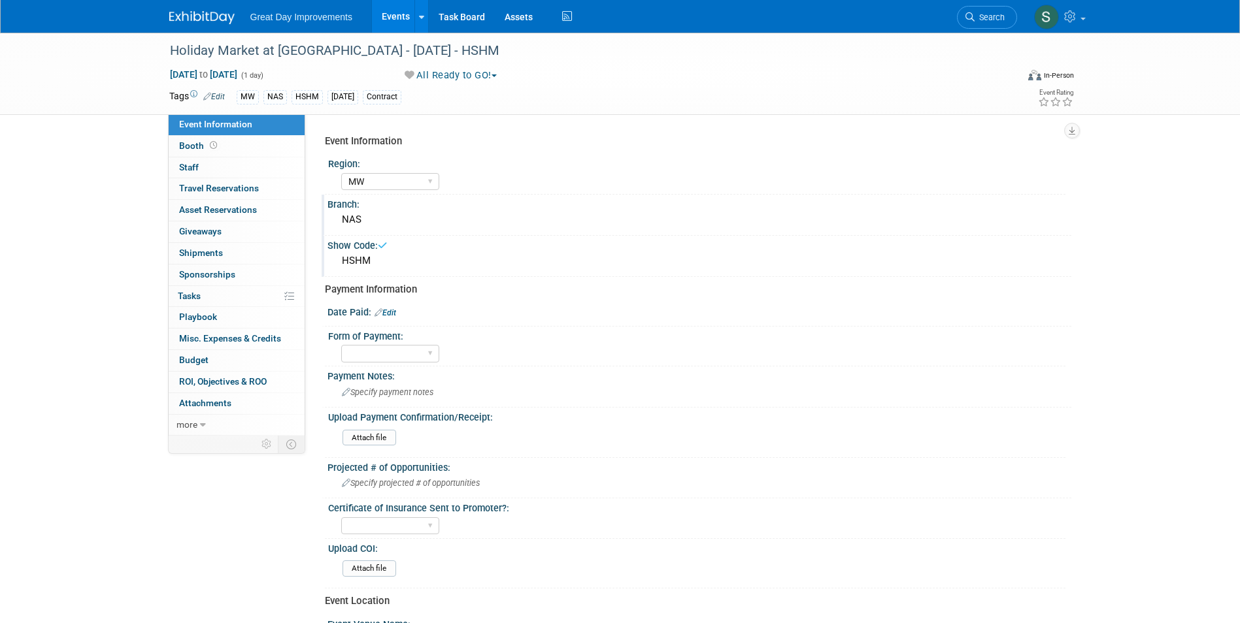
click at [222, 16] on img at bounding box center [201, 17] width 65 height 13
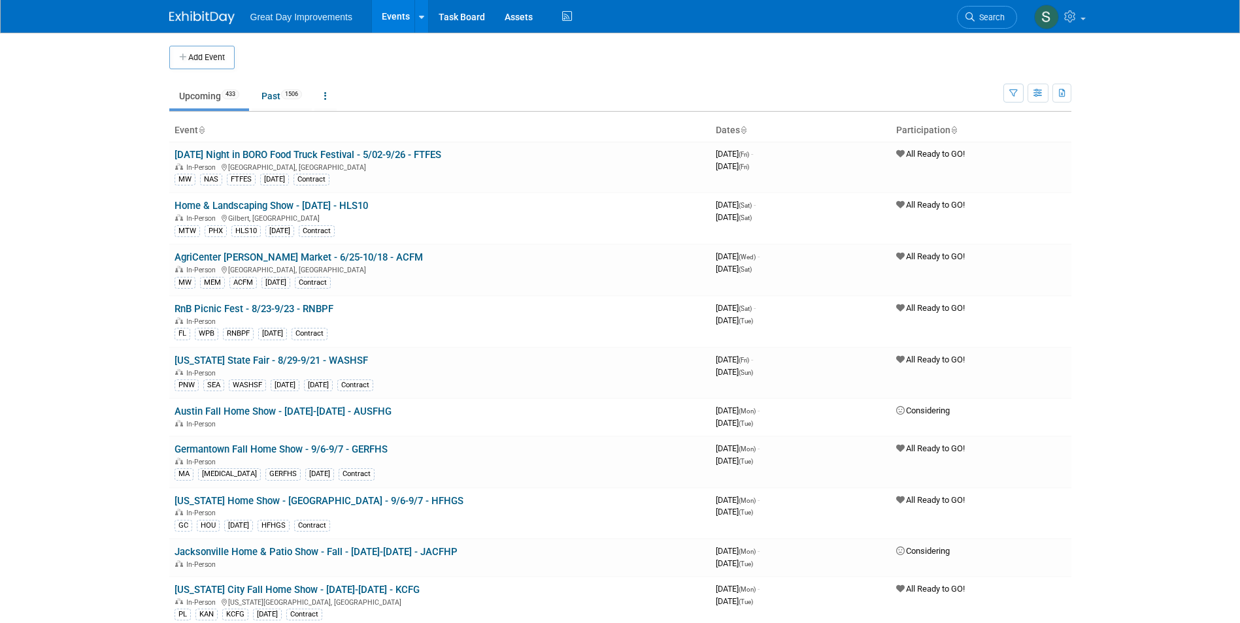
click at [188, 62] on button "Add Event" at bounding box center [201, 58] width 65 height 24
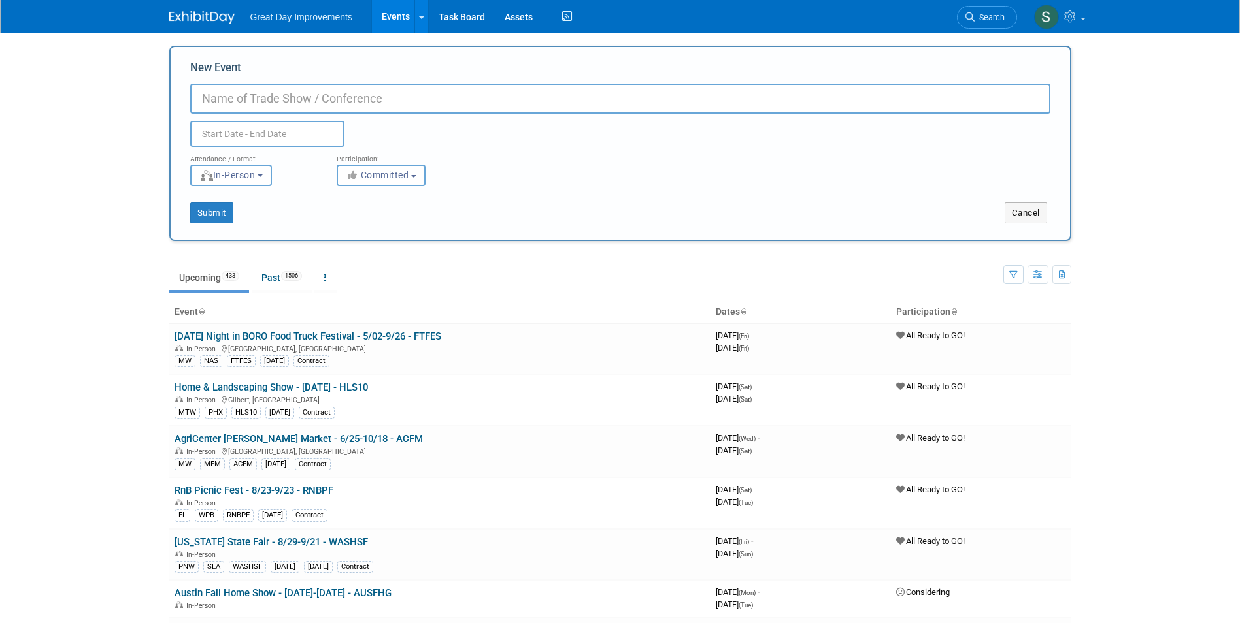
paste input "TGIF Shopping Sprees"
type input "TGIF Shopping Sprees - [DATE] - DECTGI"
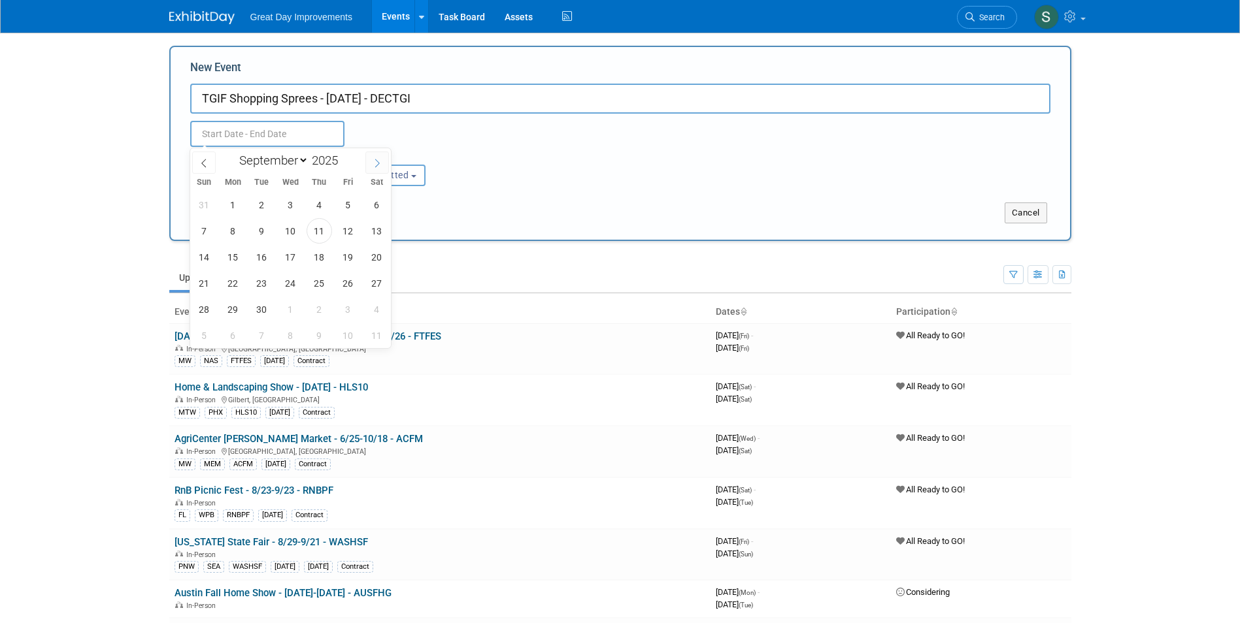
click at [382, 158] on span at bounding box center [377, 163] width 24 height 22
click at [382, 159] on span at bounding box center [377, 163] width 24 height 22
select select "11"
click at [350, 202] on span "5" at bounding box center [347, 204] width 25 height 25
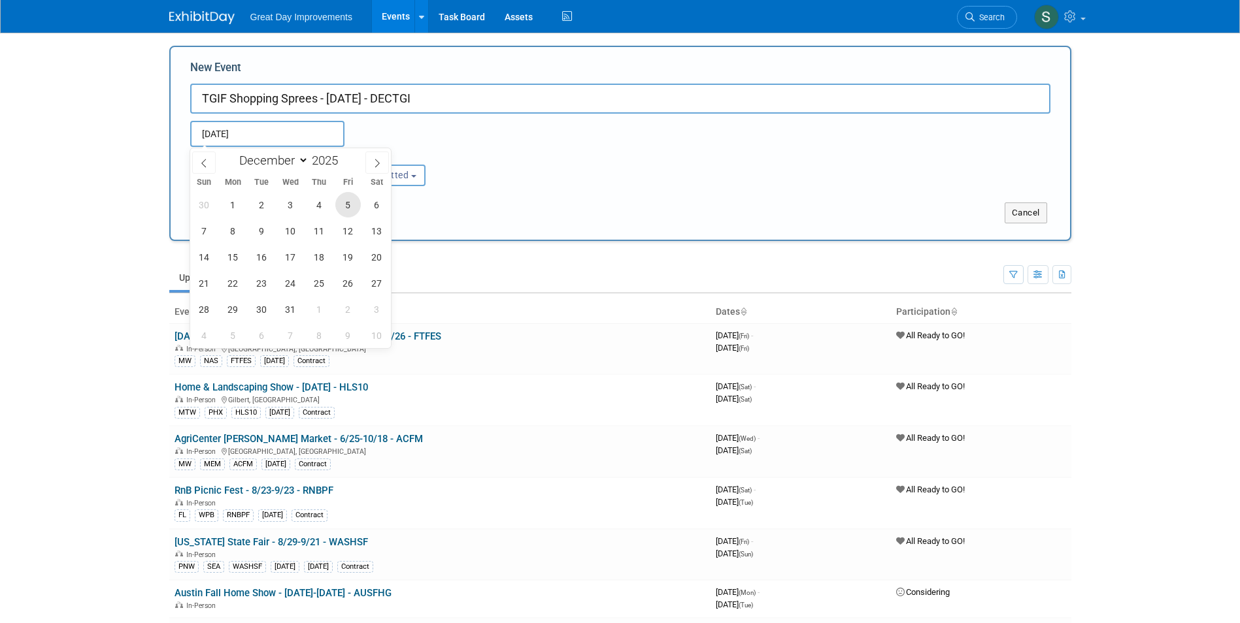
type input "[DATE] to [DATE]"
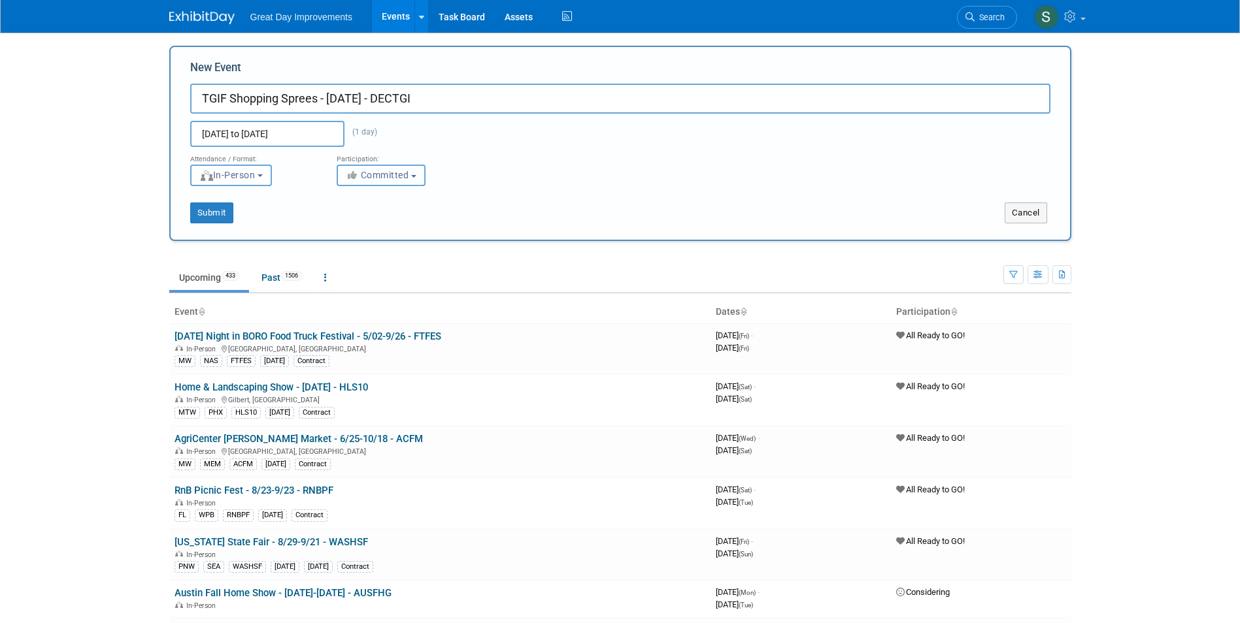
click at [421, 185] on button "Committed" at bounding box center [381, 176] width 89 height 22
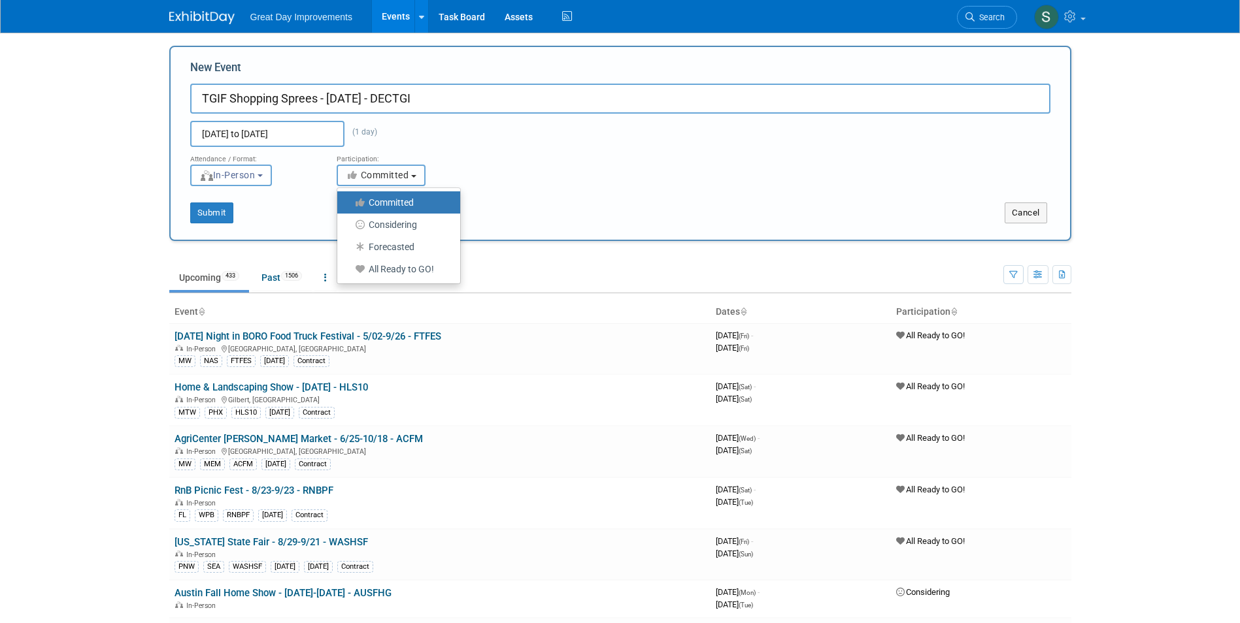
click at [414, 176] on b "button" at bounding box center [413, 176] width 5 height 3
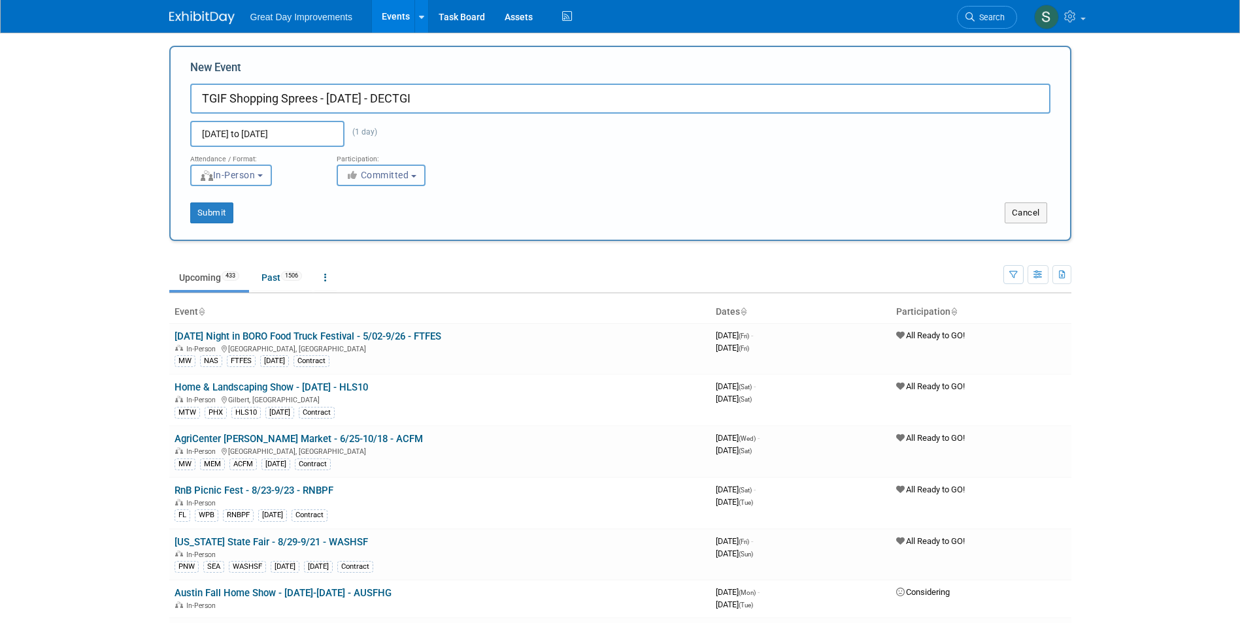
click at [381, 180] on button "Committed" at bounding box center [381, 176] width 89 height 22
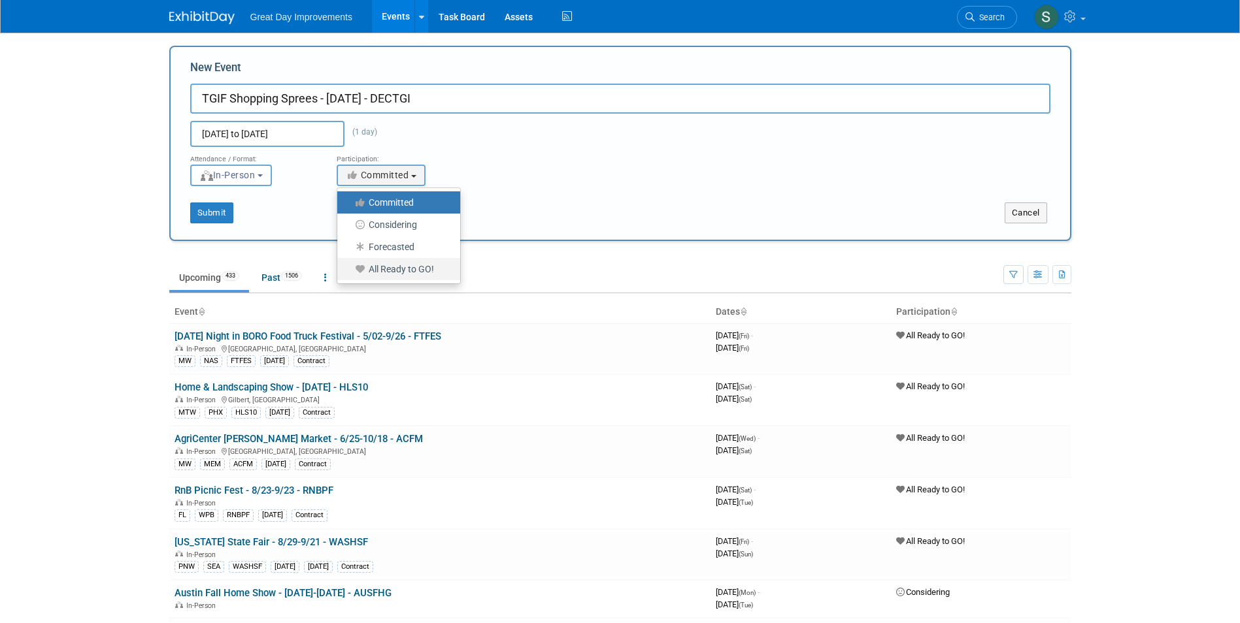
click at [411, 266] on label "All Ready to GO!" at bounding box center [395, 269] width 103 height 17
click at [349, 266] on input "All Ready to GO!" at bounding box center [344, 269] width 8 height 8
select select "102"
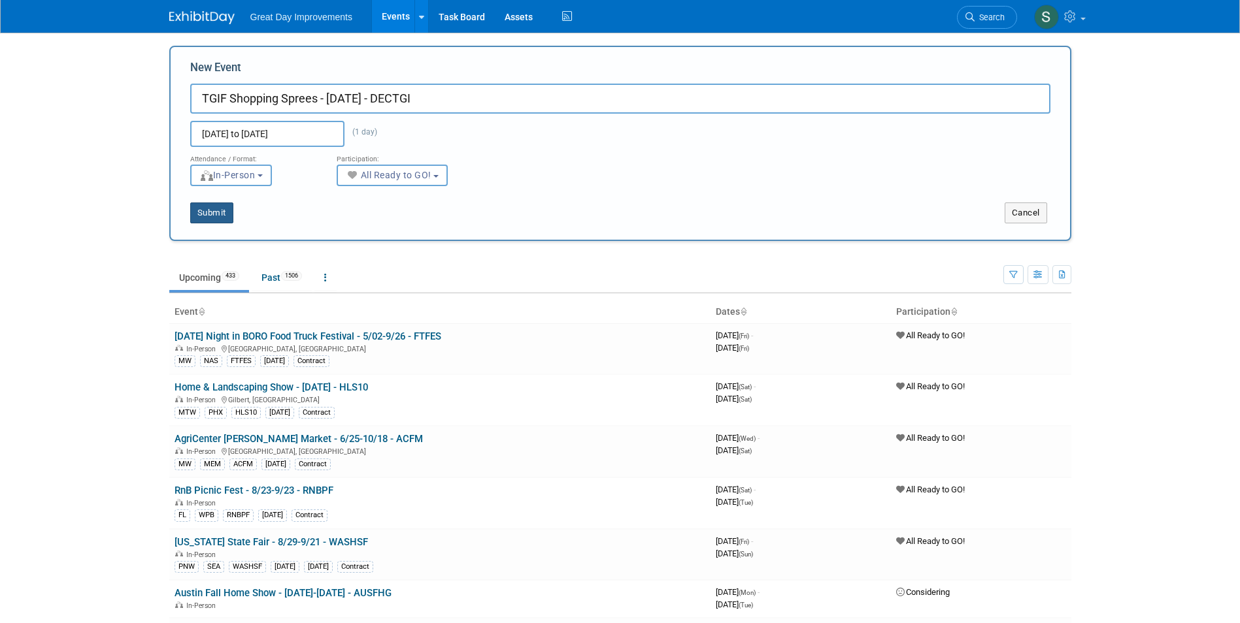
click at [202, 217] on button "Submit" at bounding box center [211, 213] width 43 height 21
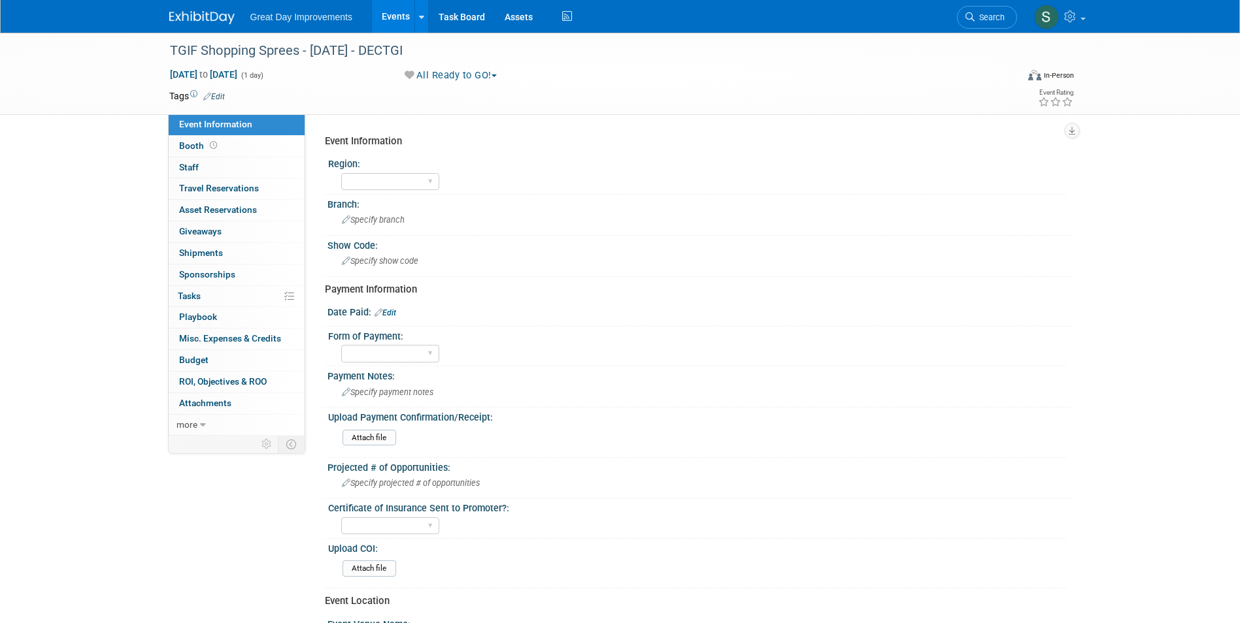
click at [214, 92] on link "Edit" at bounding box center [214, 96] width 22 height 9
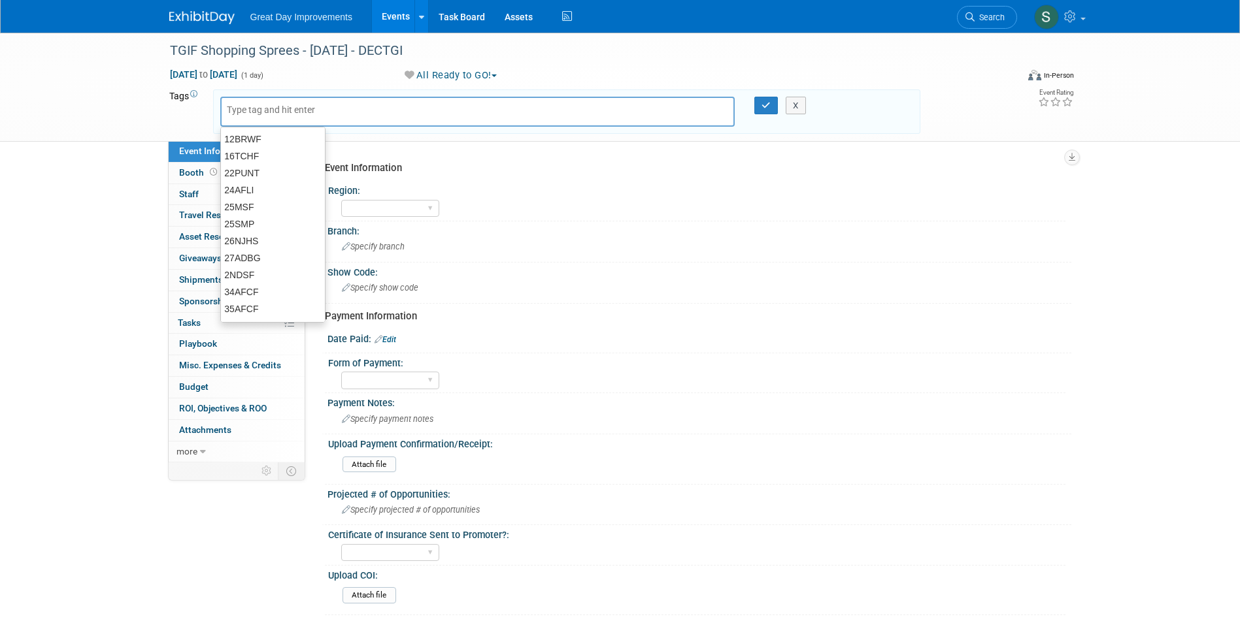
click at [249, 110] on input "text" at bounding box center [279, 109] width 105 height 13
type input "MW"
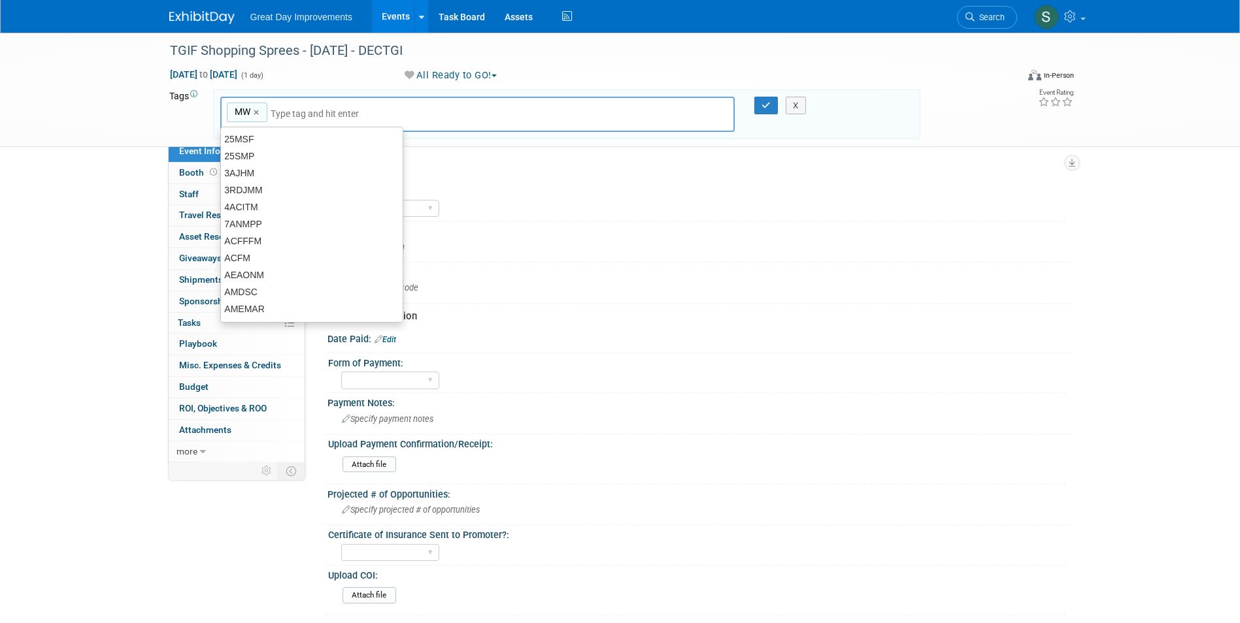
type input "MW"
type input "NAS"
type input "MW, NAS"
type input "[DATE]"
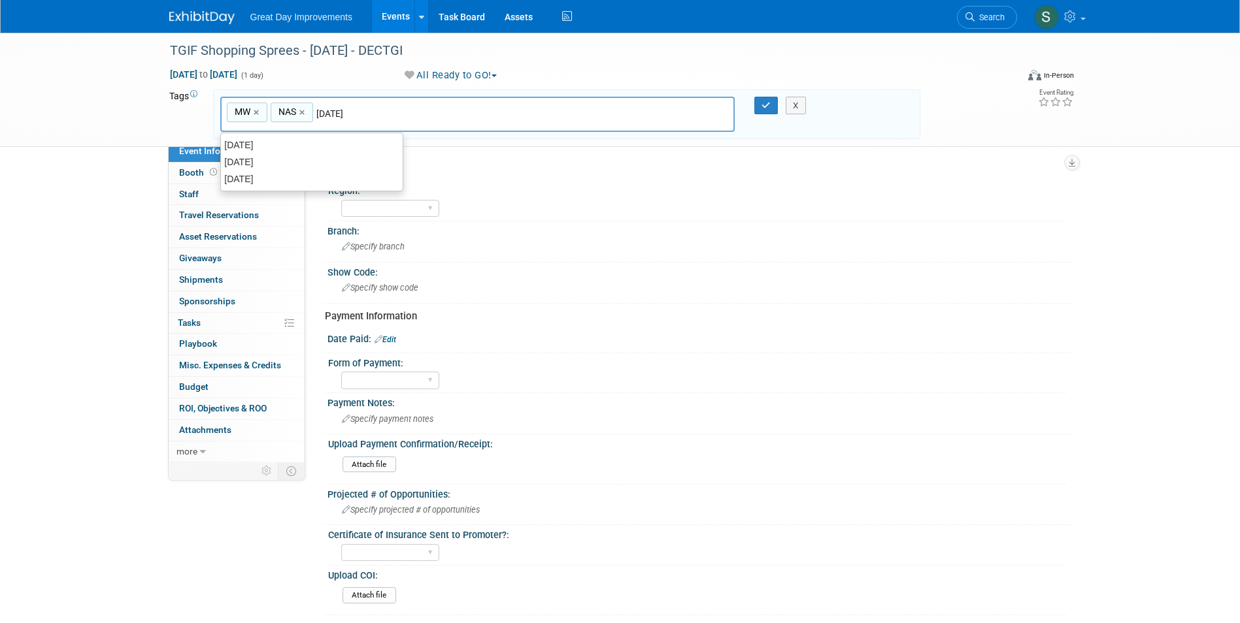
type input "MW, NAS, [DATE]"
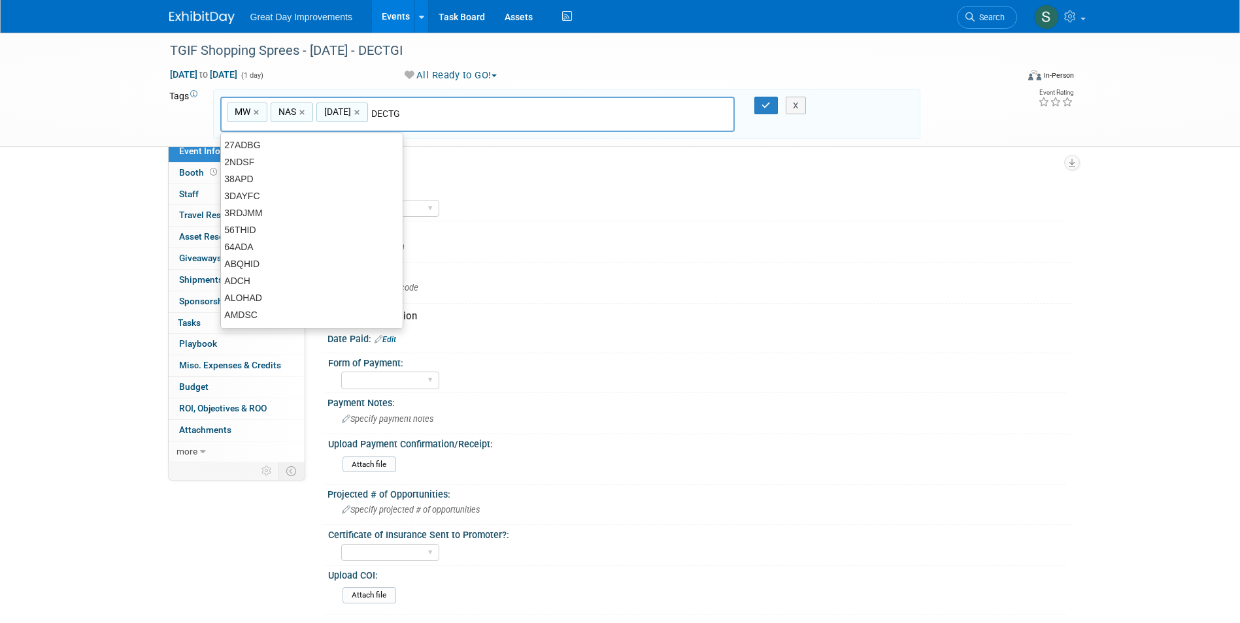
type input "DECTGI"
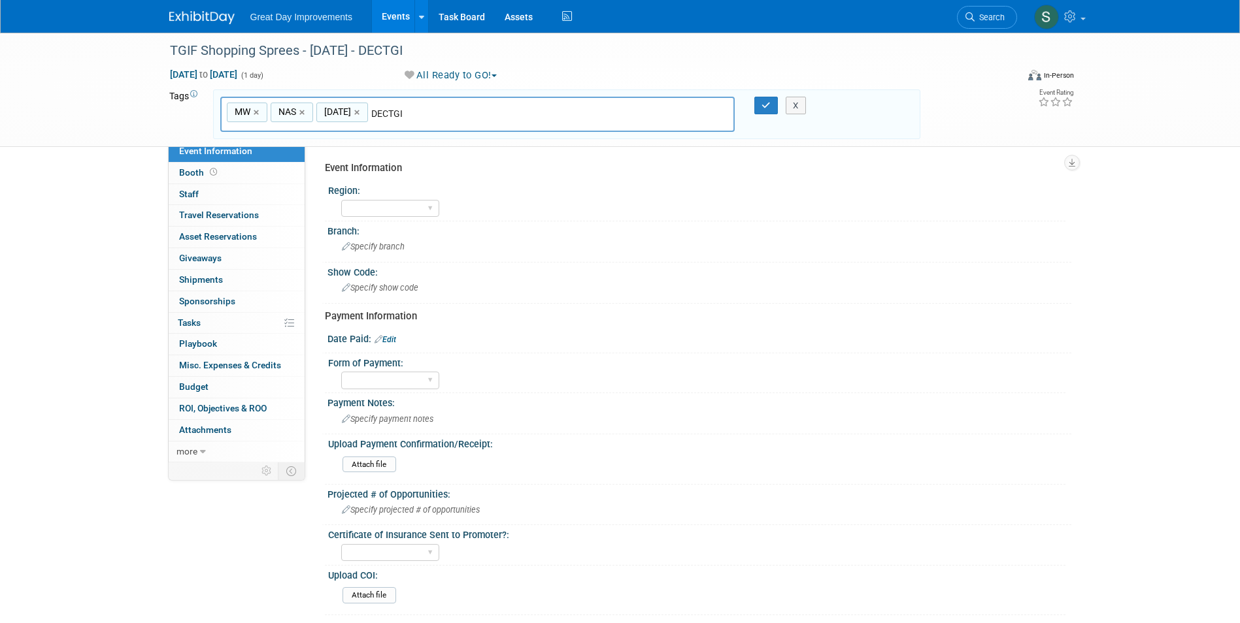
type input "MW, NAS, [DATE], DECTGI"
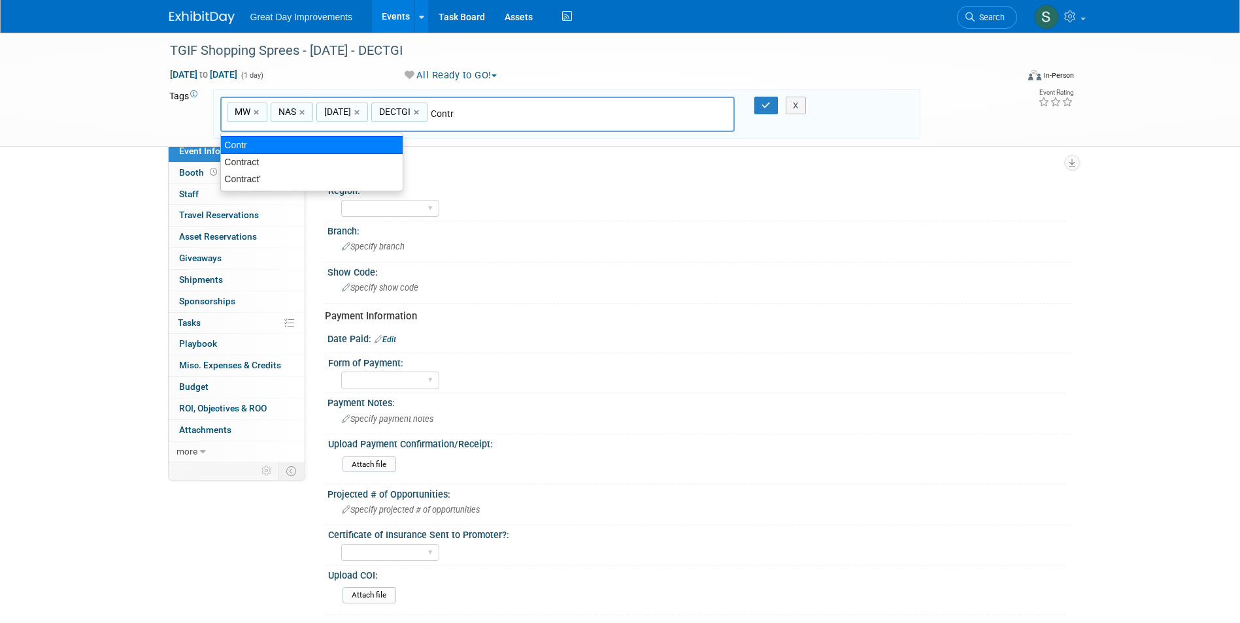
type input "Contract"
type input "MW, NAS, [DATE], DECTGI, Contract"
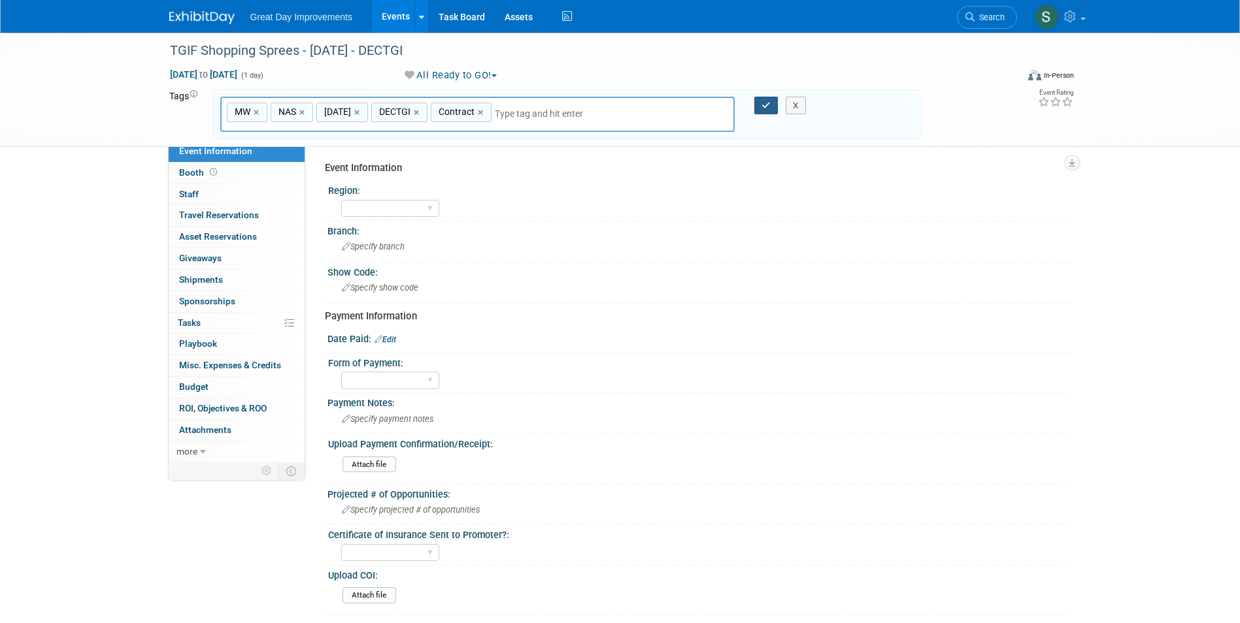
click at [770, 101] on button "button" at bounding box center [766, 106] width 24 height 18
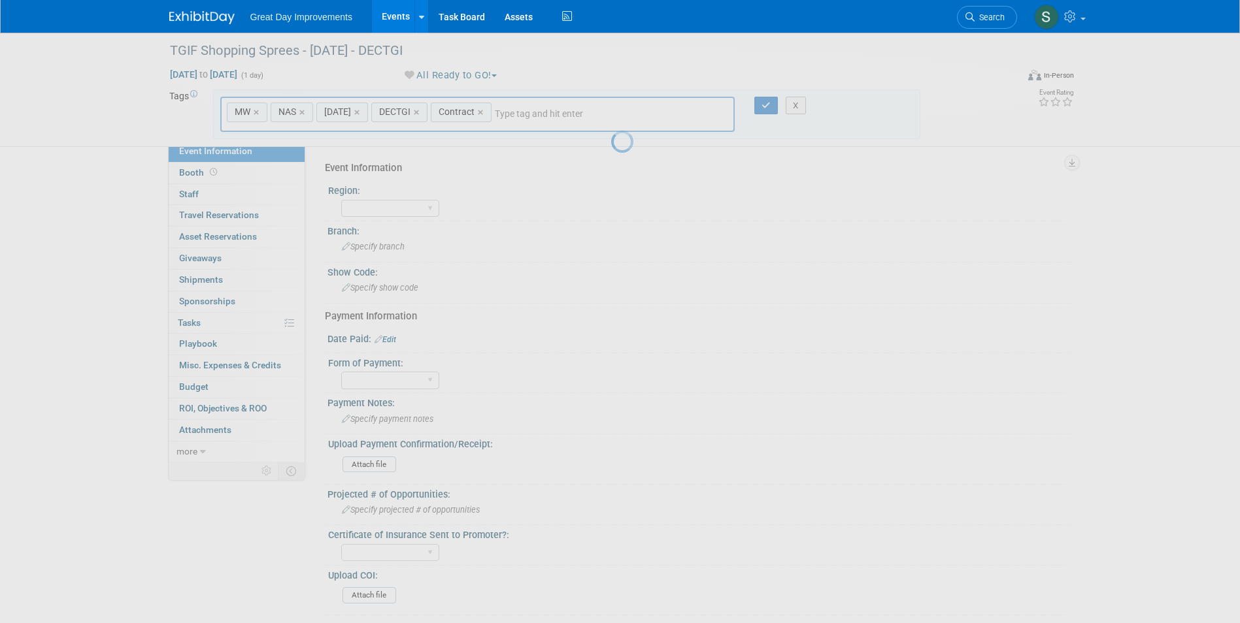
click at [611, 205] on div at bounding box center [620, 311] width 18 height 623
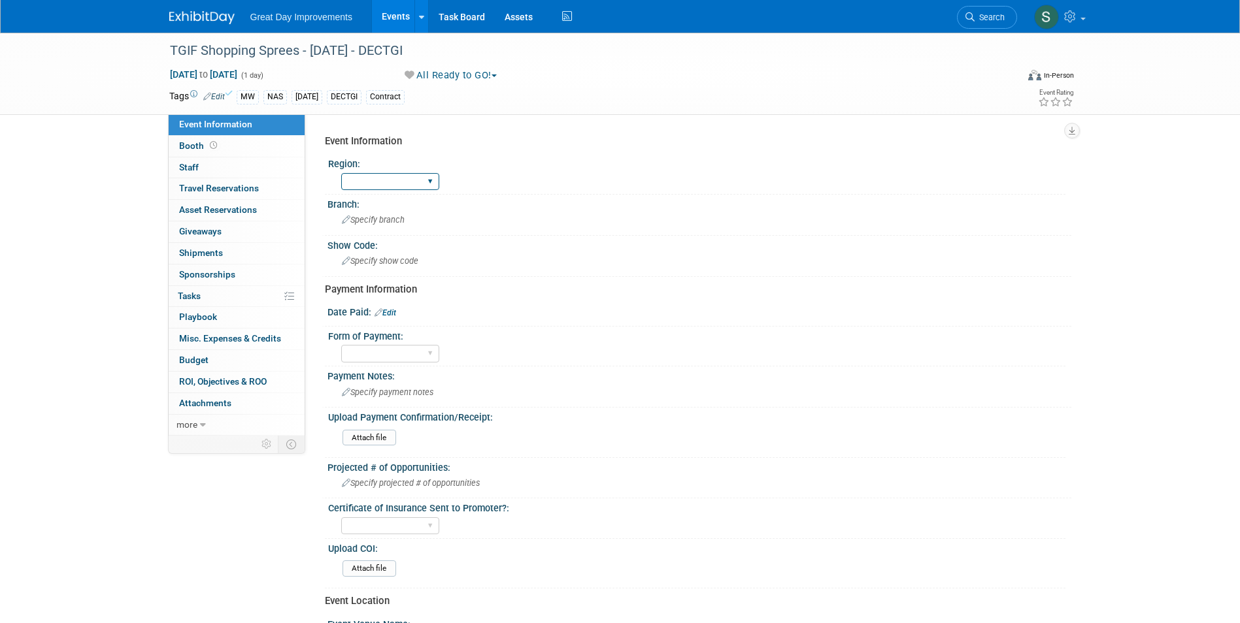
click at [388, 190] on select "GC MA MW MTW NE NEW OV PL PNW SA SE SC UMW FL" at bounding box center [390, 182] width 98 height 18
select select "MW"
click at [341, 173] on select "GC MA MW MTW NE NEW OV PL PNW SA SE SC UMW FL" at bounding box center [390, 182] width 98 height 18
click at [366, 212] on div "Specify branch" at bounding box center [699, 220] width 724 height 20
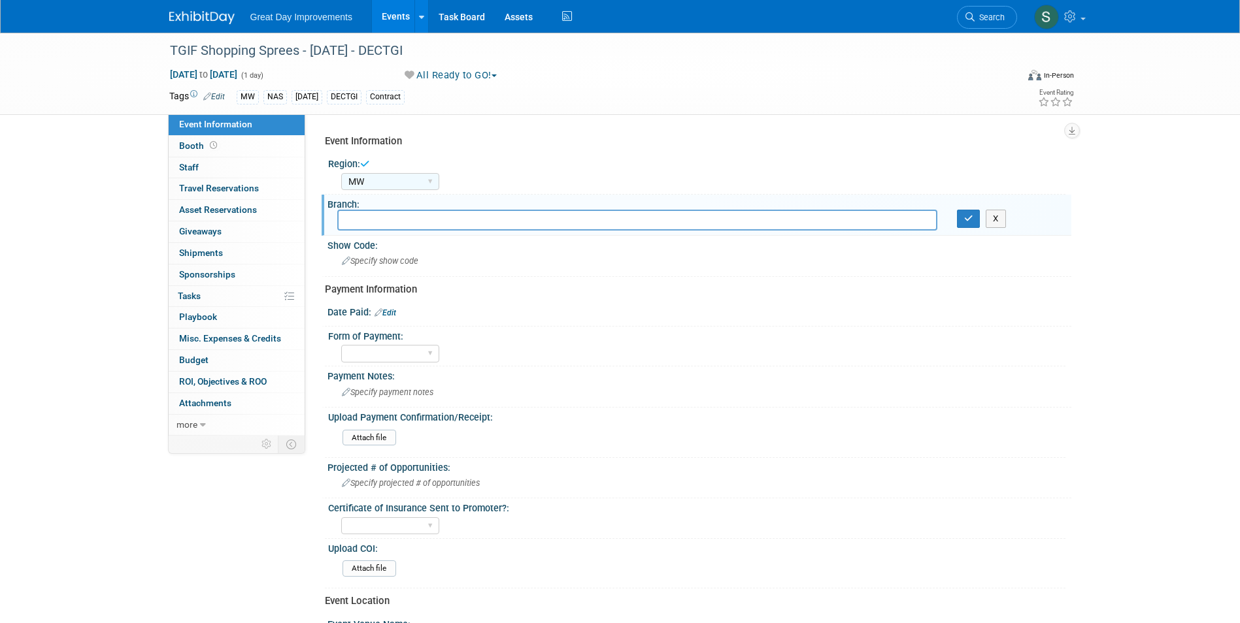
type input "B"
type input "J"
type input "NAs"
drag, startPoint x: 377, startPoint y: 216, endPoint x: 233, endPoint y: 222, distance: 144.5
click at [241, 220] on div "Event Information Event Info Booth Booth 0 Staff 0 Staff 0 Travel Reservations …" at bounding box center [619, 435] width 921 height 805
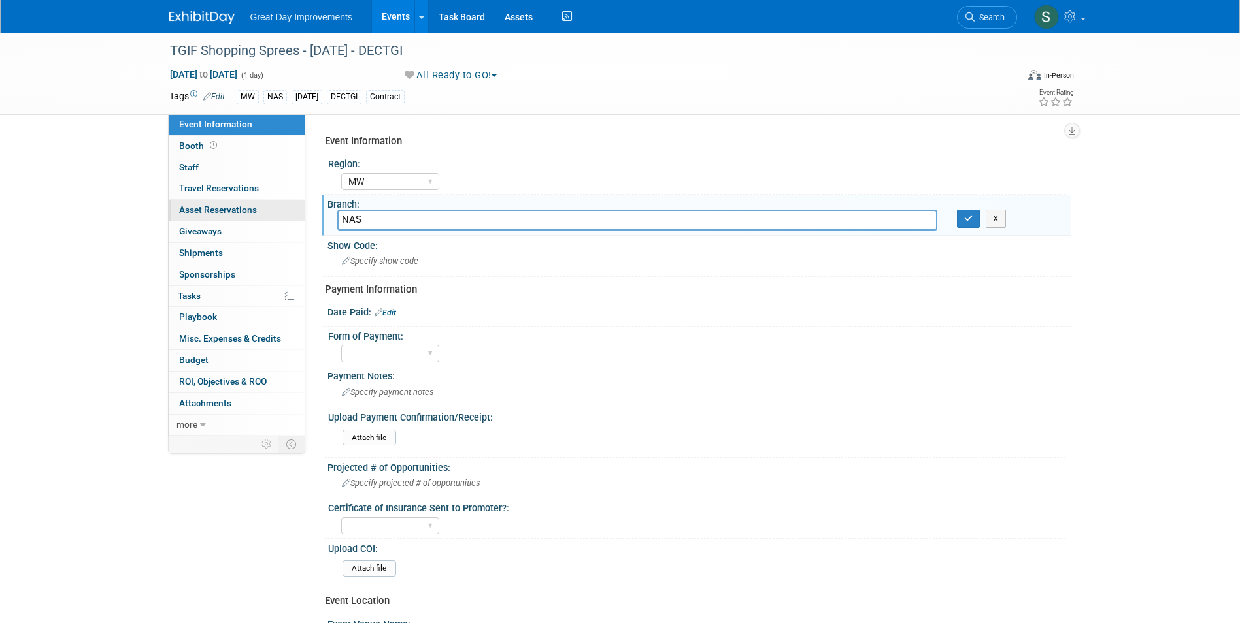
type input "NAS"
click at [974, 222] on button "button" at bounding box center [969, 219] width 24 height 18
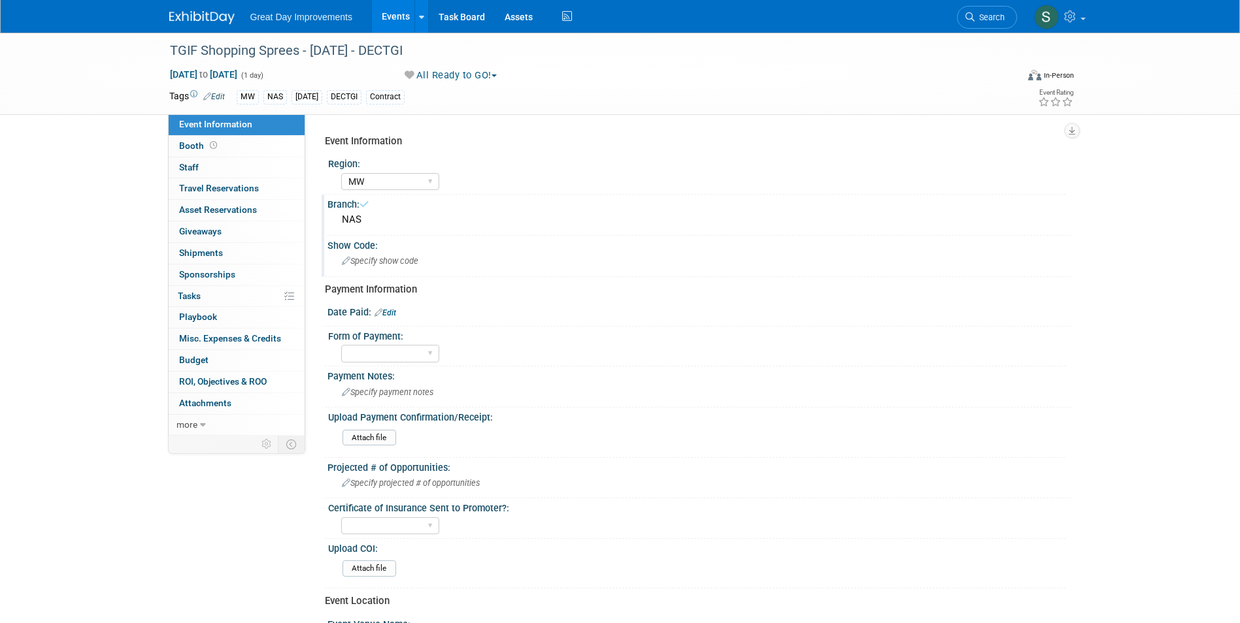
click at [550, 258] on div "Specify show code" at bounding box center [699, 261] width 724 height 20
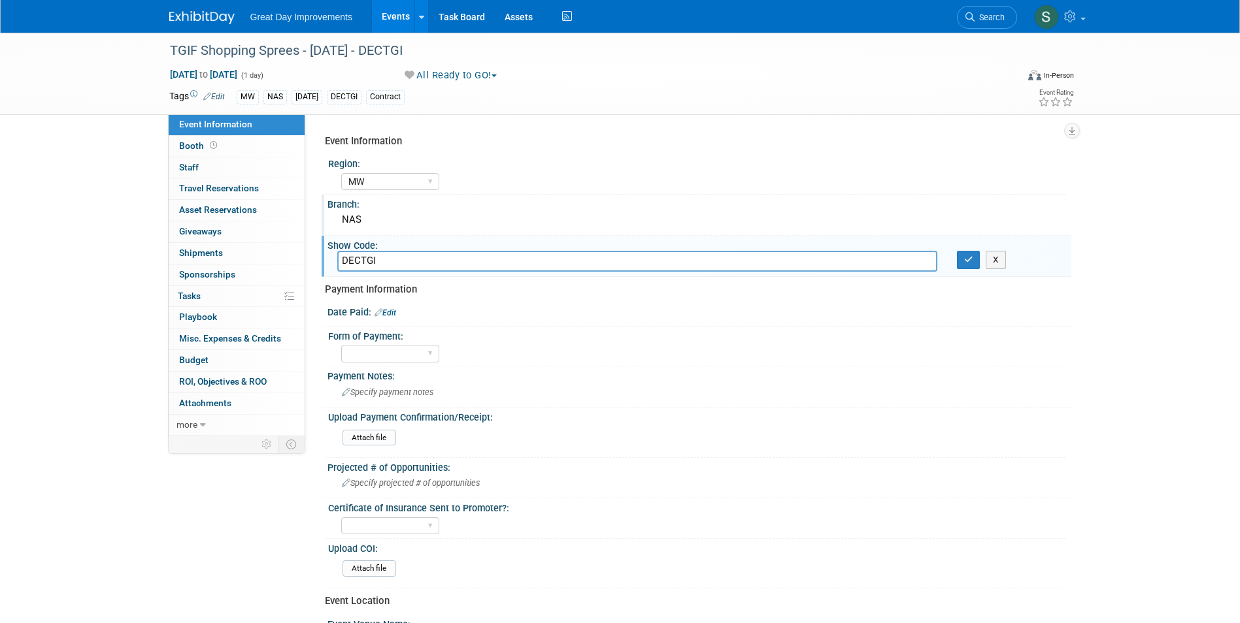
type input "DECTGI"
click at [965, 259] on icon "button" at bounding box center [968, 259] width 9 height 8
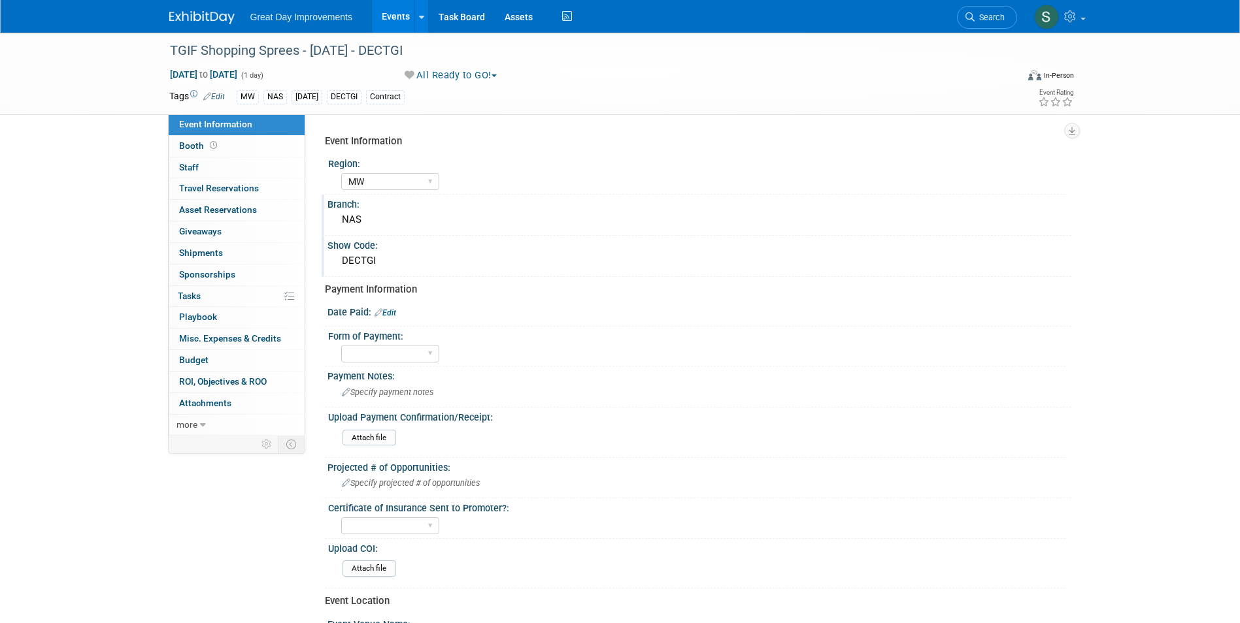
click at [210, 11] on img at bounding box center [201, 17] width 65 height 13
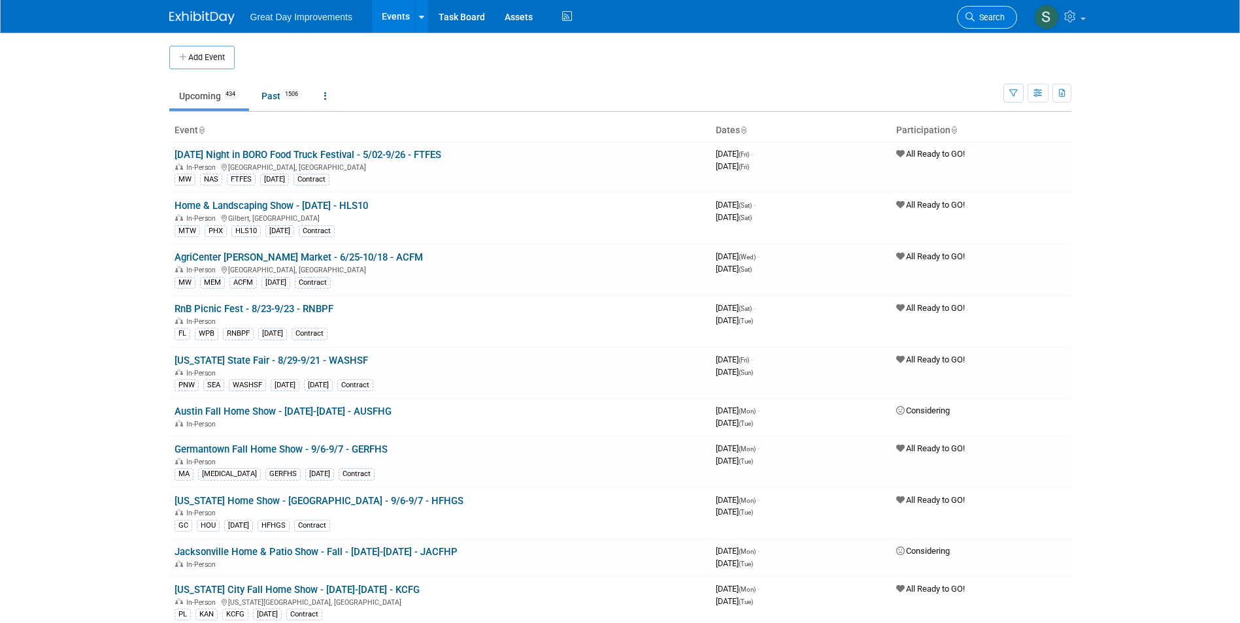
click at [977, 12] on link "Search" at bounding box center [987, 17] width 60 height 23
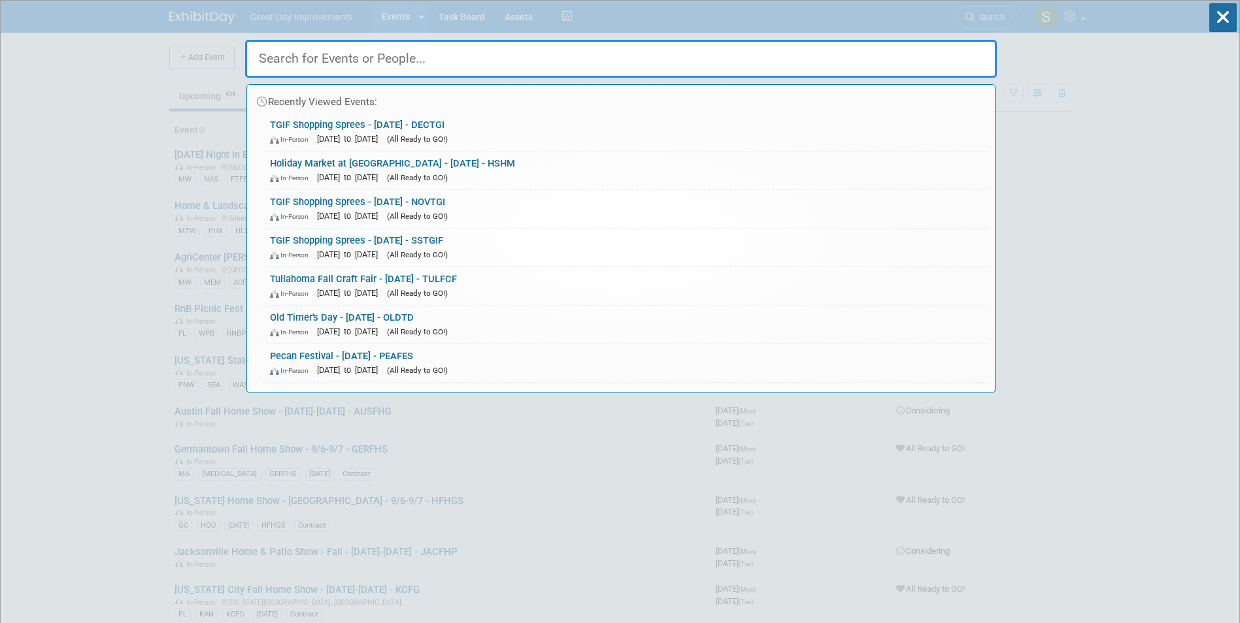
click at [976, 12] on div "Recently Viewed Events: TGIF Shopping Sprees - 12/5/25 - DECTGI In-Person Dec 5…" at bounding box center [620, 197] width 751 height 393
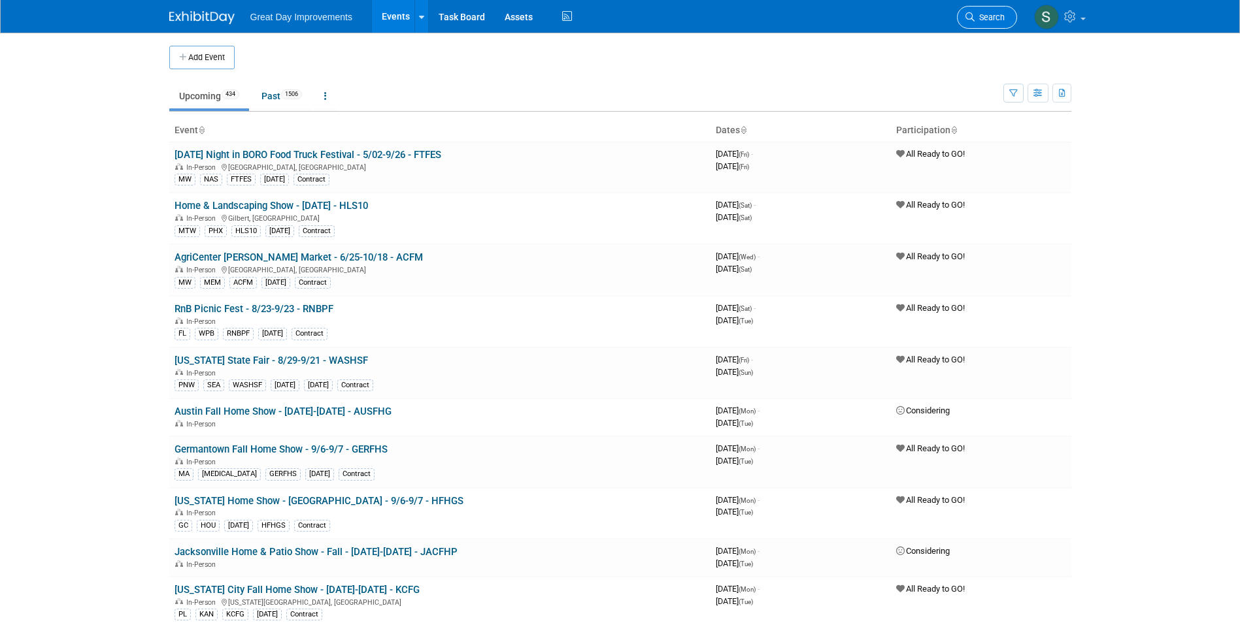
click at [1000, 27] on link "Search" at bounding box center [987, 17] width 60 height 23
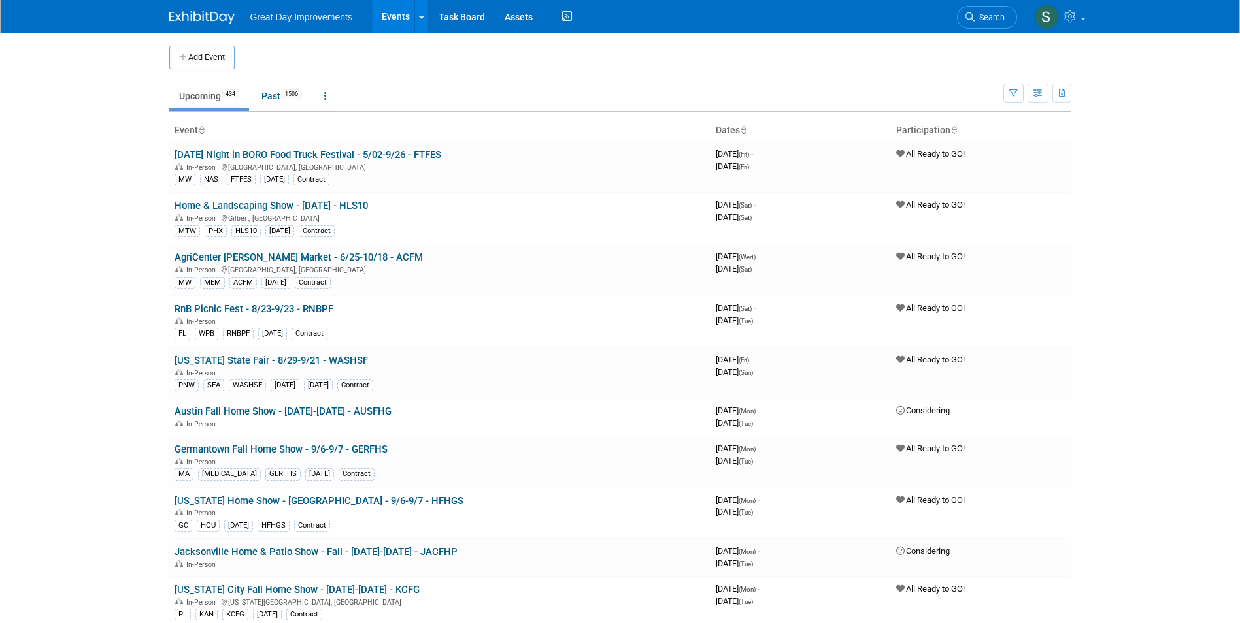
click at [183, 69] on td "Upcoming 434 Past 1506 All Events 1940 Past and Upcoming Grouped Annually Event…" at bounding box center [586, 90] width 834 height 42
click at [187, 64] on button "Add Event" at bounding box center [201, 58] width 65 height 24
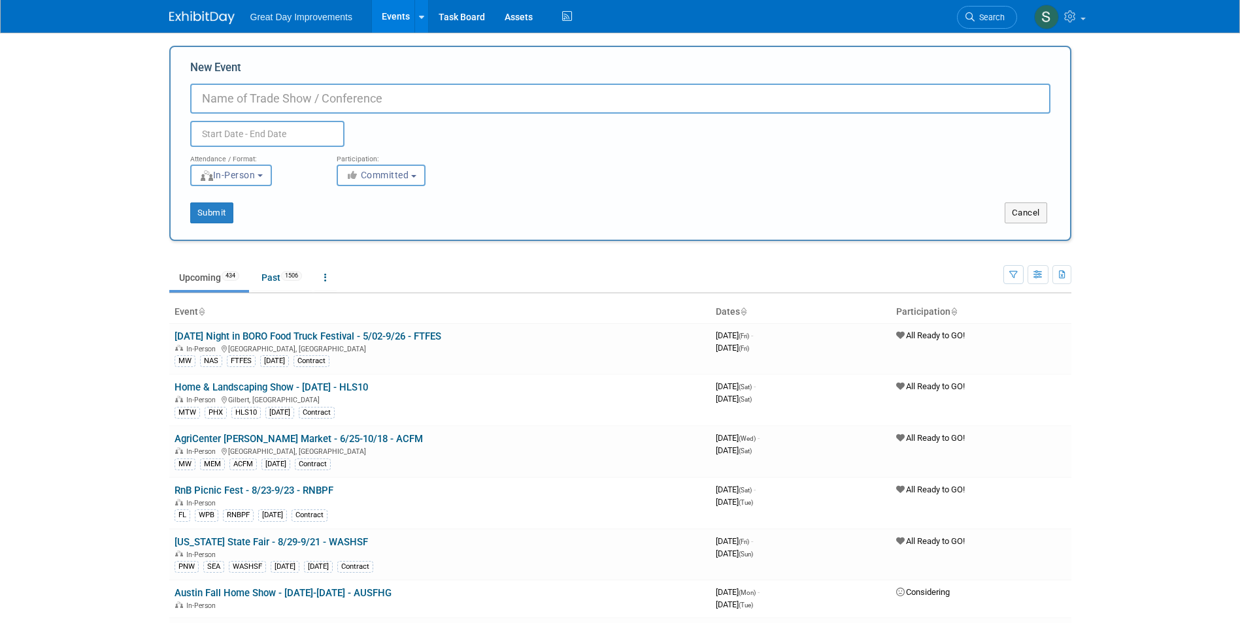
paste input "North Pole Expo"
click at [971, 23] on link "Search" at bounding box center [987, 17] width 60 height 23
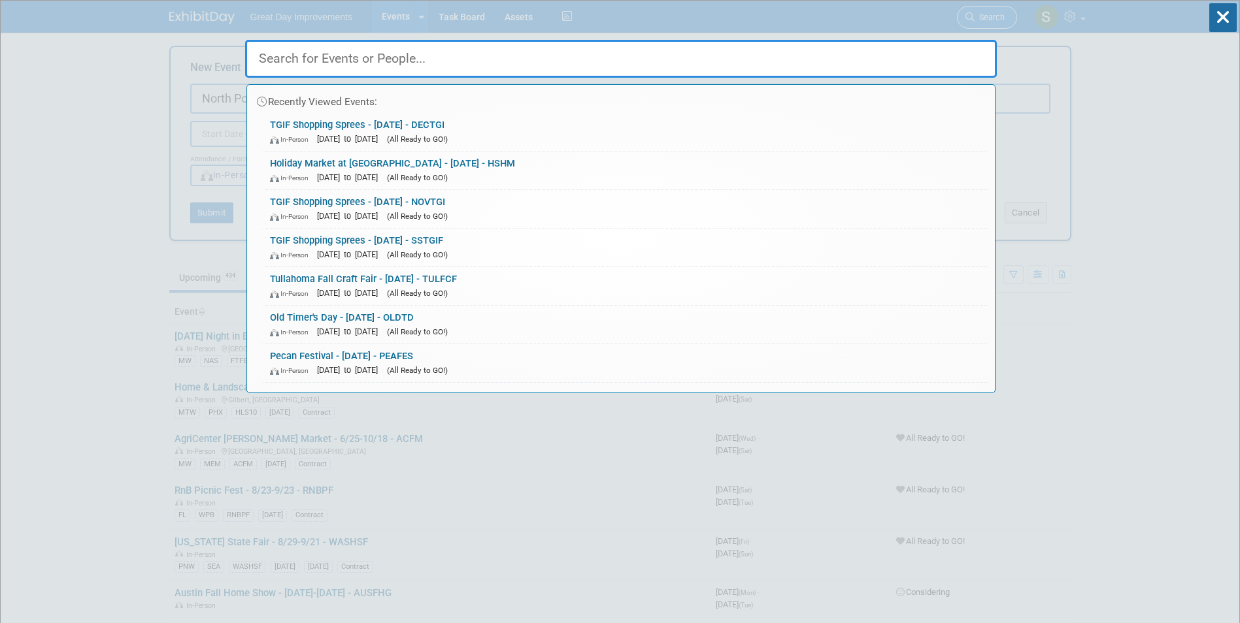
click at [971, 23] on div "Recently Viewed Events: TGIF Shopping Sprees - 12/5/25 - DECTGI In-Person Dec 5…" at bounding box center [620, 197] width 751 height 393
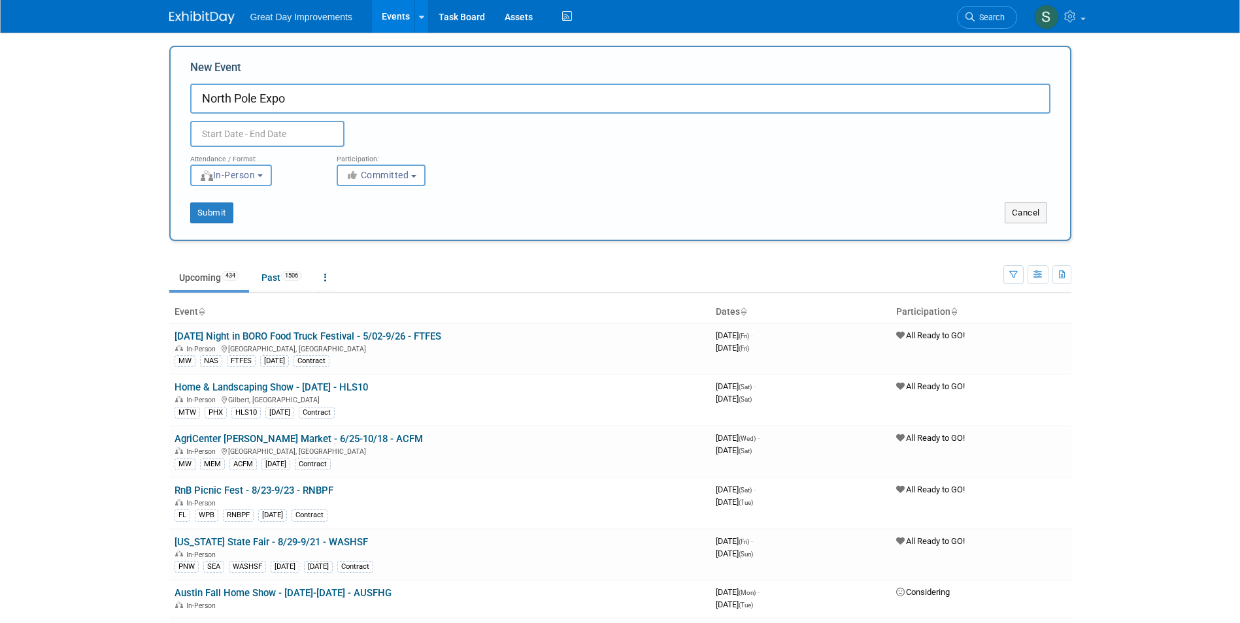
click at [367, 97] on input "North Pole Expo" at bounding box center [620, 99] width 860 height 30
type input "North Pole Expo - [DATE] - NPEXPO"
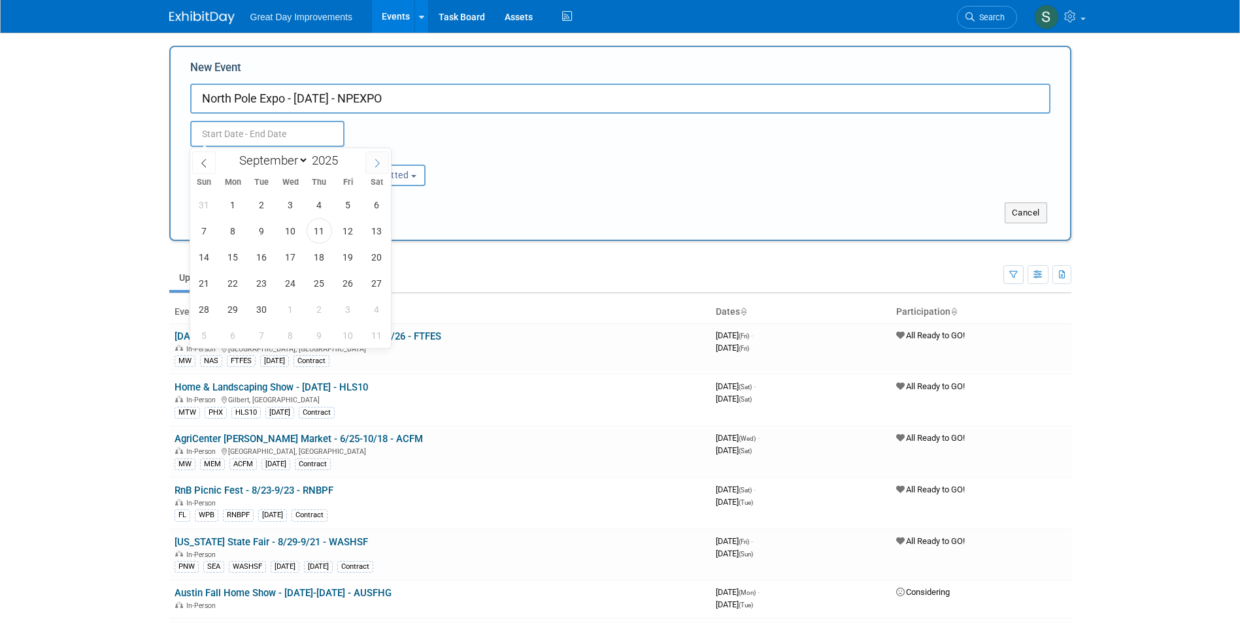
click at [382, 159] on span at bounding box center [377, 163] width 24 height 22
select select "10"
click at [325, 259] on span "13" at bounding box center [318, 256] width 25 height 25
type input "Nov 13, 2025 to Nov 13, 2025"
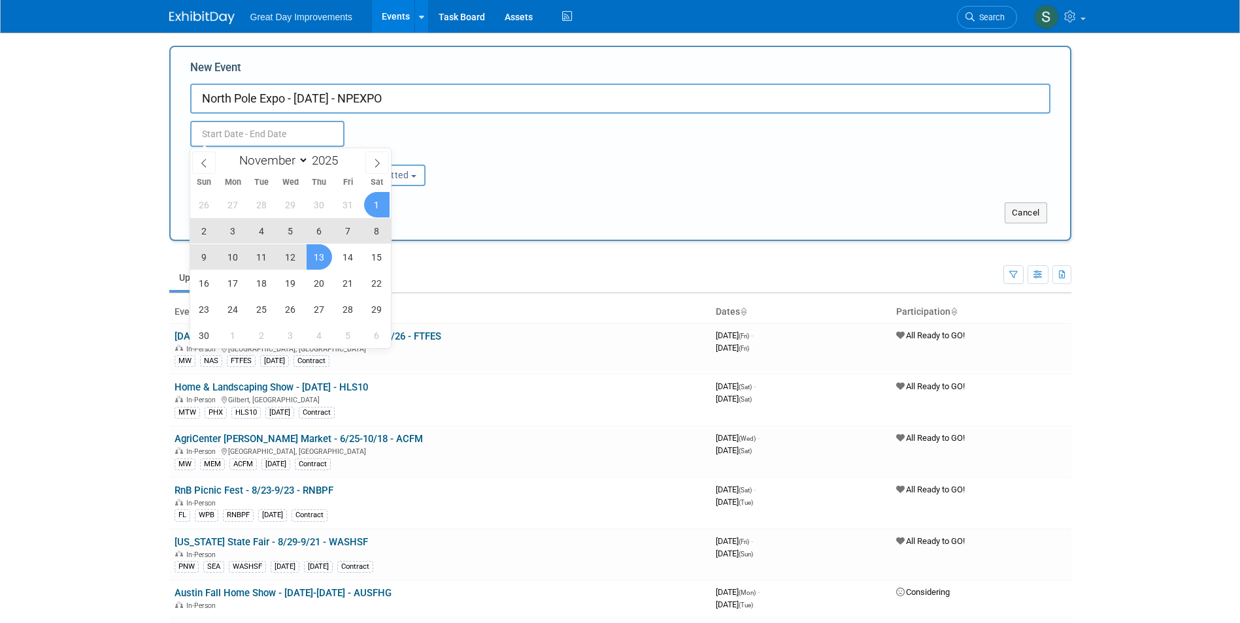
type input "Nov 13, 2025 to Nov 13, 2025"
click at [463, 205] on div "Submit" at bounding box center [358, 213] width 374 height 21
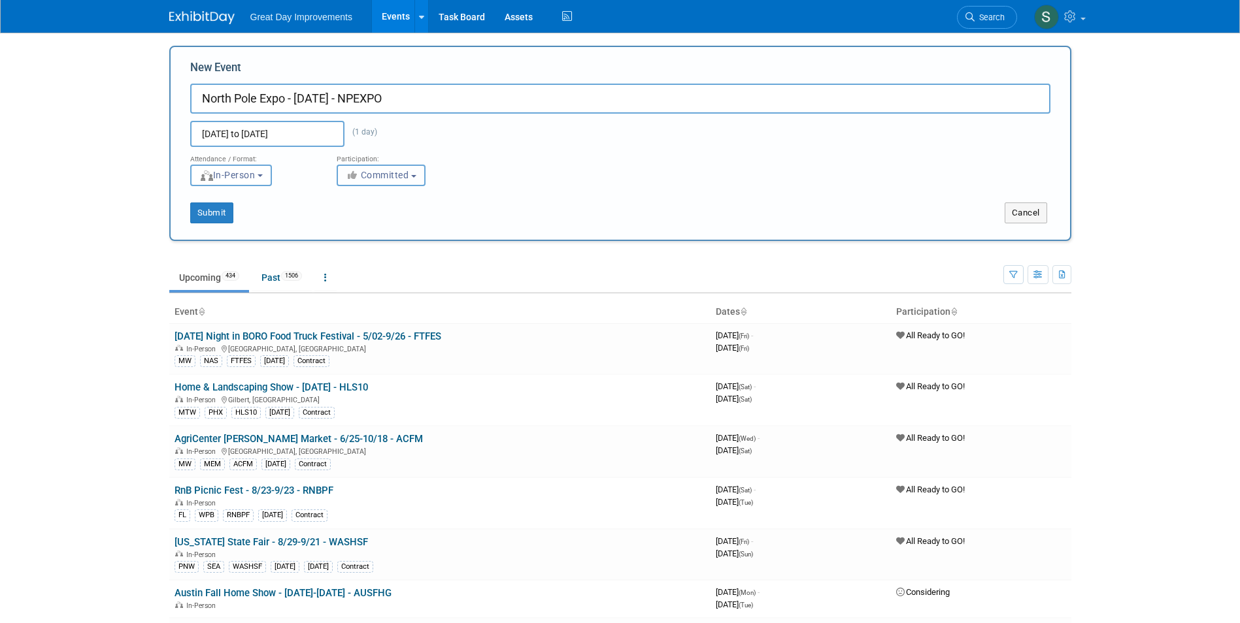
click at [409, 180] on span "Committed" at bounding box center [377, 175] width 63 height 10
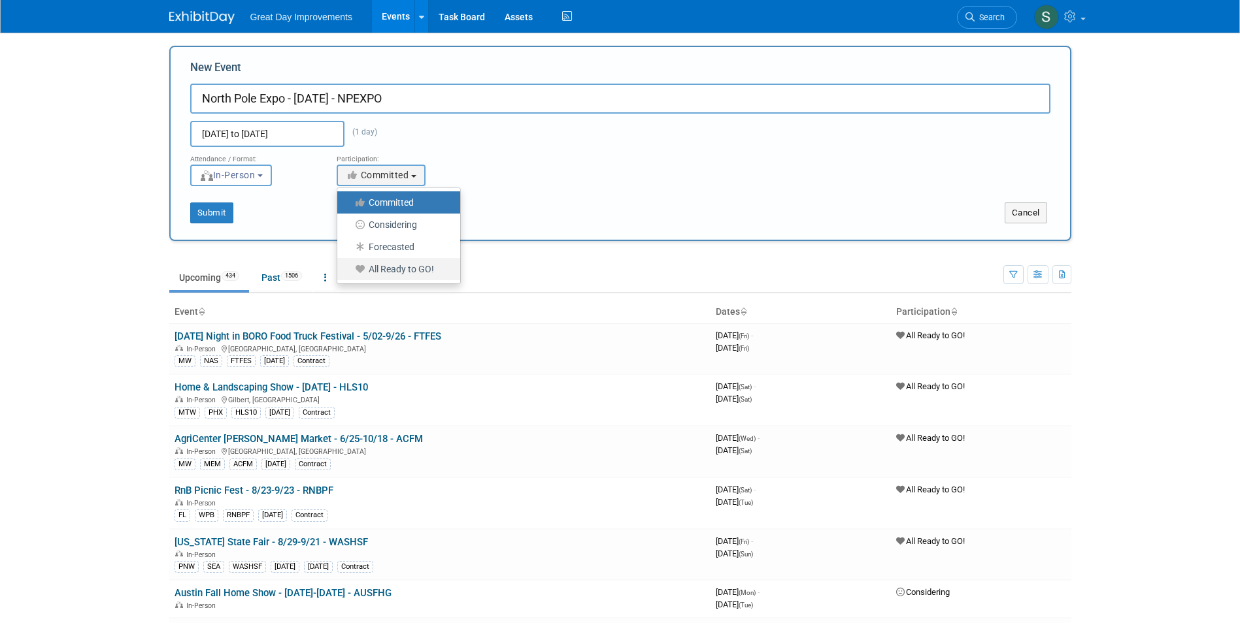
click at [424, 268] on label "All Ready to GO!" at bounding box center [395, 269] width 103 height 17
click at [349, 268] on input "All Ready to GO!" at bounding box center [344, 269] width 8 height 8
select select "102"
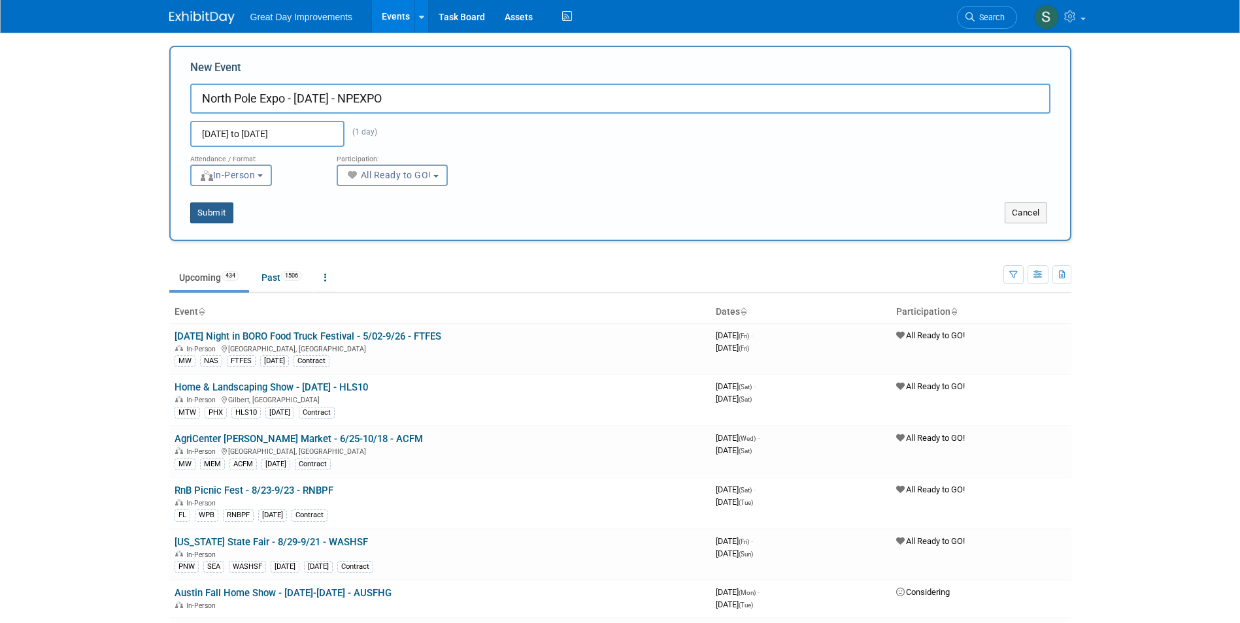
click at [225, 211] on button "Submit" at bounding box center [211, 213] width 43 height 21
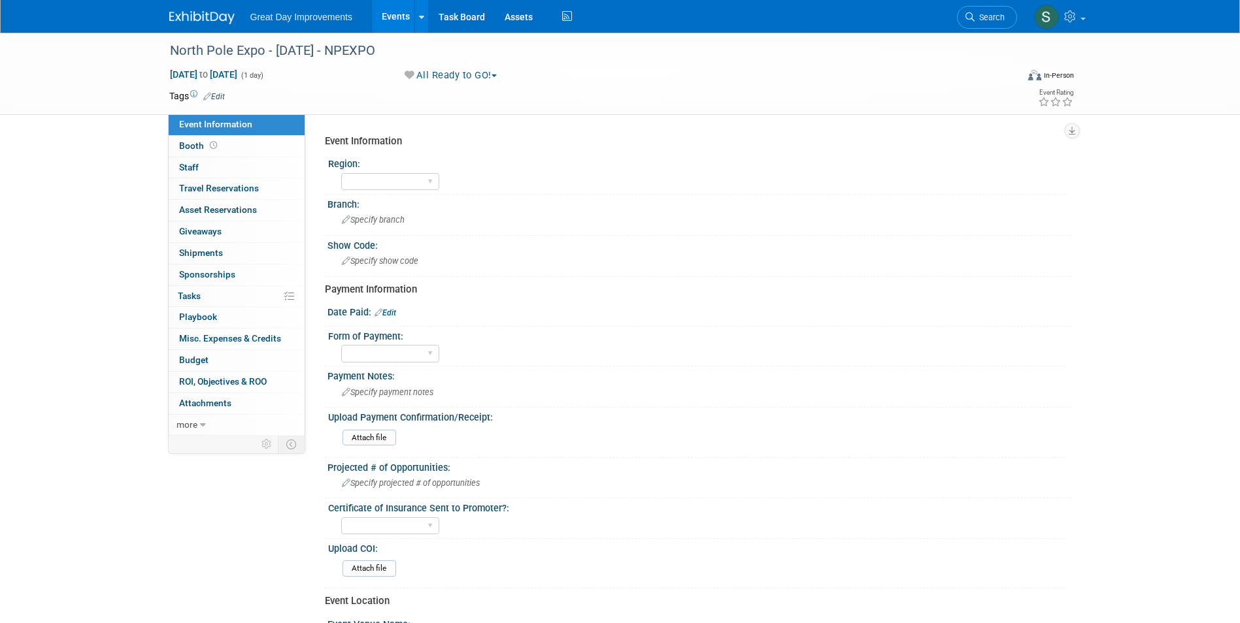
click at [221, 95] on link "Edit" at bounding box center [214, 96] width 22 height 9
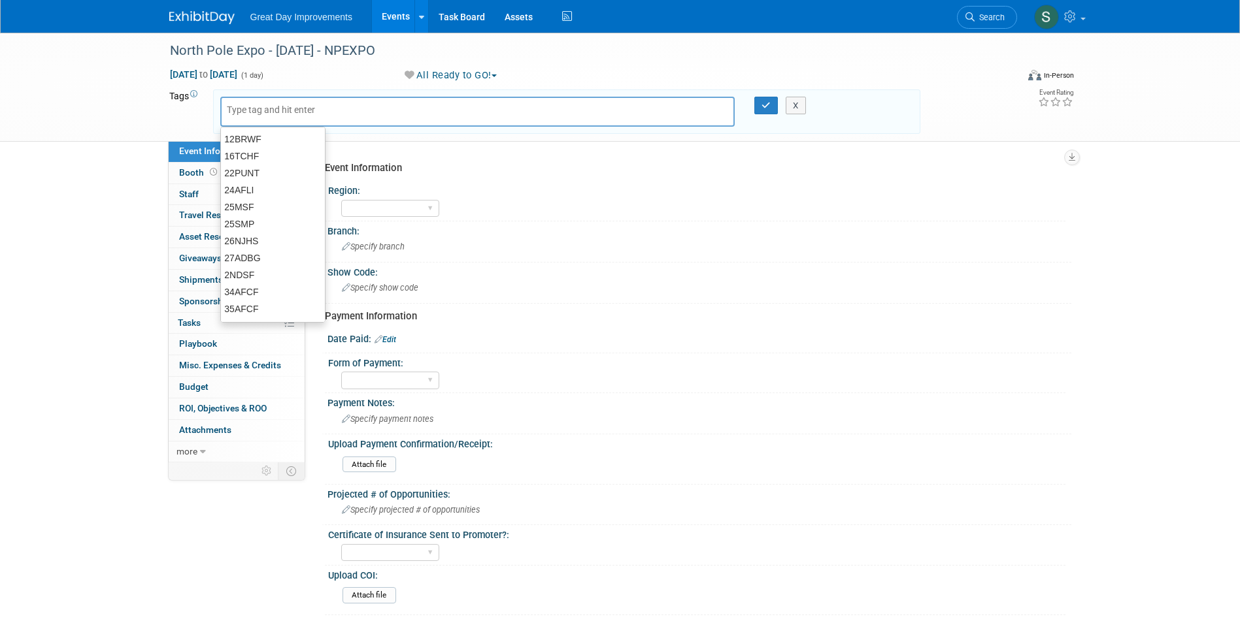
click at [256, 104] on input "text" at bounding box center [279, 109] width 105 height 13
type input "MW"
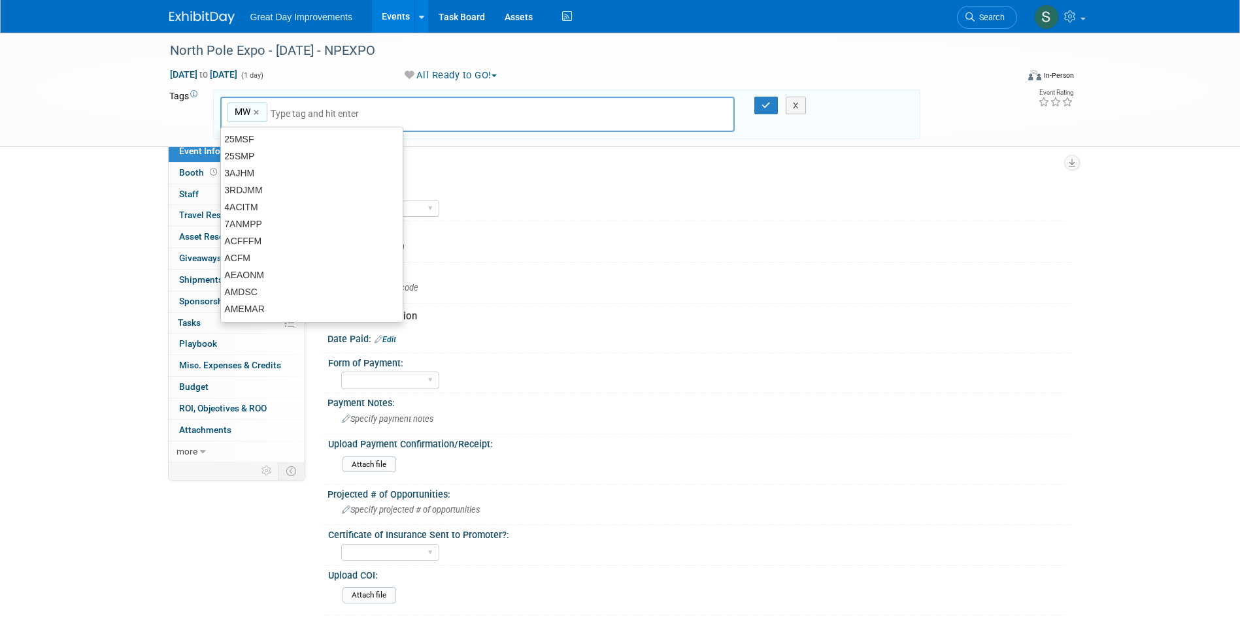
type input "MW"
type input "NAS"
type input "MW, NAS"
type input "E"
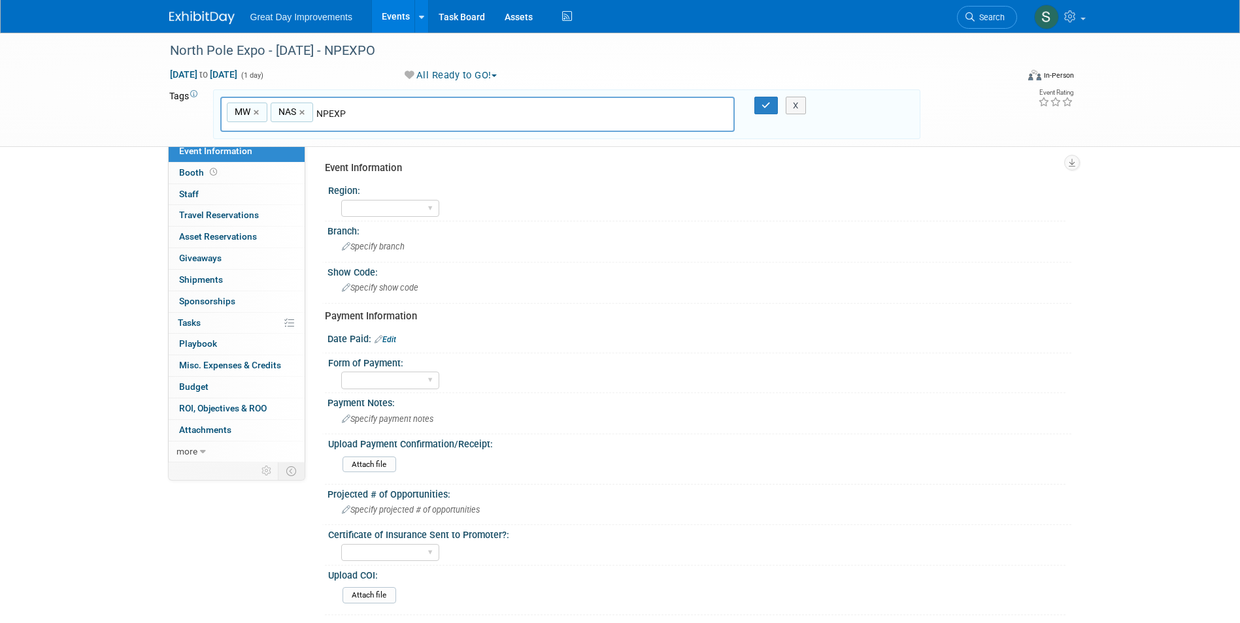
type input "NPEXPO"
type input "MW, NAS, NPEXPO"
type input "[DATE]"
type input "MW, NAS, NPEXPO, DEC25"
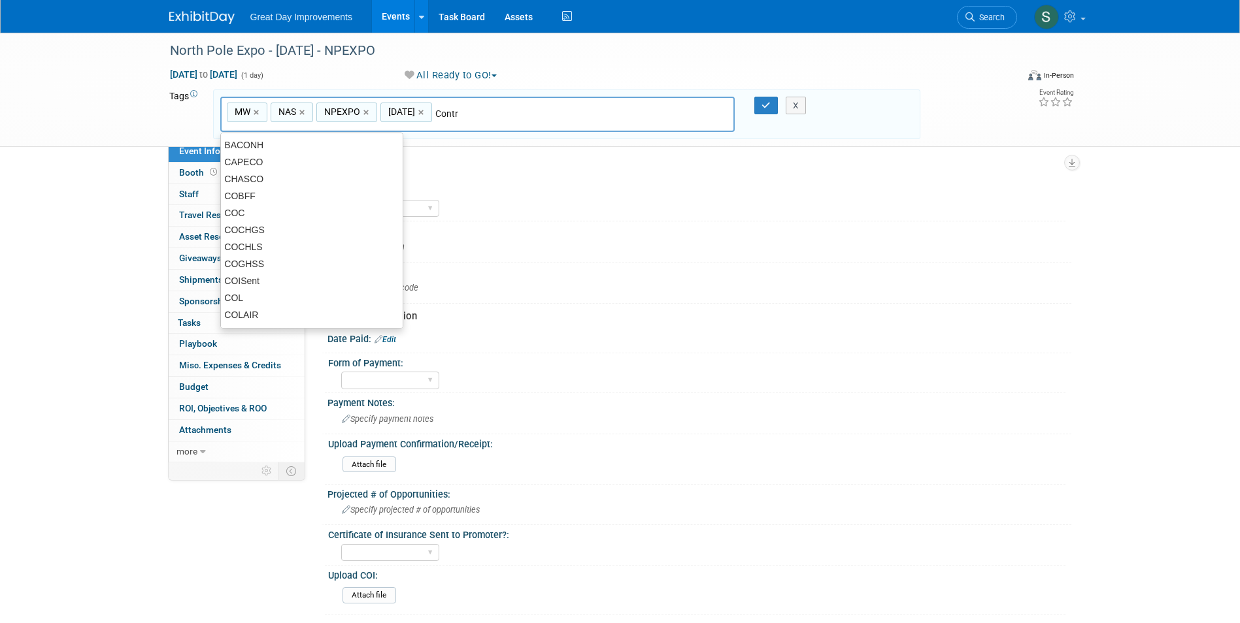
type input "Contra"
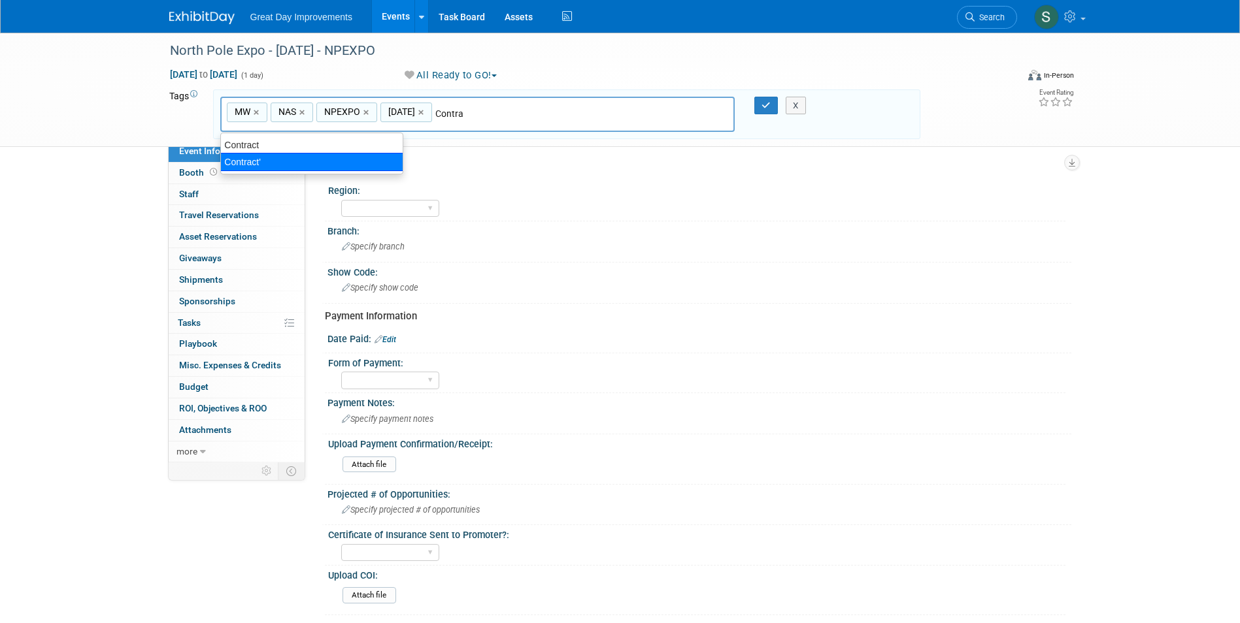
click at [343, 160] on div "Contract'" at bounding box center [311, 162] width 183 height 18
type input "MW, NAS, NPEXPO, DEC25, Contract'"
click at [491, 113] on link "×" at bounding box center [488, 112] width 8 height 15
type input "MW, NAS, NPEXPO, DEC25"
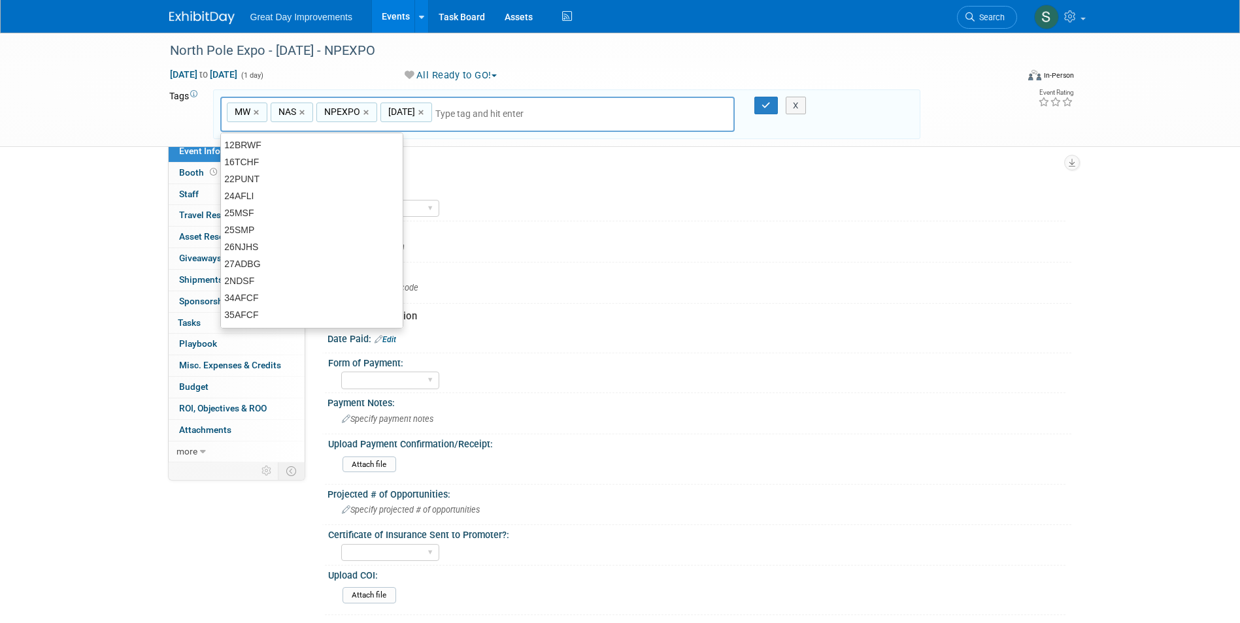
click at [489, 112] on input "text" at bounding box center [526, 113] width 183 height 13
click at [487, 112] on input "text" at bounding box center [526, 113] width 183 height 13
type input "Contr"
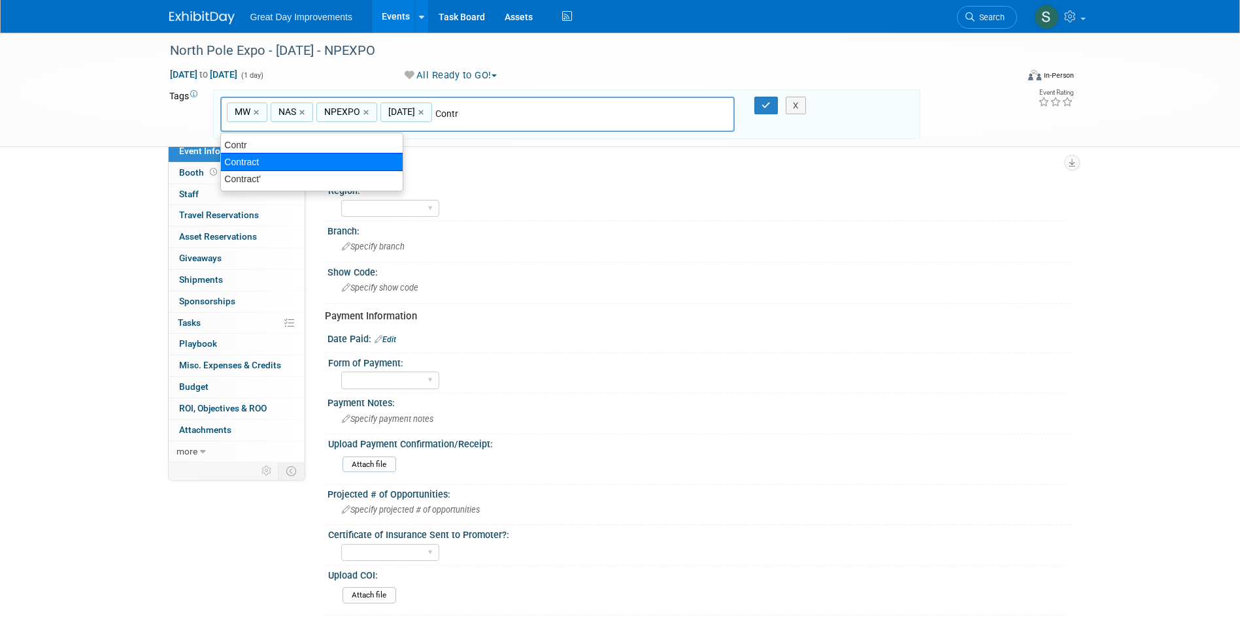
drag, startPoint x: 278, startPoint y: 161, endPoint x: 264, endPoint y: 136, distance: 29.3
click at [278, 161] on div "Contract" at bounding box center [311, 162] width 183 height 18
type input "MW, NAS, NPEXPO, DEC25, Contract"
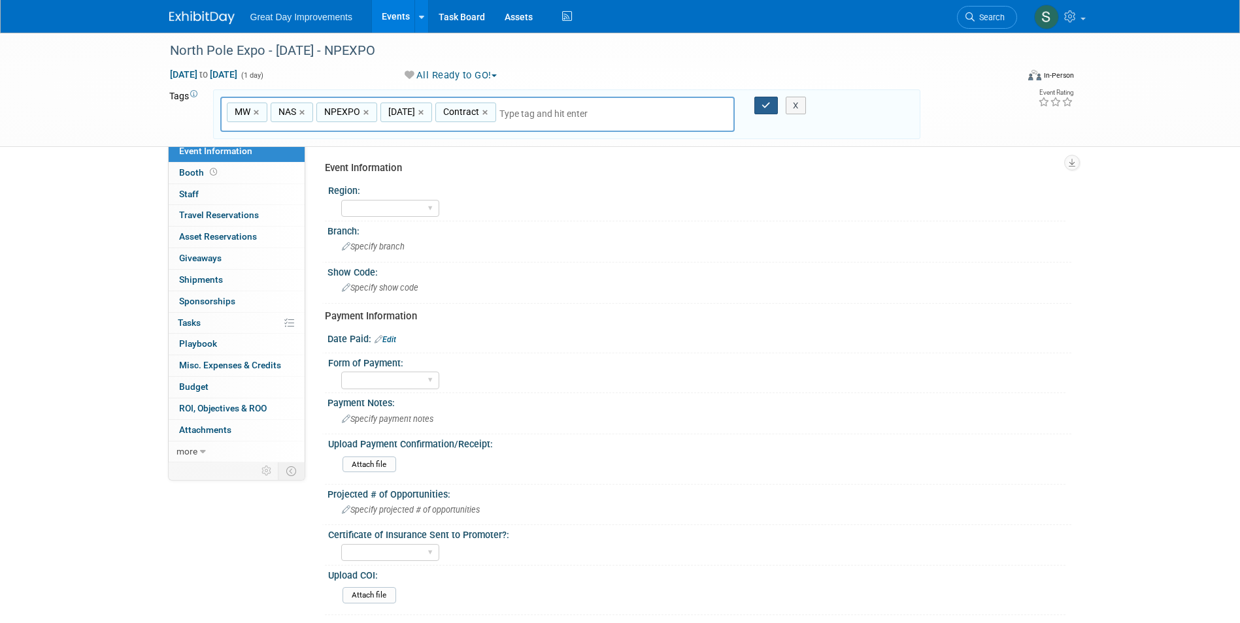
click at [768, 102] on icon "button" at bounding box center [765, 105] width 9 height 8
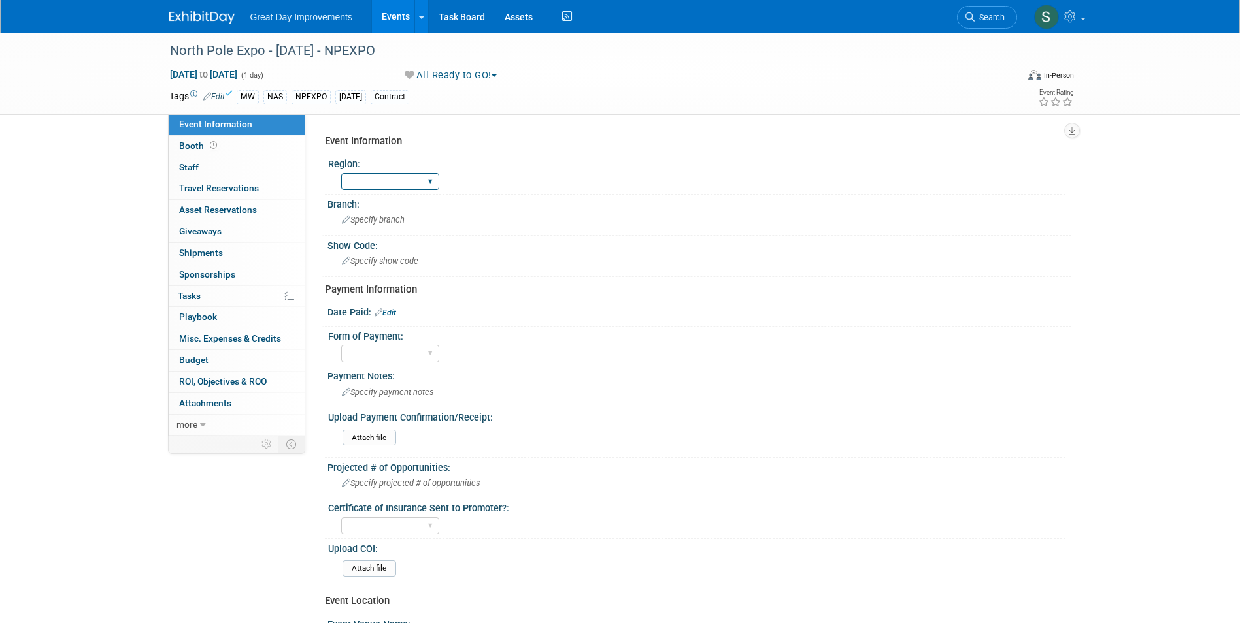
click at [412, 178] on select "GC MA MW MTW NE NEW OV PL PNW SA SE SC UMW FL" at bounding box center [390, 182] width 98 height 18
select select "MW"
click at [341, 173] on select "GC MA MW MTW NE NEW OV PL PNW SA SE SC UMW FL" at bounding box center [390, 182] width 98 height 18
click at [382, 208] on div "Branch:" at bounding box center [699, 203] width 744 height 16
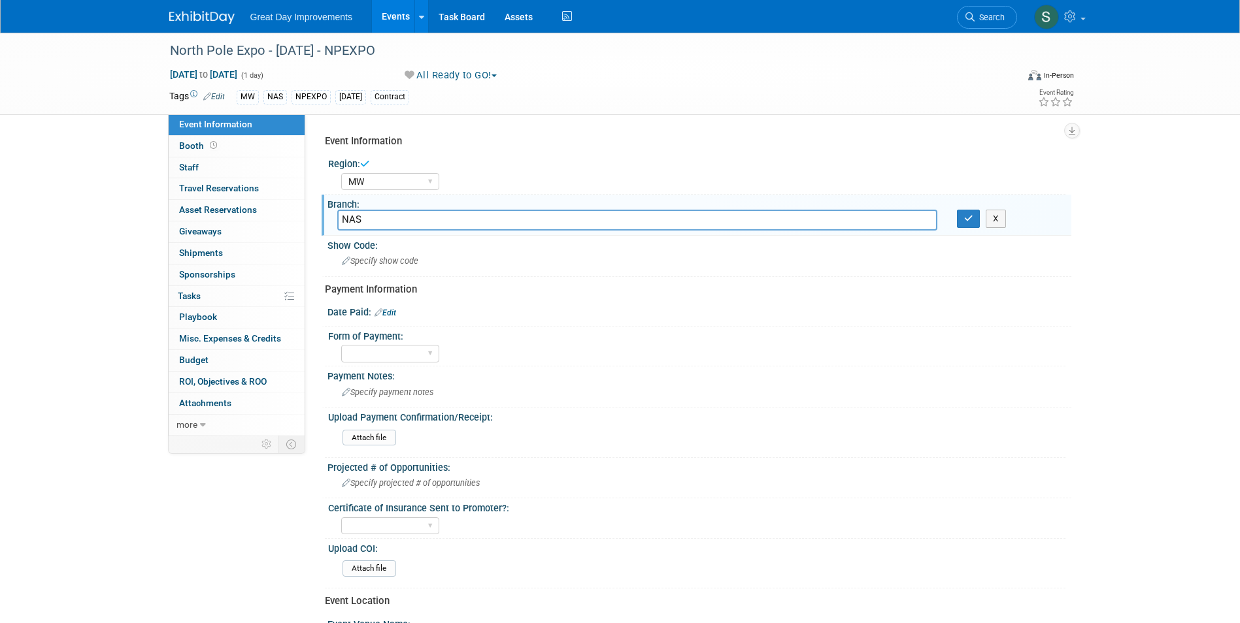
type input "NAS"
click at [972, 212] on button "button" at bounding box center [969, 219] width 24 height 18
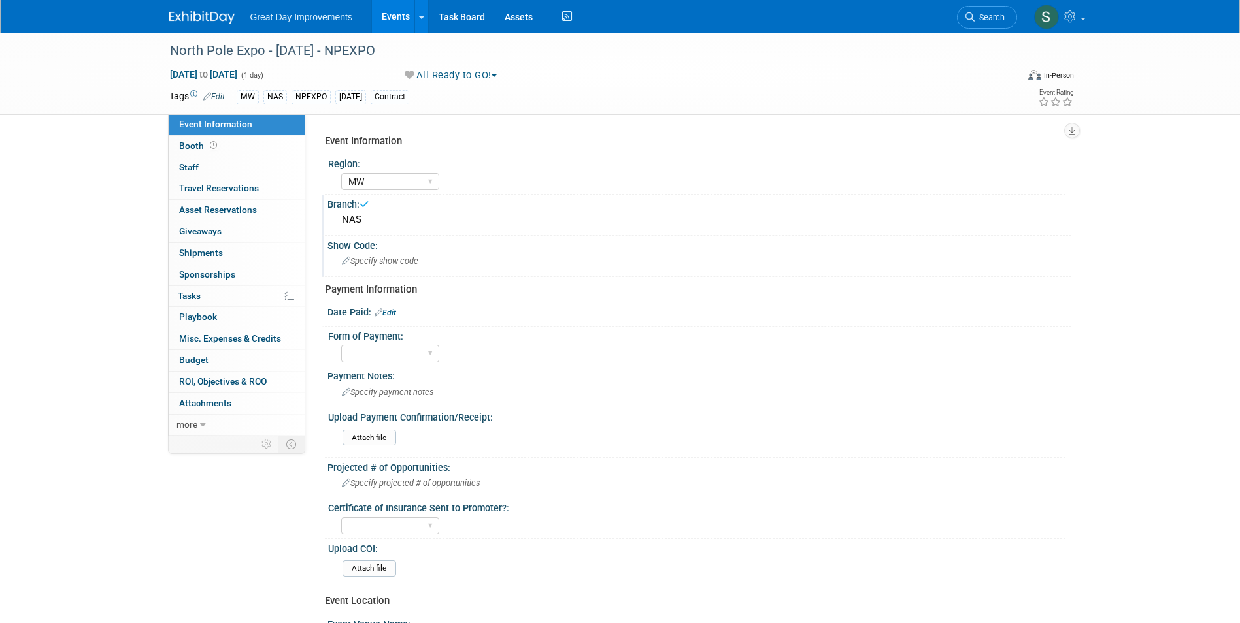
click at [449, 236] on div "Show Code:" at bounding box center [699, 244] width 744 height 16
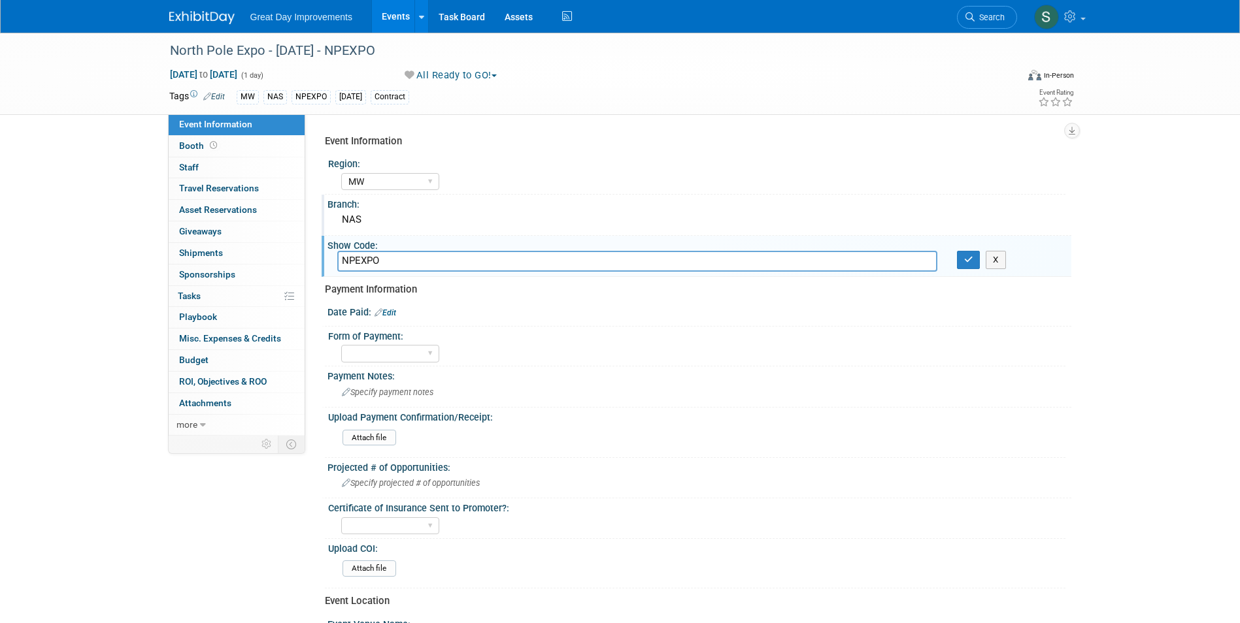
type input "NPEXPO"
click at [966, 259] on icon "button" at bounding box center [968, 259] width 9 height 8
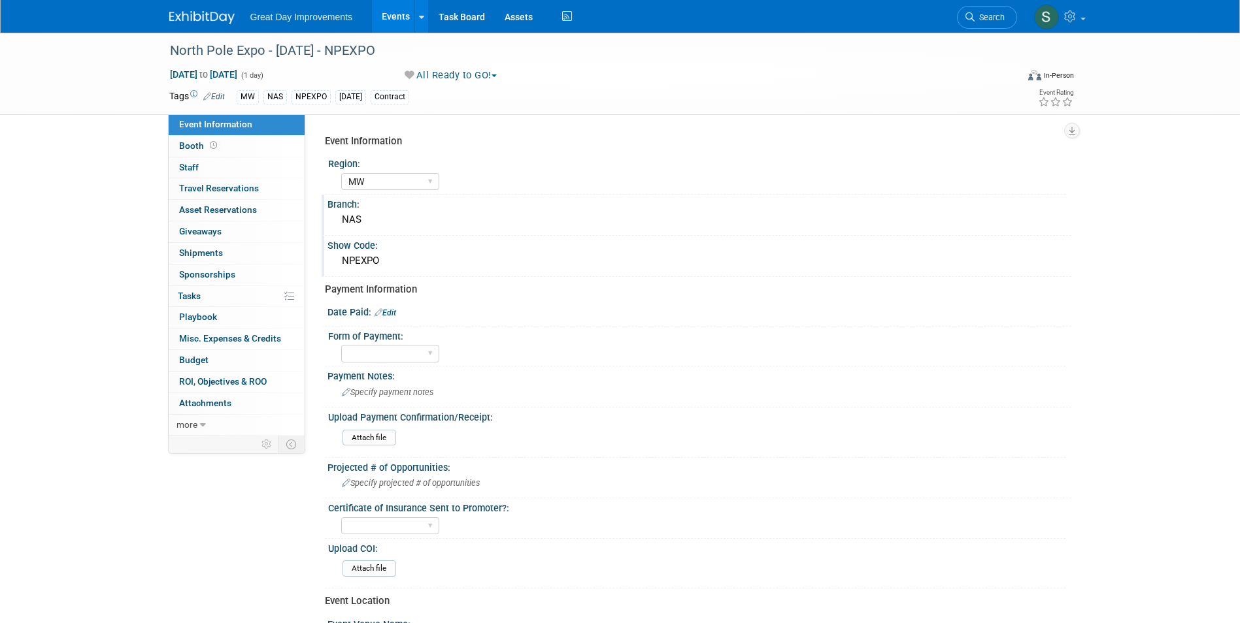
click at [189, 22] on img at bounding box center [201, 17] width 65 height 13
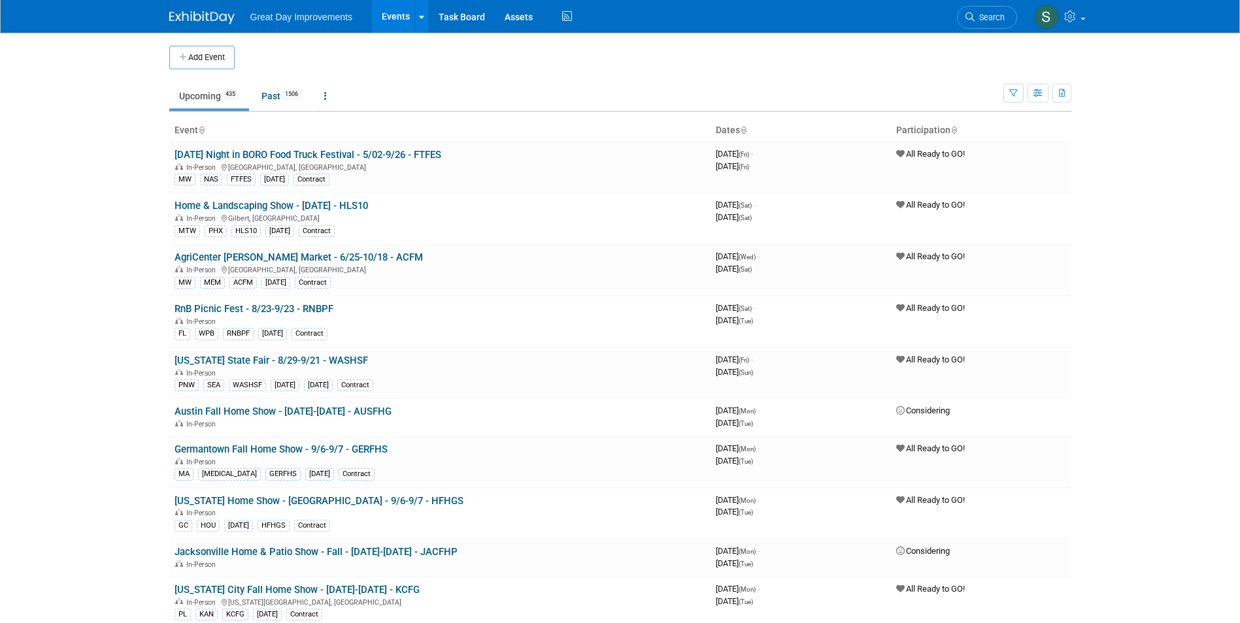
click at [209, 61] on button "Add Event" at bounding box center [201, 58] width 65 height 24
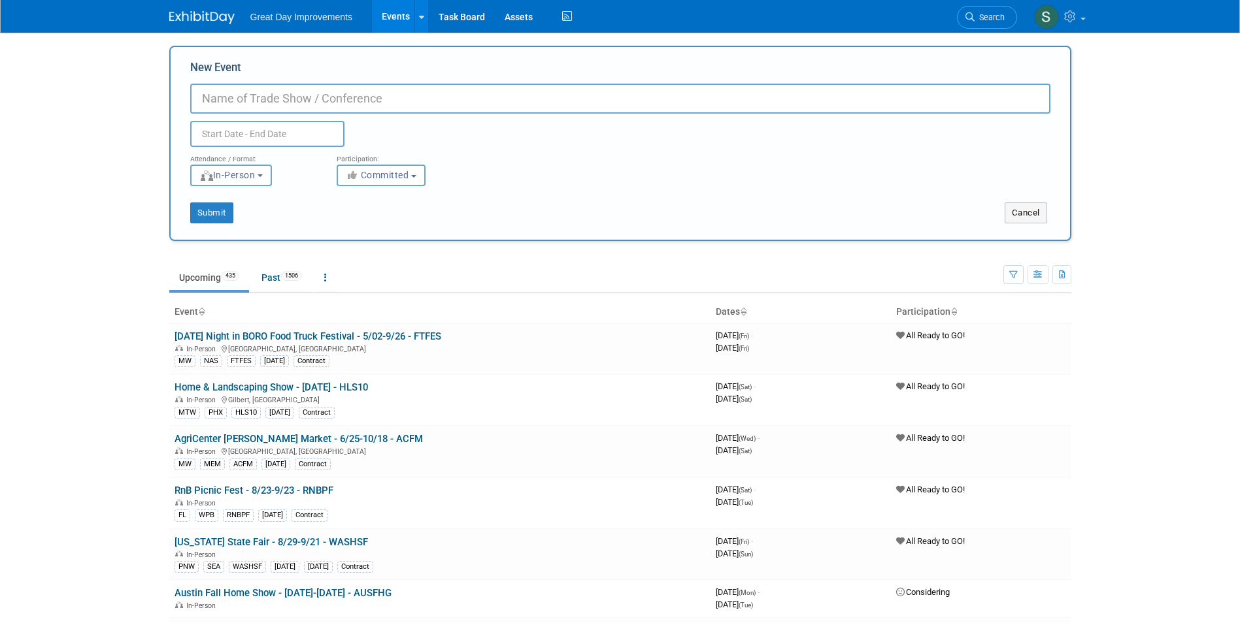
paste input "Holiday Festival of Lights"
type input "Holiday Festival of Lights - [DATE] - HFLIG"
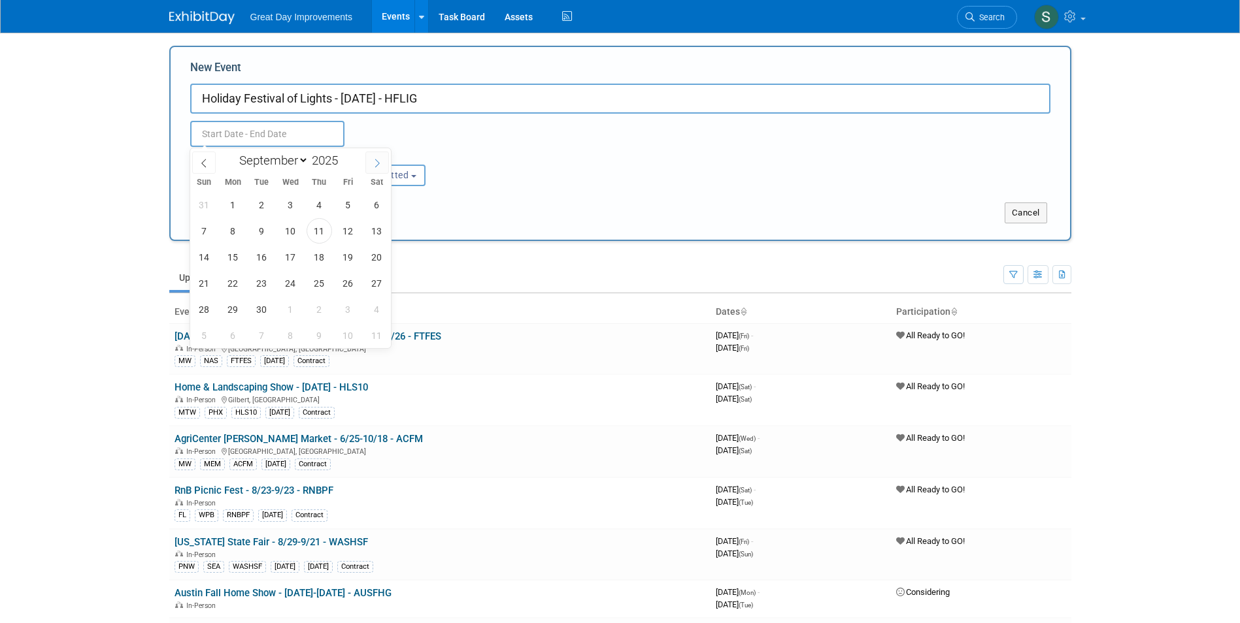
click at [382, 163] on icon at bounding box center [376, 163] width 9 height 9
select select "11"
click at [373, 206] on span "6" at bounding box center [376, 204] width 25 height 25
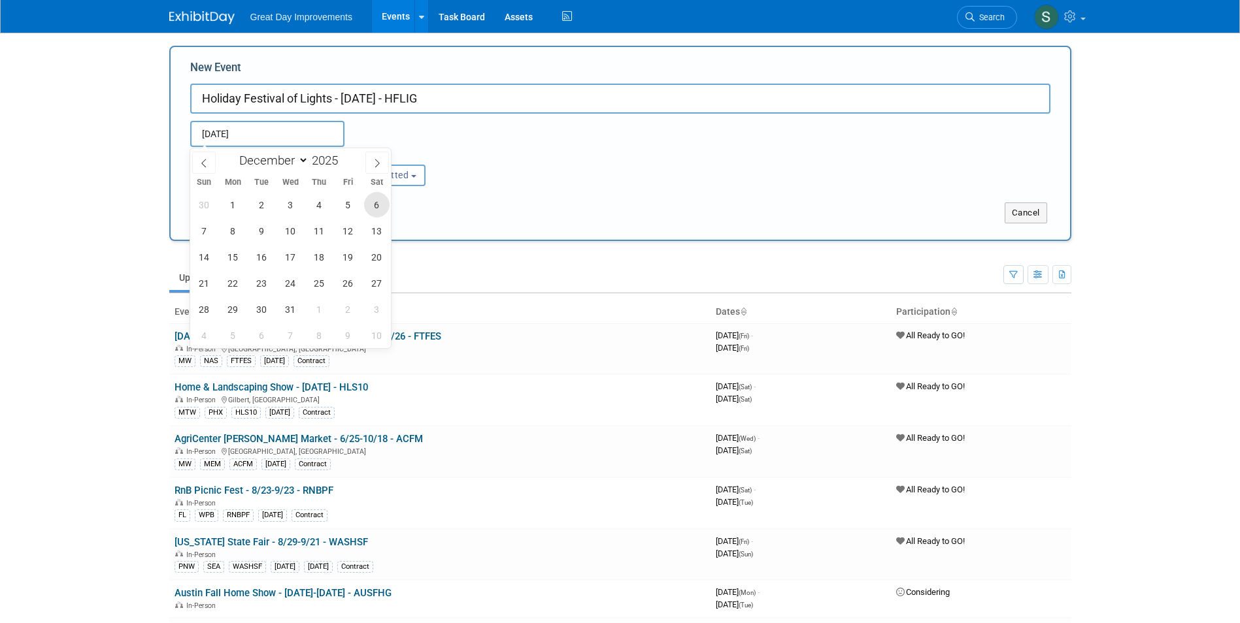
type input "[DATE] to [DATE]"
type input "Dec 6, 2025 to Dec 6, 2025"
click at [525, 183] on div "Attendance / Format: <img src="https://www.exhibitday.com/Images/Format-InPerso…" at bounding box center [620, 166] width 880 height 39
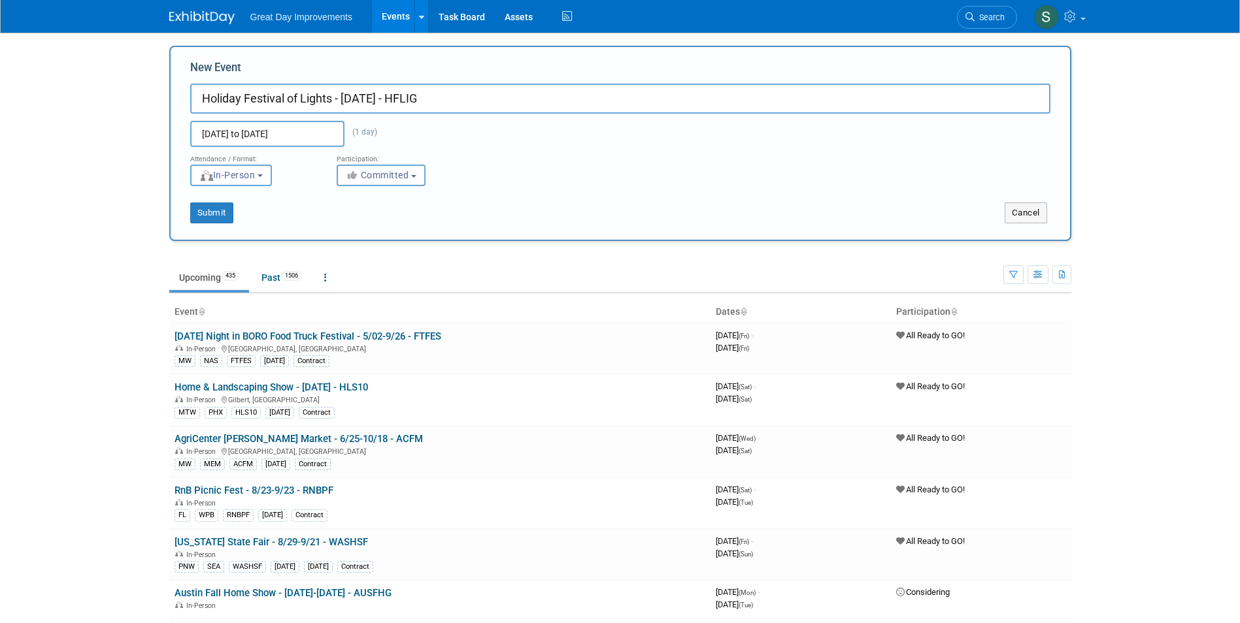
click at [415, 171] on button "Committed" at bounding box center [381, 176] width 89 height 22
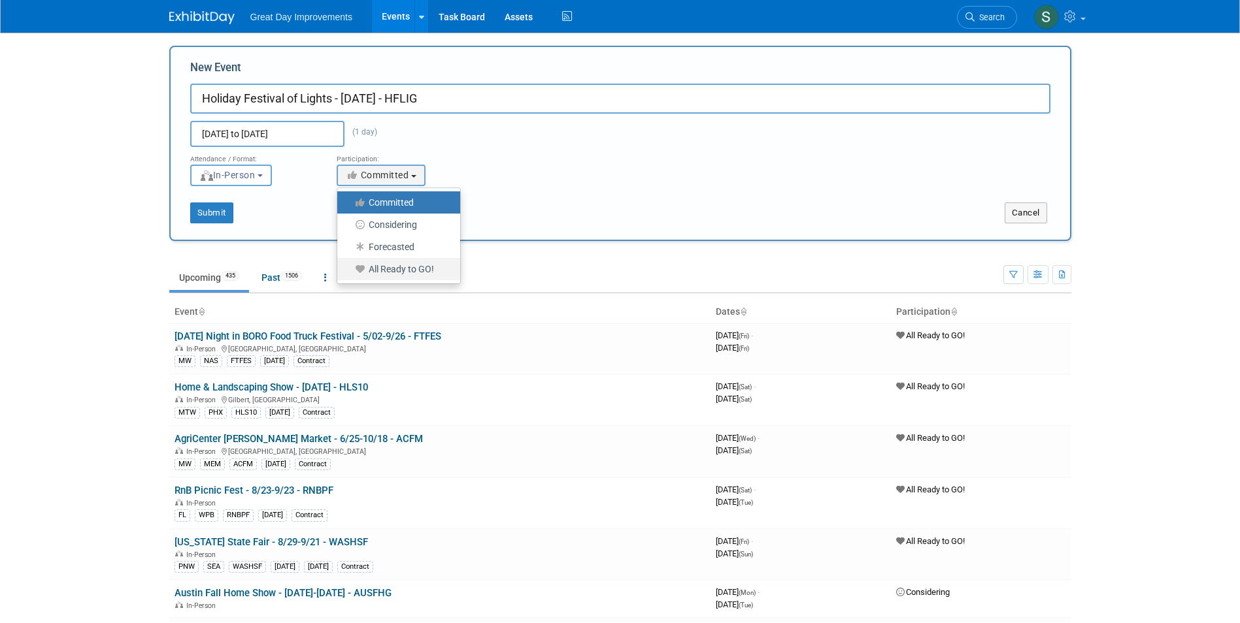
click at [413, 269] on label "All Ready to GO!" at bounding box center [395, 269] width 103 height 17
click at [349, 269] on input "All Ready to GO!" at bounding box center [344, 269] width 8 height 8
select select "102"
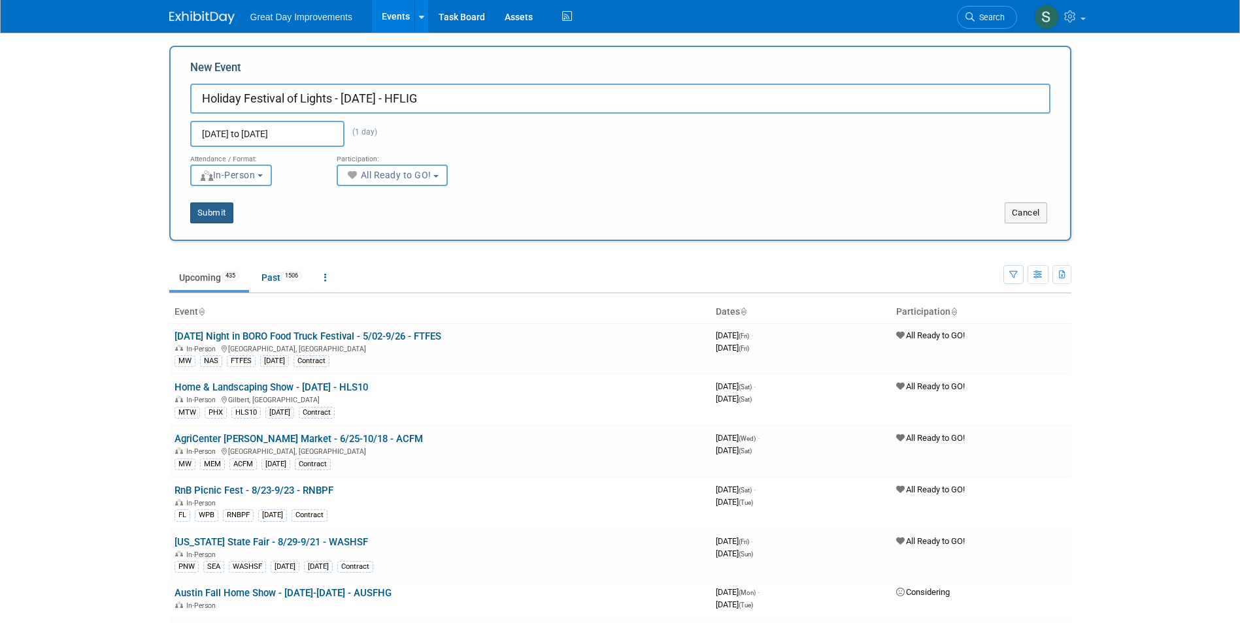
click at [208, 208] on button "Submit" at bounding box center [211, 213] width 43 height 21
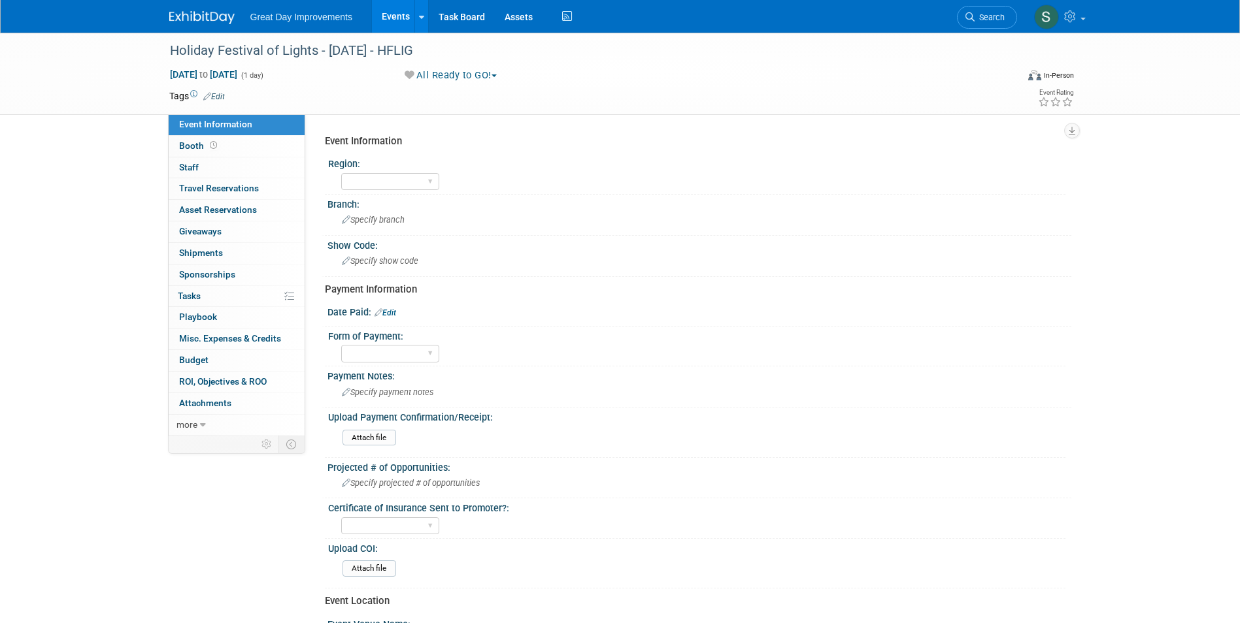
click at [214, 94] on link "Edit" at bounding box center [214, 96] width 22 height 9
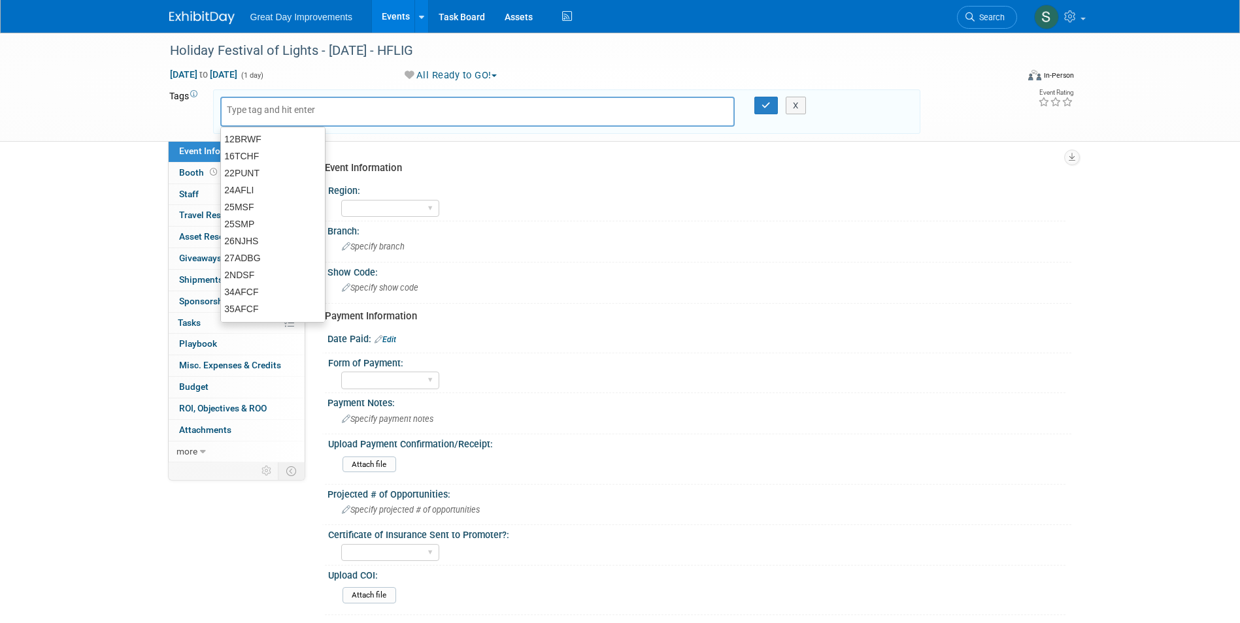
click at [270, 108] on input "text" at bounding box center [279, 109] width 105 height 13
type input "FL"
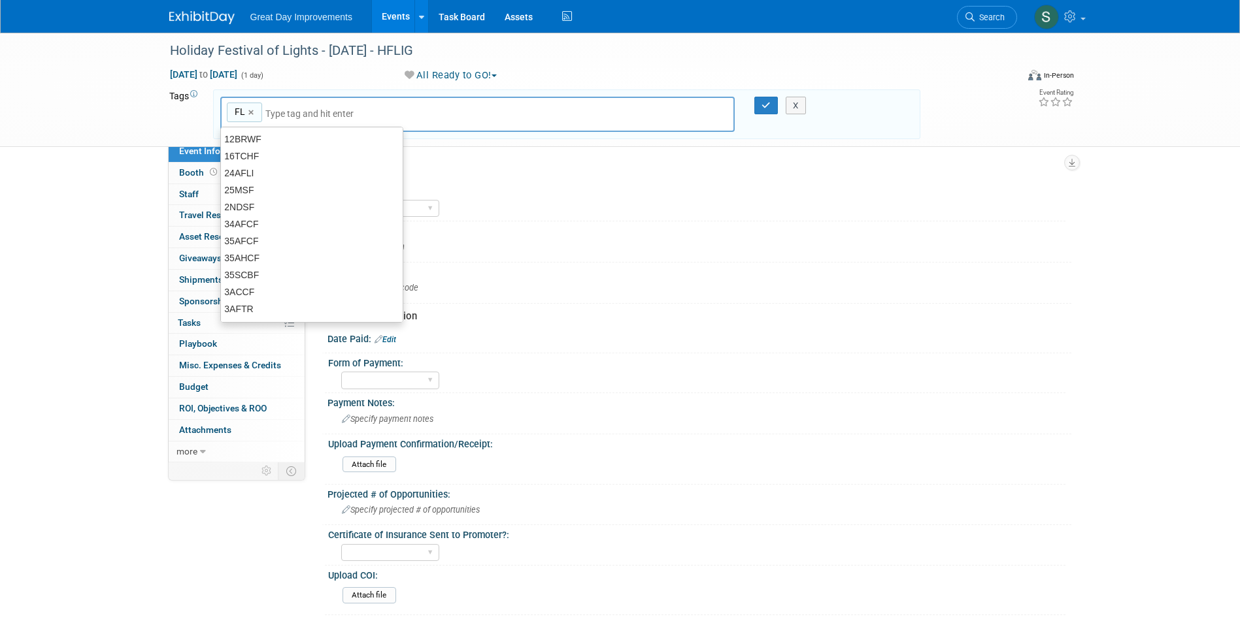
type input "FL"
type input "D"
type input "FTM"
type input "FL, FTM"
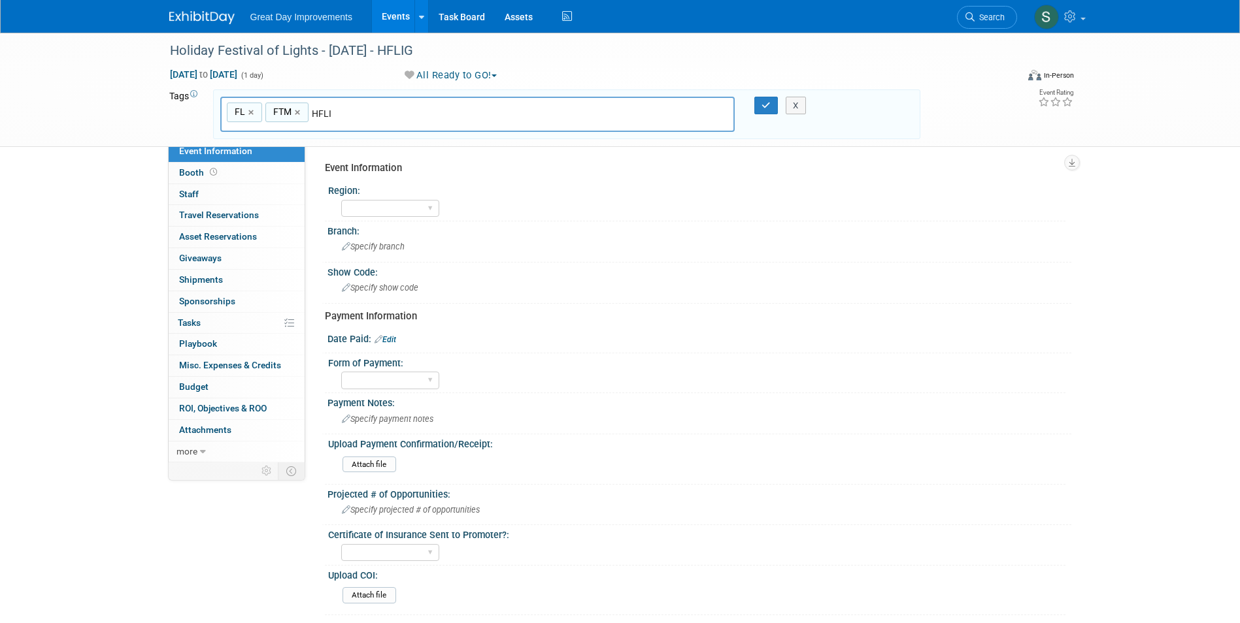
type input "HFLIG"
type input "FL, FTM, HFLIG"
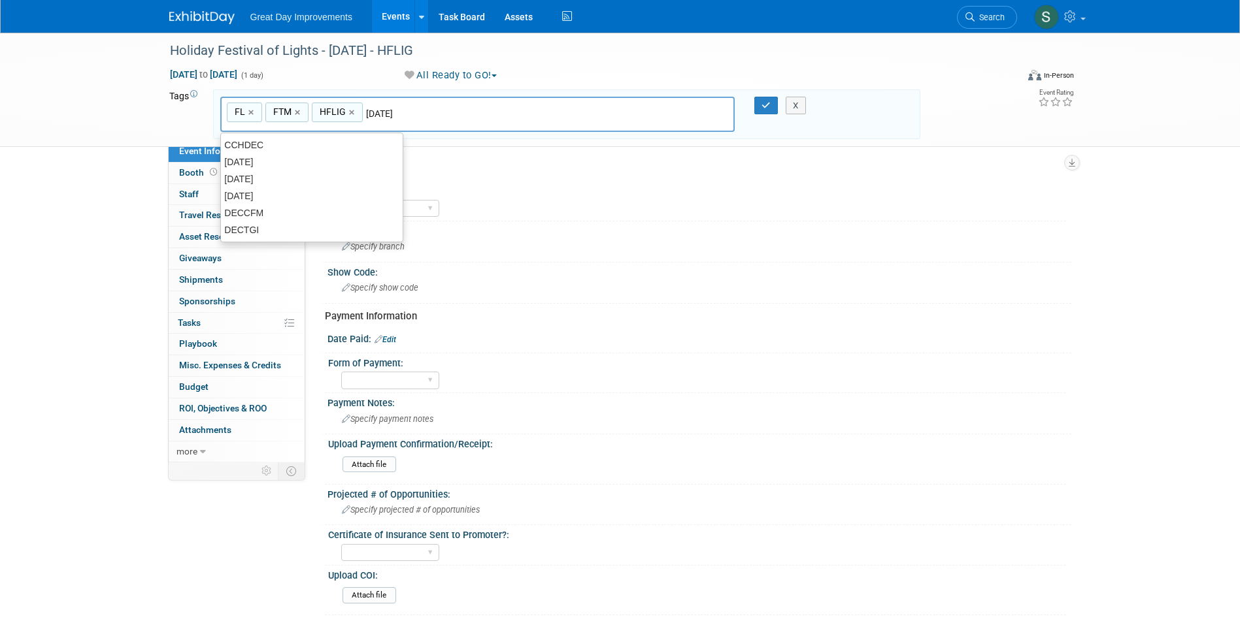
type input "[DATE]"
type input "FL, FTM, HFLIG, [DATE]"
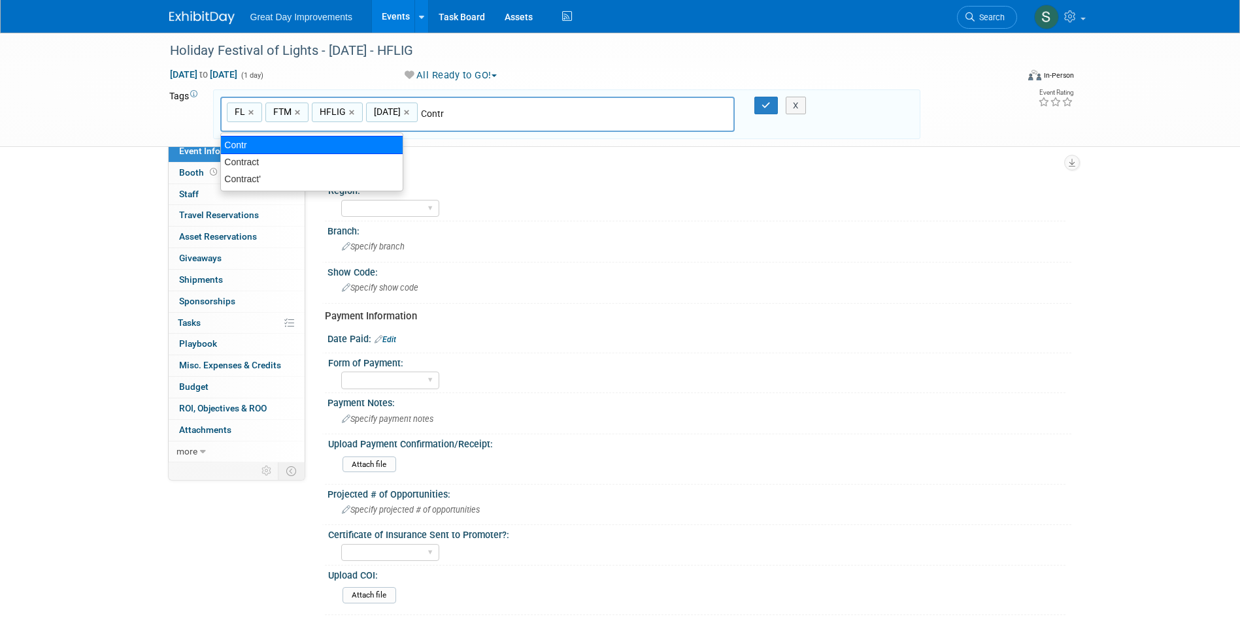
type input "Contract"
type input "FL, FTM, HFLIG, [DATE], Contract"
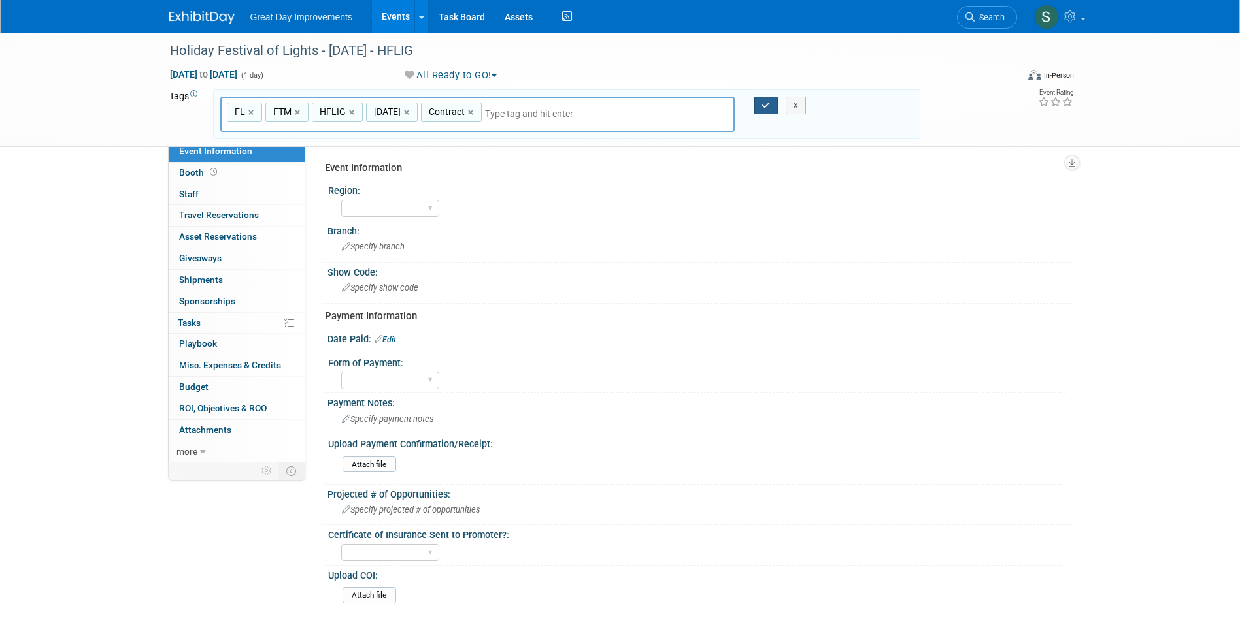
click at [765, 103] on icon "button" at bounding box center [765, 105] width 9 height 8
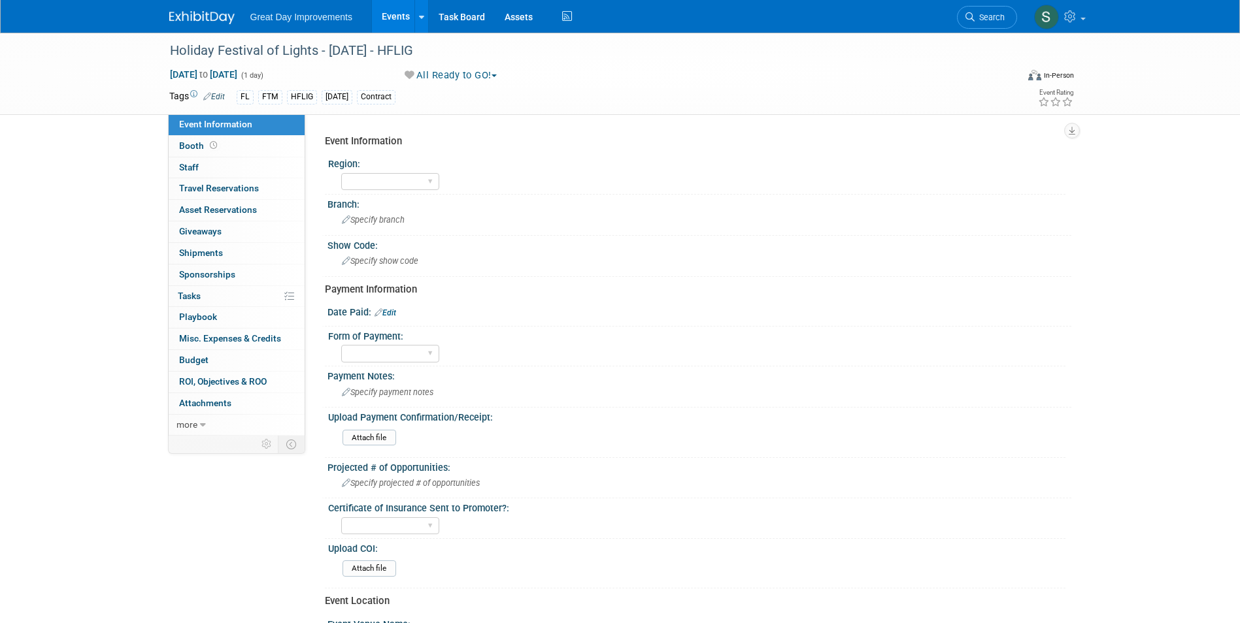
click at [827, 153] on div "Event Information Region: GC MA MW MTW NE NEW OV PL PNW SA SE SC UMW FL Branch:…" at bounding box center [693, 483] width 736 height 709
click at [369, 210] on div "Specify branch" at bounding box center [699, 220] width 724 height 20
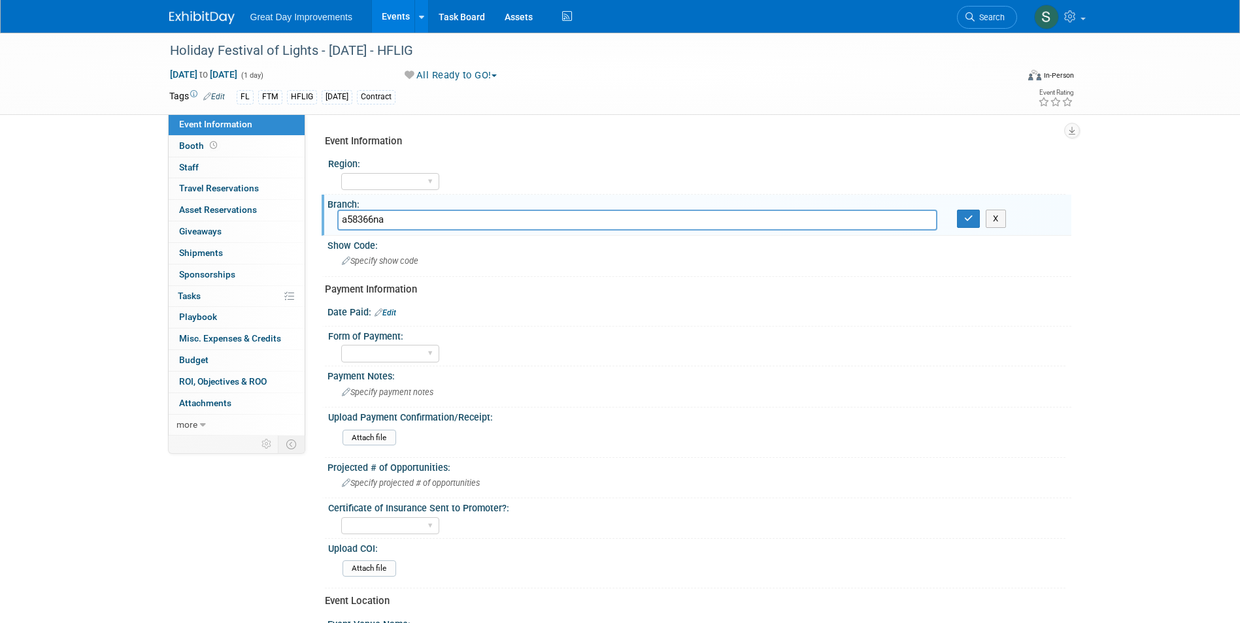
drag, startPoint x: 427, startPoint y: 233, endPoint x: 363, endPoint y: 227, distance: 64.3
click at [359, 227] on div "Branch: a58366na X" at bounding box center [695, 215] width 749 height 41
drag, startPoint x: 393, startPoint y: 220, endPoint x: 307, endPoint y: 226, distance: 85.8
click at [307, 226] on div "Event Information Region: GC MA MW MTW NE NEW OV PL PNW SA SE SC UMW FL Branch:…" at bounding box center [688, 274] width 766 height 321
click at [1003, 318] on div at bounding box center [699, 319] width 724 height 3
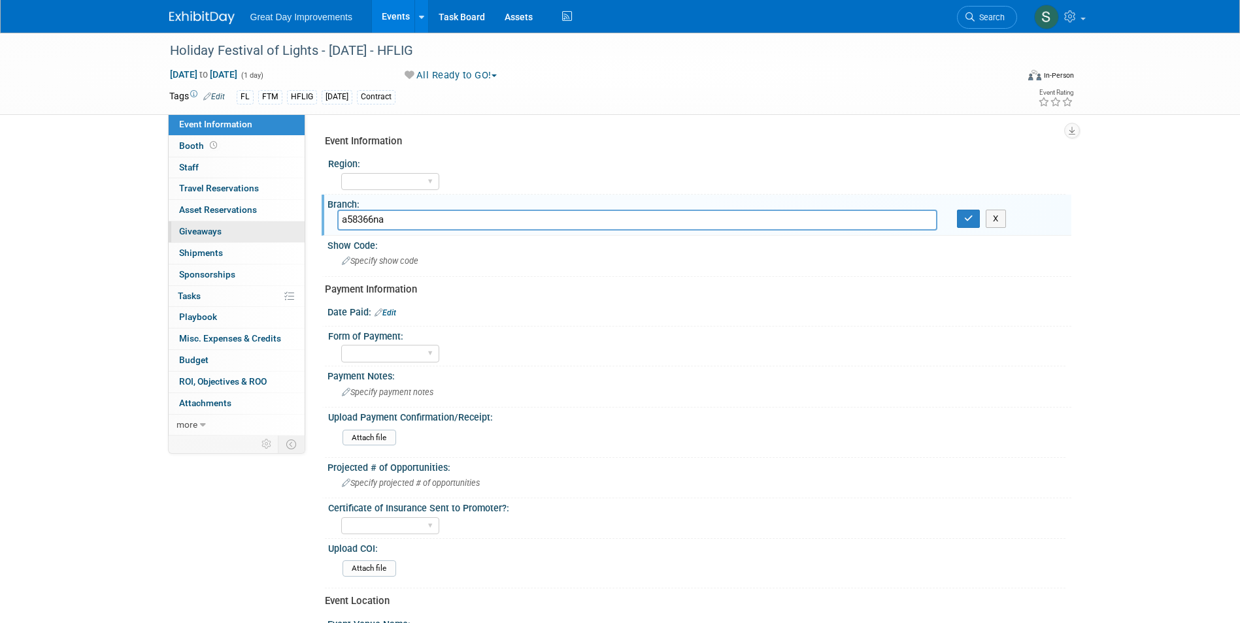
drag, startPoint x: 389, startPoint y: 216, endPoint x: 299, endPoint y: 229, distance: 90.4
click at [303, 228] on div "Event Information Event Info Booth Booth 0 Staff 0 Staff 0 Travel Reservations …" at bounding box center [619, 435] width 921 height 805
drag, startPoint x: 399, startPoint y: 217, endPoint x: 340, endPoint y: 225, distance: 58.8
click at [340, 225] on input "a58093ha" at bounding box center [637, 220] width 600 height 20
click at [924, 189] on div "GC MA MW MTW NE NEW OV PL PNW SA SE SC UMW FL" at bounding box center [703, 180] width 724 height 21
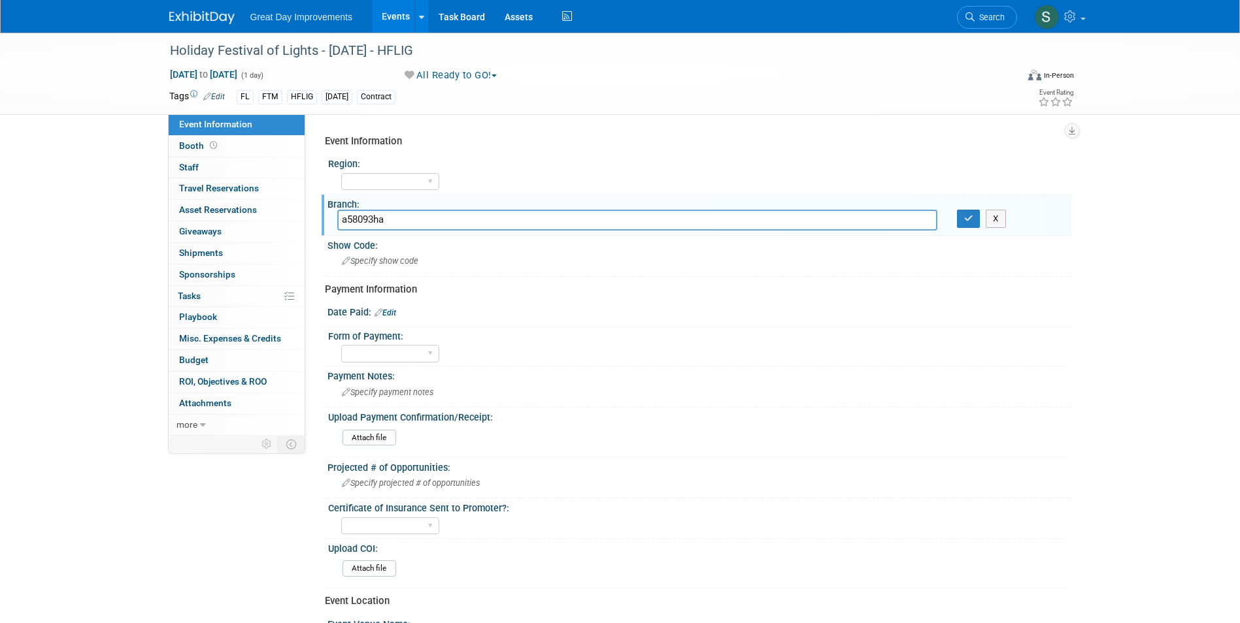
click at [768, 288] on div "Payment Information" at bounding box center [693, 290] width 736 height 14
drag, startPoint x: 408, startPoint y: 224, endPoint x: 282, endPoint y: 200, distance: 128.4
click at [289, 201] on div "Event Information Event Info Booth Booth 0 Staff 0 Staff 0 Travel Reservations …" at bounding box center [619, 435] width 921 height 805
drag, startPoint x: 101, startPoint y: 39, endPoint x: 438, endPoint y: 225, distance: 385.2
click at [438, 225] on input "a58" at bounding box center [637, 220] width 600 height 20
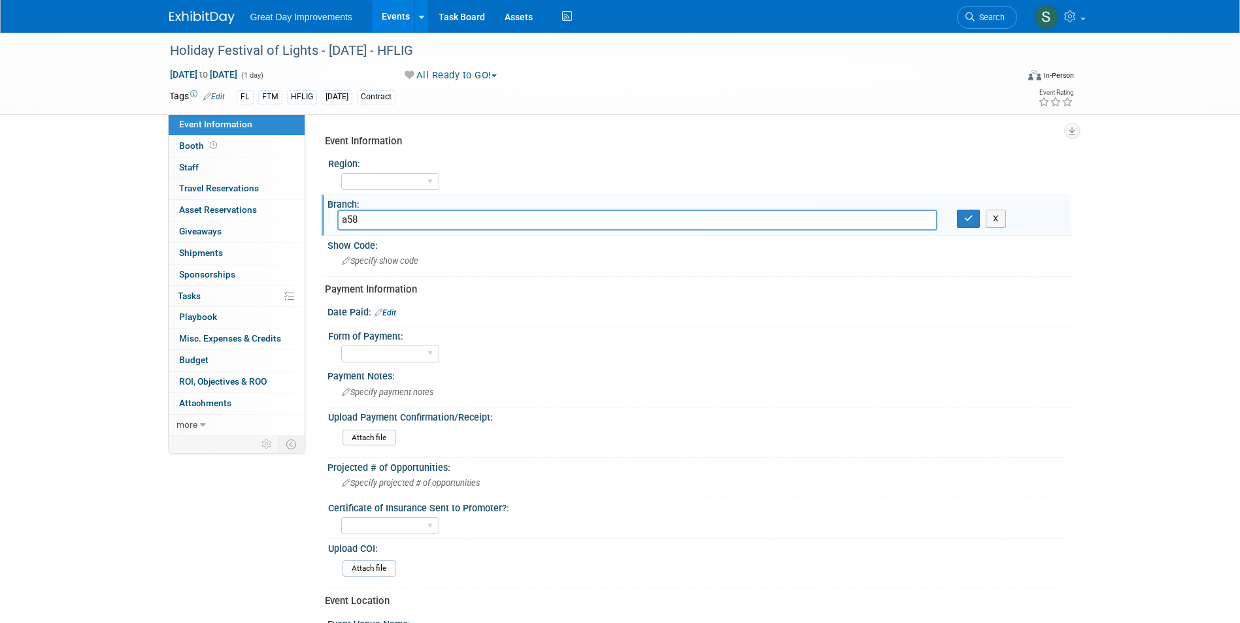
click at [390, 217] on input "a58" at bounding box center [637, 220] width 600 height 20
drag, startPoint x: 390, startPoint y: 217, endPoint x: 338, endPoint y: 223, distance: 52.7
click at [320, 210] on div "Event Information Region: GC MA MW MTW NE NEW OV PL PNW SA SE SC UMW FL Branch:…" at bounding box center [688, 274] width 766 height 321
click at [897, 234] on div "Branch: a57556ha X" at bounding box center [695, 215] width 749 height 41
drag, startPoint x: 401, startPoint y: 221, endPoint x: 352, endPoint y: 221, distance: 49.0
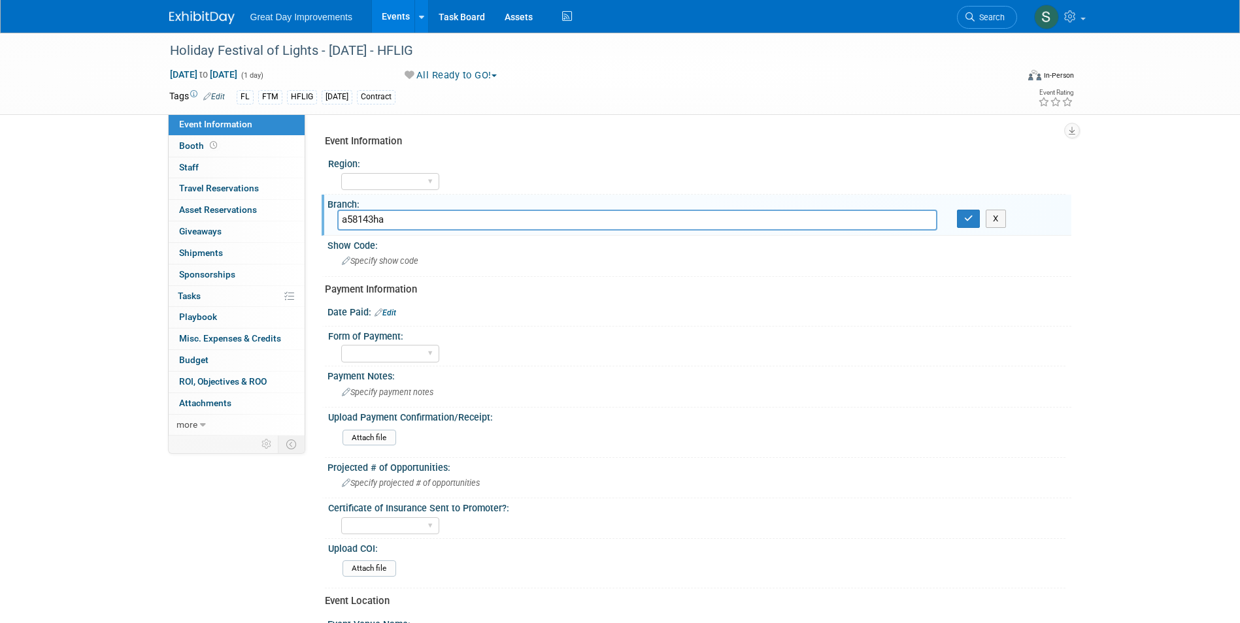
click at [324, 214] on div "Branch: a58143ha X" at bounding box center [695, 215] width 749 height 41
click at [1081, 290] on div "Holiday Festival of Lights - 12/6/25 - HFLIG Dec 6, 2025 to Dec 6, 2025 (1 day)…" at bounding box center [620, 448] width 1240 height 831
click at [899, 298] on div "Event Information Region: GC MA MW MTW NE NEW OV PL PNW SA SE SC UMW FL Branch:…" at bounding box center [693, 483] width 736 height 709
drag, startPoint x: 908, startPoint y: 168, endPoint x: 884, endPoint y: 164, distance: 23.8
click at [908, 168] on div "Region:" at bounding box center [696, 162] width 737 height 16
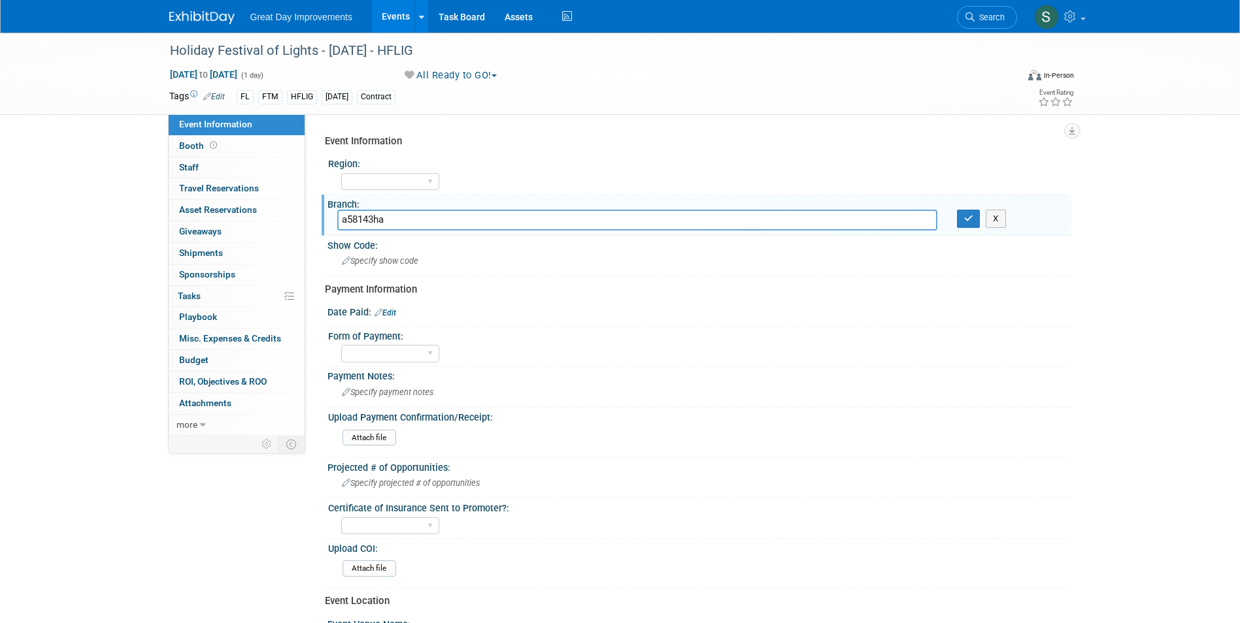
drag, startPoint x: 387, startPoint y: 218, endPoint x: 343, endPoint y: 218, distance: 43.8
click at [343, 218] on input "a58143ha" at bounding box center [637, 220] width 600 height 20
click at [889, 167] on div "Region:" at bounding box center [696, 162] width 737 height 16
drag, startPoint x: 401, startPoint y: 222, endPoint x: 346, endPoint y: 225, distance: 54.3
click at [346, 225] on input "a58143ha" at bounding box center [637, 220] width 600 height 20
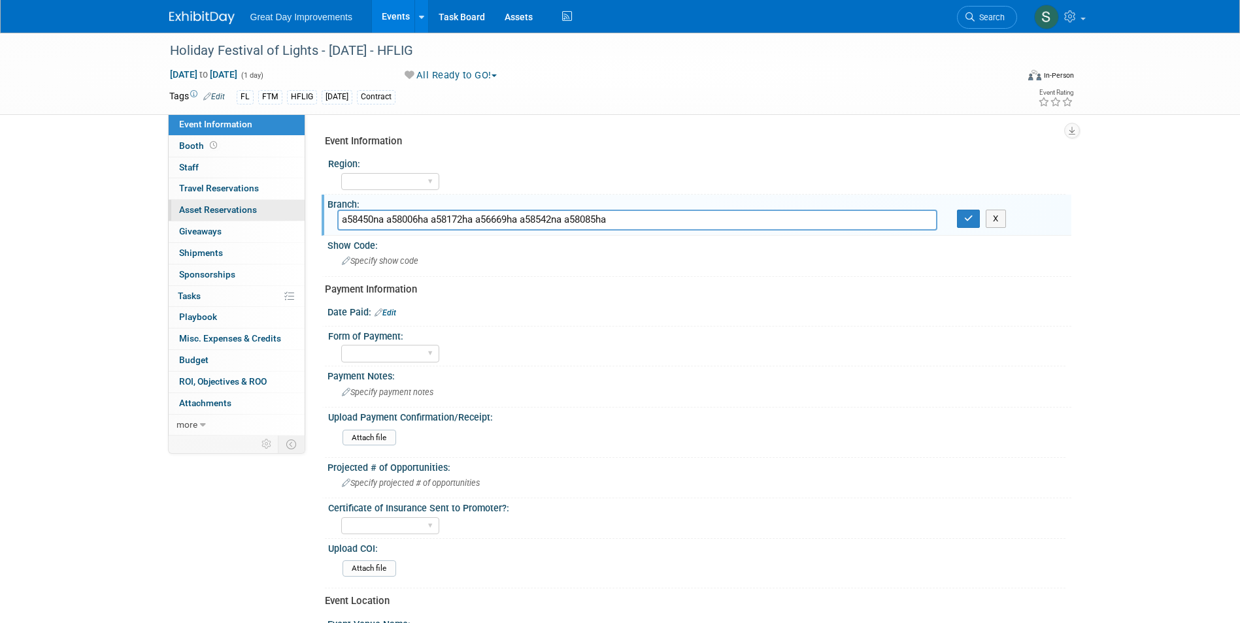
drag, startPoint x: 668, startPoint y: 219, endPoint x: 301, endPoint y: 216, distance: 367.2
click at [301, 216] on div "Event Information Event Info Booth Booth 0 Staff 0 Staff 0 Travel Reservations …" at bounding box center [619, 435] width 921 height 805
type input "a58450na a58006ha a58172ha a56669ha a58542na a58085ha"
click at [587, 241] on div "Event Information Region: GC MA MW MTW NE NEW OV PL PNW SA SE SC UMW FL Branch:…" at bounding box center [693, 483] width 736 height 709
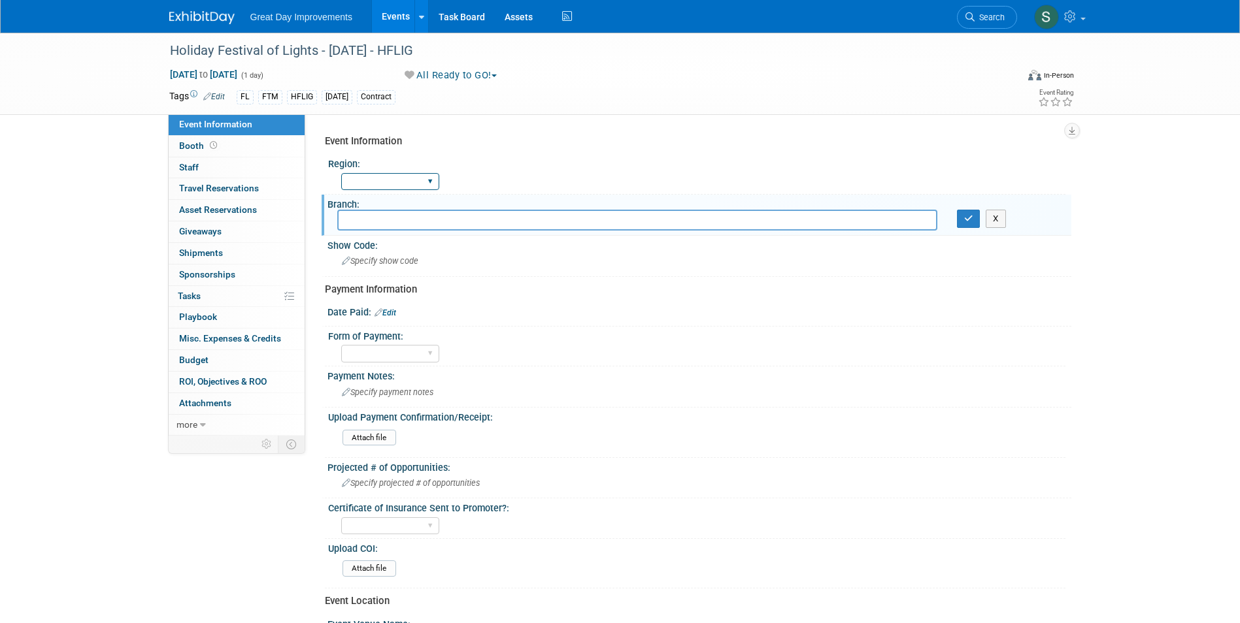
click at [385, 186] on select "GC MA MW MTW NE NEW OV PL PNW SA SE SC UMW FL" at bounding box center [390, 182] width 98 height 18
select select "FL"
click at [341, 173] on select "GC MA MW MTW NE NEW OV PL PNW SA SE SC UMW FL" at bounding box center [390, 182] width 98 height 18
click at [376, 222] on input "text" at bounding box center [637, 220] width 600 height 20
type input "FTM"
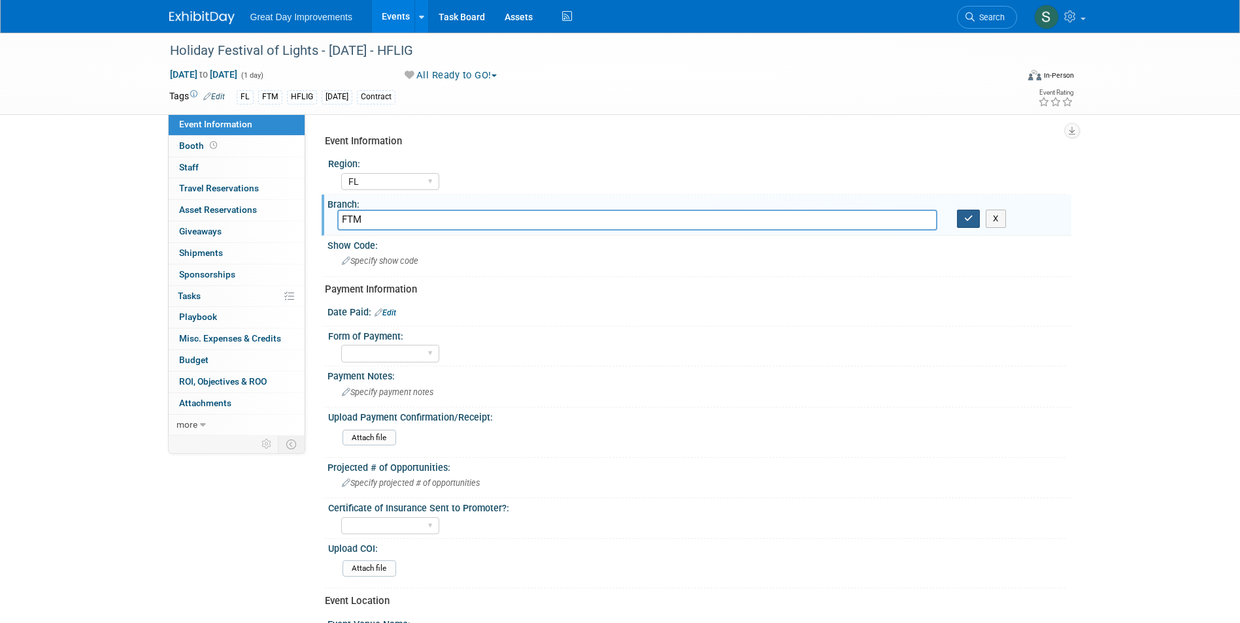
click at [974, 226] on button "button" at bounding box center [969, 219] width 24 height 18
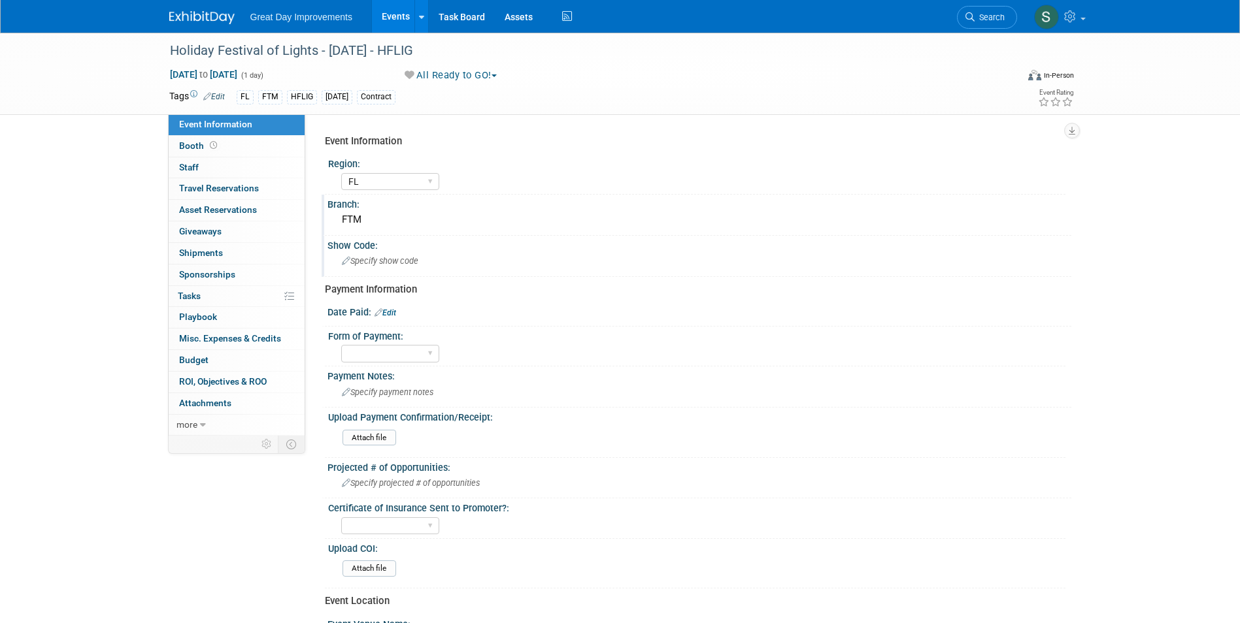
click at [387, 258] on span "Specify show code" at bounding box center [380, 261] width 76 height 10
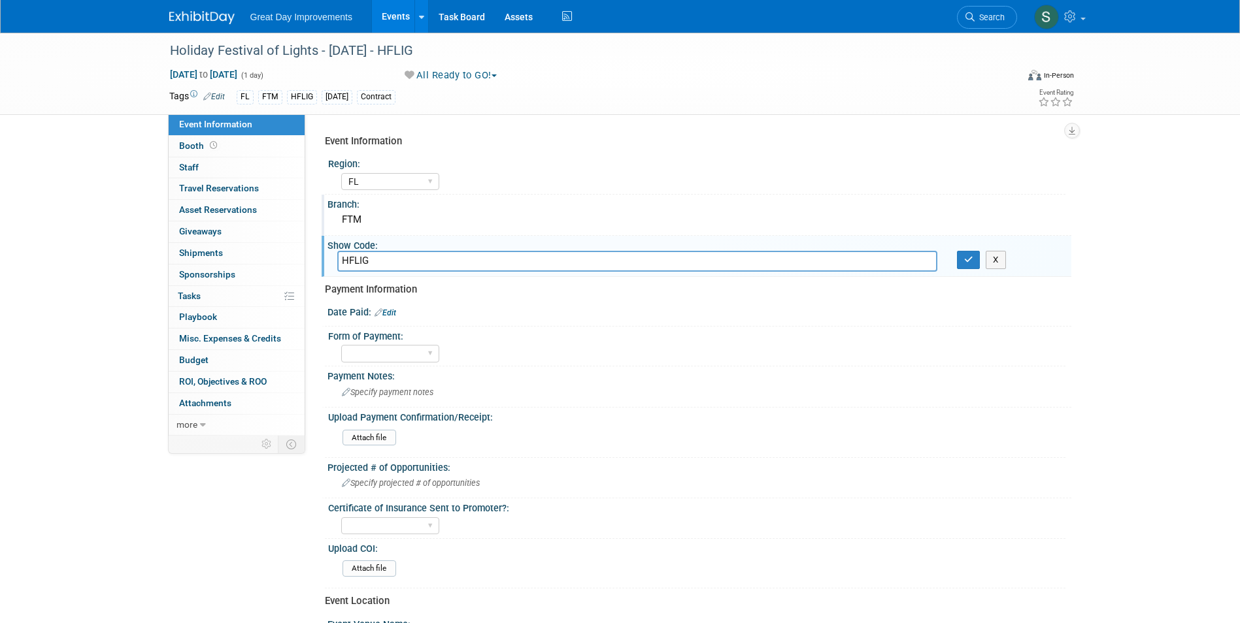
type input "HFLIG"
click at [962, 258] on button "button" at bounding box center [969, 260] width 24 height 18
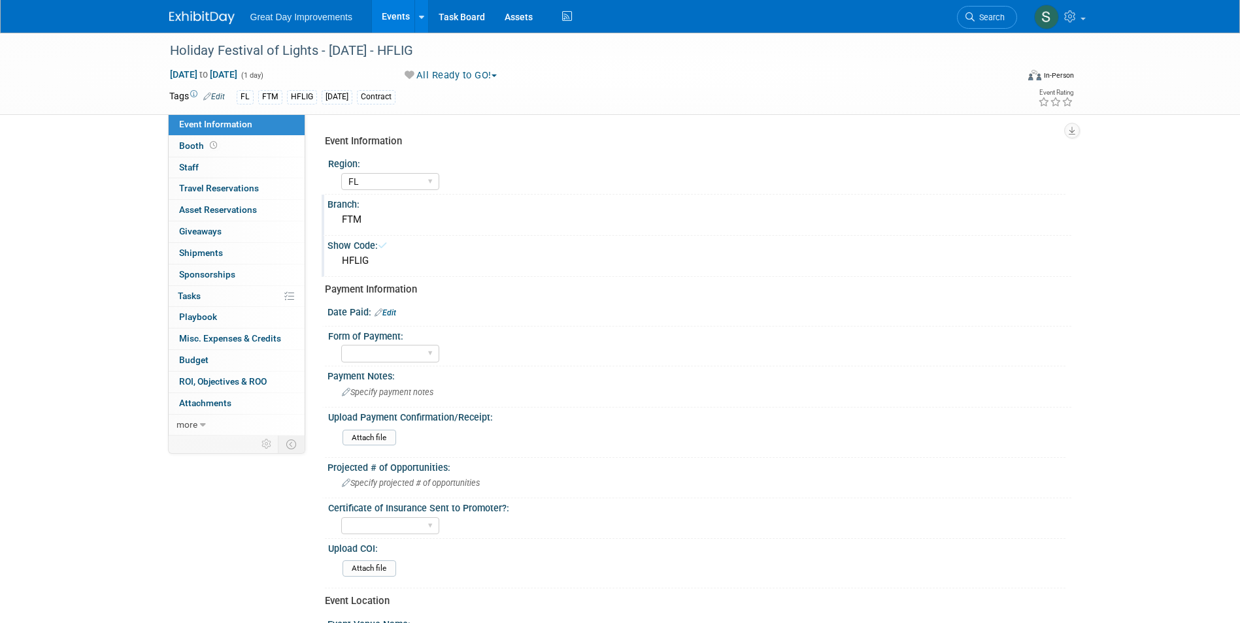
click at [182, 20] on img at bounding box center [201, 17] width 65 height 13
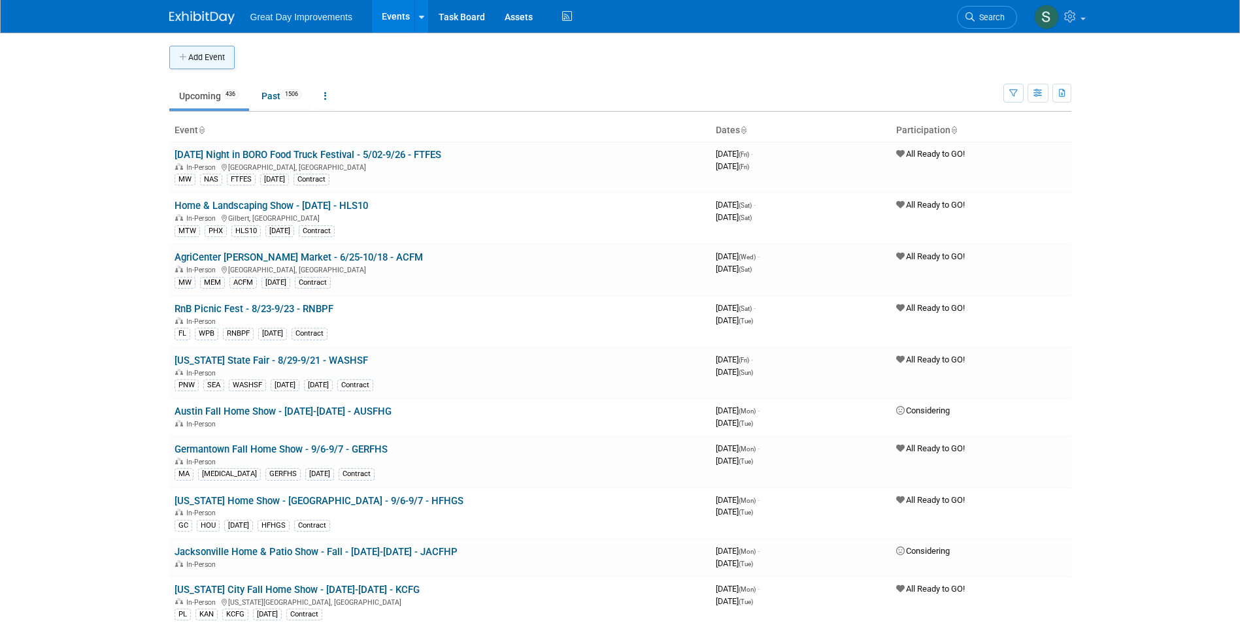
click at [209, 54] on button "Add Event" at bounding box center [201, 58] width 65 height 24
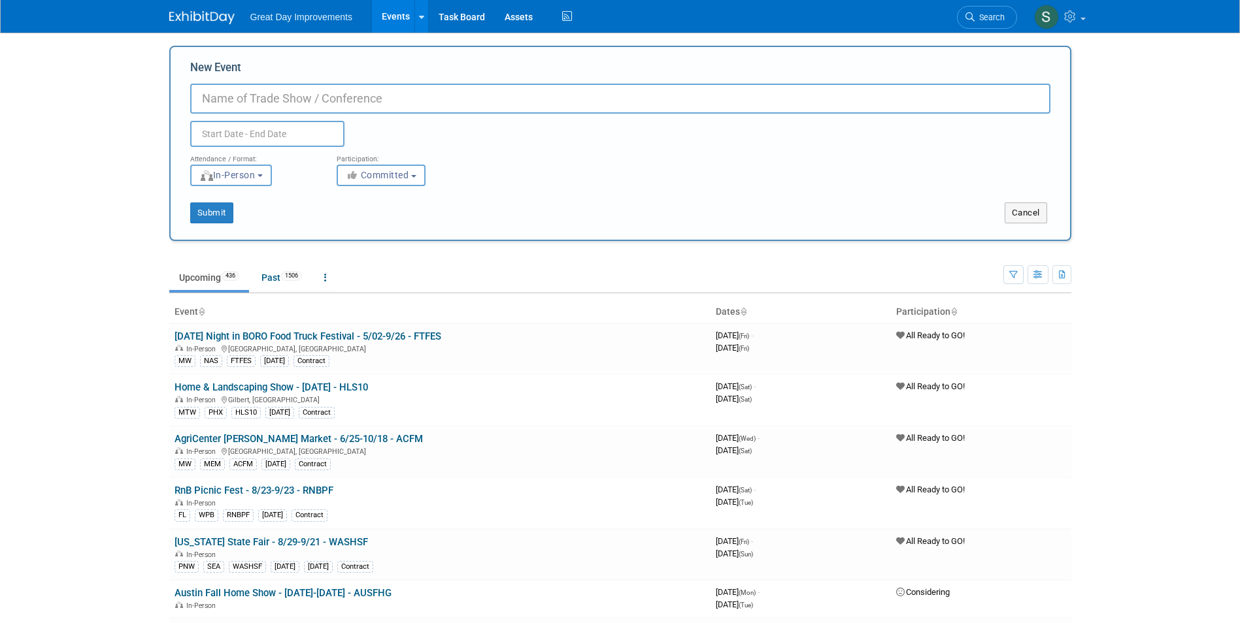
paste input "100 Foot Christmas Tree"
type input "100 Foot Christmas Tree - [DATE] - 100FCT"
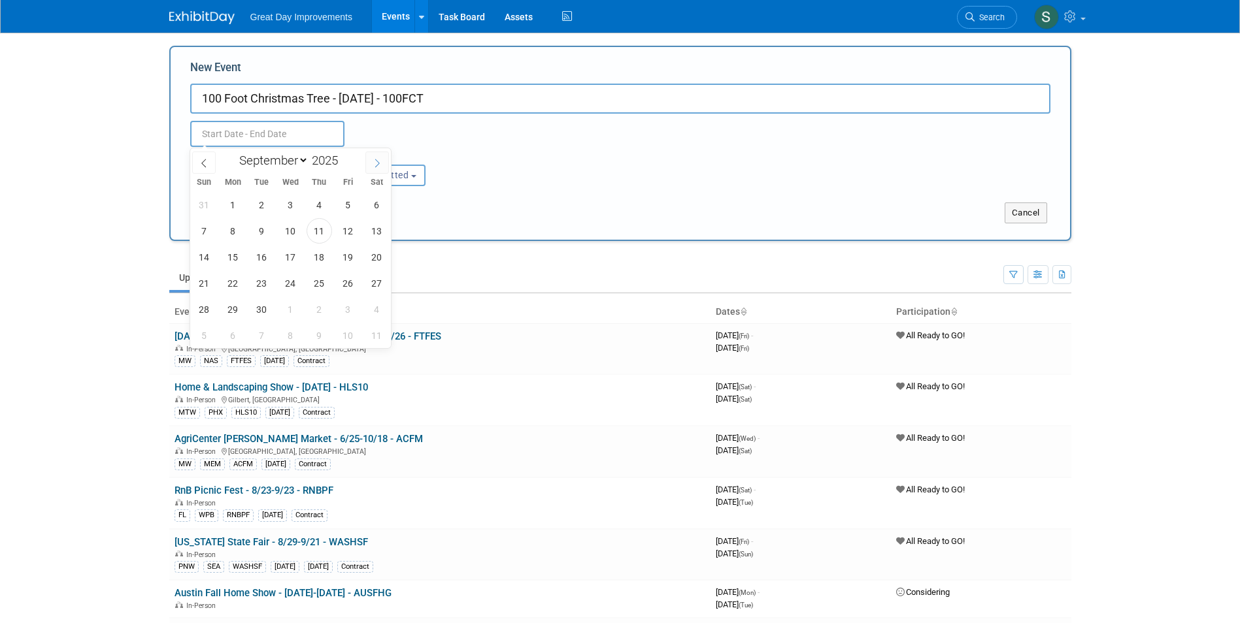
click at [374, 169] on span at bounding box center [377, 163] width 24 height 22
click at [373, 169] on span at bounding box center [377, 163] width 24 height 22
select select "11"
click at [255, 208] on span "2" at bounding box center [261, 204] width 25 height 25
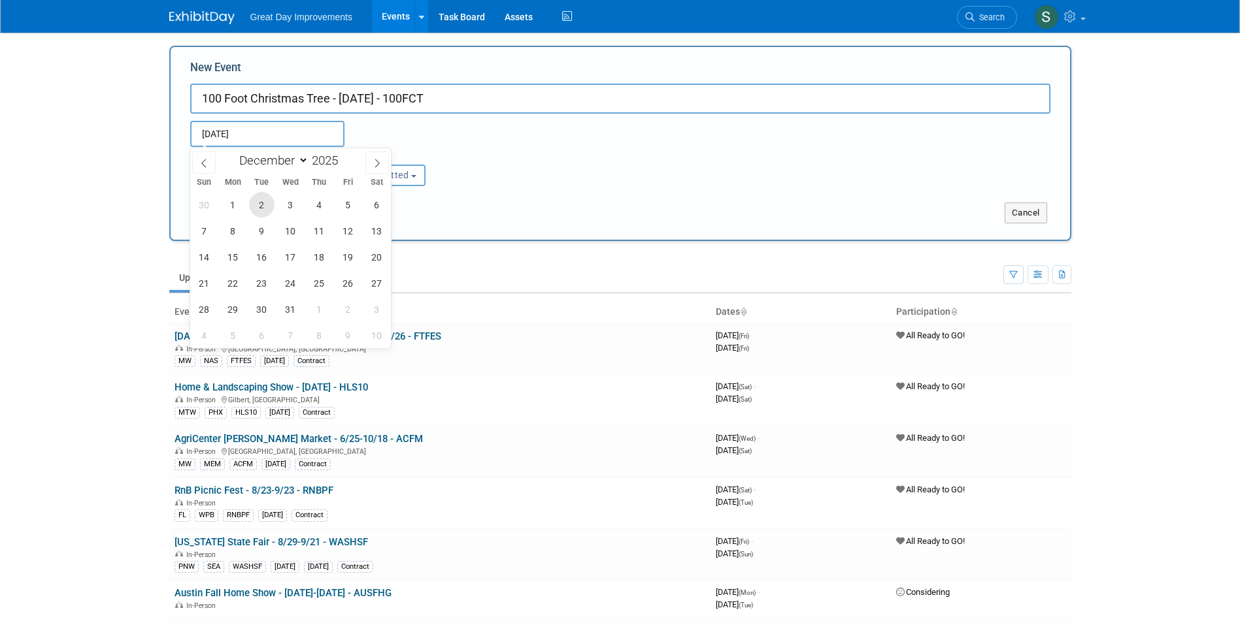
type input "Dec 2, 2025 to Dec 2, 2025"
click at [458, 167] on div "<i class="fas fa-thumbs-up" style="color: #a5a5a5; padding-right: 2px; min-widt…" at bounding box center [400, 176] width 127 height 22
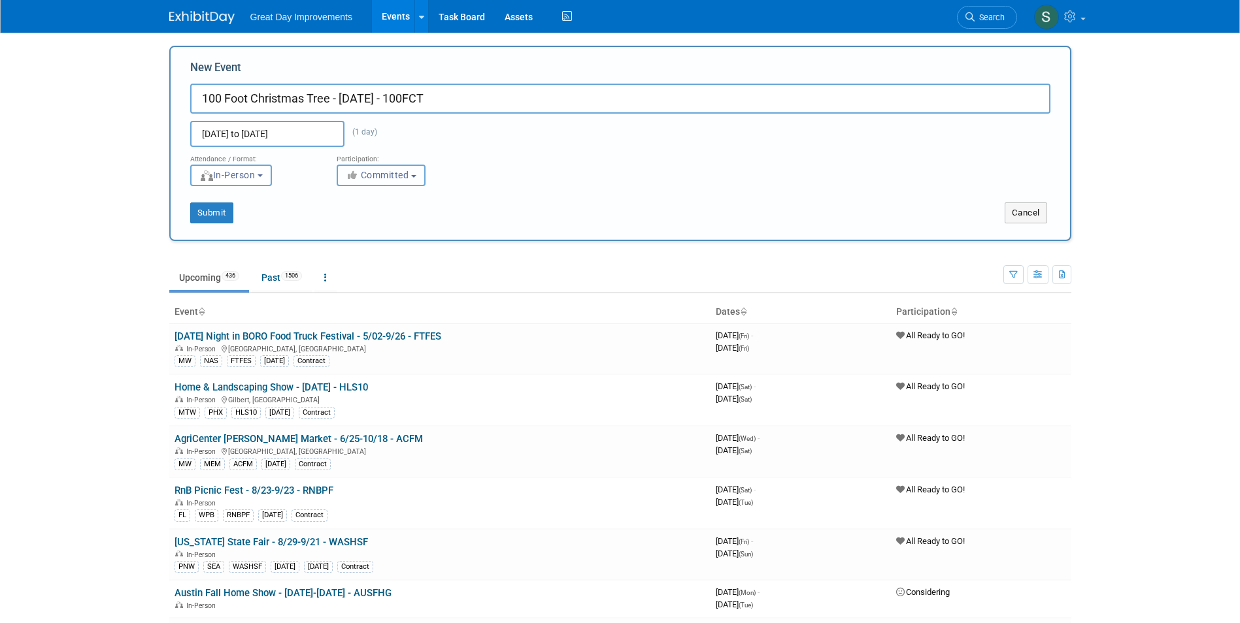
click at [406, 173] on span "Committed" at bounding box center [377, 175] width 63 height 10
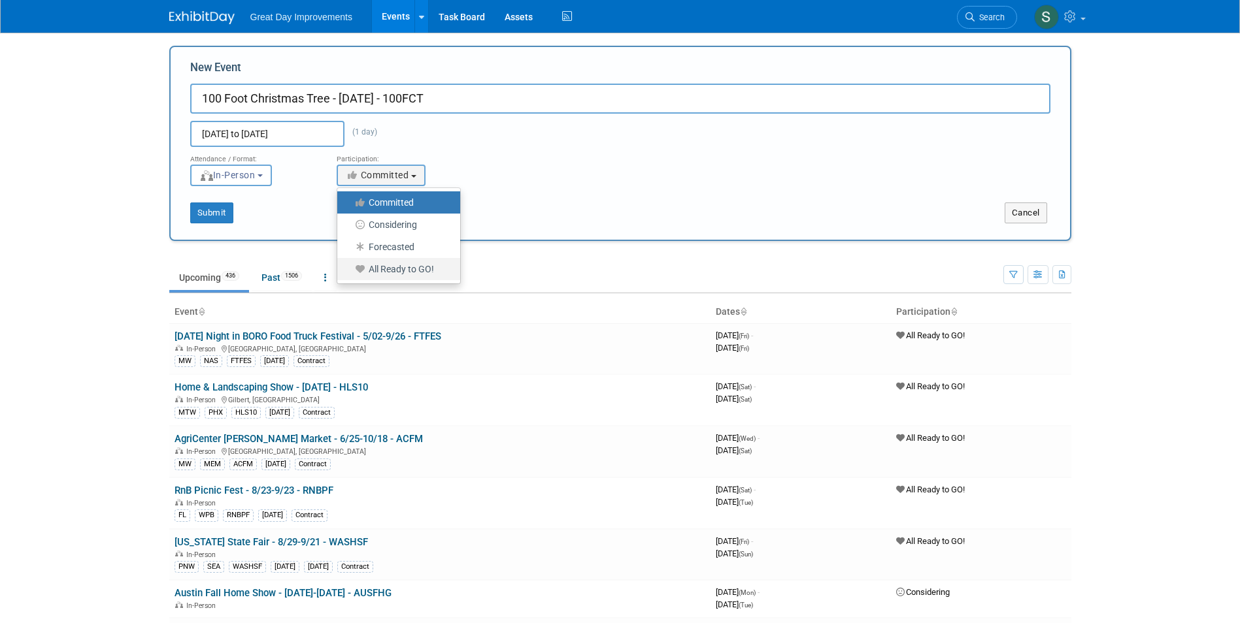
click at [408, 267] on label "All Ready to GO!" at bounding box center [395, 269] width 103 height 17
click at [349, 267] on input "All Ready to GO!" at bounding box center [344, 269] width 8 height 8
select select "102"
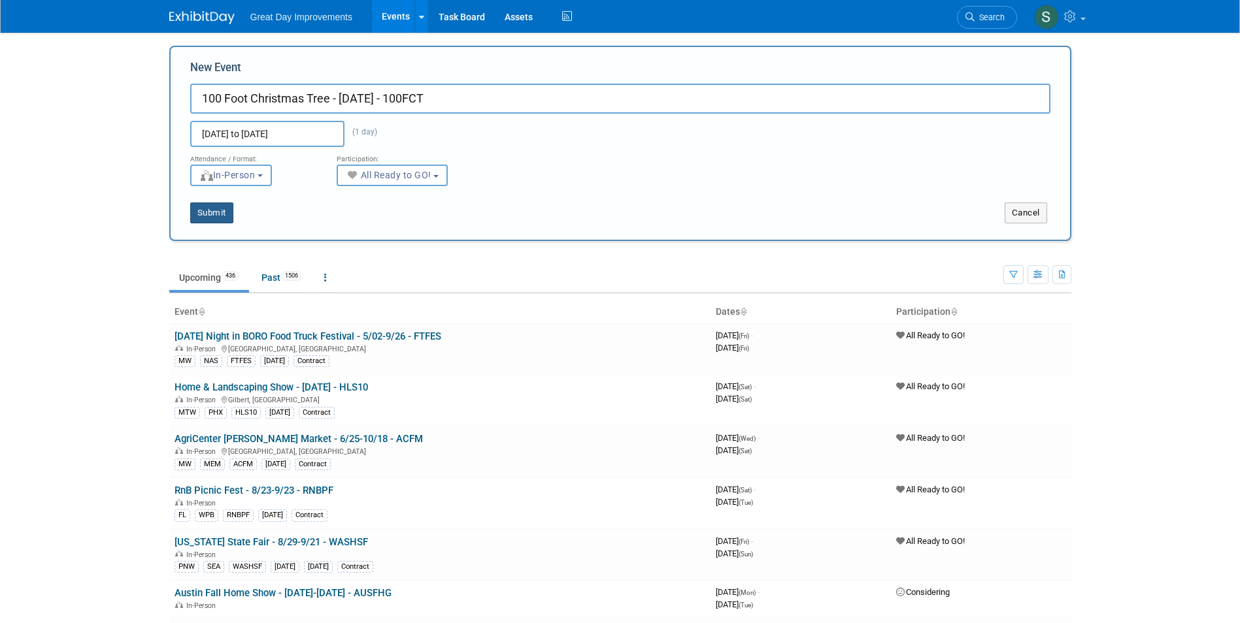
click at [211, 210] on button "Submit" at bounding box center [211, 213] width 43 height 21
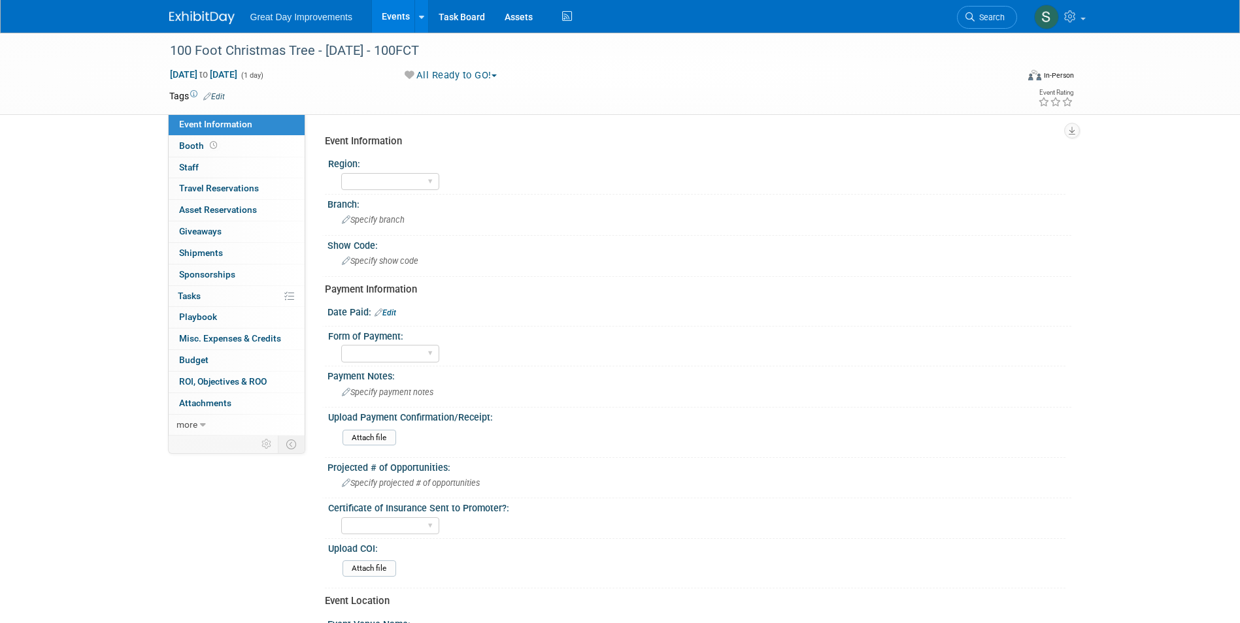
click at [223, 93] on link "Edit" at bounding box center [214, 96] width 22 height 9
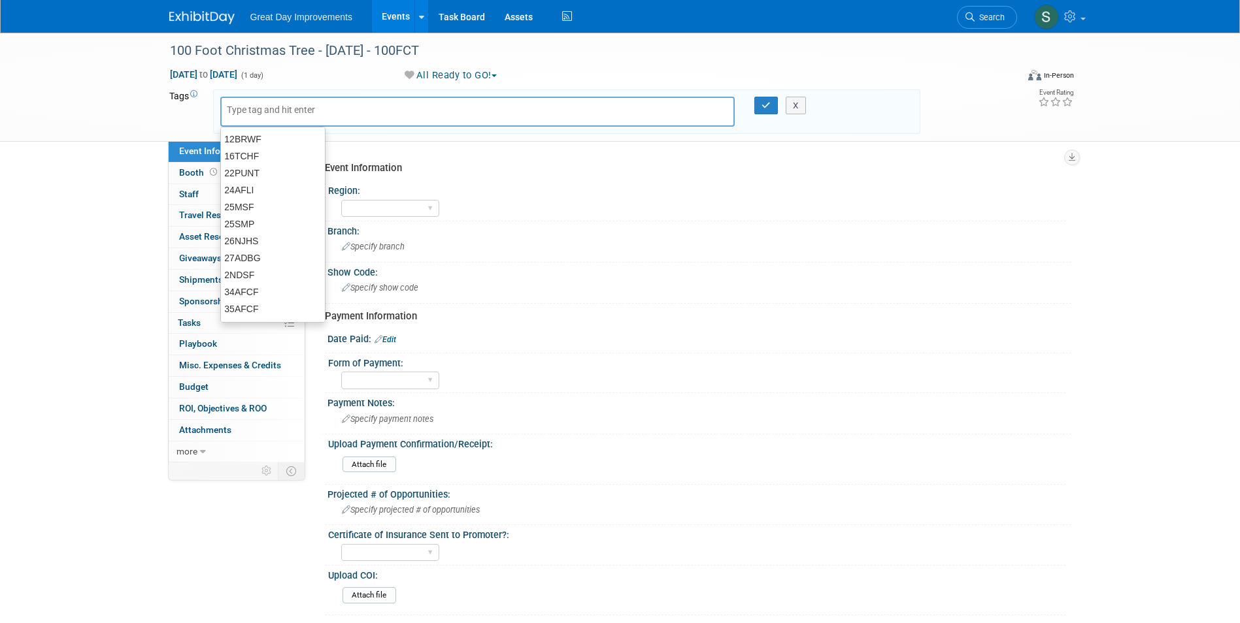
click at [297, 111] on input "text" at bounding box center [279, 109] width 105 height 13
type input "FL"
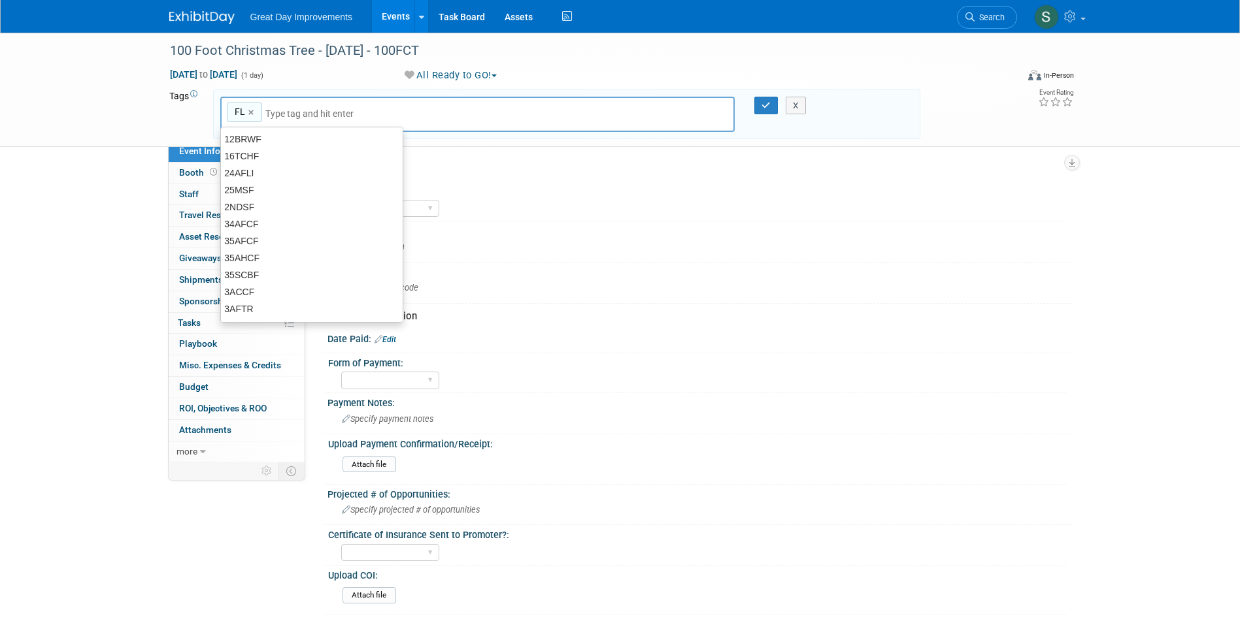
type input "FL"
type input "WPB"
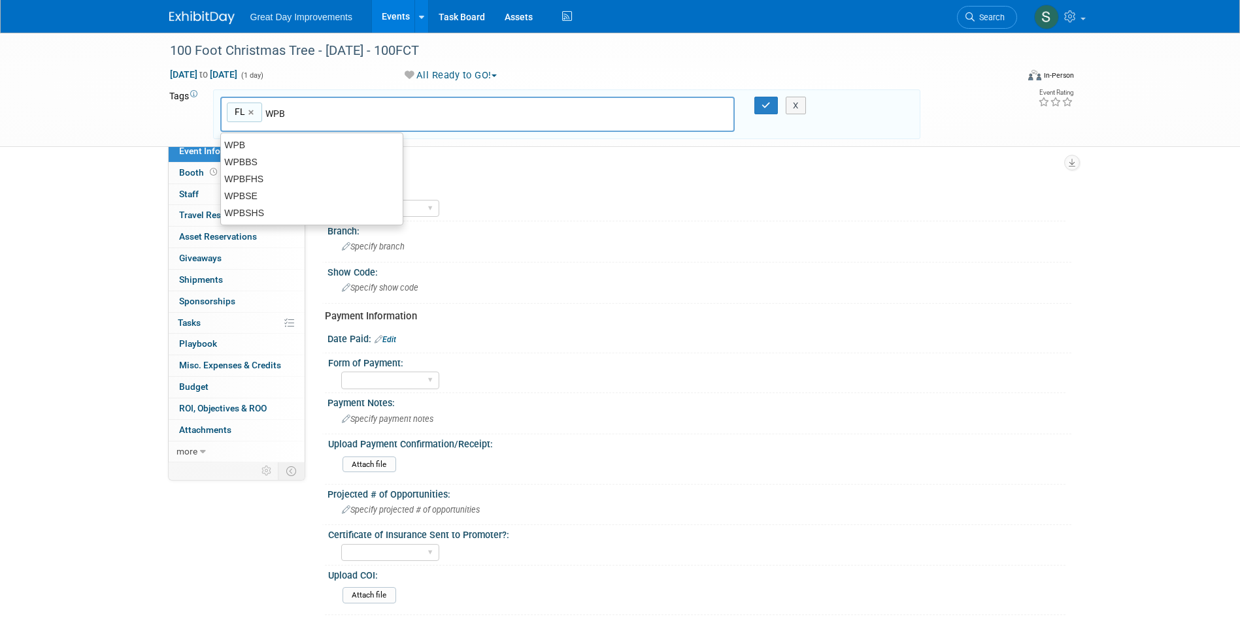
type input "FL, WPB"
type input "100FCT"
type input "FL, WPB, 100FCT"
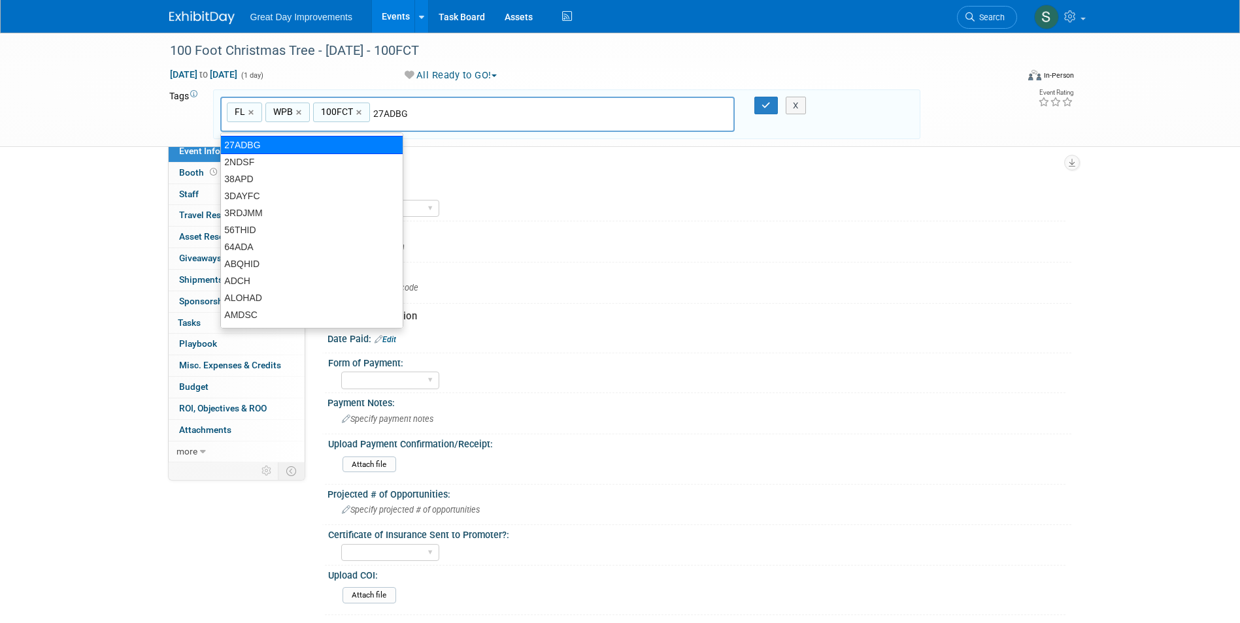
type input "27ADBG5"
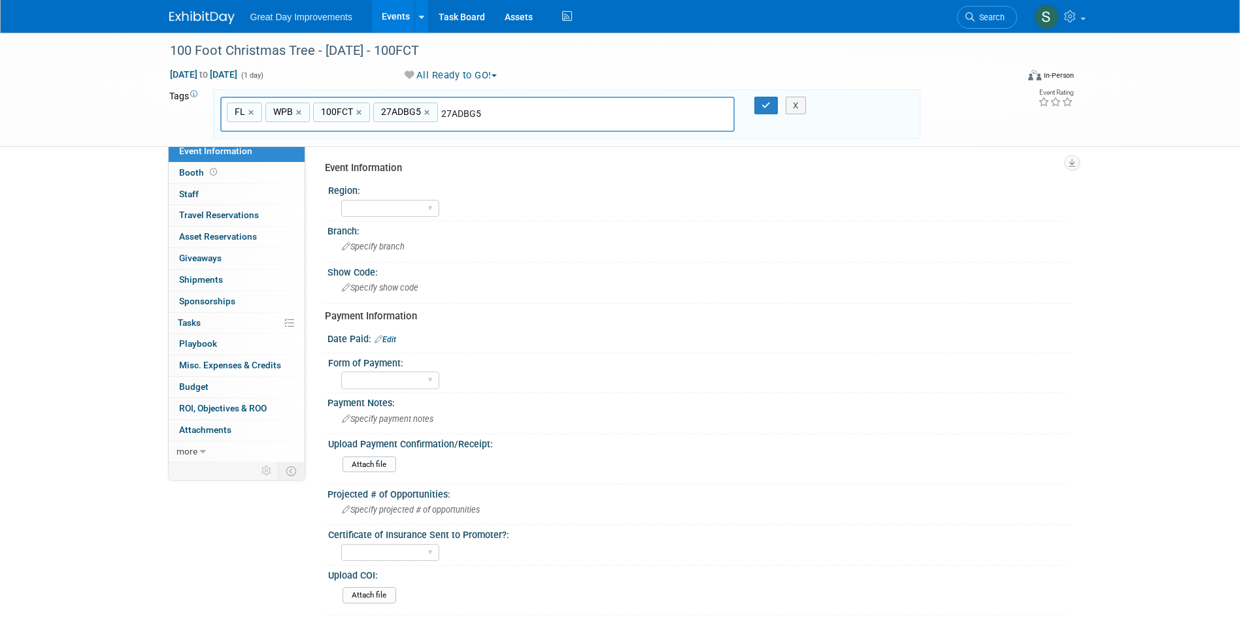
type input "FL, WPB, 100FCT, 27ADBG5"
click at [421, 110] on div "27ADBG5 ×" at bounding box center [405, 113] width 65 height 20
type input "27ADBG5"
click at [428, 116] on link "×" at bounding box center [428, 112] width 8 height 15
type input "FL, WPB, 100FCT"
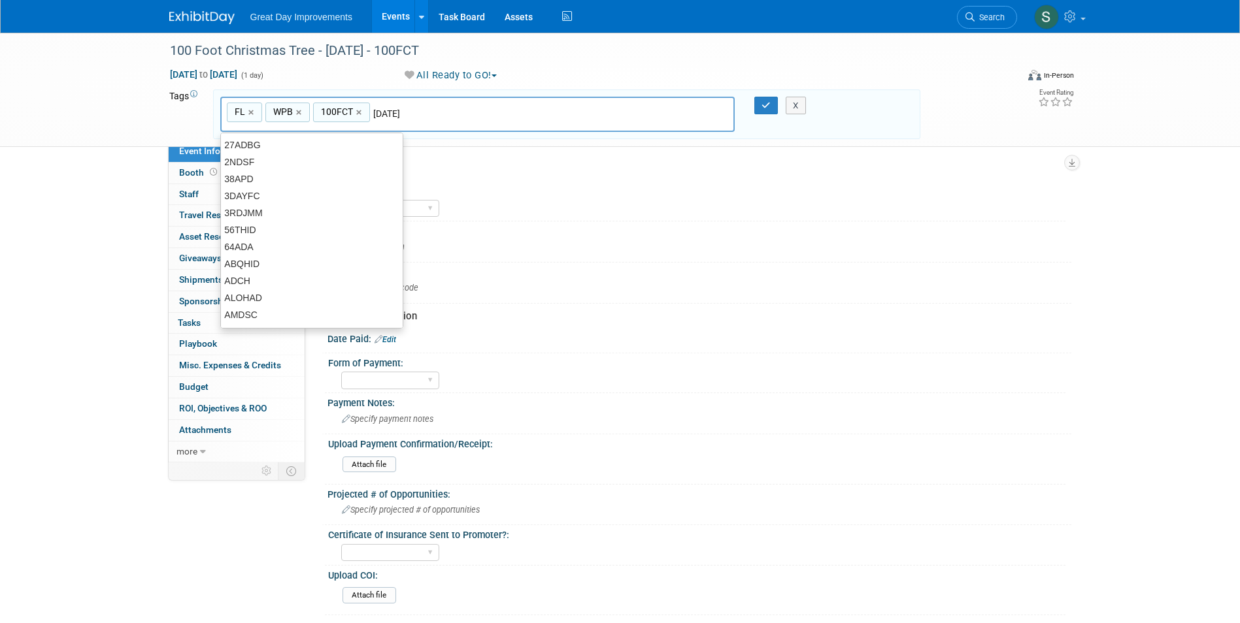
type input "DEC25"
type input "FL, WPB, 100FCT, DEC25"
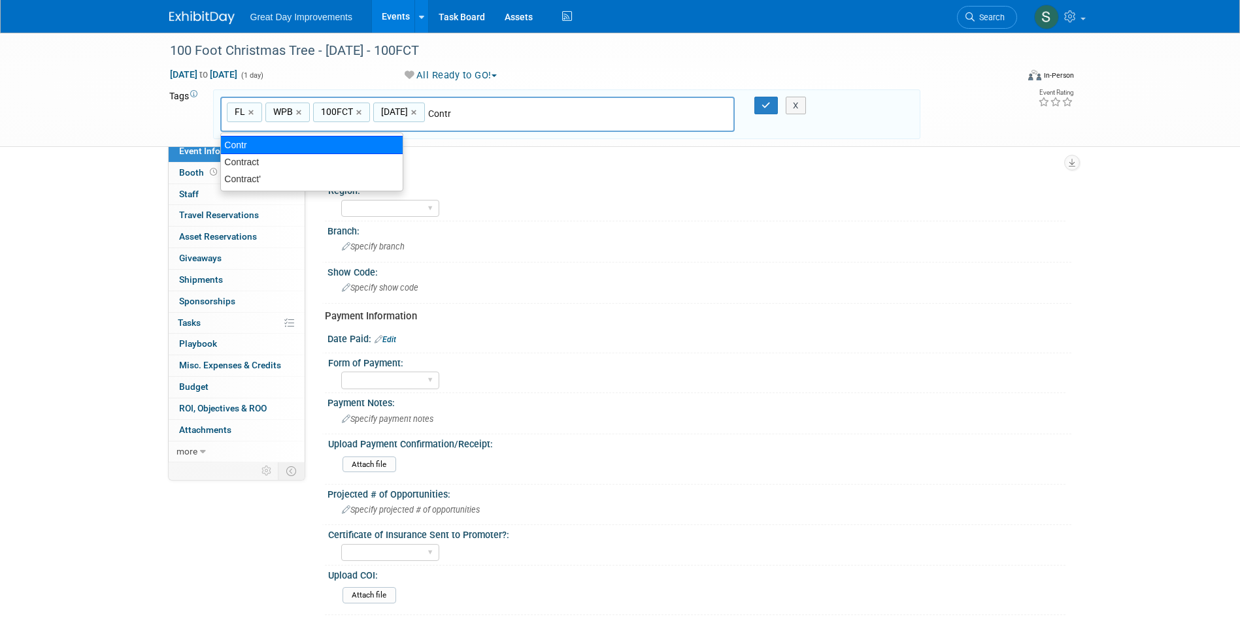
type input "Contract"
type input "FL, WPB, 100FCT, DEC25, Contract"
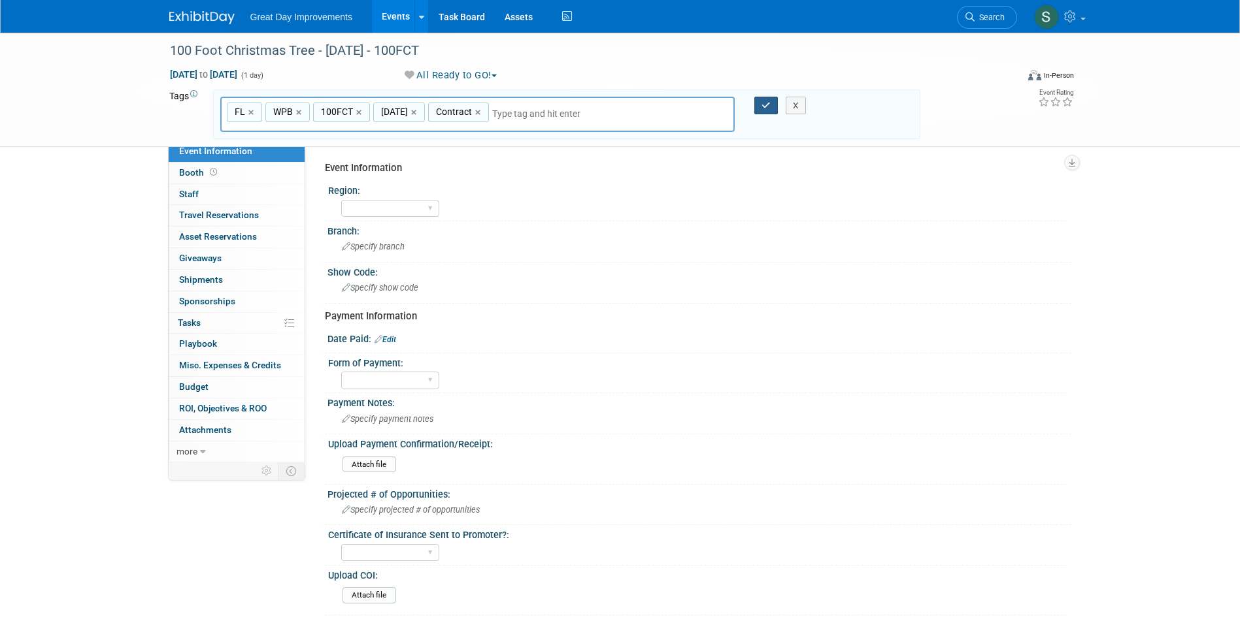
drag, startPoint x: 762, startPoint y: 105, endPoint x: 723, endPoint y: 107, distance: 38.6
click at [763, 105] on icon "button" at bounding box center [765, 105] width 9 height 8
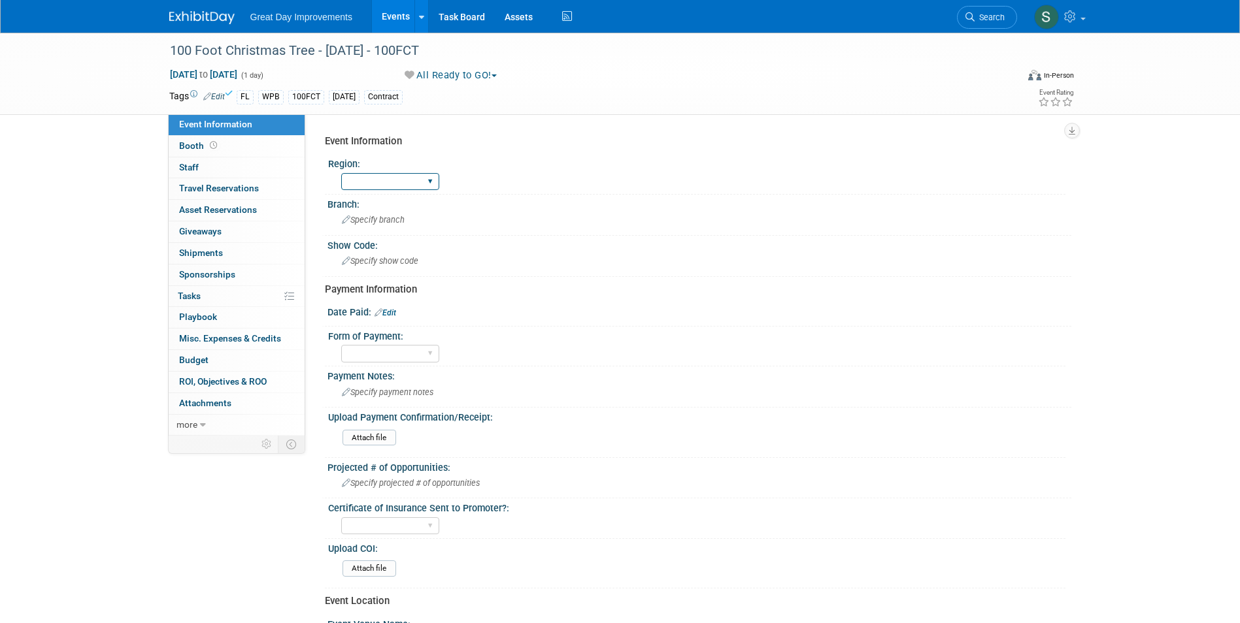
drag, startPoint x: 399, startPoint y: 182, endPoint x: 387, endPoint y: 184, distance: 11.9
click at [399, 182] on select "GC MA MW MTW NE NEW OV PL PNW SA SE SC UMW FL" at bounding box center [390, 182] width 98 height 18
select select "FL"
click at [341, 173] on select "GC MA MW MTW NE NEW OV PL PNW SA SE SC UMW FL" at bounding box center [390, 182] width 98 height 18
click at [378, 226] on div "Specify branch" at bounding box center [699, 220] width 724 height 20
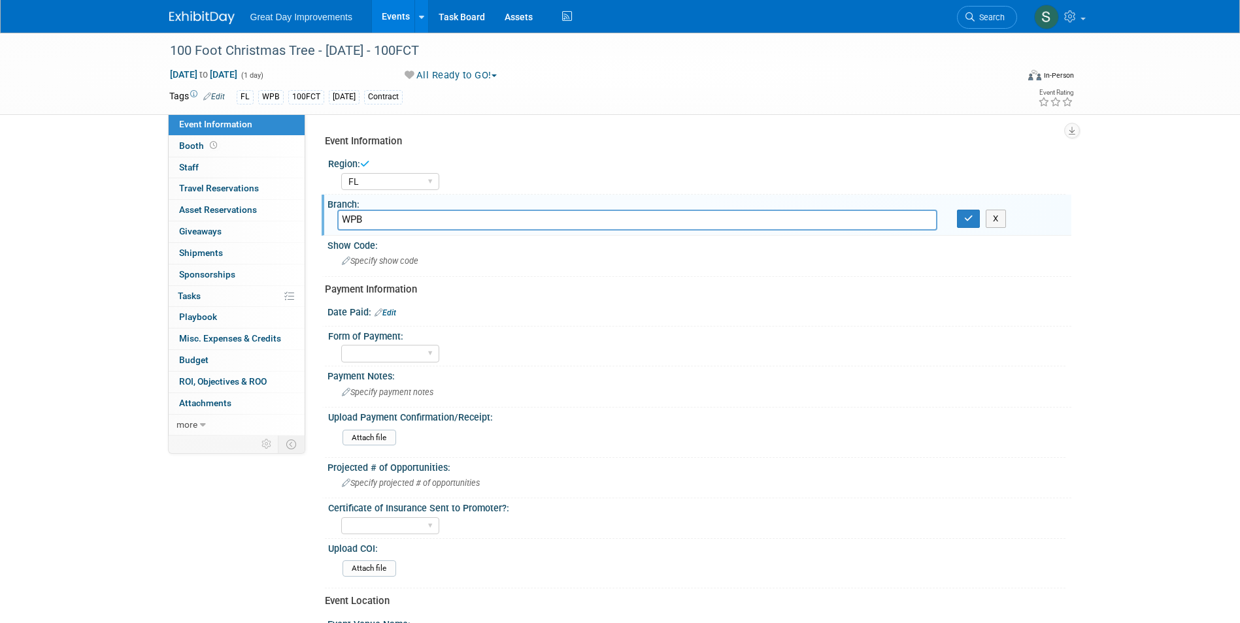
type input "WPB"
click at [957, 210] on button "button" at bounding box center [969, 219] width 24 height 18
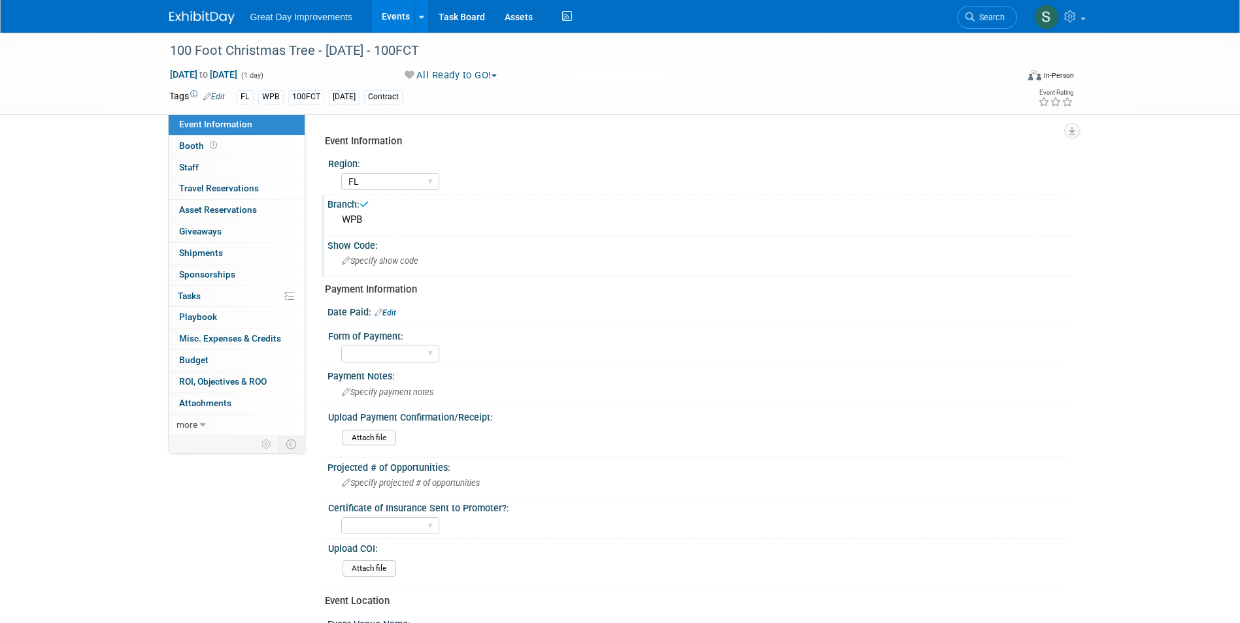
click at [374, 255] on div "Specify show code" at bounding box center [699, 261] width 724 height 20
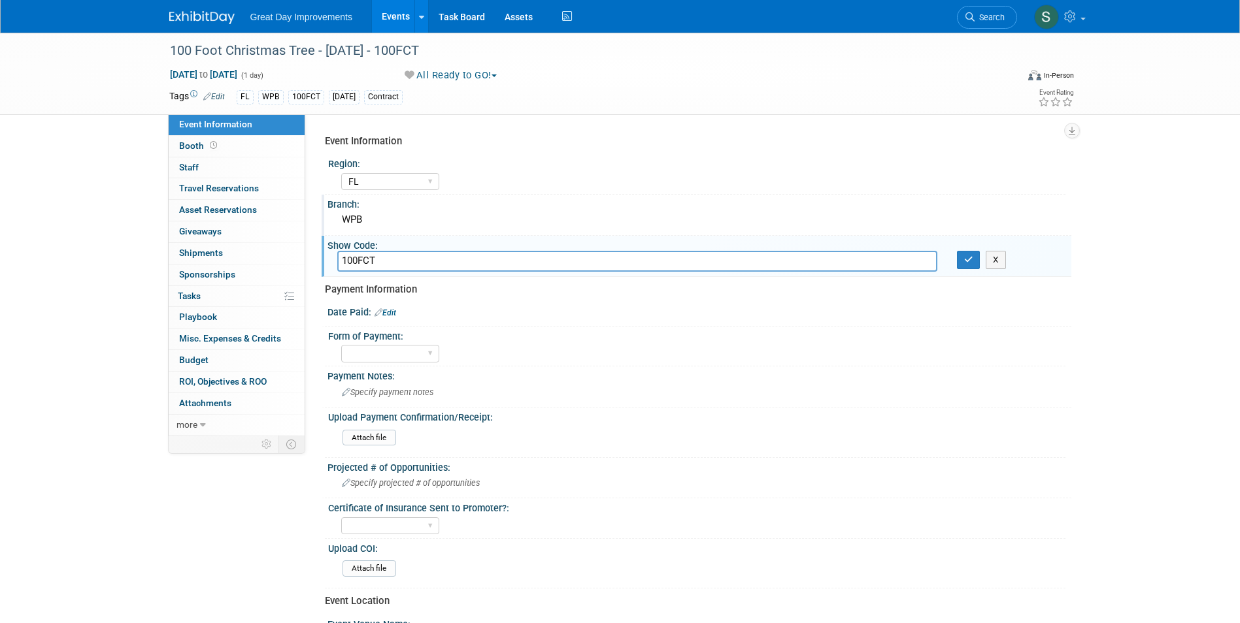
type input "100FCT"
click at [957, 251] on button "button" at bounding box center [969, 260] width 24 height 18
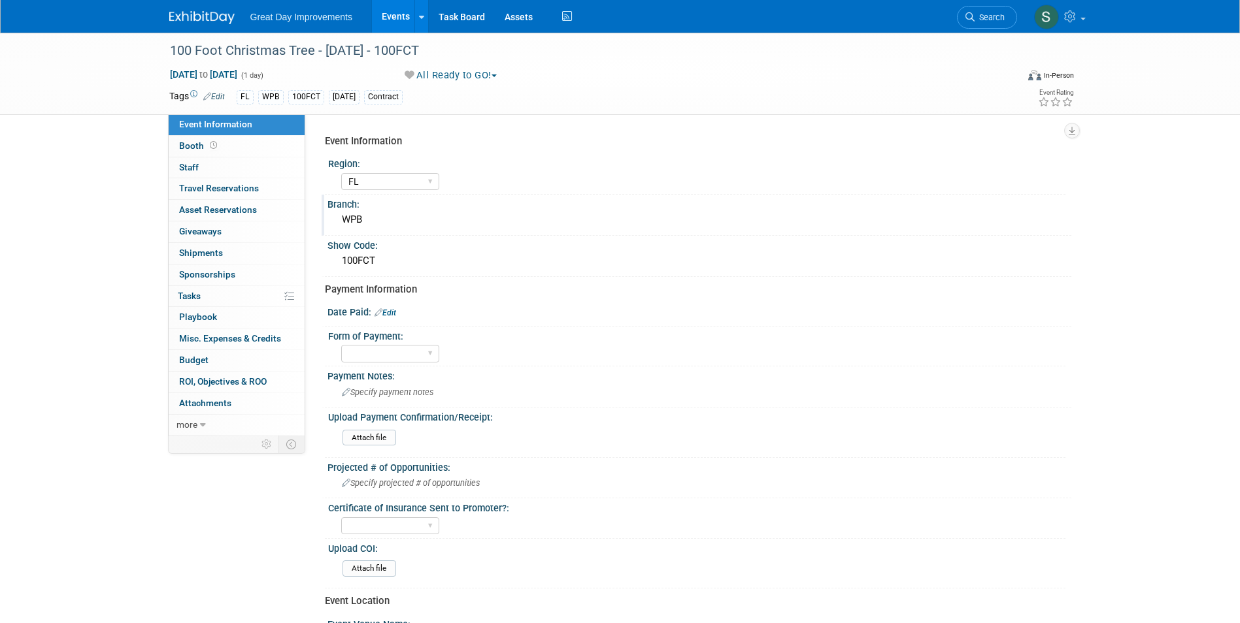
click at [168, 22] on div "Great Day Improvements Events Add Event Bulk Upload Events Shareable Event Boar…" at bounding box center [619, 16] width 921 height 33
click at [403, 395] on span "Specify payment notes" at bounding box center [387, 392] width 91 height 10
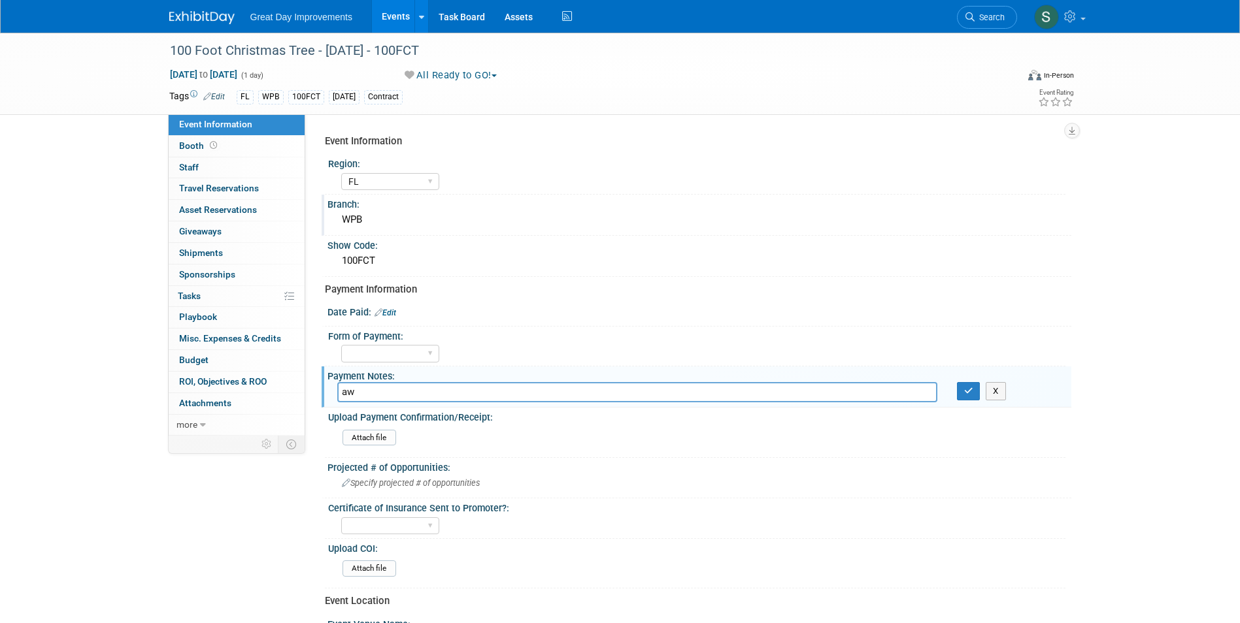
type input "a"
type input "emailed for invoice"
click at [773, 404] on div "Payment Notes: emailed for invoice X" at bounding box center [695, 387] width 749 height 41
click at [771, 399] on input "emailed for invoice" at bounding box center [637, 392] width 600 height 20
type input "emailed for invoice per submission form"
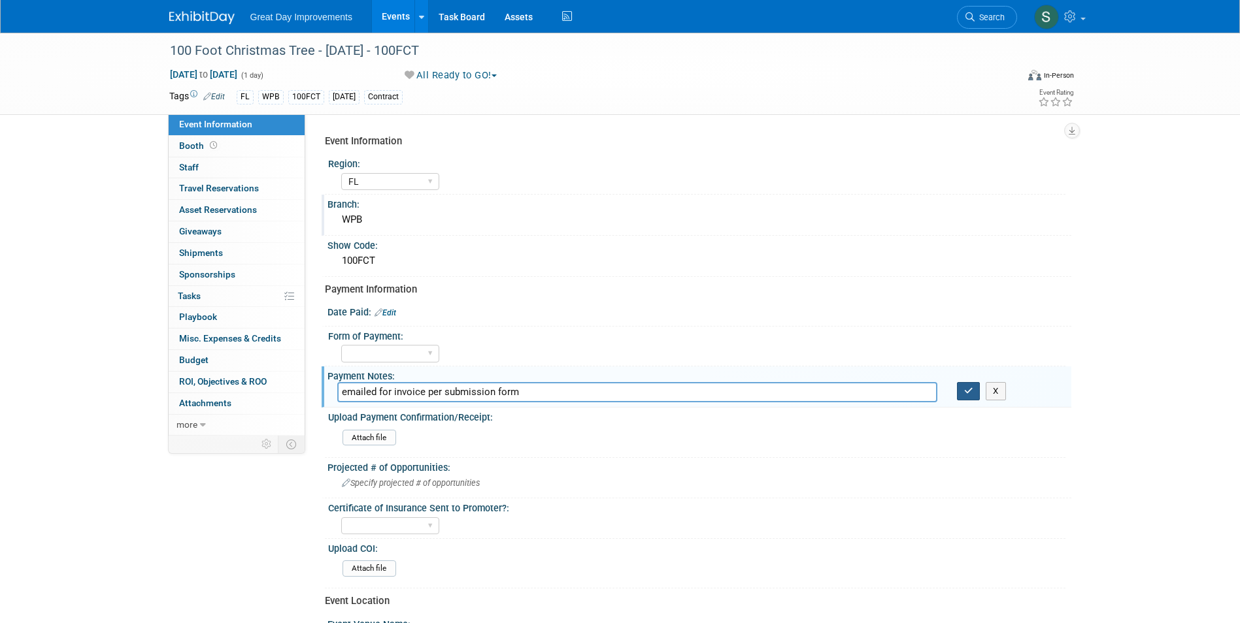
click at [971, 389] on icon "button" at bounding box center [968, 391] width 9 height 8
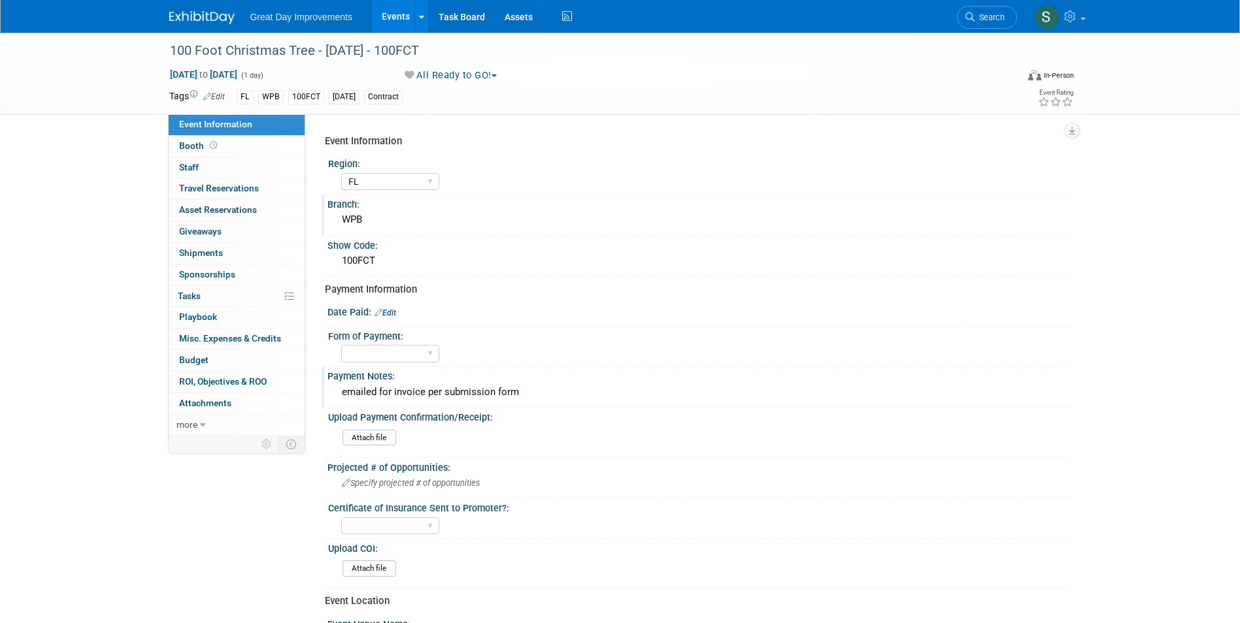
click at [916, 163] on div "Region:" at bounding box center [696, 162] width 737 height 16
click at [995, 271] on div "100FCT" at bounding box center [699, 261] width 724 height 20
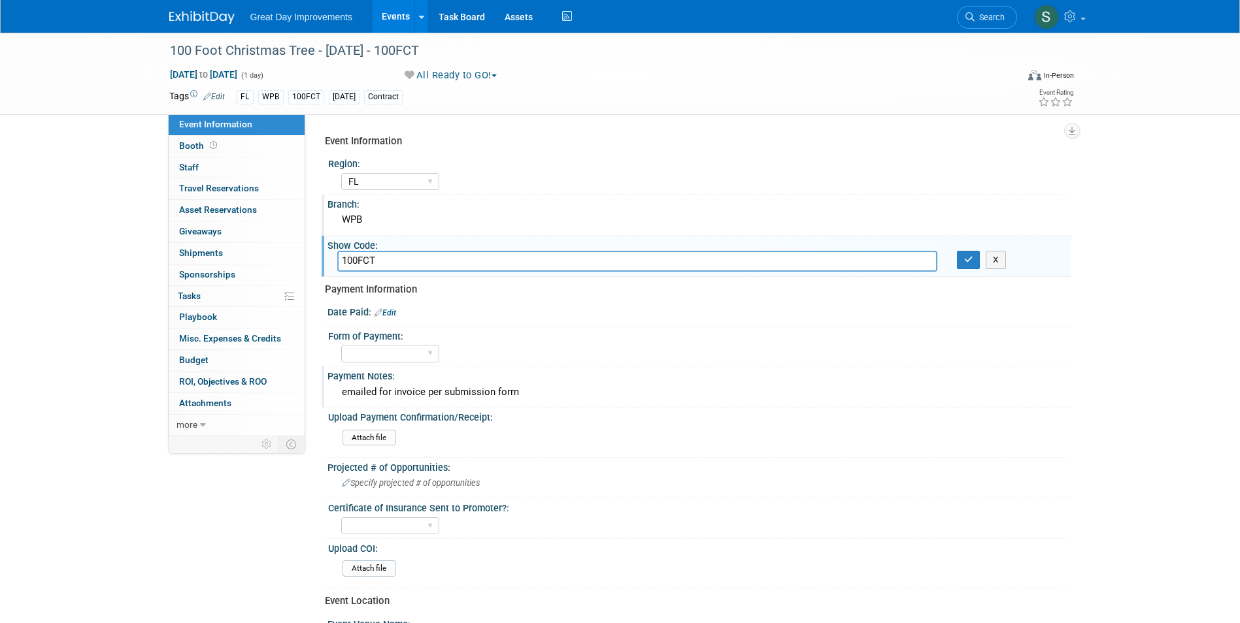
click at [1083, 280] on div "100 Foot Christmas Tree - 12/2/25 - 100FCT Dec 2, 2025 to Dec 2, 2025 (1 day) D…" at bounding box center [620, 448] width 1240 height 831
click at [761, 142] on div "Event Information" at bounding box center [693, 142] width 736 height 14
click at [988, 14] on span "Search" at bounding box center [989, 17] width 30 height 10
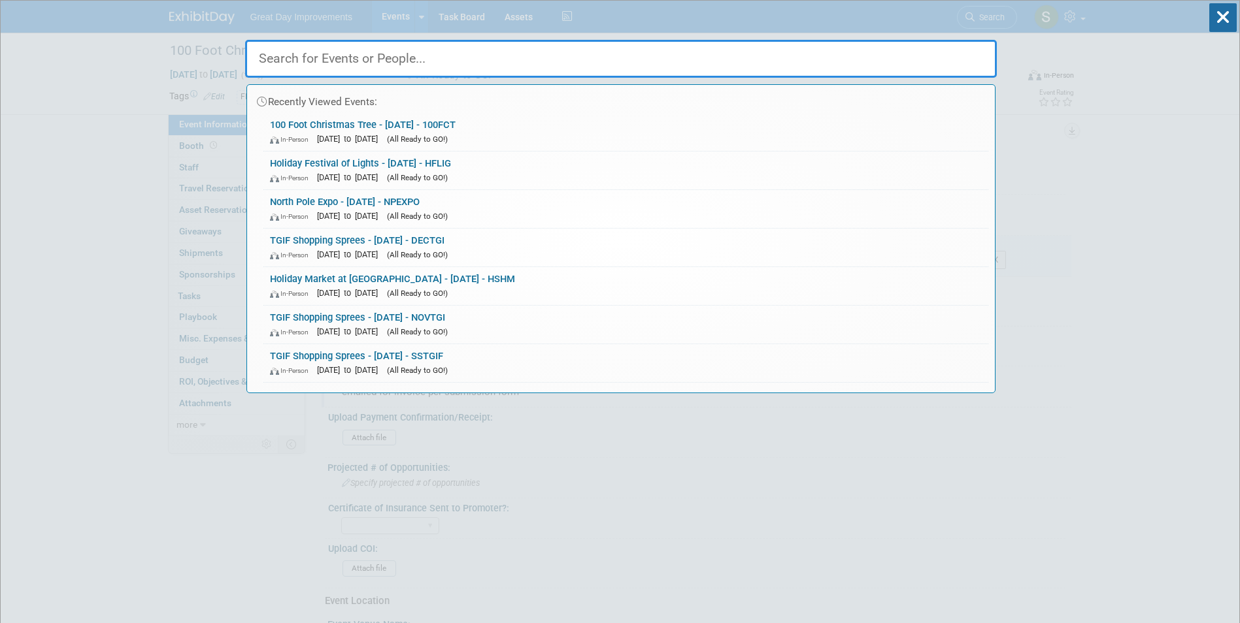
click at [435, 63] on input "text" at bounding box center [620, 59] width 751 height 38
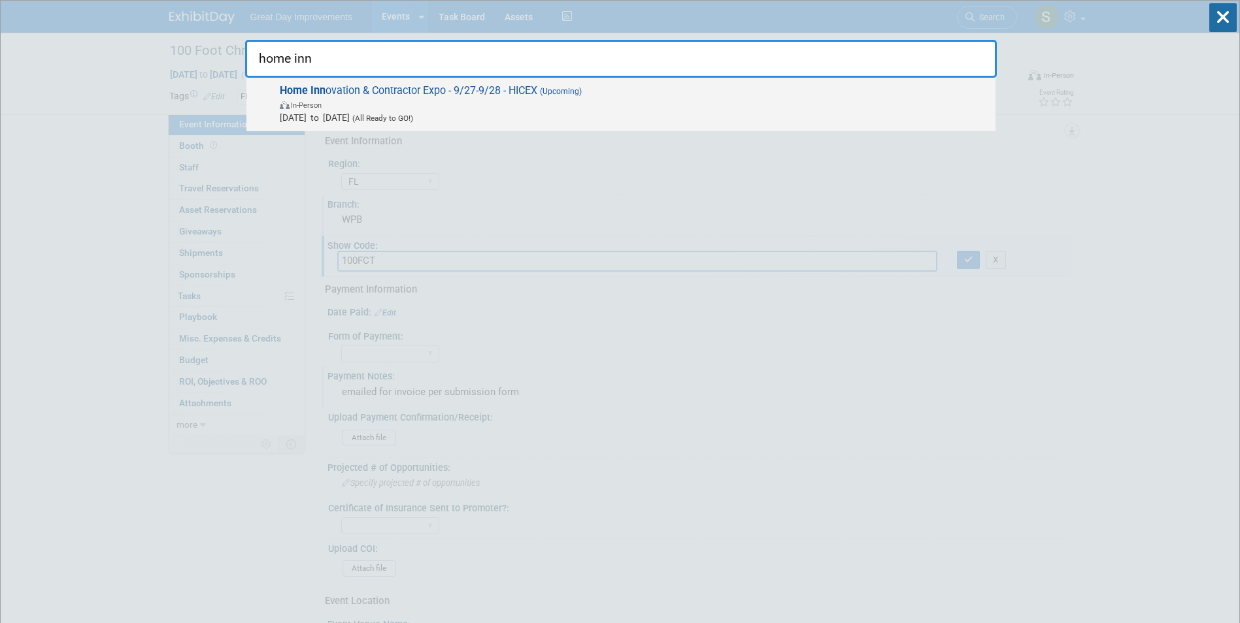
type input "home inn"
click at [582, 87] on span "(Upcoming)" at bounding box center [559, 91] width 44 height 9
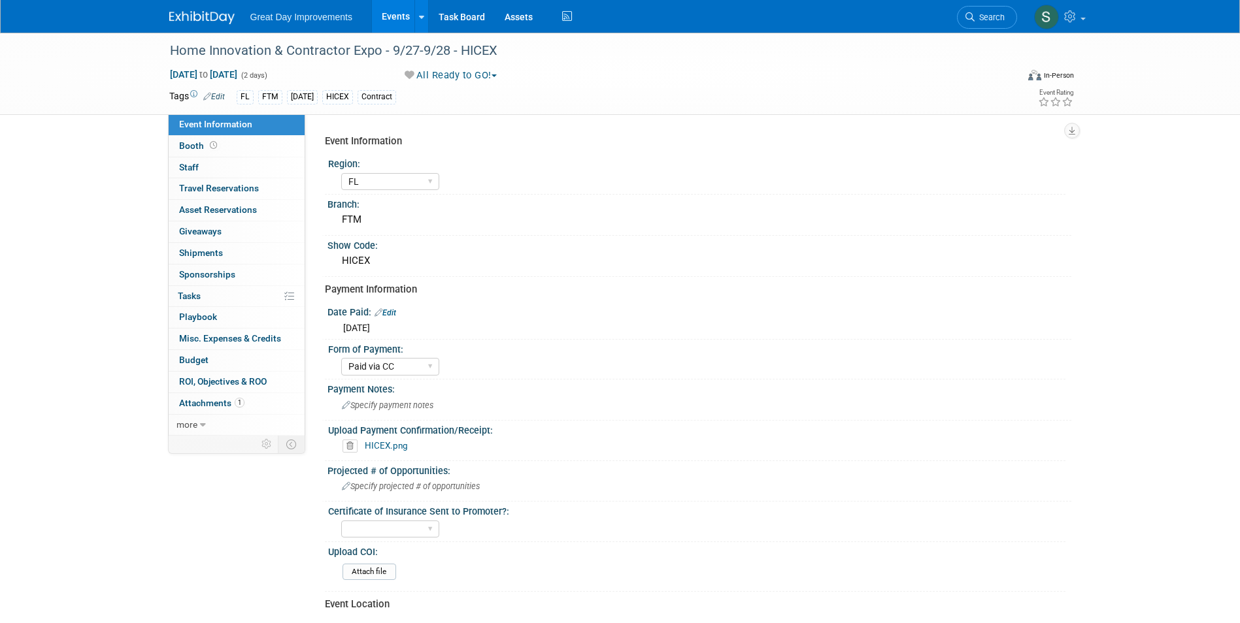
select select "FL"
select select "Paid via CC"
